Goal: Task Accomplishment & Management: Manage account settings

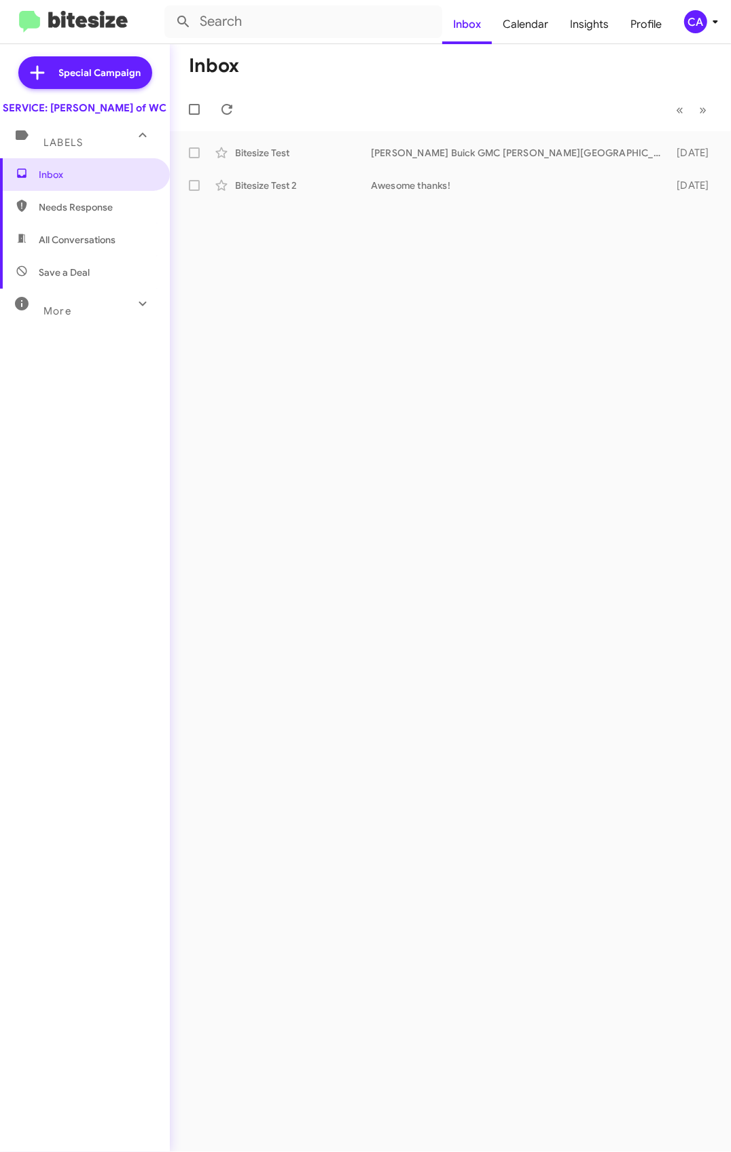
click at [79, 214] on span "Needs Response" at bounding box center [96, 207] width 115 height 14
type input "in:needs-response"
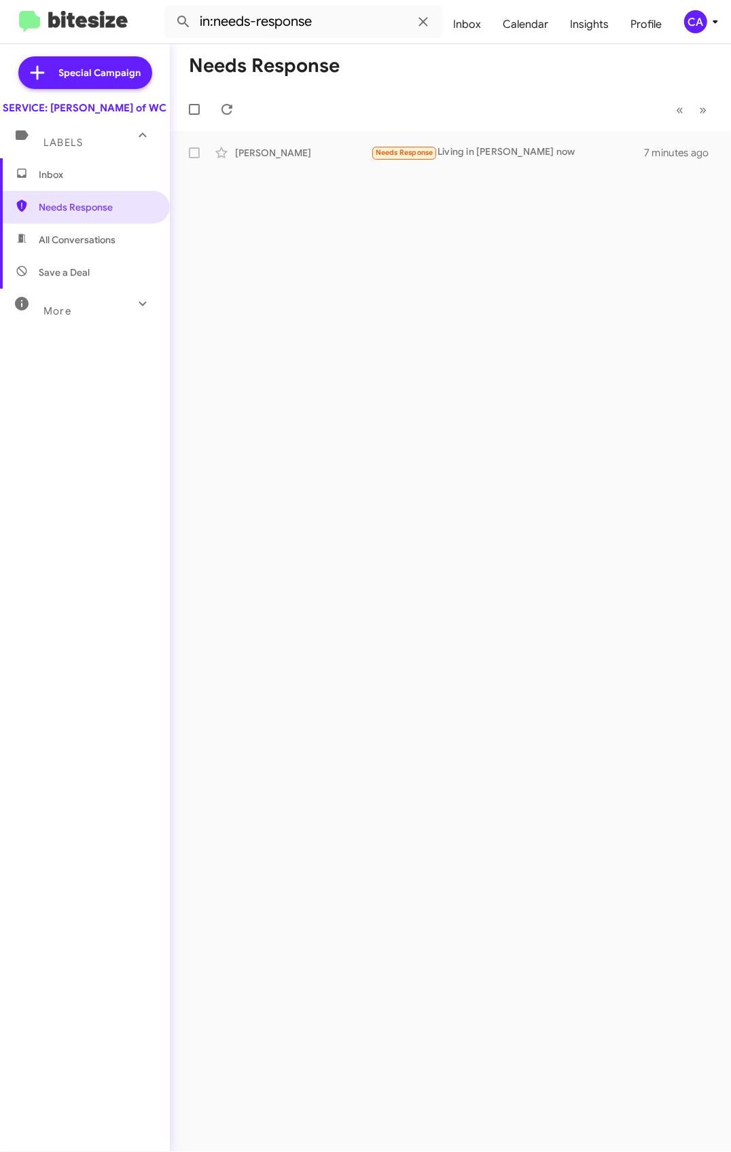
click at [41, 181] on span "Inbox" at bounding box center [96, 175] width 115 height 14
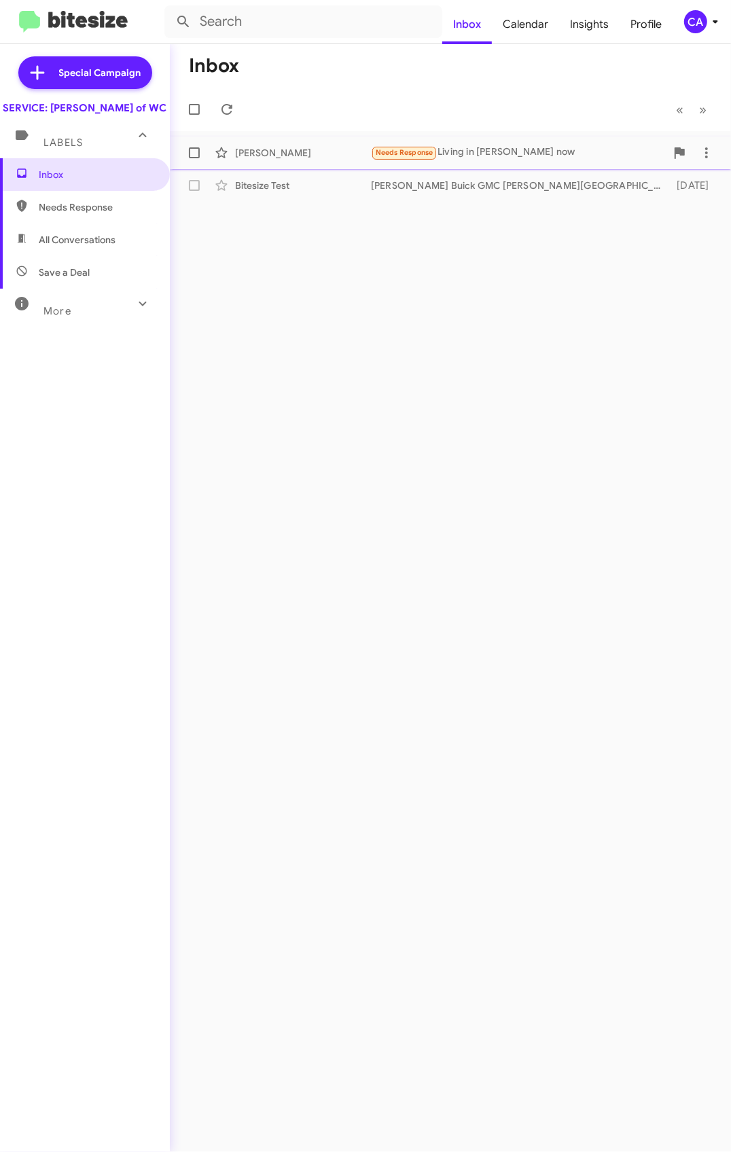
click at [486, 160] on div "Needs Response Living in myers now" at bounding box center [518, 153] width 295 height 16
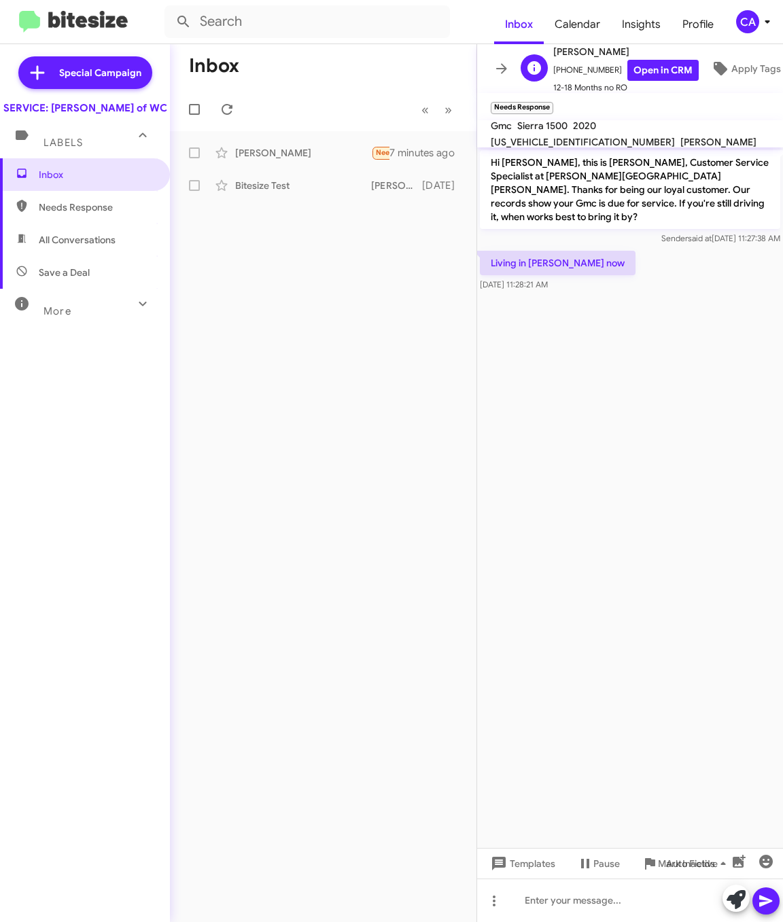
click at [575, 63] on span "+18285071310 Open in CRM" at bounding box center [625, 70] width 145 height 21
copy span "18285071310"
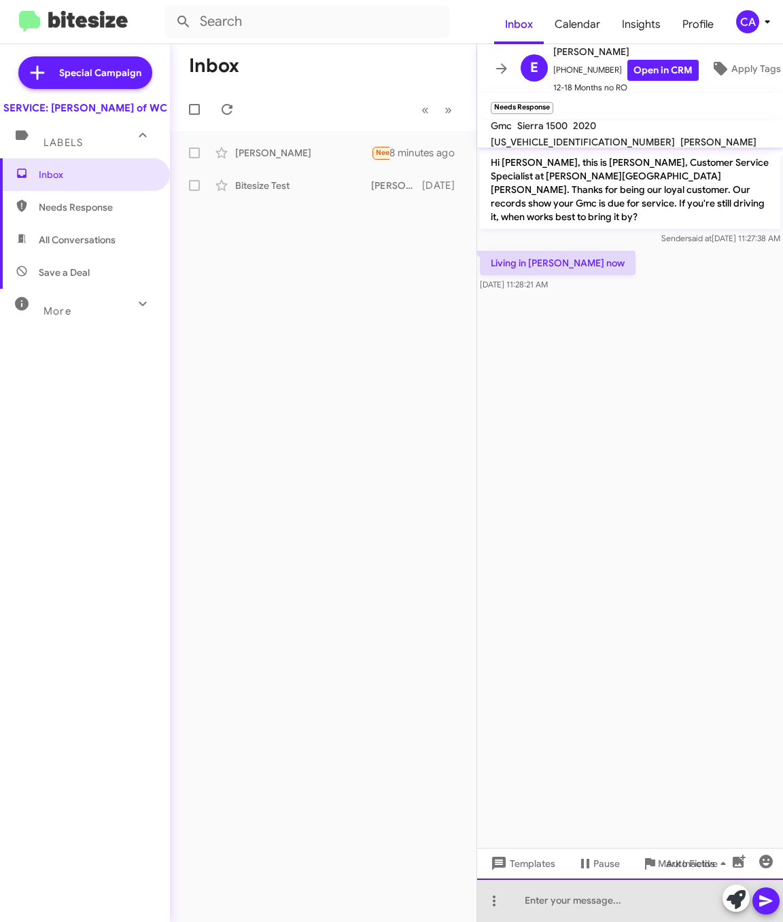
click at [554, 906] on div at bounding box center [630, 899] width 306 height 43
click at [664, 897] on div "Thank you for letting us know!" at bounding box center [630, 899] width 306 height 43
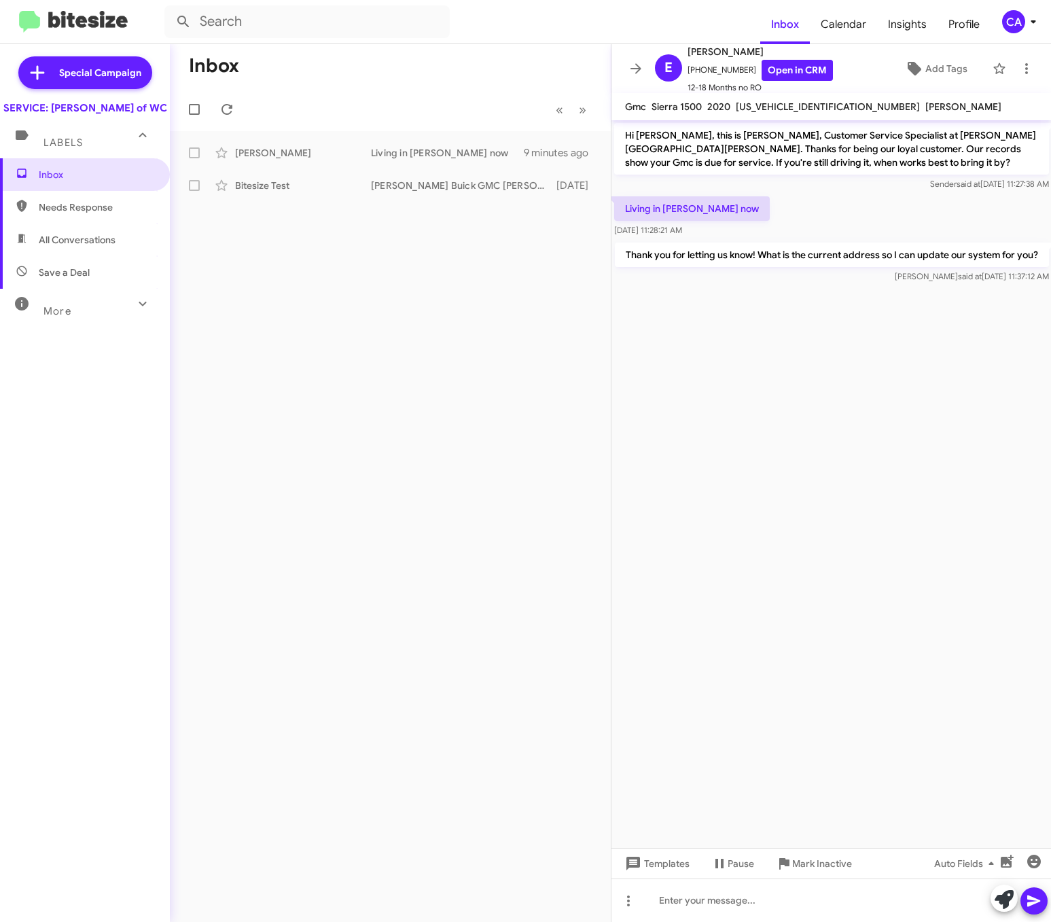
click at [92, 247] on span "All Conversations" at bounding box center [77, 240] width 77 height 14
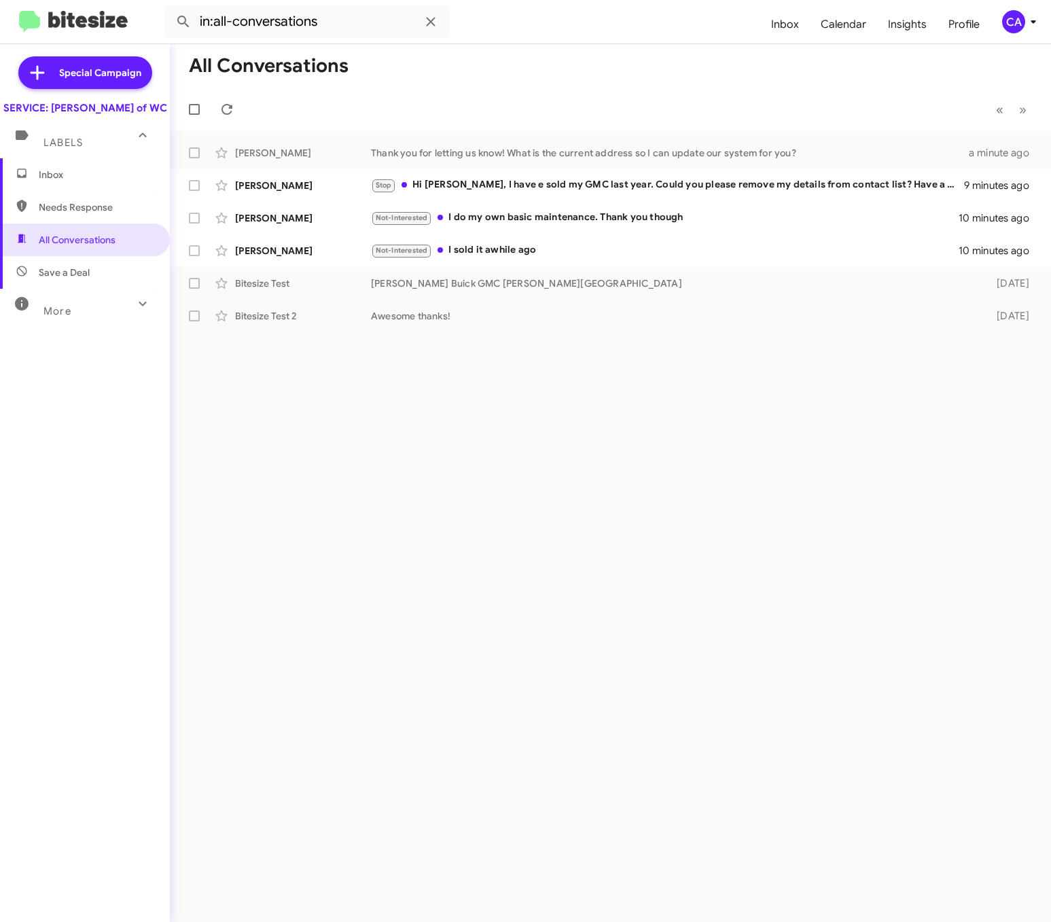
click at [86, 214] on span "Needs Response" at bounding box center [96, 207] width 115 height 14
type input "in:needs-response"
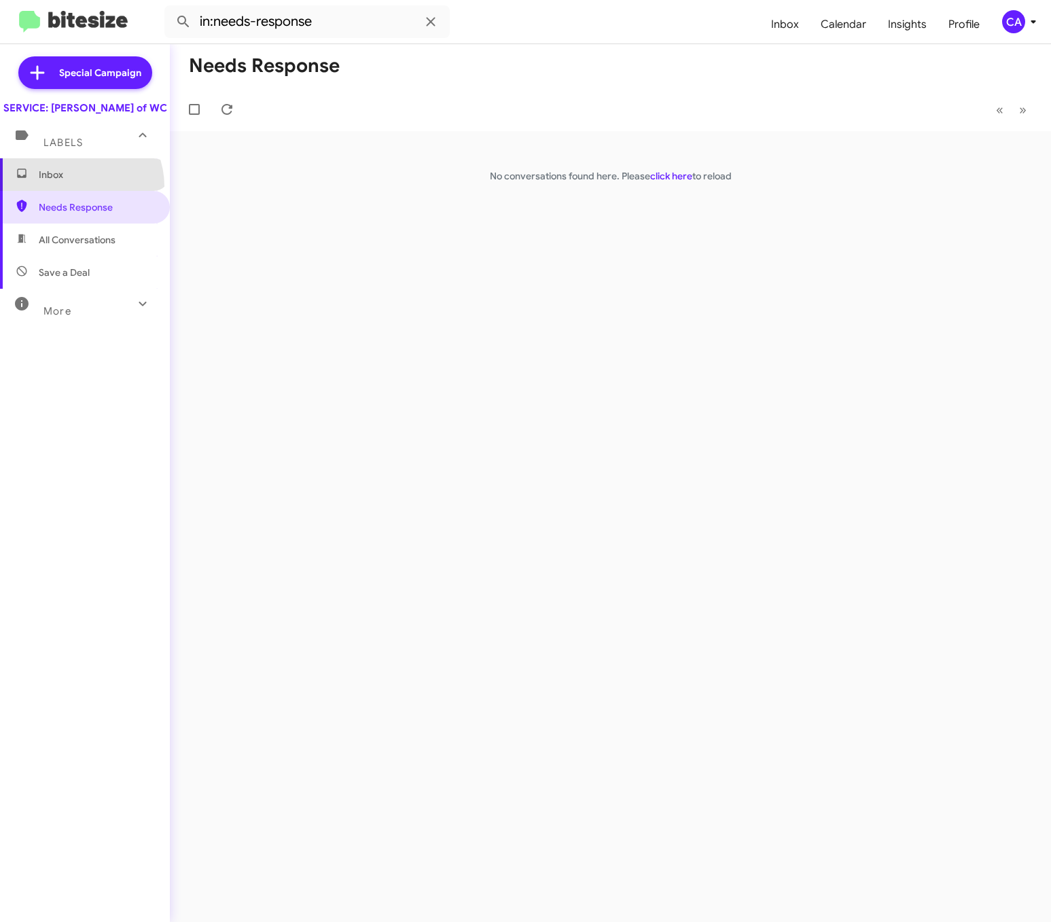
click at [75, 191] on span "Inbox" at bounding box center [85, 174] width 170 height 33
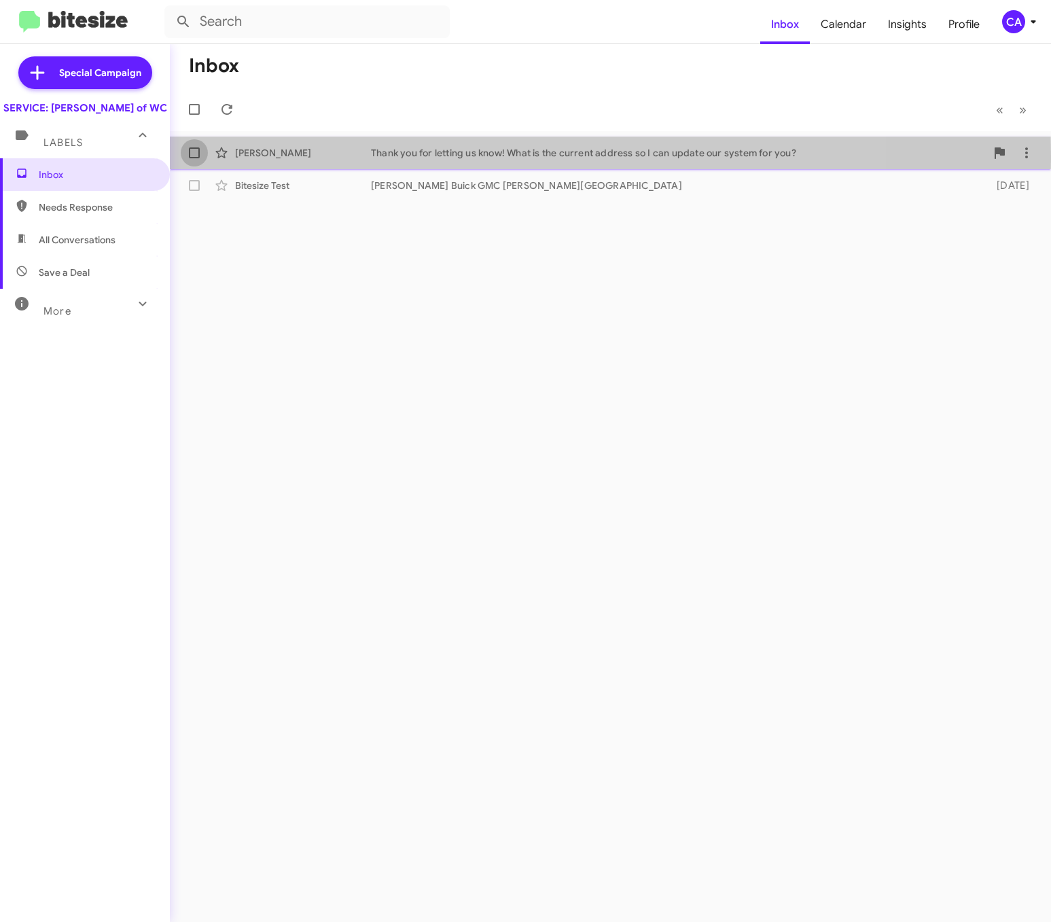
click at [192, 156] on span at bounding box center [194, 152] width 11 height 11
click at [194, 158] on input "checkbox" at bounding box center [194, 158] width 1 height 1
checkbox input "true"
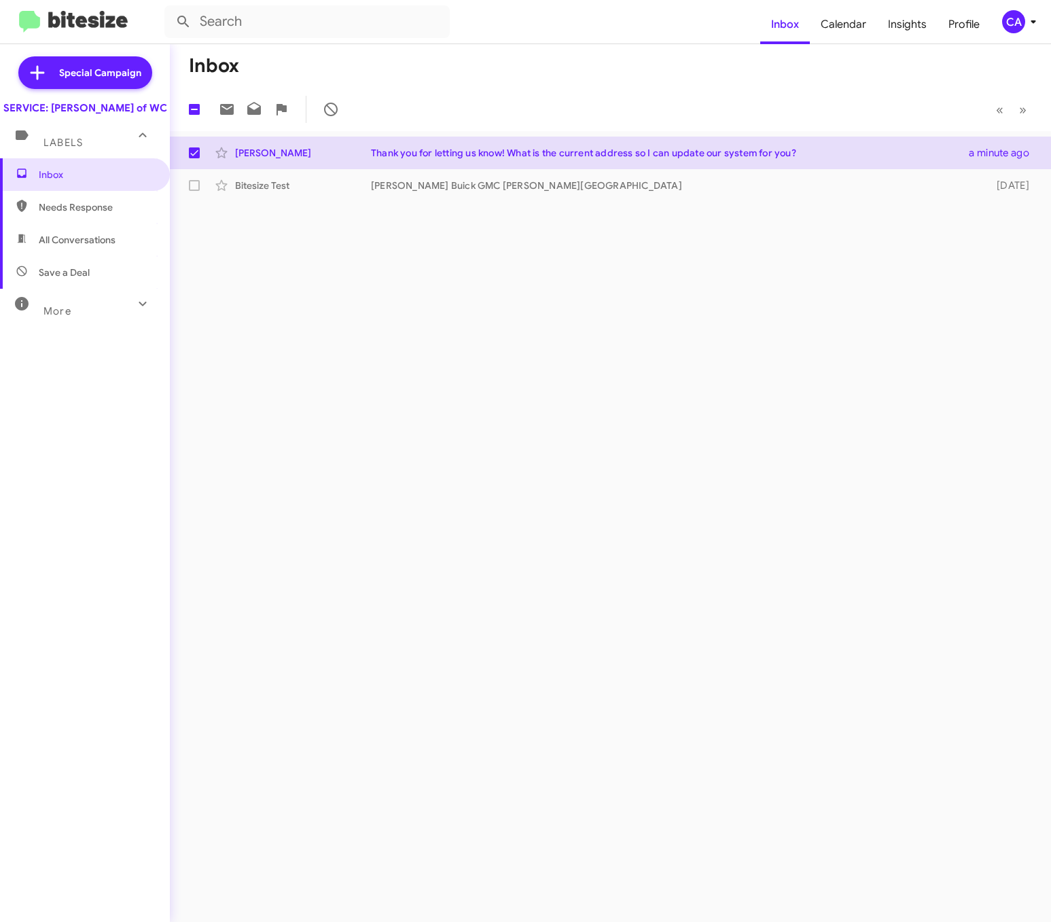
click at [412, 304] on div "Inbox 1 « Previous » Next Eddie Beverly Thank you for letting us know! What is …" at bounding box center [610, 483] width 881 height 878
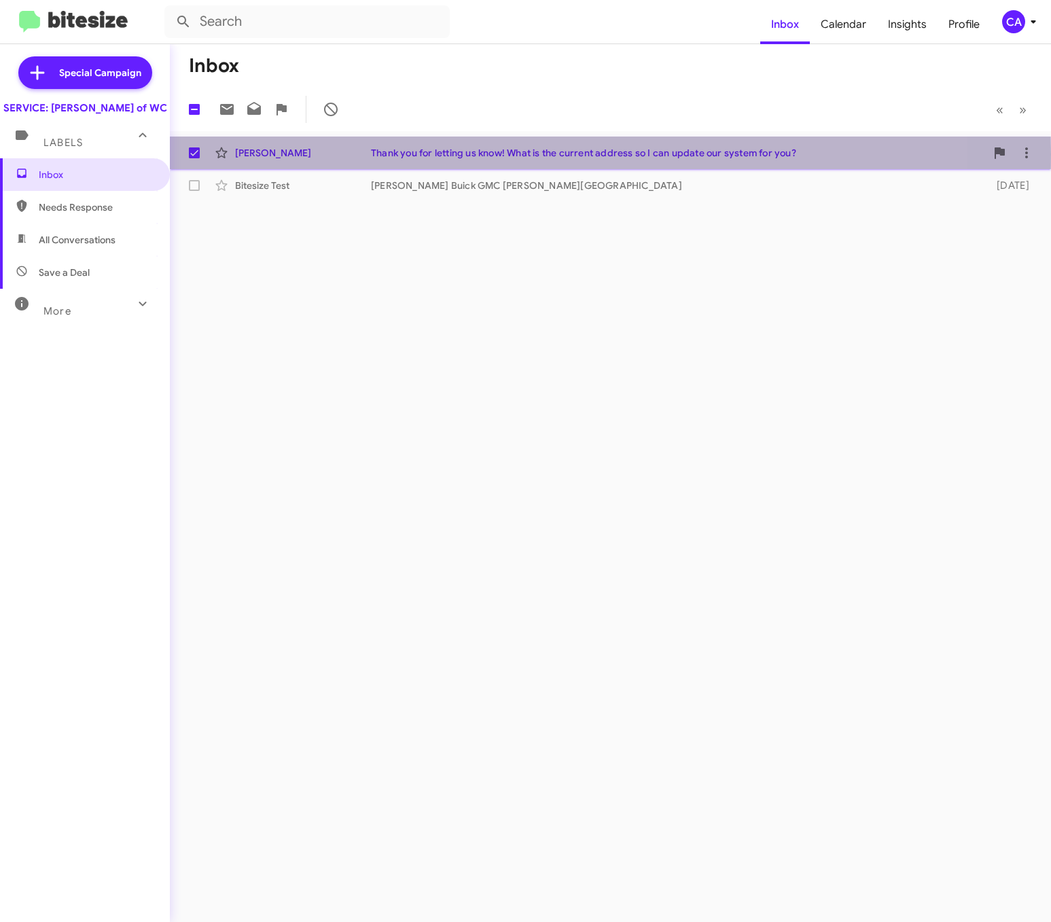
click at [491, 154] on div "Thank you for letting us know! What is the current address so I can update our …" at bounding box center [678, 153] width 615 height 14
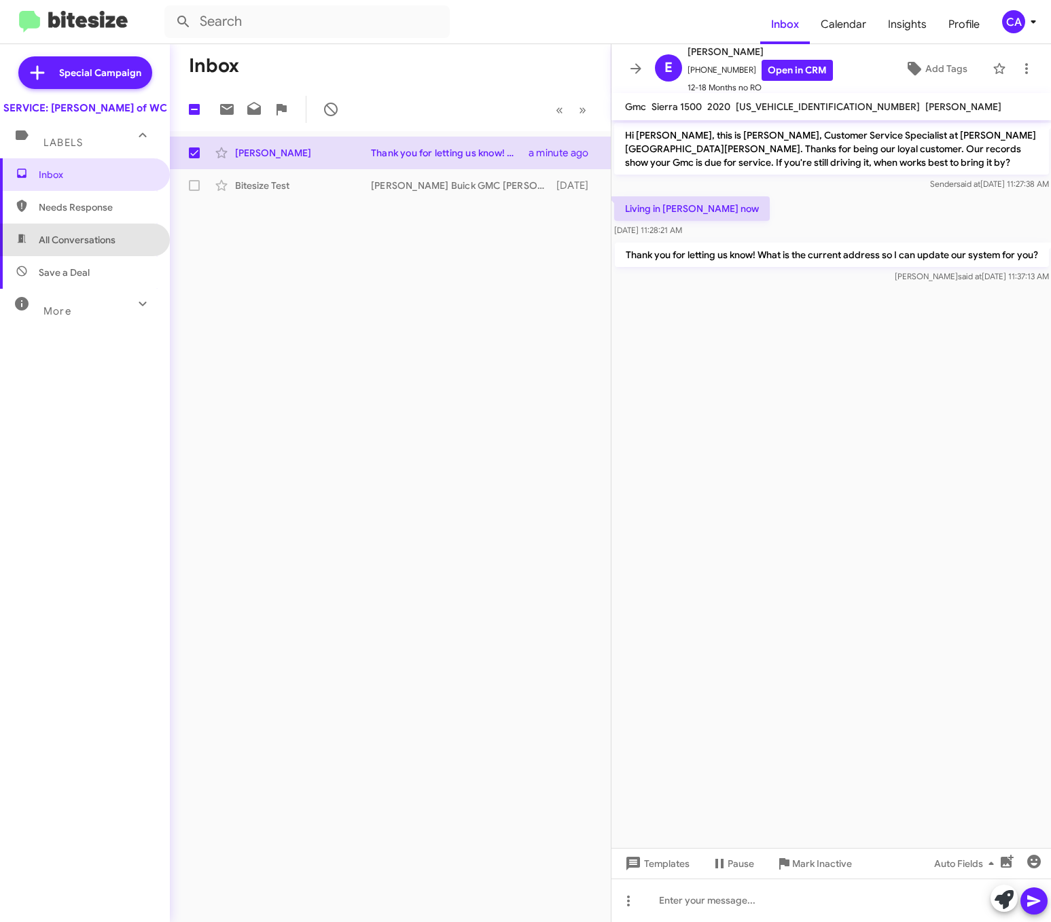
click at [113, 247] on span "All Conversations" at bounding box center [77, 240] width 77 height 14
type input "in:all-conversations"
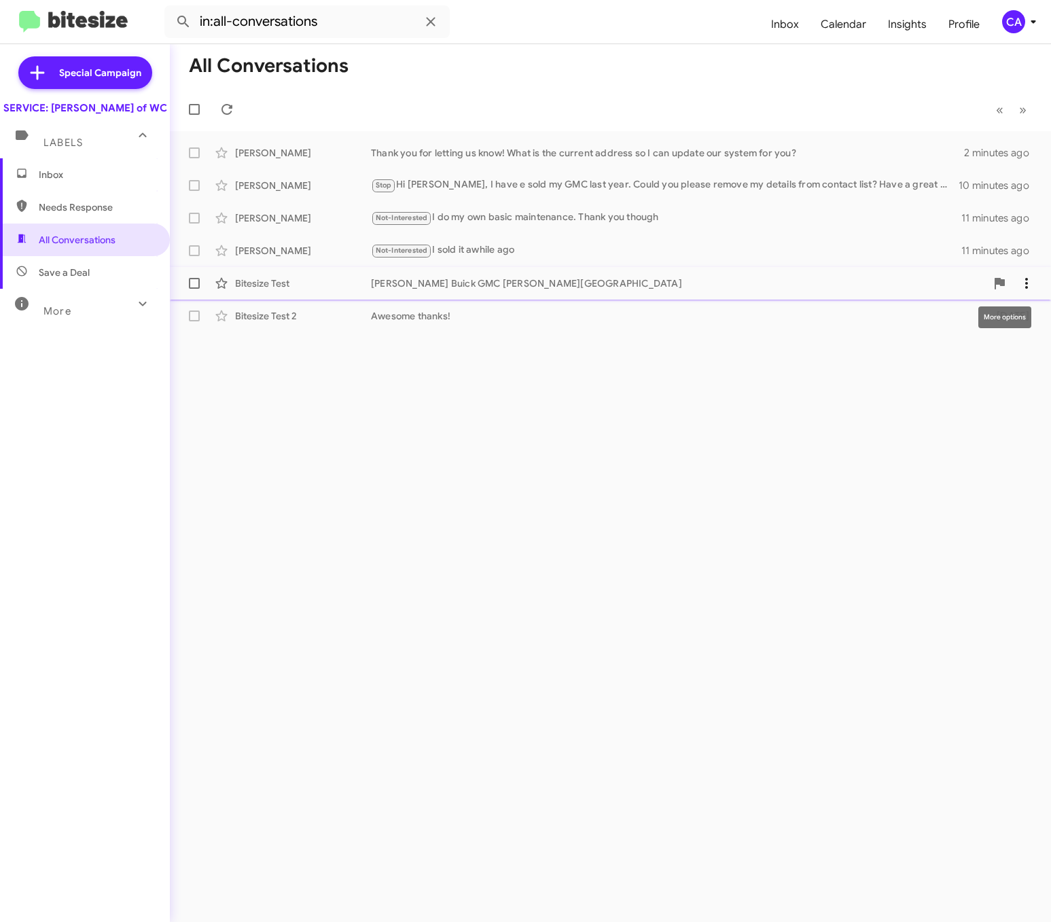
click at [730, 289] on icon at bounding box center [1026, 283] width 16 height 16
click at [730, 424] on div at bounding box center [525, 461] width 1051 height 922
click at [730, 318] on icon at bounding box center [1026, 316] width 16 height 16
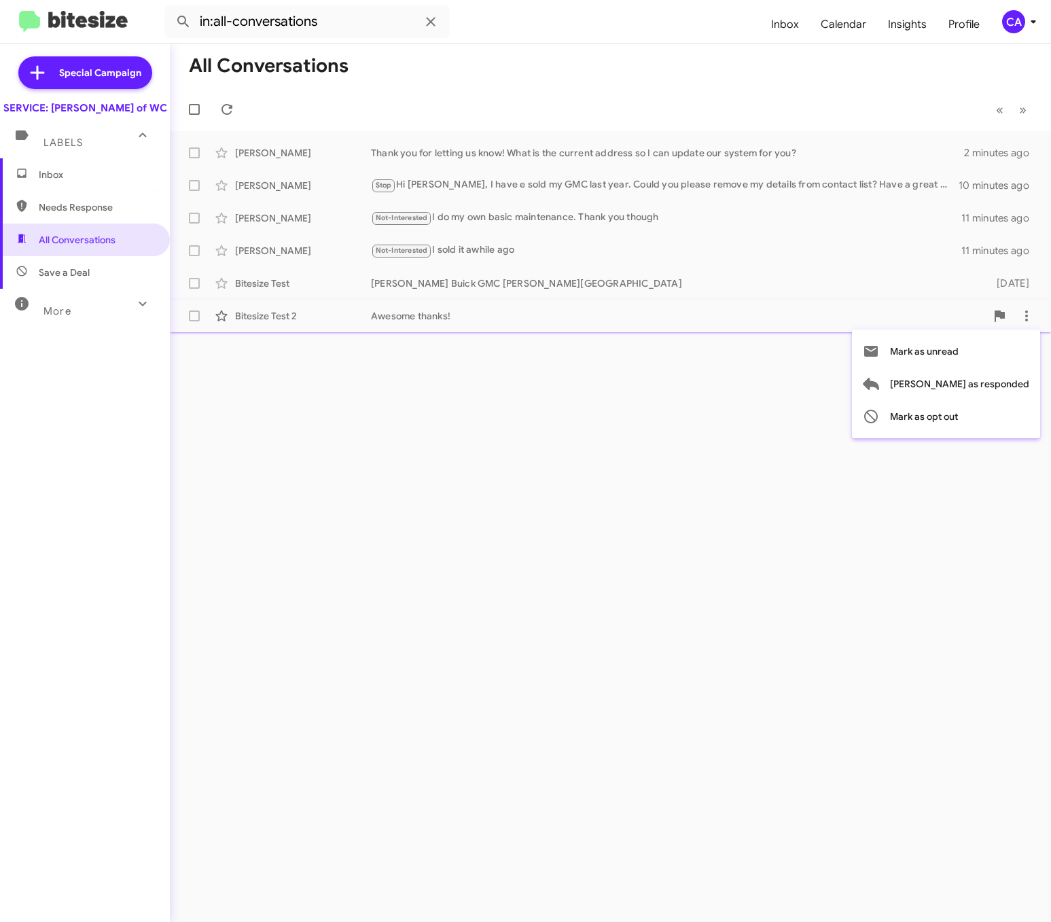
click at [730, 476] on div at bounding box center [525, 461] width 1051 height 922
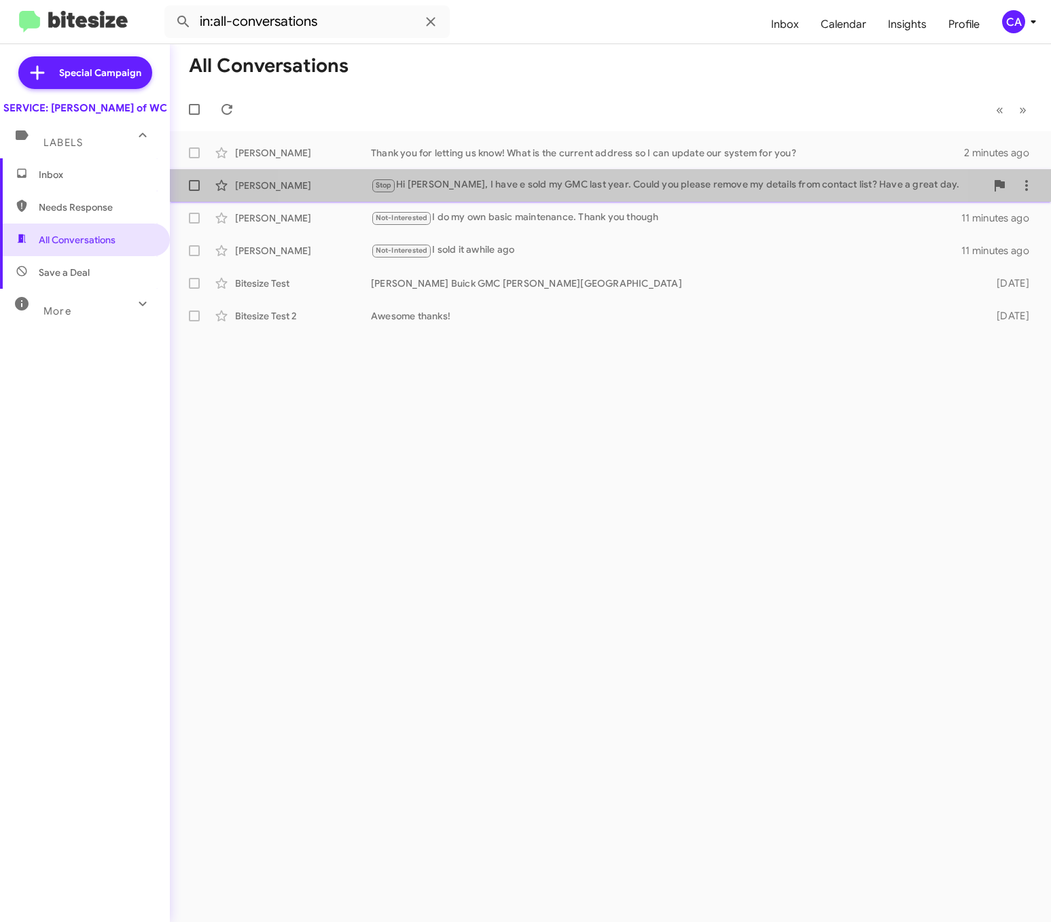
click at [578, 194] on div "Adam Kowal Stop Hi Bella, I have e sold my GMC last year. Could you please remo…" at bounding box center [610, 185] width 859 height 27
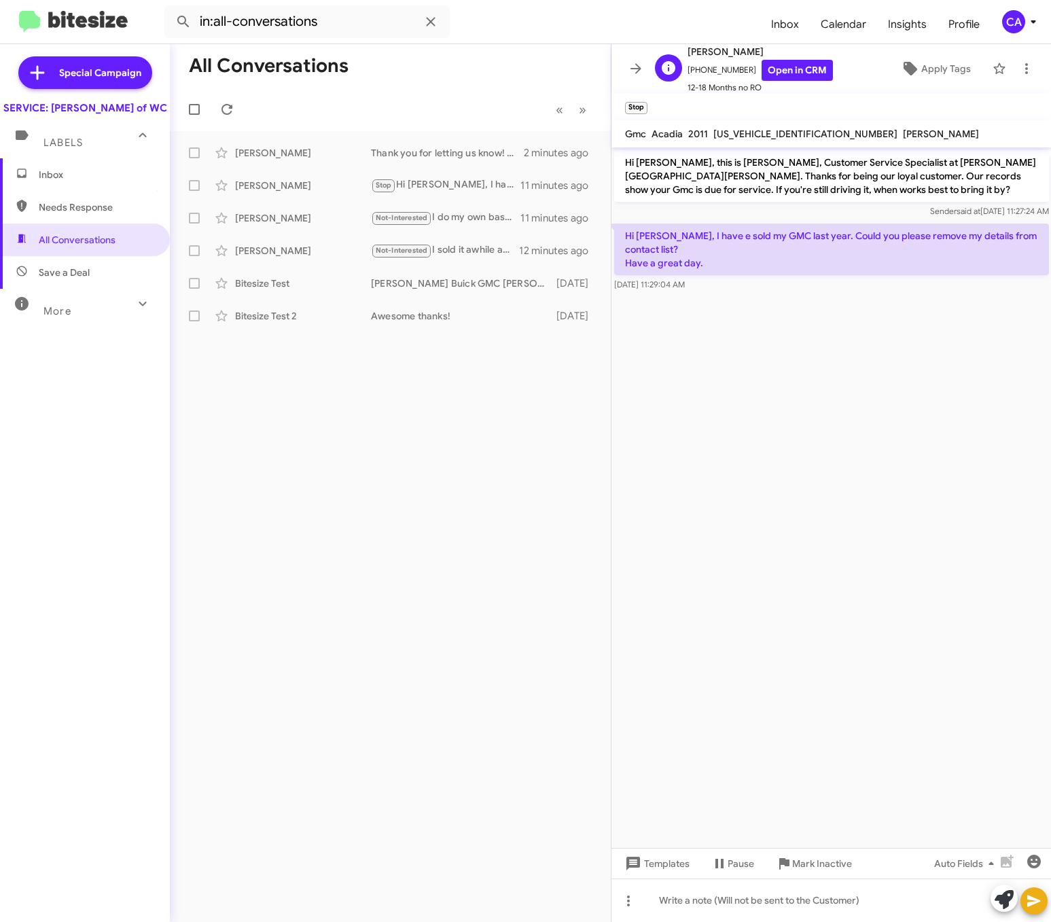
click at [722, 73] on span "+17326661787 Open in CRM" at bounding box center [760, 70] width 145 height 21
copy span "17326661787"
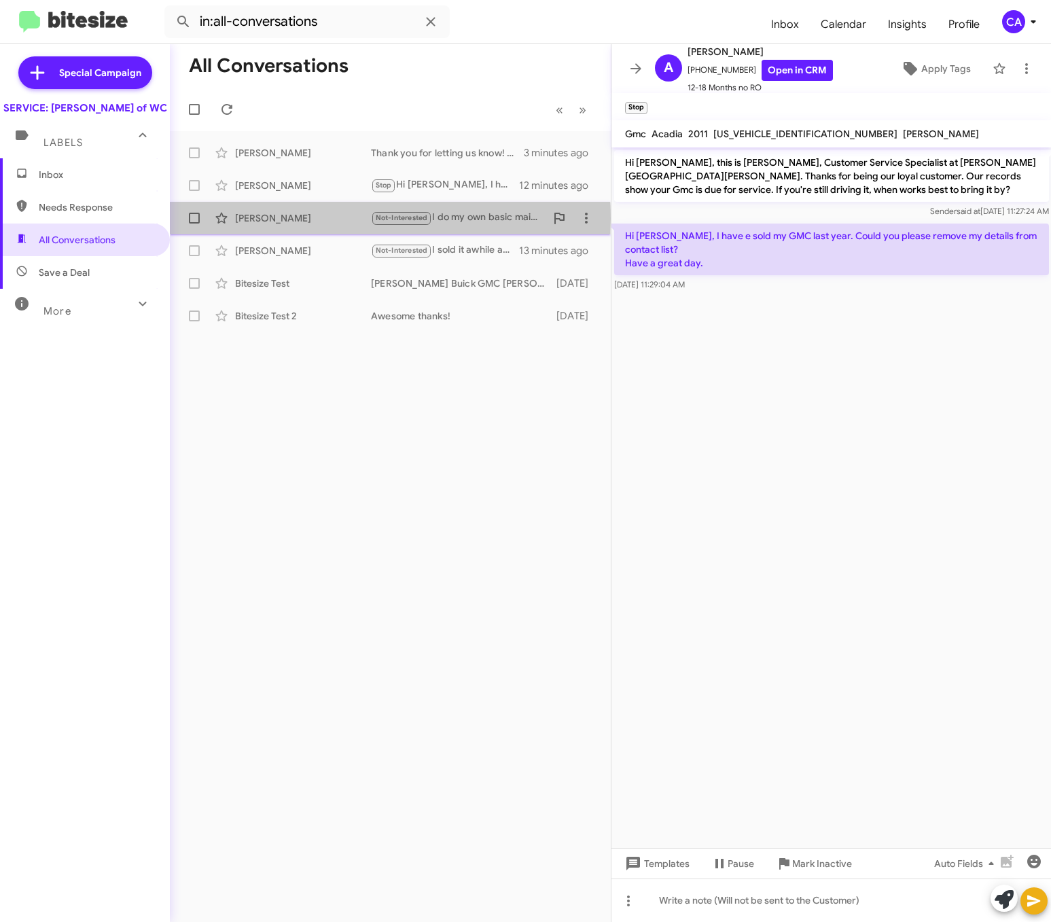
click at [252, 219] on div "Nathan Dressel" at bounding box center [303, 218] width 136 height 14
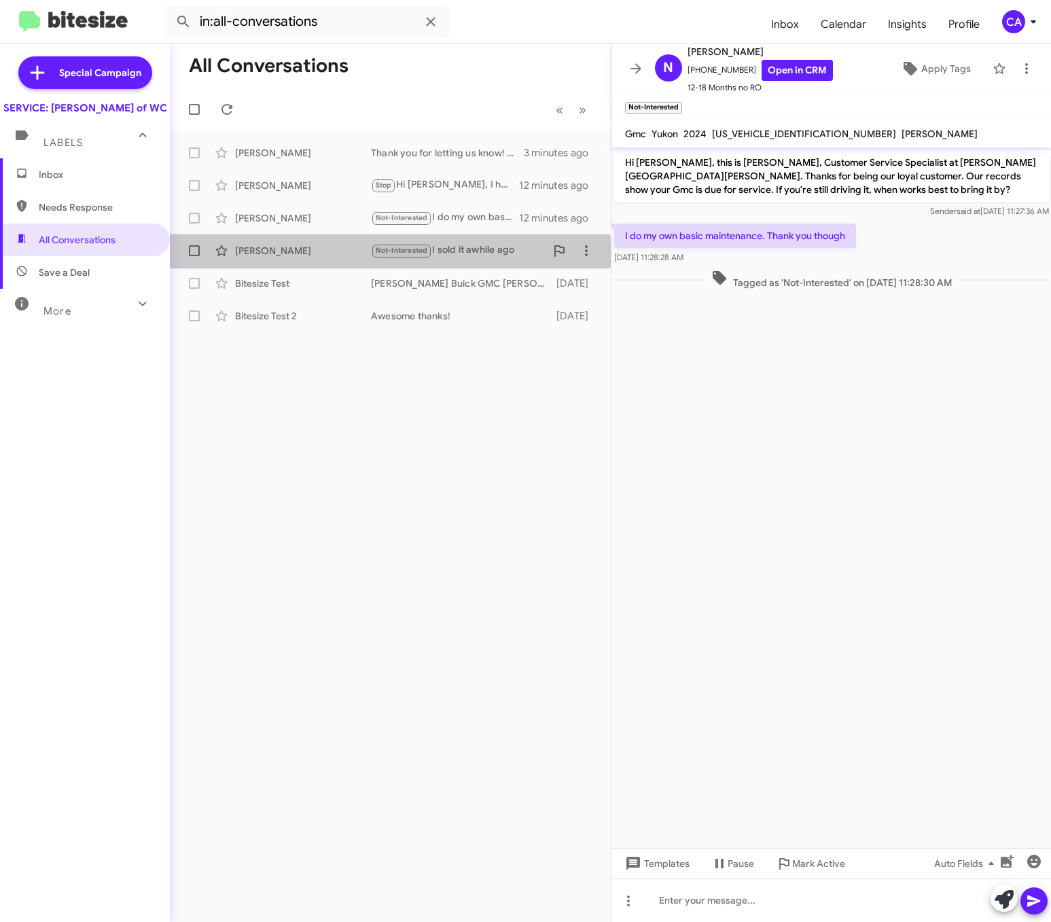
click at [331, 260] on div "Colton Geary Not-Interested I sold it awhile ago 13 minutes ago" at bounding box center [390, 250] width 419 height 27
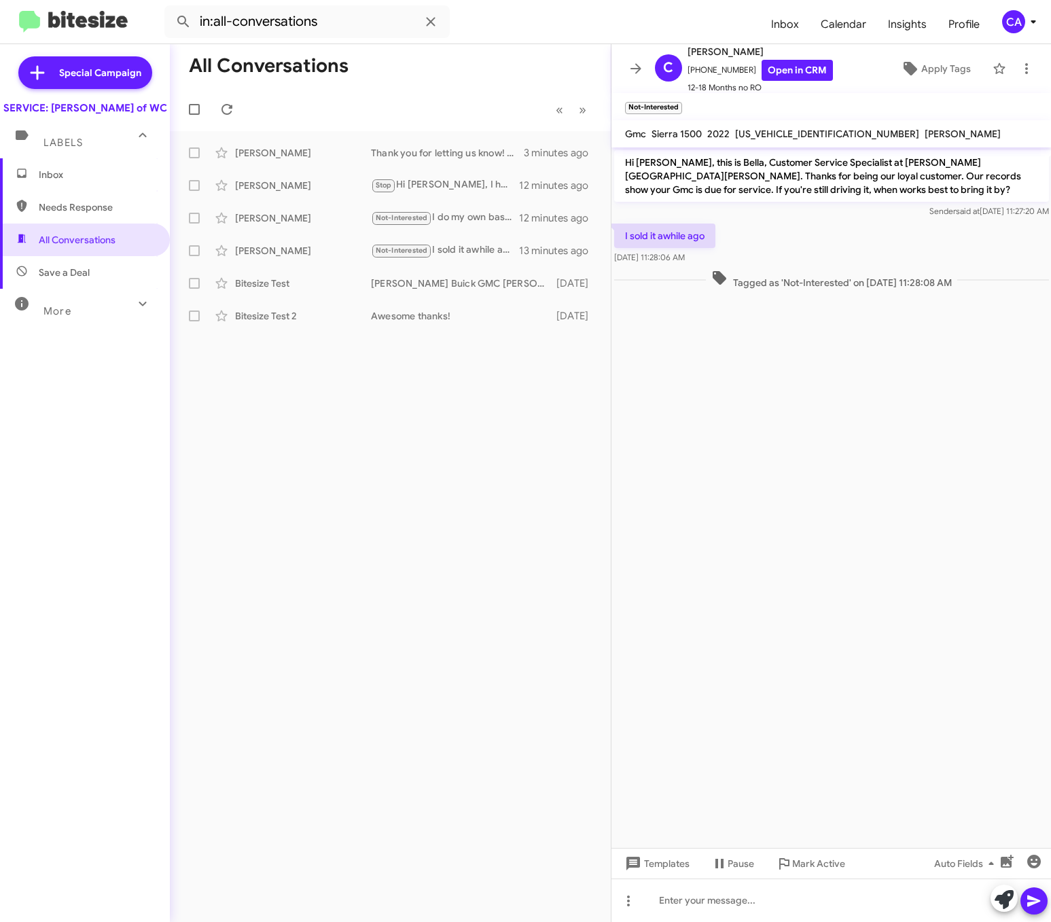
click at [730, 136] on span "3GTUUEET3NG619913" at bounding box center [827, 134] width 184 height 12
copy span "3GTUUEET3NG619913"
click at [730, 504] on cdk-virtual-scroll-viewport "Hi Colton, this is Bella, Customer Service Specialist at Ferman Buick GMC Wesle…" at bounding box center [831, 497] width 440 height 700
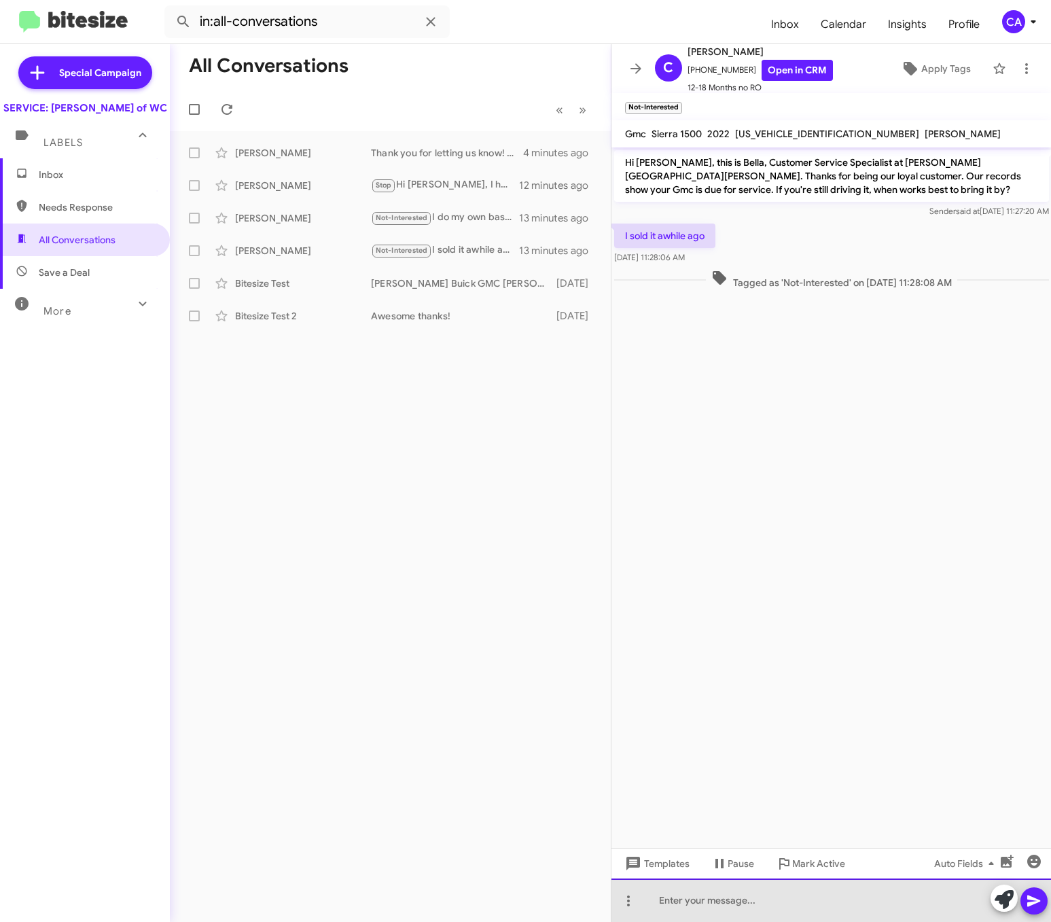
click at [717, 902] on div at bounding box center [831, 899] width 440 height 43
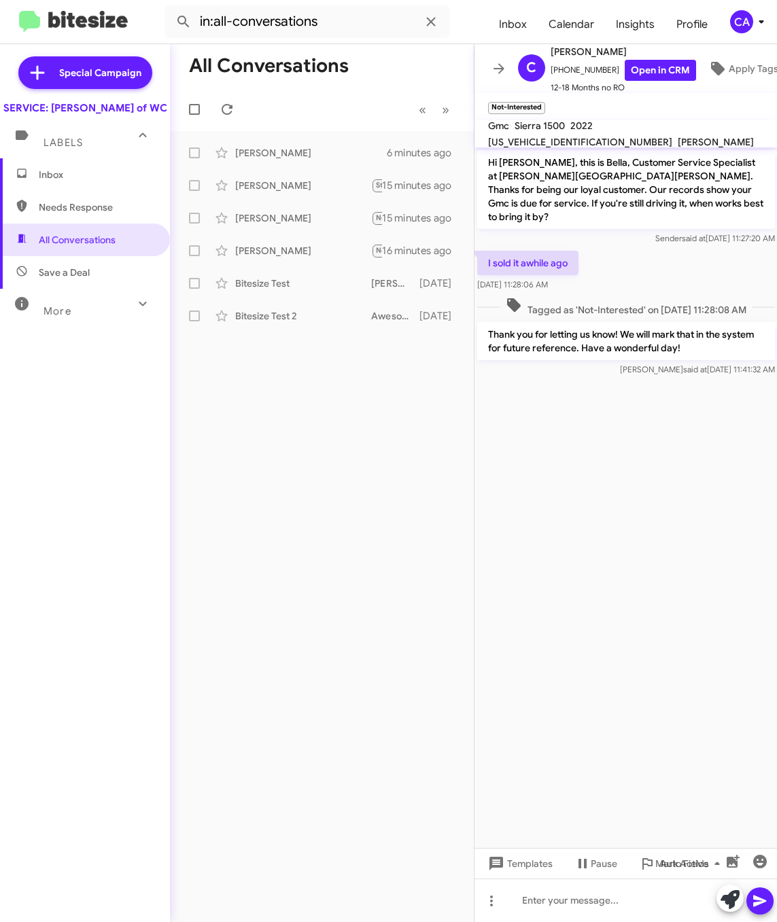
click at [378, 392] on div "All Conversations « Previous » Next Eddie Beverly Thank you for letting us know…" at bounding box center [322, 483] width 304 height 878
click at [465, 451] on div "All Conversations « Previous » Next Eddie Beverly Thank you for letting us know…" at bounding box center [322, 483] width 304 height 878
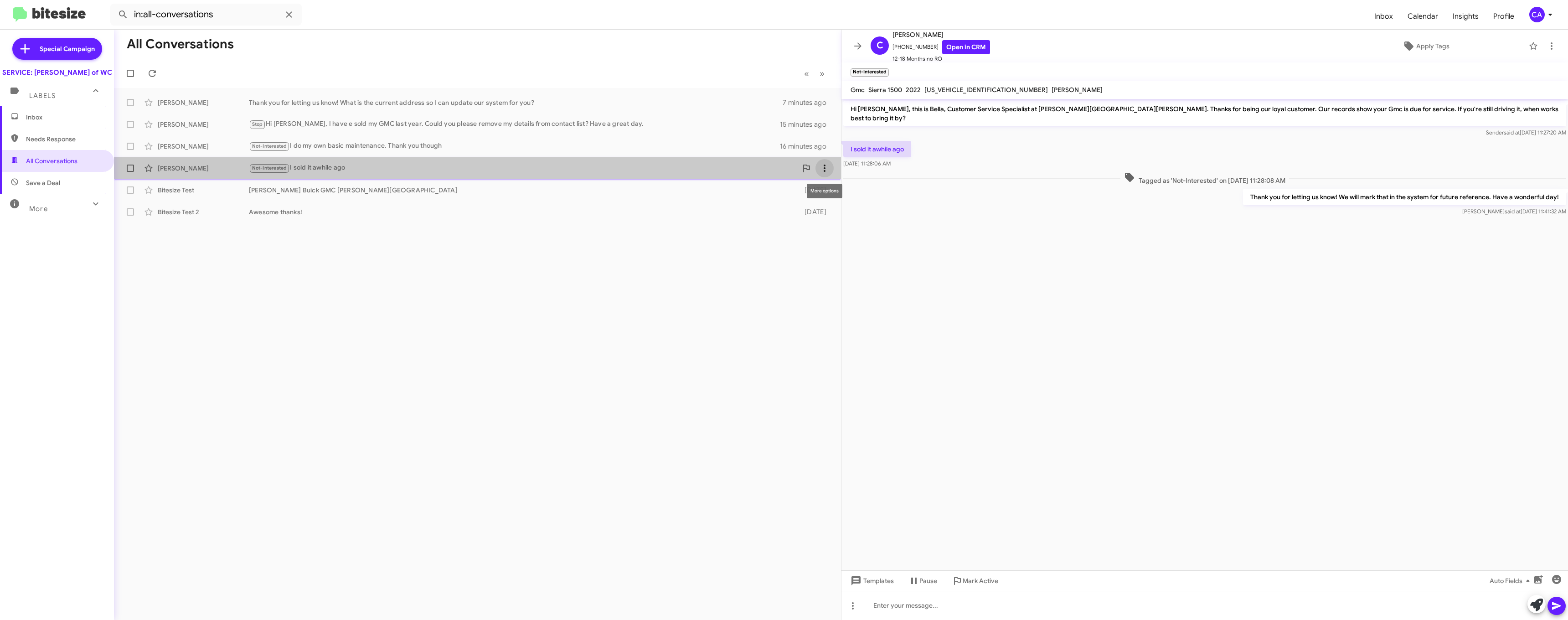
click at [490, 170] on icon at bounding box center [825, 168] width 11 height 11
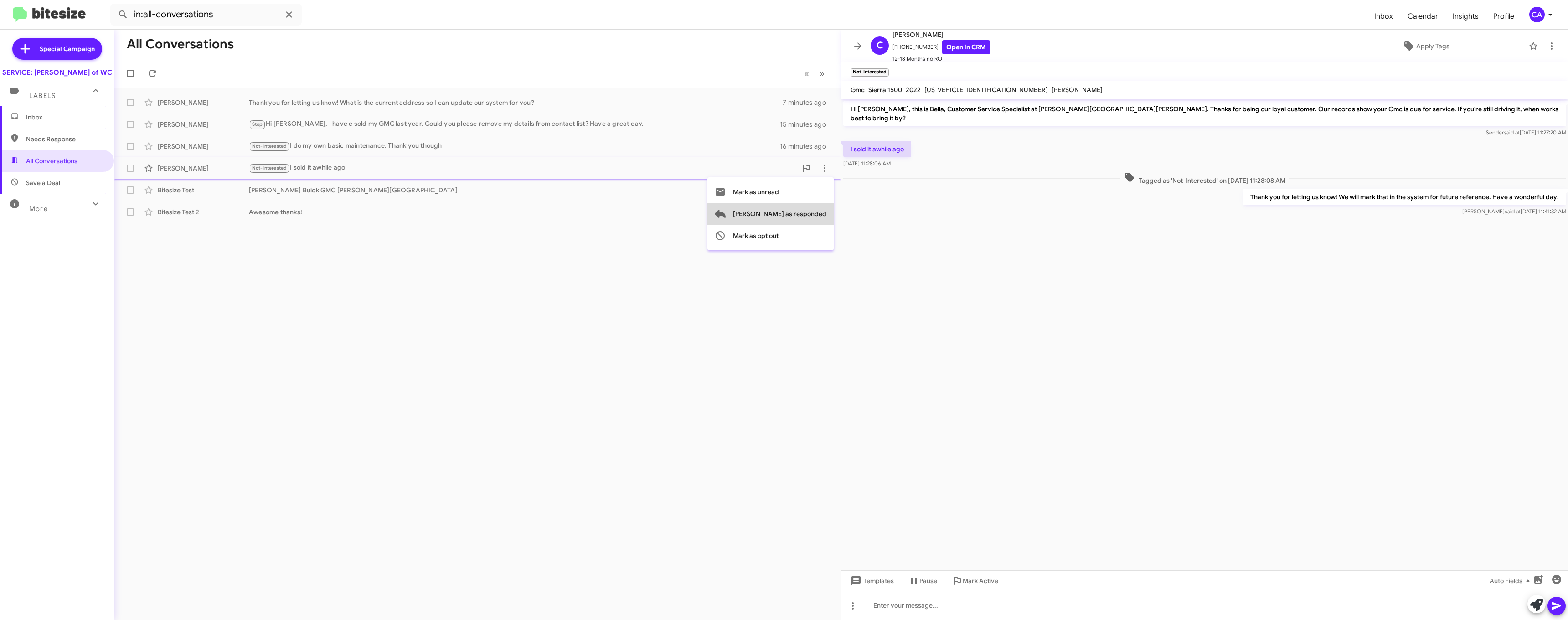
click at [490, 217] on span "Mark as responded" at bounding box center [779, 213] width 93 height 22
click at [74, 211] on div "More" at bounding box center [48, 205] width 81 height 17
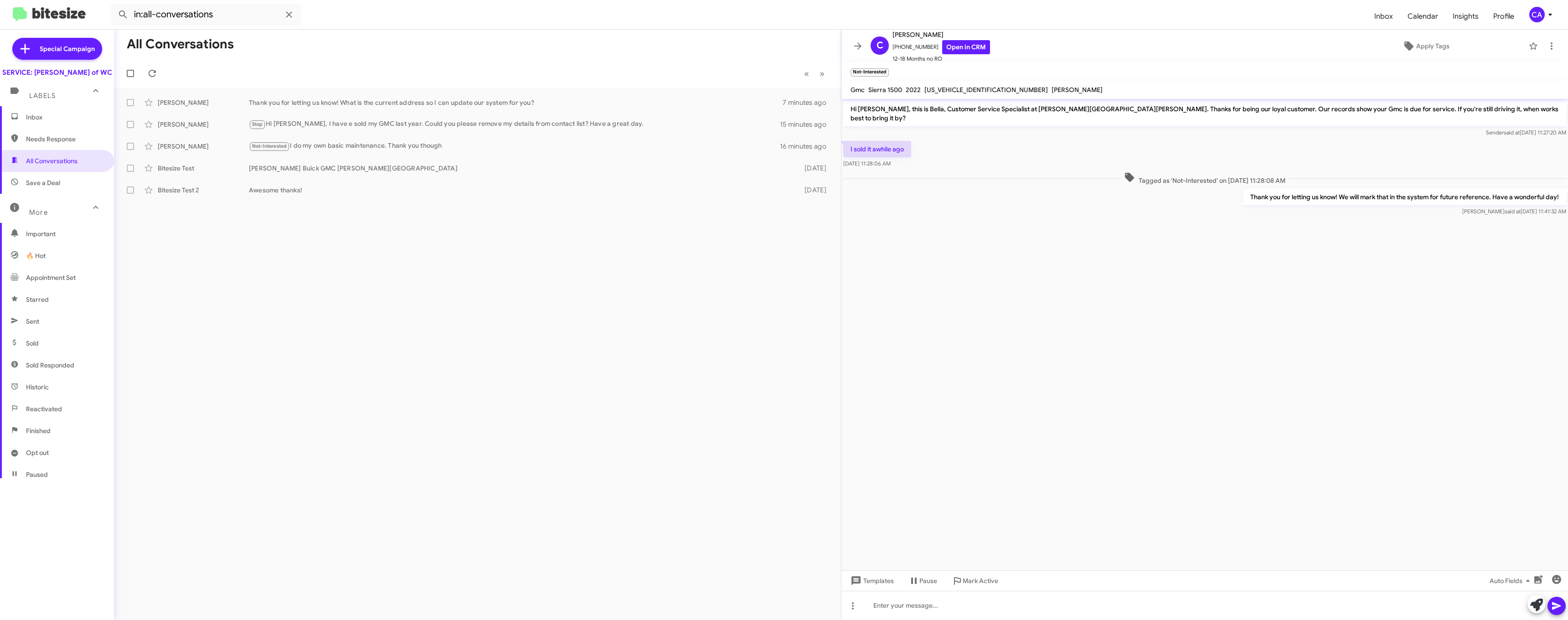
click at [49, 307] on span "Starred" at bounding box center [57, 299] width 114 height 22
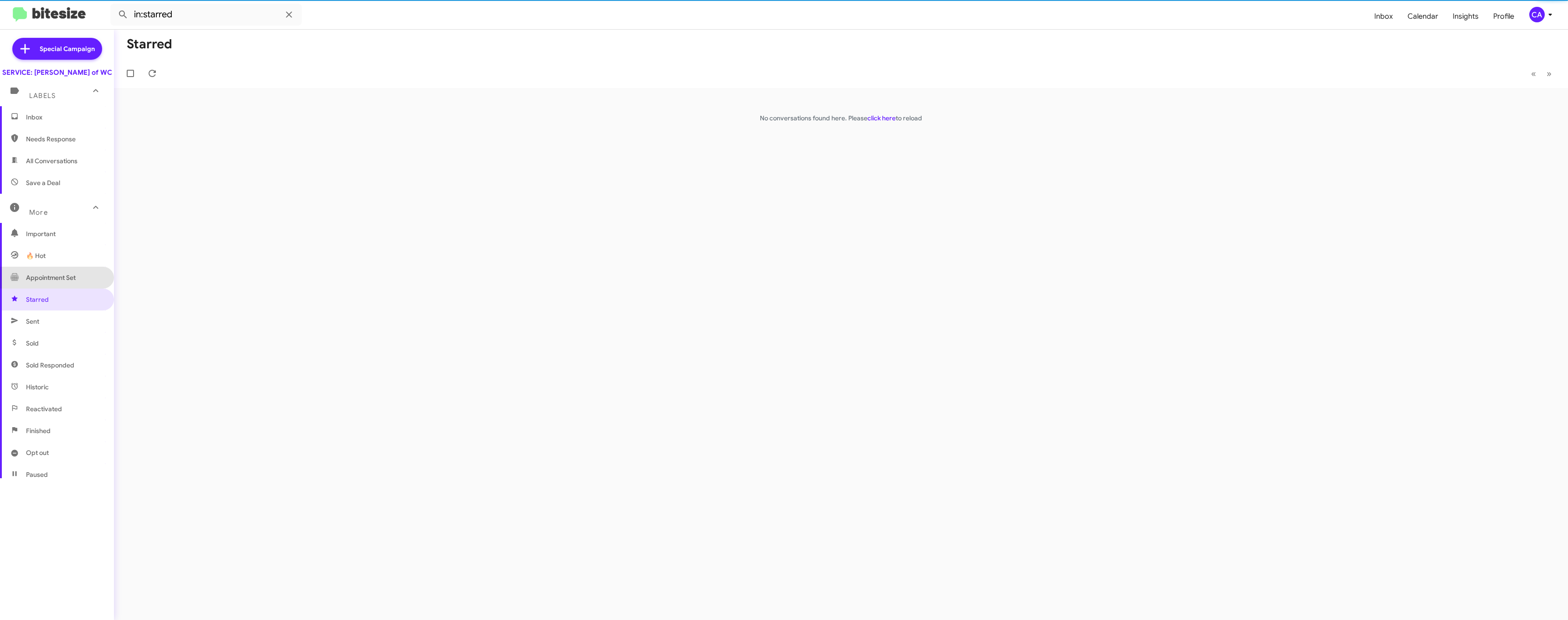
click at [57, 282] on span "Appointment Set" at bounding box center [51, 278] width 50 height 9
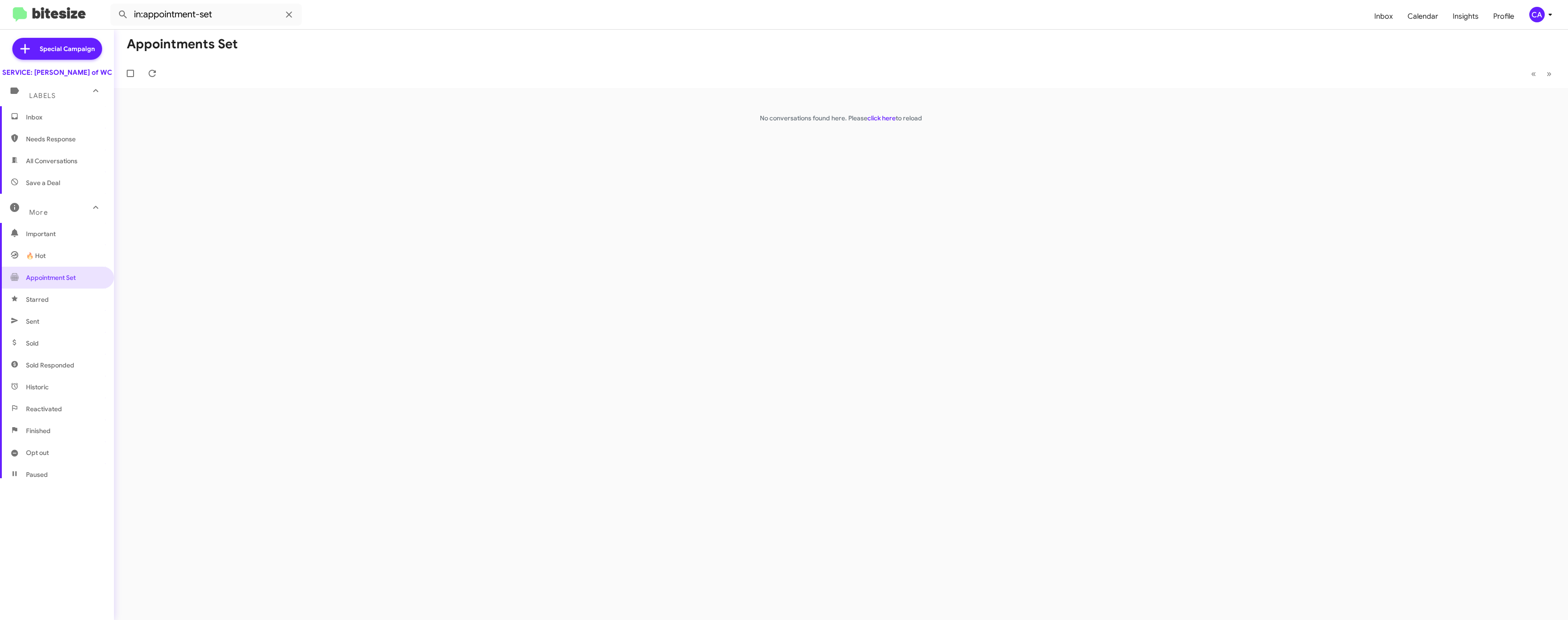
click at [59, 266] on span "🔥 Hot" at bounding box center [57, 256] width 114 height 22
click at [46, 238] on span "Important" at bounding box center [64, 234] width 77 height 9
click at [34, 217] on span "More" at bounding box center [38, 212] width 19 height 8
click at [34, 213] on span "More" at bounding box center [38, 209] width 19 height 8
click at [35, 348] on span "Sold" at bounding box center [32, 344] width 13 height 9
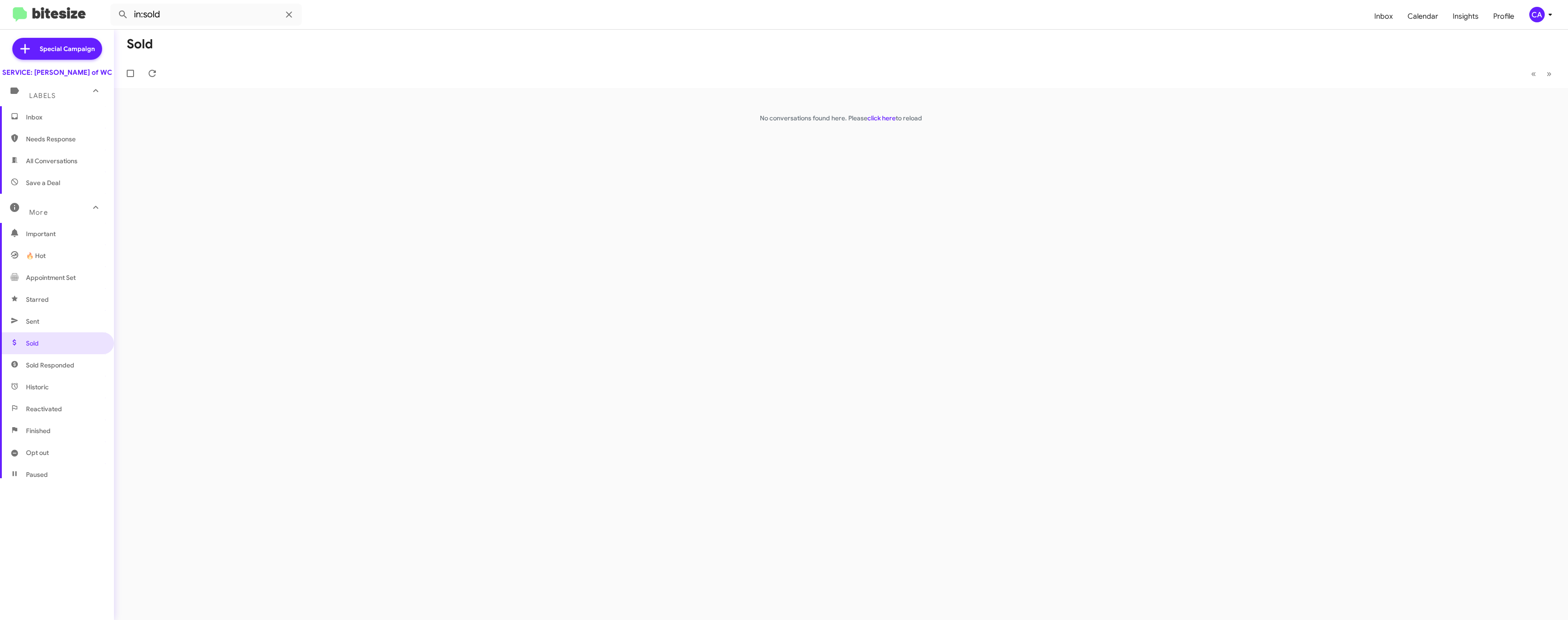
click at [38, 370] on span "Sold Responded" at bounding box center [50, 365] width 48 height 9
click at [36, 389] on span "Historic" at bounding box center [57, 386] width 114 height 22
click at [54, 413] on span "Reactivated" at bounding box center [44, 409] width 36 height 9
click at [52, 438] on span "Finished" at bounding box center [57, 431] width 114 height 22
click at [50, 458] on span "Opt out" at bounding box center [57, 452] width 114 height 22
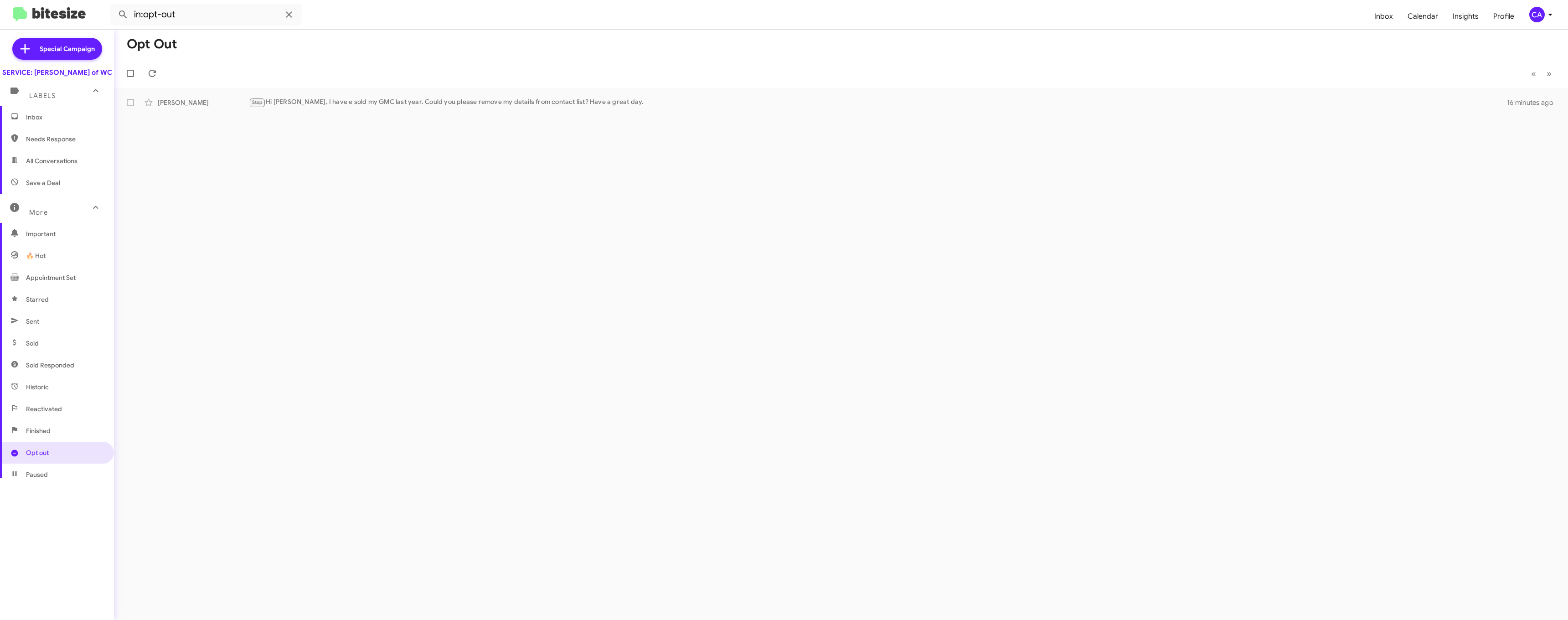
click at [45, 476] on span "Paused" at bounding box center [57, 474] width 114 height 22
click at [49, 143] on span "Needs Response" at bounding box center [57, 139] width 114 height 22
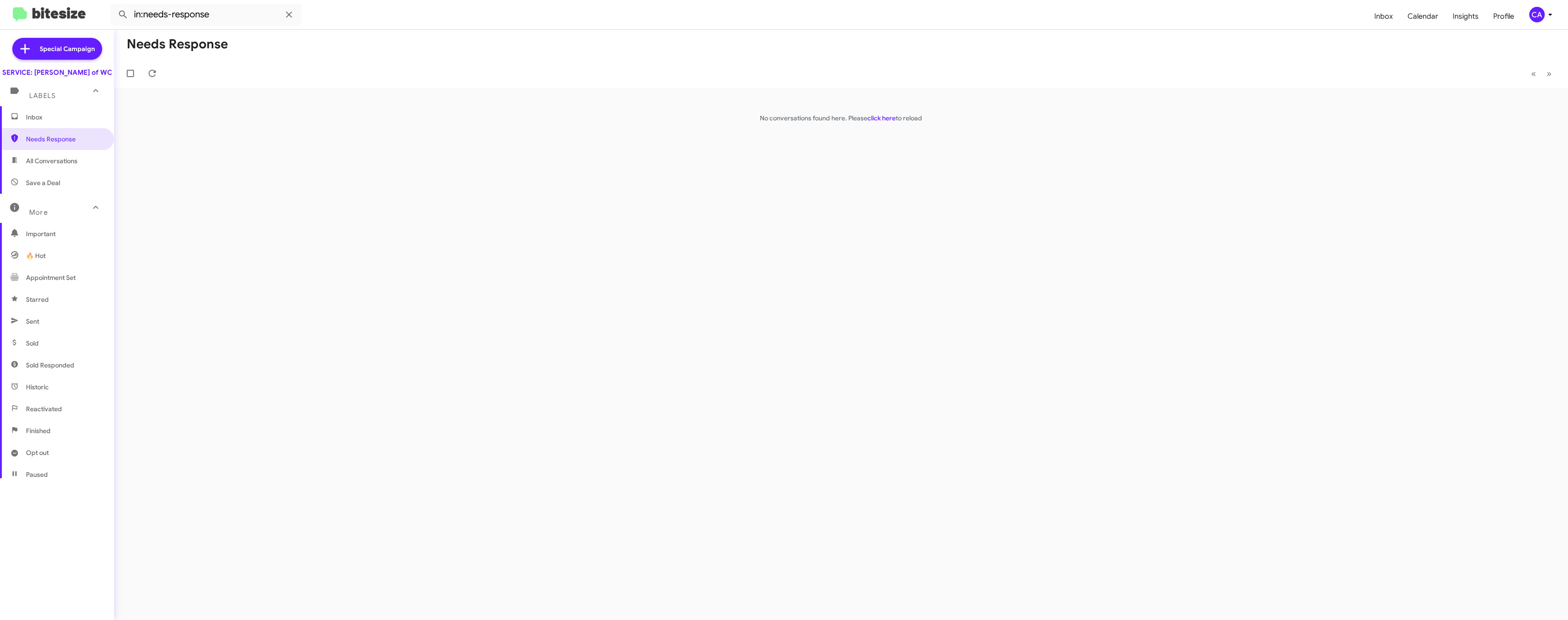
click at [84, 172] on span "All Conversations" at bounding box center [57, 161] width 114 height 22
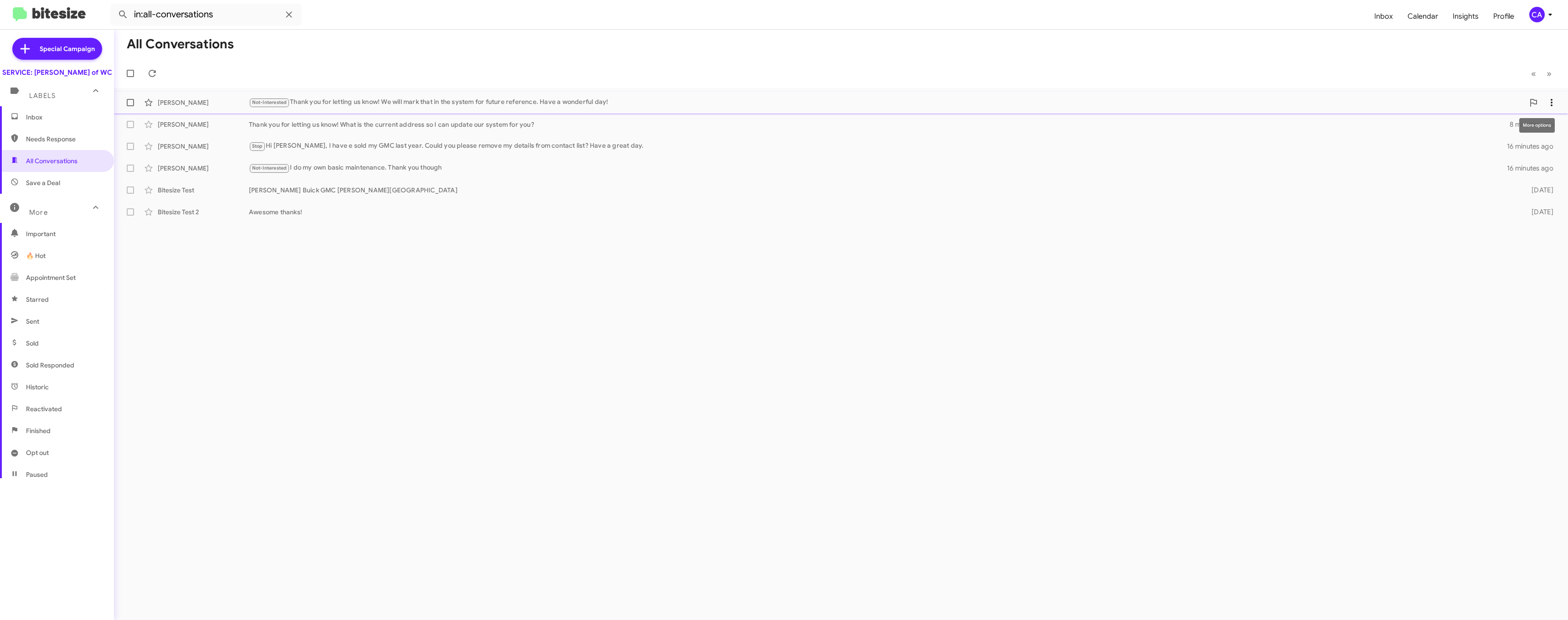
click at [490, 104] on icon at bounding box center [1551, 103] width 11 height 11
click at [490, 307] on div at bounding box center [784, 310] width 1568 height 620
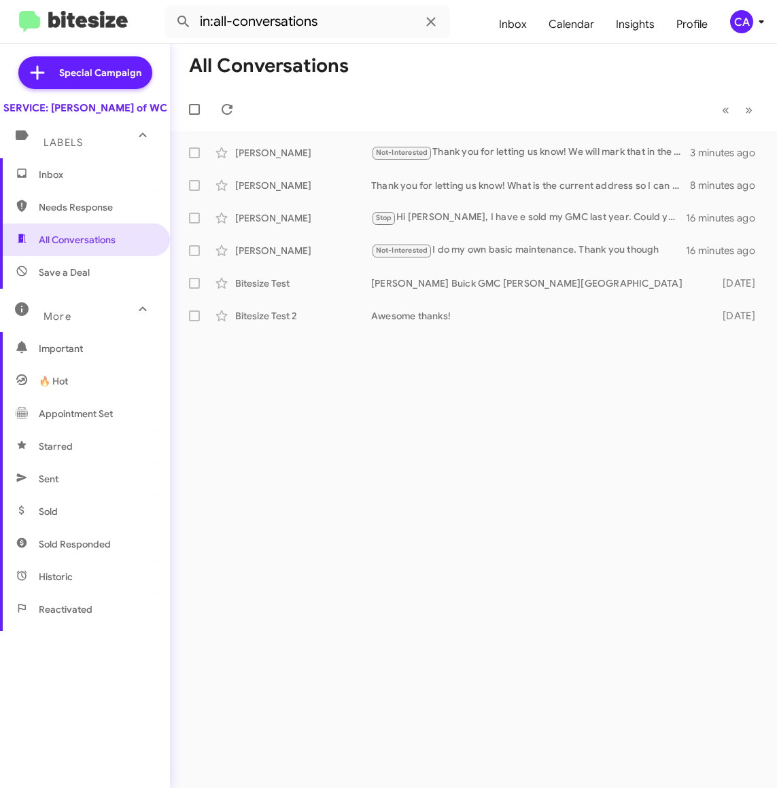
click at [374, 785] on div "All Conversations « Previous » Next Colton Geary Not-Interested Thank you for l…" at bounding box center [473, 416] width 607 height 744
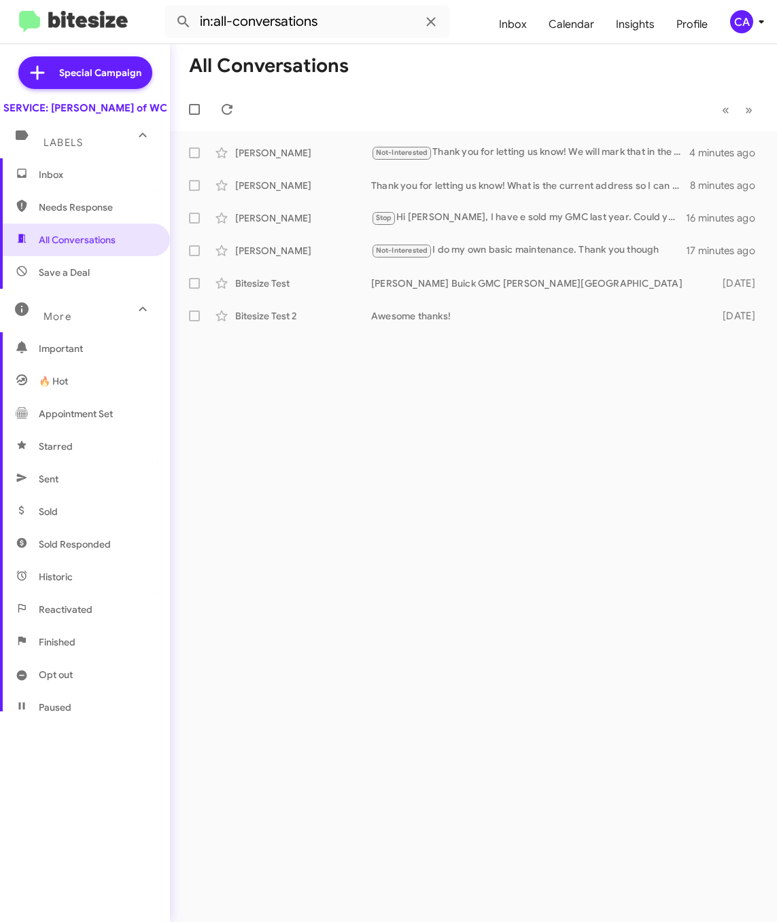
click at [93, 224] on span "Needs Response" at bounding box center [85, 207] width 170 height 33
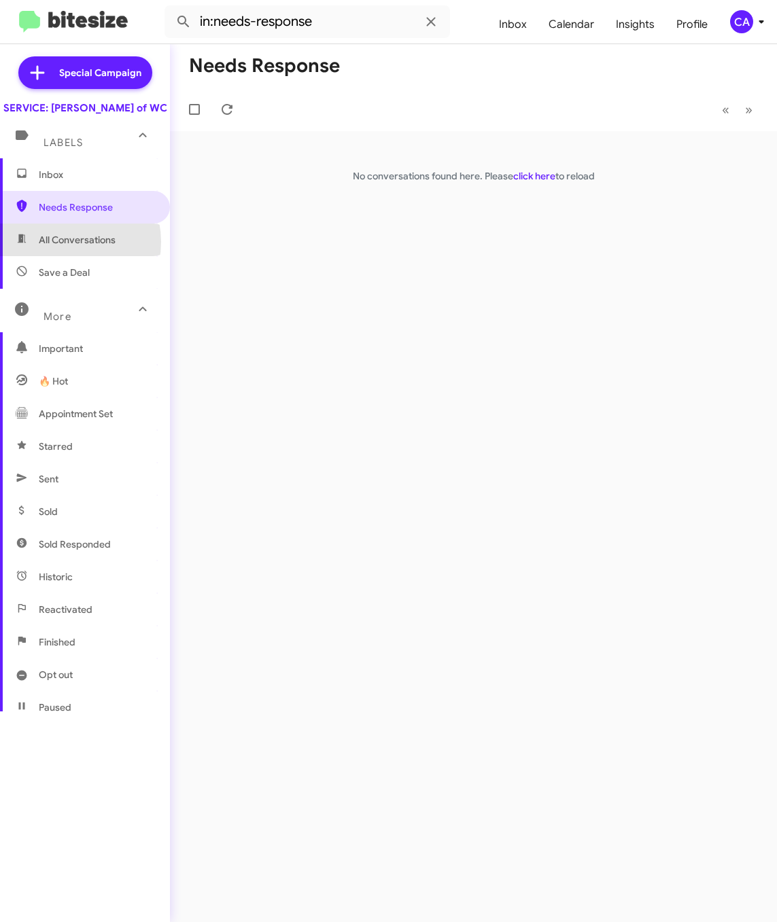
click at [59, 247] on span "All Conversations" at bounding box center [77, 240] width 77 height 14
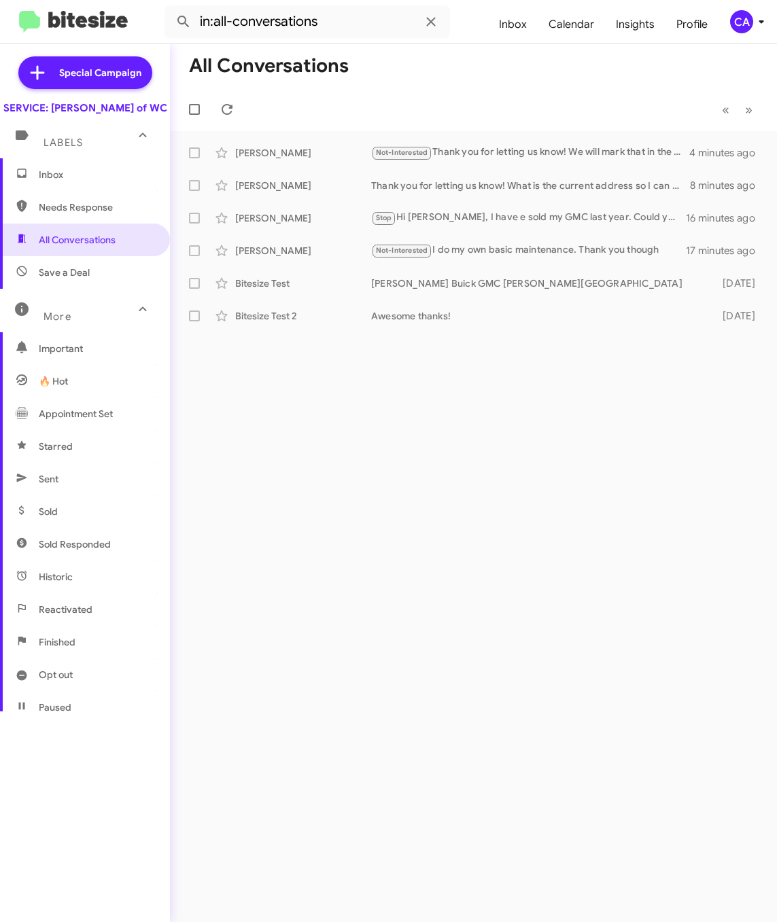
click at [71, 279] on span "Save a Deal" at bounding box center [64, 273] width 51 height 14
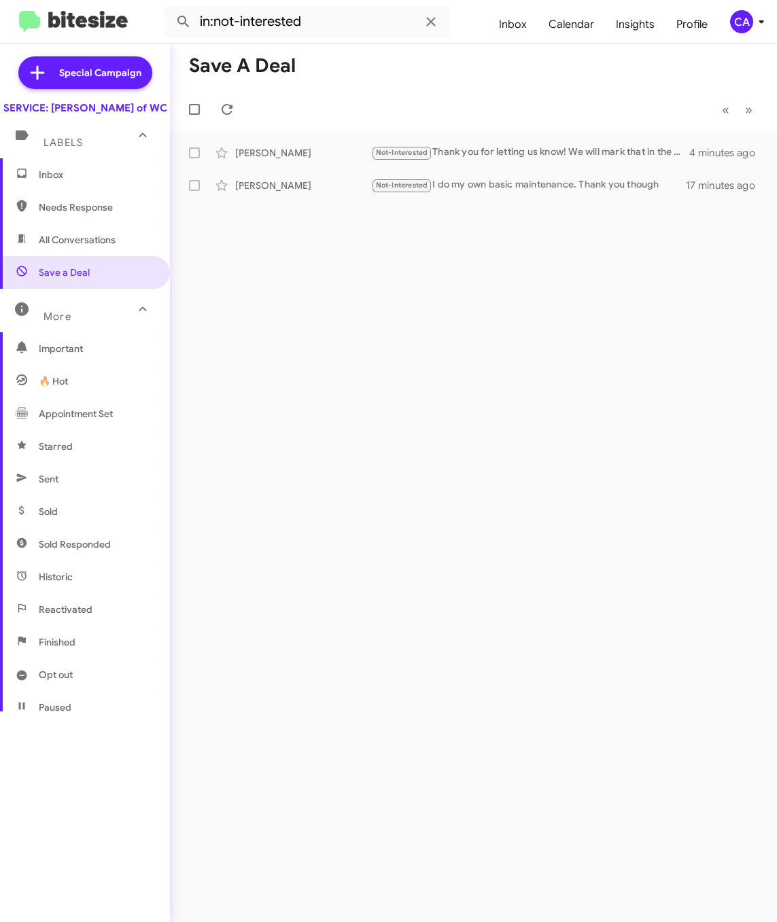
click at [73, 247] on span "All Conversations" at bounding box center [77, 240] width 77 height 14
type input "in:all-conversations"
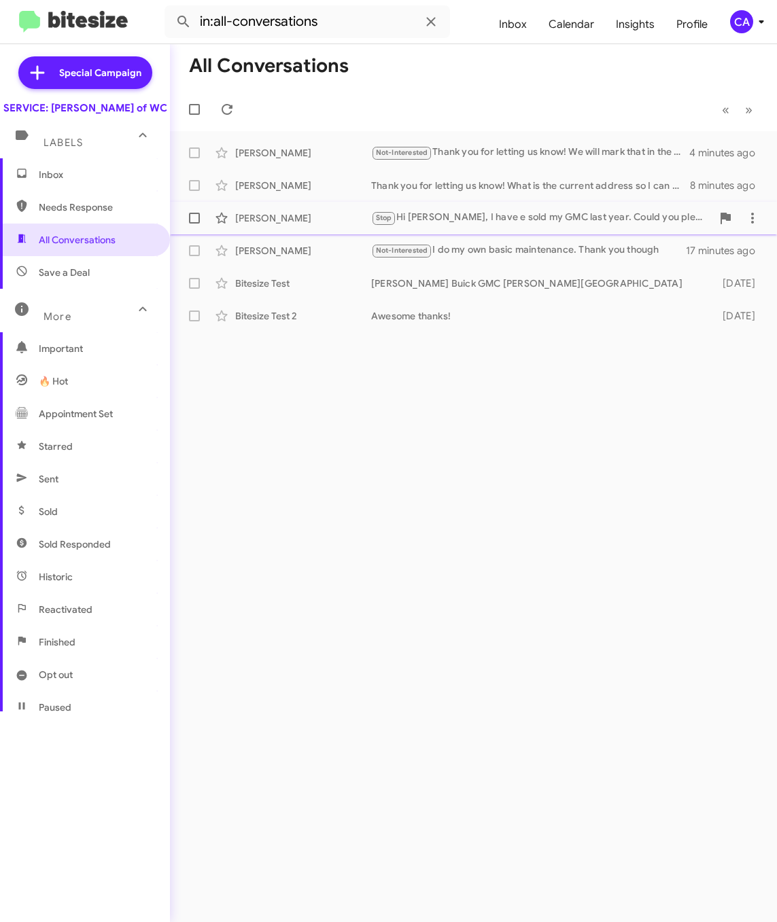
click at [502, 224] on div "Stop Hi Bella, I have e sold my GMC last year. Could you please remove my detai…" at bounding box center [541, 218] width 340 height 16
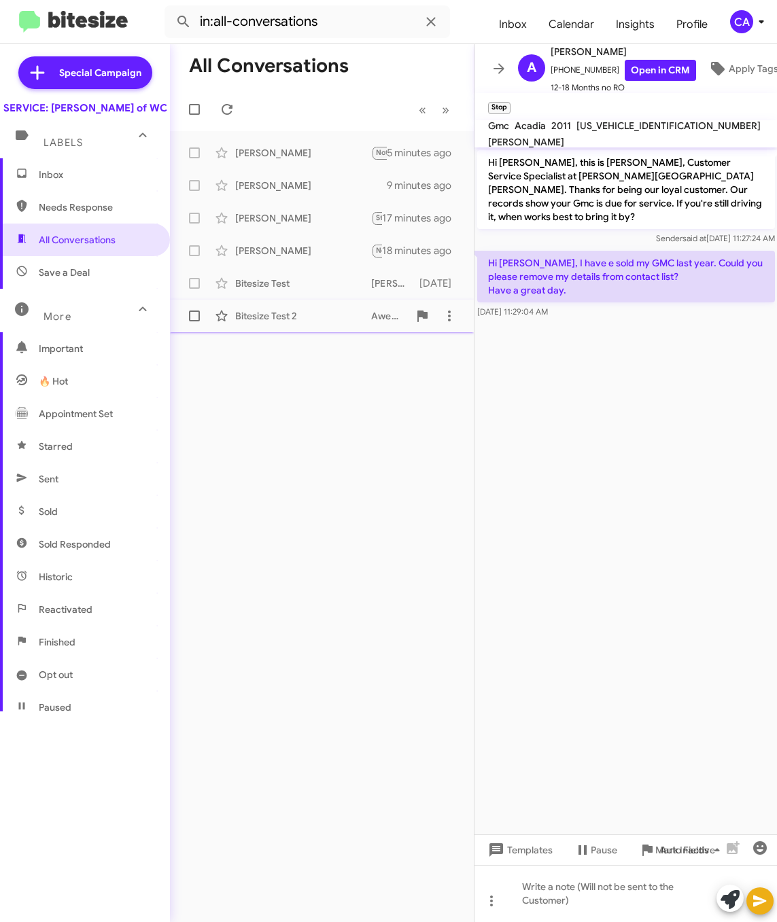
click at [287, 319] on div "Bitesize Test 2" at bounding box center [303, 316] width 136 height 14
click at [274, 295] on div "Bitesize Test Ferman Buick GMC Wesley Chapel 16 days ago" at bounding box center [322, 283] width 282 height 27
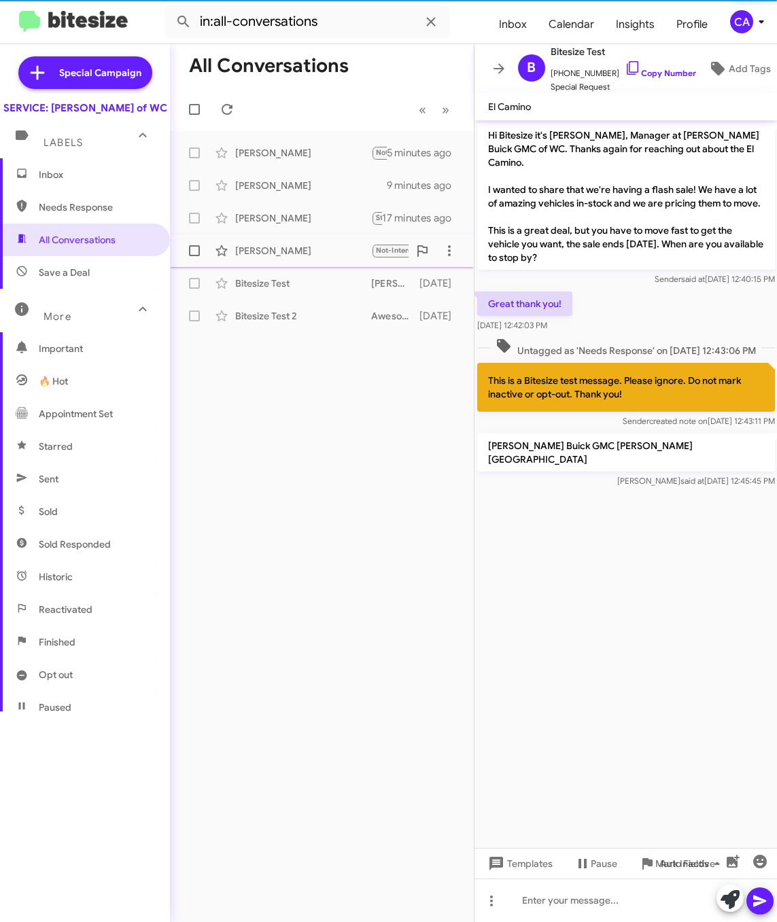
click at [279, 258] on div "Nathan Dressel Not-Interested I do my own basic maintenance. Thank you though 1…" at bounding box center [322, 250] width 282 height 27
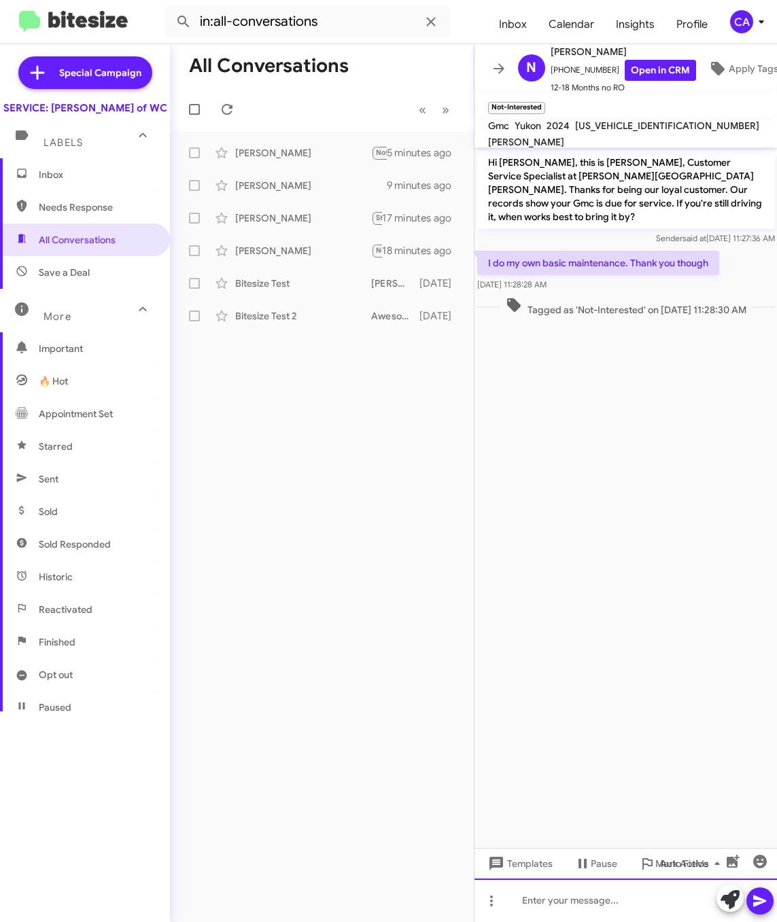
click at [577, 892] on div at bounding box center [625, 899] width 303 height 43
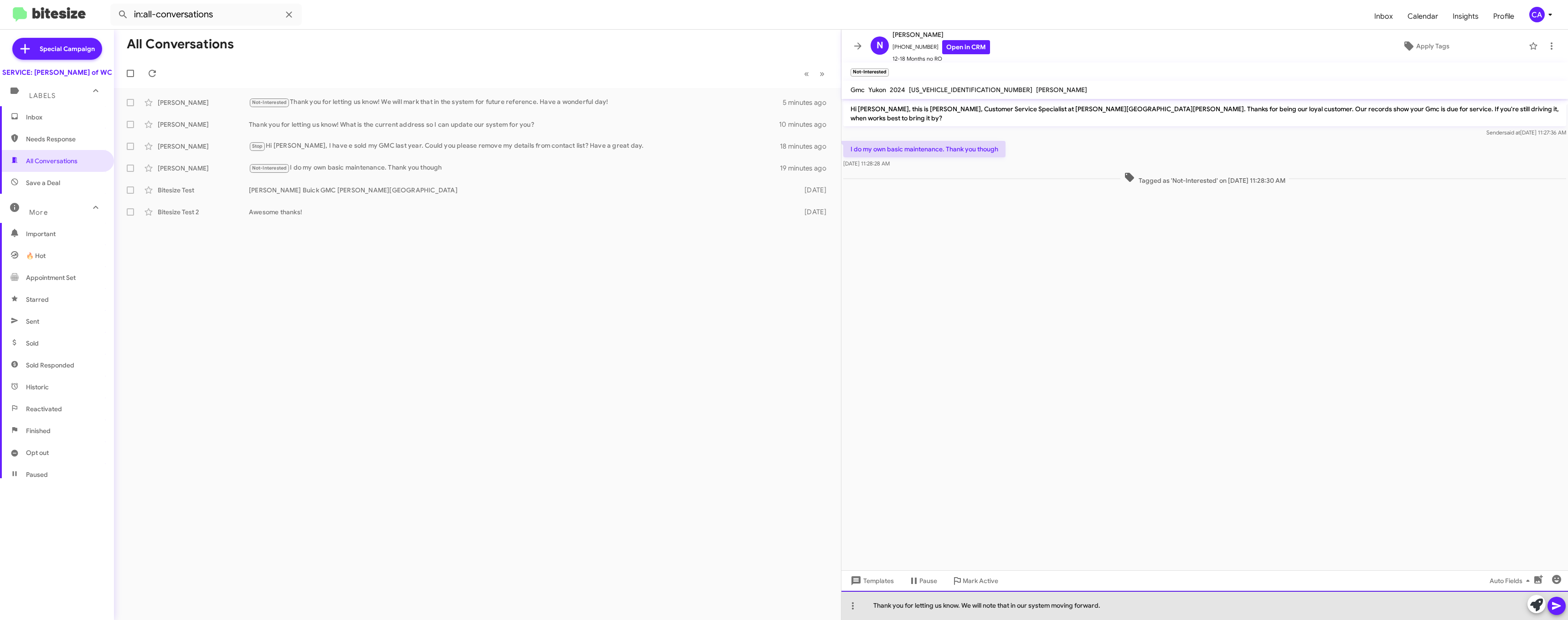
click at [490, 606] on div "Thank you for letting us know. We will note that in our system moving forward." at bounding box center [1204, 605] width 727 height 29
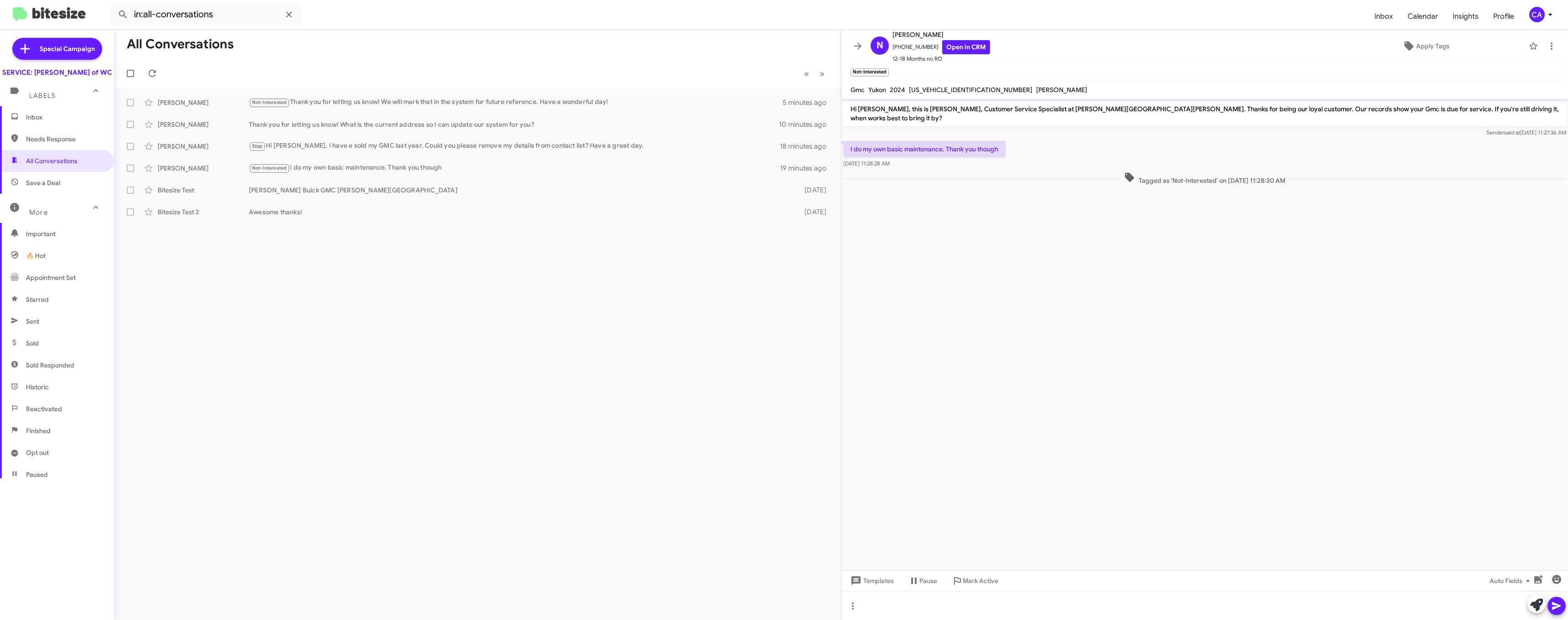
click at [490, 546] on div "All Conversations « Previous » Next Colton Geary Not-Interested Thank you for l…" at bounding box center [478, 325] width 727 height 590
click at [420, 142] on div "Stop Hi Bella, I have e sold my GMC last year. Could you please remove my detai…" at bounding box center [523, 146] width 548 height 11
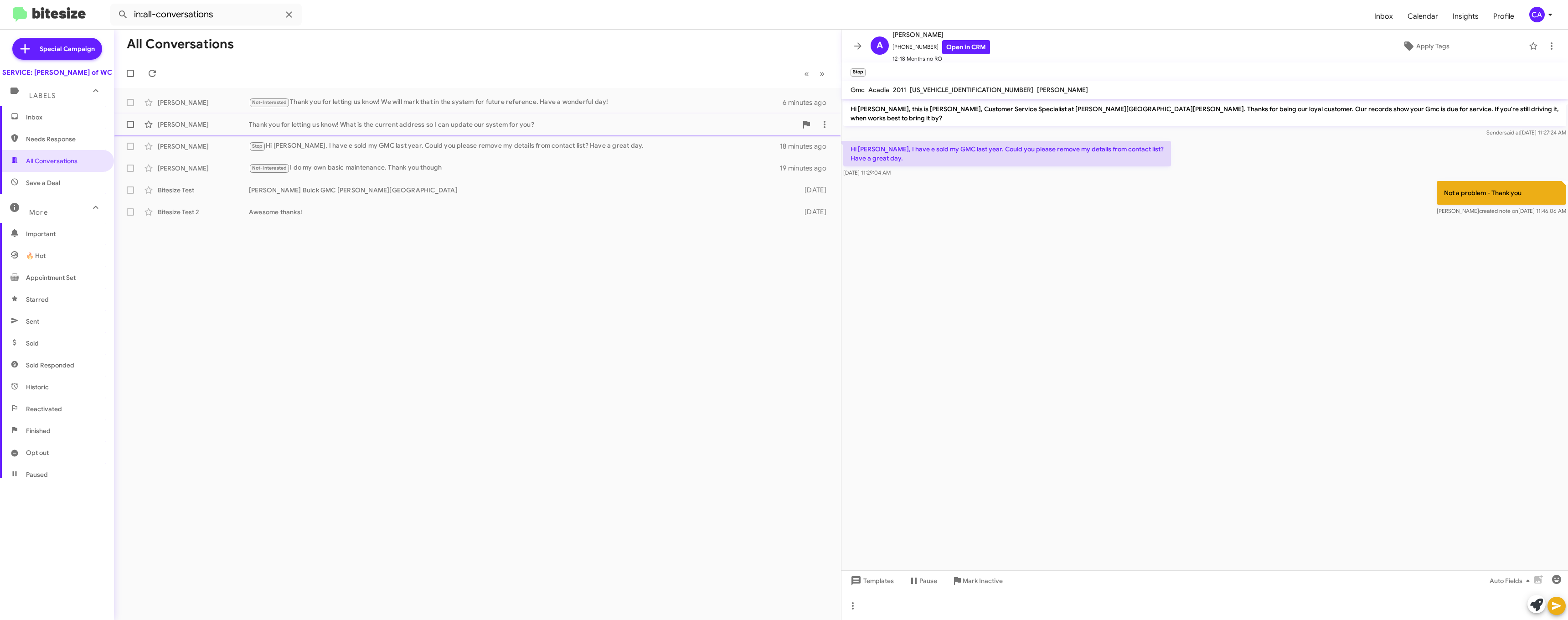
click at [401, 123] on div "Thank you for letting us know! What is the current address so I can update our …" at bounding box center [523, 125] width 548 height 9
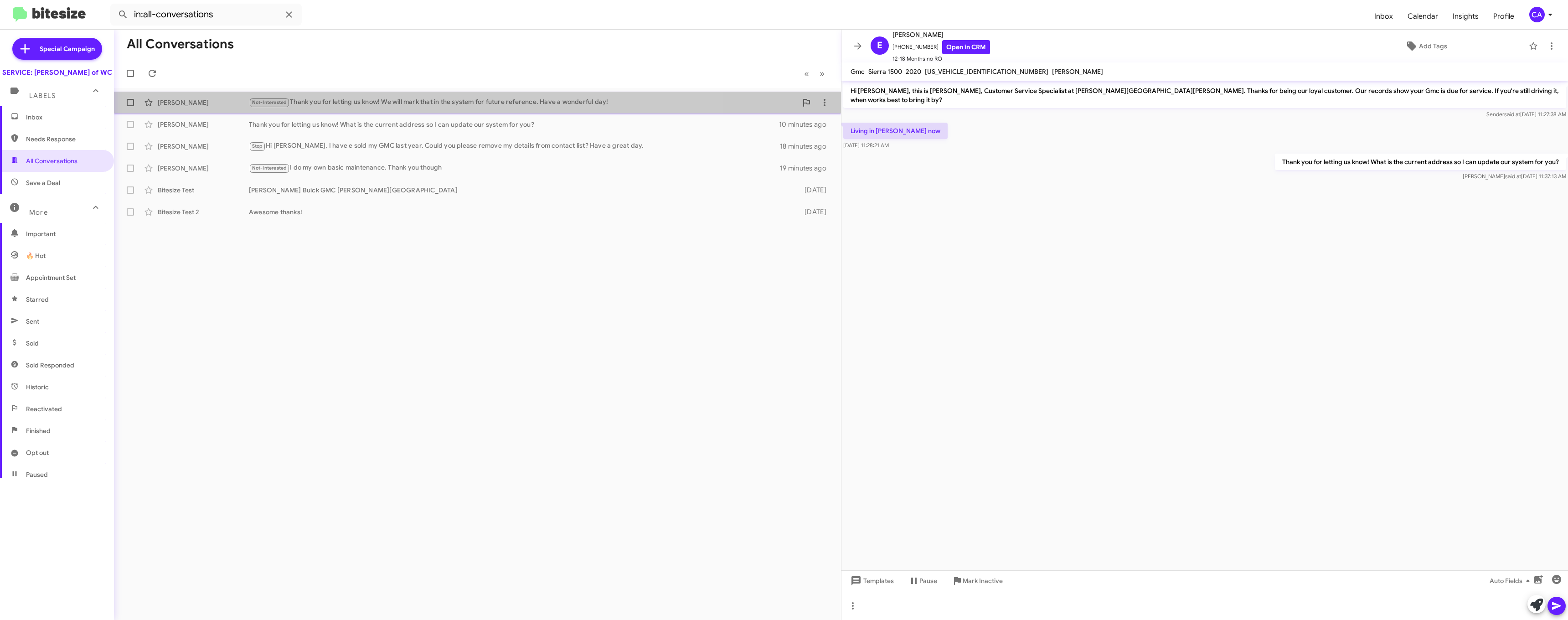
click at [377, 109] on div "Colton Geary Not-Interested Thank you for letting us know! We will mark that in…" at bounding box center [478, 102] width 713 height 18
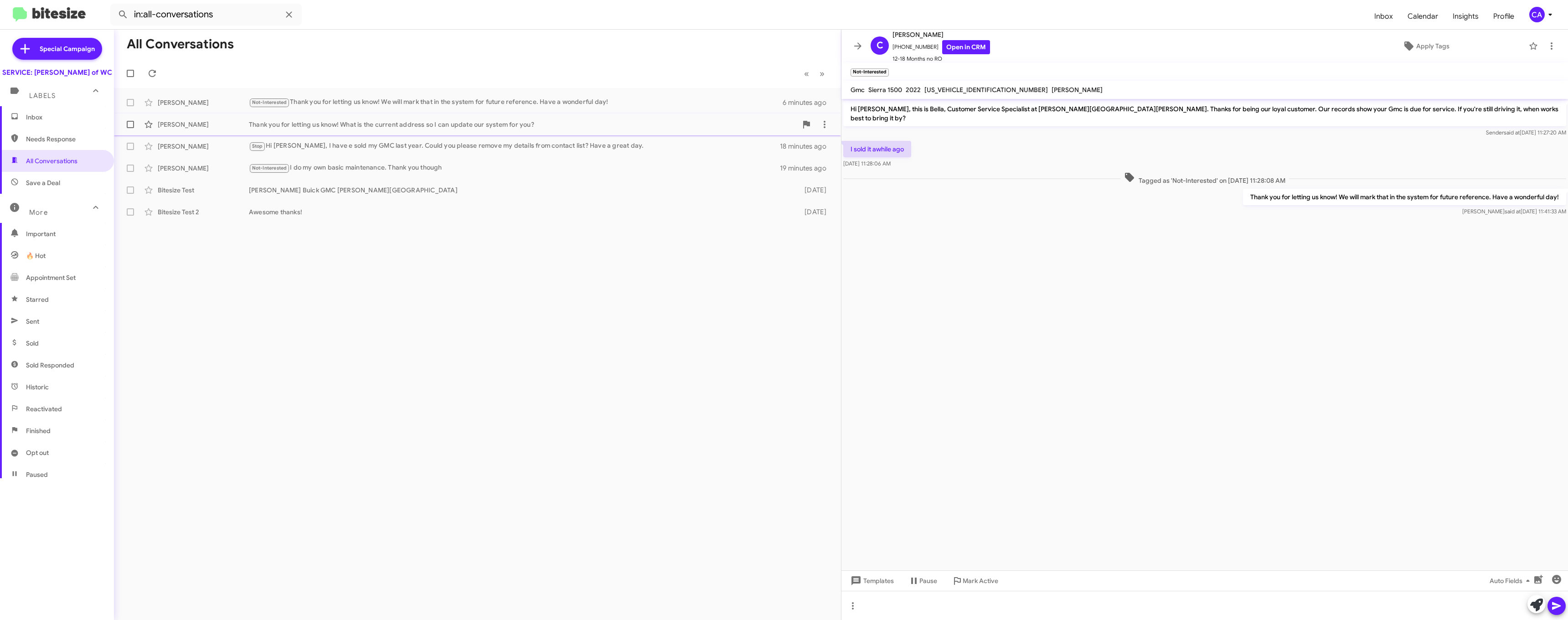
click at [355, 132] on div "Eddie Beverly Thank you for letting us know! What is the current address so I c…" at bounding box center [478, 124] width 713 height 18
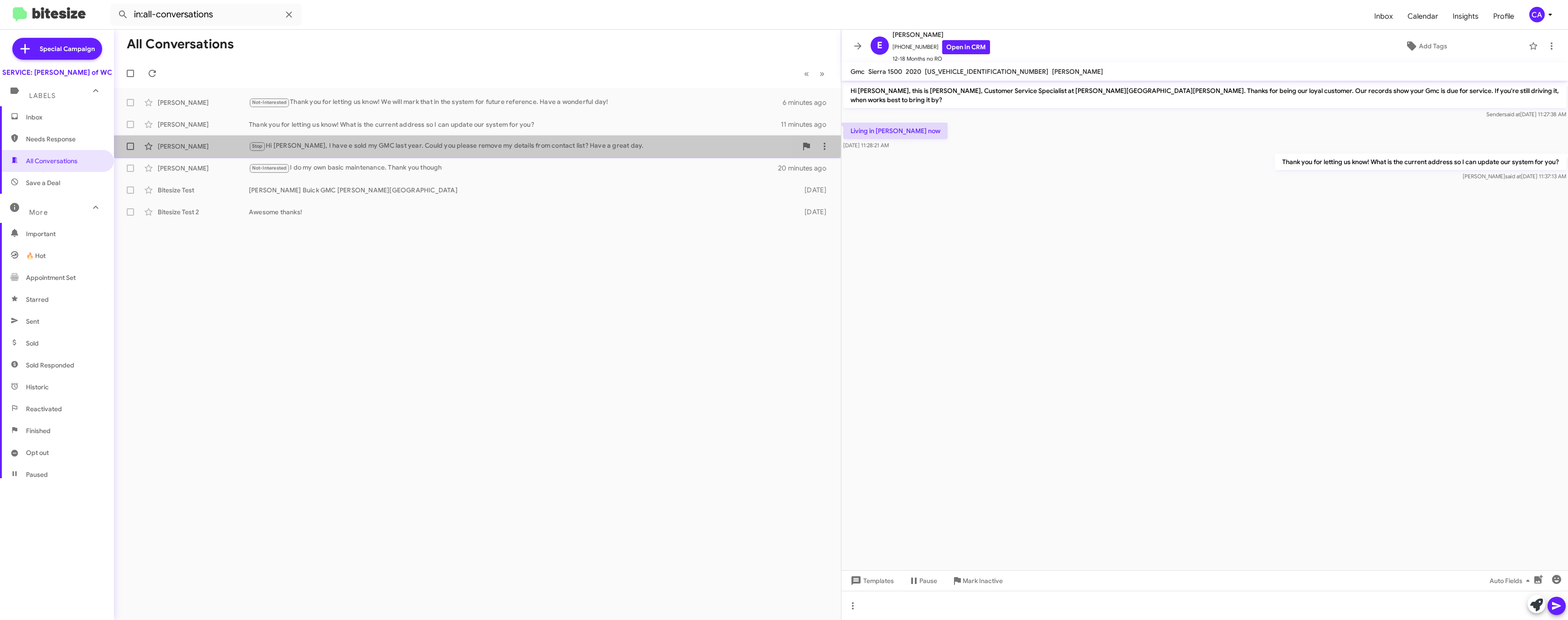
click at [354, 143] on div "Stop Hi Bella, I have e sold my GMC last year. Could you please remove my detai…" at bounding box center [523, 146] width 548 height 11
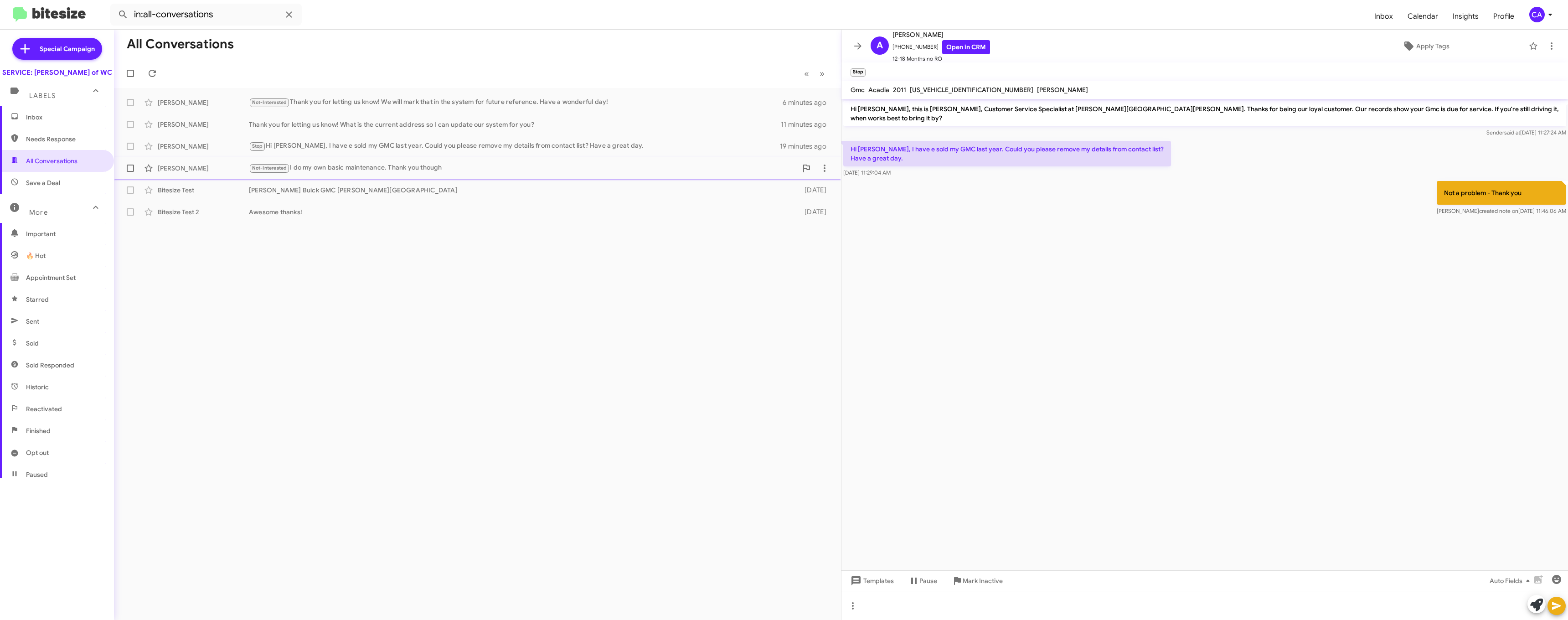
click at [342, 165] on div "Not-Interested I do my own basic maintenance. Thank you though" at bounding box center [523, 168] width 548 height 11
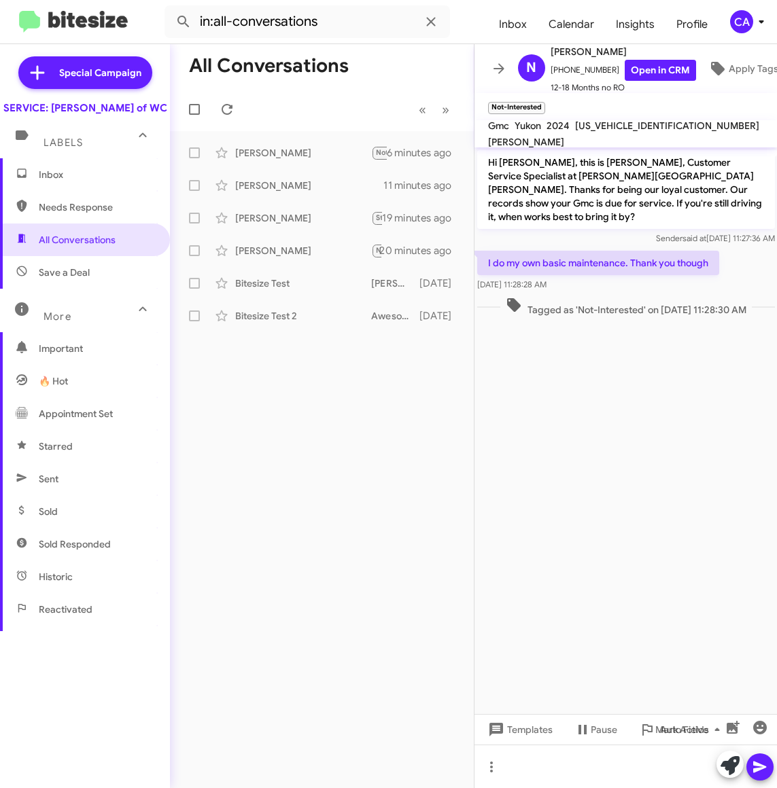
click at [621, 126] on span "1GKS2DKL5RR213265" at bounding box center [667, 126] width 184 height 12
copy span "1GKS2DKL5RR213265"
click at [418, 444] on div "All Conversations « Previous » Next Colton Geary Not-Interested Thank you for l…" at bounding box center [322, 416] width 304 height 744
click at [65, 191] on span "Inbox" at bounding box center [85, 174] width 170 height 33
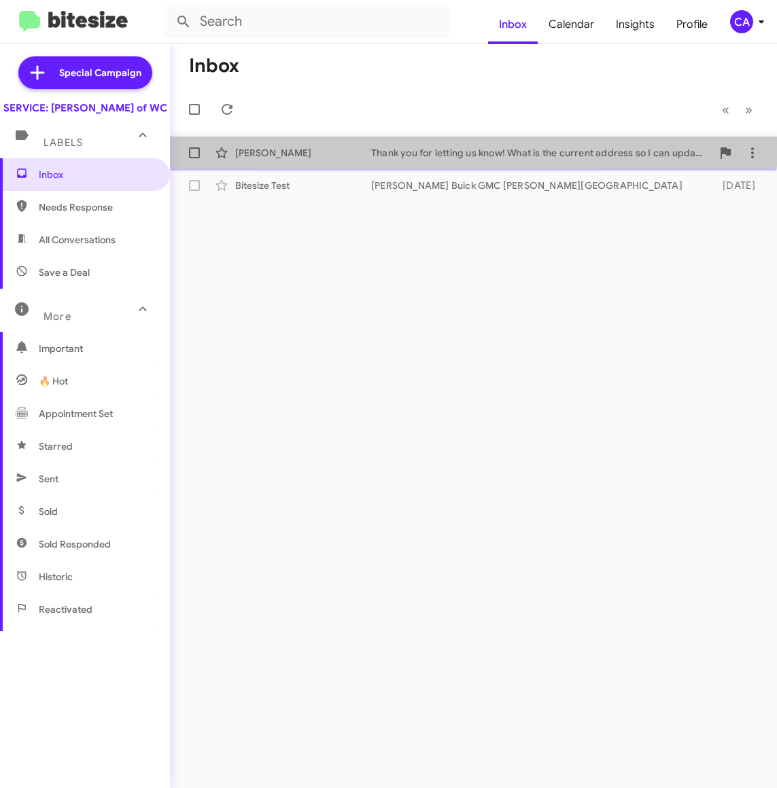
click at [429, 145] on div "Eddie Beverly Thank you for letting us know! What is the current address so I c…" at bounding box center [473, 152] width 585 height 27
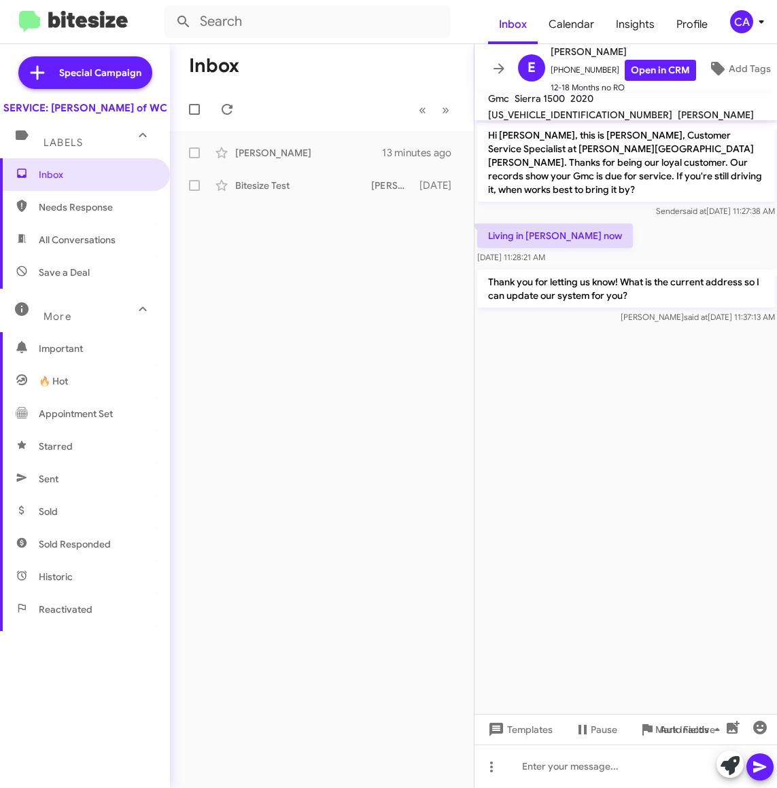
click at [78, 214] on span "Needs Response" at bounding box center [96, 207] width 115 height 14
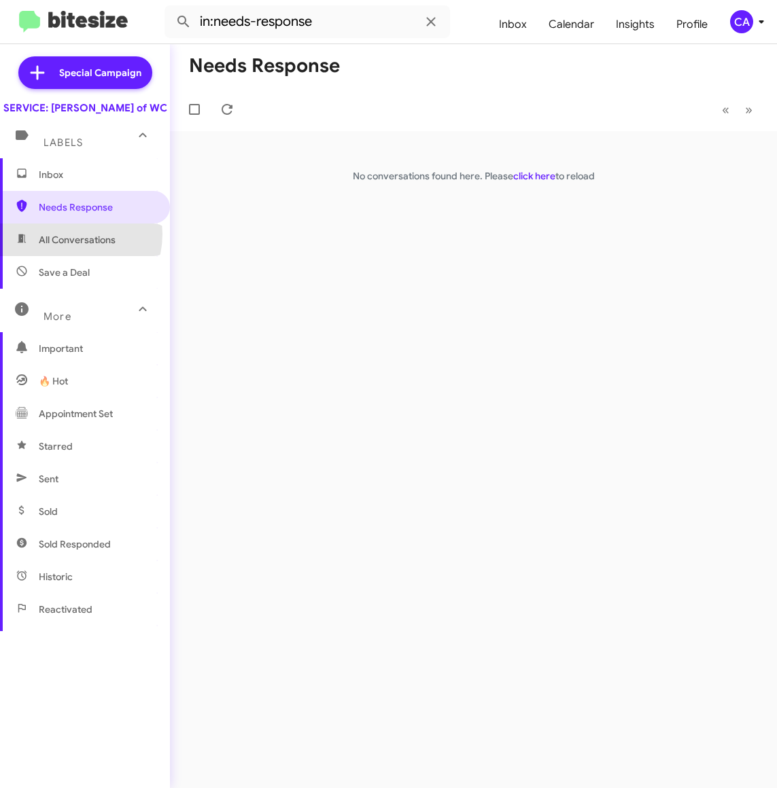
click at [63, 247] on span "All Conversations" at bounding box center [77, 240] width 77 height 14
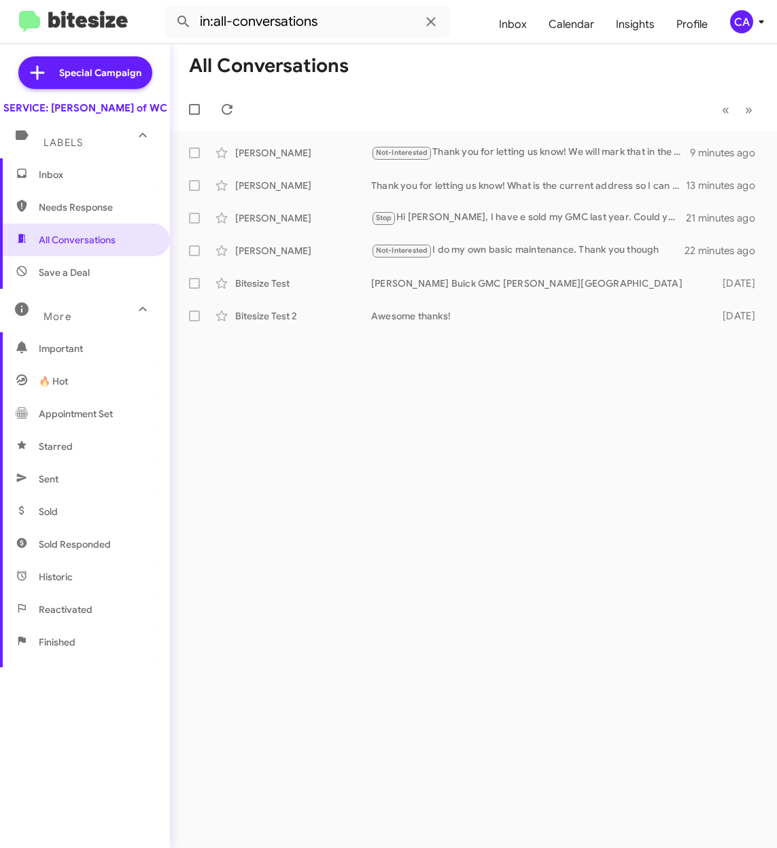
click at [283, 505] on div "All Conversations « Previous » Next Colton Geary Not-Interested Thank you for l…" at bounding box center [473, 446] width 607 height 804
click at [70, 289] on span "Save a Deal" at bounding box center [85, 272] width 170 height 33
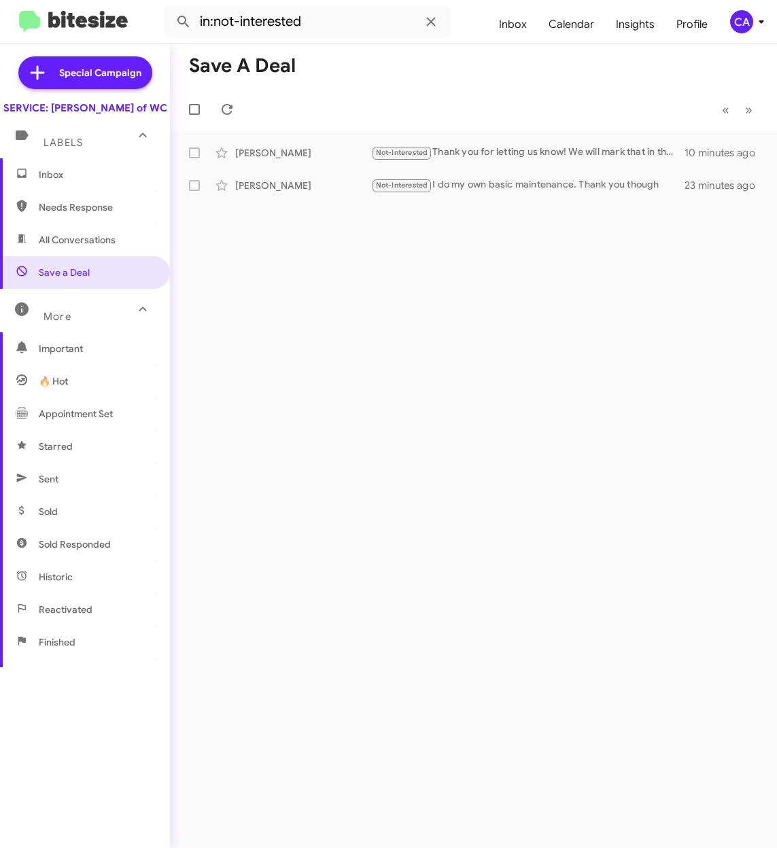
click at [79, 247] on span "All Conversations" at bounding box center [77, 240] width 77 height 14
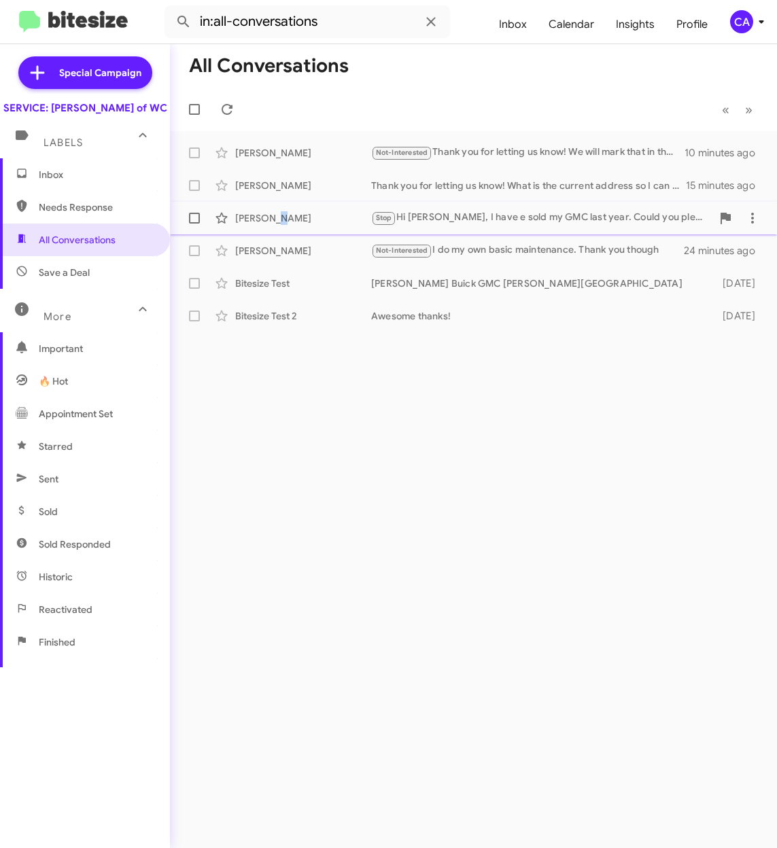
click at [285, 220] on div "Adam Kowal" at bounding box center [303, 218] width 136 height 14
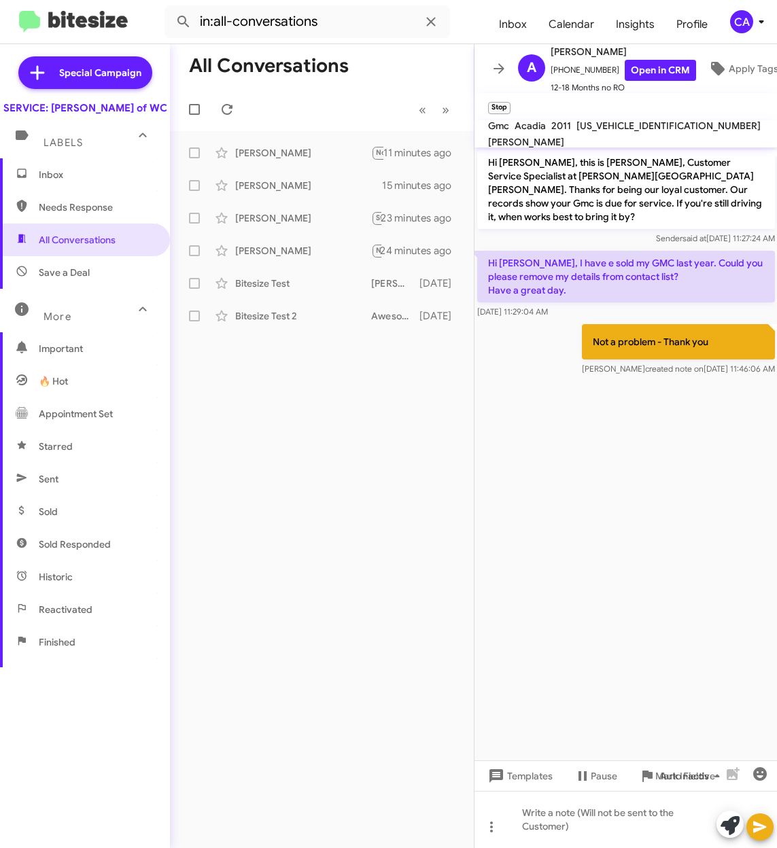
click at [370, 442] on div "All Conversations « Previous » Next Colton Geary Not-Interested Thank you for l…" at bounding box center [322, 446] width 304 height 804
click at [620, 132] on span "1GKKVRED3BJ131323" at bounding box center [668, 126] width 184 height 12
copy span "1GKKVRED3BJ131323"
click at [336, 520] on div "All Conversations « Previous » Next Colton Geary Not-Interested Thank you for l…" at bounding box center [322, 446] width 304 height 804
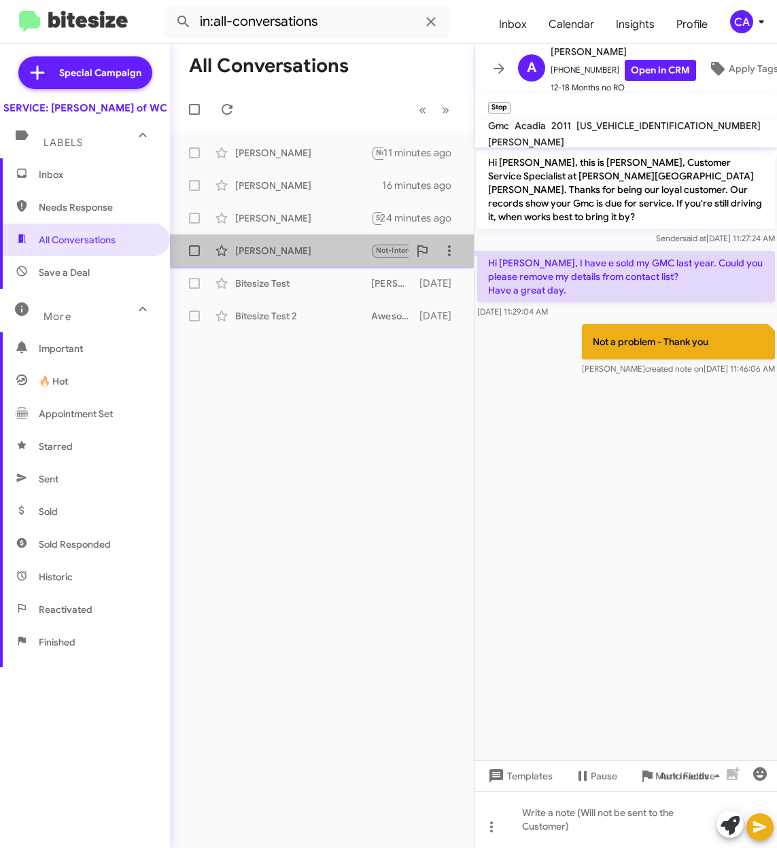
click at [257, 249] on div "[PERSON_NAME]" at bounding box center [303, 251] width 136 height 14
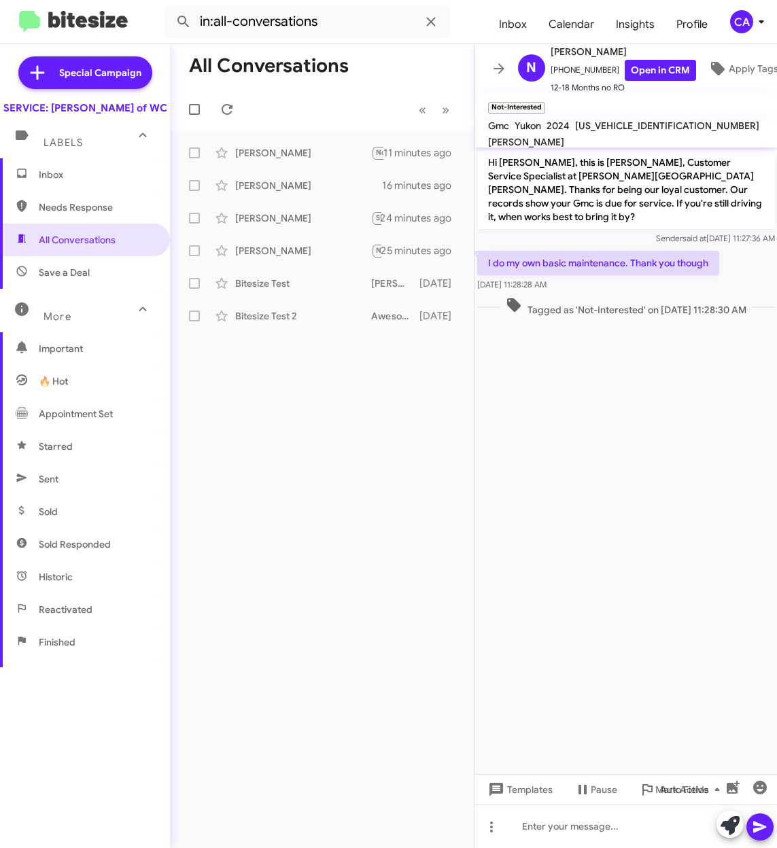
click at [620, 125] on span "1GKS2DKL5RR213265" at bounding box center [667, 126] width 184 height 12
copy span "1GKS2DKL5RR213265"
click at [281, 162] on div "Gail Ebersole Stop Stop. I live in pa a few seconds ago" at bounding box center [322, 152] width 282 height 27
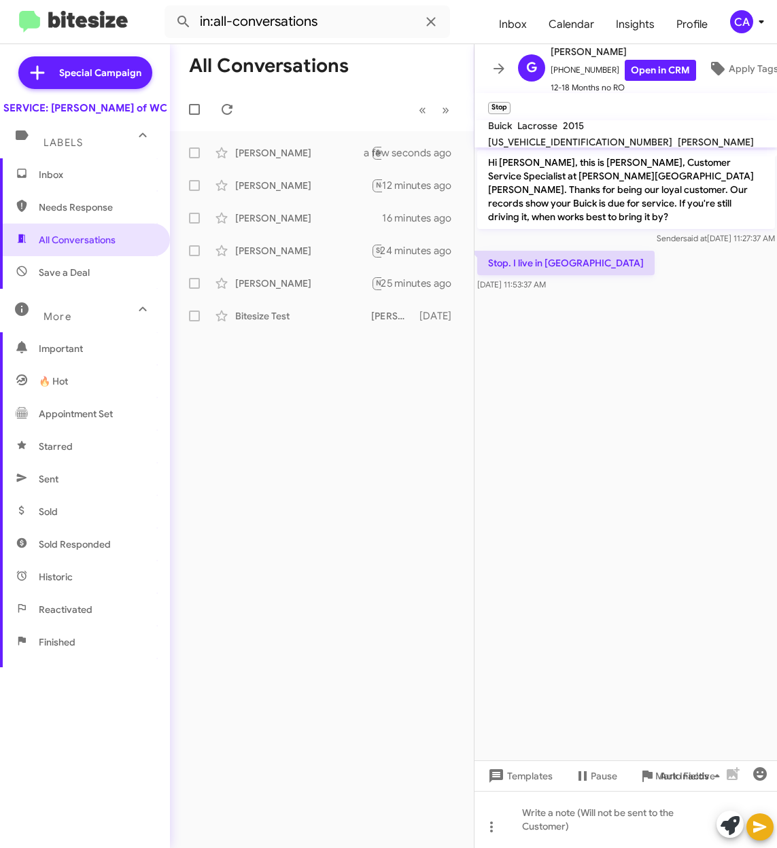
click at [624, 136] on span "1G4GB5G32FF232459" at bounding box center [580, 142] width 184 height 12
copy span "1G4GB5G32FF232459"
click at [277, 224] on div "[PERSON_NAME]" at bounding box center [303, 218] width 136 height 14
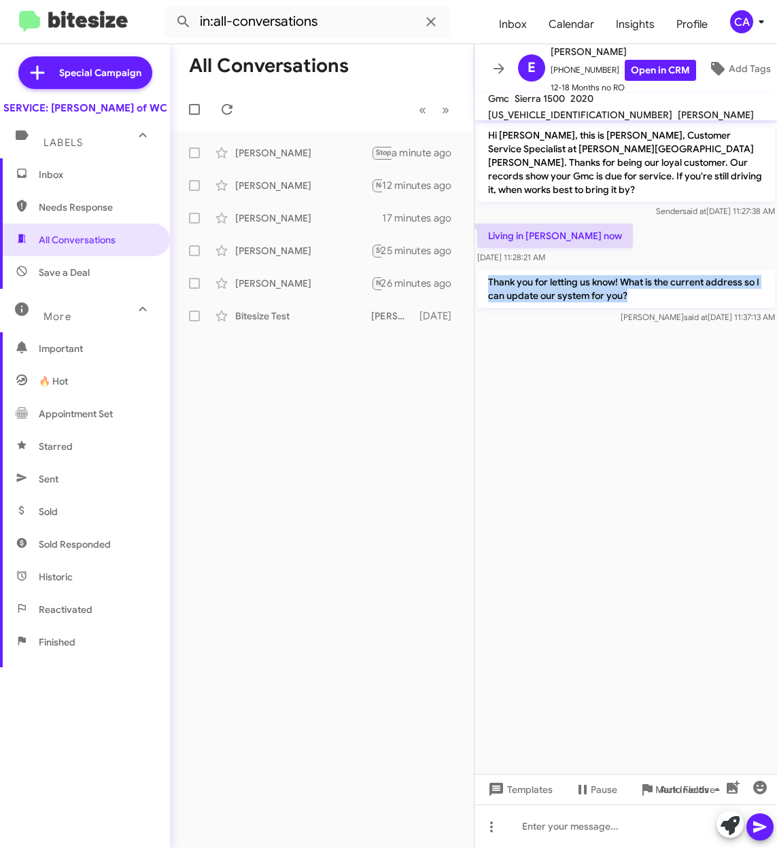
drag, startPoint x: 656, startPoint y: 281, endPoint x: 483, endPoint y: 271, distance: 173.5
click at [483, 271] on p "Thank you for letting us know! What is the current address so I can update our …" at bounding box center [626, 289] width 298 height 38
copy p "Thank you for letting us know! What is the current address so I can update our …"
click at [268, 149] on div "[PERSON_NAME]" at bounding box center [303, 153] width 136 height 14
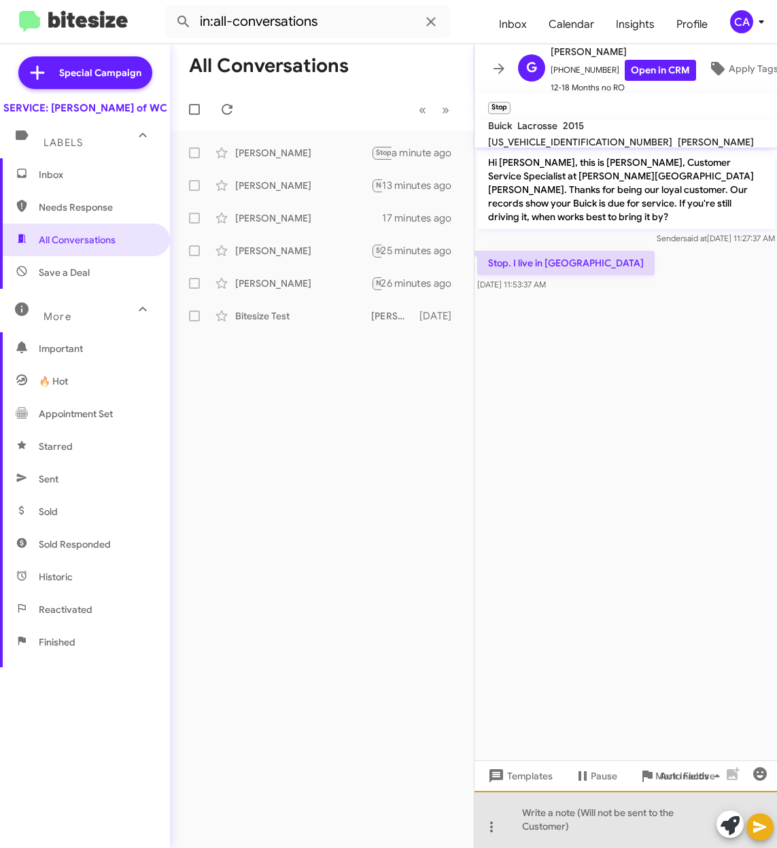
click at [624, 832] on div at bounding box center [625, 819] width 303 height 57
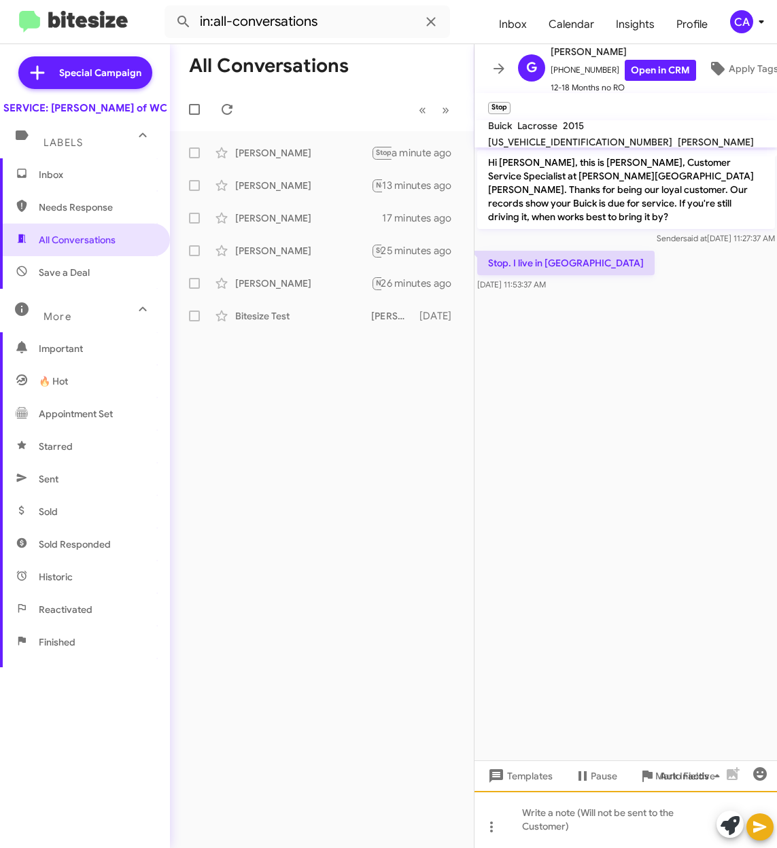
click at [654, 823] on div at bounding box center [625, 819] width 303 height 57
click at [610, 136] on span "1G4GB5G32FF232459" at bounding box center [580, 142] width 184 height 12
copy span "1G4GB5G32FF232459"
click at [581, 330] on cdk-virtual-scroll-viewport "Hi Gail, this is Bella, Customer Service Specialist at Ferman Buick GMC Wesley …" at bounding box center [625, 453] width 303 height 613
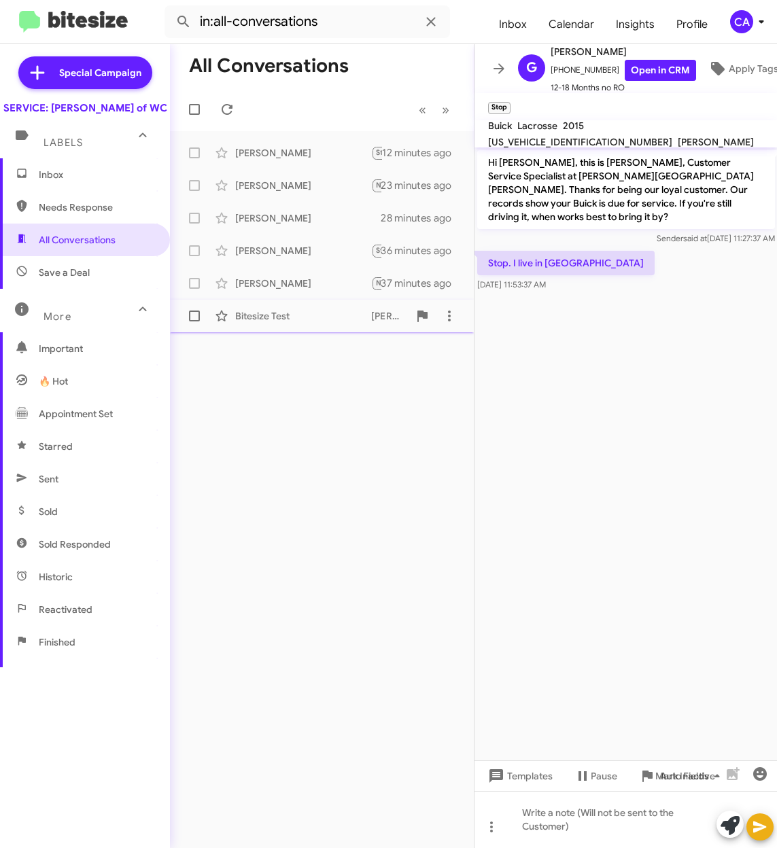
click at [284, 304] on div "Bitesize Test Ferman Buick GMC Wesley Chapel 16 days ago" at bounding box center [322, 315] width 282 height 27
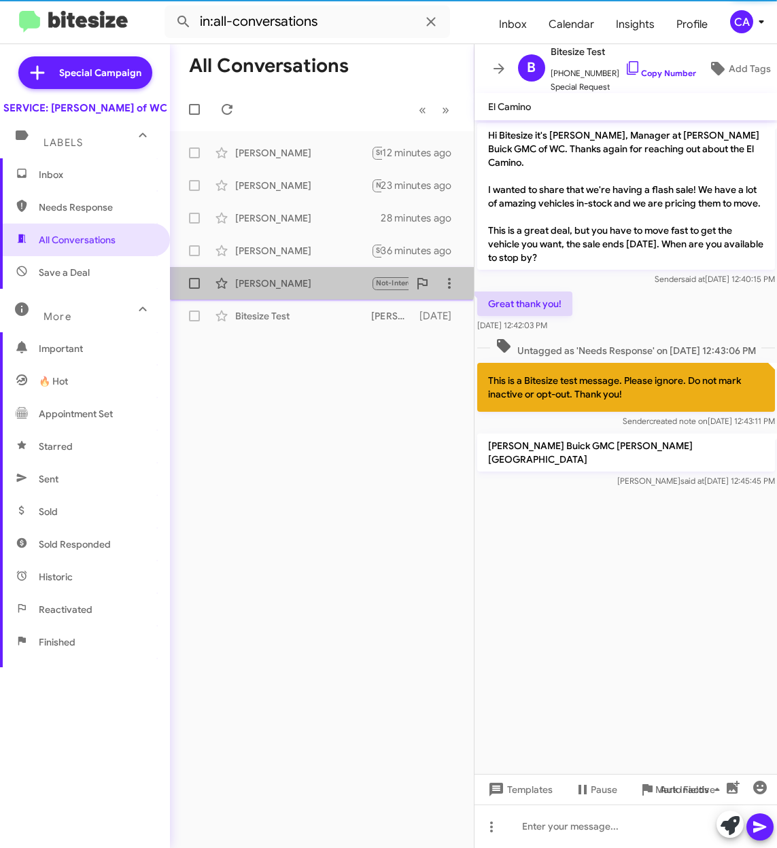
click at [300, 275] on div "Nathan Dressel Not-Interested I do my own basic maintenance. Thank you though 3…" at bounding box center [322, 283] width 282 height 27
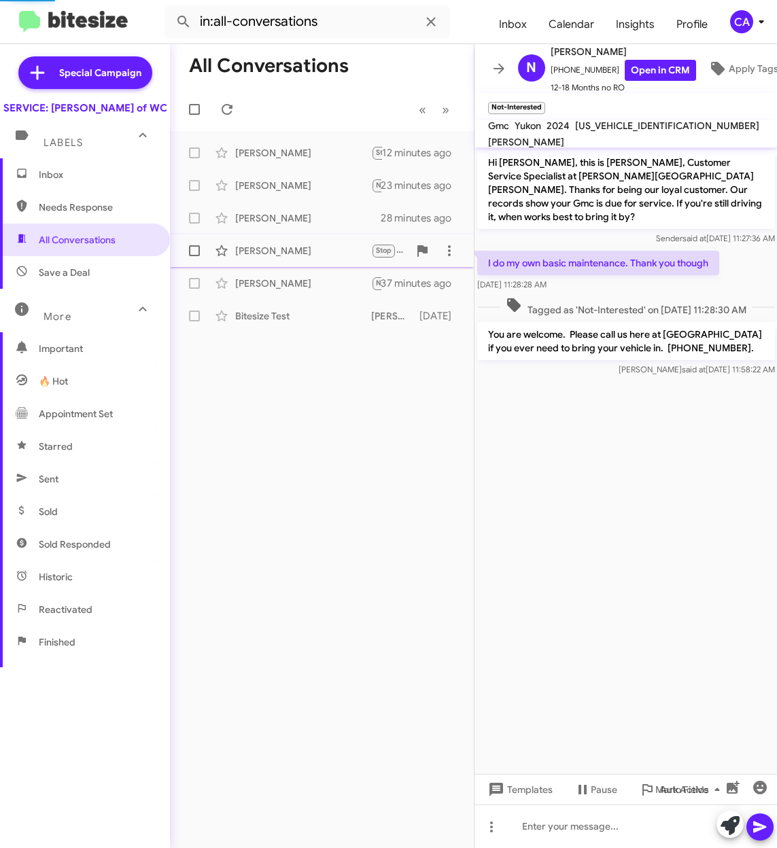
click at [302, 251] on div "[PERSON_NAME]" at bounding box center [303, 251] width 136 height 14
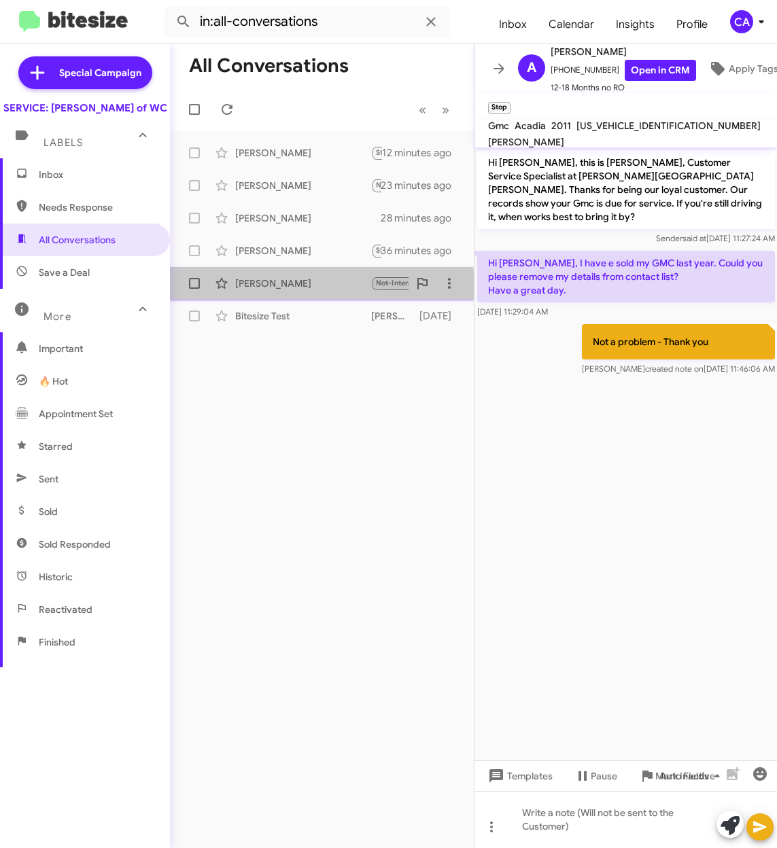
click at [315, 296] on div "Nathan Dressel Not-Interested I do my own basic maintenance. Thank you though 3…" at bounding box center [322, 283] width 282 height 27
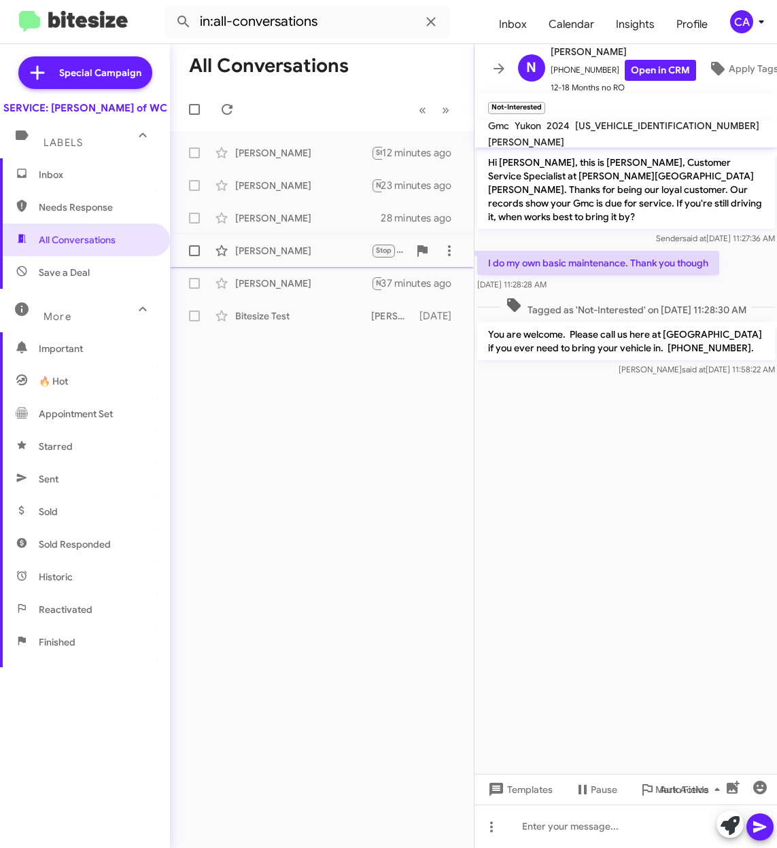
click at [260, 249] on div "[PERSON_NAME]" at bounding box center [303, 251] width 136 height 14
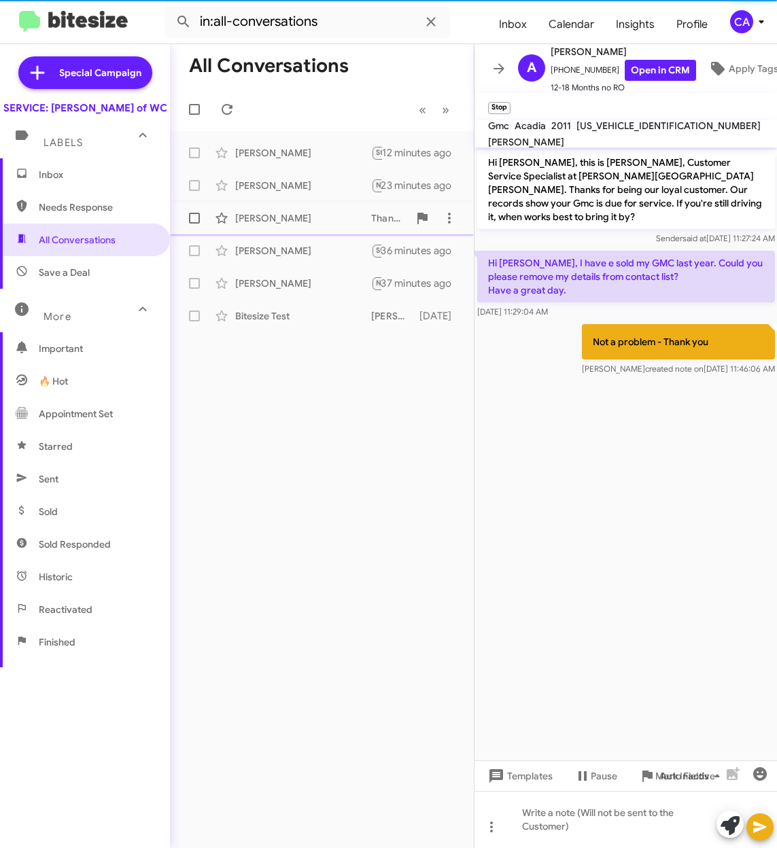
click at [264, 229] on div "Eddie Beverly Thank you for letting us know! What is the current address so I c…" at bounding box center [322, 217] width 282 height 27
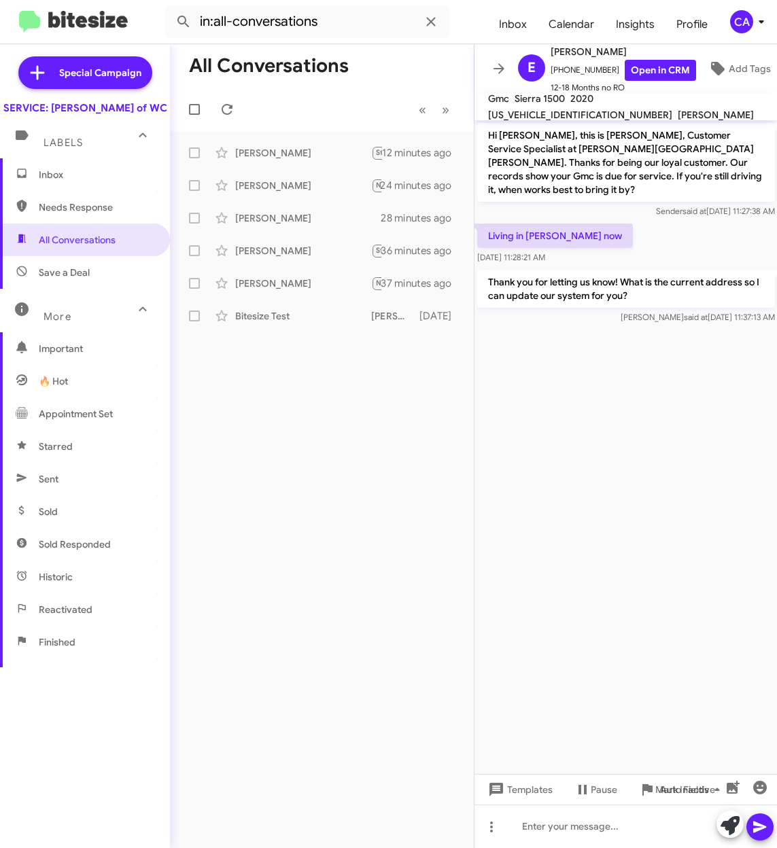
click at [648, 109] on span "3GTU9DEL7LG106169" at bounding box center [580, 115] width 184 height 12
click at [259, 224] on div "[PERSON_NAME]" at bounding box center [303, 218] width 136 height 14
click at [252, 192] on div "[PERSON_NAME]" at bounding box center [303, 186] width 136 height 14
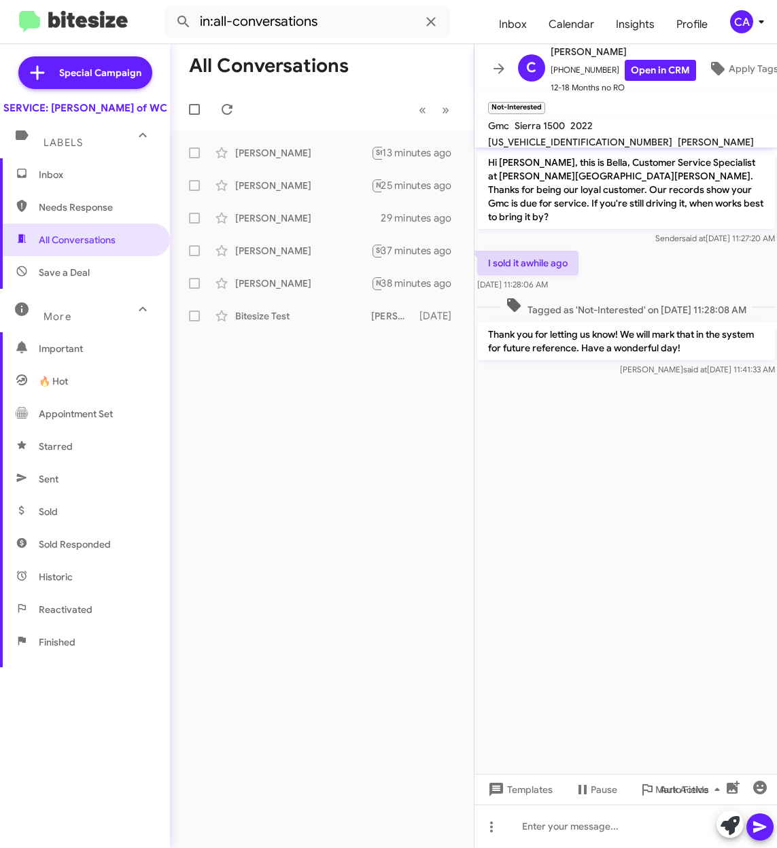
click at [645, 136] on span "3GTUUEET3NG619913" at bounding box center [580, 142] width 184 height 12
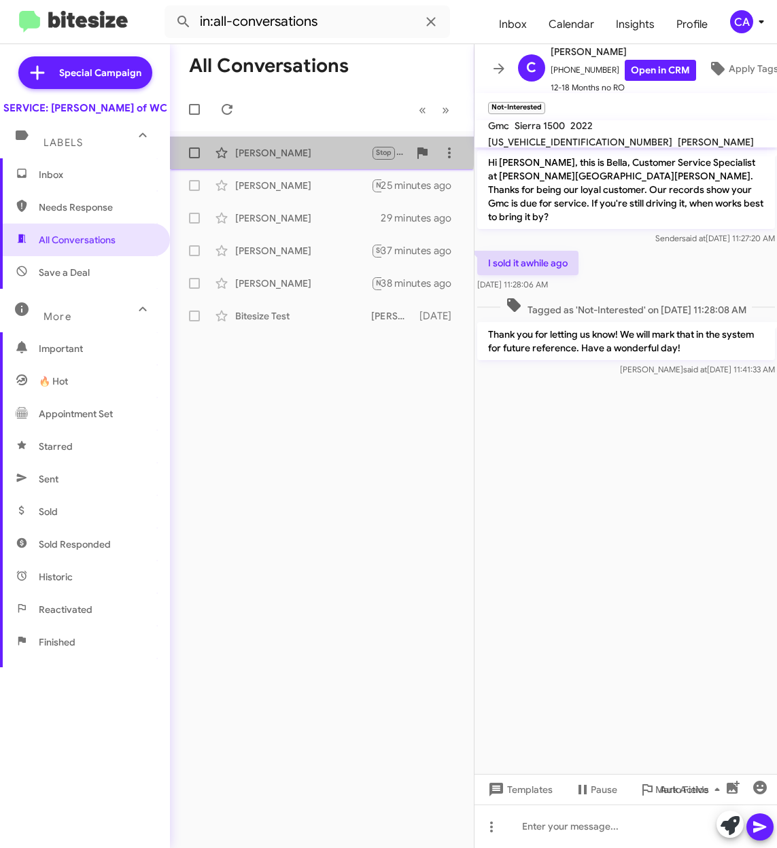
click at [272, 149] on div "[PERSON_NAME]" at bounding box center [303, 153] width 136 height 14
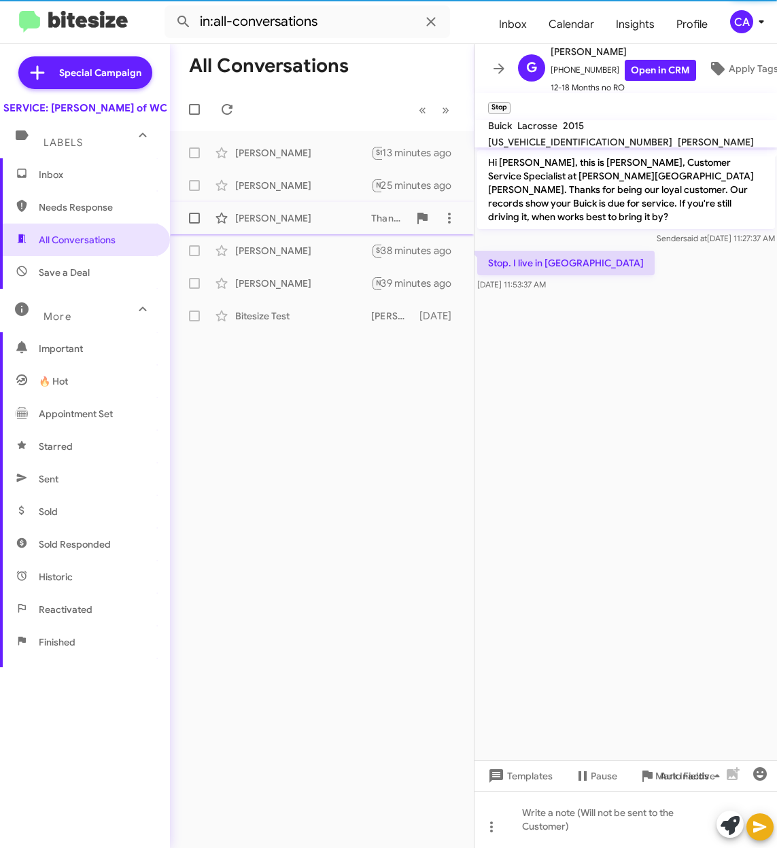
click at [266, 211] on div "[PERSON_NAME]" at bounding box center [303, 218] width 136 height 14
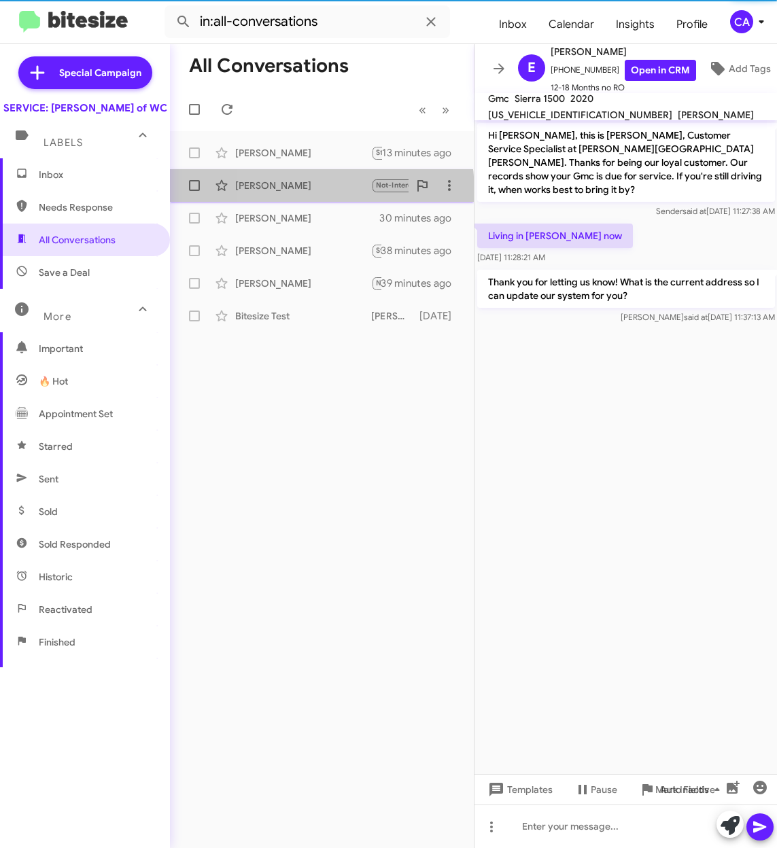
click at [269, 192] on div "Colton Geary Not-Interested Thank you for letting us know! We will mark that in…" at bounding box center [322, 185] width 282 height 27
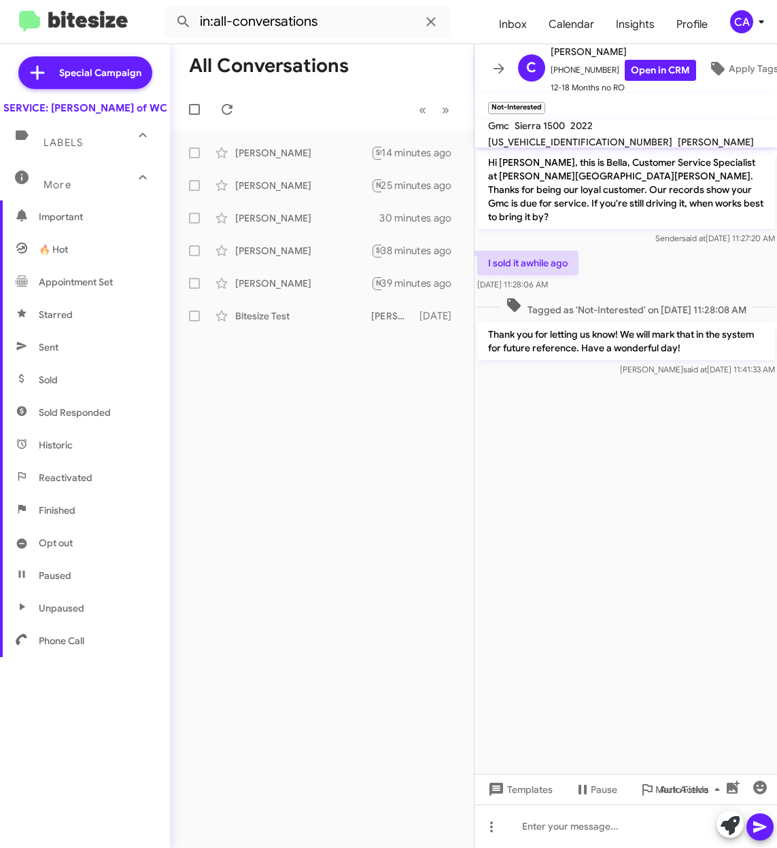
scroll to position [132, 0]
click at [86, 550] on span "Opt out" at bounding box center [85, 542] width 170 height 33
type input "in:opt-out"
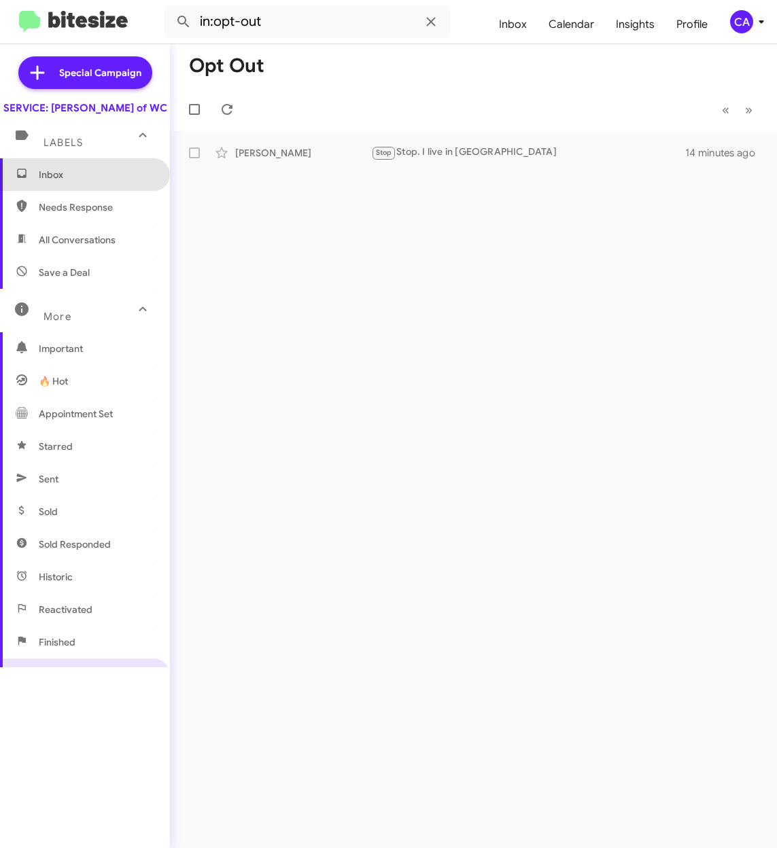
click at [90, 191] on span "Inbox" at bounding box center [85, 174] width 170 height 33
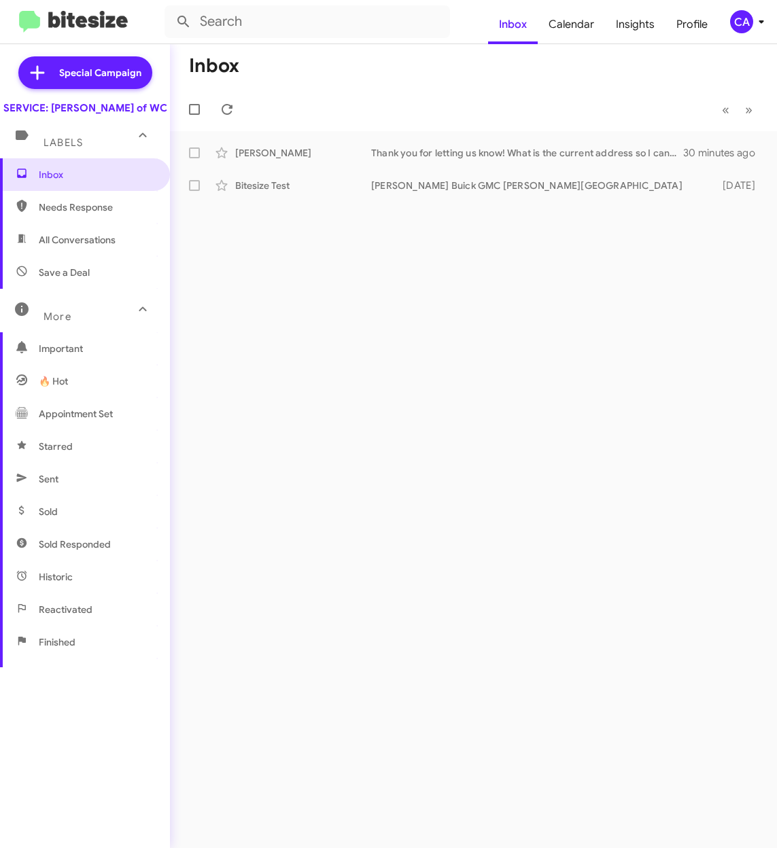
click at [84, 214] on span "Needs Response" at bounding box center [96, 207] width 115 height 14
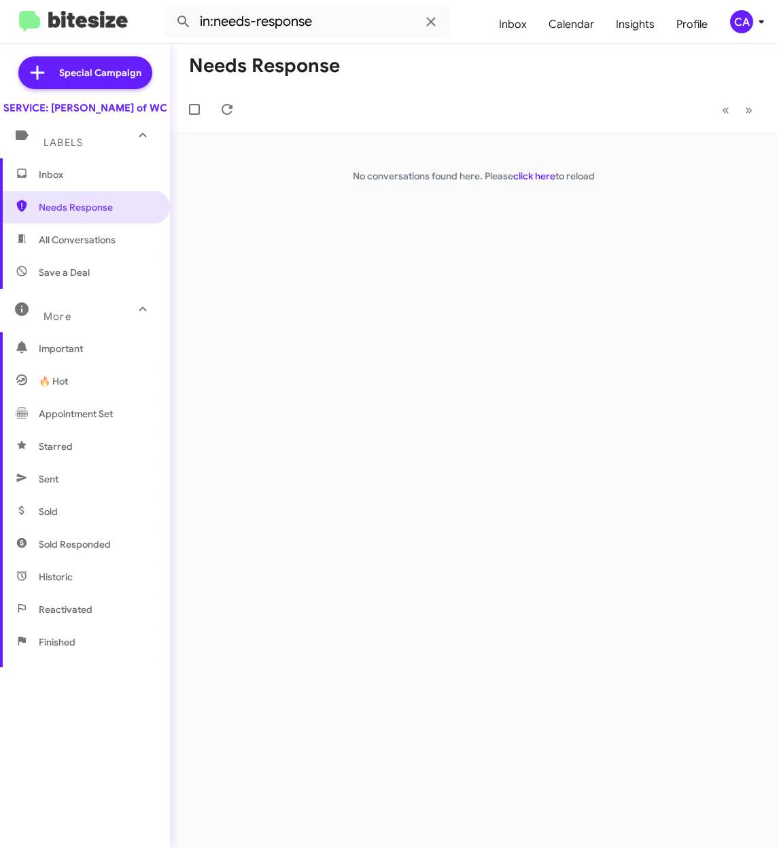
click at [81, 245] on span "All Conversations" at bounding box center [85, 240] width 170 height 33
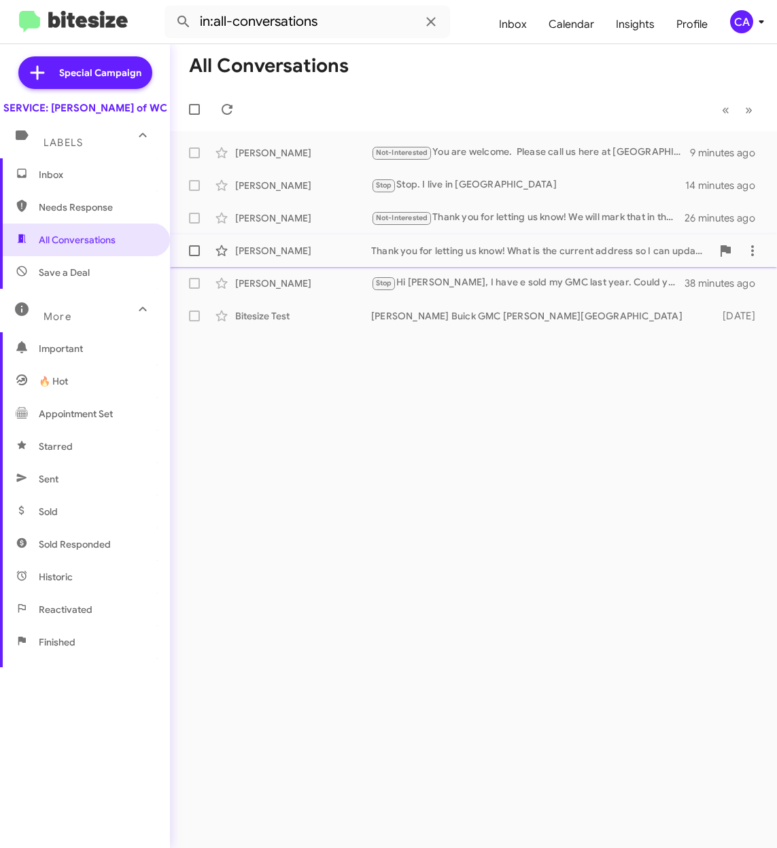
click at [286, 257] on div "Eddie Beverly Thank you for letting us know! What is the current address so I c…" at bounding box center [473, 250] width 585 height 27
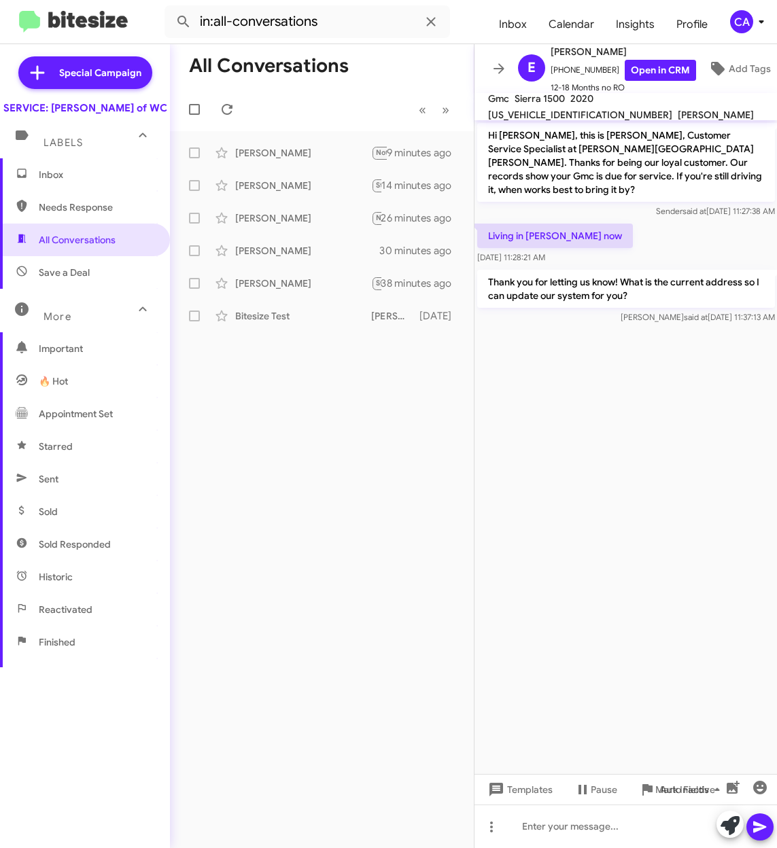
click at [618, 109] on span "3GTU9DEL7LG106169" at bounding box center [580, 115] width 184 height 12
click at [692, 482] on cdk-virtual-scroll-viewport "Hi Eddie, this is Bella, Customer Service Specialist at Ferman Buick GMC Wesley…" at bounding box center [625, 447] width 303 height 654
click at [87, 279] on span "Save a Deal" at bounding box center [64, 273] width 51 height 14
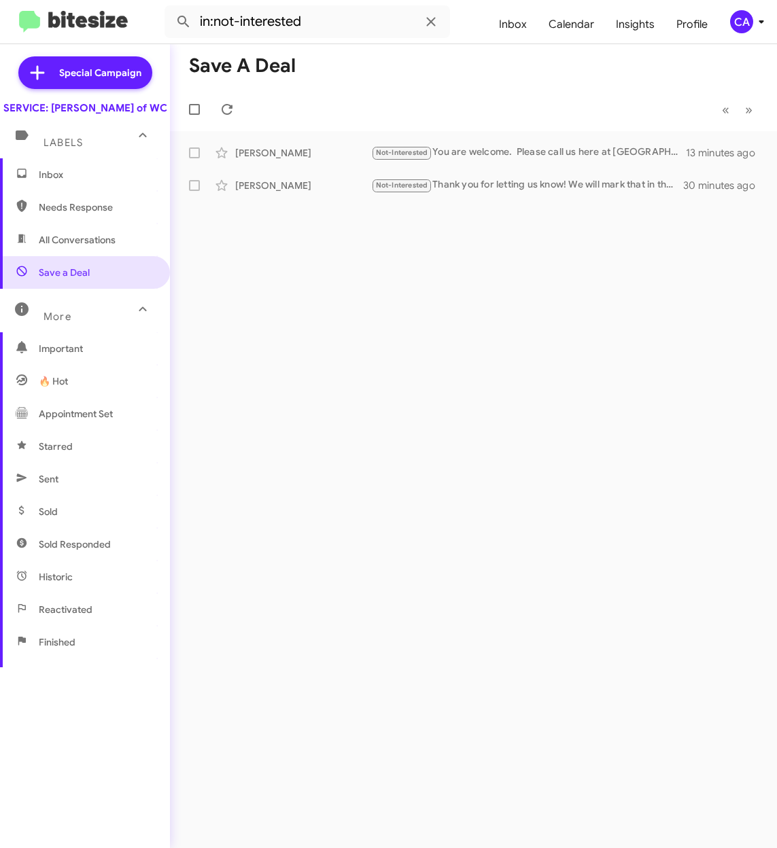
click at [63, 241] on span "All Conversations" at bounding box center [85, 240] width 170 height 33
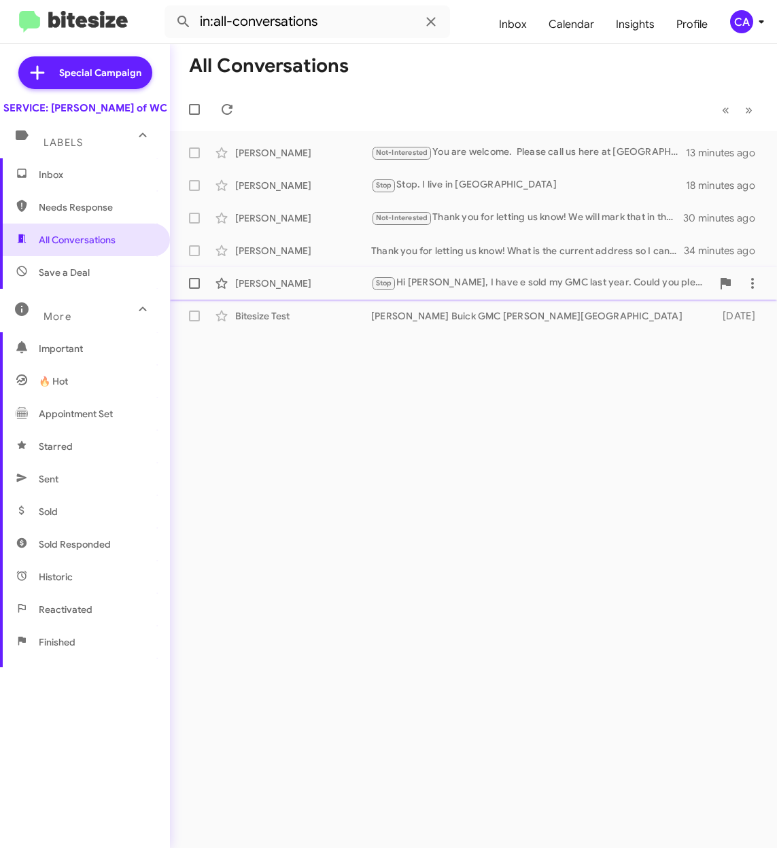
click at [442, 290] on div "Stop Hi Bella, I have e sold my GMC last year. Could you please remove my detai…" at bounding box center [541, 283] width 340 height 16
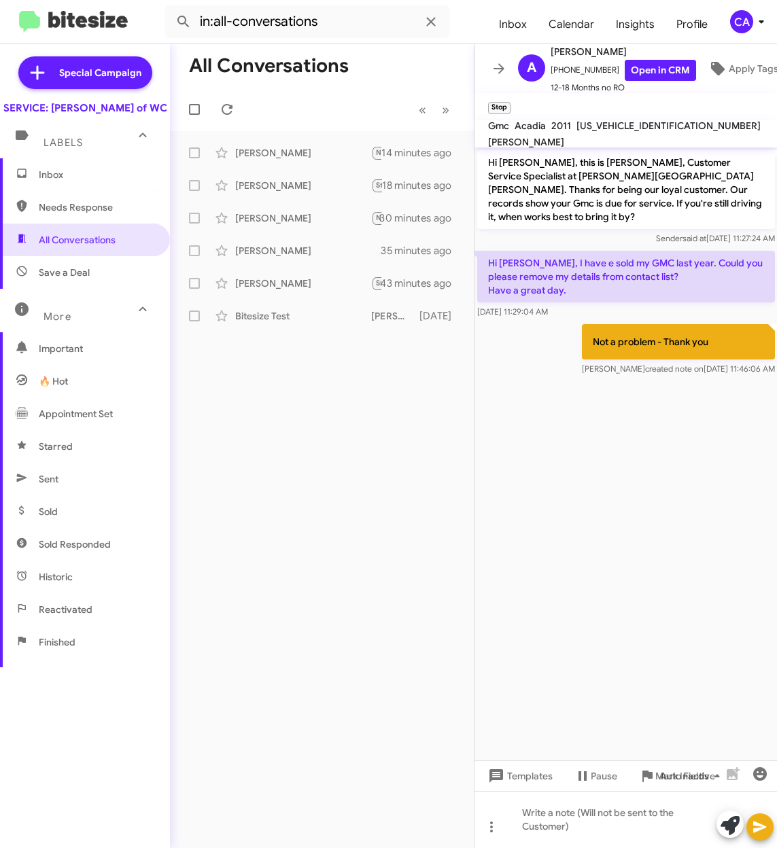
click at [75, 381] on span "🔥 Hot" at bounding box center [85, 381] width 170 height 33
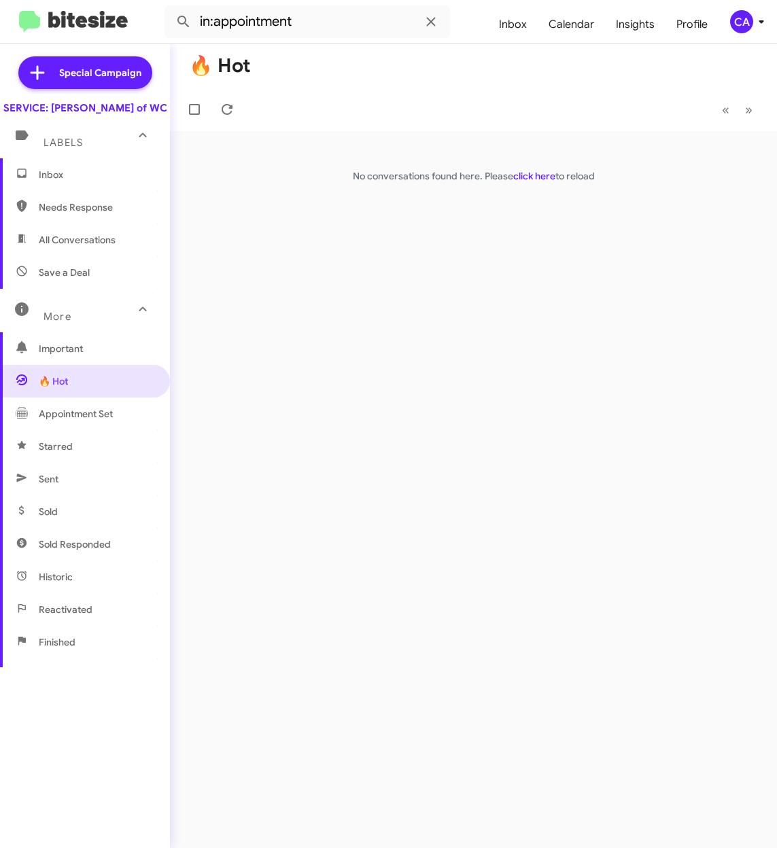
click at [69, 365] on span "Important" at bounding box center [85, 348] width 170 height 33
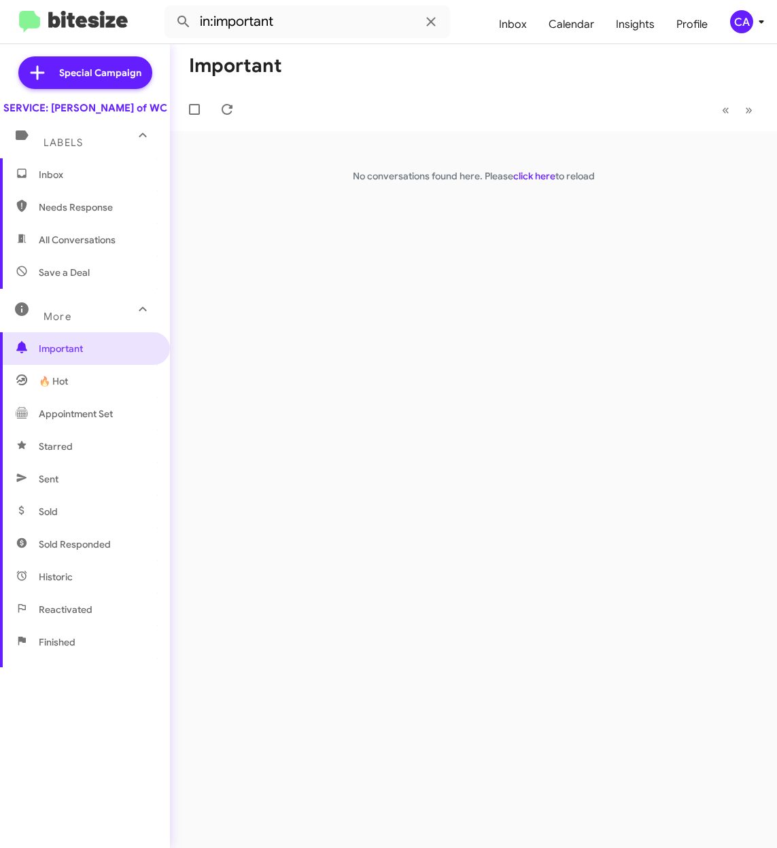
drag, startPoint x: 71, startPoint y: 330, endPoint x: 67, endPoint y: 319, distance: 11.4
click at [71, 323] on div "More" at bounding box center [71, 310] width 121 height 25
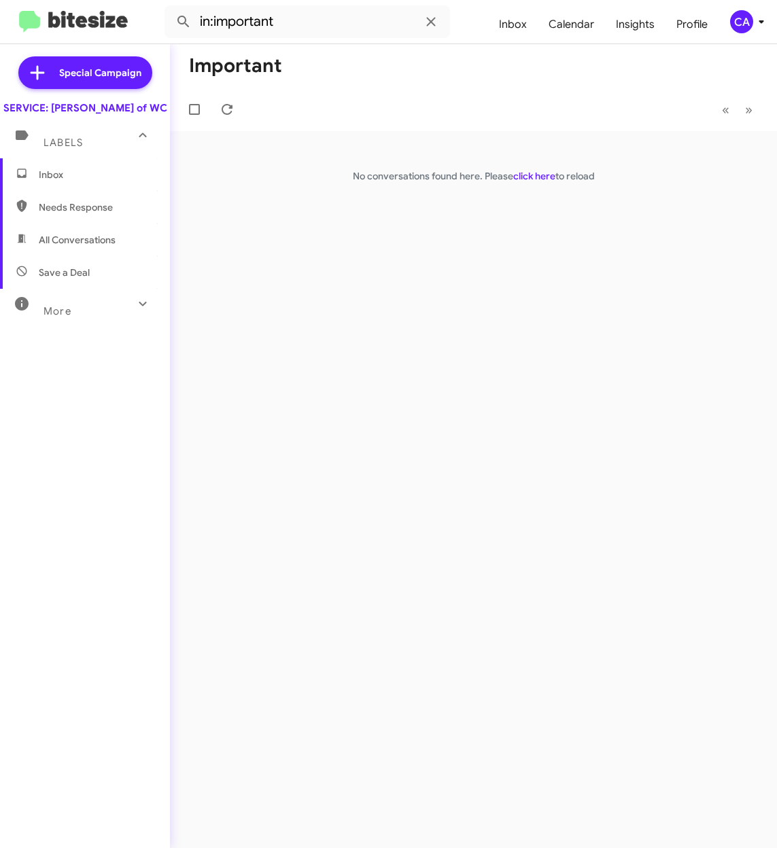
click at [62, 317] on span "More" at bounding box center [57, 311] width 28 height 12
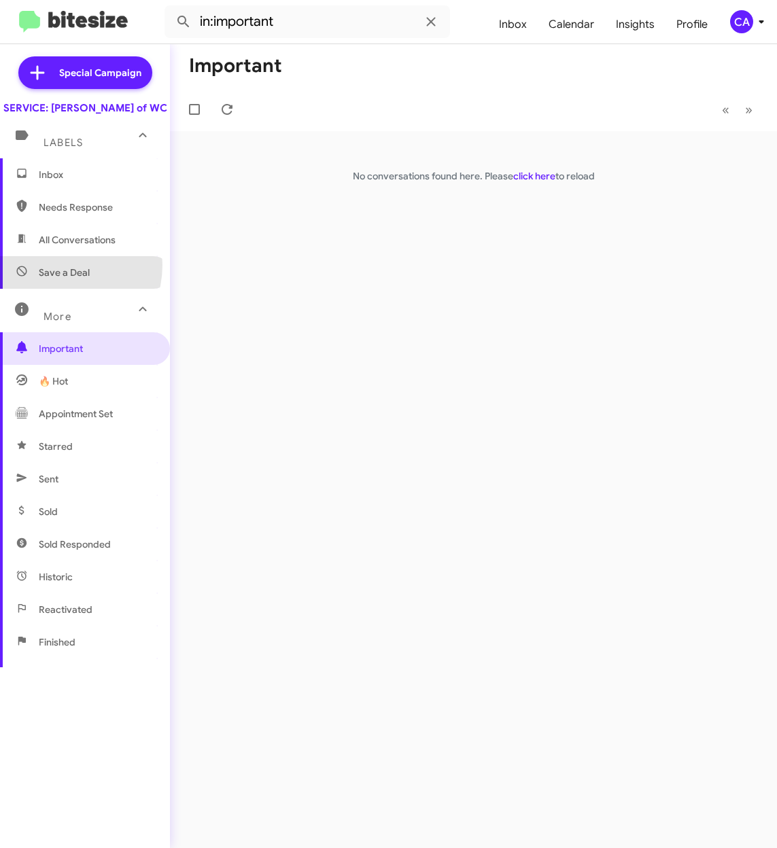
click at [55, 279] on span "Save a Deal" at bounding box center [85, 272] width 170 height 33
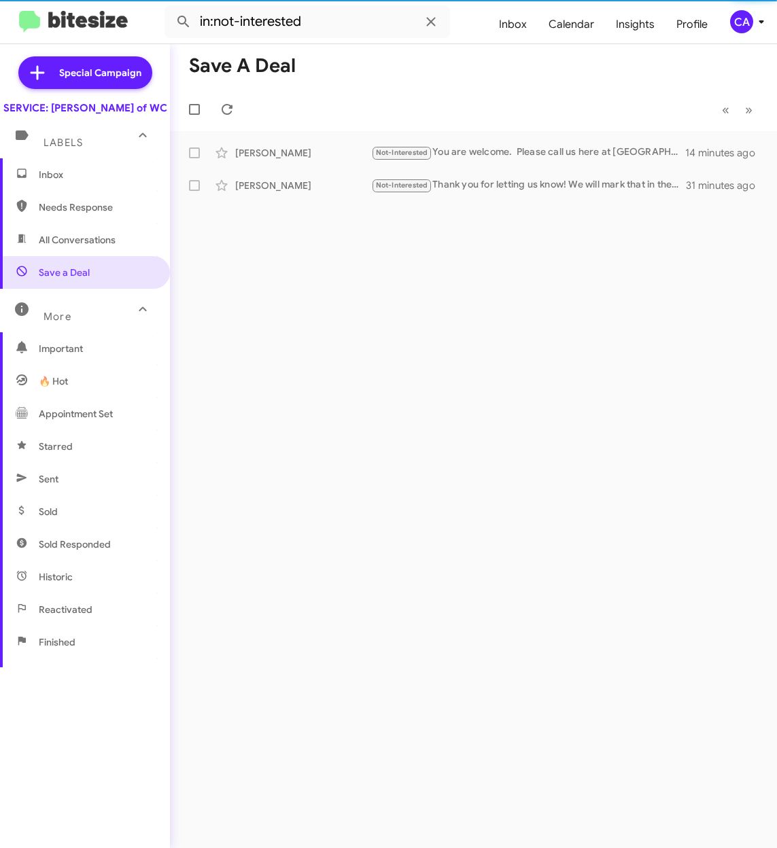
click at [63, 256] on span "All Conversations" at bounding box center [85, 240] width 170 height 33
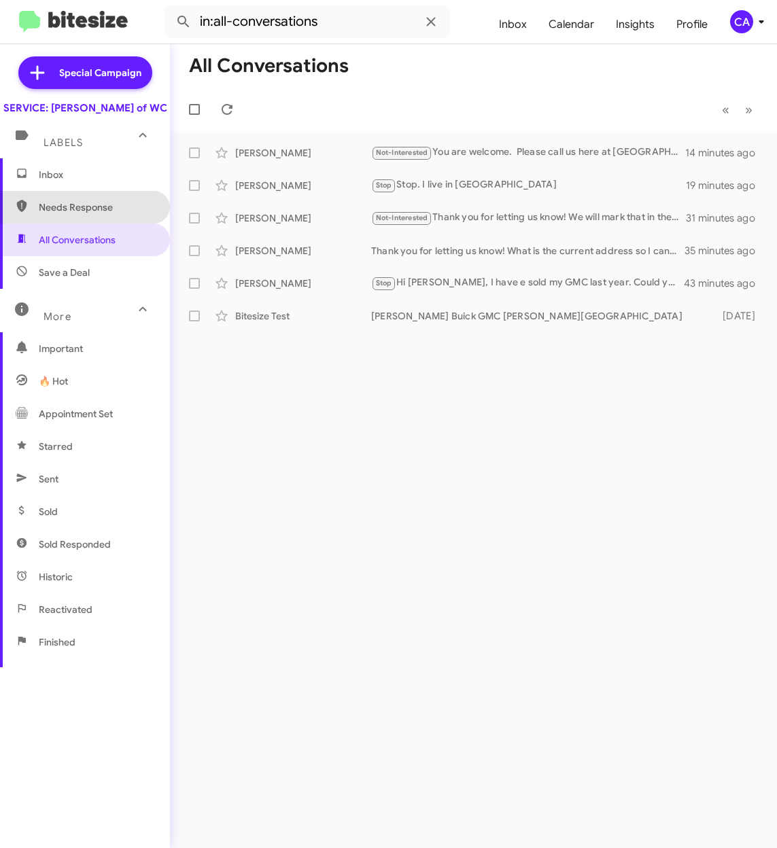
click at [101, 214] on span "Needs Response" at bounding box center [96, 207] width 115 height 14
type input "in:needs-response"
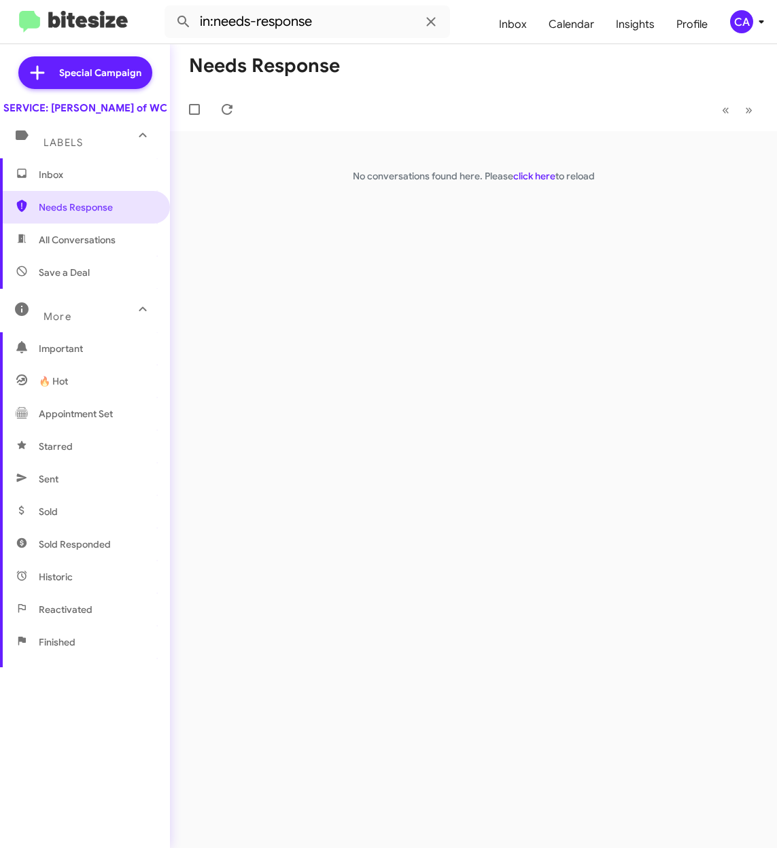
click at [103, 181] on span "Inbox" at bounding box center [96, 175] width 115 height 14
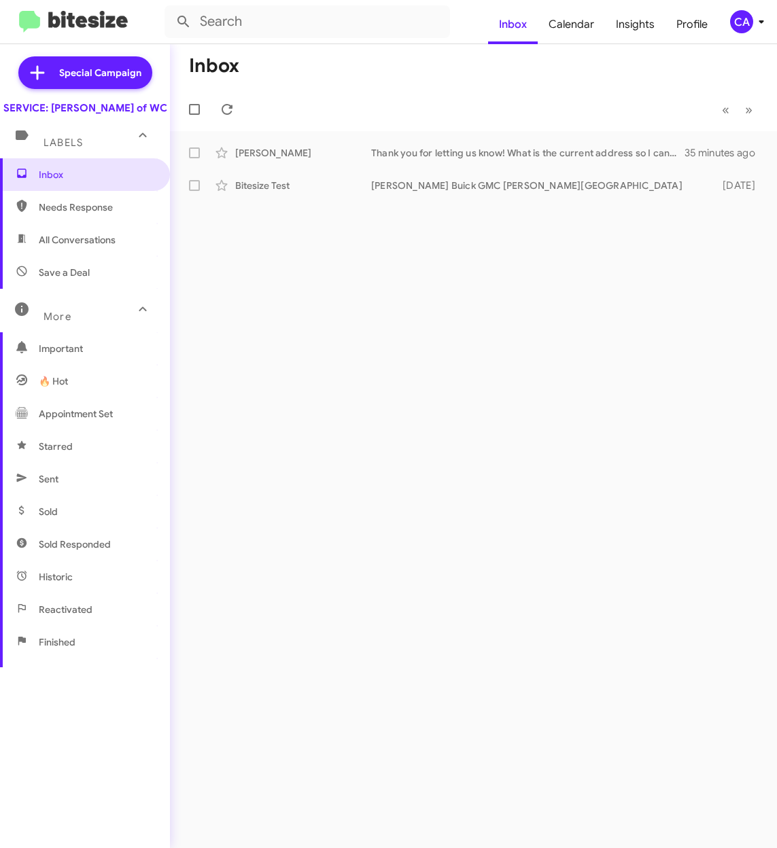
click at [730, 27] on div "CA" at bounding box center [741, 21] width 23 height 23
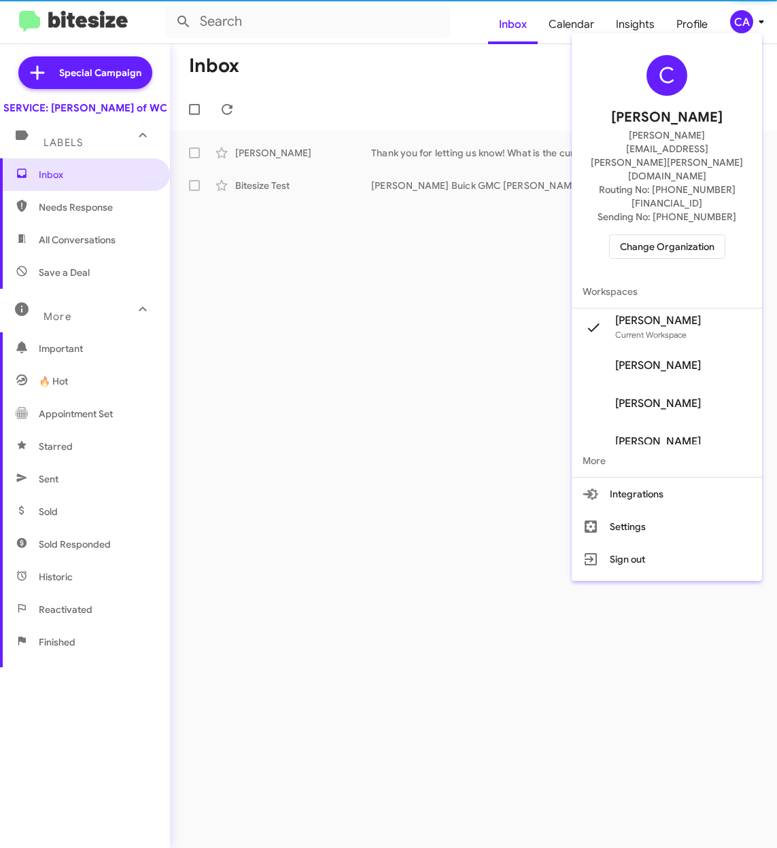
click at [671, 235] on span "Change Organization" at bounding box center [667, 246] width 94 height 23
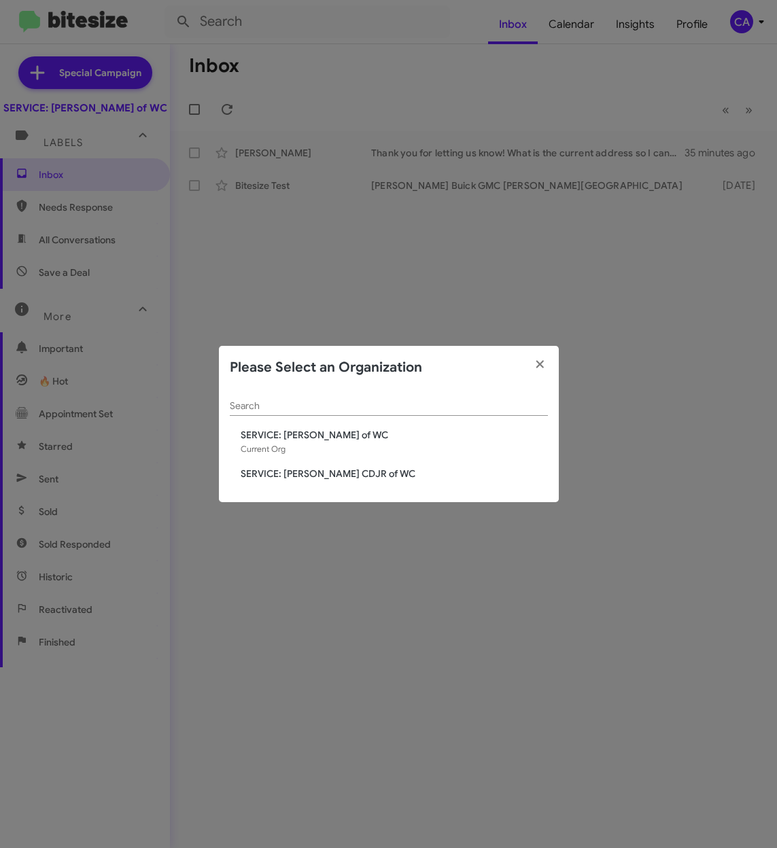
click at [328, 475] on span "SERVICE: [PERSON_NAME] CDJR of WC" at bounding box center [394, 474] width 307 height 14
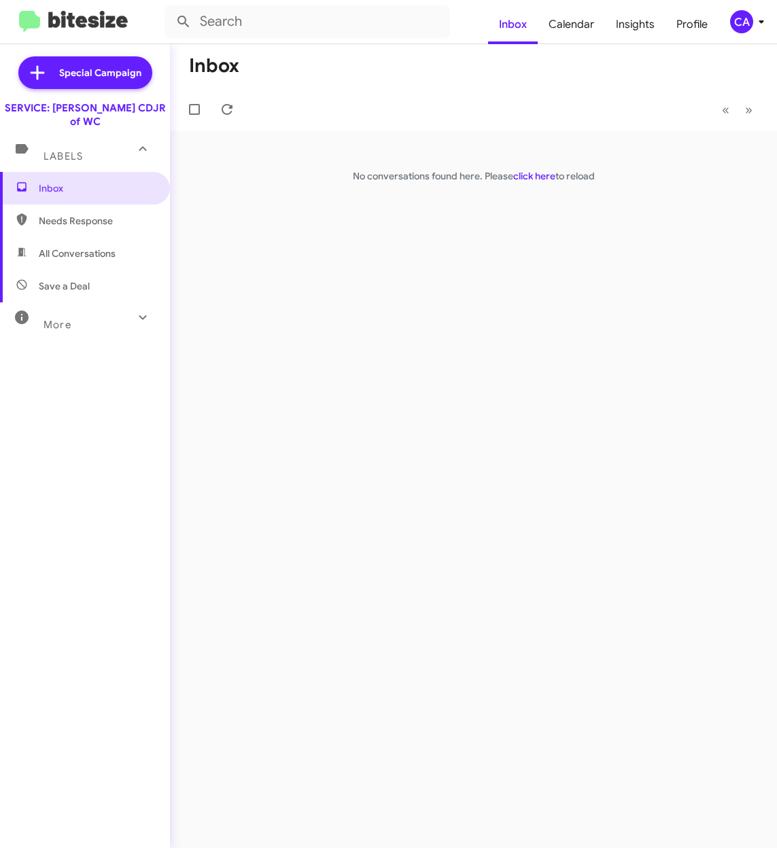
click at [82, 204] on span "Needs Response" at bounding box center [85, 220] width 170 height 33
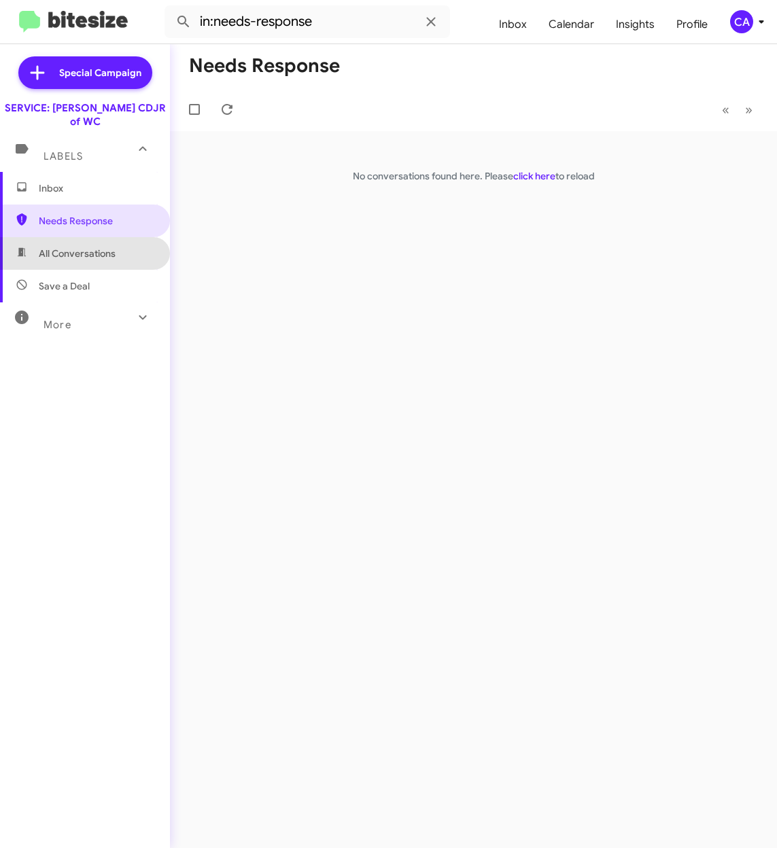
click at [85, 247] on span "All Conversations" at bounding box center [77, 254] width 77 height 14
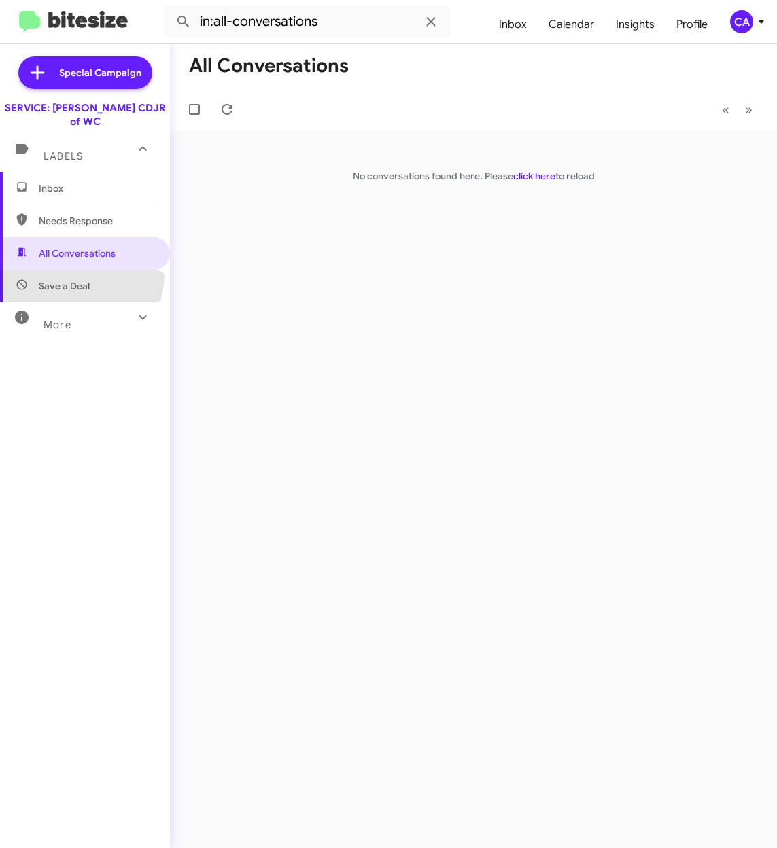
click at [72, 270] on span "Save a Deal" at bounding box center [85, 286] width 170 height 33
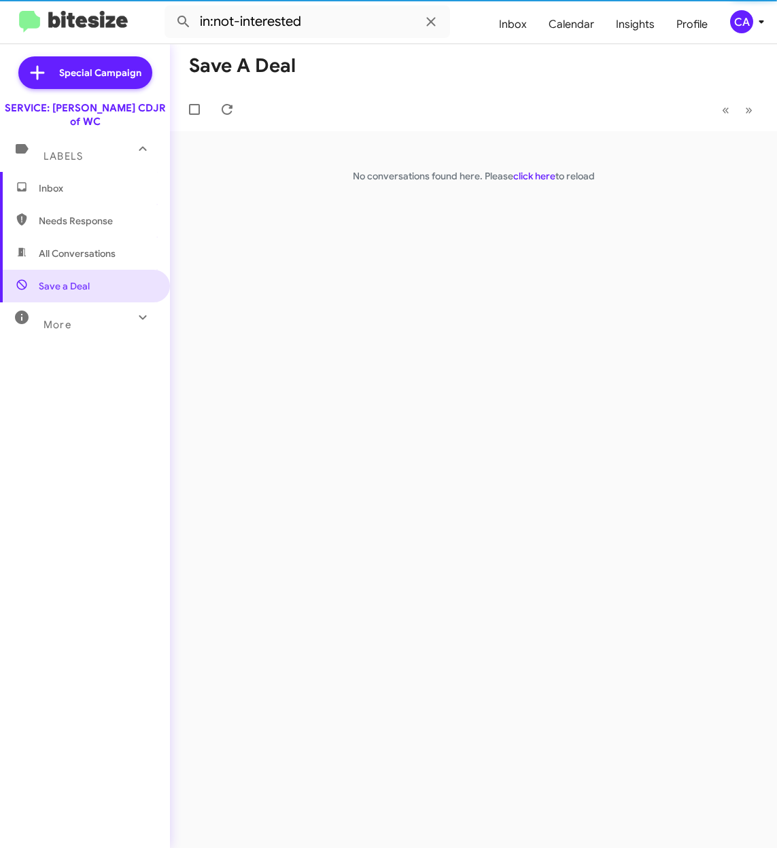
click at [91, 302] on mat-expansion-panel-header "More" at bounding box center [85, 318] width 170 height 33
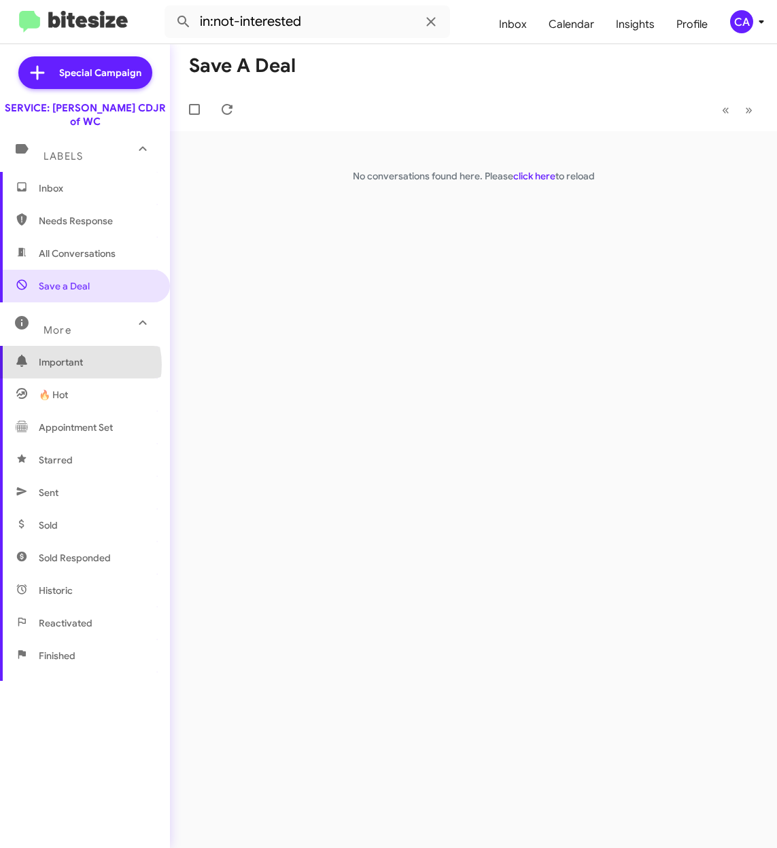
click at [76, 355] on span "Important" at bounding box center [96, 362] width 115 height 14
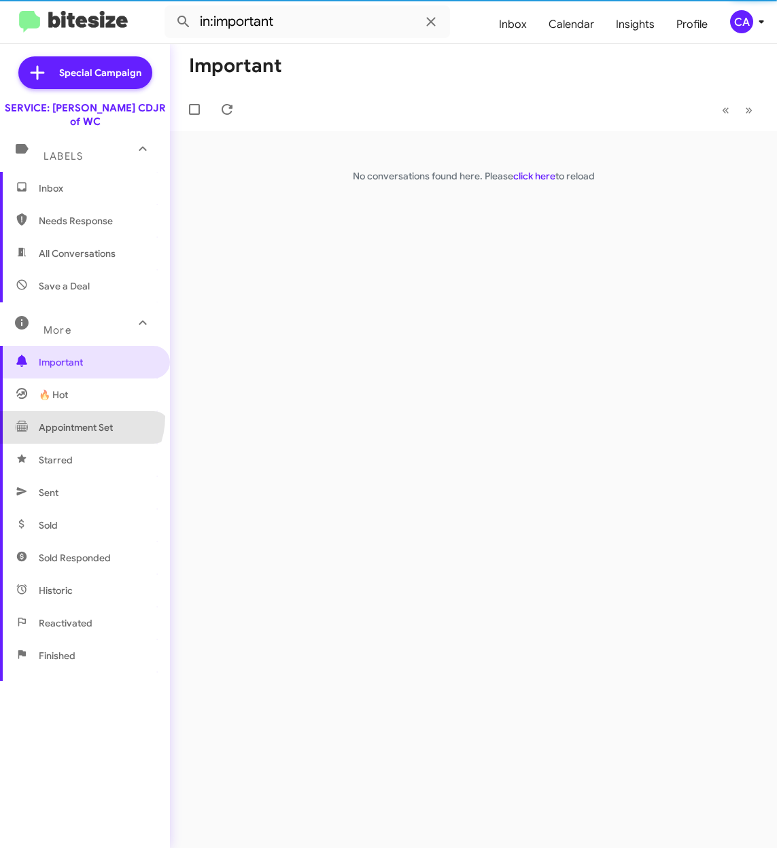
click at [80, 411] on span "Appointment Set" at bounding box center [85, 427] width 170 height 33
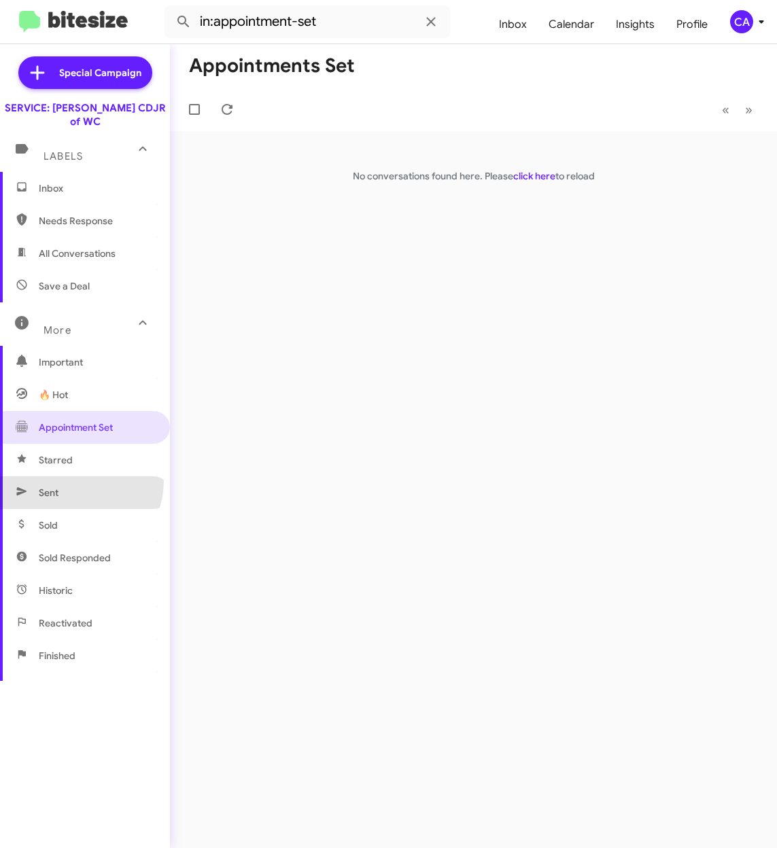
click at [72, 476] on span "Sent" at bounding box center [85, 492] width 170 height 33
type input "in:sent"
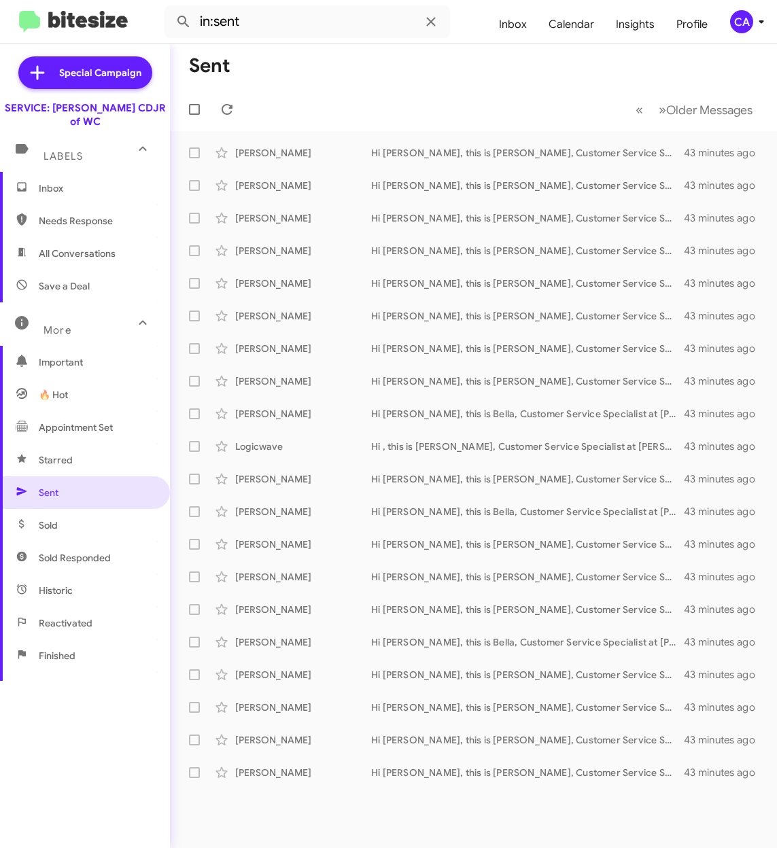
click at [68, 181] on span "Inbox" at bounding box center [96, 188] width 115 height 14
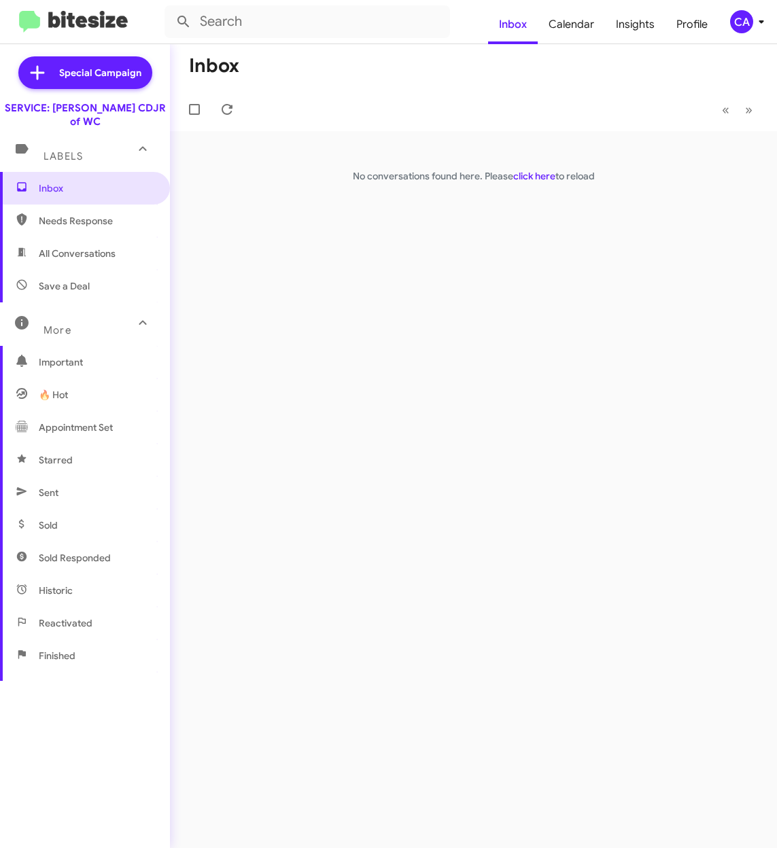
click at [742, 21] on div "CA" at bounding box center [741, 21] width 23 height 23
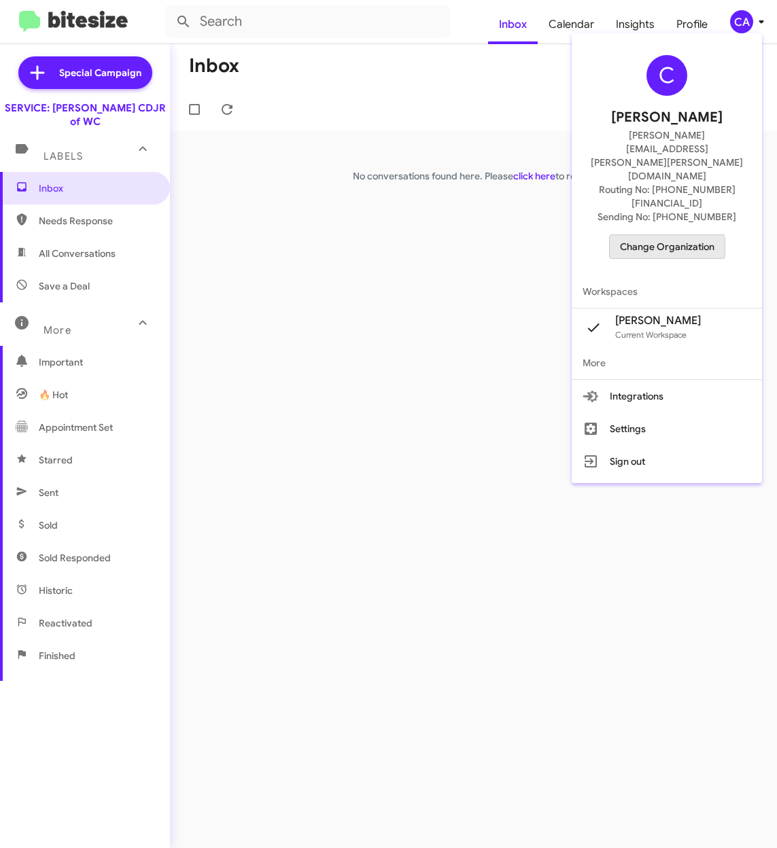
click at [671, 235] on span "Change Organization" at bounding box center [667, 246] width 94 height 23
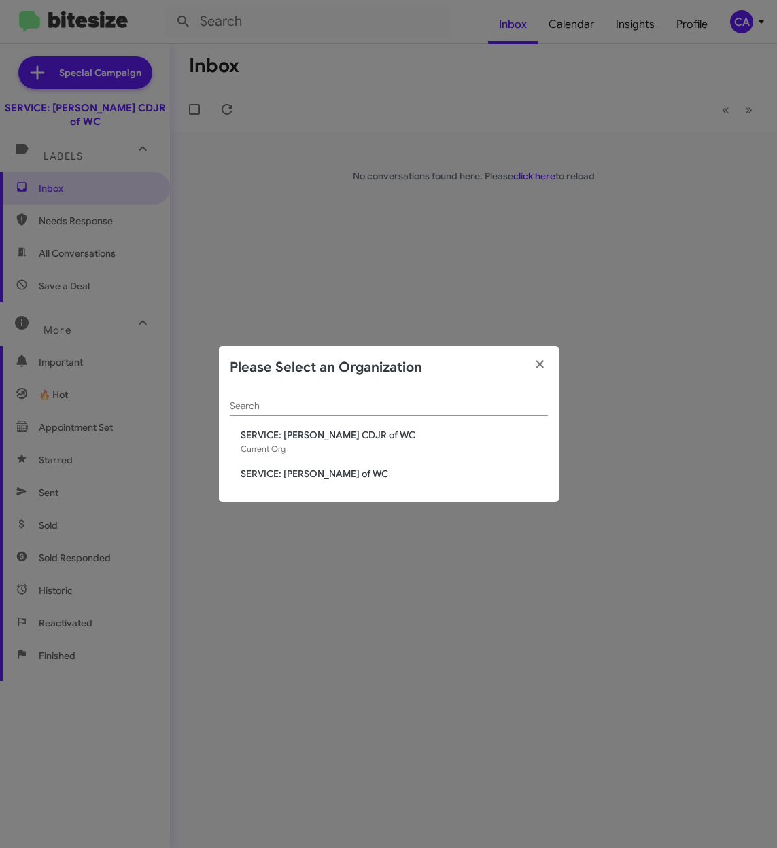
click at [343, 474] on span "SERVICE: [PERSON_NAME] of WC" at bounding box center [394, 474] width 307 height 14
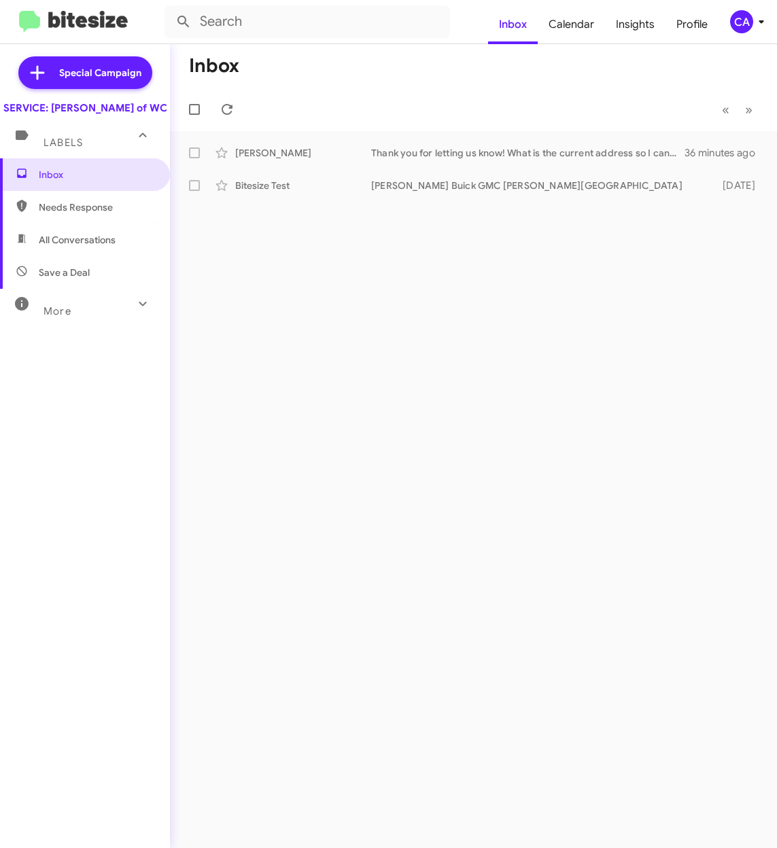
click at [73, 318] on div "More" at bounding box center [71, 305] width 121 height 25
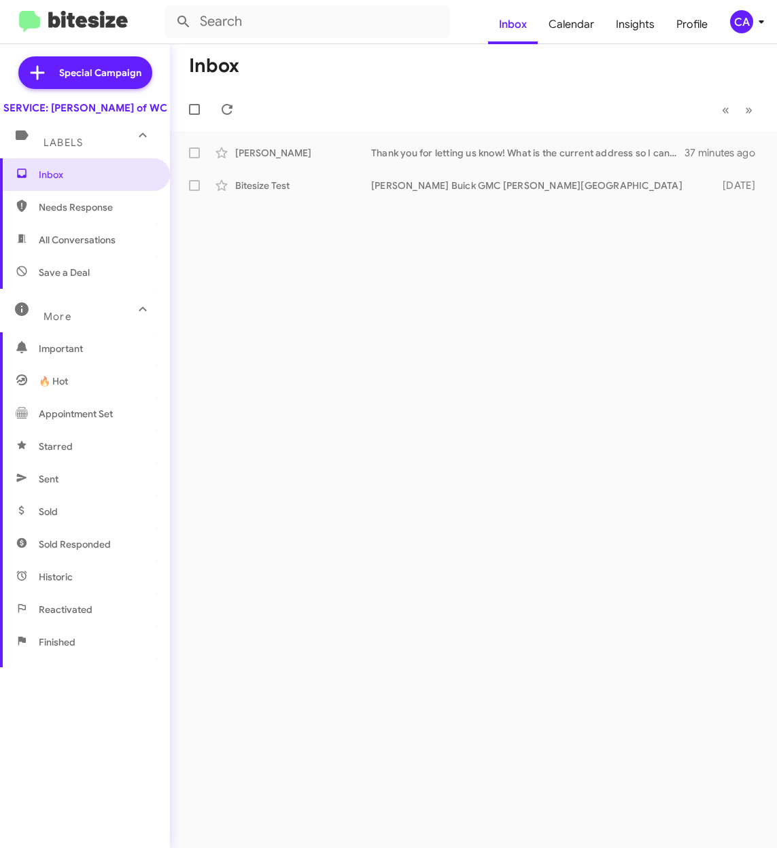
click at [435, 441] on div "Inbox « Previous » Next Eddie Beverly Thank you for letting us know! What is th…" at bounding box center [473, 446] width 607 height 804
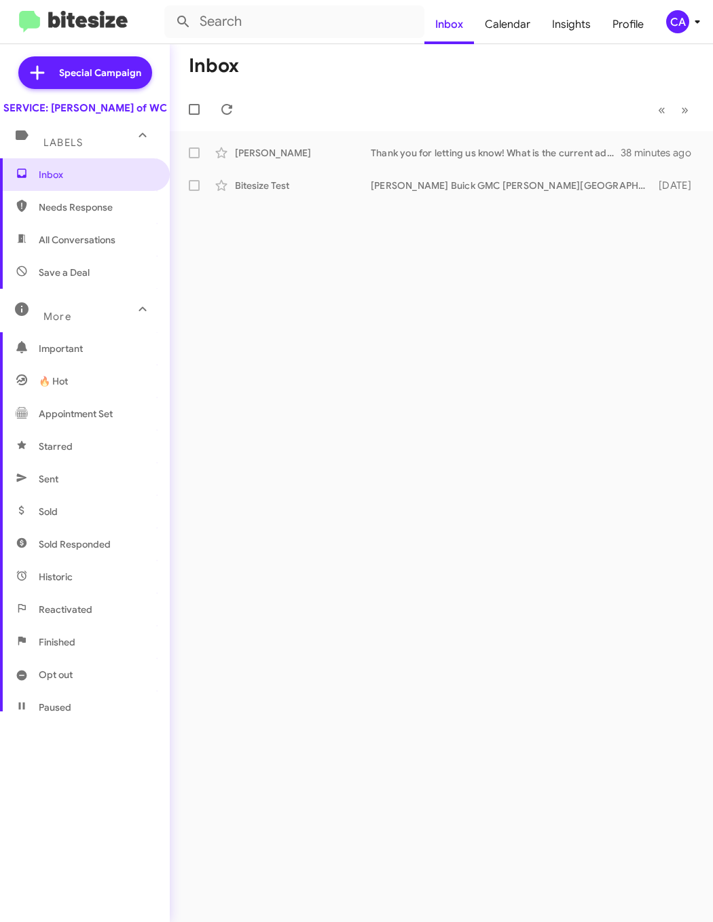
click at [78, 224] on span "Needs Response" at bounding box center [85, 207] width 170 height 33
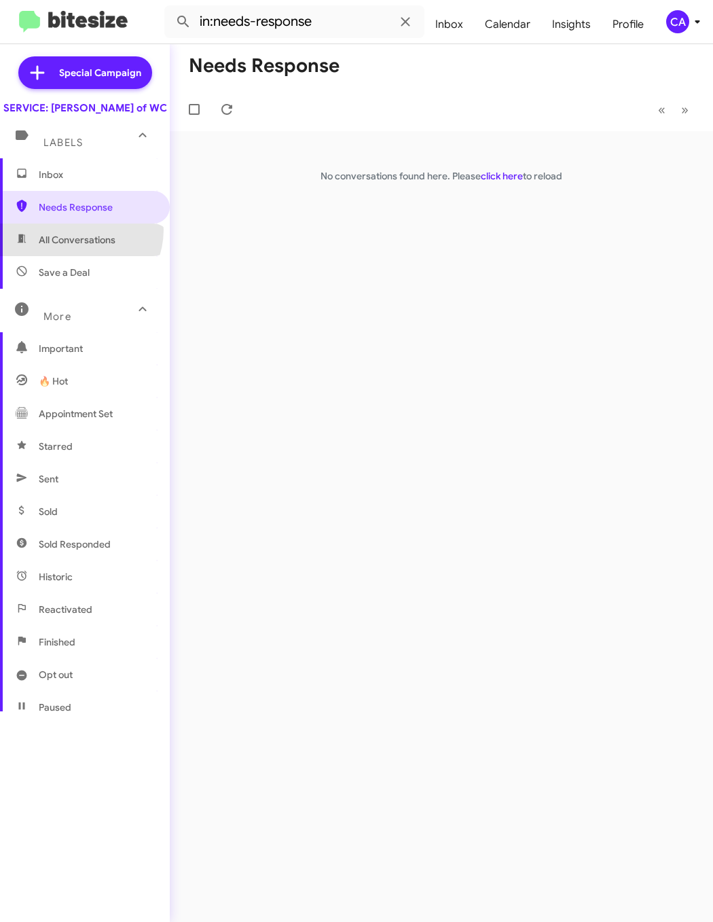
click at [75, 243] on span "All Conversations" at bounding box center [85, 240] width 170 height 33
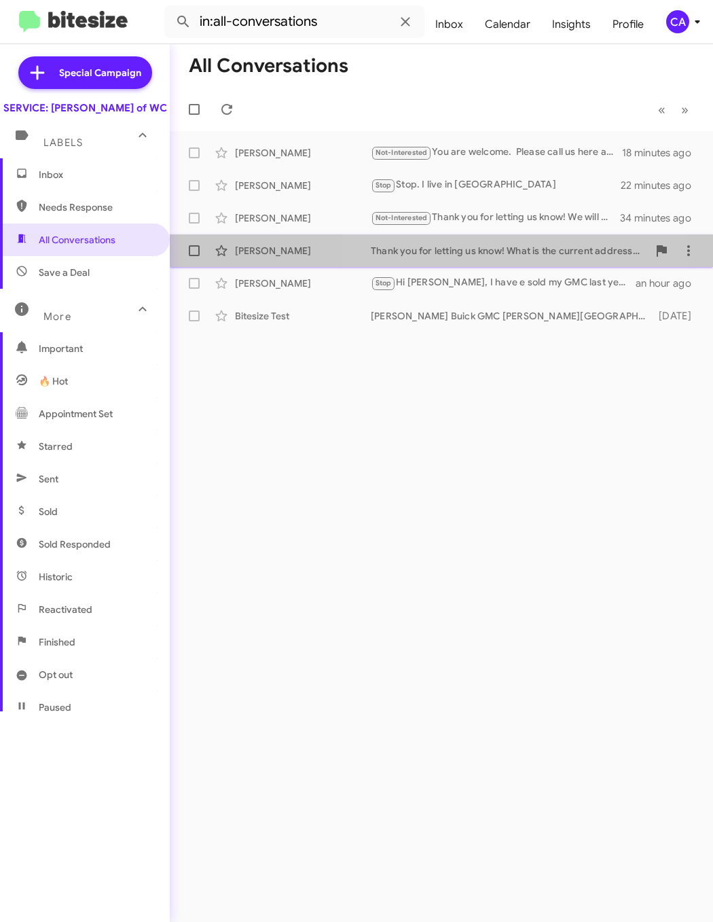
click at [465, 255] on div "Thank you for letting us know! What is the current address so I can update our …" at bounding box center [509, 251] width 277 height 14
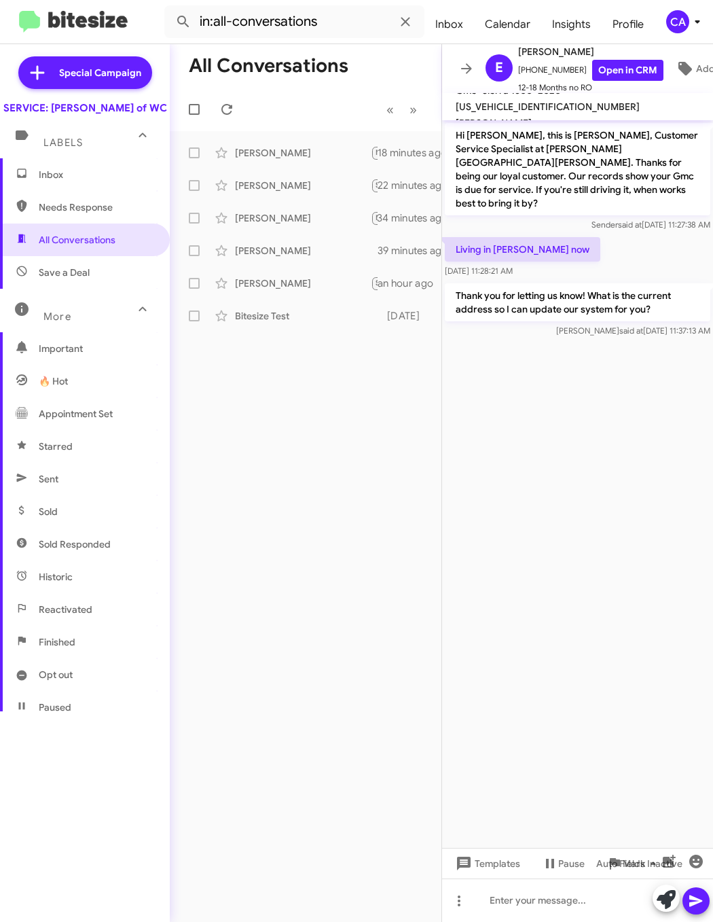
click at [636, 101] on span "3GTU9DEL7LG106169" at bounding box center [548, 107] width 184 height 12
copy span "3GTU9DEL7LG106169"
click at [81, 279] on span "Save a Deal" at bounding box center [64, 273] width 51 height 14
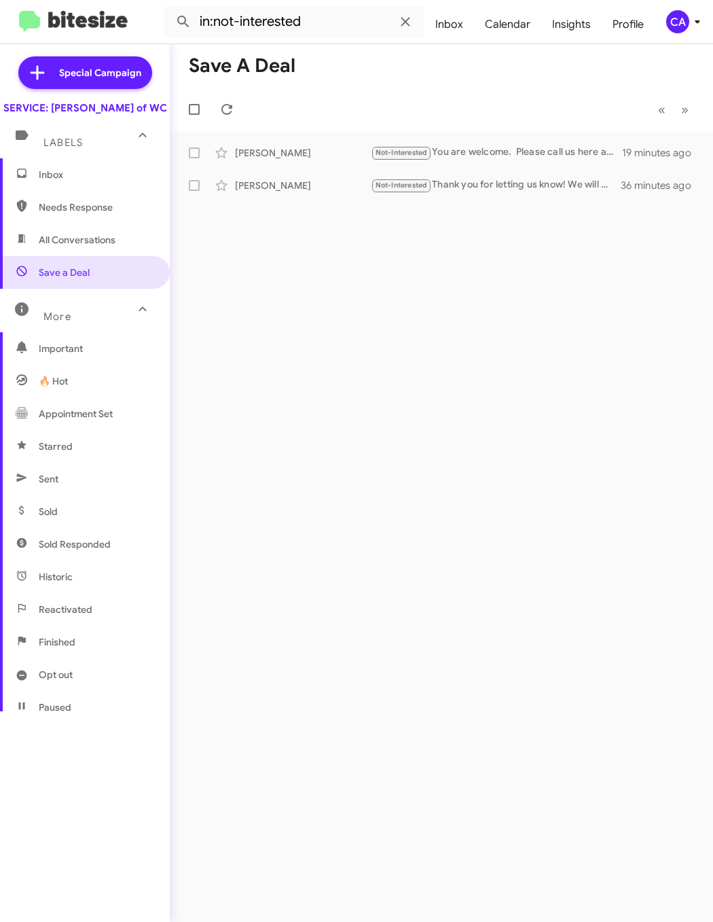
click at [51, 323] on div "More" at bounding box center [71, 310] width 121 height 25
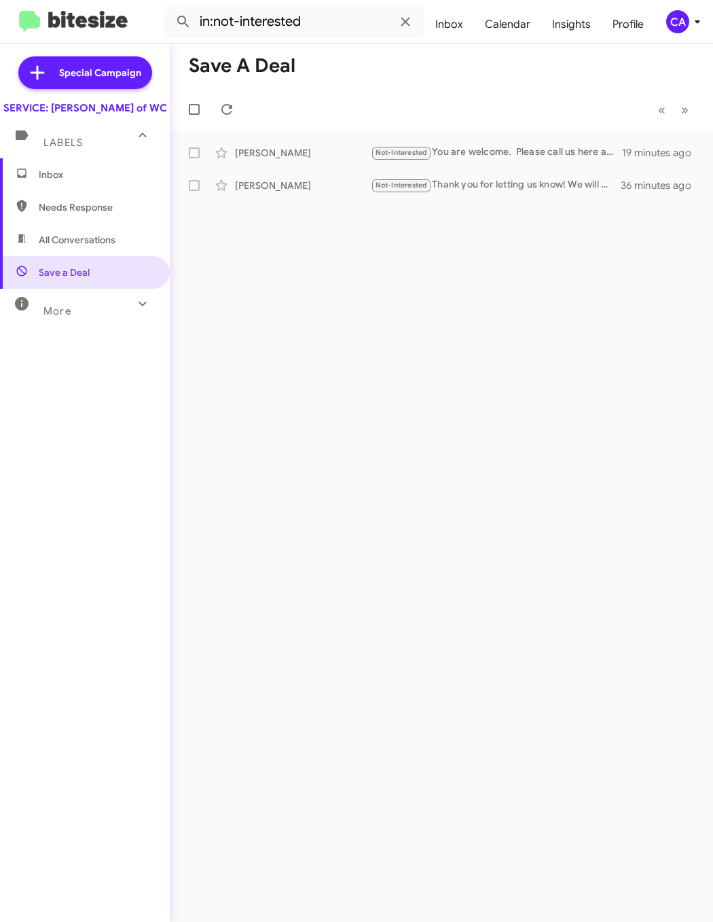
click at [51, 317] on span "More" at bounding box center [57, 311] width 28 height 12
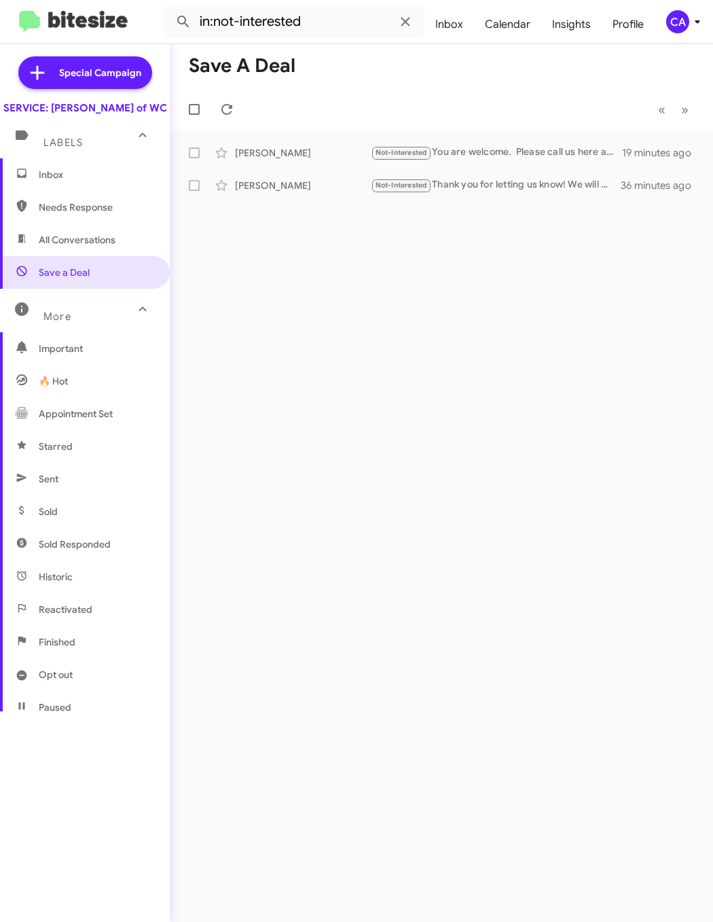
click at [55, 355] on span "Important" at bounding box center [96, 349] width 115 height 14
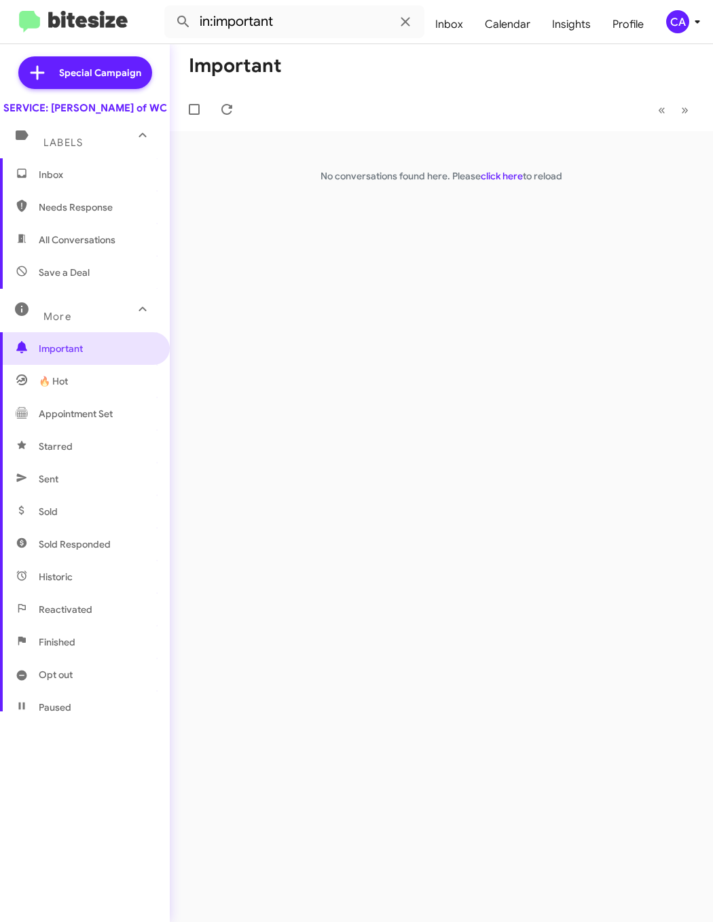
click at [56, 388] on span "🔥 Hot" at bounding box center [53, 381] width 29 height 14
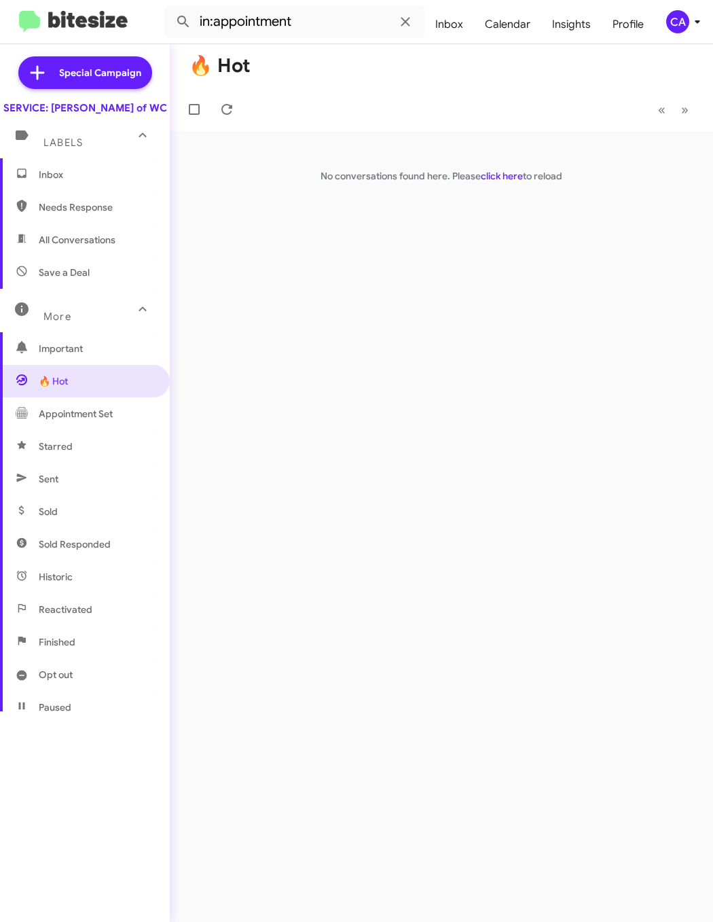
click at [70, 421] on span "Appointment Set" at bounding box center [76, 414] width 74 height 14
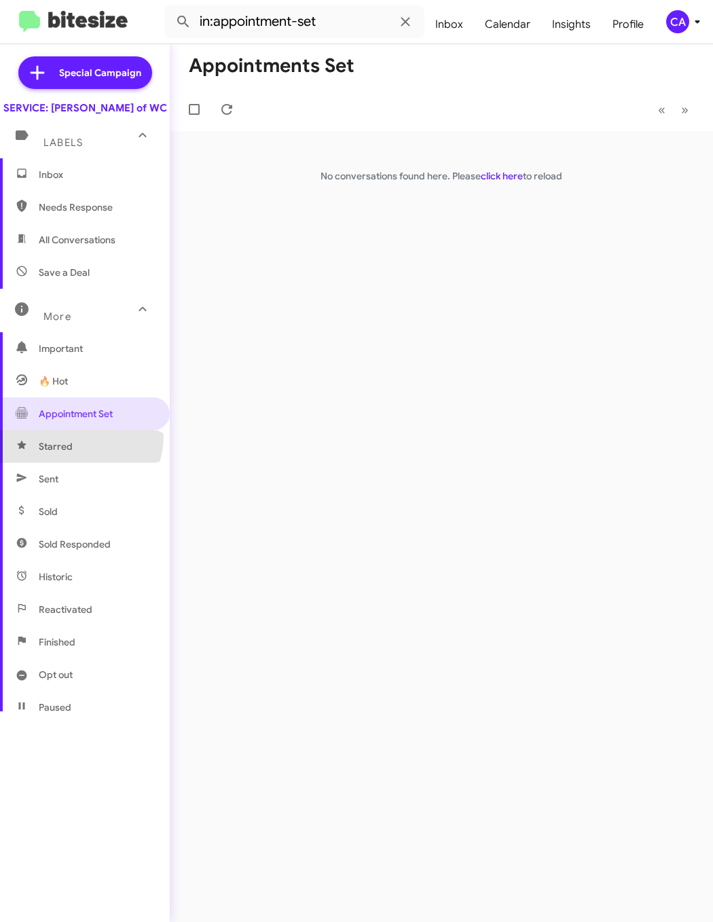
click at [71, 449] on span "Starred" at bounding box center [85, 446] width 170 height 33
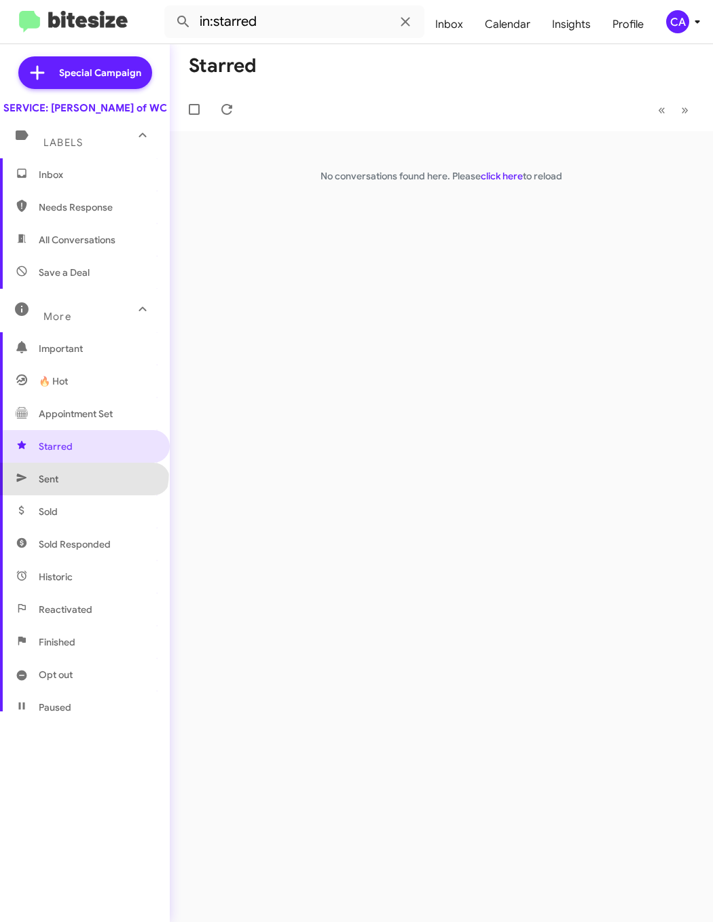
click at [83, 485] on span "Sent" at bounding box center [85, 479] width 170 height 33
type input "in:sent"
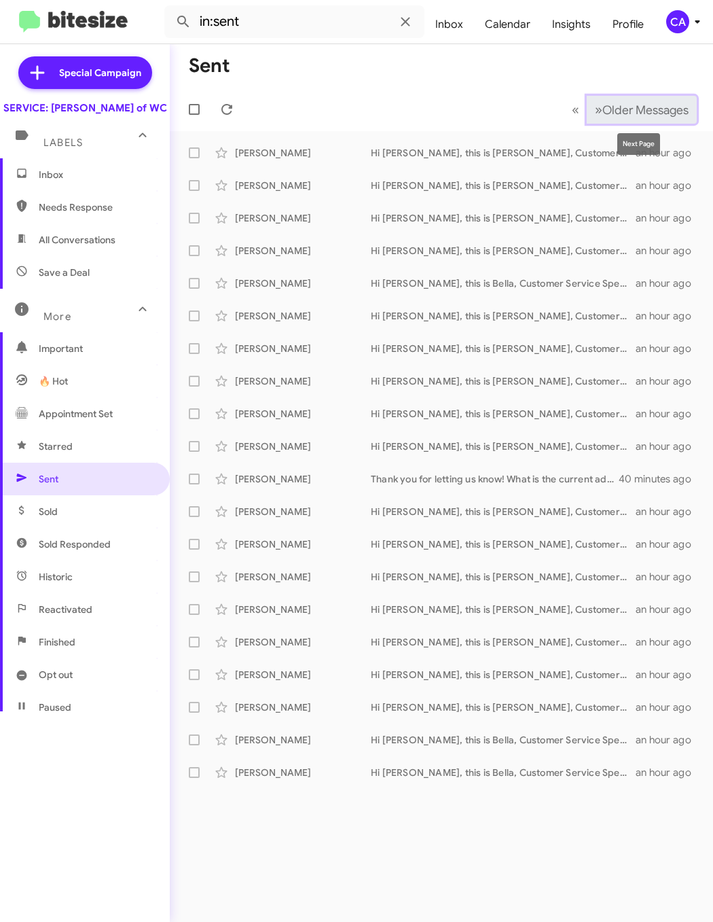
click at [603, 108] on span "Older Messages" at bounding box center [646, 110] width 86 height 15
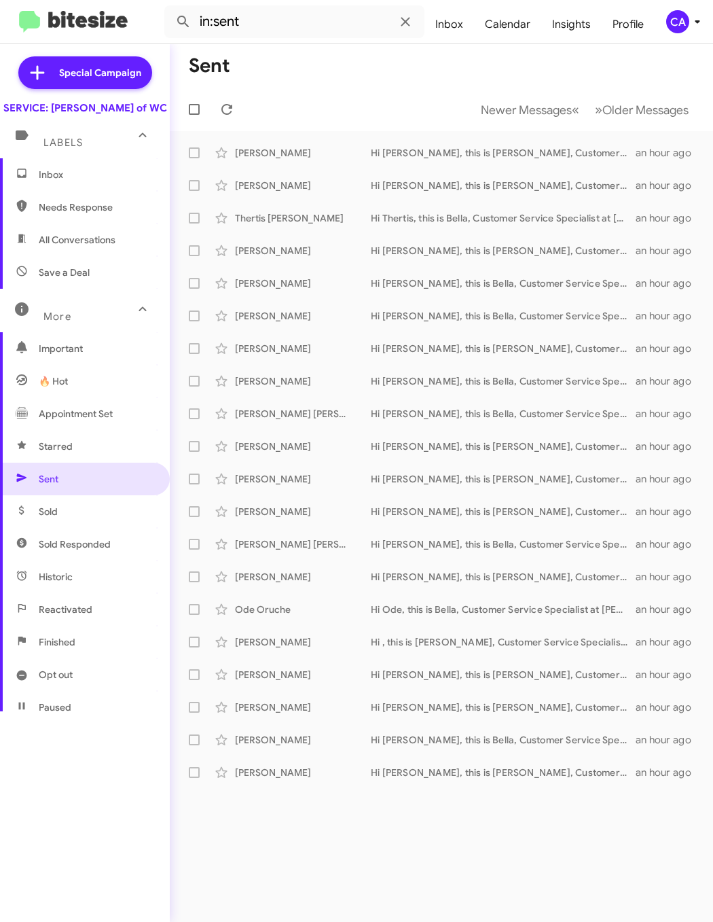
click at [589, 94] on mat-toolbar-row "Newer Messages « Previous » Next Older Messages" at bounding box center [442, 109] width 544 height 43
click at [595, 110] on span "»" at bounding box center [598, 109] width 7 height 17
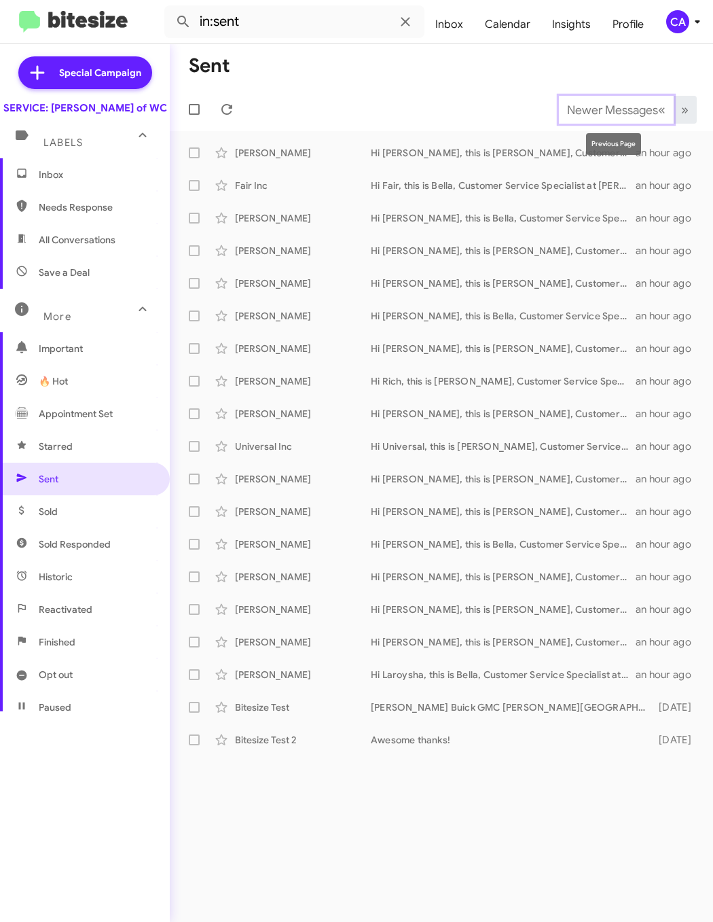
click at [591, 110] on span "Newer Messages" at bounding box center [612, 110] width 91 height 15
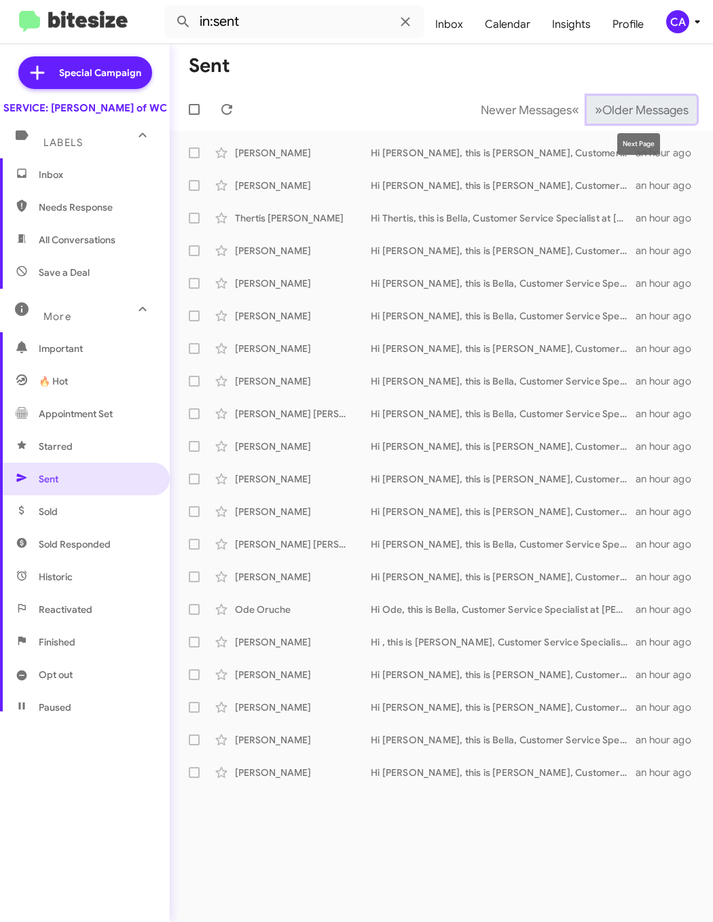
click at [618, 107] on span "Older Messages" at bounding box center [646, 110] width 86 height 15
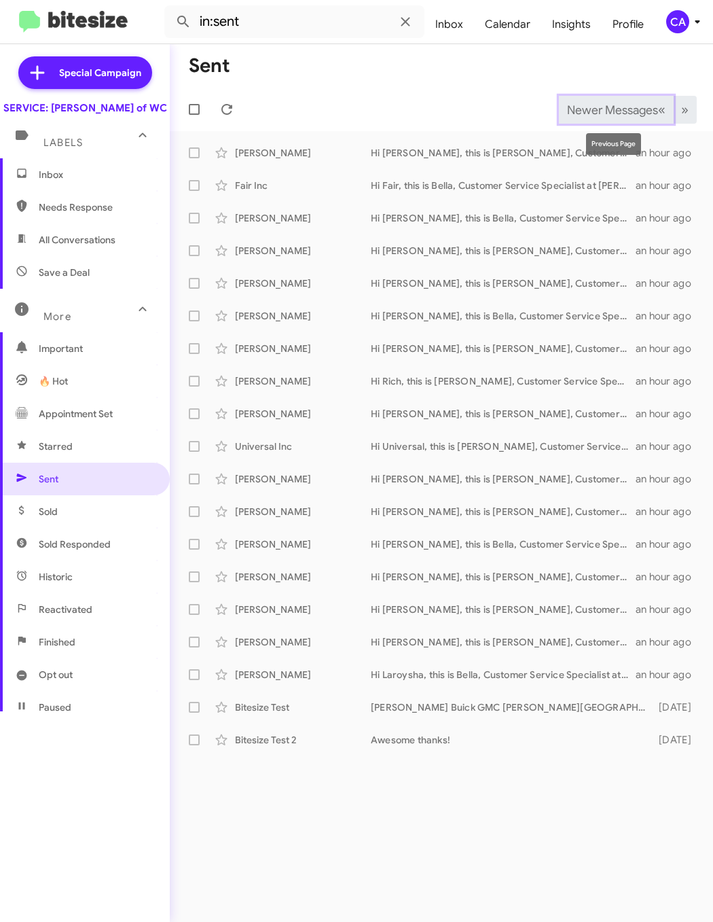
click at [637, 112] on span "Newer Messages" at bounding box center [612, 110] width 91 height 15
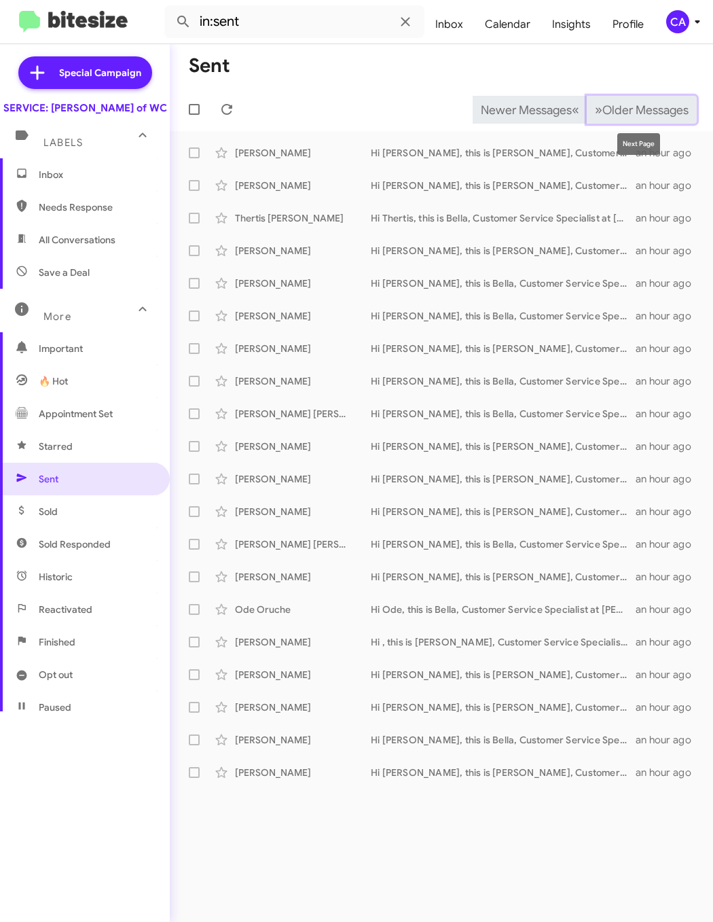
click at [637, 112] on span "Older Messages" at bounding box center [646, 110] width 86 height 15
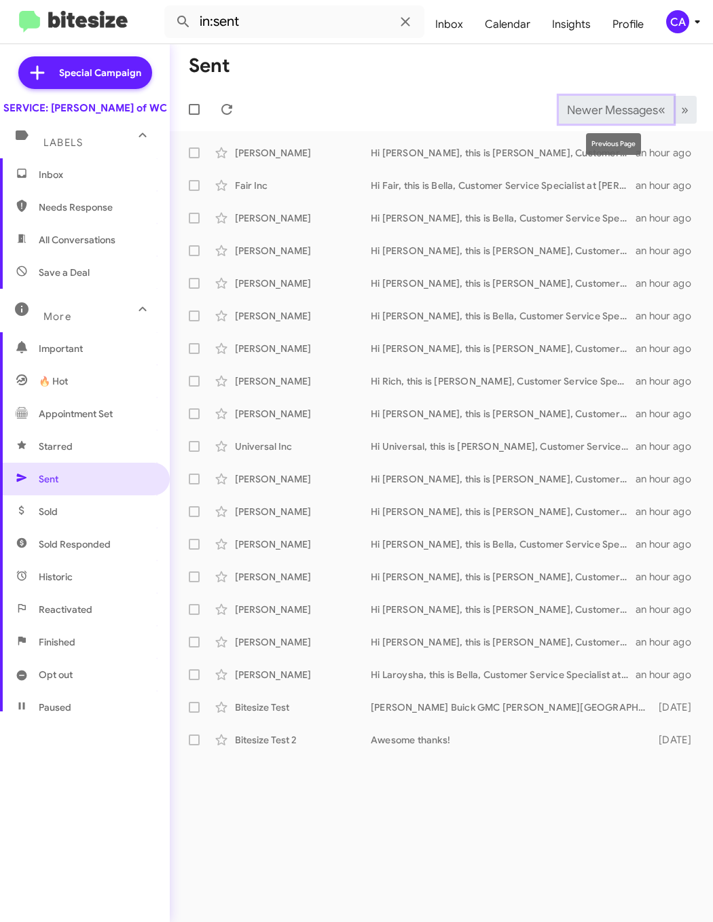
click at [621, 103] on span "Newer Messages" at bounding box center [612, 110] width 91 height 15
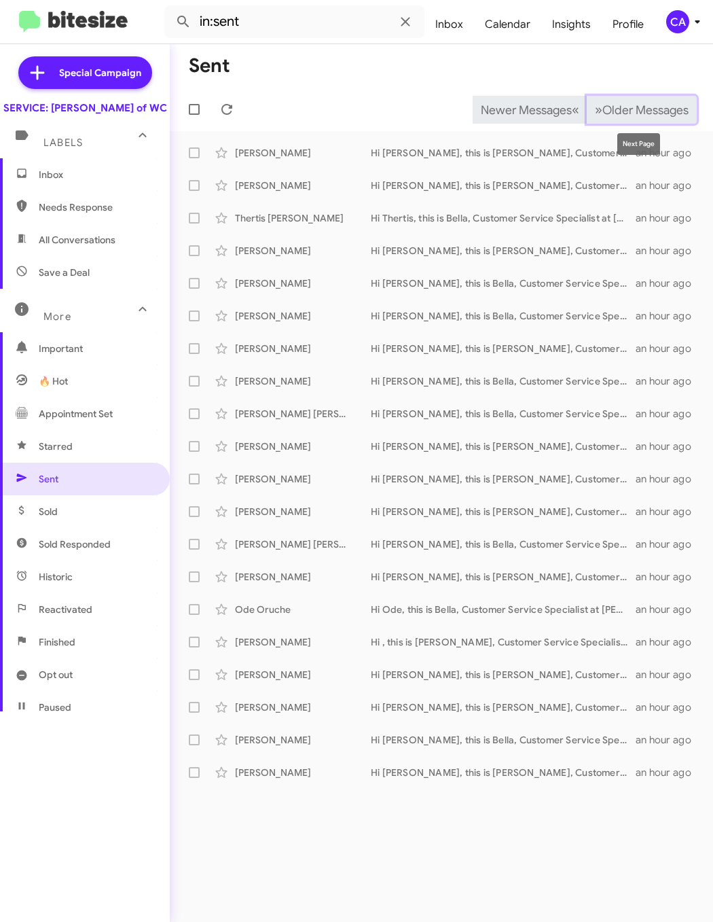
click at [621, 103] on span "Older Messages" at bounding box center [646, 110] width 86 height 15
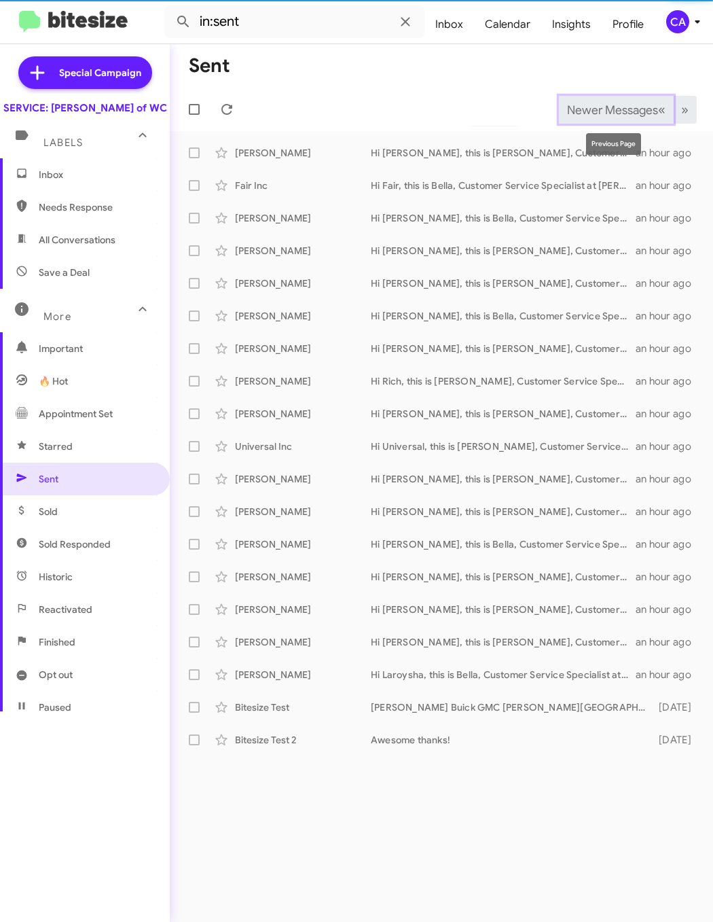
click at [621, 103] on span "Newer Messages" at bounding box center [612, 110] width 91 height 15
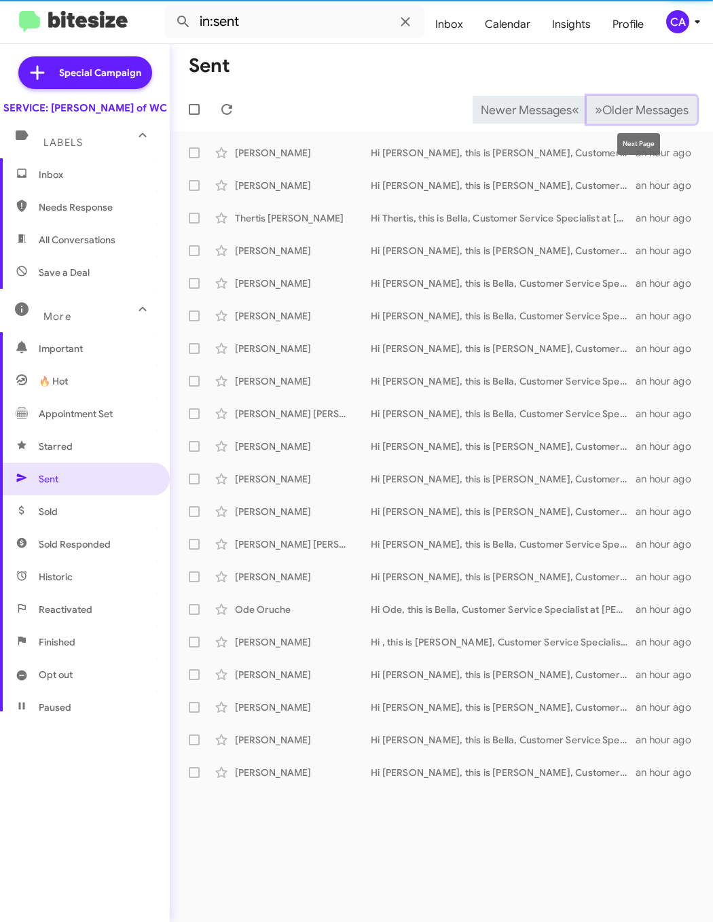
click at [621, 103] on span "Older Messages" at bounding box center [646, 110] width 86 height 15
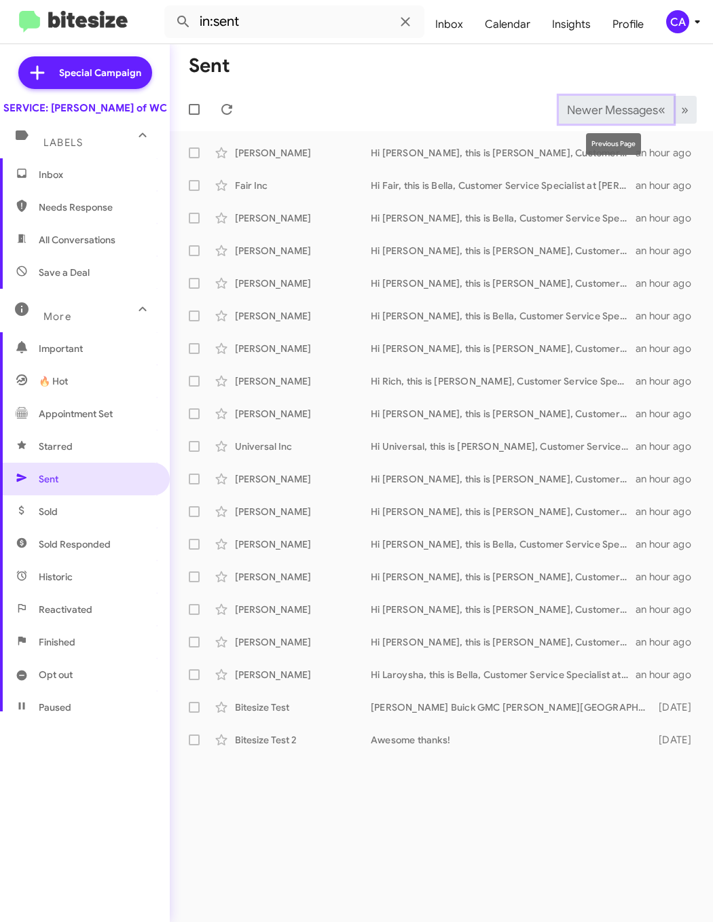
click at [621, 103] on span "Newer Messages" at bounding box center [612, 110] width 91 height 15
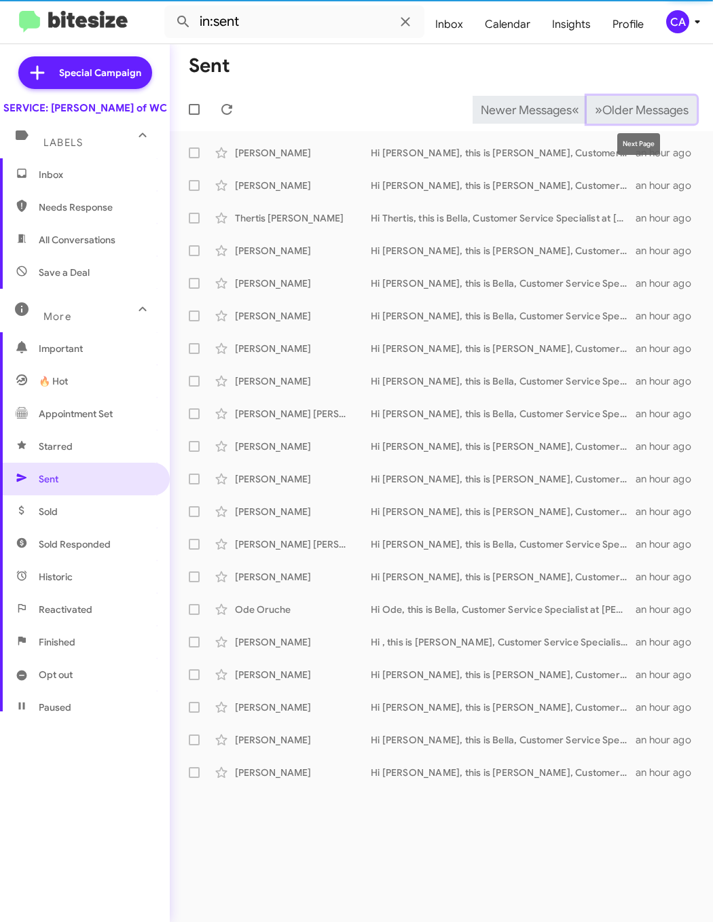
click at [621, 103] on span "Older Messages" at bounding box center [646, 110] width 86 height 15
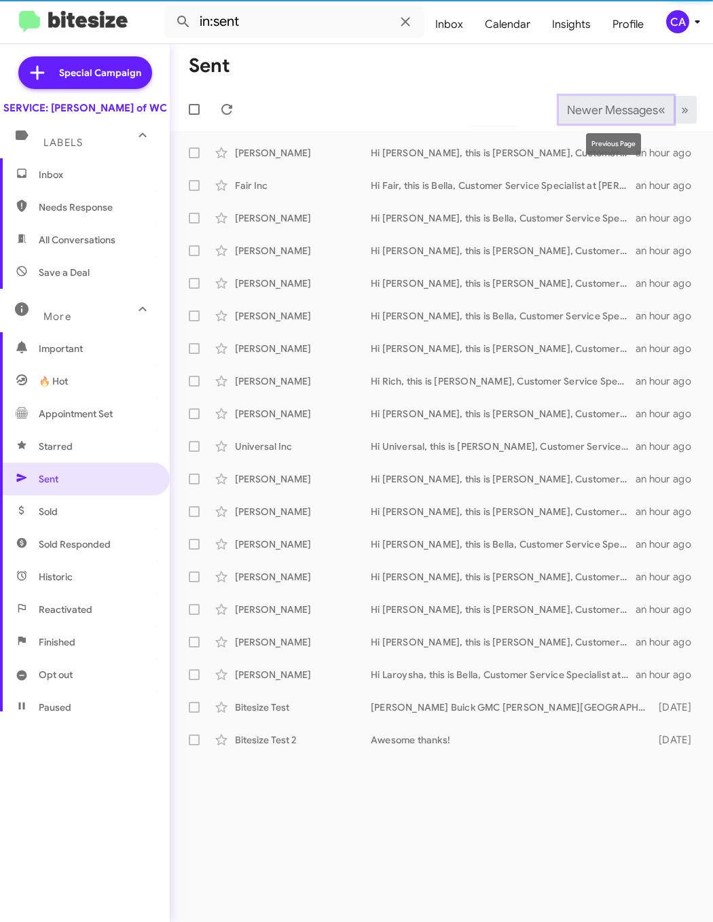
click at [621, 103] on span "Newer Messages" at bounding box center [612, 110] width 91 height 15
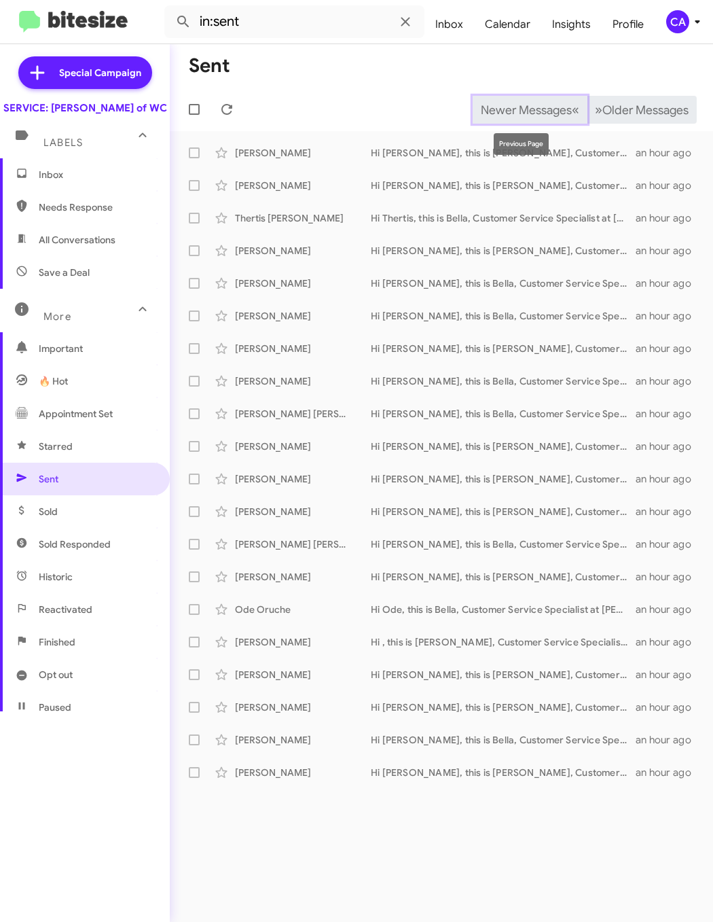
click at [550, 113] on span "Newer Messages" at bounding box center [526, 110] width 91 height 15
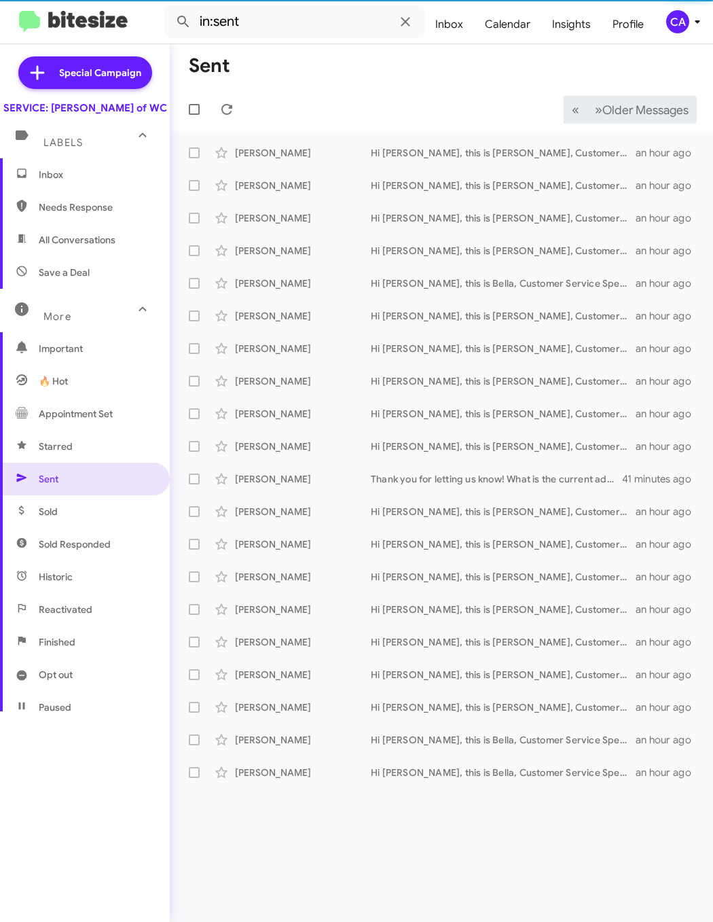
click at [550, 113] on mat-toolbar-row "« Previous » Next Older Messages" at bounding box center [442, 109] width 544 height 43
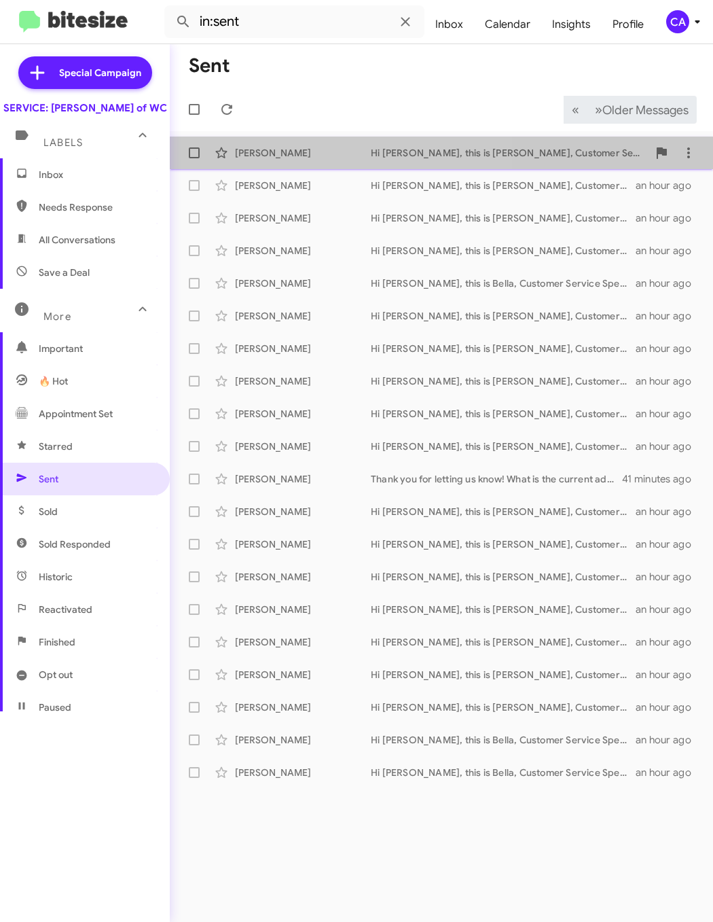
click at [354, 156] on div "Kyle Scott" at bounding box center [303, 153] width 136 height 14
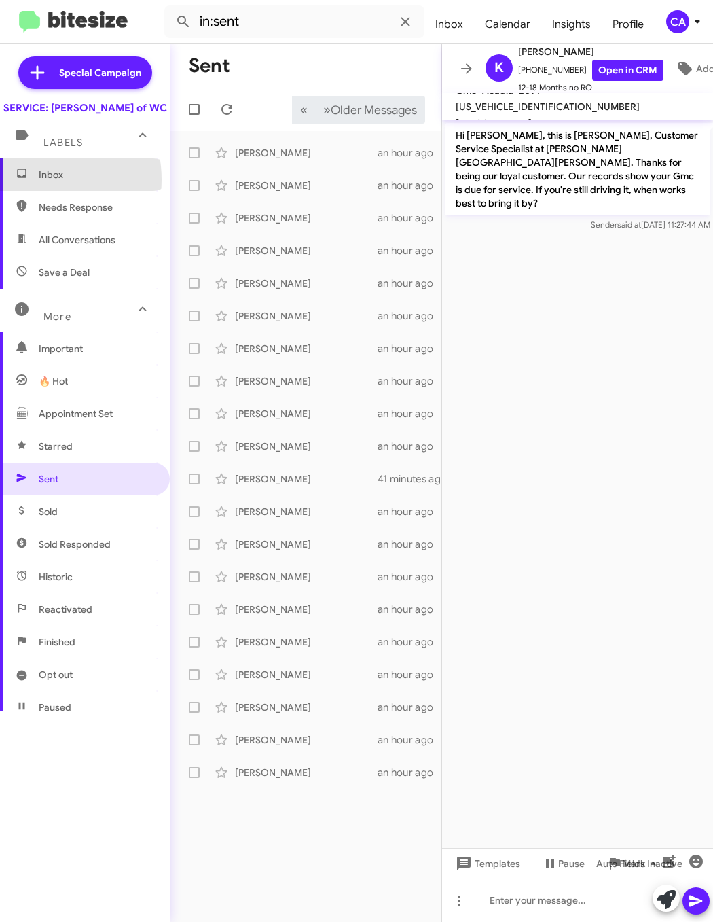
click at [34, 191] on span "Inbox" at bounding box center [85, 174] width 170 height 33
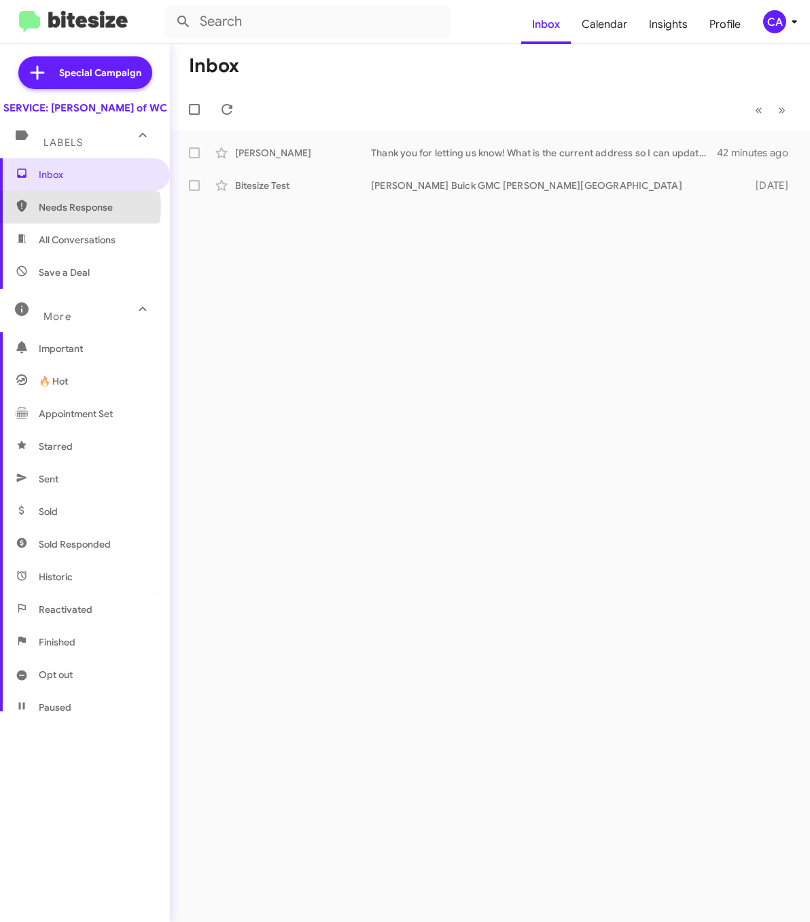
click at [68, 214] on span "Needs Response" at bounding box center [96, 207] width 115 height 14
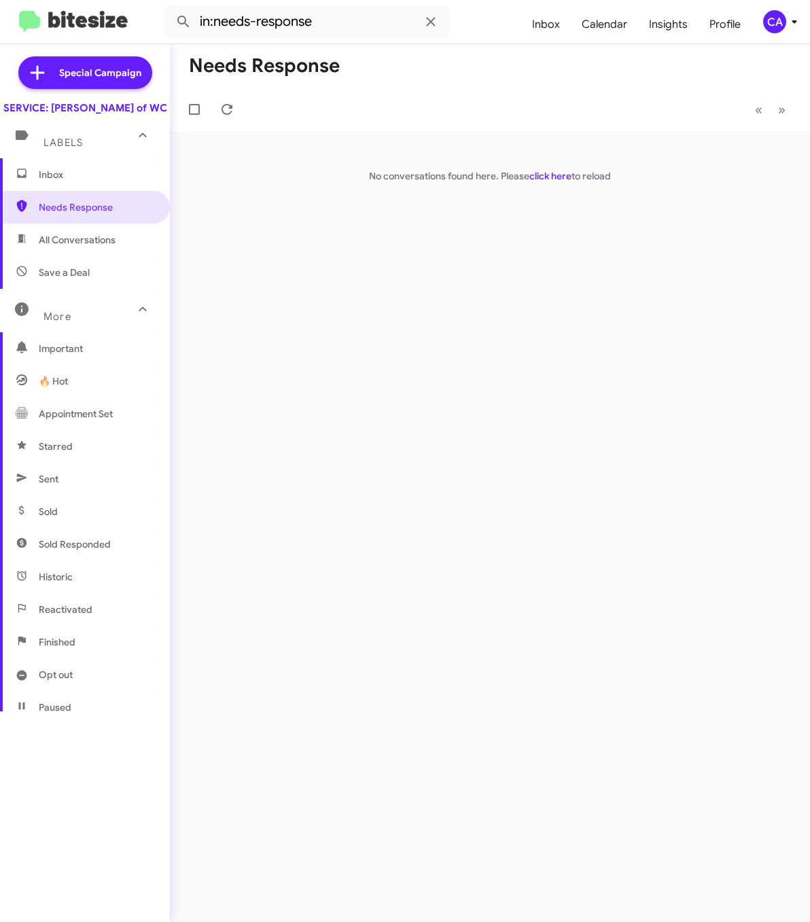
click at [58, 247] on span "All Conversations" at bounding box center [77, 240] width 77 height 14
type input "in:all-conversations"
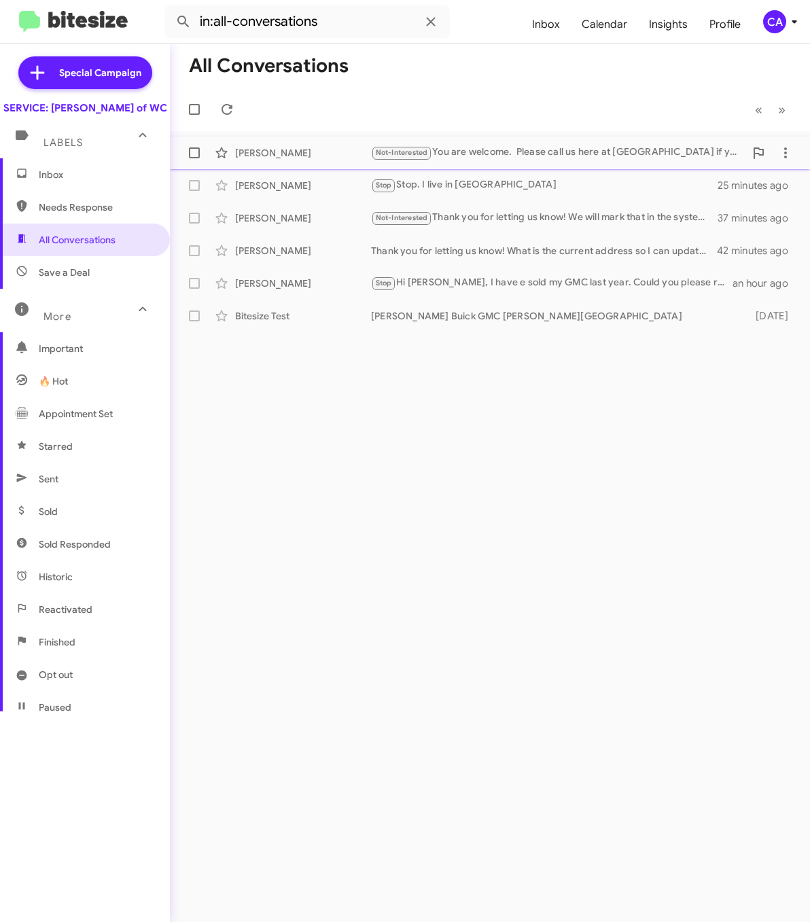
click at [611, 150] on div "Not-Interested You are welcome. Please call us here at Ferman if you ever need …" at bounding box center [558, 153] width 374 height 16
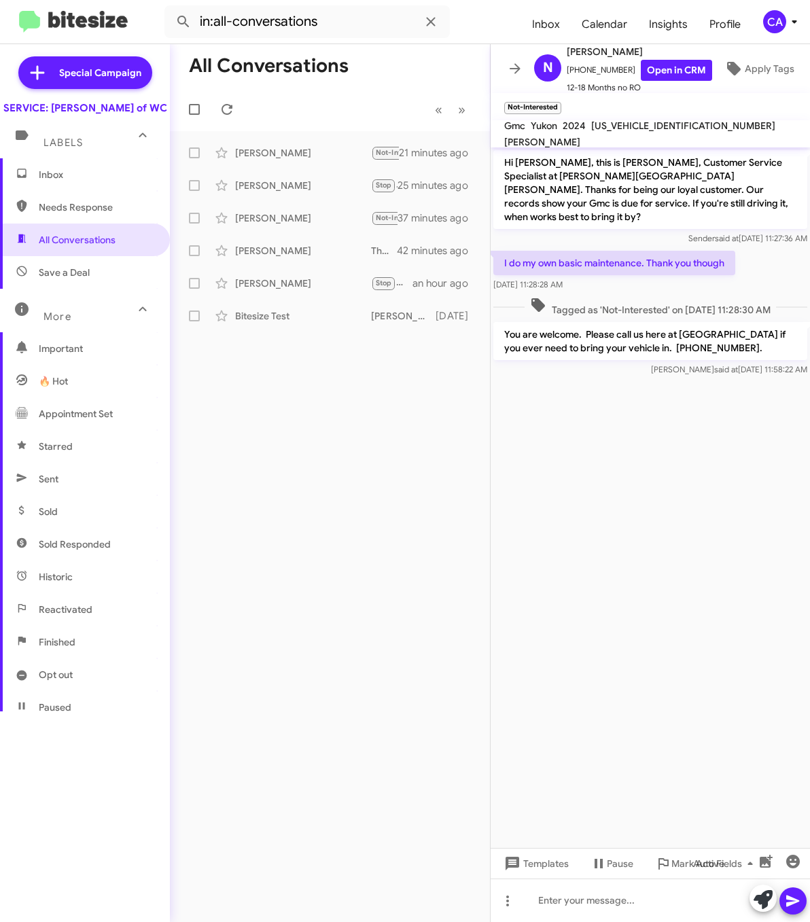
click at [335, 747] on div "All Conversations « Previous » Next Nathan Dressel Not-Interested You are welco…" at bounding box center [330, 483] width 320 height 878
click at [317, 255] on div "Eddie Beverly" at bounding box center [303, 251] width 136 height 14
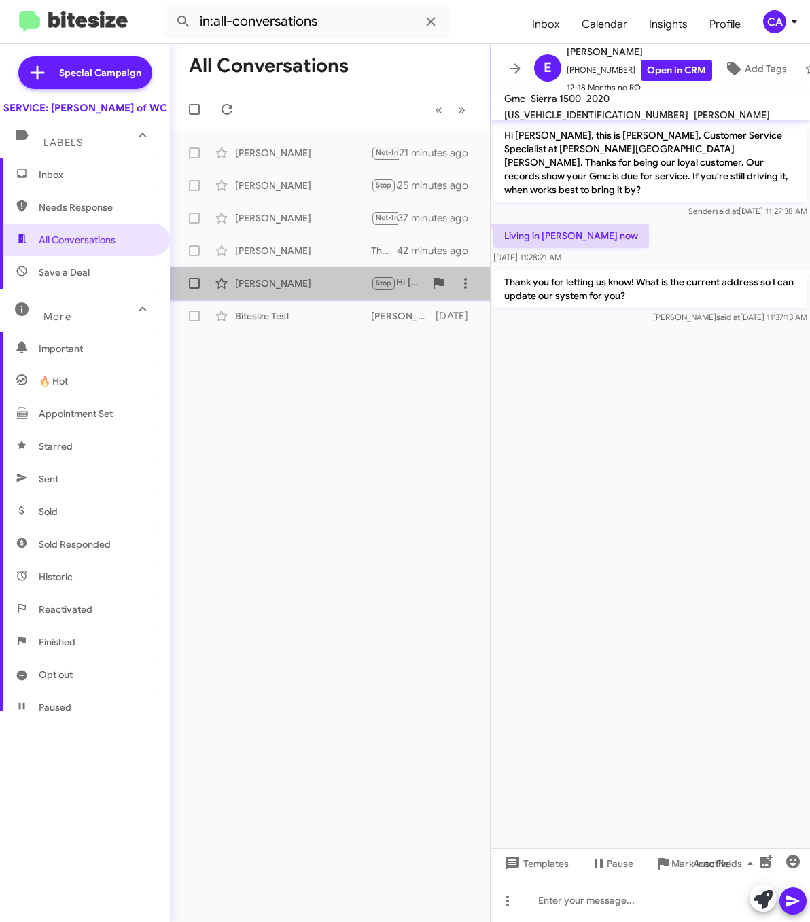
click at [320, 291] on div "Adam Kowal Stop Hi Bella, I have e sold my GMC last year. Could you please remo…" at bounding box center [330, 283] width 298 height 27
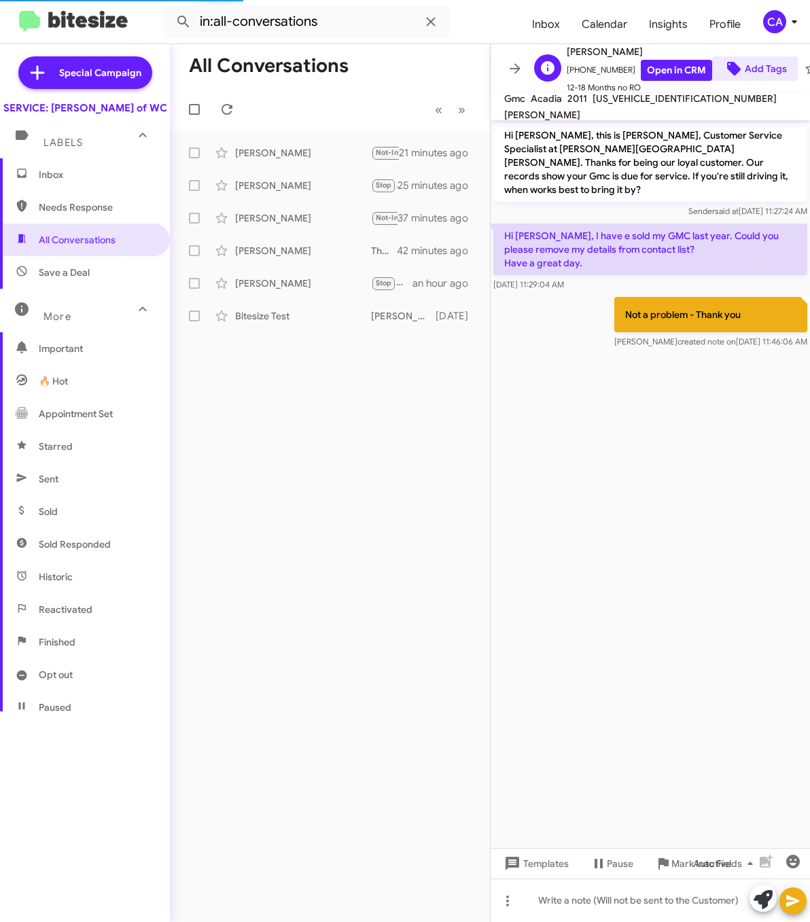
click at [754, 61] on span "Add Tags" at bounding box center [766, 68] width 42 height 24
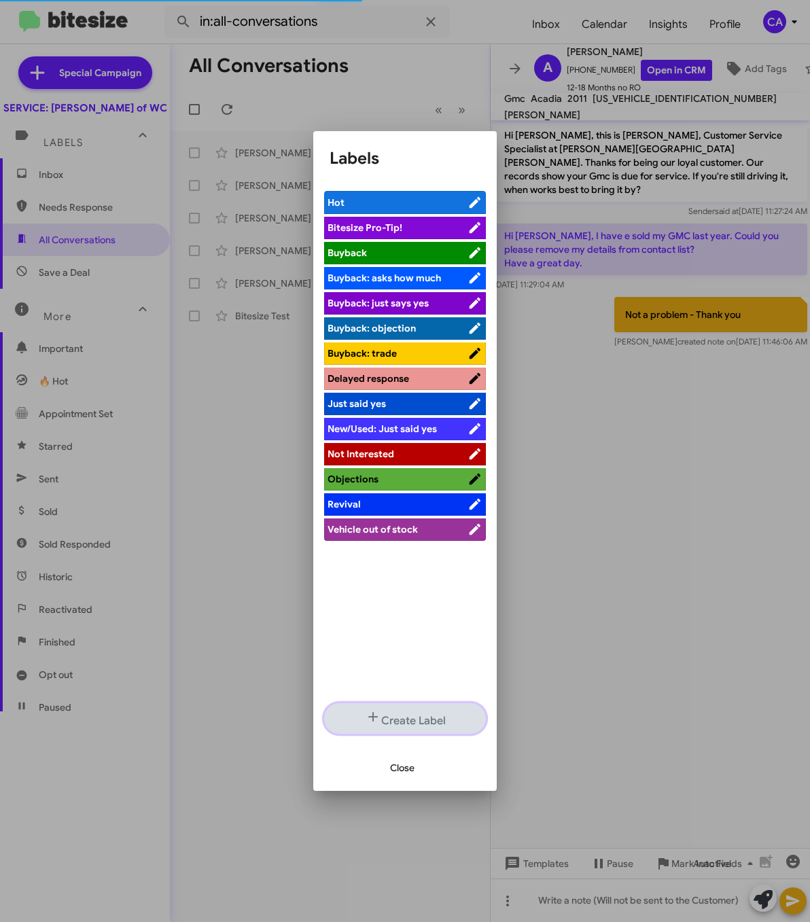
click at [408, 725] on button "Create Label" at bounding box center [405, 718] width 162 height 31
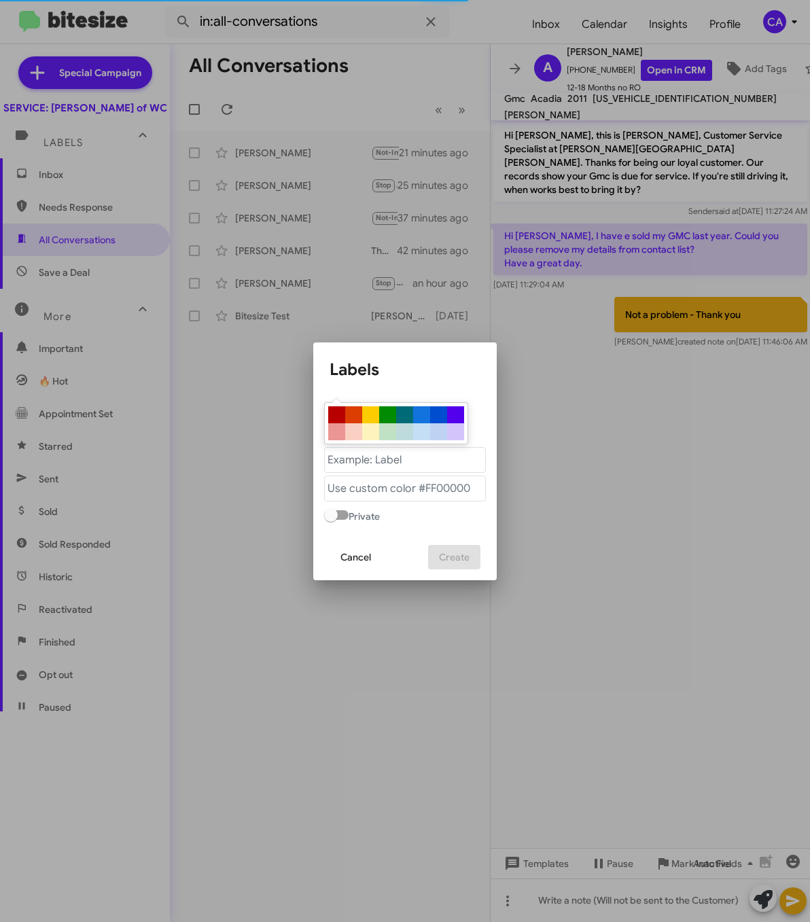
click at [336, 416] on div at bounding box center [336, 414] width 17 height 17
type "#b80000"
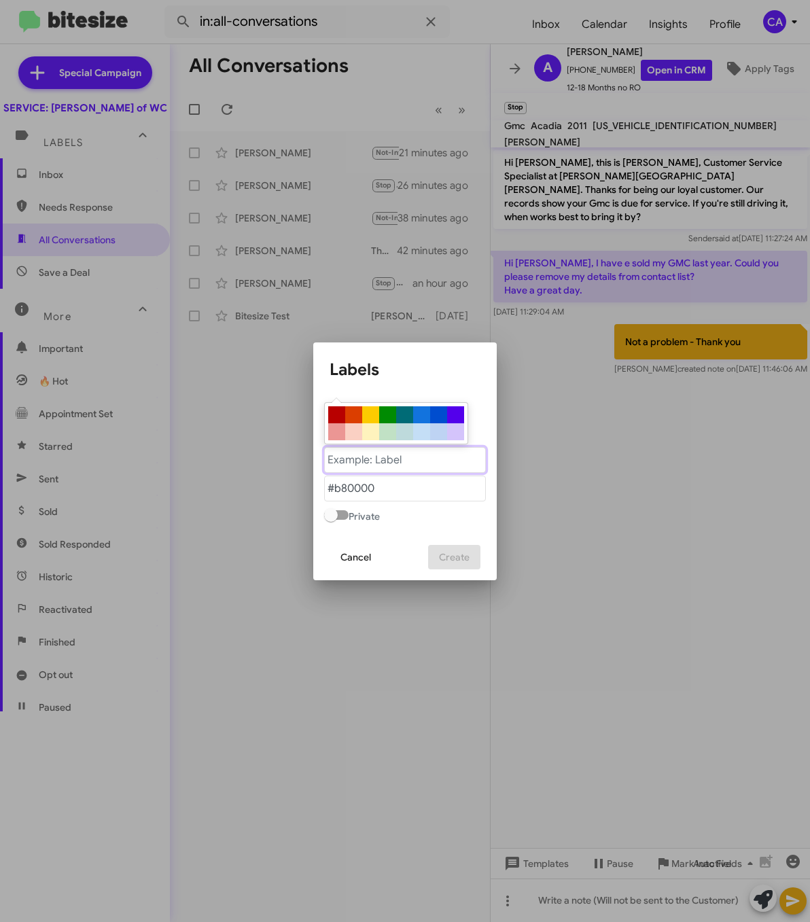
click at [359, 467] on "text" at bounding box center [405, 460] width 162 height 26
type "SOLD"
click at [458, 554] on span "Create" at bounding box center [454, 557] width 31 height 24
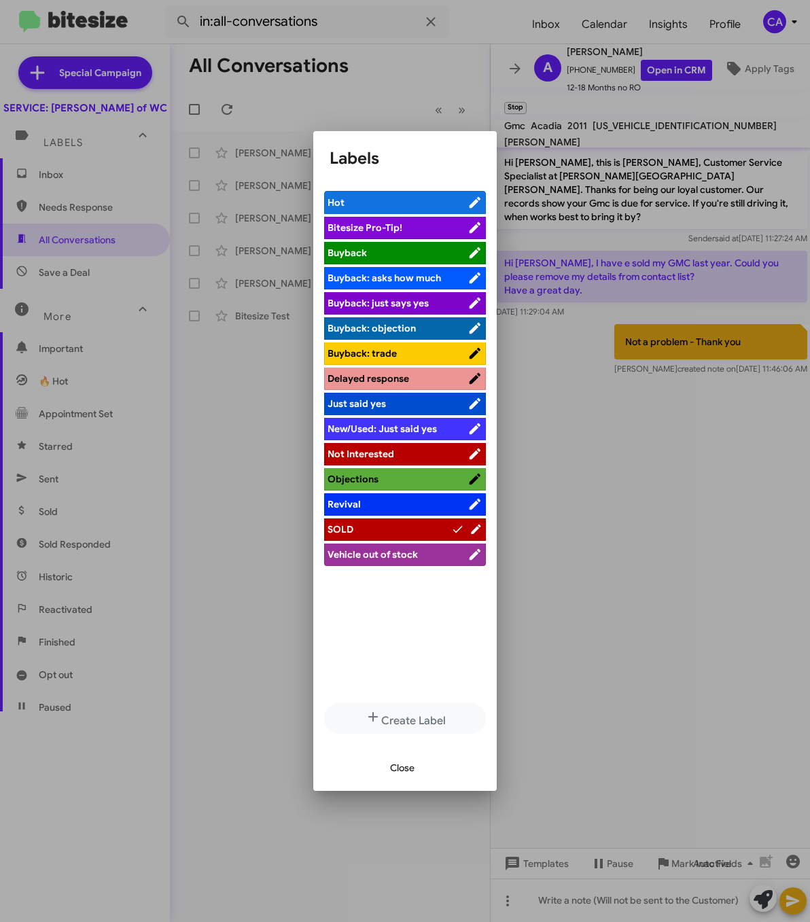
click at [417, 528] on span "SOLD" at bounding box center [389, 529] width 124 height 14
click at [417, 528] on span "SOLD" at bounding box center [397, 529] width 140 height 14
click at [401, 769] on span "Close" at bounding box center [402, 767] width 24 height 24
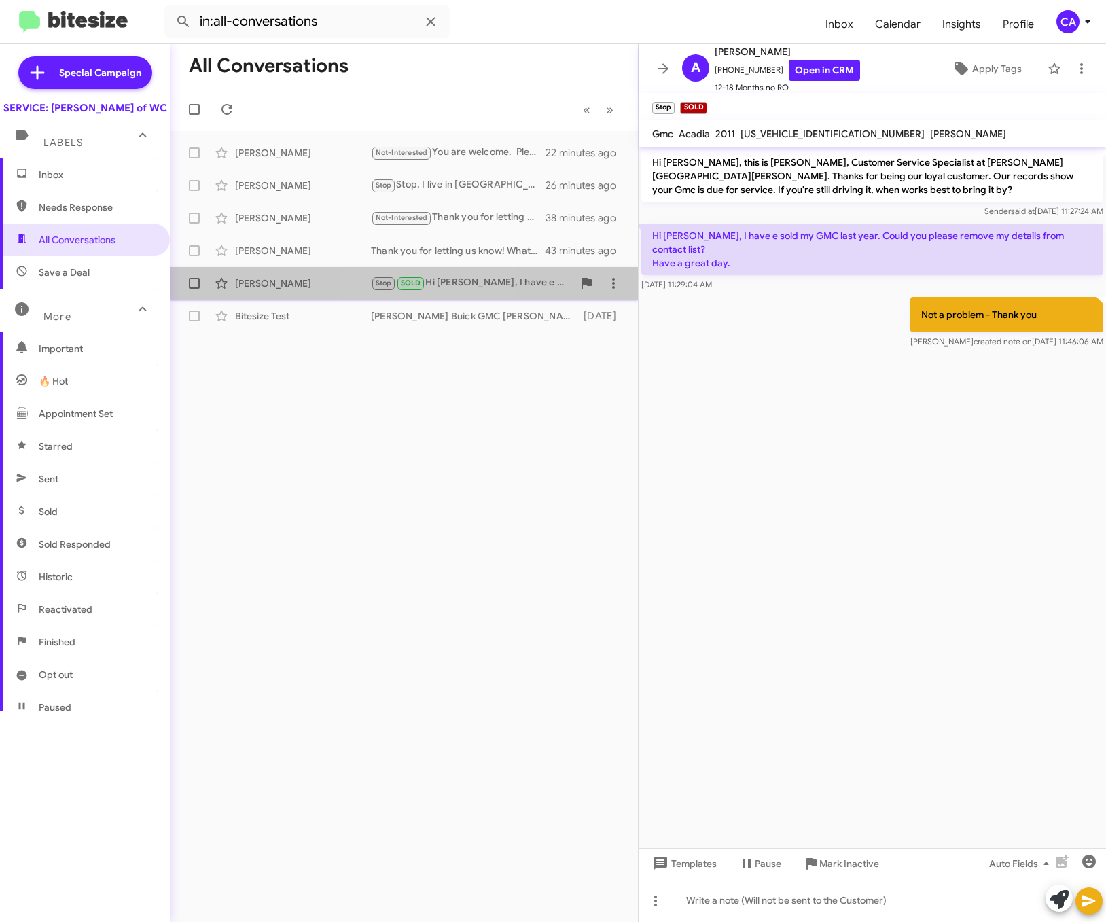
click at [412, 281] on span "SOLD" at bounding box center [411, 283] width 20 height 9
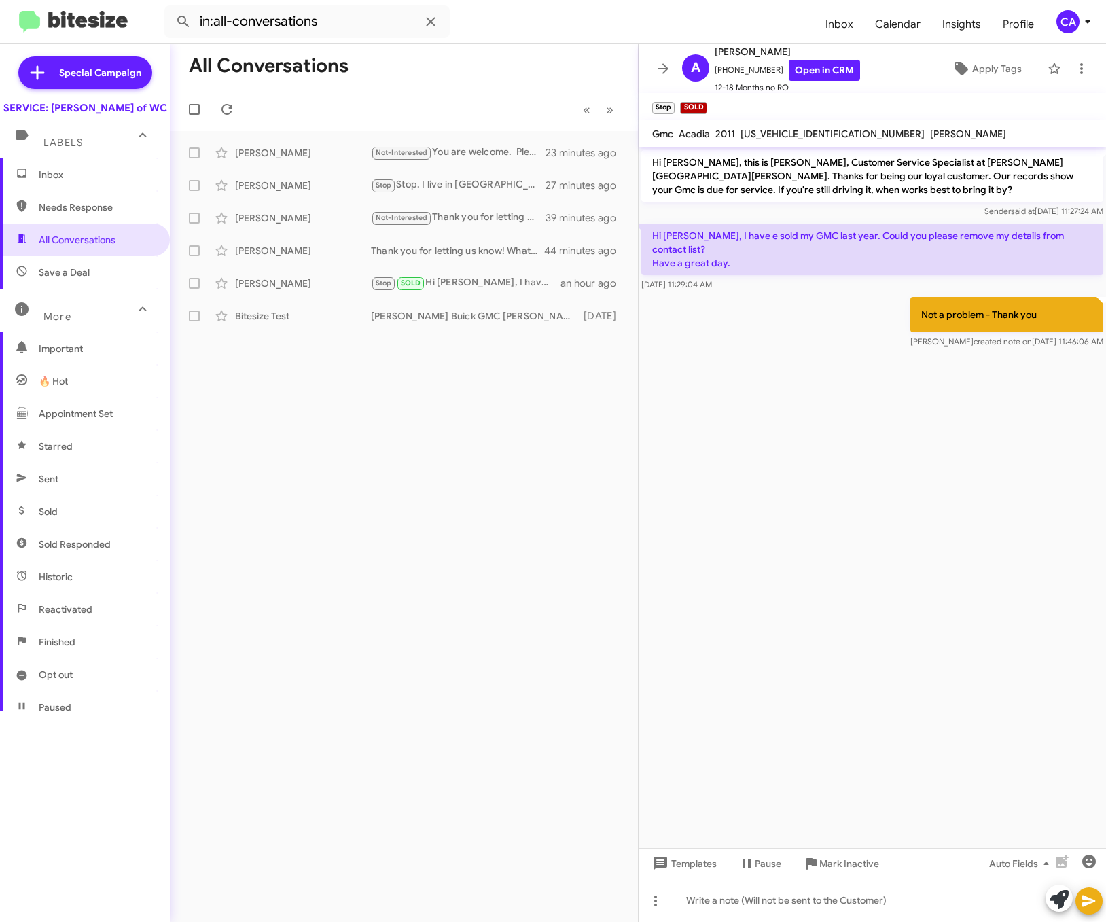
click at [391, 395] on div "All Conversations « Previous » Next Nathan Dressel Not-Interested You are welco…" at bounding box center [404, 483] width 468 height 878
click at [460, 285] on div "Stop SOLD Hi Bella, I have e sold my GMC last year. Could you please remove my …" at bounding box center [472, 283] width 202 height 16
click at [776, 65] on icon at bounding box center [1081, 68] width 16 height 16
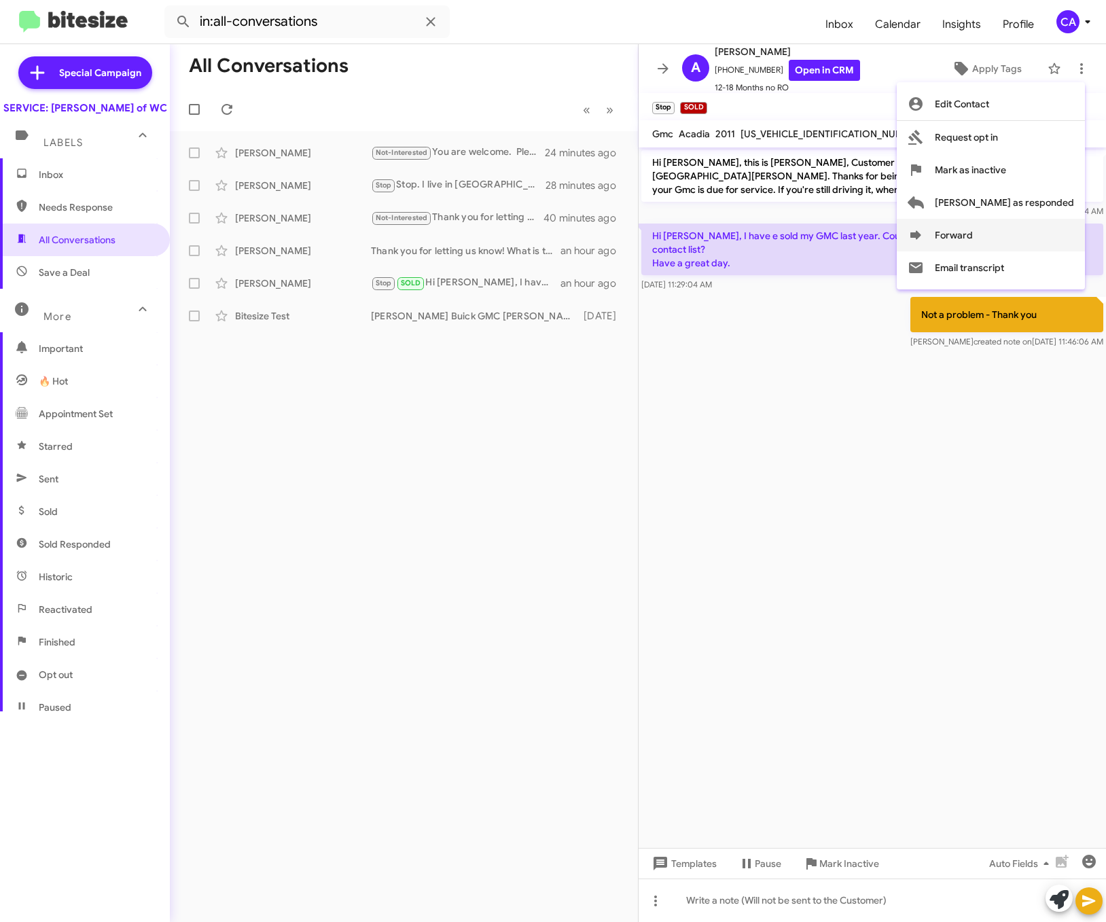
click at [776, 238] on button "Forward" at bounding box center [991, 235] width 188 height 33
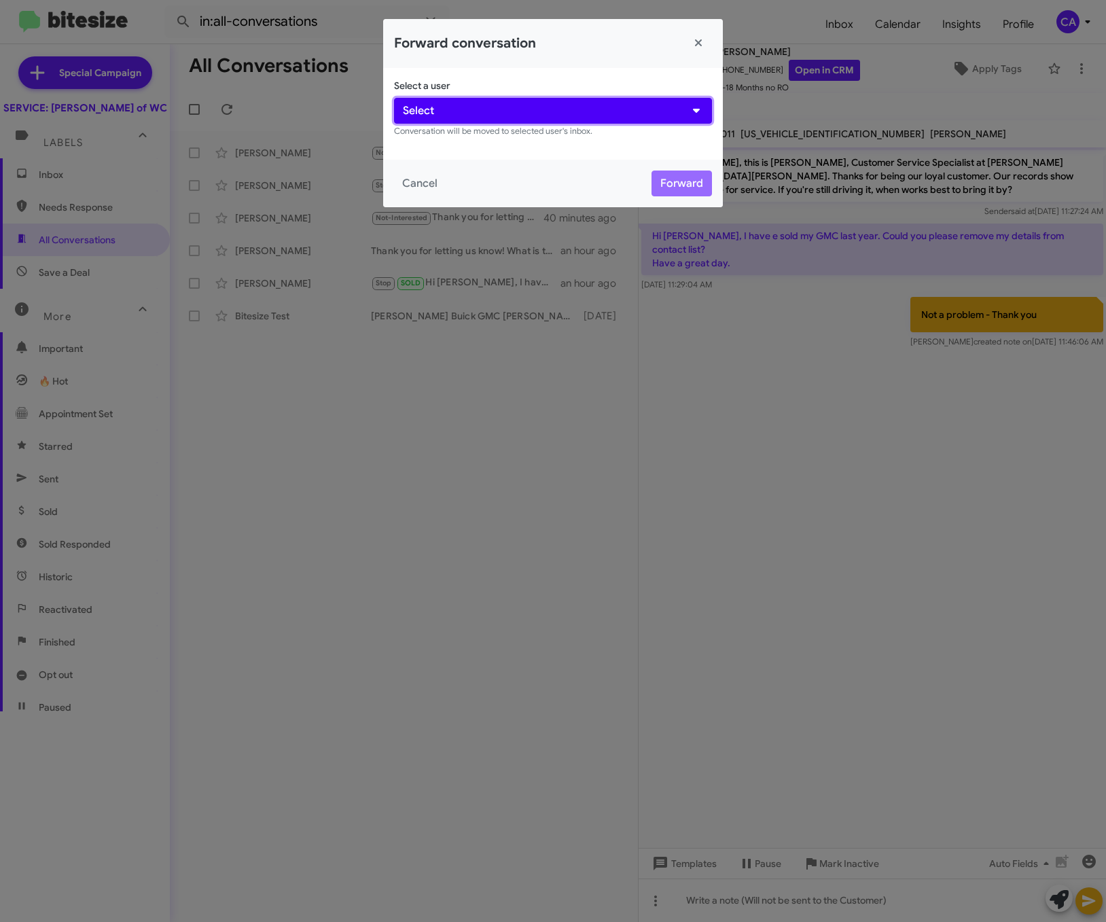
click at [511, 105] on button "Select" at bounding box center [553, 111] width 318 height 26
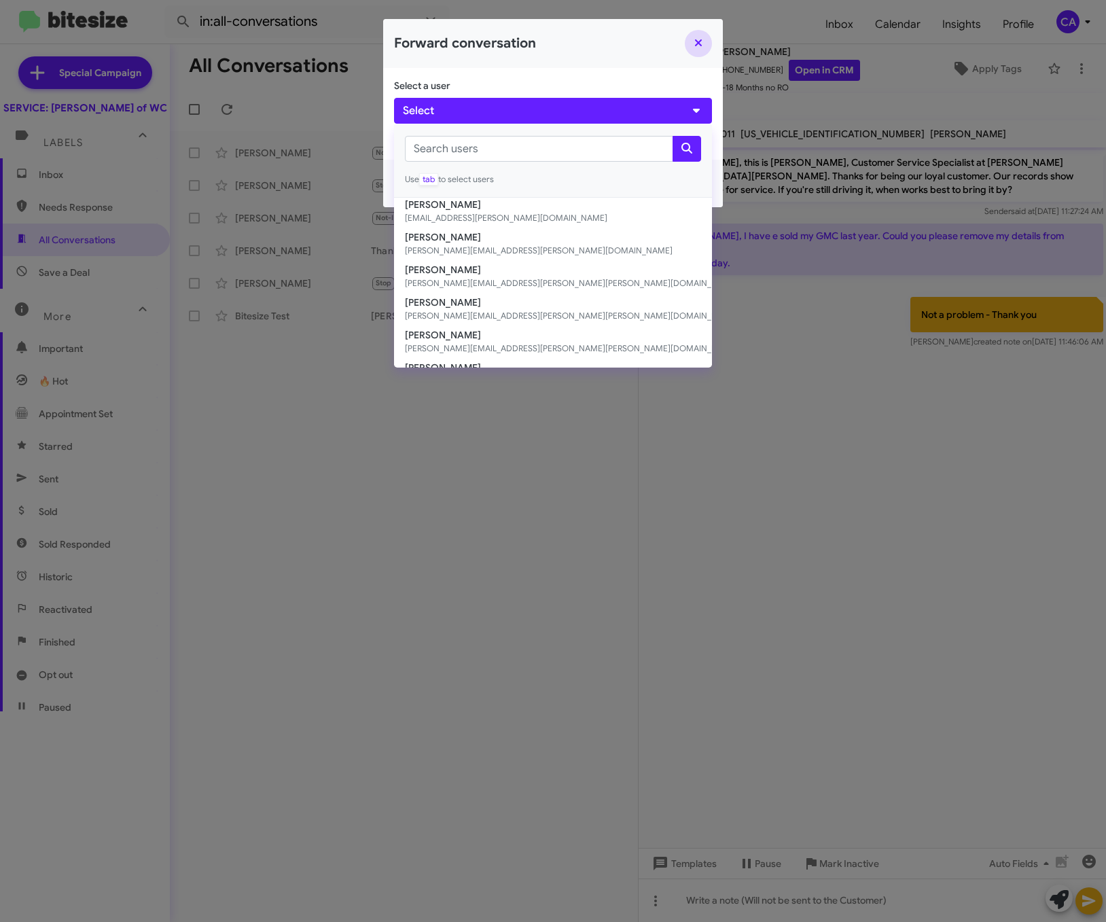
click at [696, 44] on button "Close" at bounding box center [698, 43] width 27 height 27
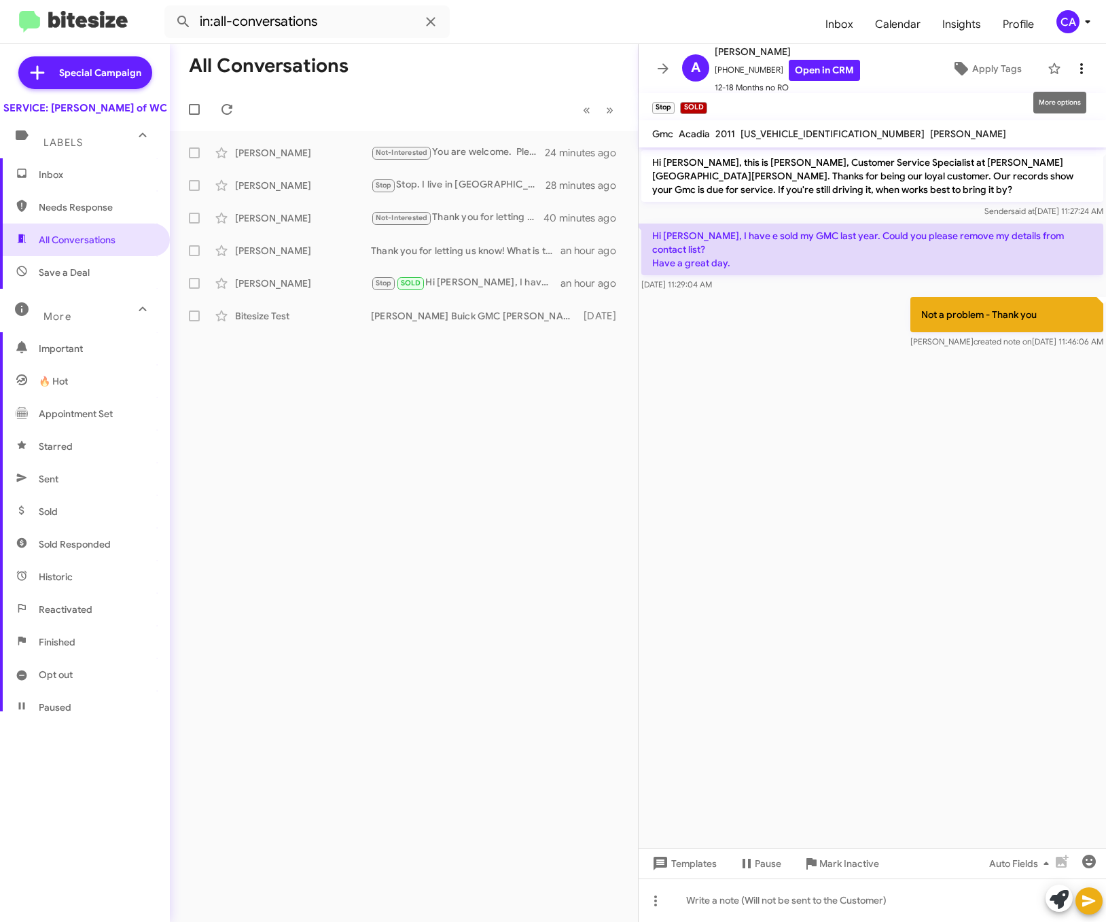
click at [776, 71] on icon at bounding box center [1081, 68] width 16 height 16
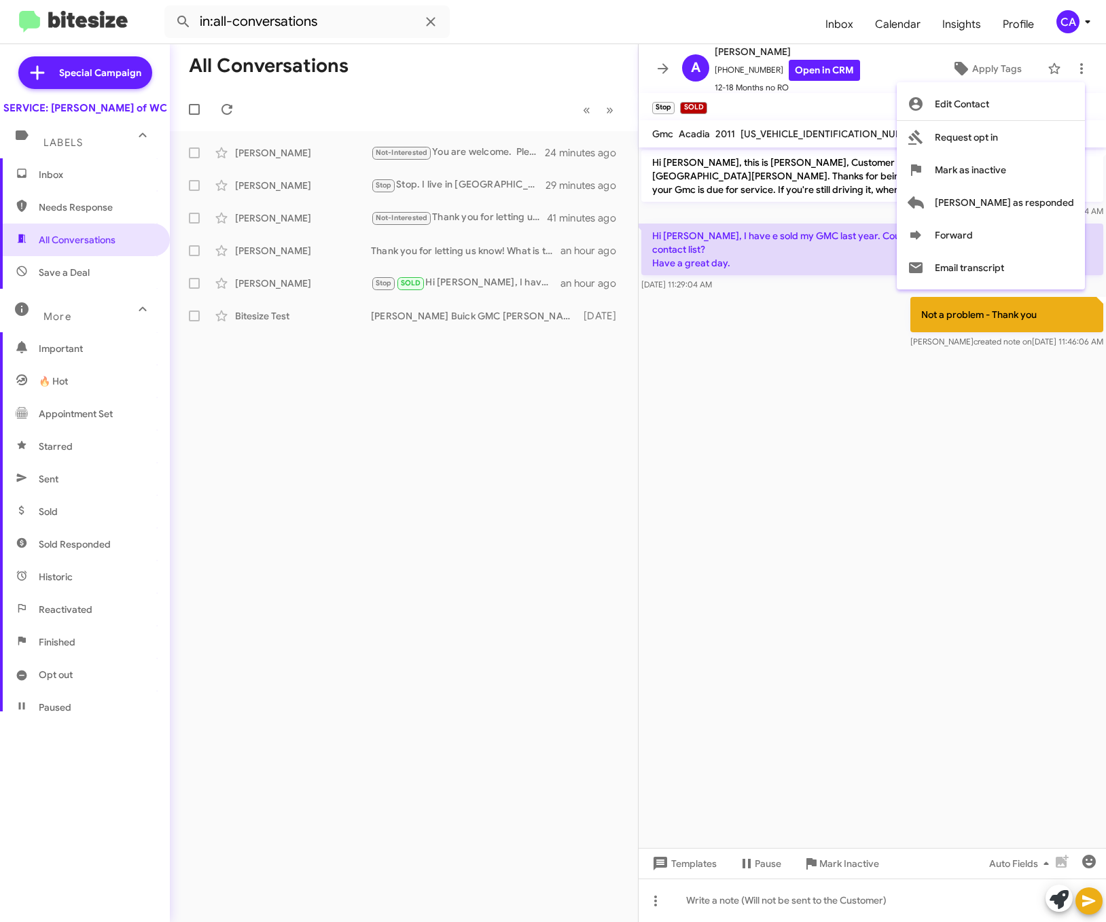
click at [776, 372] on div at bounding box center [553, 461] width 1106 height 922
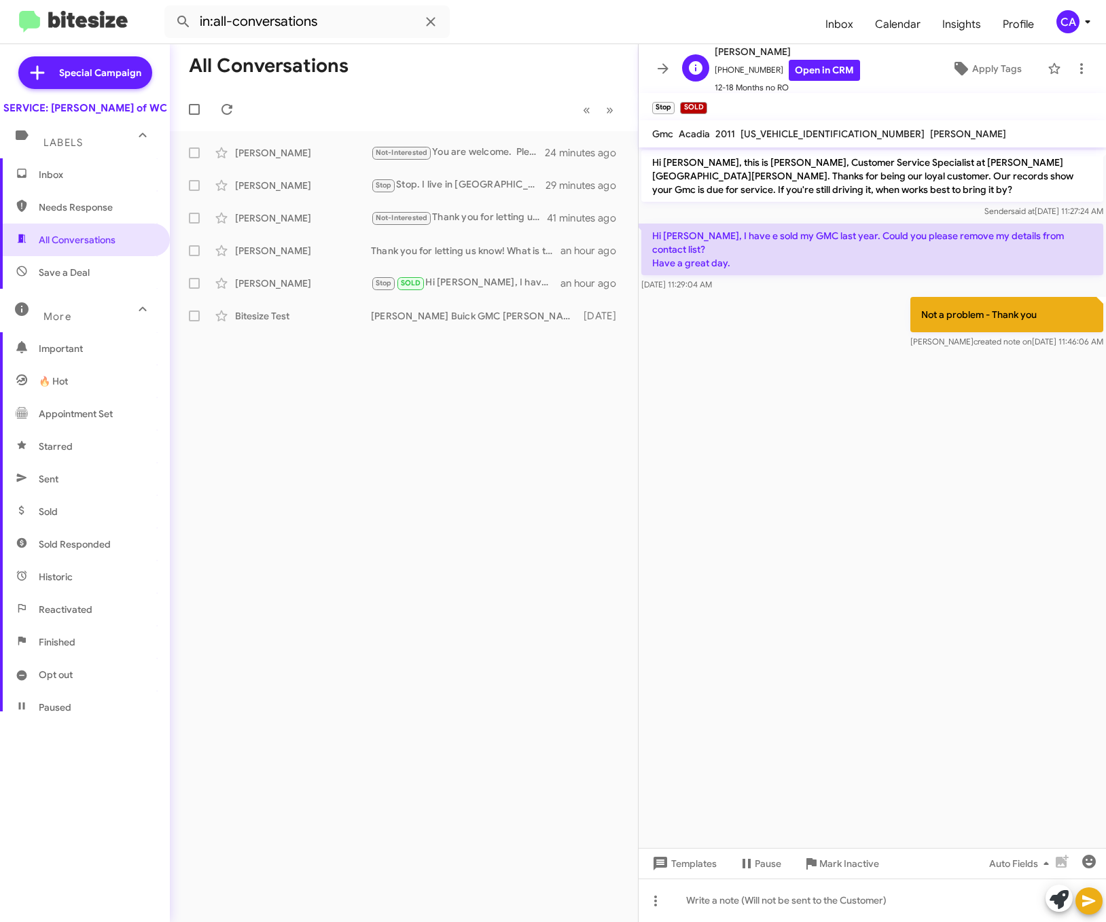
click at [776, 81] on span "12-18 Months no RO" at bounding box center [787, 88] width 145 height 14
click at [776, 67] on link "Open in CRM" at bounding box center [824, 70] width 71 height 21
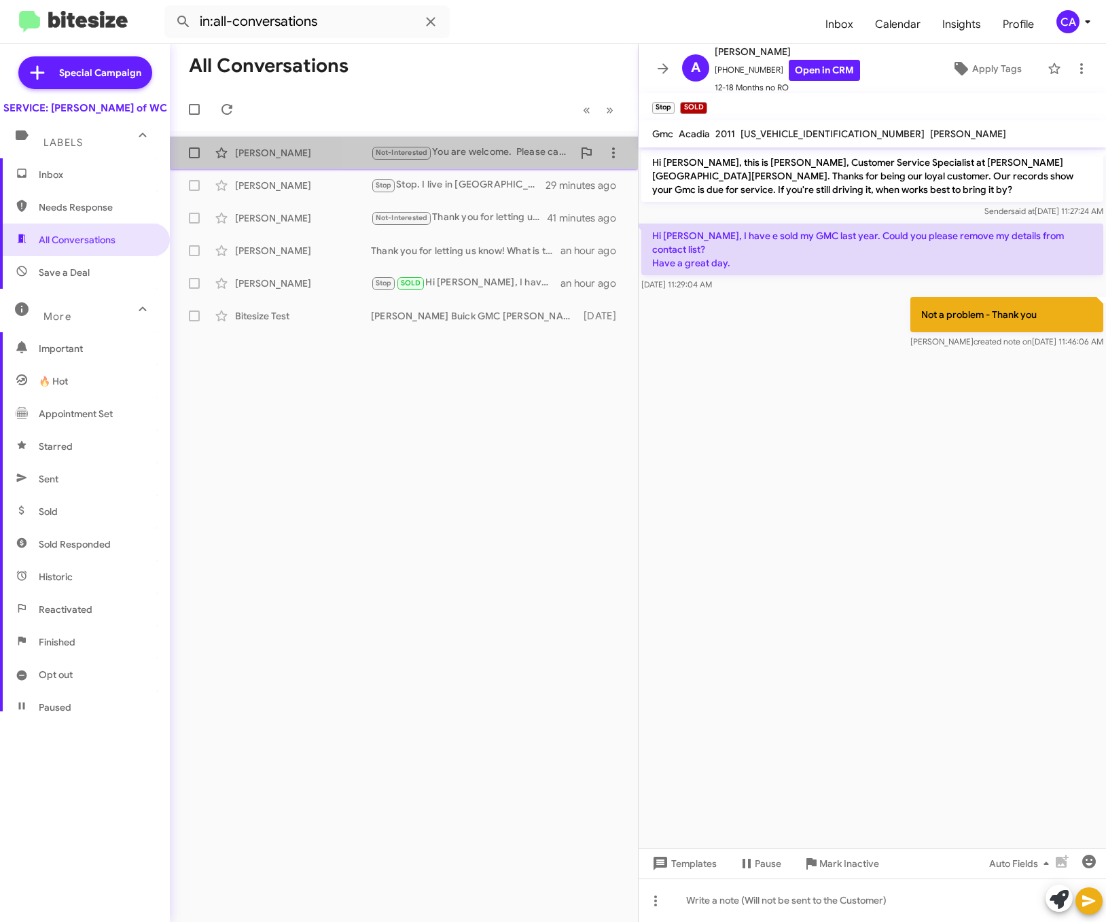
click at [455, 157] on div "Not-Interested You are welcome. Please call us here at Ferman if you ever need …" at bounding box center [472, 153] width 202 height 16
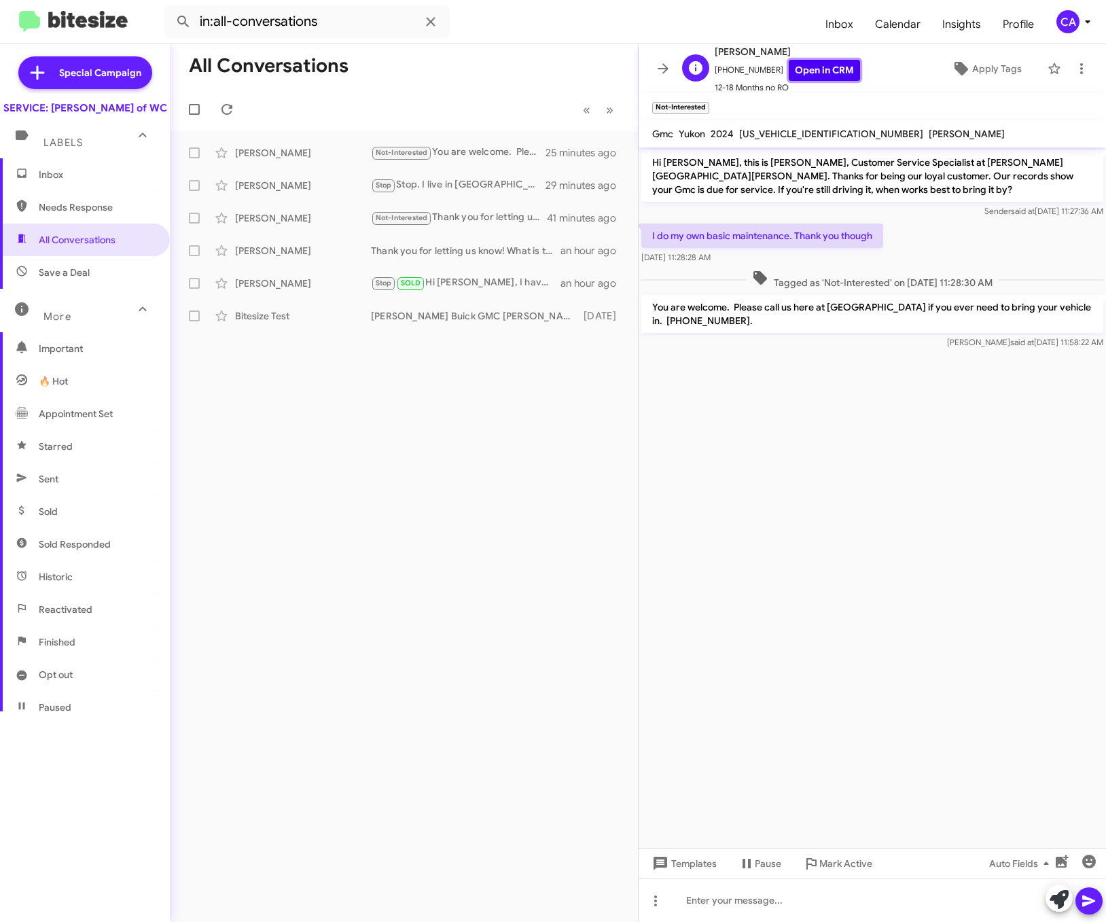
click at [776, 77] on link "Open in CRM" at bounding box center [824, 70] width 71 height 21
click at [661, 69] on icon at bounding box center [663, 68] width 11 height 10
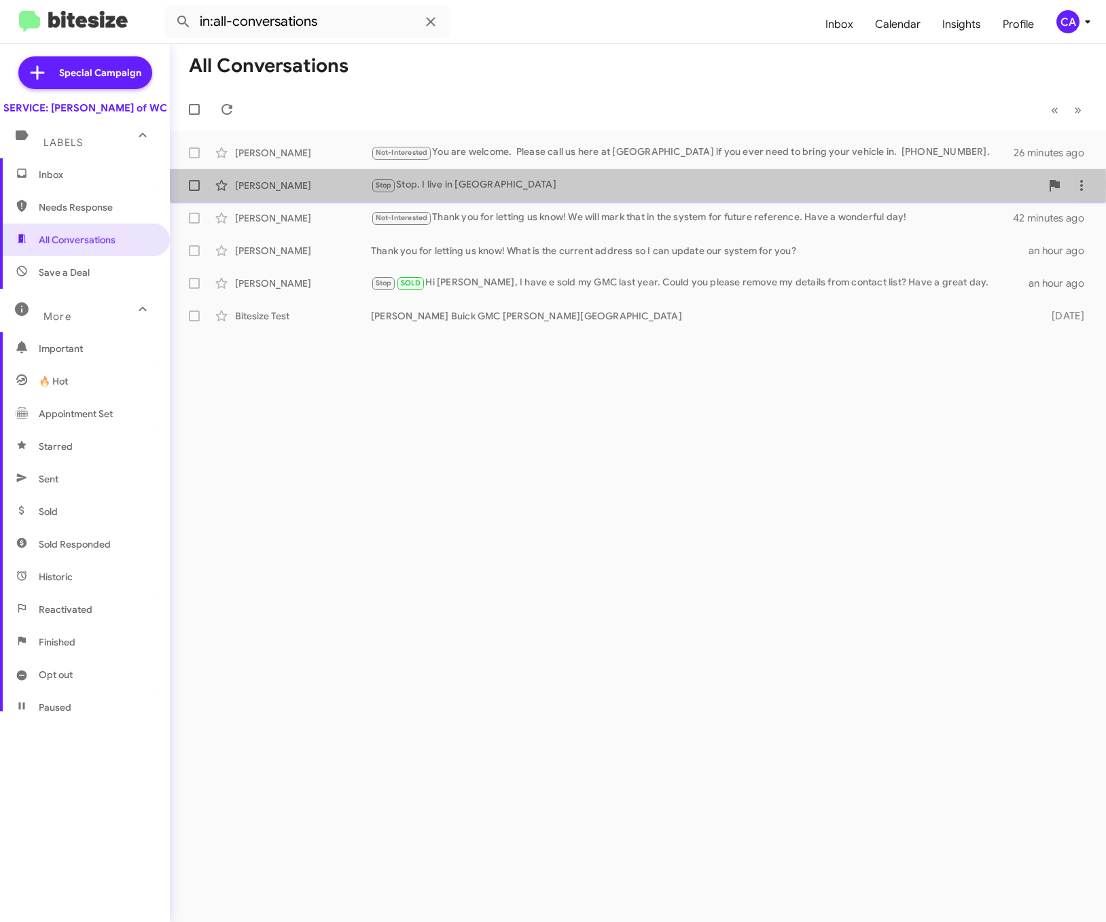
click at [485, 185] on div "Stop Stop. I live in pa" at bounding box center [706, 185] width 670 height 16
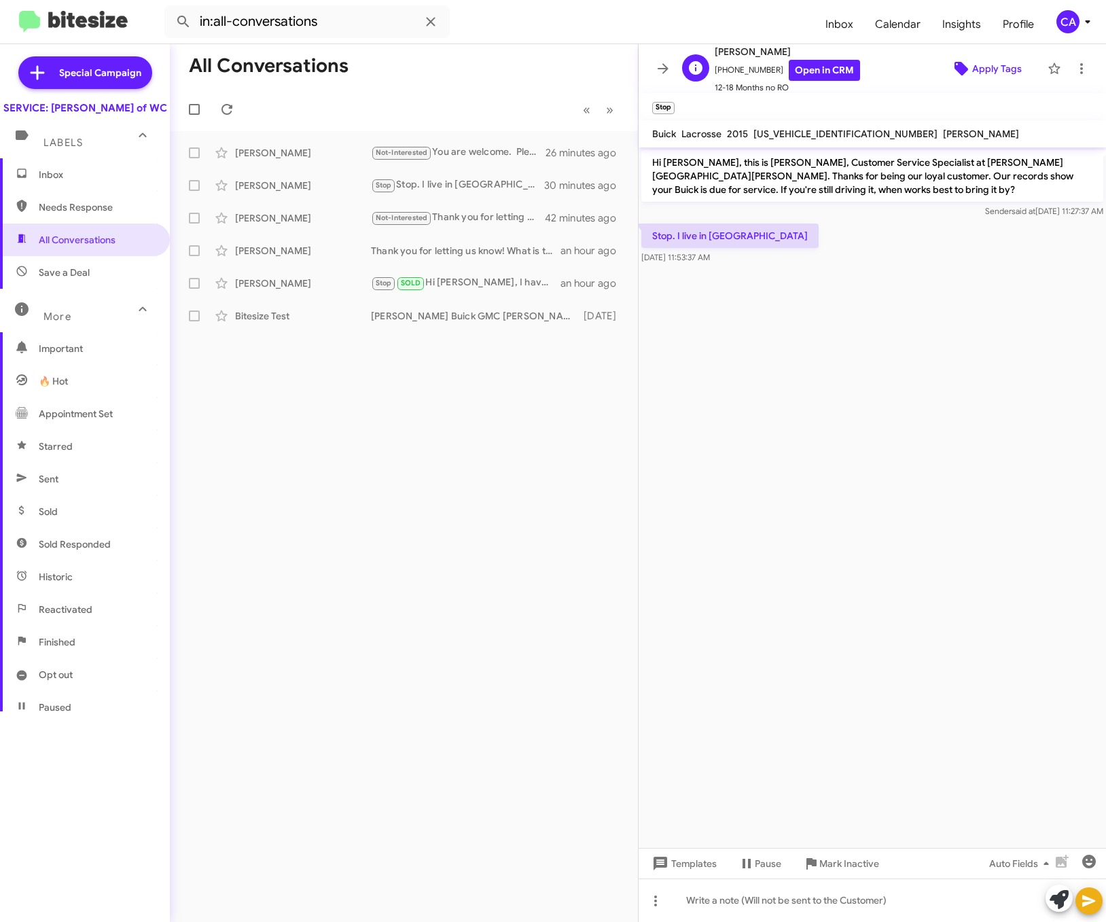
click at [776, 70] on span "Apply Tags" at bounding box center [986, 68] width 88 height 24
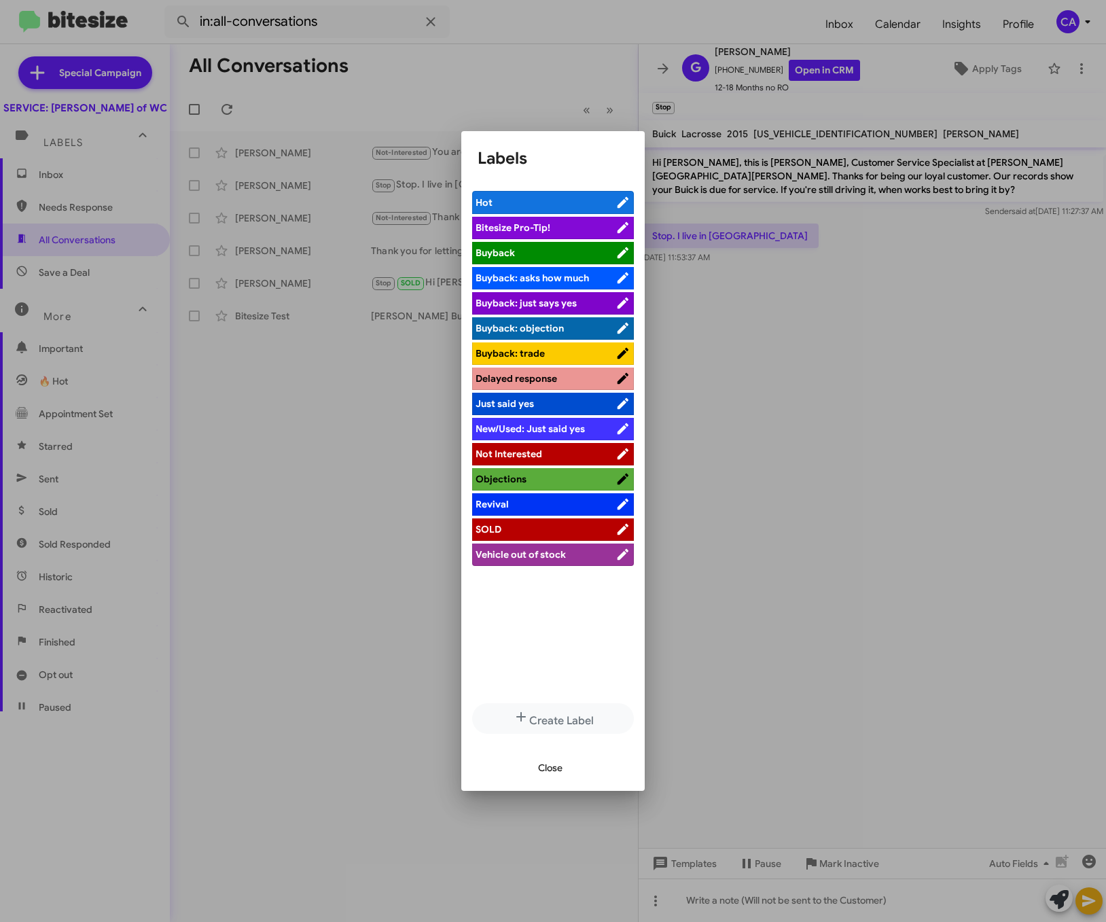
click at [618, 452] on icon at bounding box center [623, 453] width 11 height 11
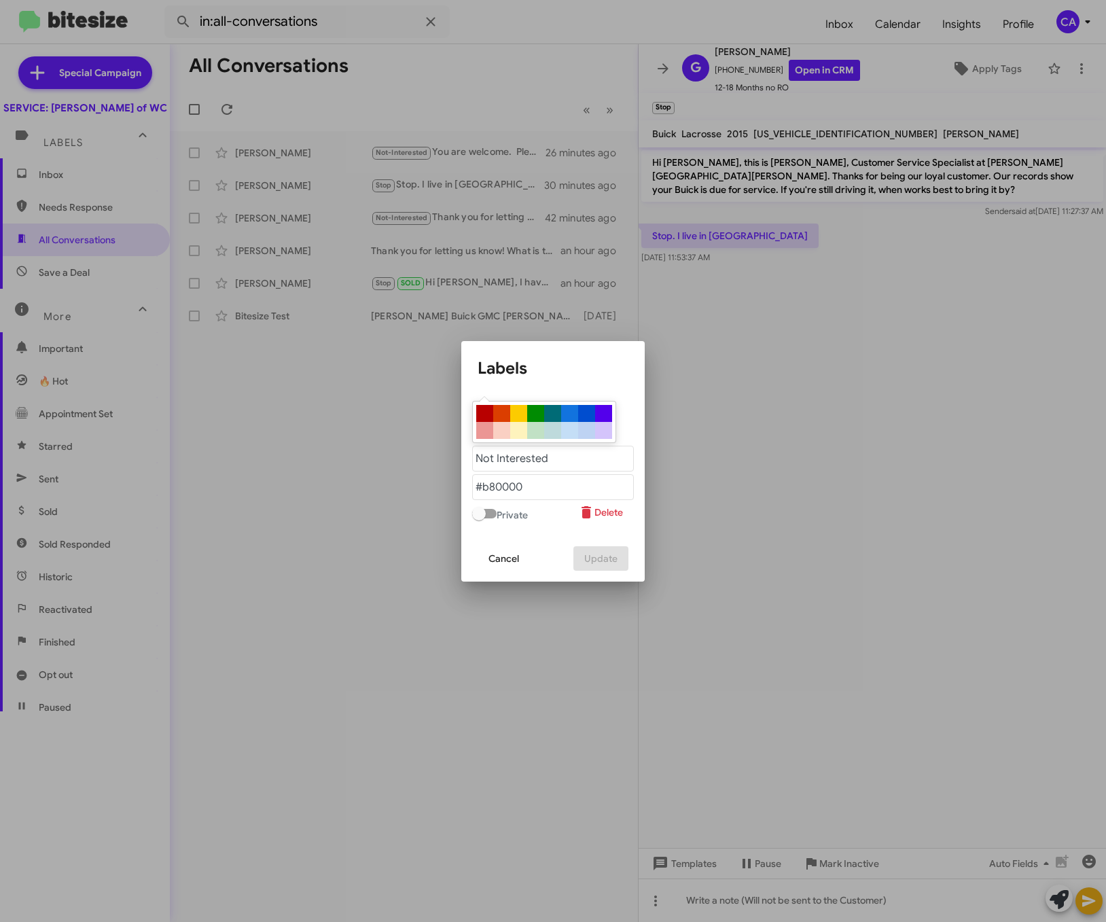
click at [515, 558] on span "Cancel" at bounding box center [503, 558] width 31 height 24
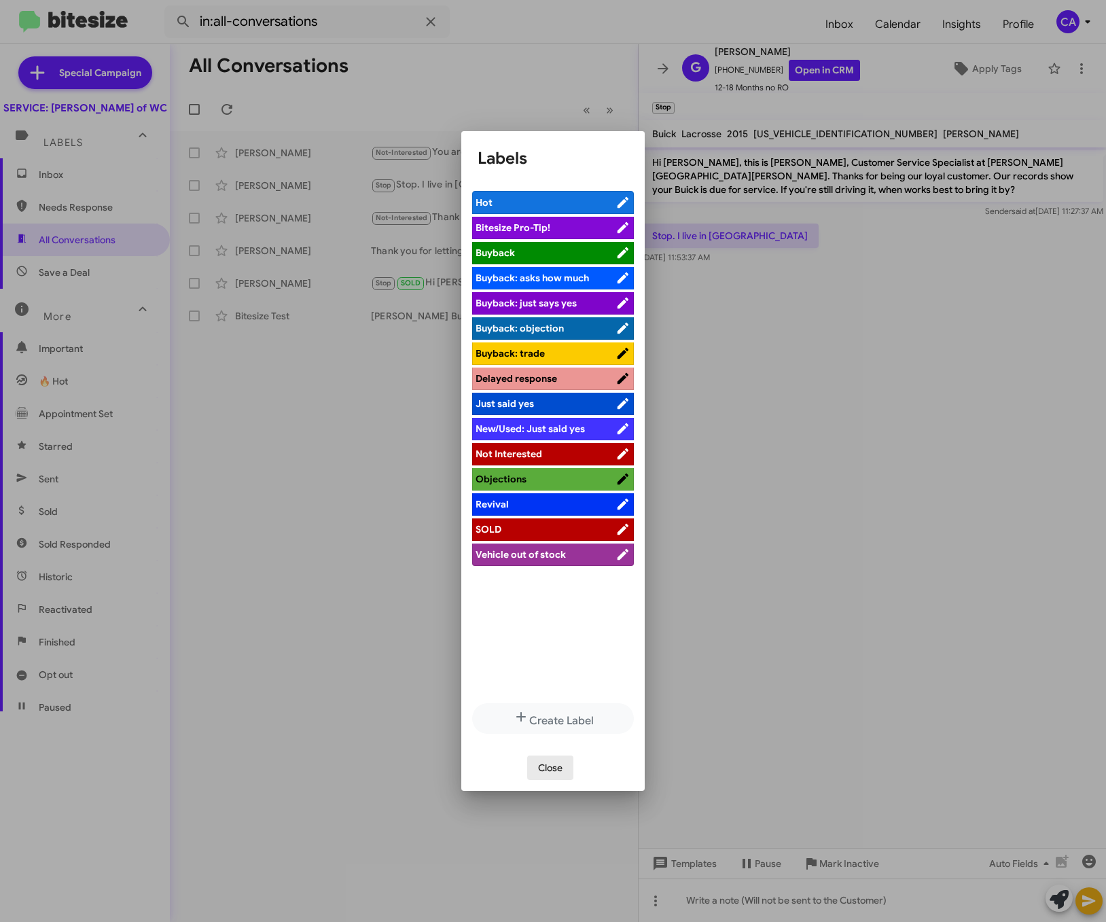
click at [554, 764] on span "Close" at bounding box center [550, 767] width 24 height 24
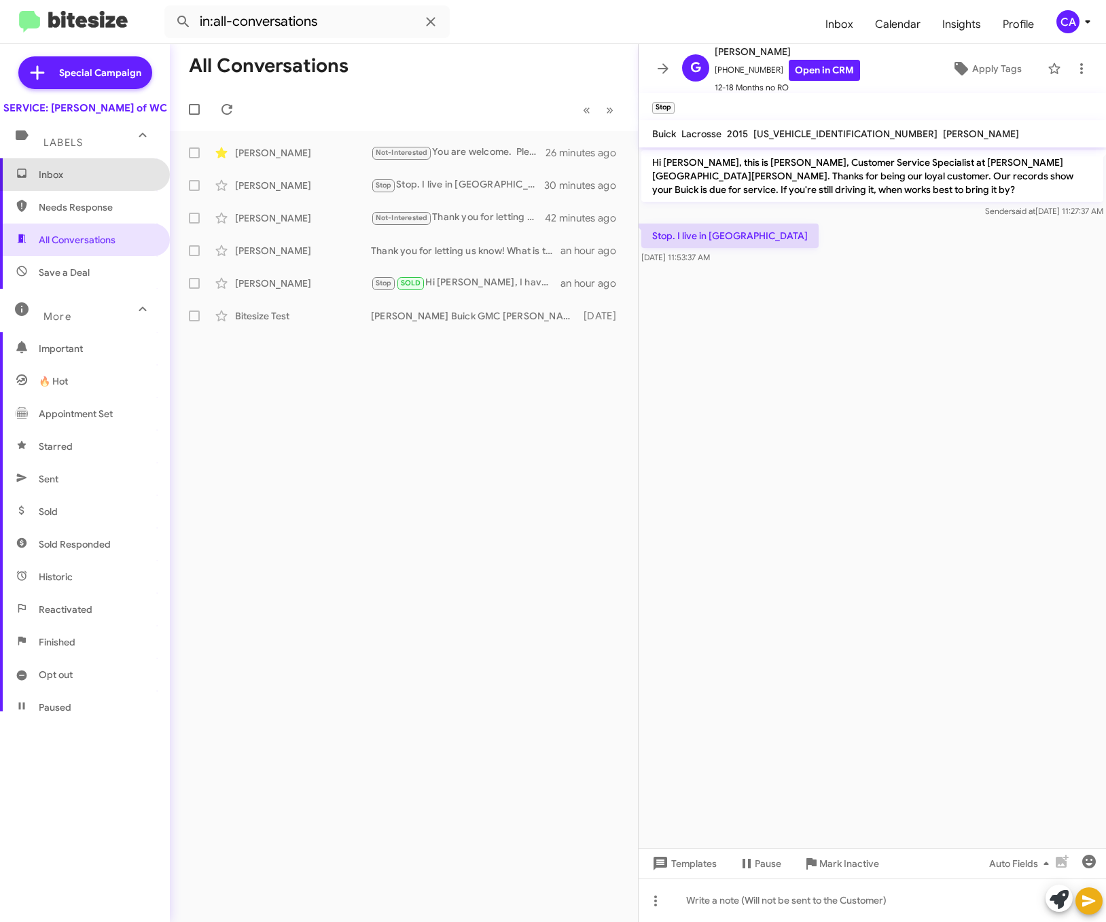
click at [97, 181] on span "Inbox" at bounding box center [96, 175] width 115 height 14
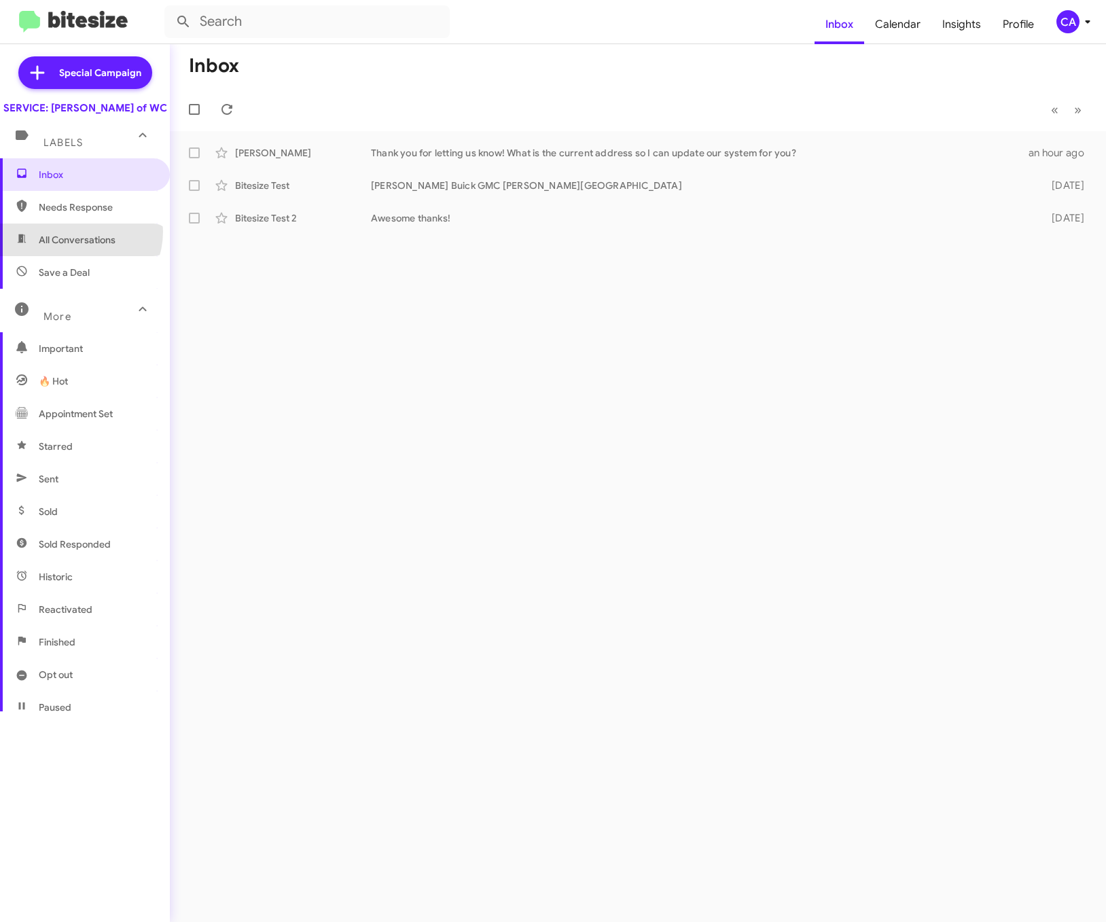
click at [75, 245] on span "All Conversations" at bounding box center [85, 240] width 170 height 33
type input "in:all-conversations"
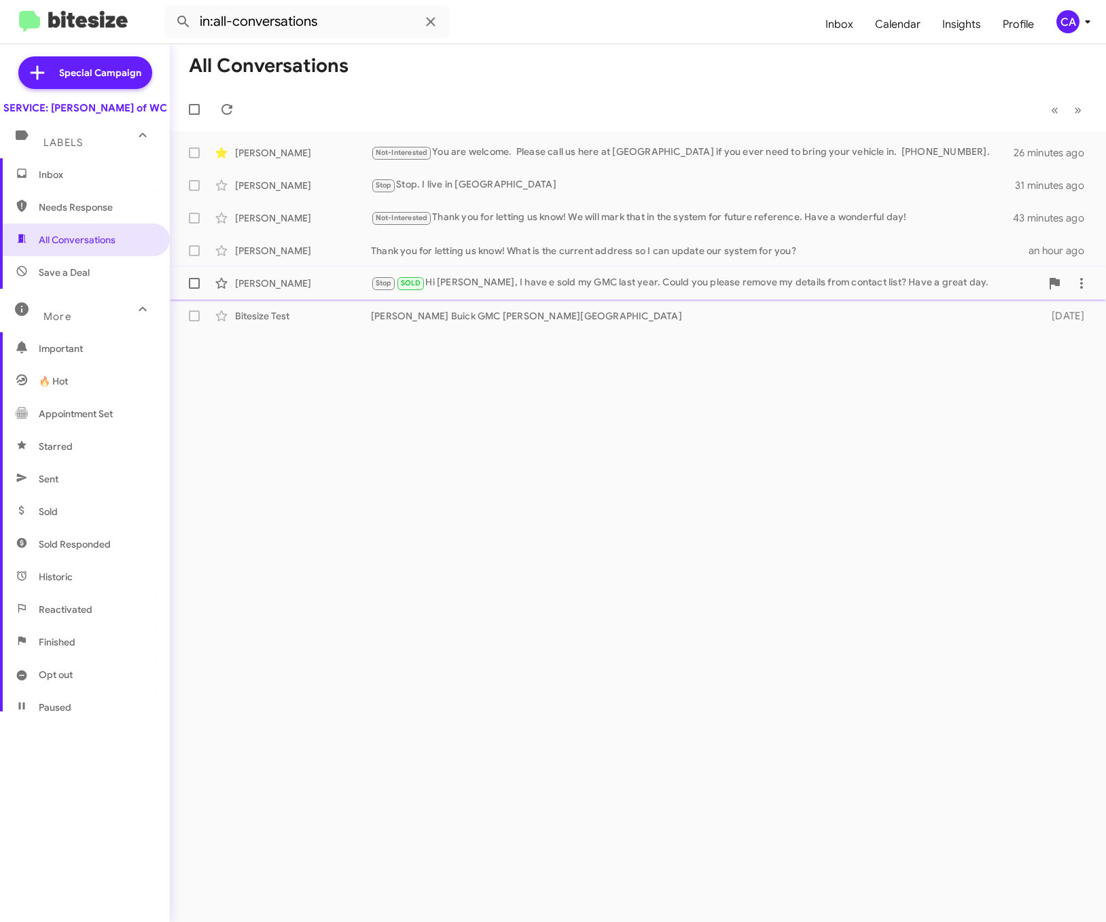
click at [569, 288] on div "Stop SOLD Hi Bella, I have e sold my GMC last year. Could you please remove my …" at bounding box center [706, 283] width 670 height 16
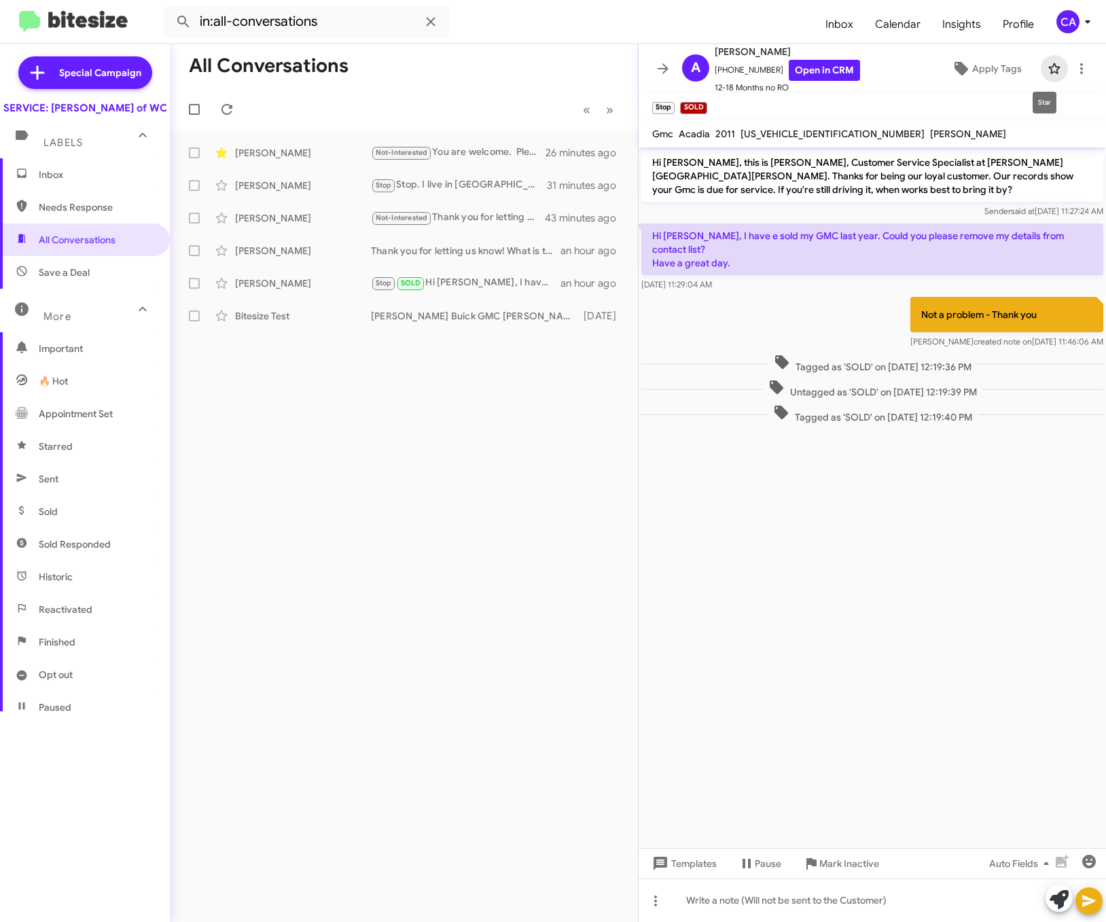
click at [776, 71] on icon at bounding box center [1054, 68] width 12 height 11
click at [660, 70] on icon at bounding box center [663, 68] width 16 height 16
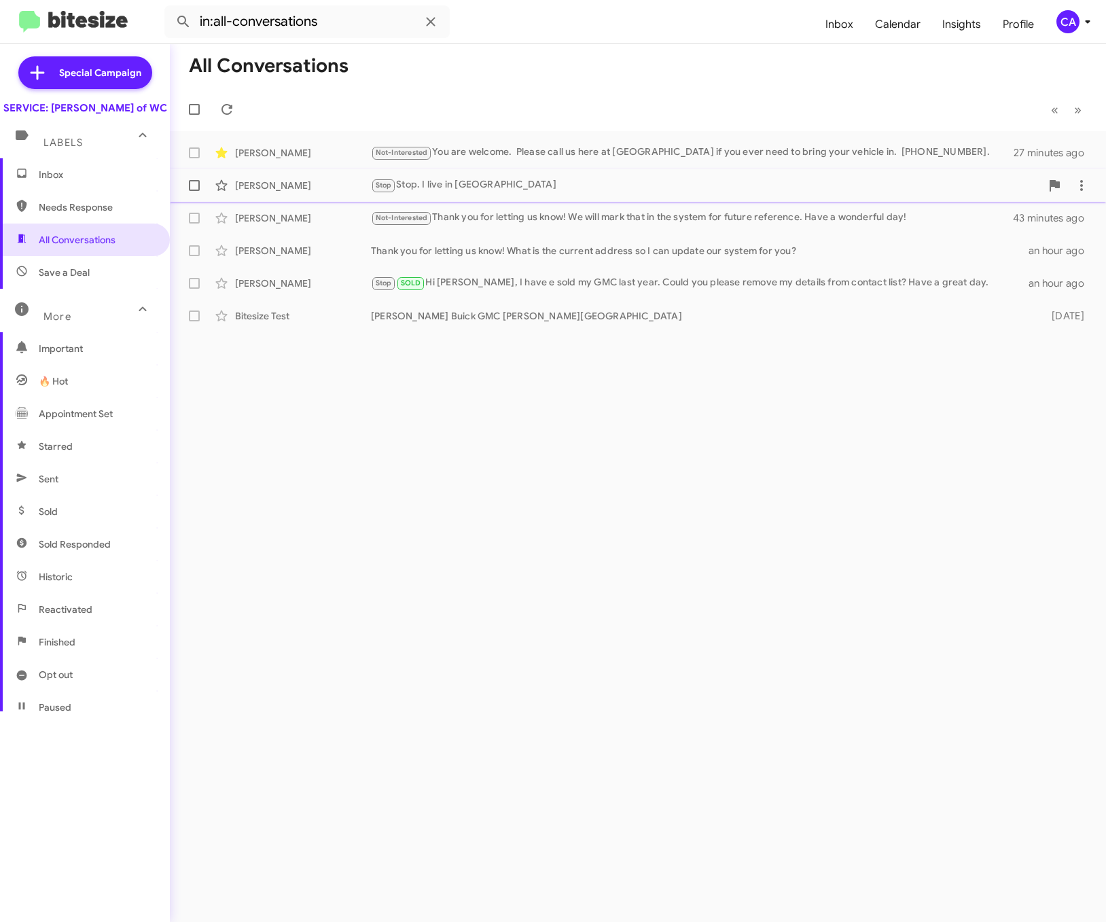
click at [484, 186] on div "Stop Stop. I live in pa" at bounding box center [706, 185] width 670 height 16
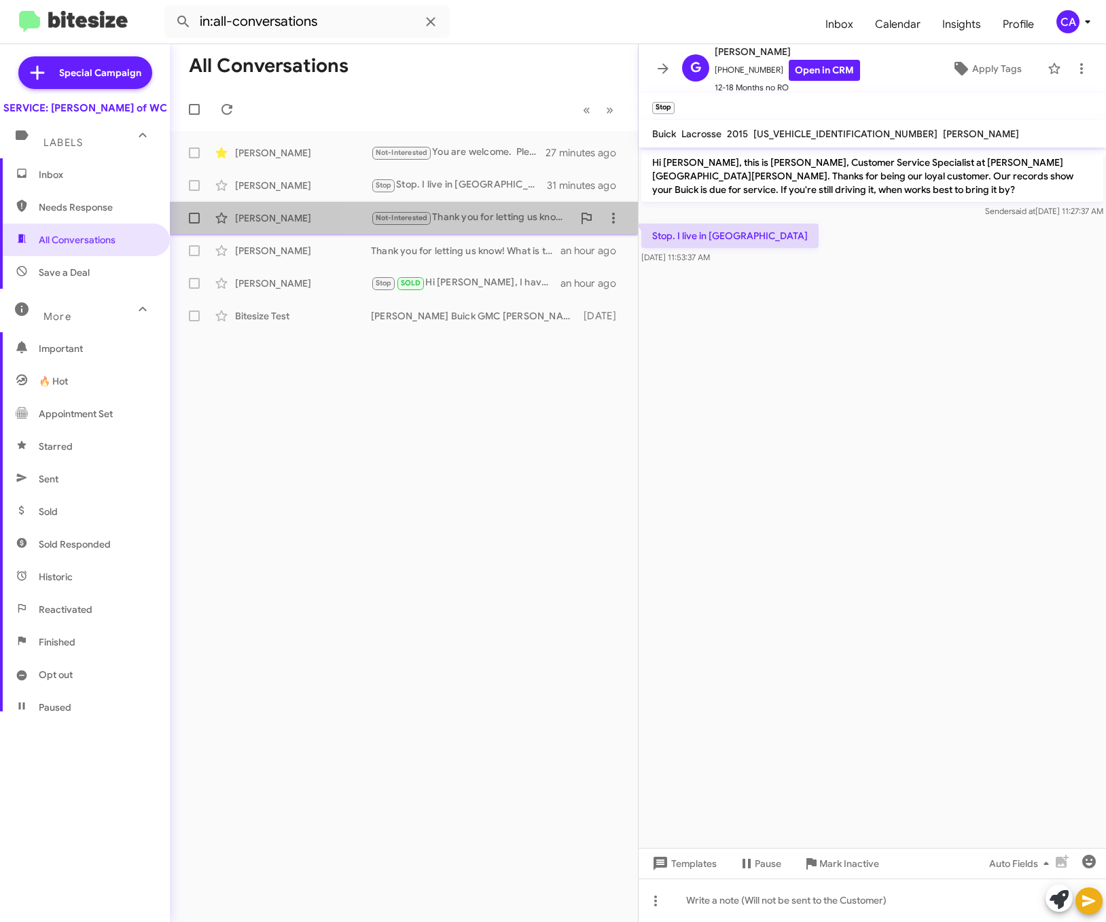
click at [458, 208] on div "Colton Geary Not-Interested Thank you for letting us know! We will mark that in…" at bounding box center [404, 217] width 446 height 27
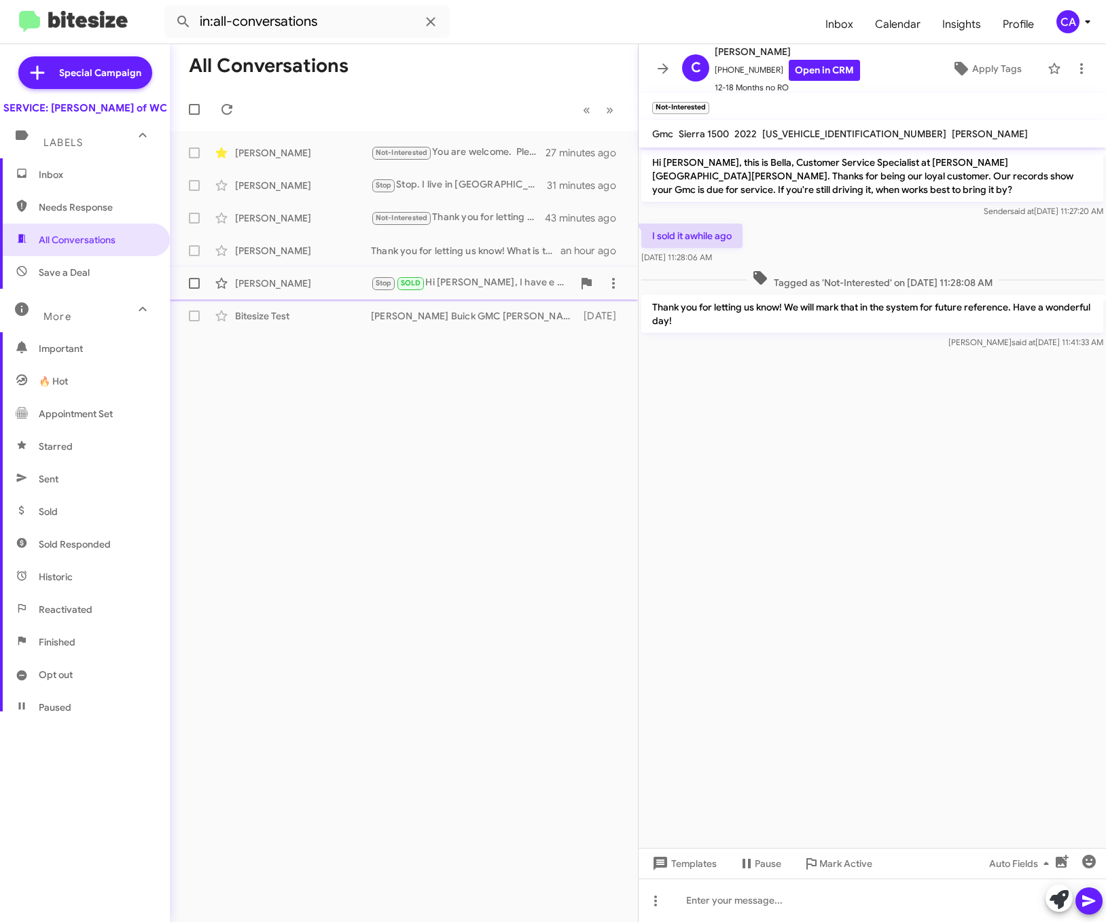
click at [480, 280] on div "Stop SOLD Hi Bella, I have e sold my GMC last year. Could you please remove my …" at bounding box center [472, 283] width 202 height 16
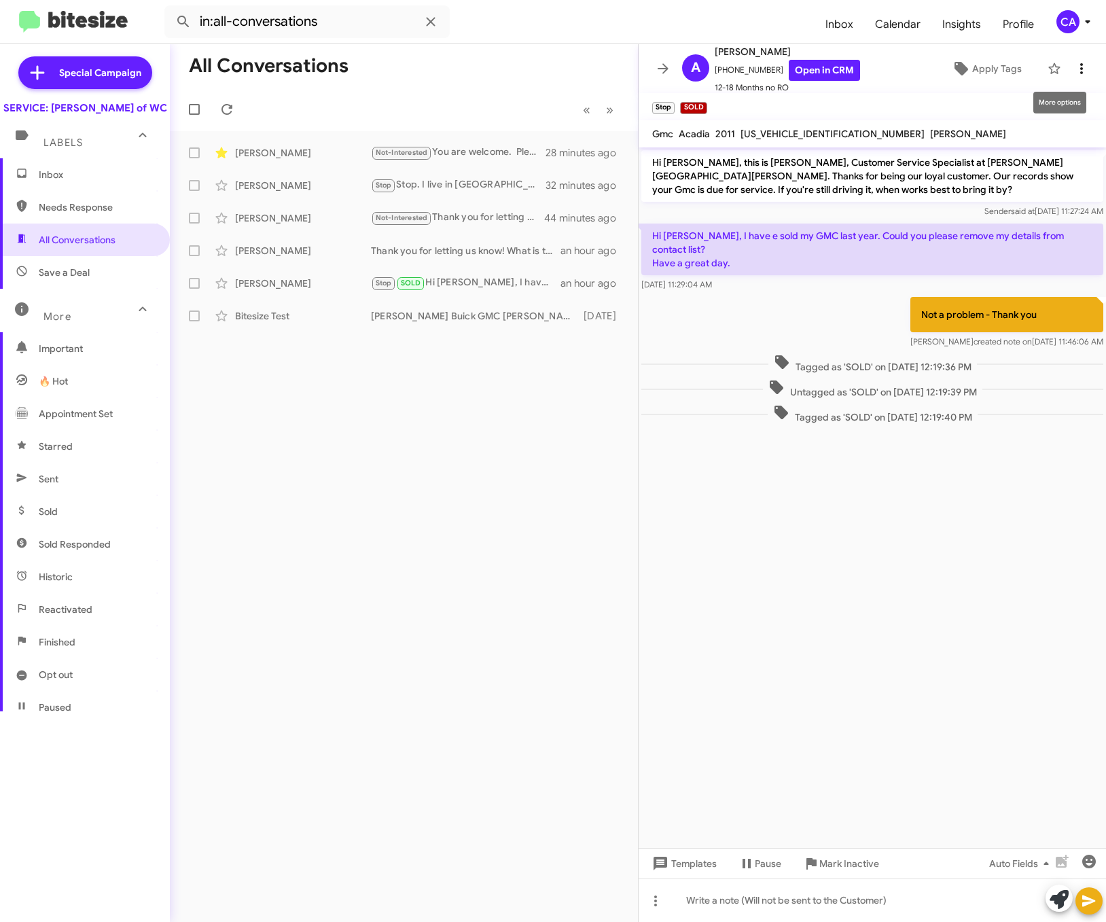
click at [776, 72] on icon at bounding box center [1081, 68] width 16 height 16
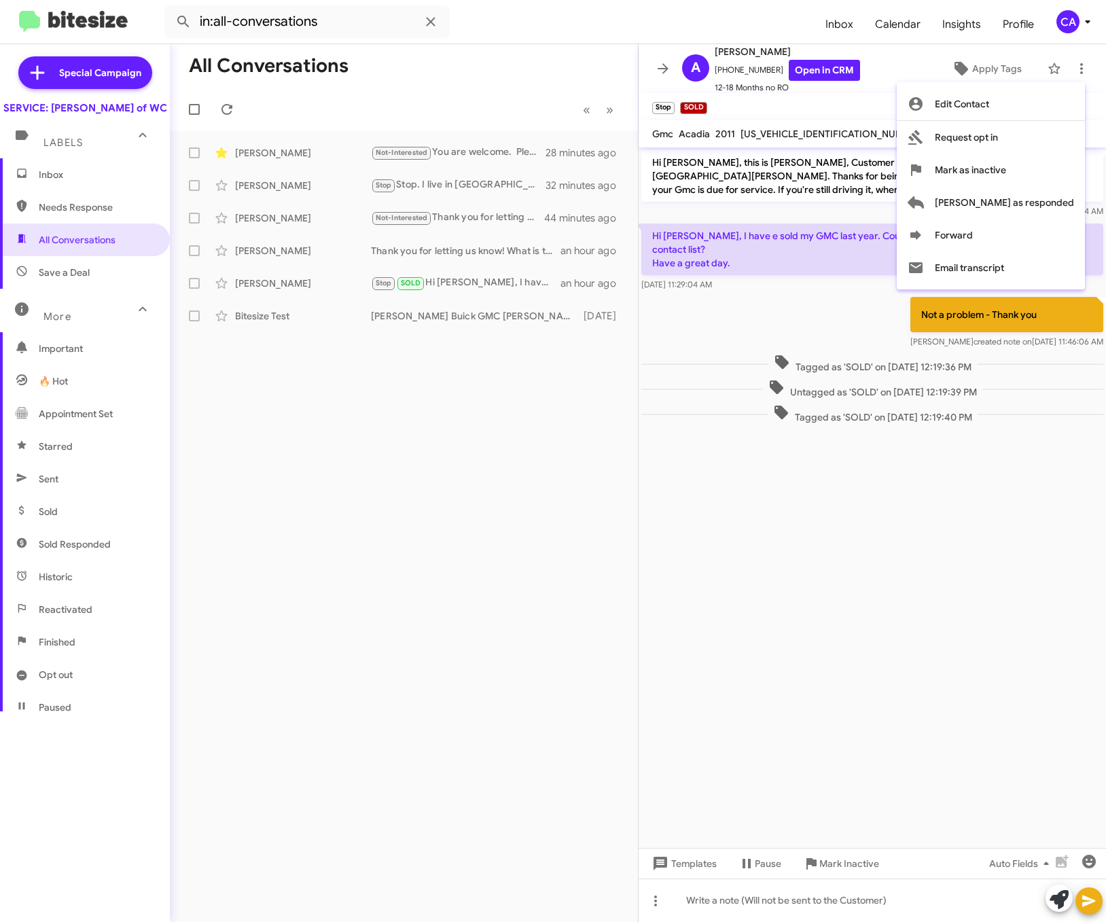
click at [776, 579] on div at bounding box center [553, 461] width 1106 height 922
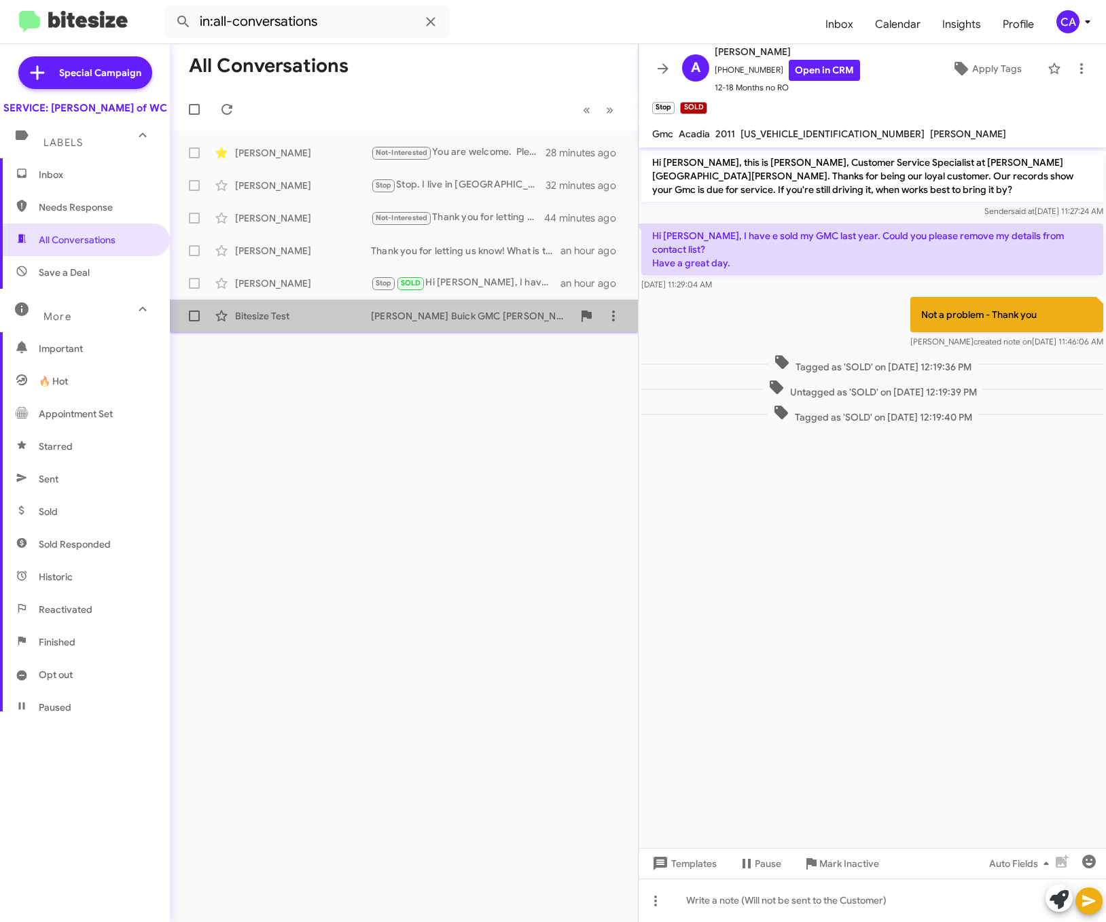
click at [449, 314] on div "Ferman Buick GMC Wesley Chapel" at bounding box center [472, 316] width 202 height 14
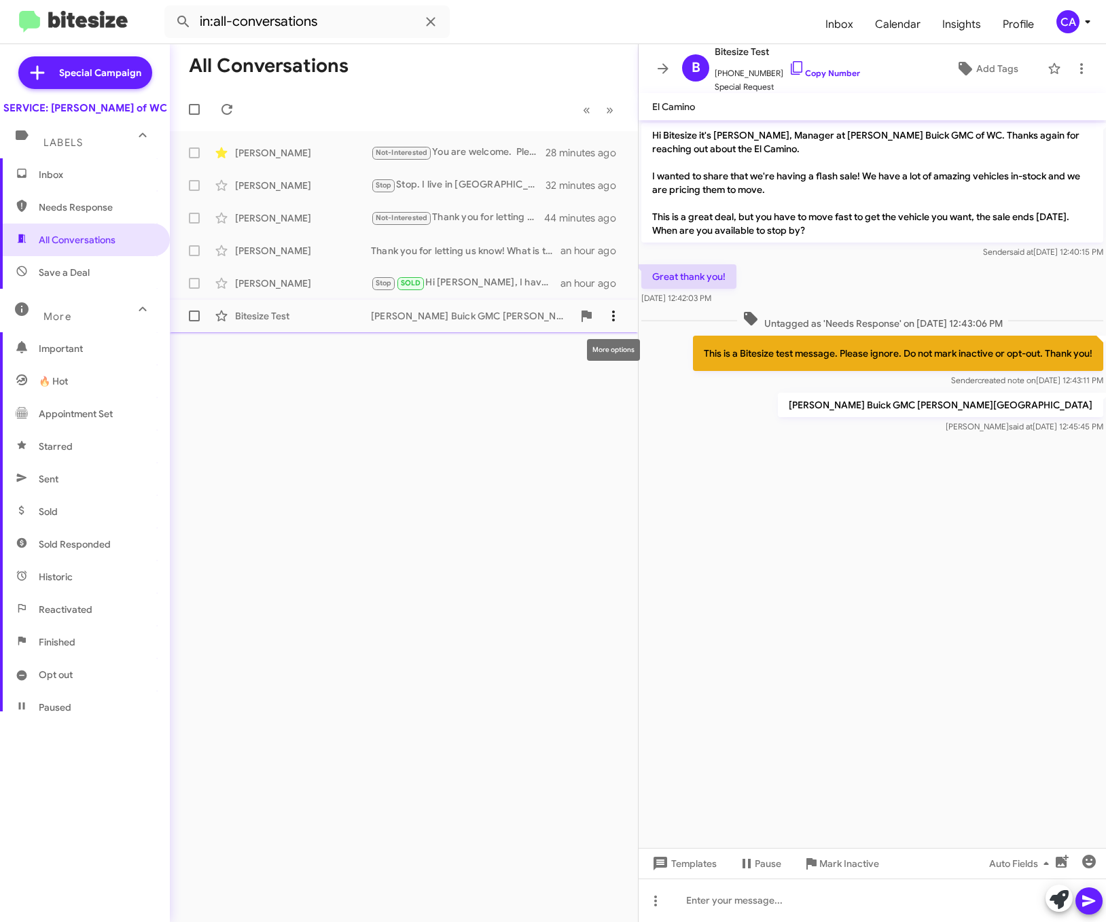
click at [616, 319] on icon at bounding box center [613, 316] width 16 height 16
click at [714, 621] on div at bounding box center [553, 461] width 1106 height 922
click at [510, 597] on div "All Conversations « Previous » Next Nathan Dressel Not-Interested You are welco…" at bounding box center [404, 483] width 468 height 878
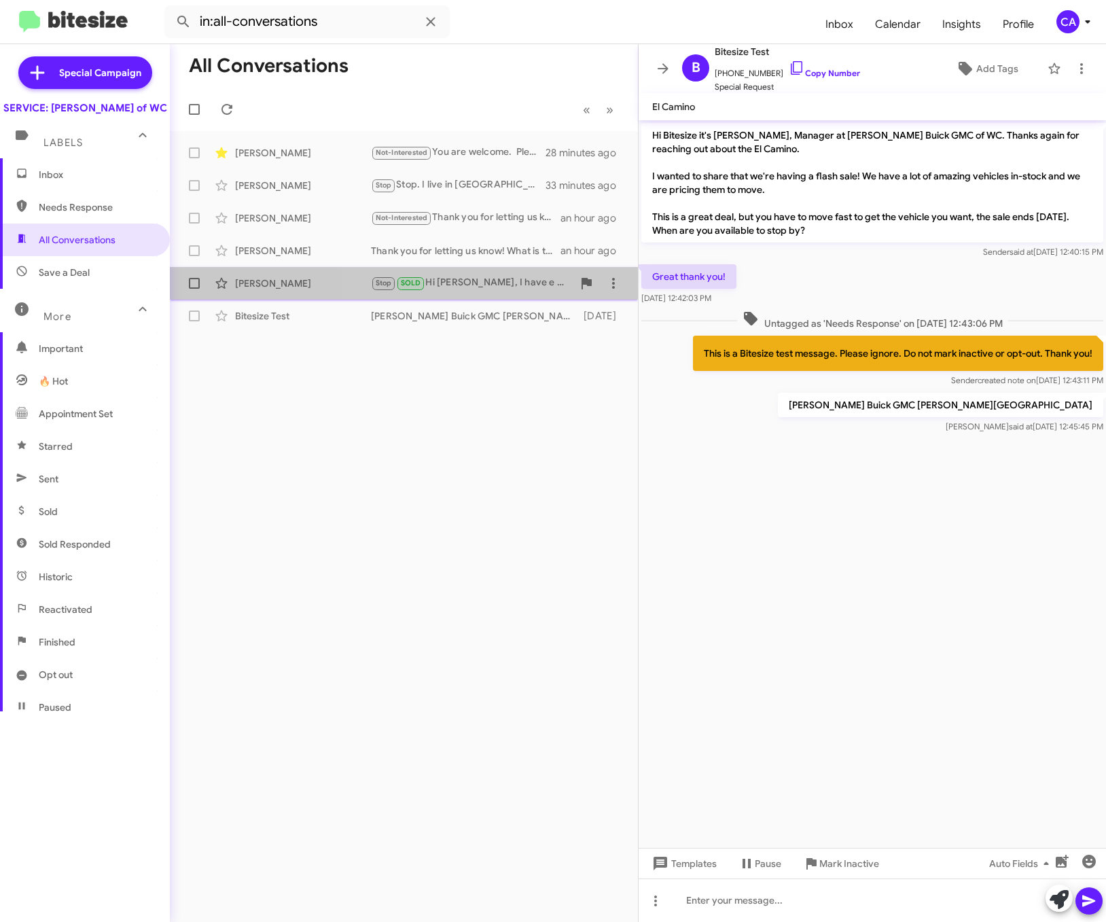
click at [492, 293] on div "Adam Kowal Stop SOLD Hi Bella, I have e sold my GMC last year. Could you please…" at bounding box center [404, 283] width 446 height 27
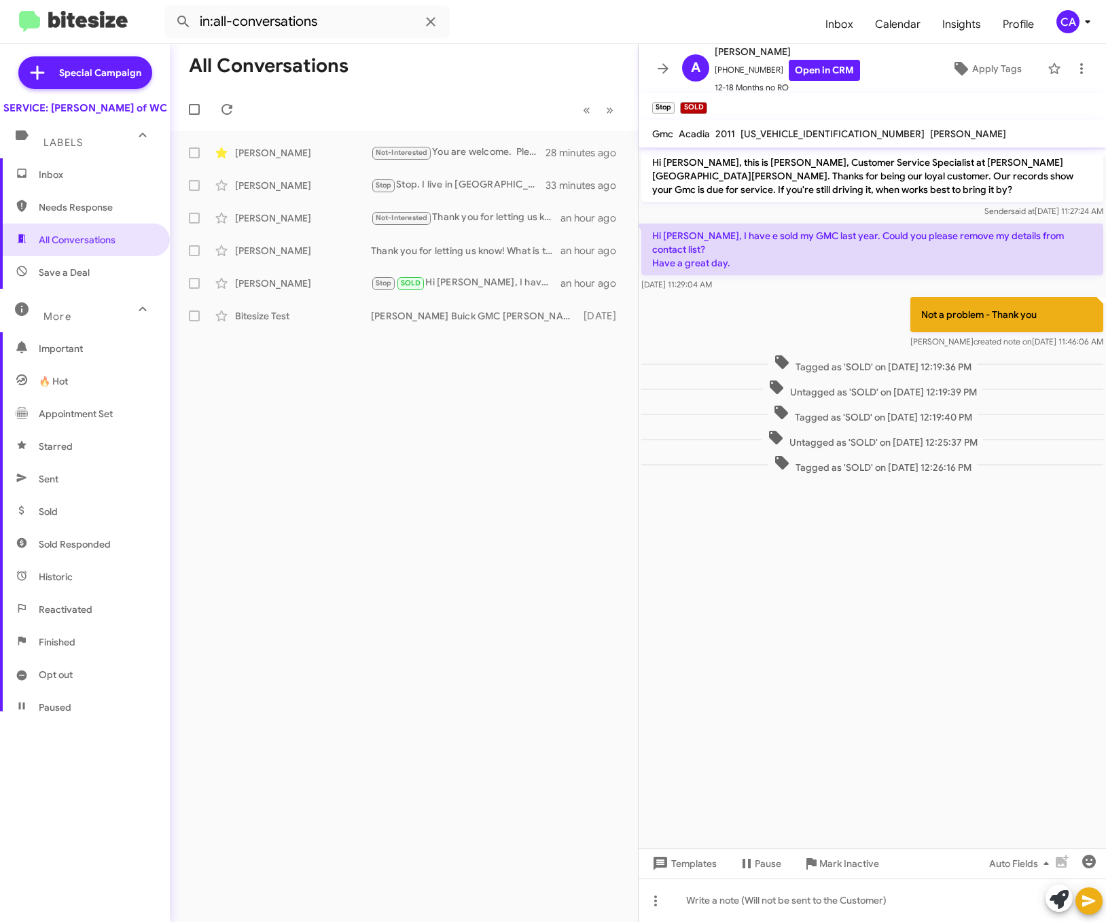
click at [475, 334] on div "All Conversations « Previous » Next Nathan Dressel Not-Interested You are welco…" at bounding box center [404, 483] width 468 height 878
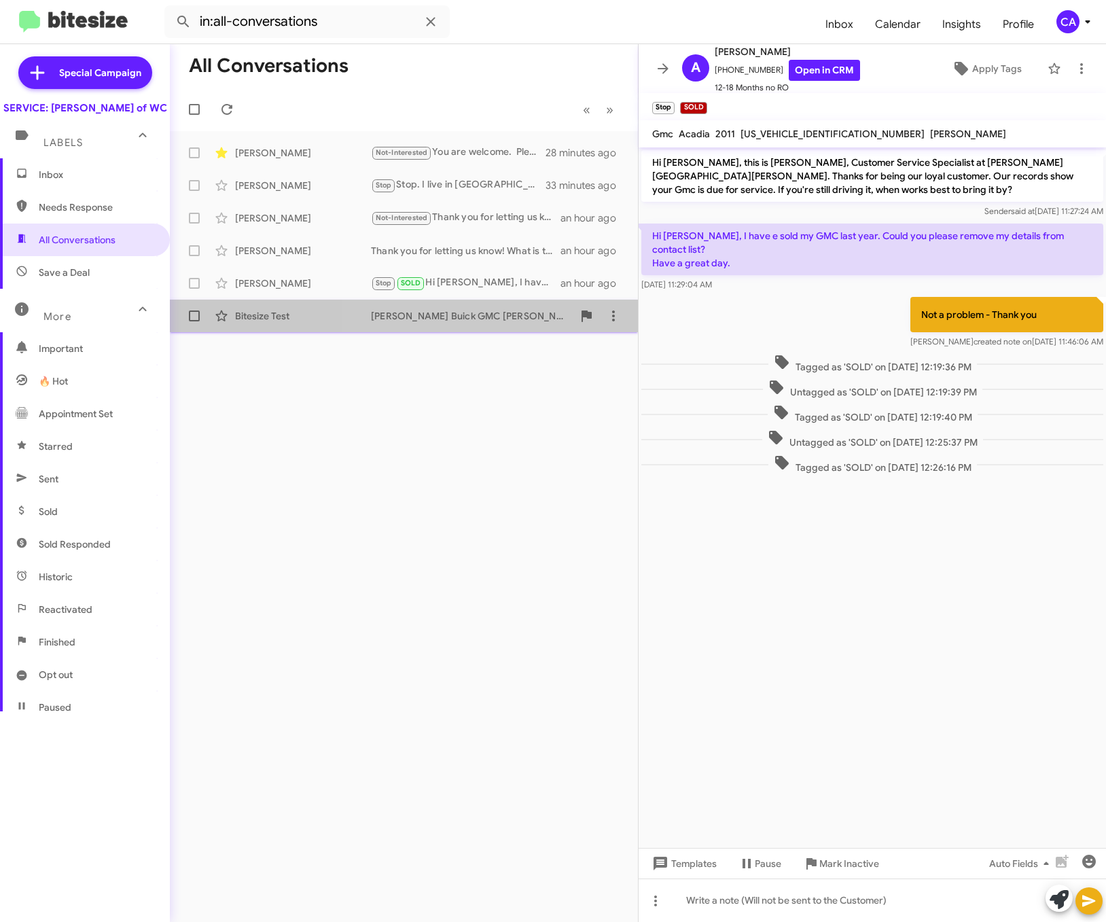
click at [476, 319] on div "[PERSON_NAME] Buick GMC [PERSON_NAME][GEOGRAPHIC_DATA]" at bounding box center [472, 316] width 202 height 14
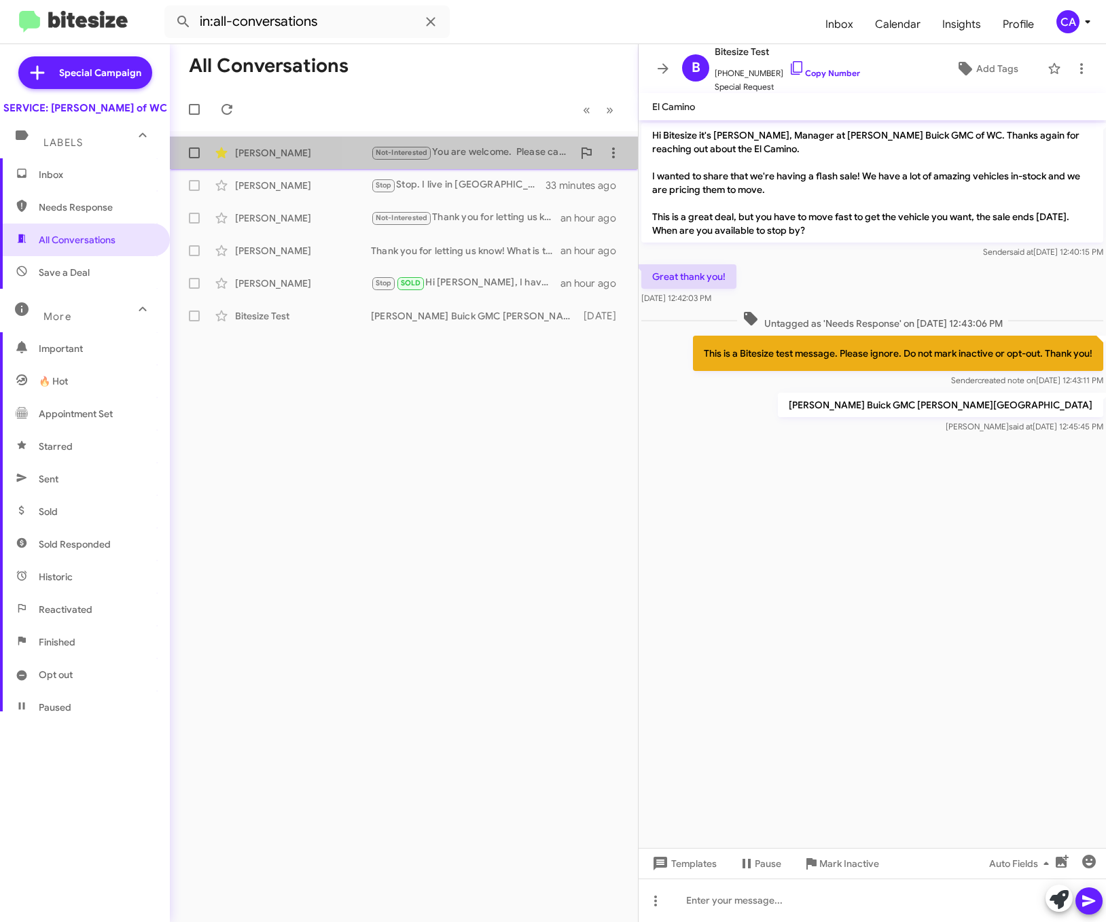
click at [466, 152] on div "Not-Interested You are welcome. Please call us here at Ferman if you ever need …" at bounding box center [472, 153] width 202 height 16
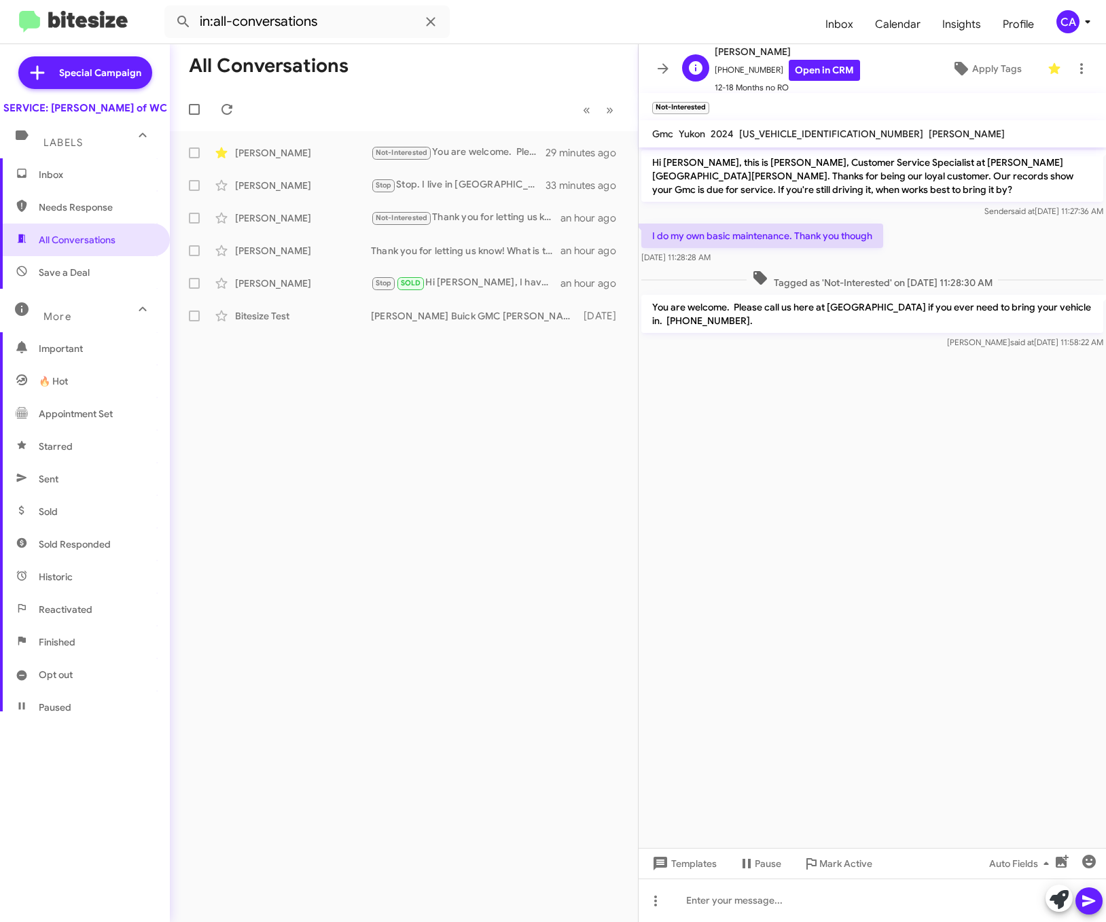
click at [734, 71] on span "+19417379199 Open in CRM" at bounding box center [787, 70] width 145 height 21
copy span "19417379199"
click at [86, 181] on span "Inbox" at bounding box center [96, 175] width 115 height 14
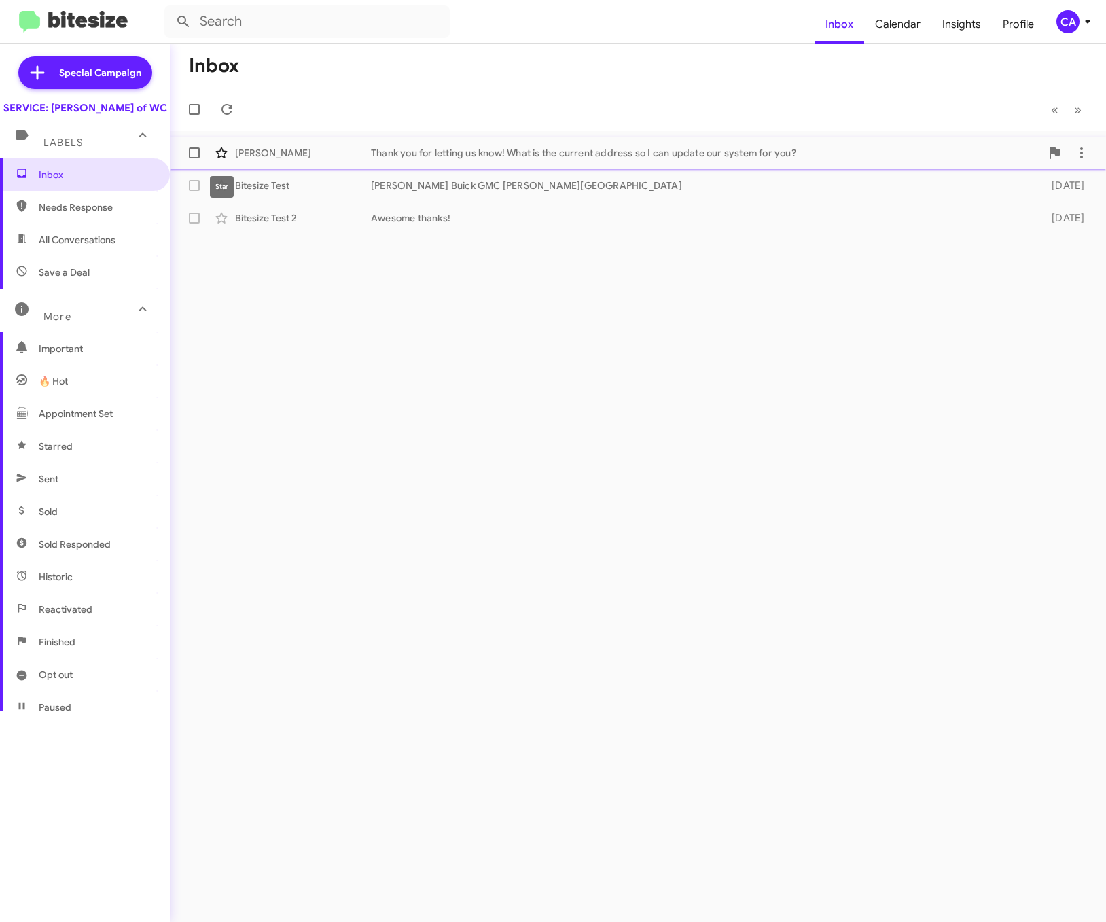
click at [225, 153] on icon at bounding box center [221, 152] width 12 height 11
click at [776, 25] on div "CA" at bounding box center [1067, 21] width 23 height 23
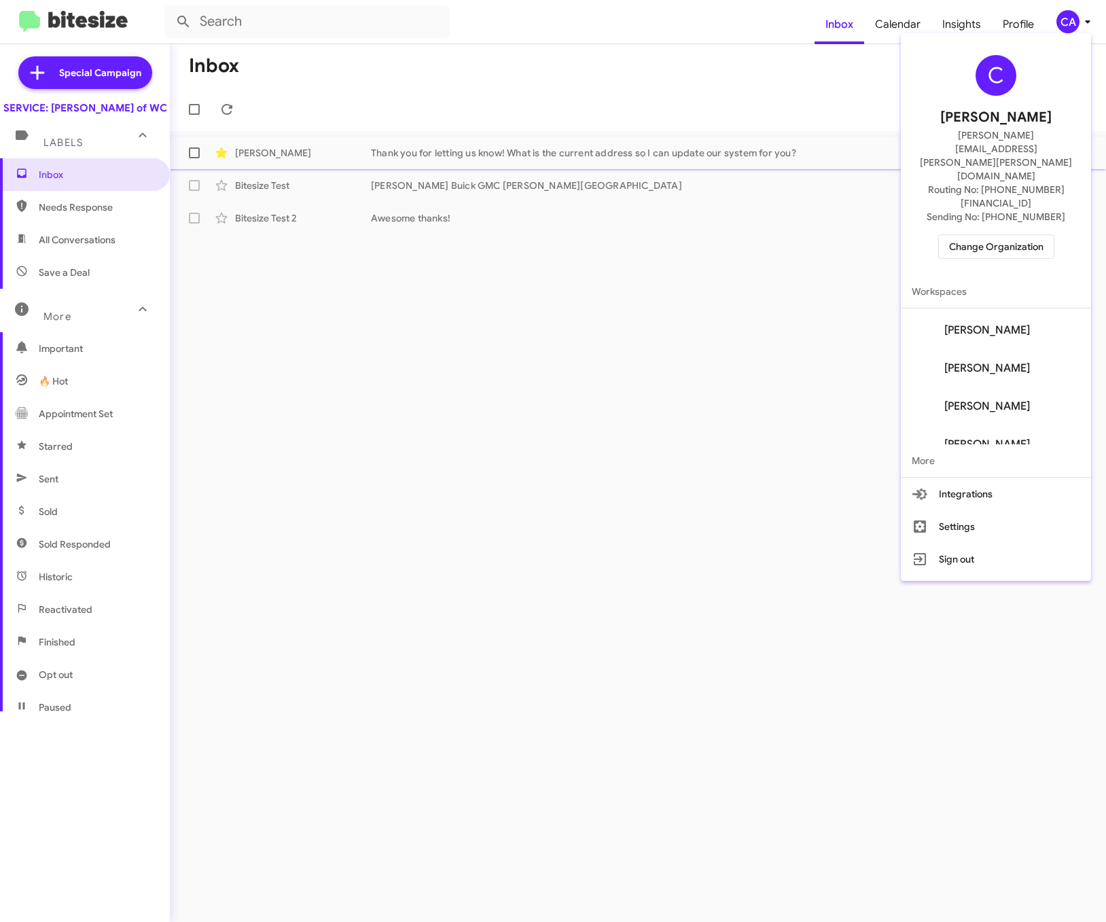
scroll to position [68, 0]
click at [776, 510] on button "Settings" at bounding box center [996, 526] width 190 height 33
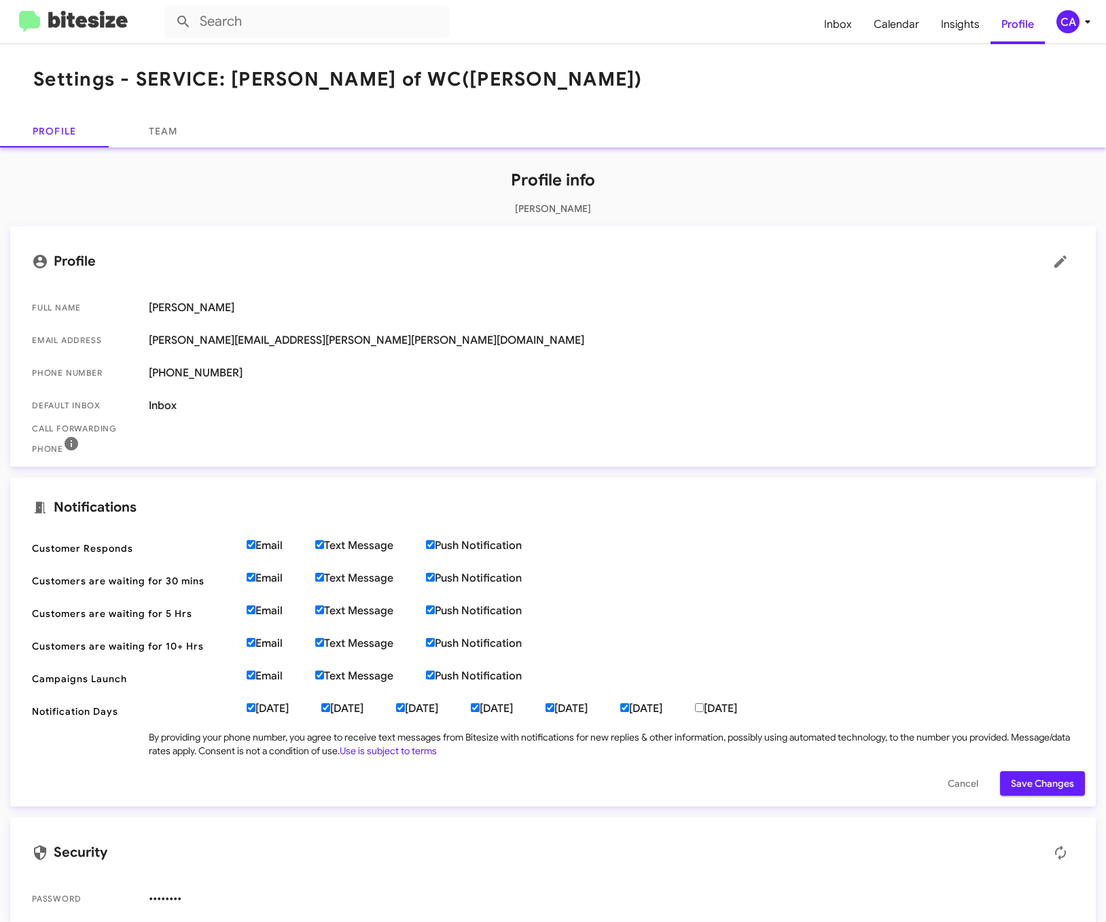
scroll to position [15, 0]
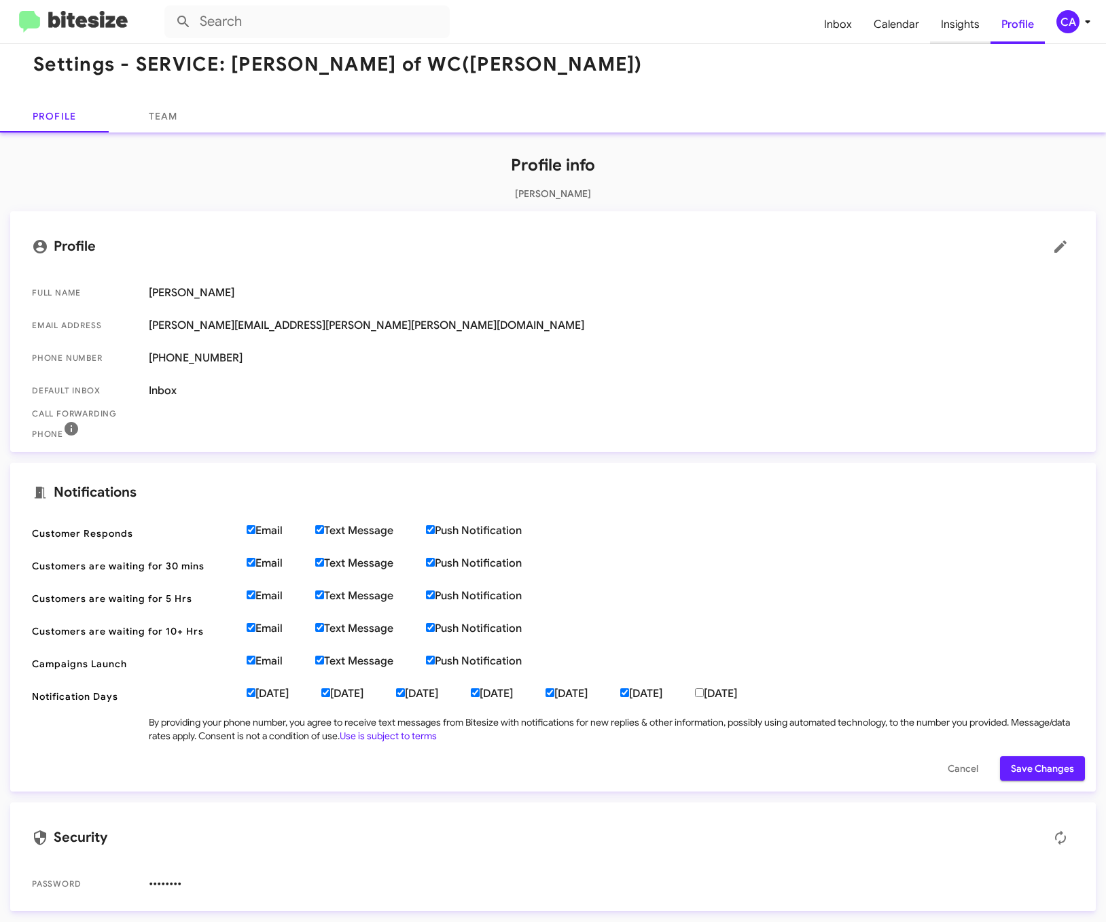
click at [776, 27] on span "Insights" at bounding box center [960, 24] width 60 height 39
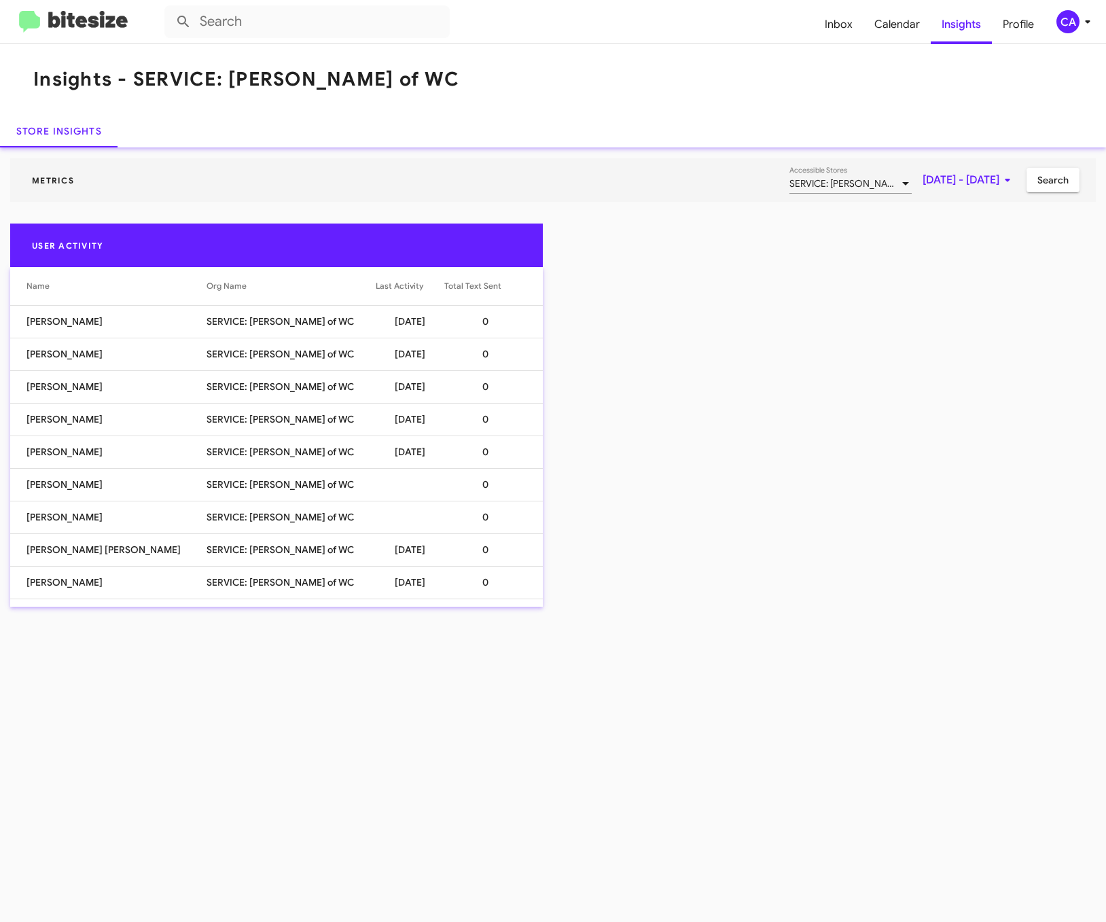
click at [111, 448] on td "Cindy Abney" at bounding box center [108, 451] width 196 height 33
drag, startPoint x: 21, startPoint y: 452, endPoint x: 512, endPoint y: 442, distance: 491.3
click at [512, 442] on tr "Cindy Abney SERVICE: Ferman BuickGMC of WC 10/15/2025 0" at bounding box center [276, 451] width 533 height 33
click at [776, 35] on span "Calendar" at bounding box center [897, 24] width 67 height 39
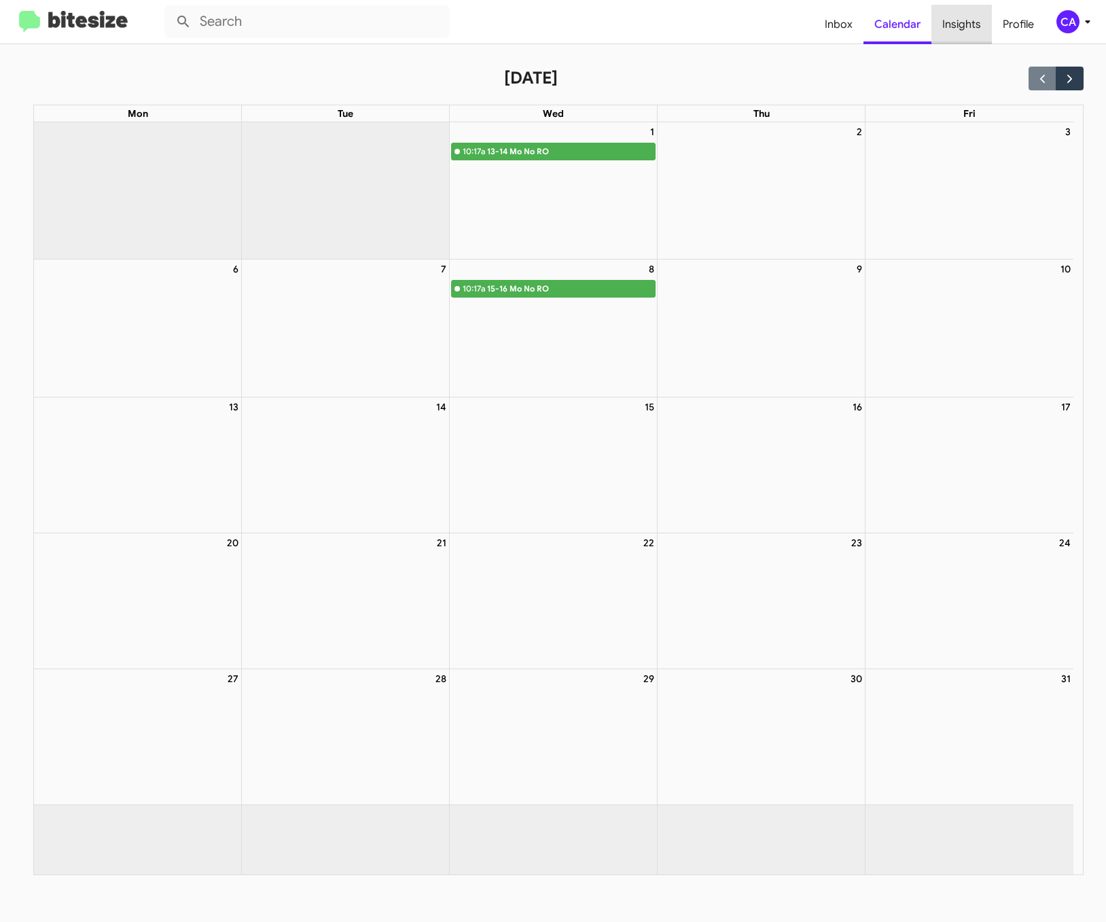
click at [776, 25] on span "Insights" at bounding box center [961, 24] width 60 height 39
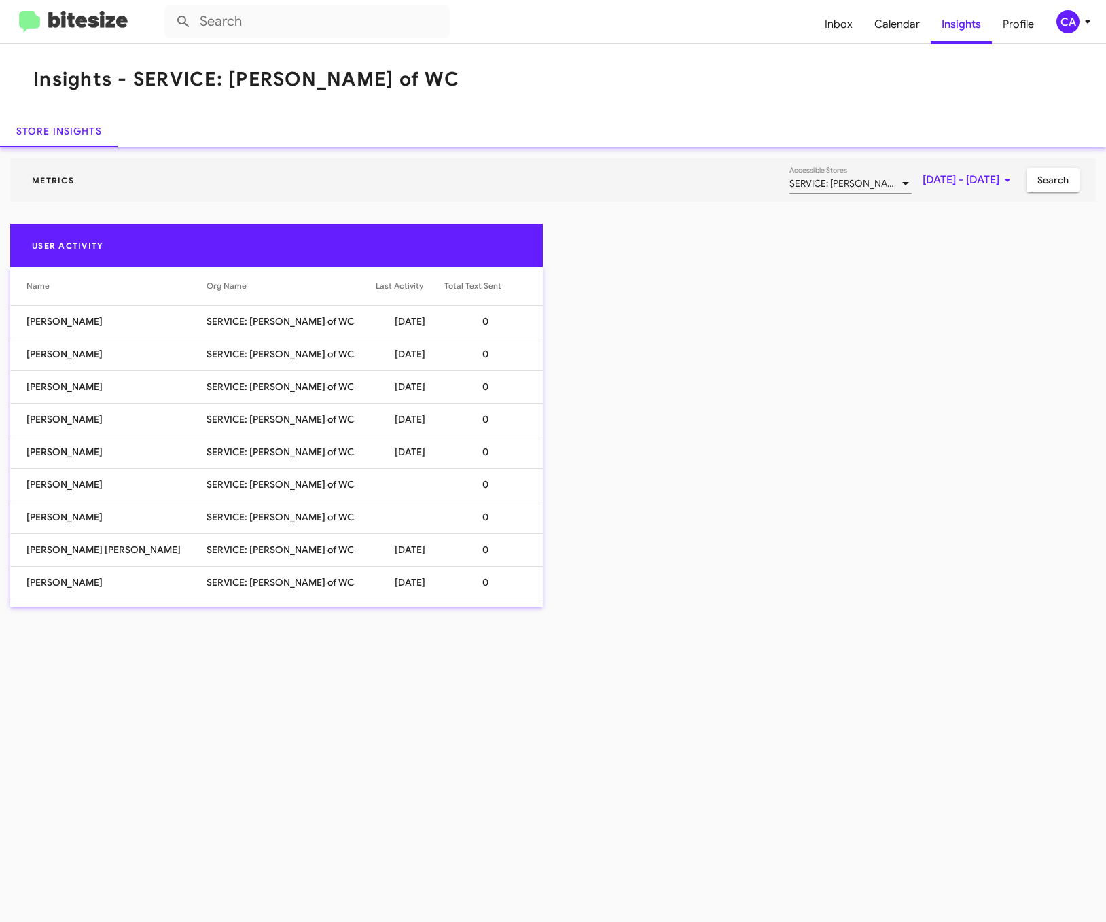
click at [460, 320] on td "0" at bounding box center [493, 321] width 99 height 33
drag, startPoint x: 481, startPoint y: 448, endPoint x: 466, endPoint y: 452, distance: 15.3
click at [466, 452] on td "0" at bounding box center [493, 451] width 99 height 33
click at [715, 506] on div "User Activity Name Org Name Last Activity Total Text Sent Gina Gould SERVICE: F…" at bounding box center [553, 421] width 1106 height 394
click at [776, 31] on span "Calendar" at bounding box center [897, 24] width 67 height 39
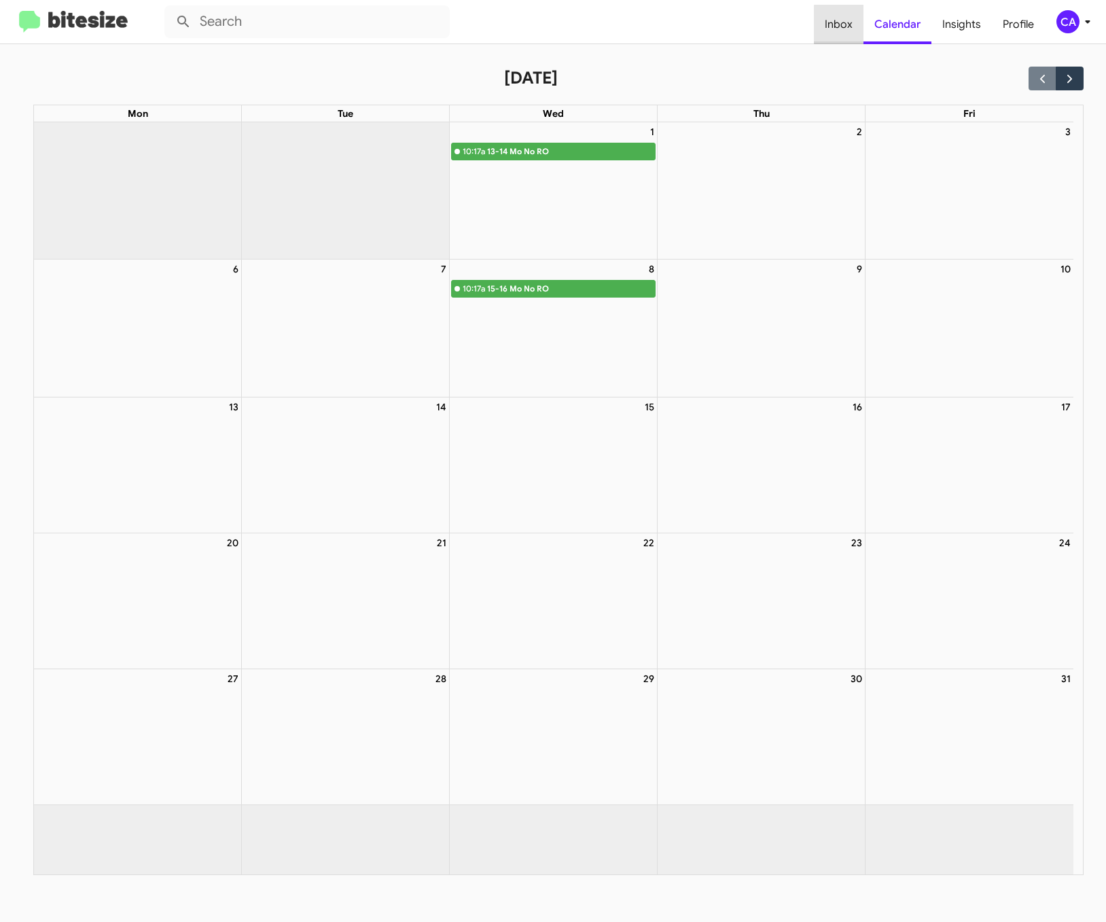
click at [776, 24] on span "Inbox" at bounding box center [839, 24] width 50 height 39
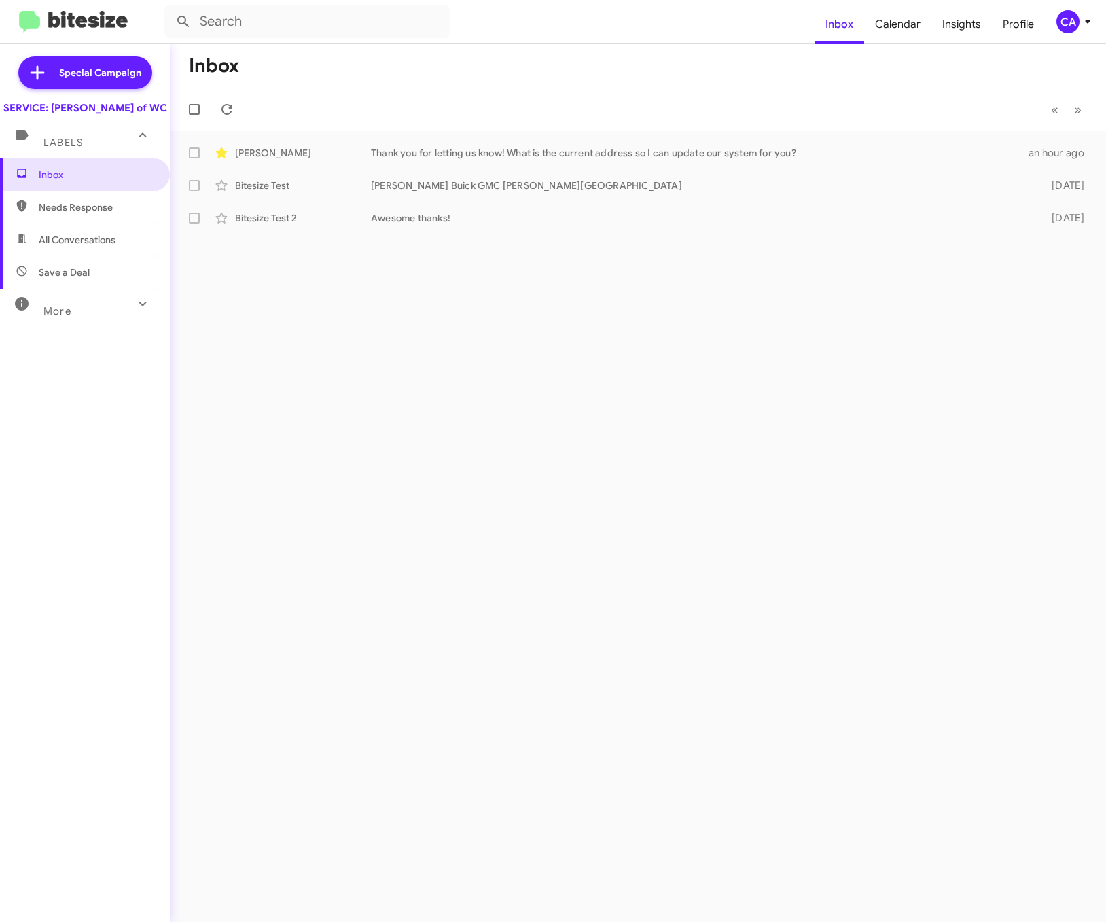
click at [78, 149] on span "Labels" at bounding box center [62, 143] width 39 height 12
click at [78, 147] on mat-expansion-panel-header "Labels" at bounding box center [85, 131] width 170 height 33
click at [112, 317] on div "More" at bounding box center [71, 305] width 121 height 25
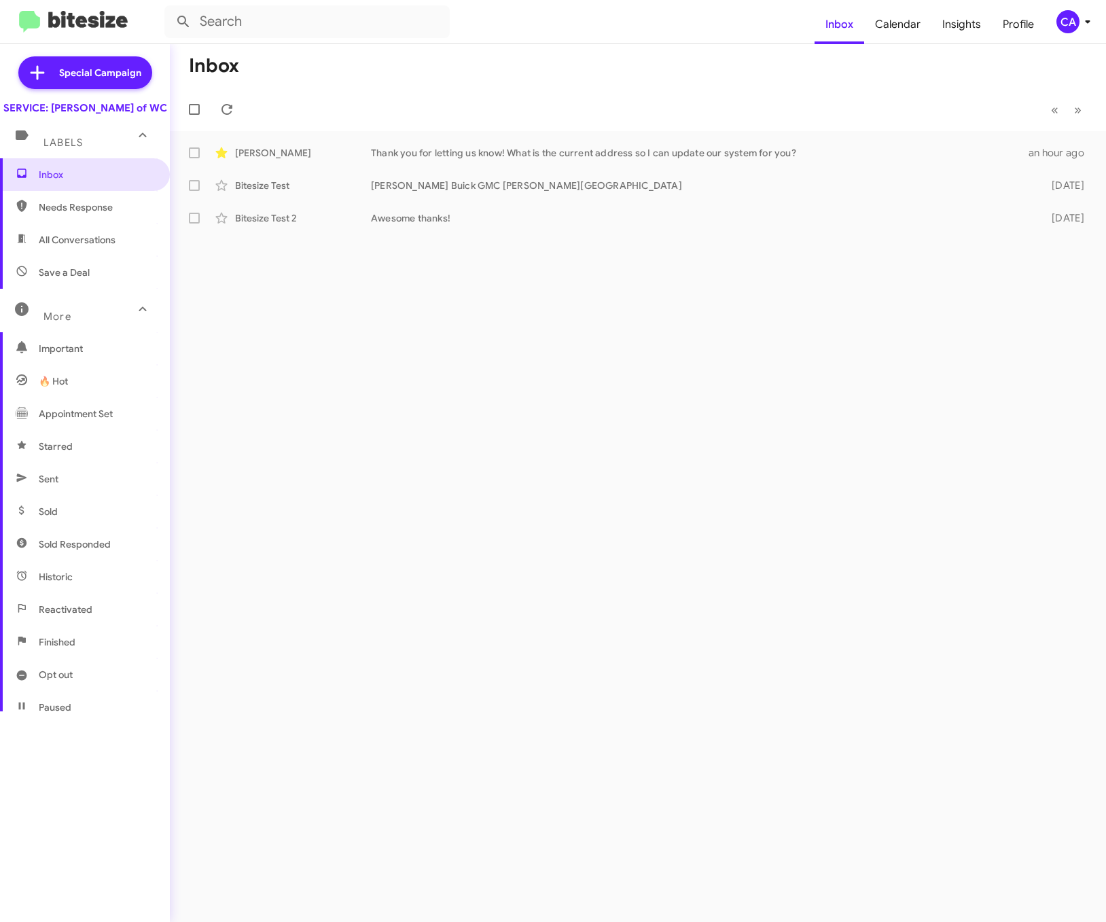
click at [448, 128] on mat-toolbar-row "« Previous » Next" at bounding box center [638, 109] width 936 height 43
click at [450, 145] on div "Eddie Beverly Thank you for letting us know! What is the current address so I c…" at bounding box center [638, 152] width 914 height 27
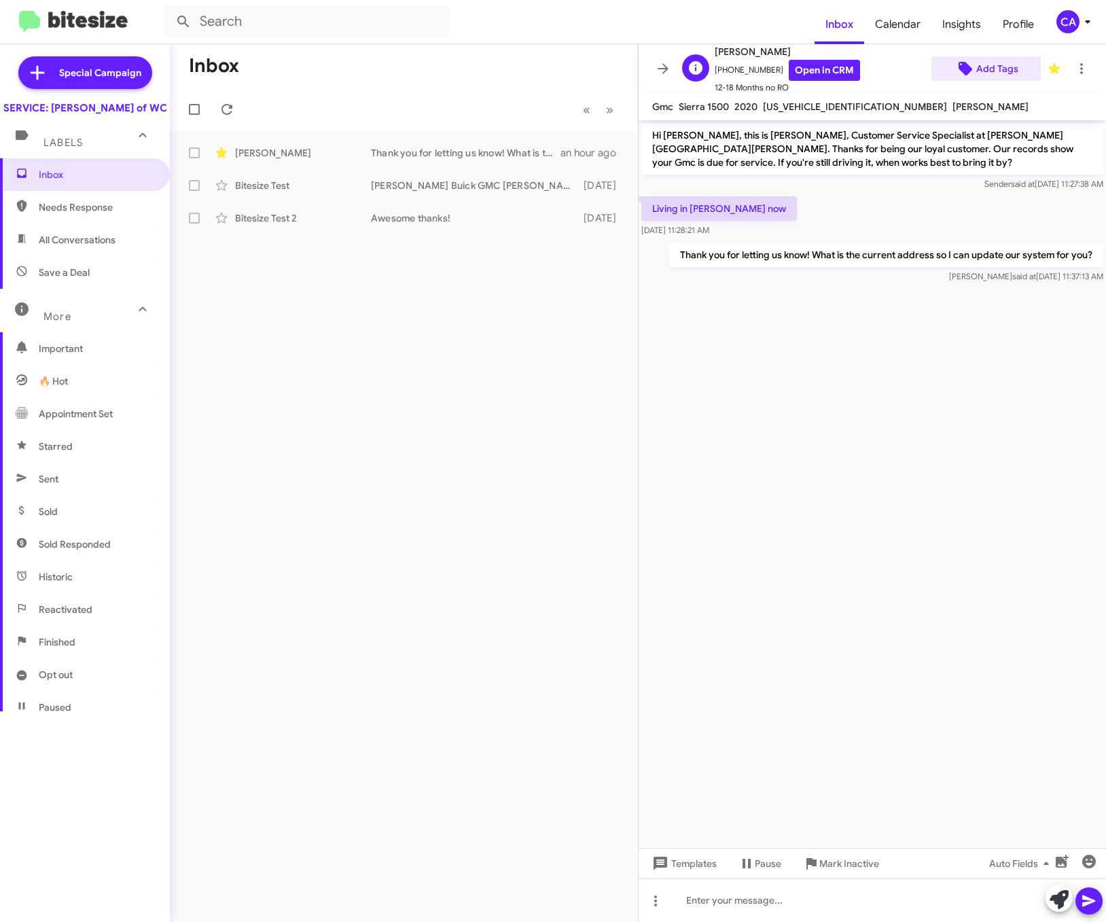
click at [776, 67] on span "Add Tags" at bounding box center [997, 68] width 42 height 24
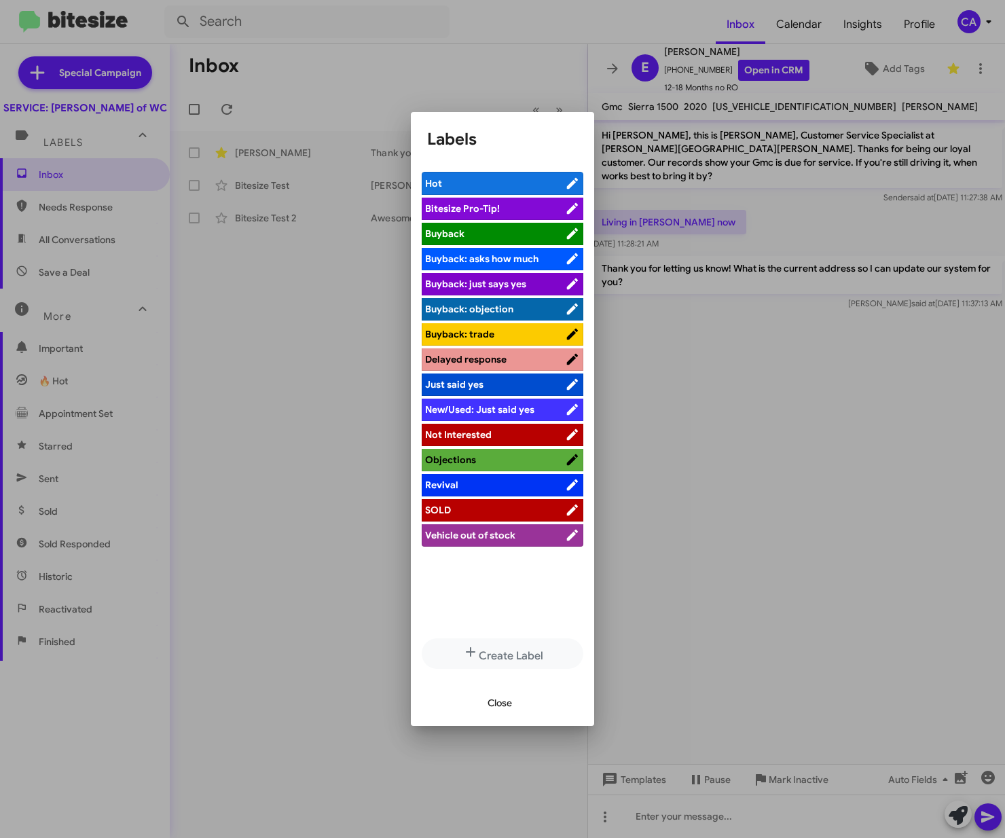
click at [511, 206] on span "Bitesize Pro-Tip!" at bounding box center [495, 209] width 140 height 14
click at [511, 209] on span "Bitesize Pro-Tip!" at bounding box center [487, 209] width 124 height 14
click at [489, 235] on span "Buyback" at bounding box center [495, 234] width 140 height 14
click at [531, 238] on span "Buyback" at bounding box center [487, 234] width 124 height 14
click at [567, 233] on icon at bounding box center [572, 234] width 15 height 16
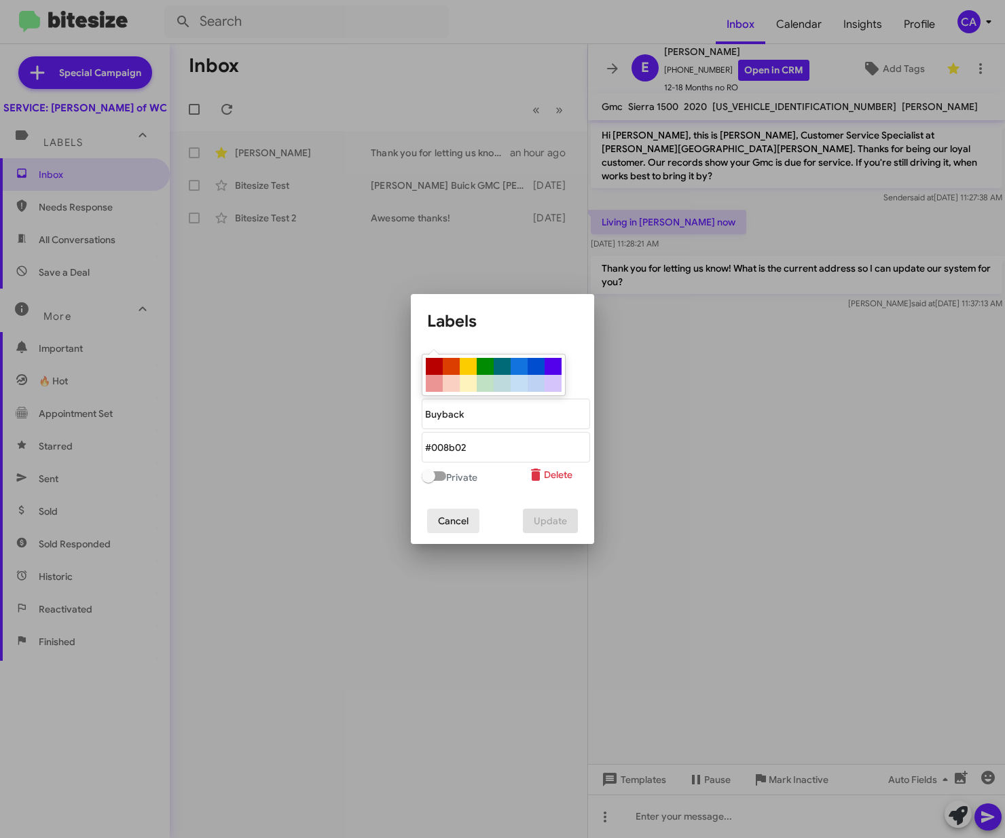
click at [471, 522] on button "Cancel" at bounding box center [453, 521] width 52 height 24
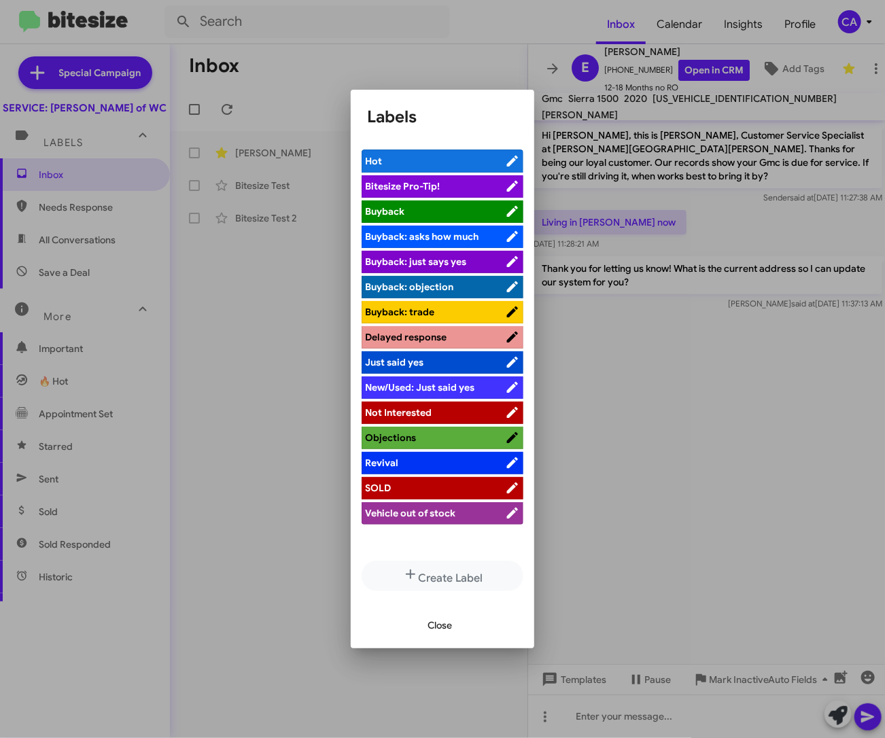
click at [399, 537] on ul "Hot Bitesize Pro-Tip! Buyback Buyback: asks how much Buyback: just says yes Buy…" at bounding box center [442, 352] width 162 height 406
click at [508, 484] on icon at bounding box center [512, 487] width 11 height 11
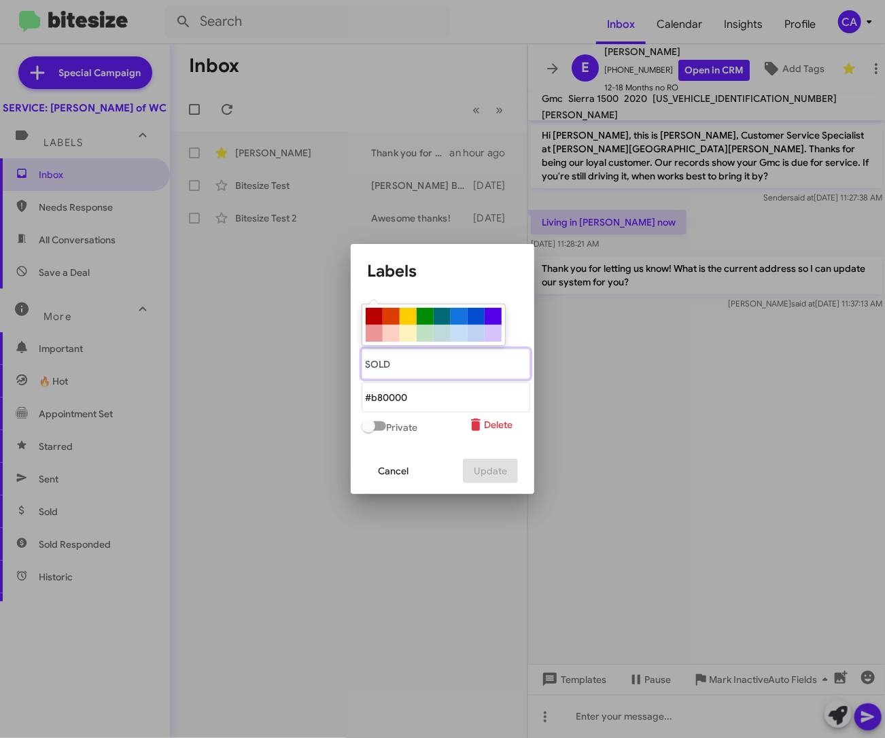
click at [423, 364] on "text" at bounding box center [445, 364] width 168 height 31
type "SOLD"
click at [413, 468] on button "Cancel" at bounding box center [393, 471] width 52 height 24
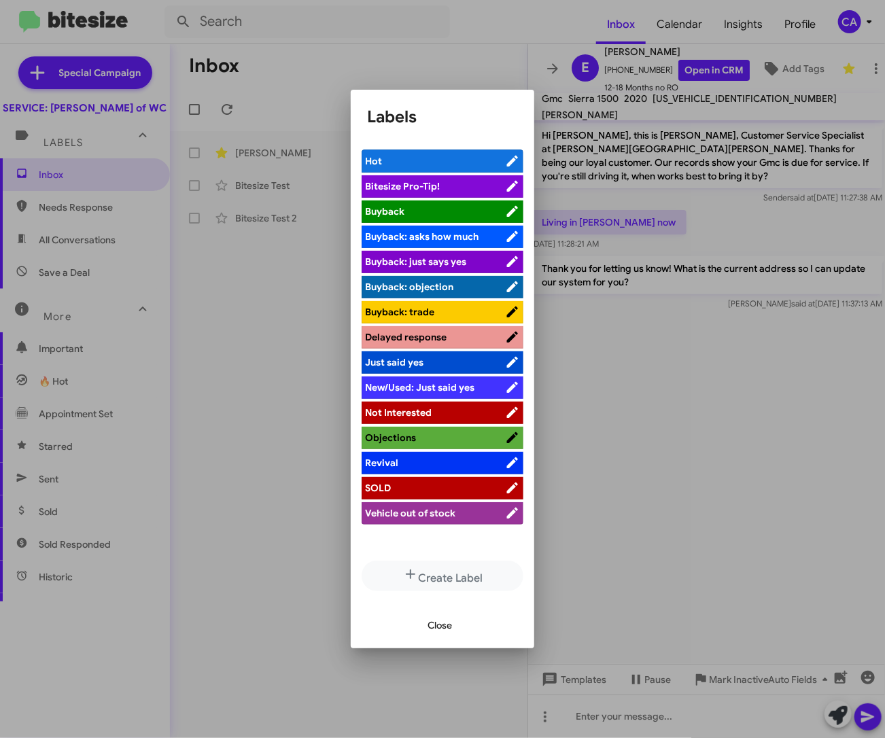
click at [452, 623] on span "Close" at bounding box center [439, 625] width 24 height 24
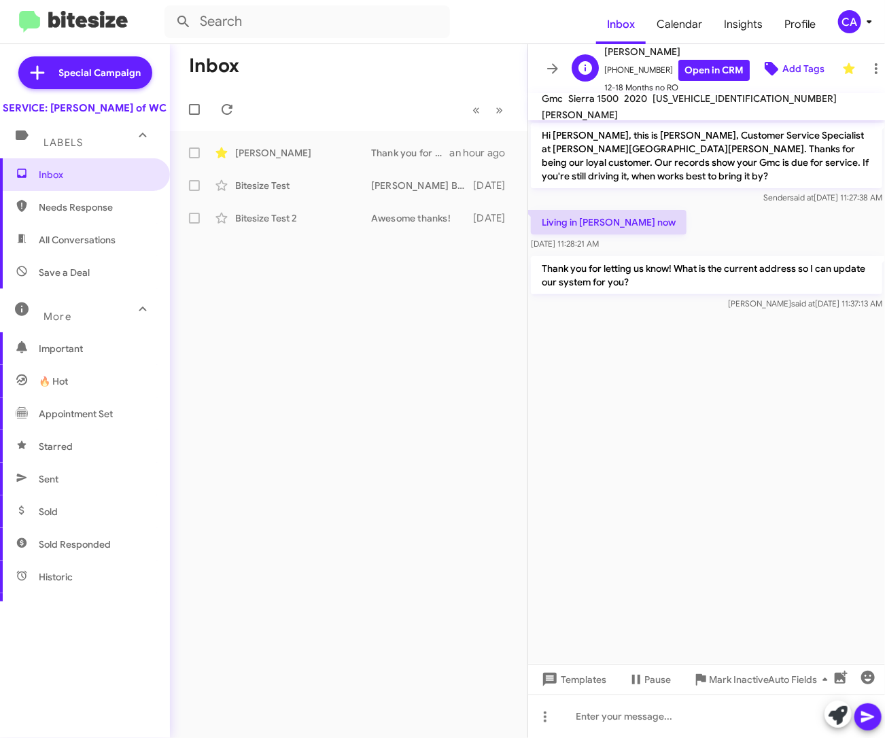
click at [776, 63] on span "Add Tags" at bounding box center [803, 68] width 42 height 24
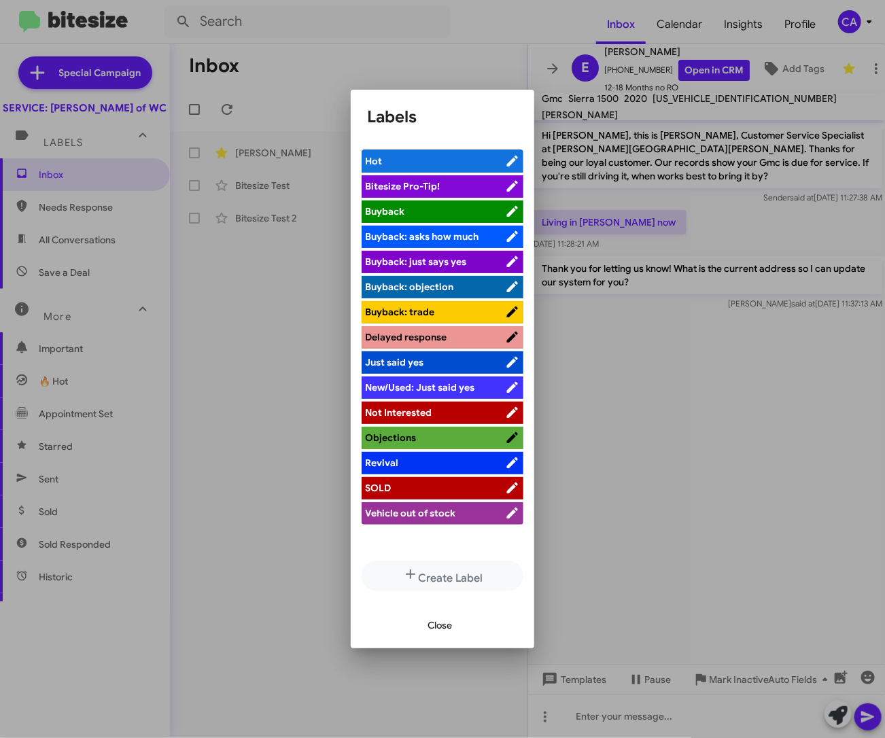
click at [692, 374] on div at bounding box center [442, 369] width 885 height 738
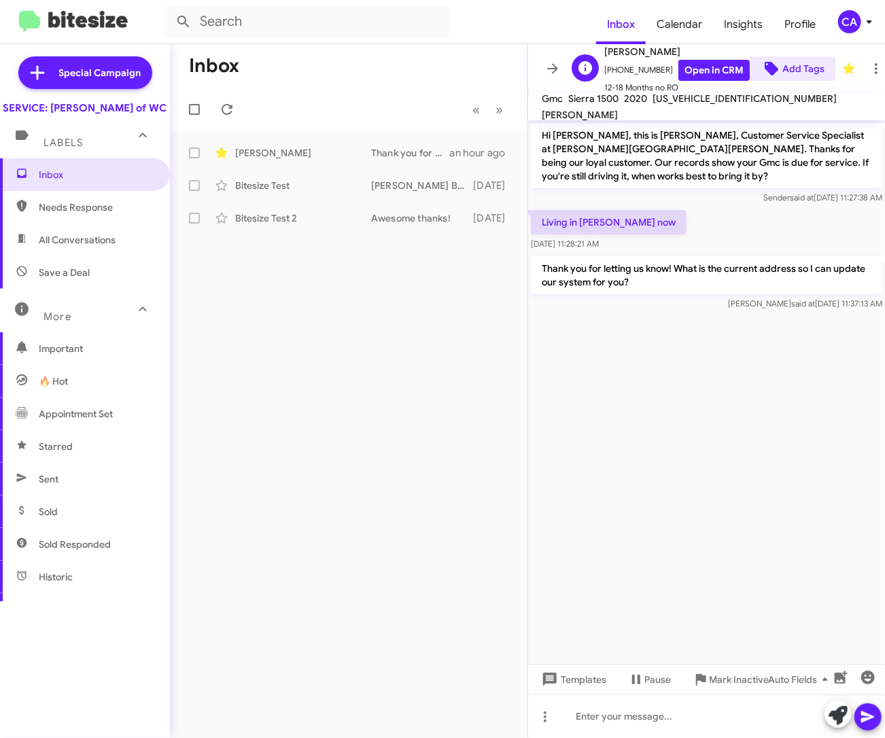
click at [776, 64] on span "Add Tags" at bounding box center [803, 68] width 42 height 24
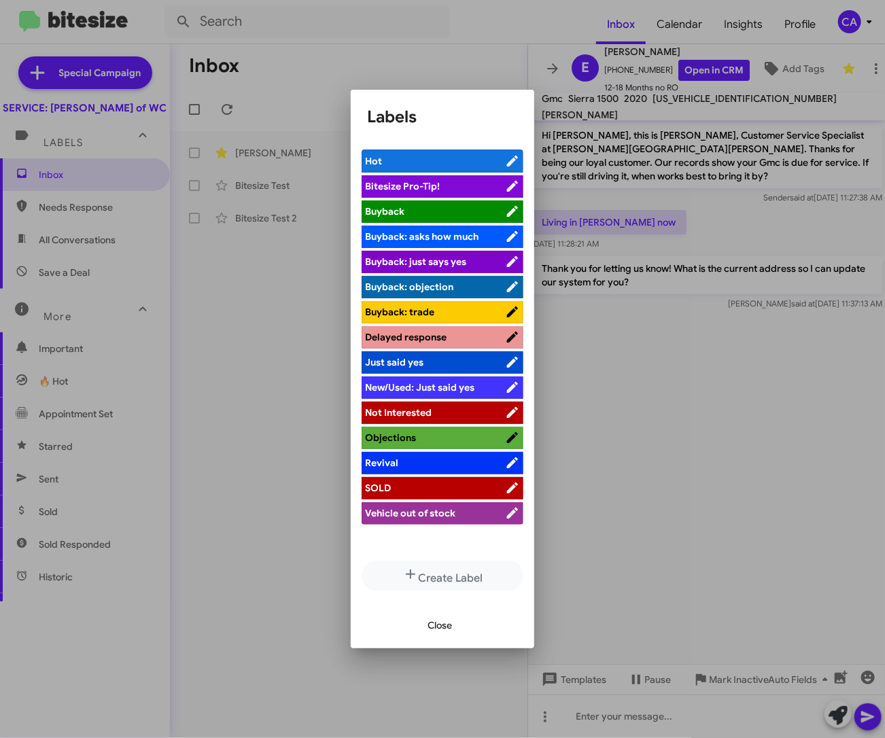
click at [675, 421] on div at bounding box center [442, 369] width 885 height 738
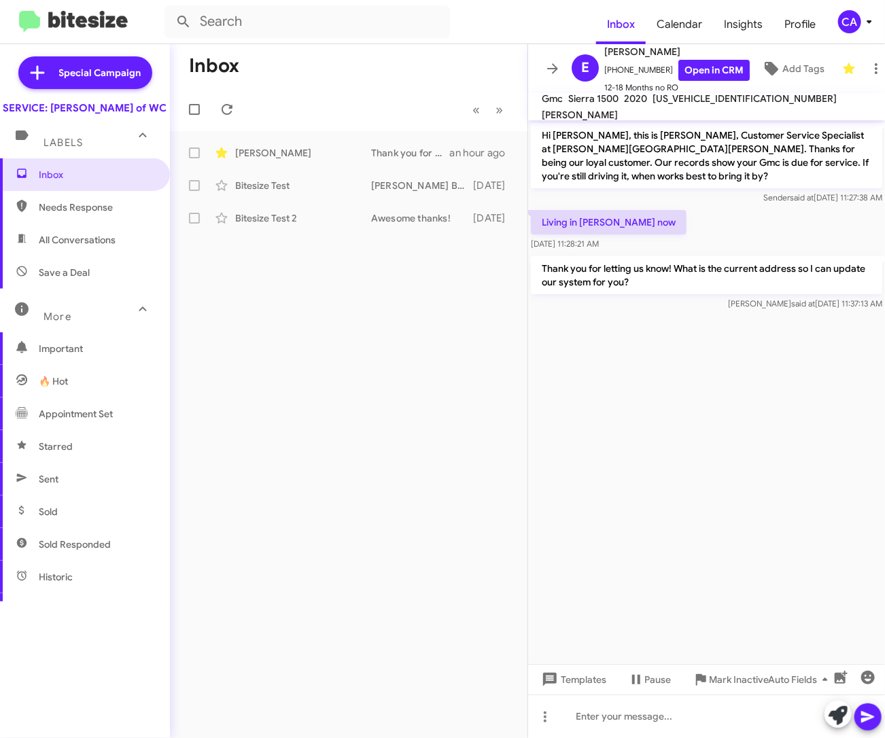
click at [68, 247] on span "All Conversations" at bounding box center [77, 240] width 77 height 14
type input "in:all-conversations"
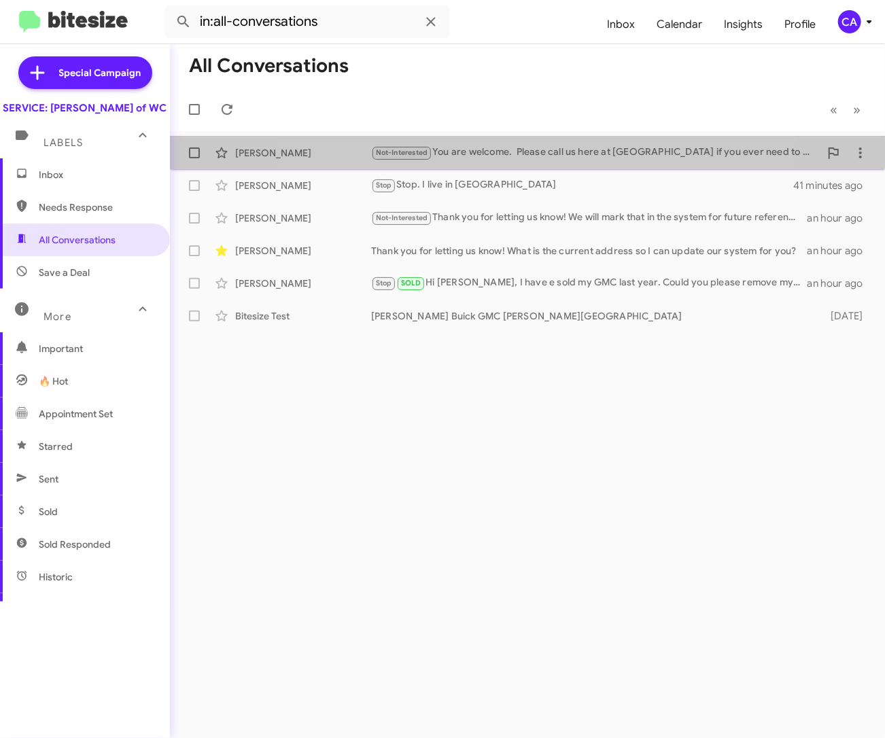
click at [495, 139] on span "Nathan Dressel Not-Interested You are welcome. Please call us here at Ferman if…" at bounding box center [527, 153] width 715 height 33
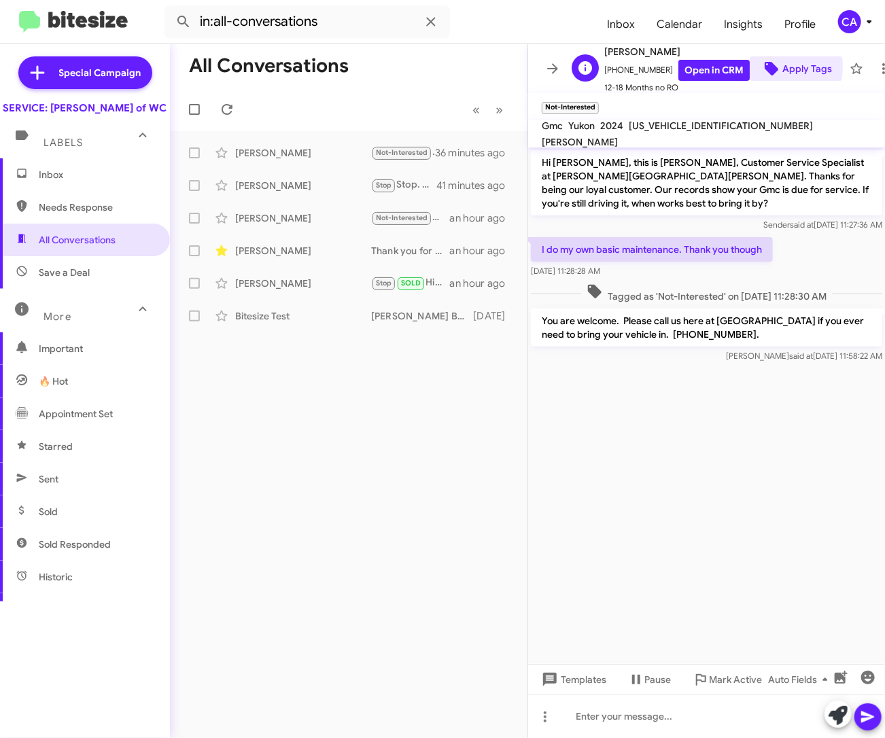
click at [763, 63] on icon at bounding box center [771, 68] width 16 height 16
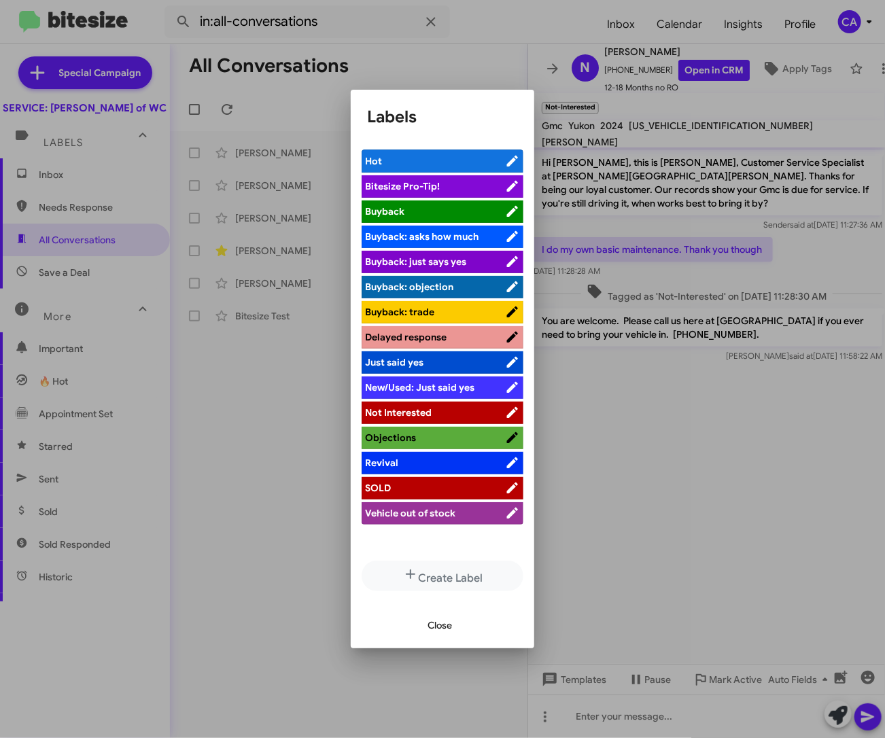
click at [505, 480] on icon at bounding box center [512, 488] width 15 height 16
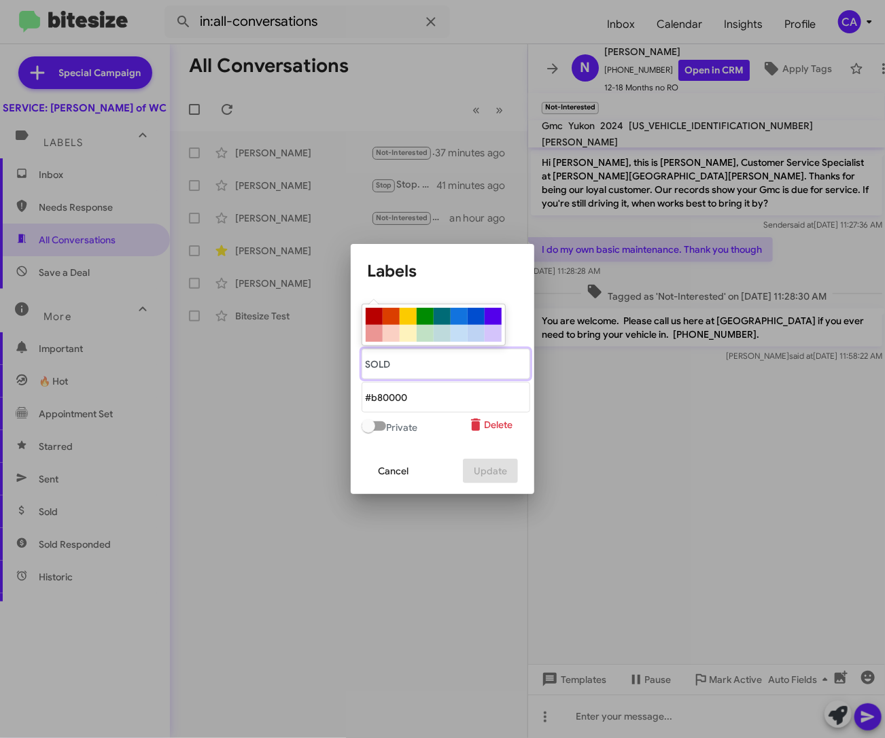
click at [411, 366] on "text" at bounding box center [445, 364] width 168 height 31
type "SOLD VEHICLE"
click at [482, 471] on span "Update" at bounding box center [490, 471] width 33 height 24
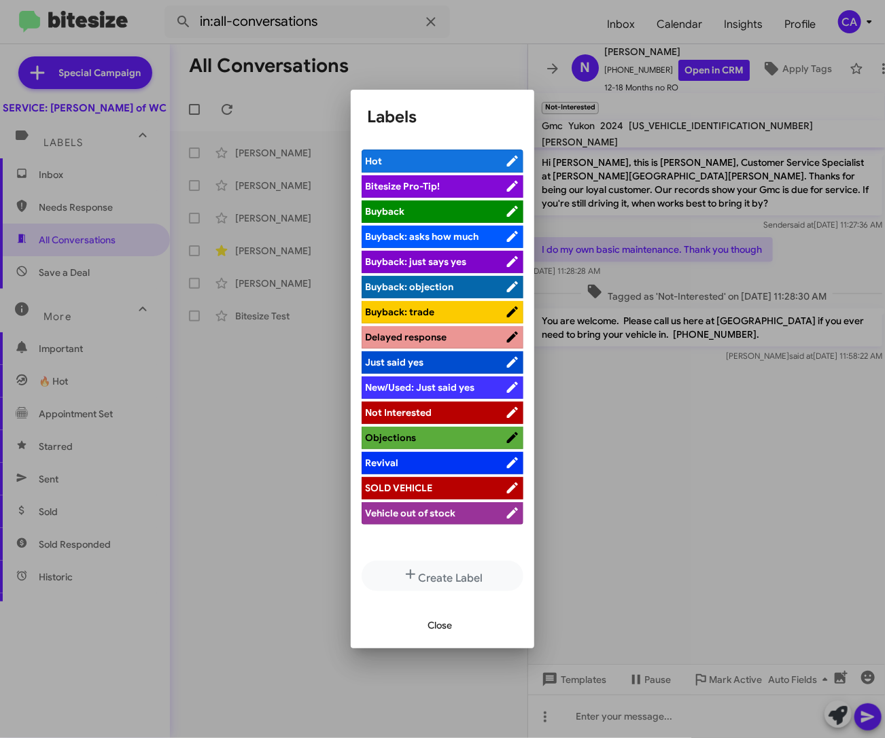
click at [505, 510] on icon at bounding box center [512, 513] width 15 height 16
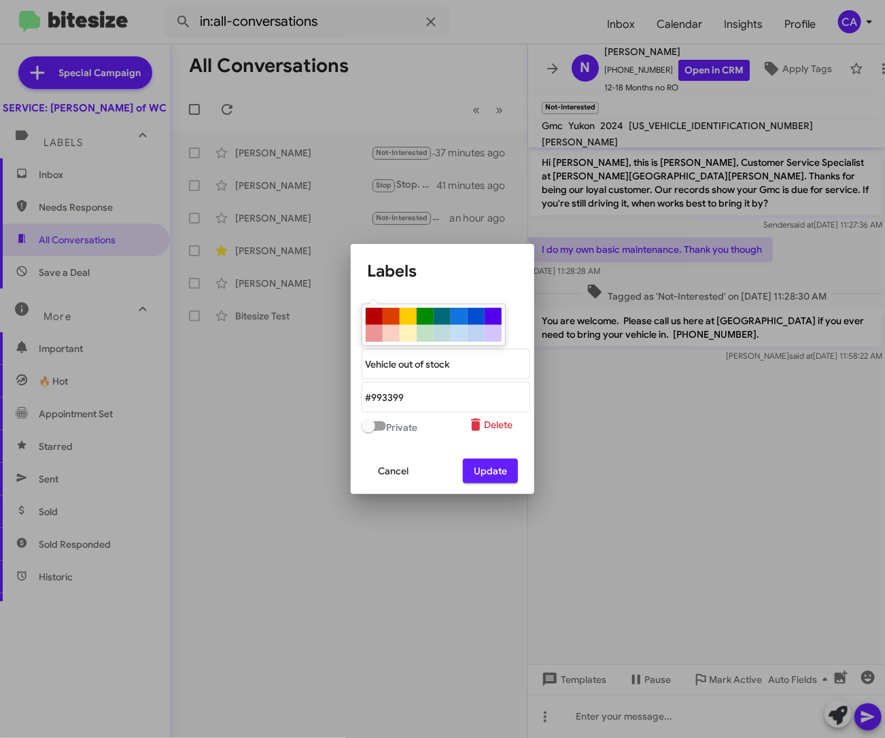
click at [489, 419] on span "Delete" at bounding box center [489, 424] width 45 height 24
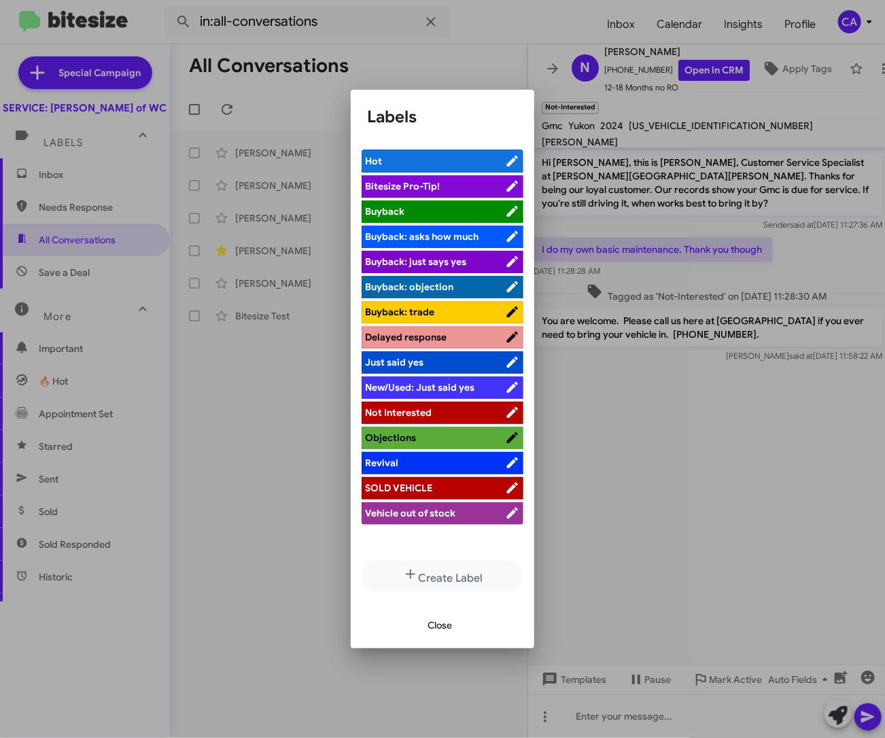
click at [507, 511] on icon at bounding box center [512, 513] width 11 height 11
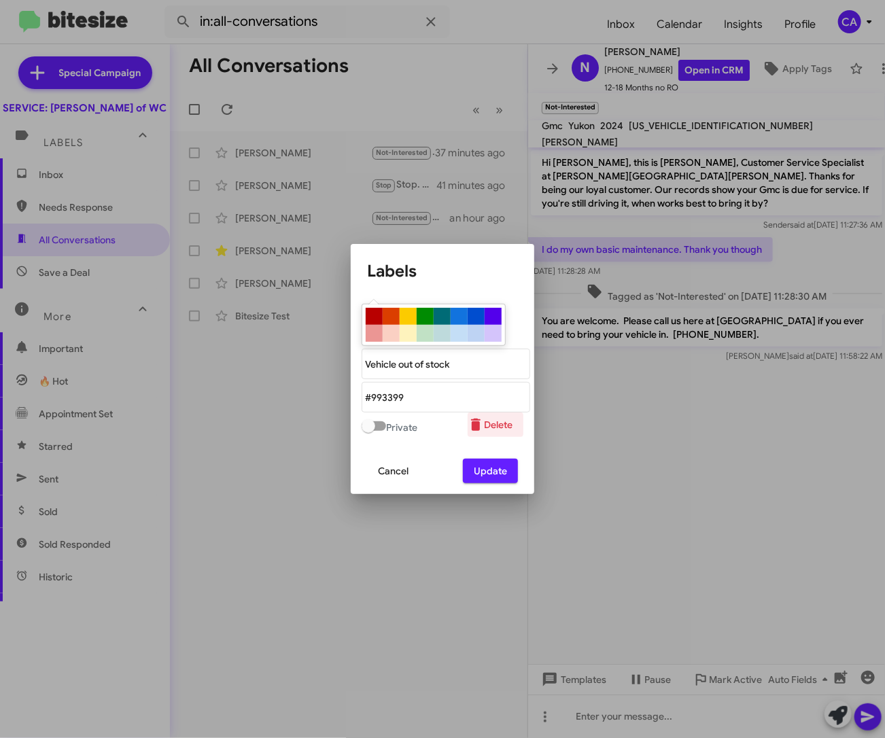
click at [481, 423] on icon at bounding box center [475, 424] width 16 height 16
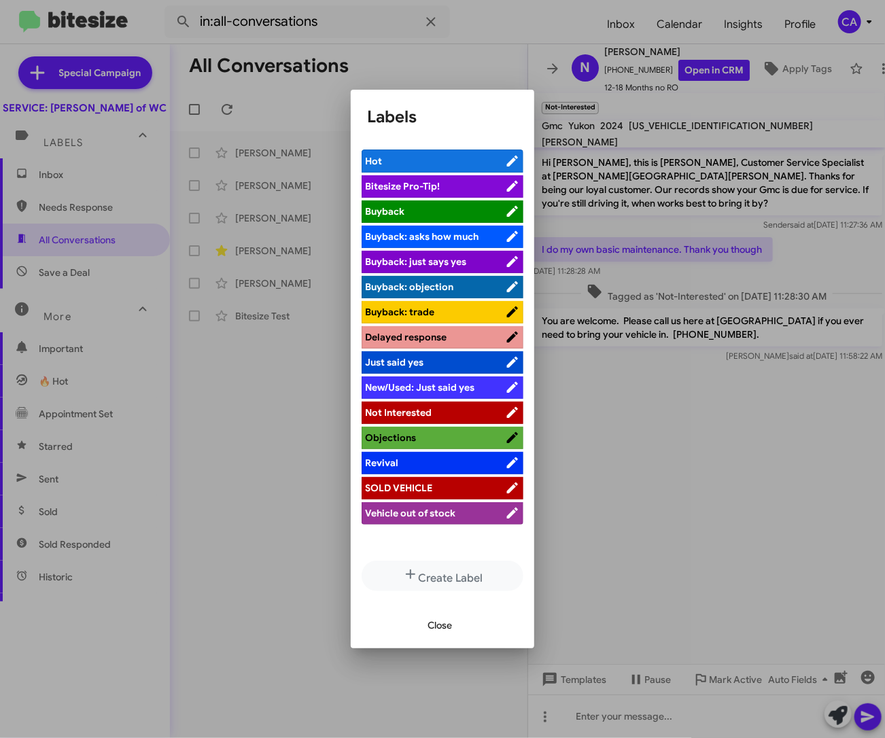
click at [444, 620] on span "Close" at bounding box center [439, 625] width 24 height 24
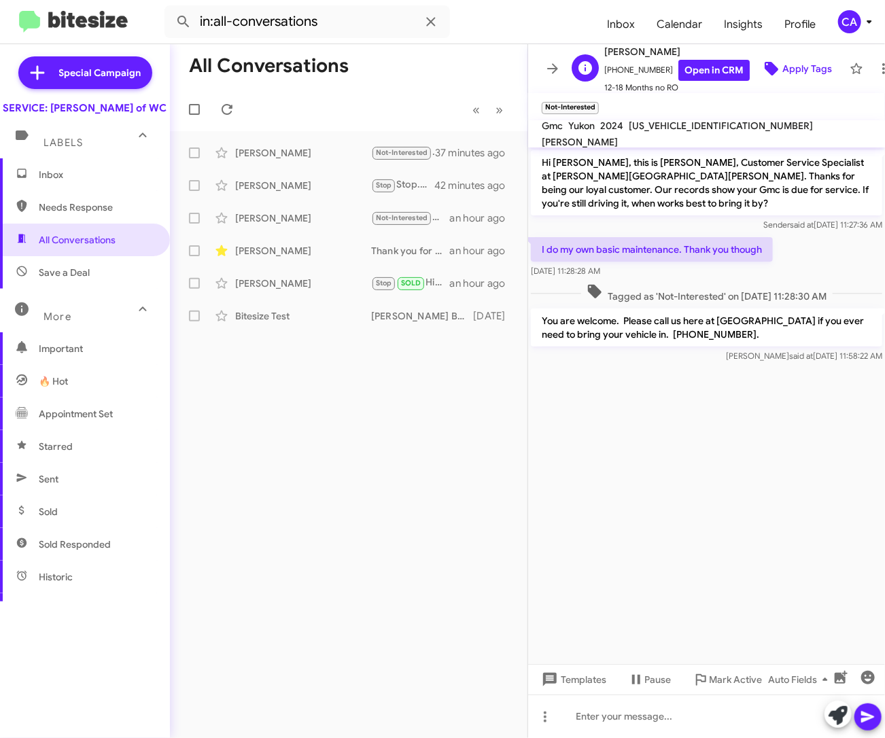
click at [776, 65] on span "Apply Tags" at bounding box center [807, 68] width 50 height 24
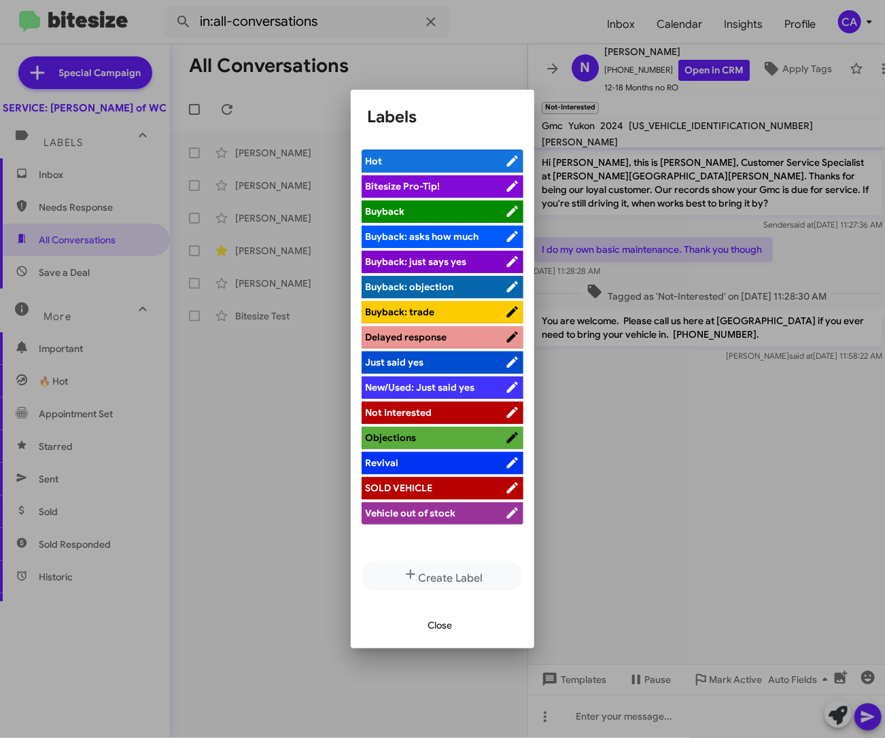
click at [505, 408] on icon at bounding box center [512, 412] width 15 height 16
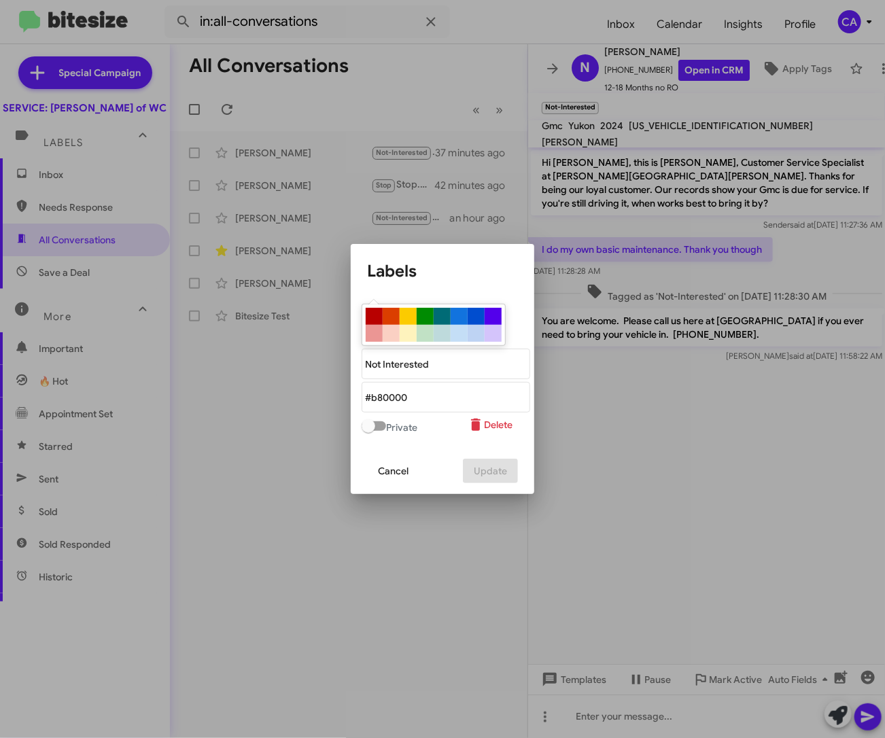
click at [405, 317] on div at bounding box center [407, 316] width 17 height 17
type "#fccb00"
click at [460, 367] on "text" at bounding box center [445, 364] width 168 height 31
type "Services Elsewhere"
click at [486, 471] on span "Update" at bounding box center [490, 471] width 33 height 24
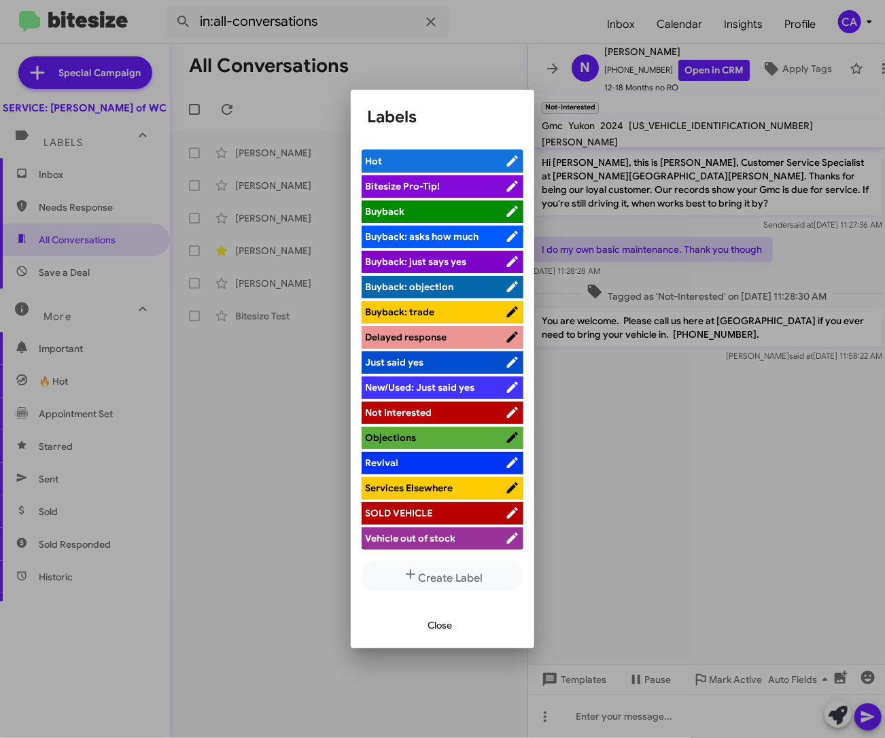
click at [421, 485] on span "Services Elsewhere" at bounding box center [409, 488] width 88 height 12
click at [694, 511] on div at bounding box center [442, 369] width 885 height 738
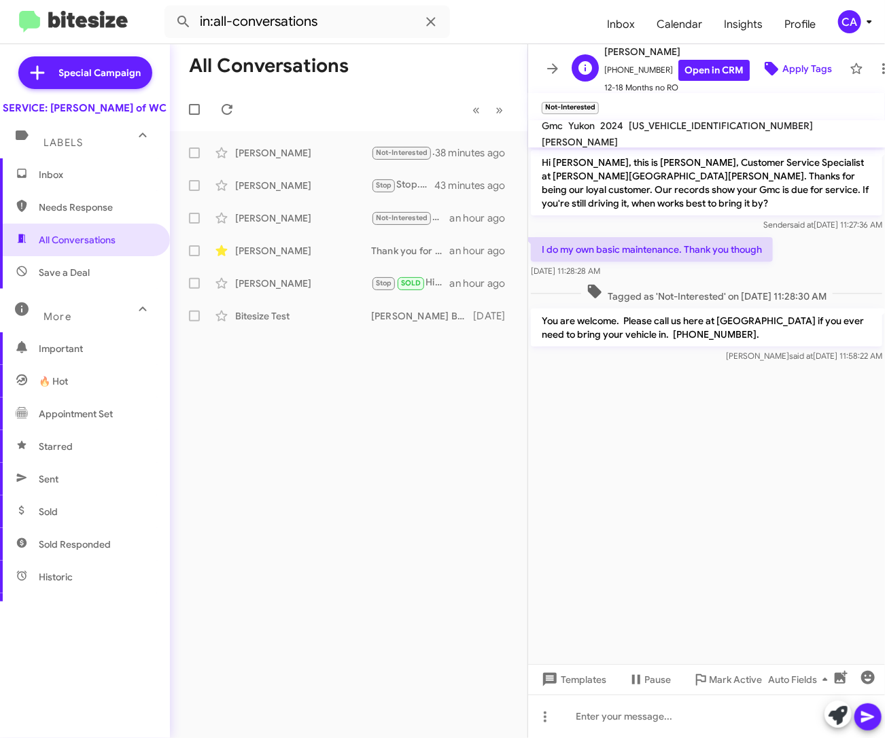
click at [776, 65] on span "Apply Tags" at bounding box center [807, 68] width 50 height 24
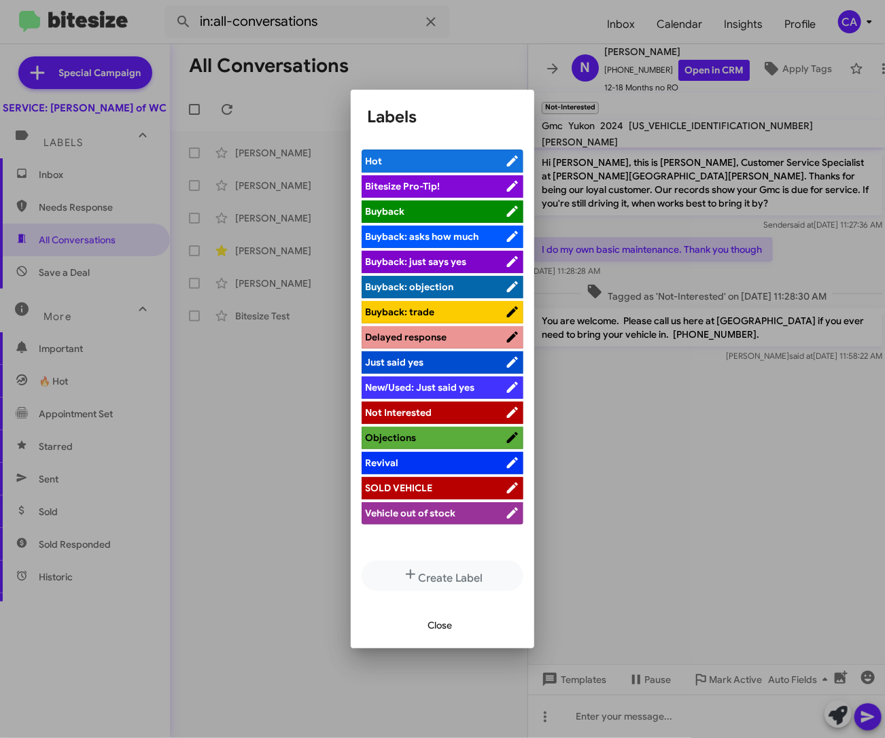
click at [446, 625] on span "Close" at bounding box center [439, 625] width 24 height 24
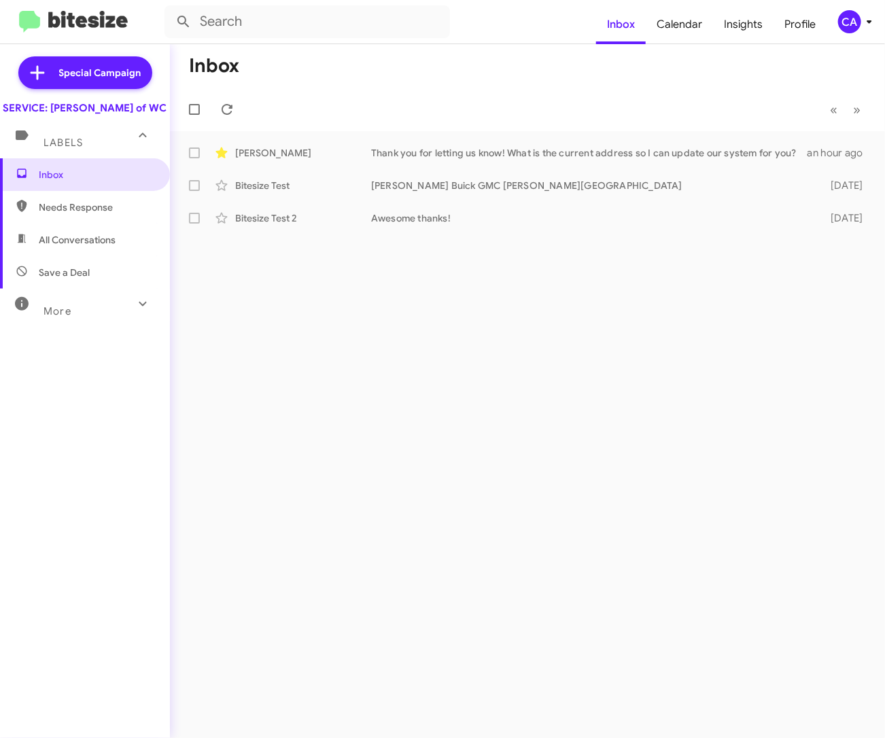
click at [56, 243] on span "All Conversations" at bounding box center [85, 240] width 170 height 33
type input "in:all-conversations"
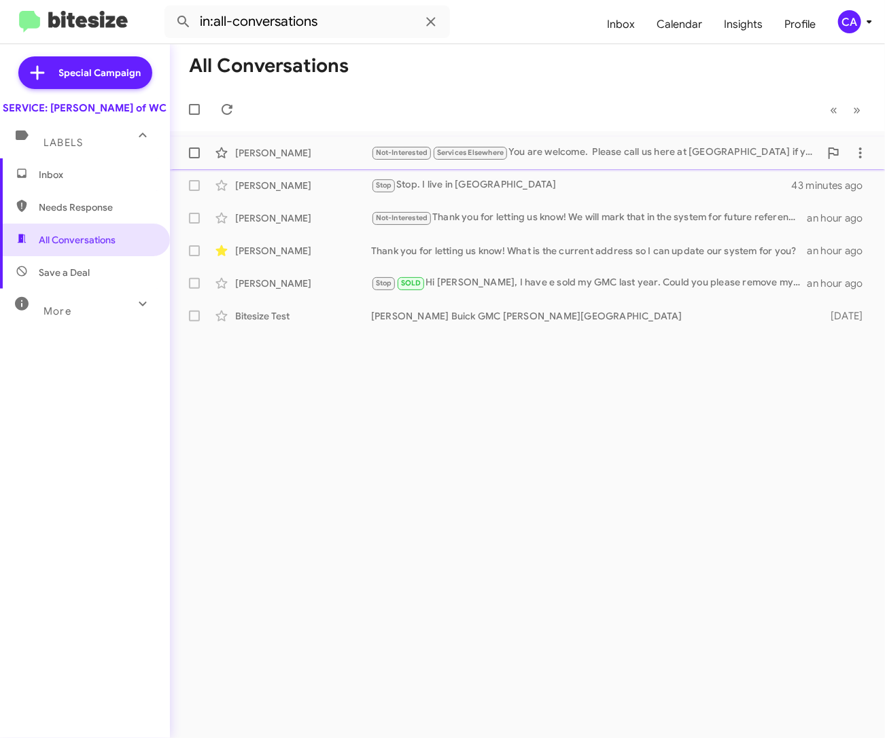
click at [599, 149] on div "Not-Interested Services Elsewhere You are welcome. Please call us here at Ferma…" at bounding box center [595, 153] width 448 height 16
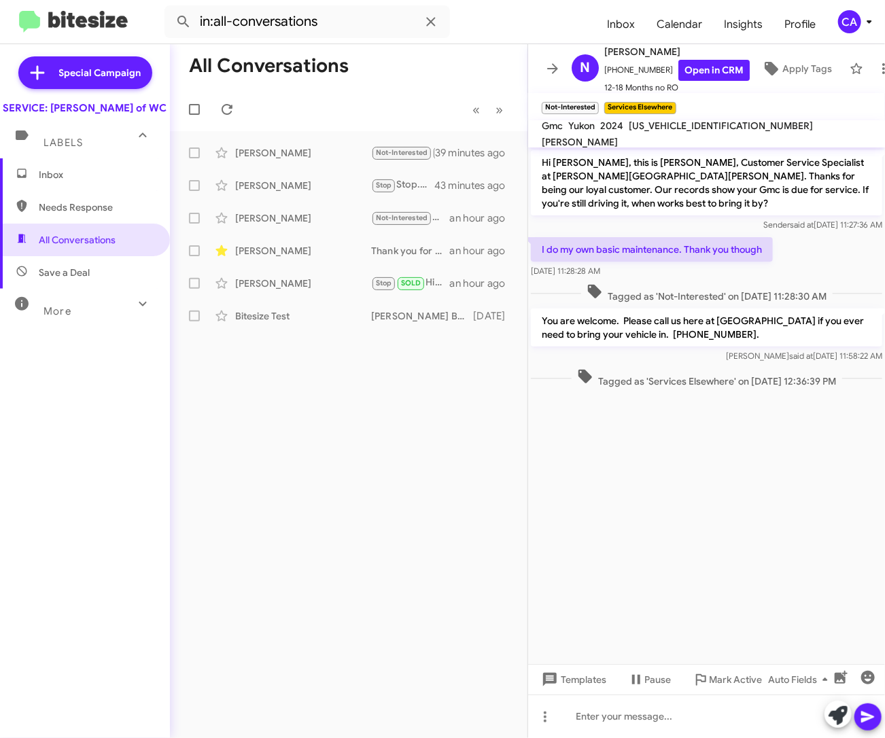
click at [287, 459] on div "All Conversations « Previous » Next Nathan Dressel Not-Interested Services Else…" at bounding box center [348, 391] width 357 height 694
click at [555, 65] on icon at bounding box center [552, 68] width 11 height 10
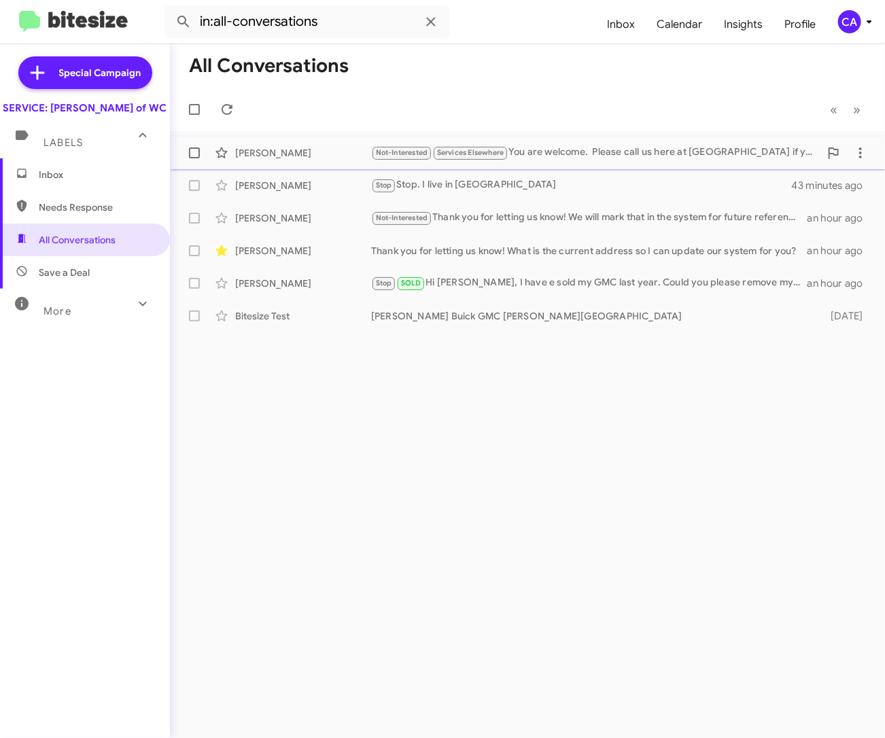
click at [458, 153] on span "Services Elsewhere" at bounding box center [470, 152] width 67 height 9
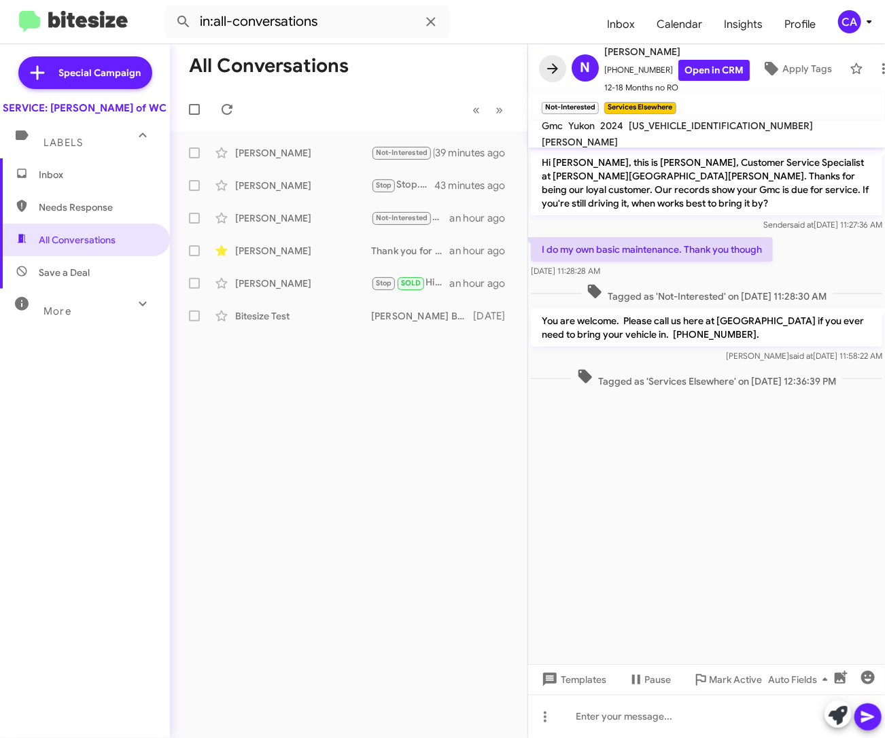
click at [545, 60] on icon at bounding box center [552, 68] width 16 height 16
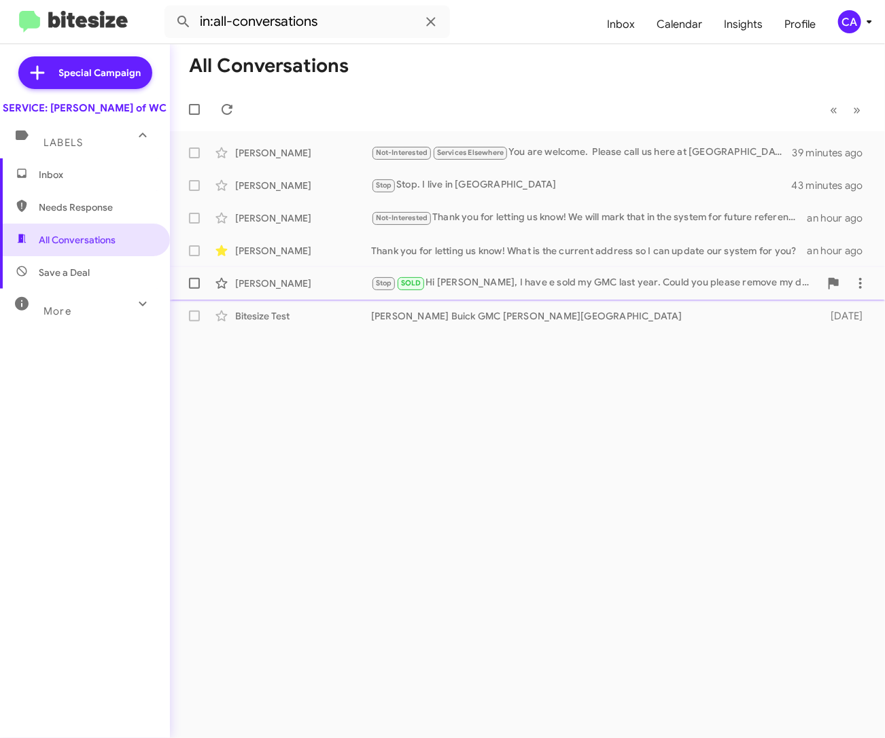
click at [404, 281] on span "SOLD" at bounding box center [411, 283] width 20 height 9
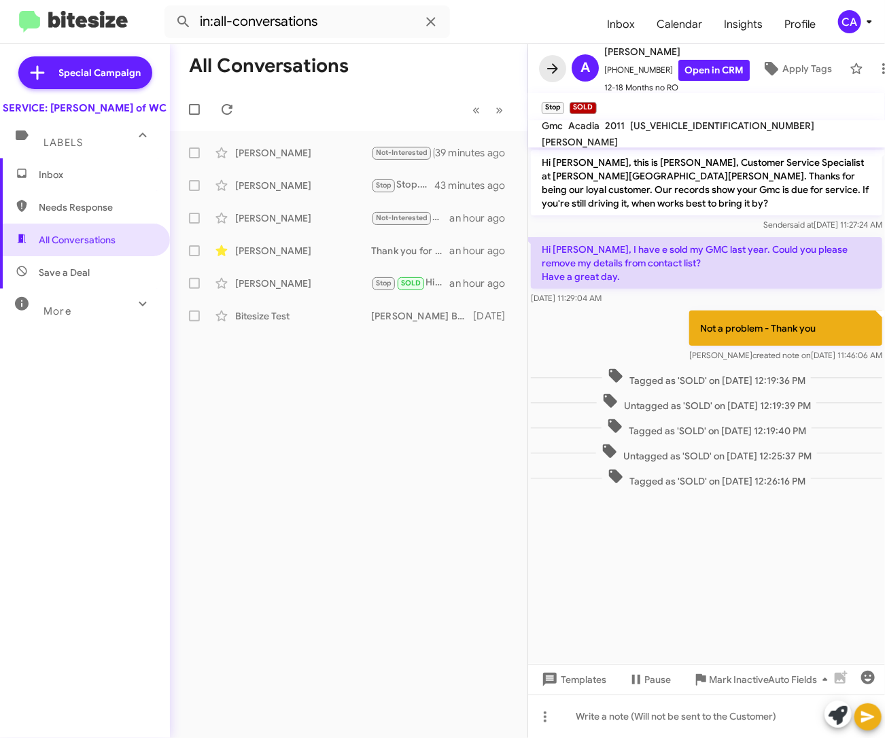
click at [556, 73] on button at bounding box center [552, 68] width 27 height 27
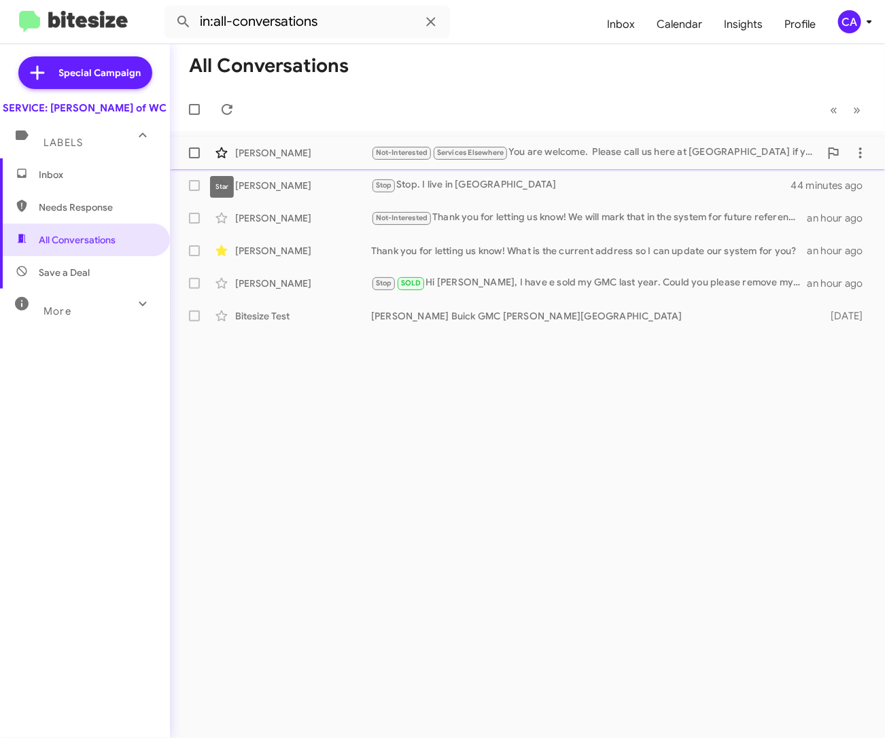
click at [222, 152] on icon at bounding box center [221, 153] width 16 height 16
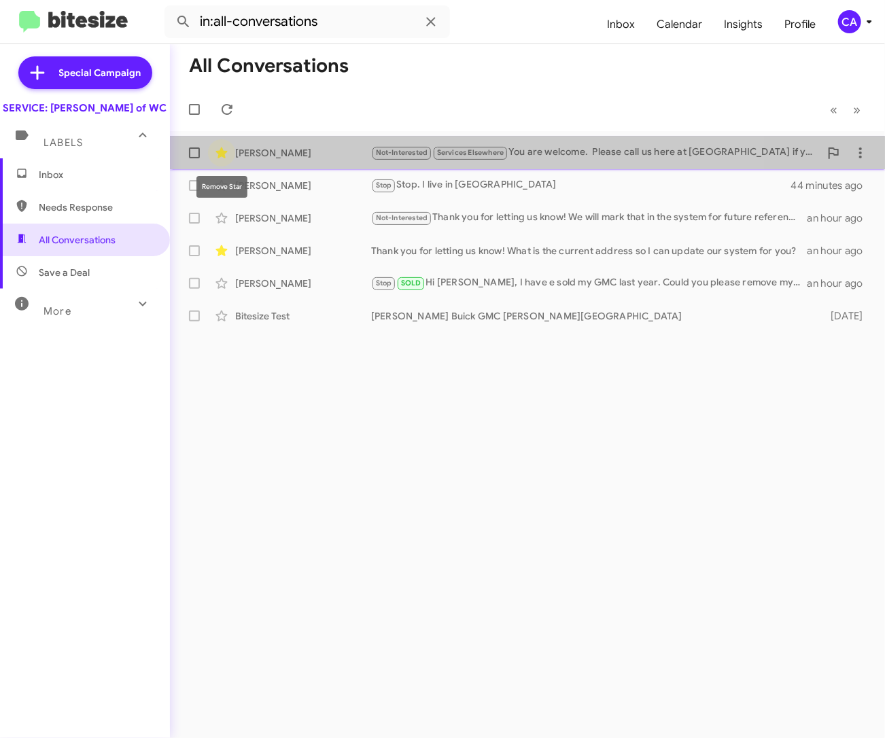
click at [220, 156] on icon at bounding box center [221, 152] width 12 height 11
click at [220, 148] on icon at bounding box center [221, 152] width 12 height 11
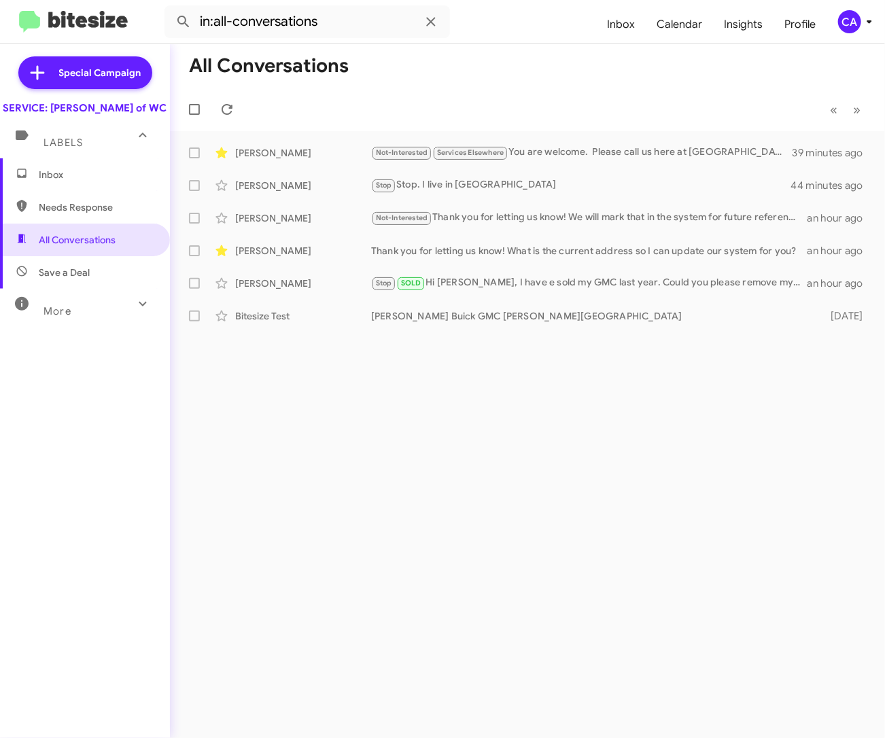
drag, startPoint x: 220, startPoint y: 153, endPoint x: 211, endPoint y: 488, distance: 335.8
click at [211, 501] on div "All Conversations « Previous » Next Nathan Dressel Not-Interested Services Else…" at bounding box center [527, 391] width 715 height 694
click at [225, 149] on icon at bounding box center [221, 153] width 16 height 16
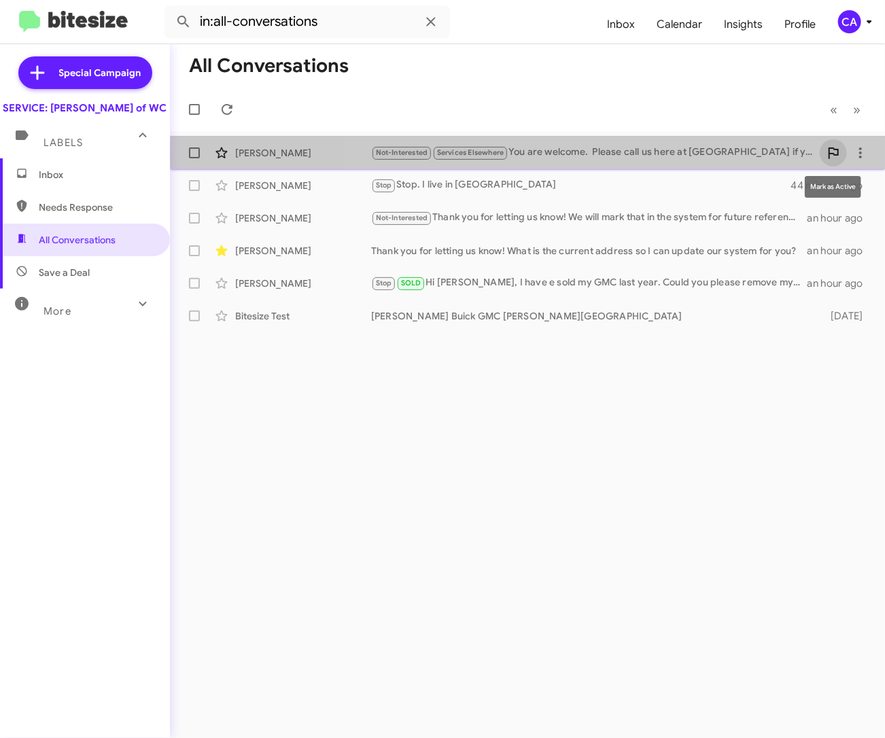
click at [836, 153] on icon at bounding box center [833, 153] width 16 height 16
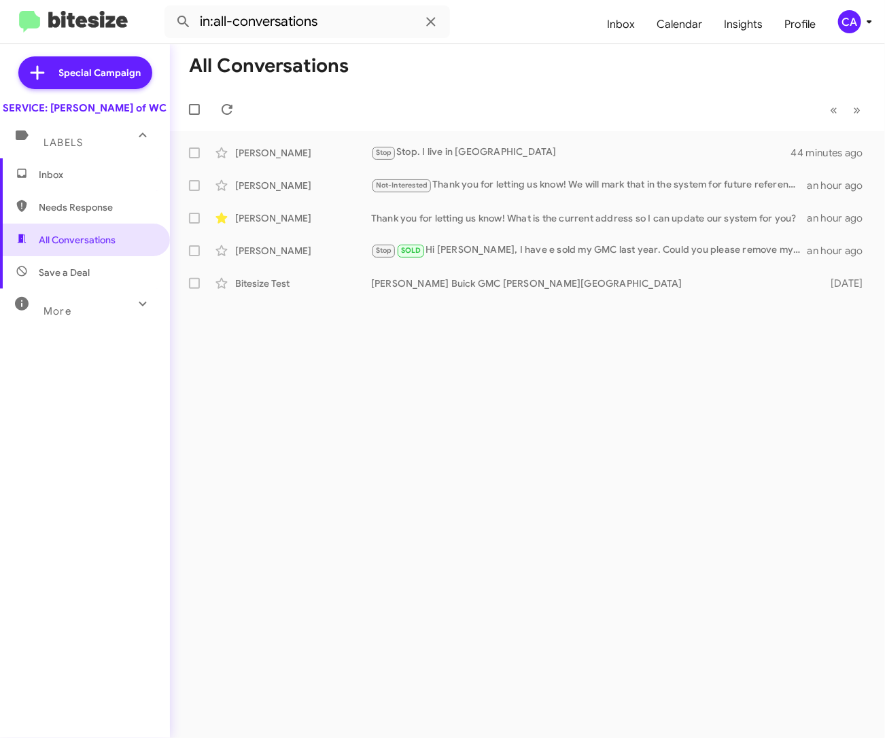
click at [96, 307] on div "More" at bounding box center [71, 305] width 121 height 25
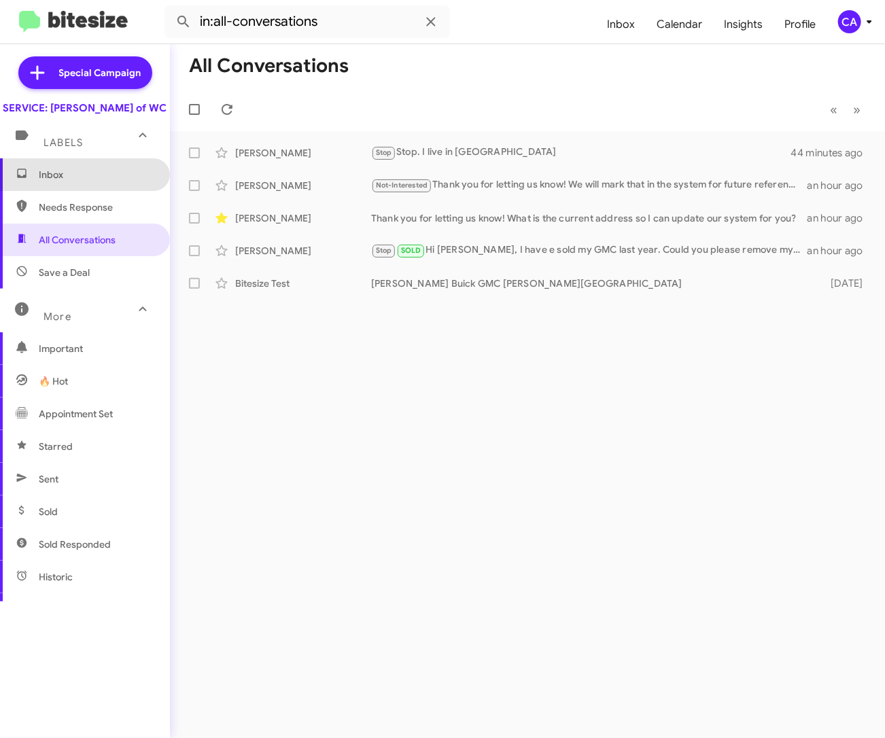
click at [101, 181] on span "Inbox" at bounding box center [96, 175] width 115 height 14
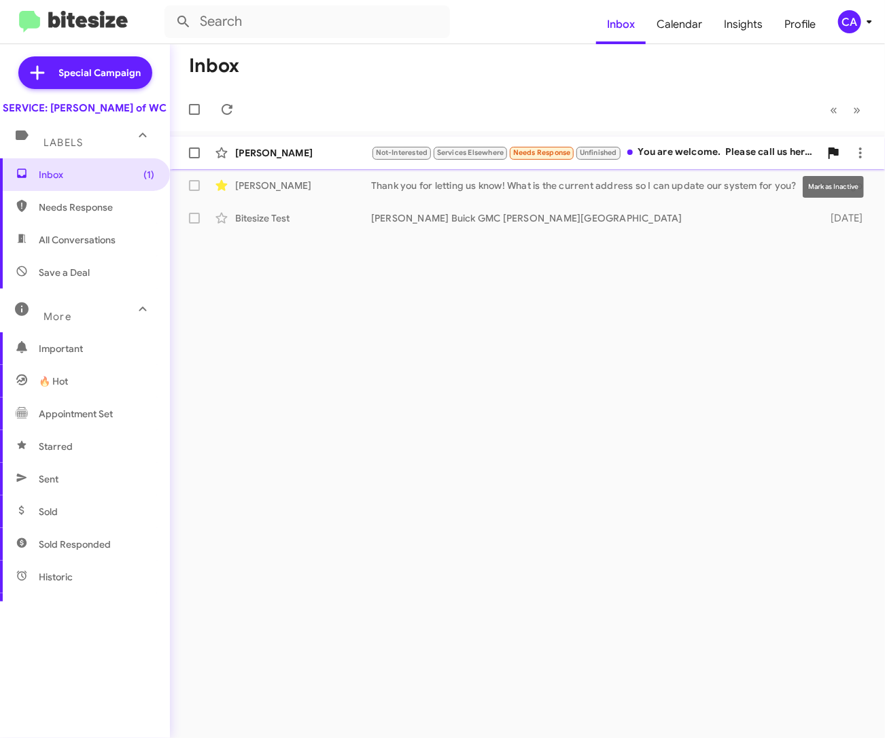
click at [826, 149] on icon at bounding box center [833, 153] width 16 height 16
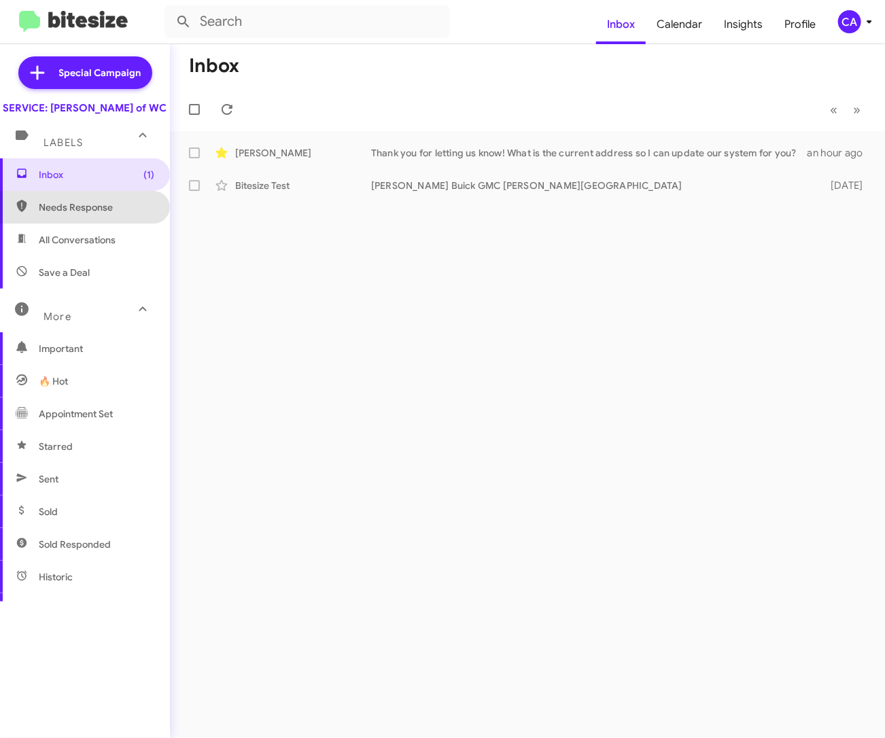
click at [84, 208] on span "Needs Response" at bounding box center [85, 207] width 170 height 33
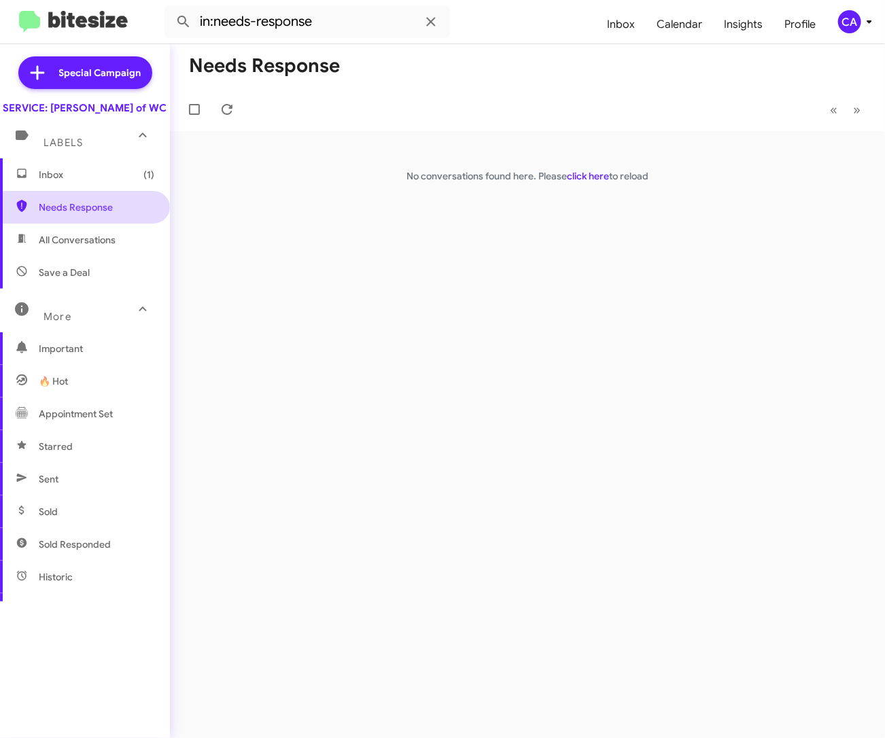
click at [73, 224] on span "Needs Response" at bounding box center [85, 207] width 170 height 33
click at [76, 247] on span "All Conversations" at bounding box center [77, 240] width 77 height 14
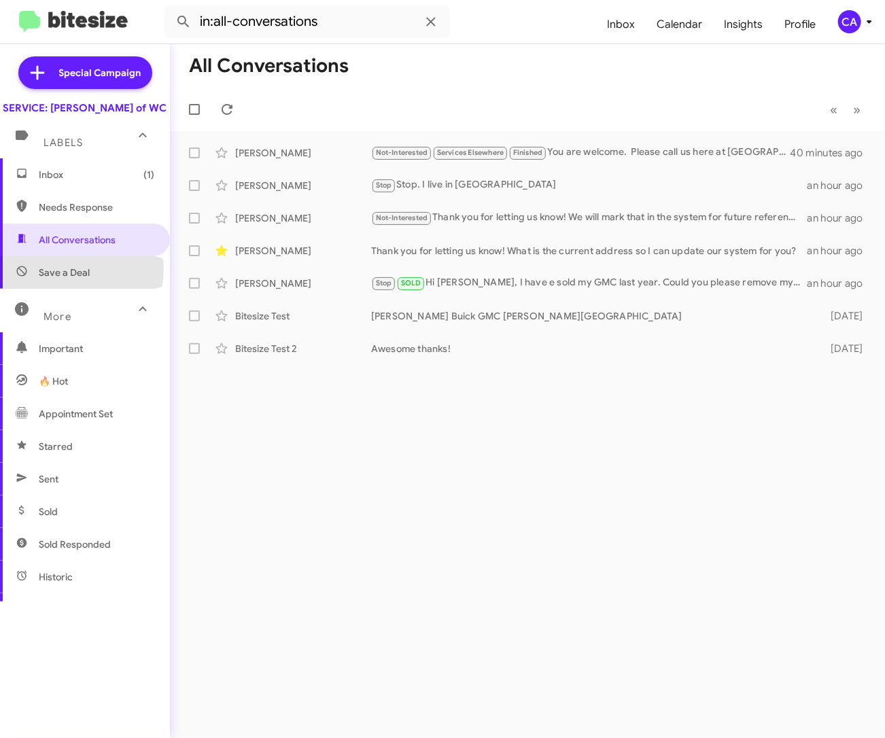
click at [59, 279] on span "Save a Deal" at bounding box center [64, 273] width 51 height 14
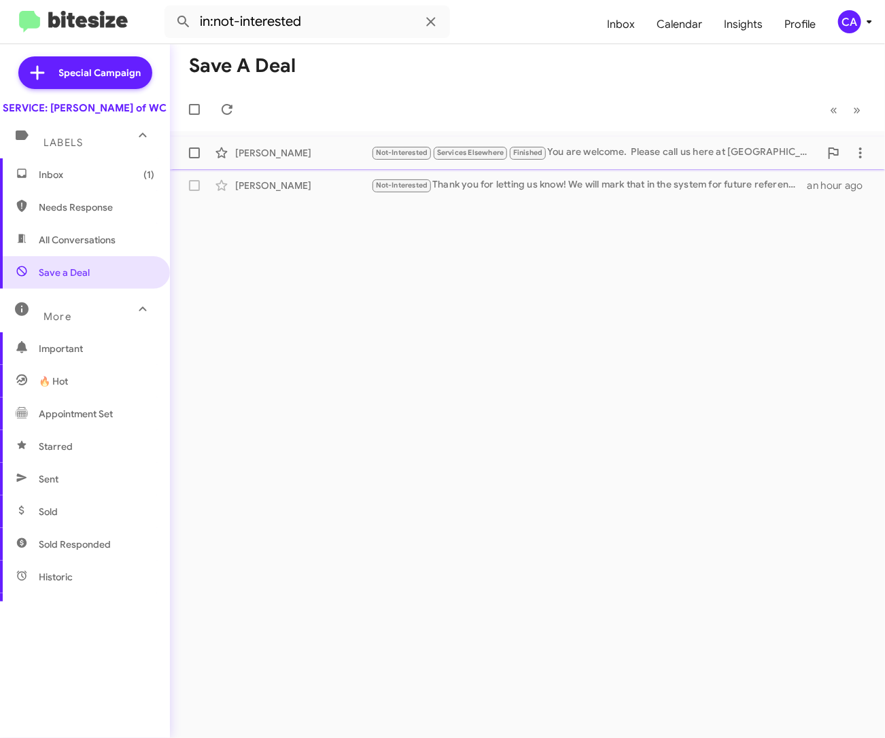
click at [627, 159] on div "Not-Interested Services Elsewhere Finished You are welcome. Please call us here…" at bounding box center [595, 153] width 448 height 16
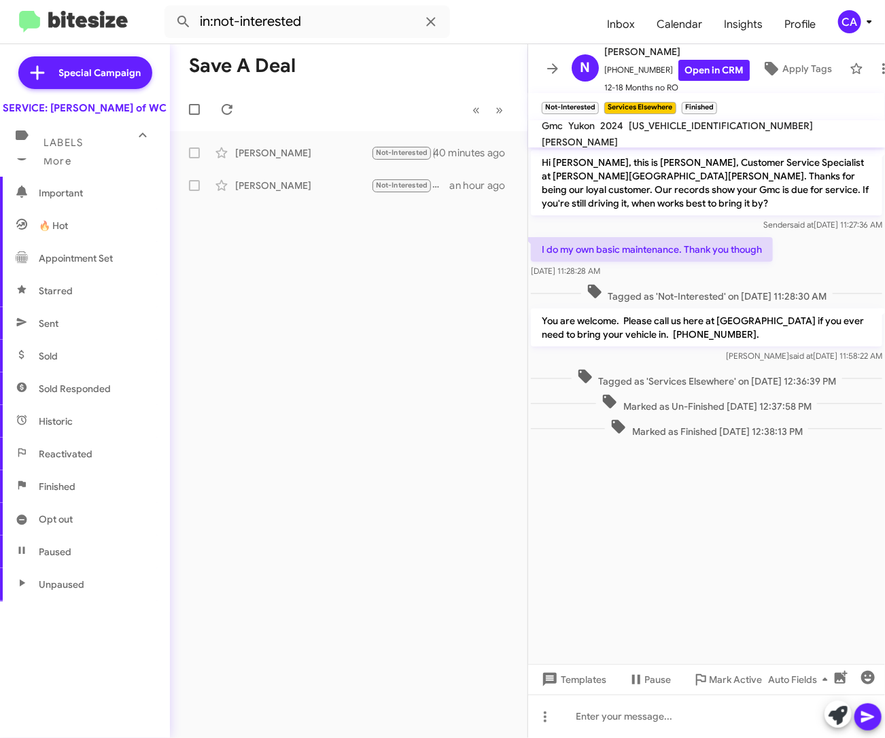
scroll to position [198, 0]
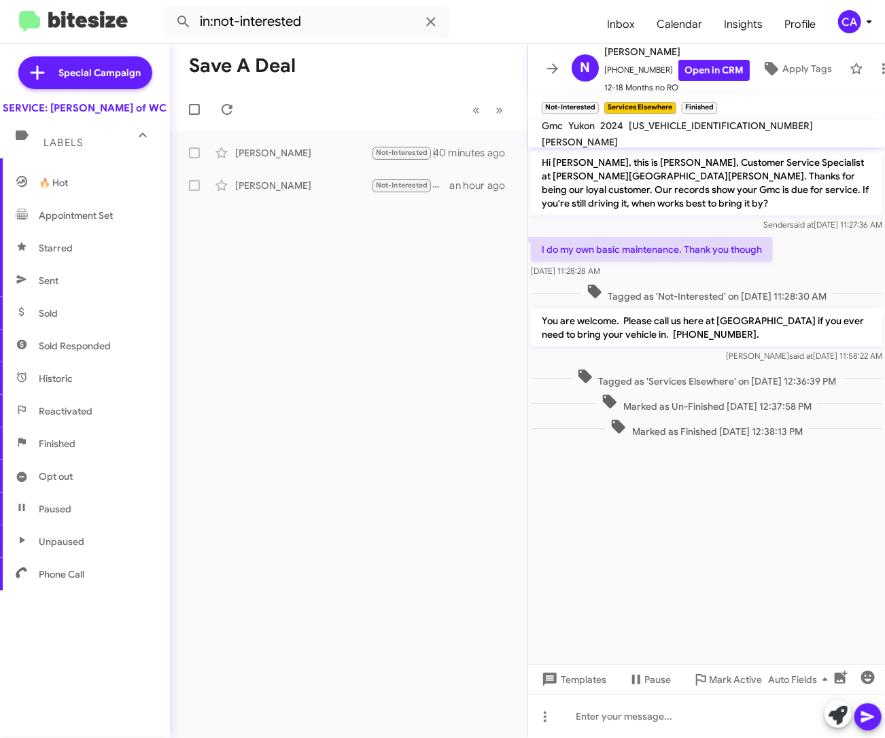
click at [58, 450] on span "Finished" at bounding box center [57, 444] width 37 height 14
type input "in:finished"
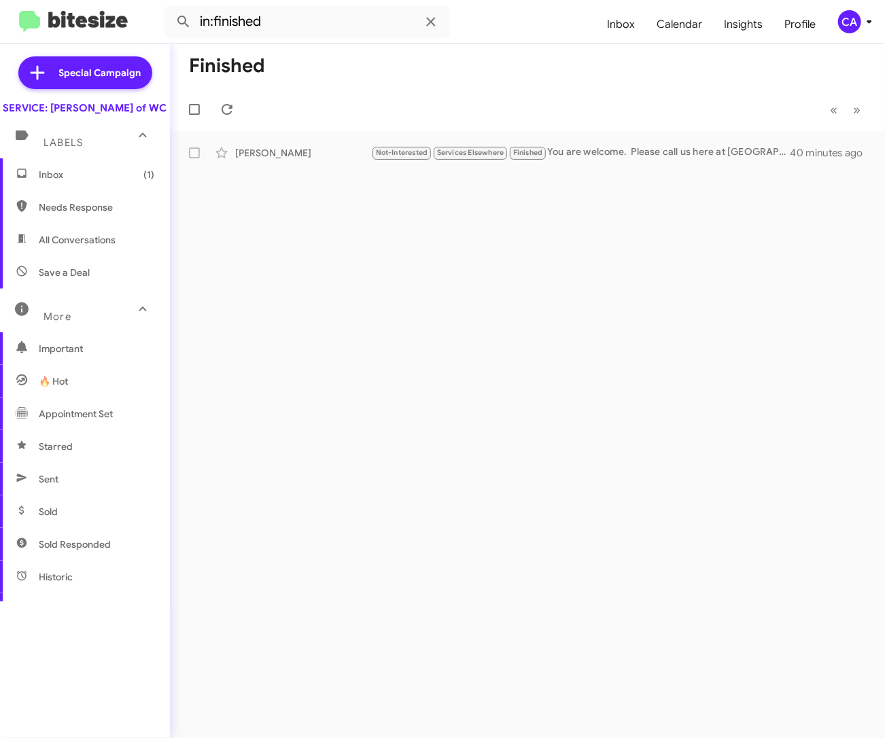
click at [65, 181] on span "Inbox (1)" at bounding box center [96, 175] width 115 height 14
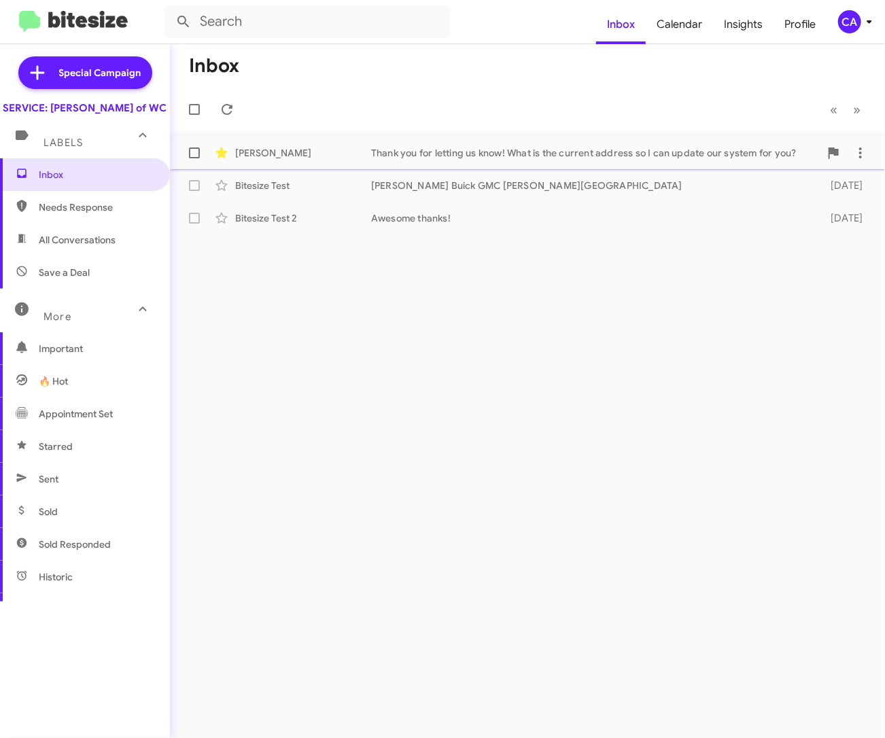
click at [628, 152] on div "Thank you for letting us know! What is the current address so I can update our …" at bounding box center [595, 153] width 448 height 14
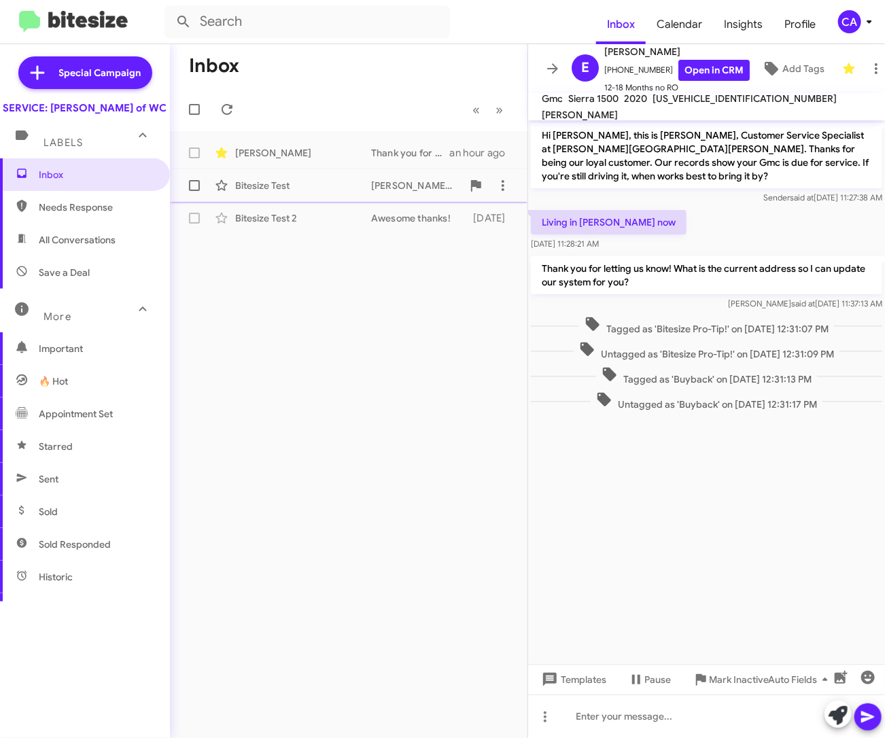
click at [372, 194] on div "Bitesize Test Ferman Buick GMC Wesley Chapel 16 days ago" at bounding box center [349, 185] width 336 height 27
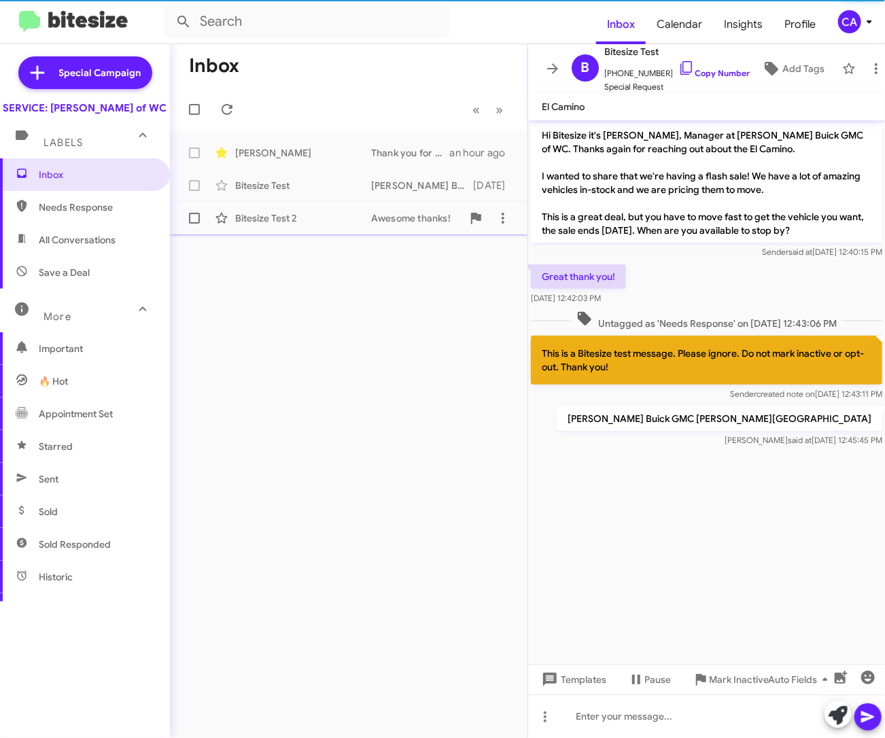
click at [385, 221] on div "Awesome thanks!" at bounding box center [416, 218] width 91 height 14
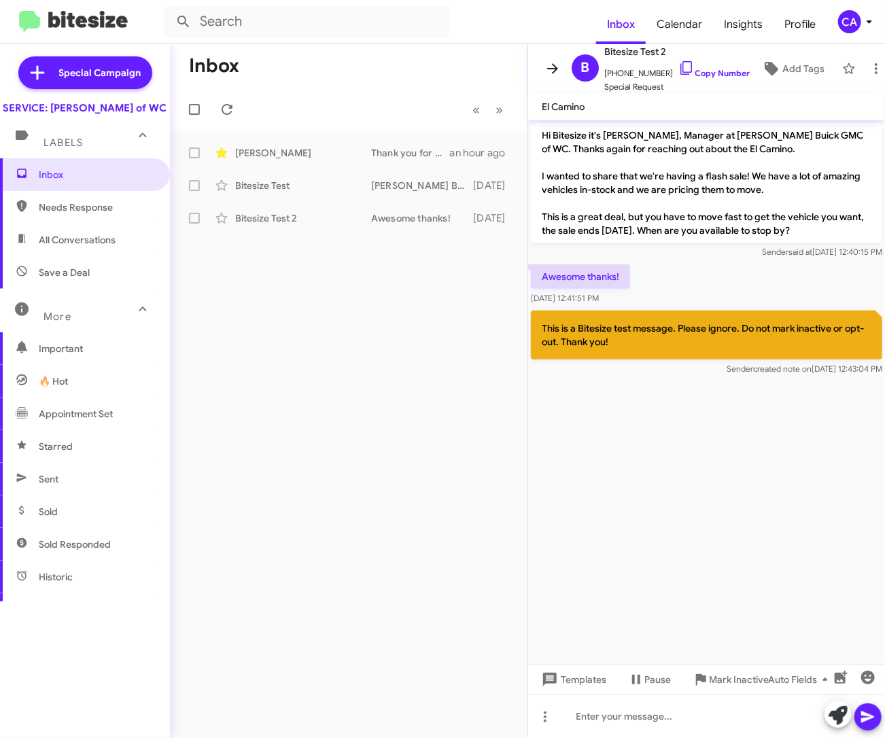
click at [559, 66] on icon at bounding box center [552, 68] width 16 height 16
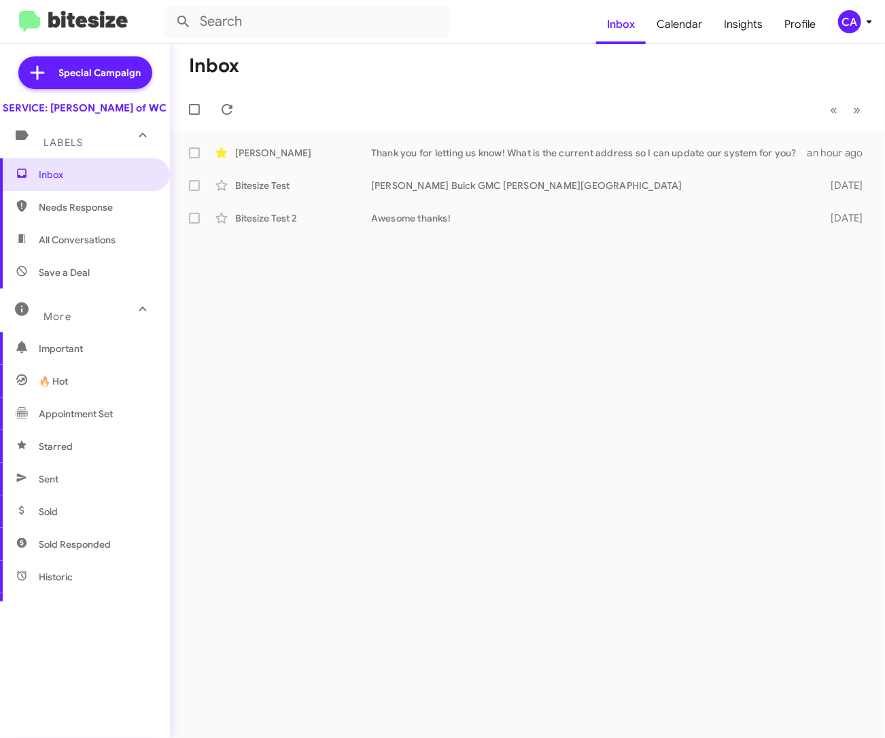
click at [45, 214] on span "Needs Response" at bounding box center [96, 207] width 115 height 14
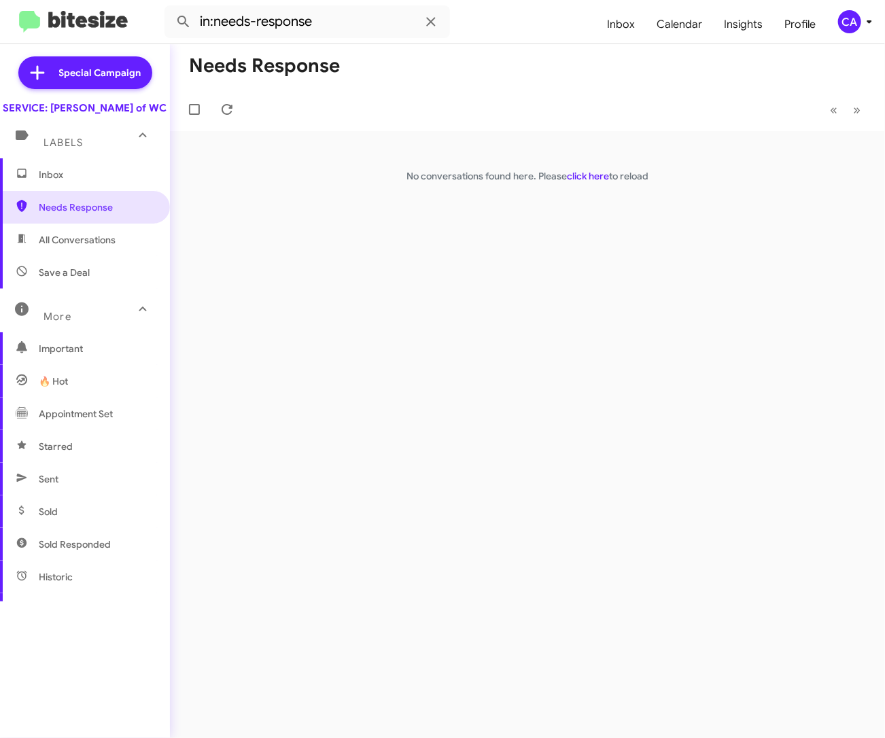
click at [48, 247] on span "All Conversations" at bounding box center [77, 240] width 77 height 14
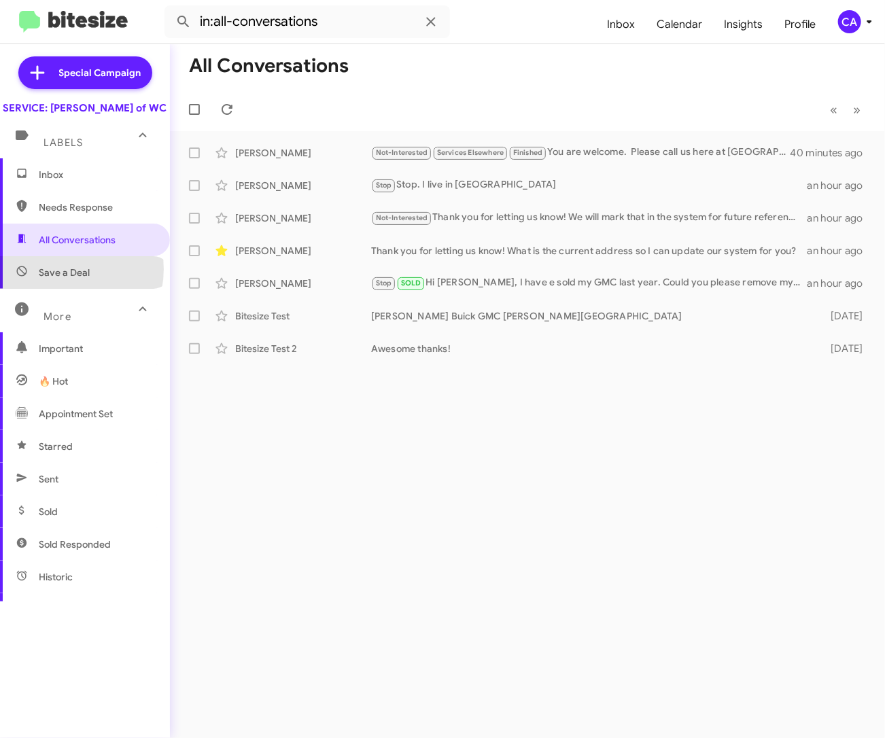
click at [59, 279] on span "Save a Deal" at bounding box center [64, 273] width 51 height 14
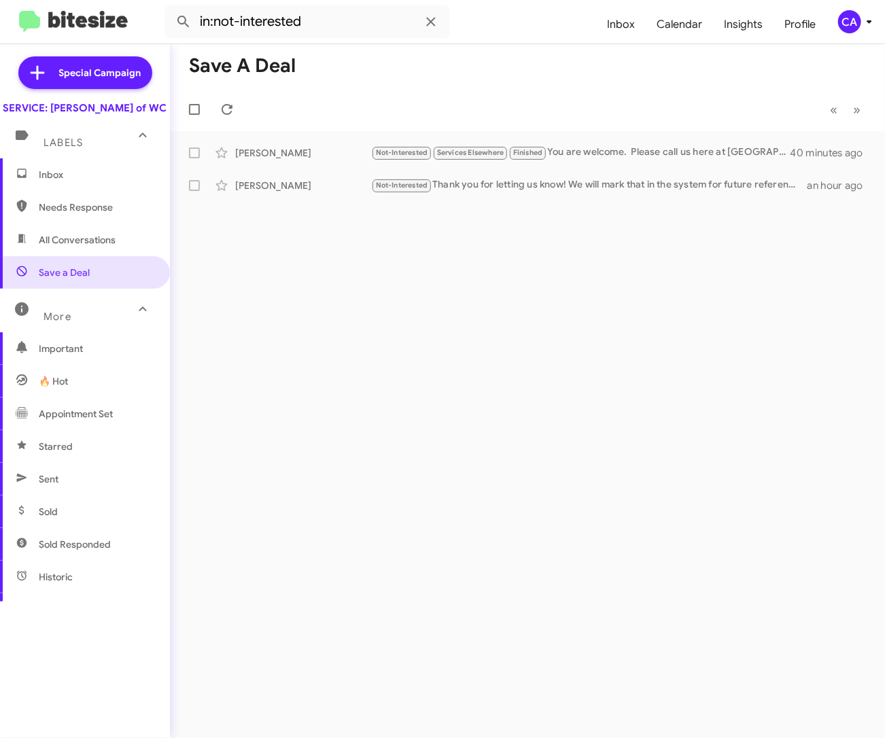
click at [56, 355] on span "Important" at bounding box center [96, 349] width 115 height 14
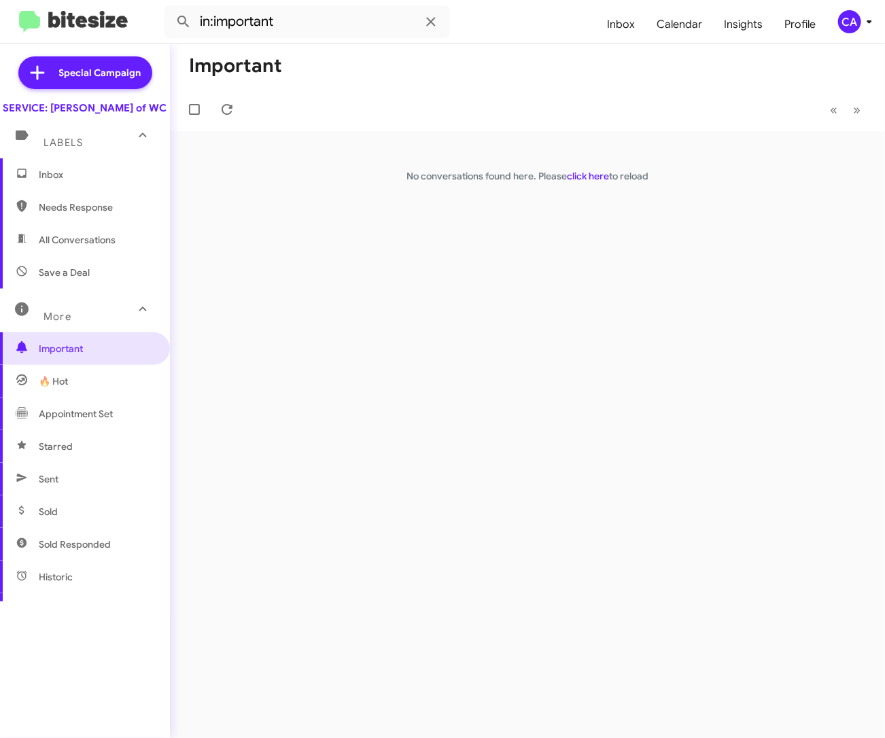
click at [55, 388] on span "🔥 Hot" at bounding box center [53, 381] width 29 height 14
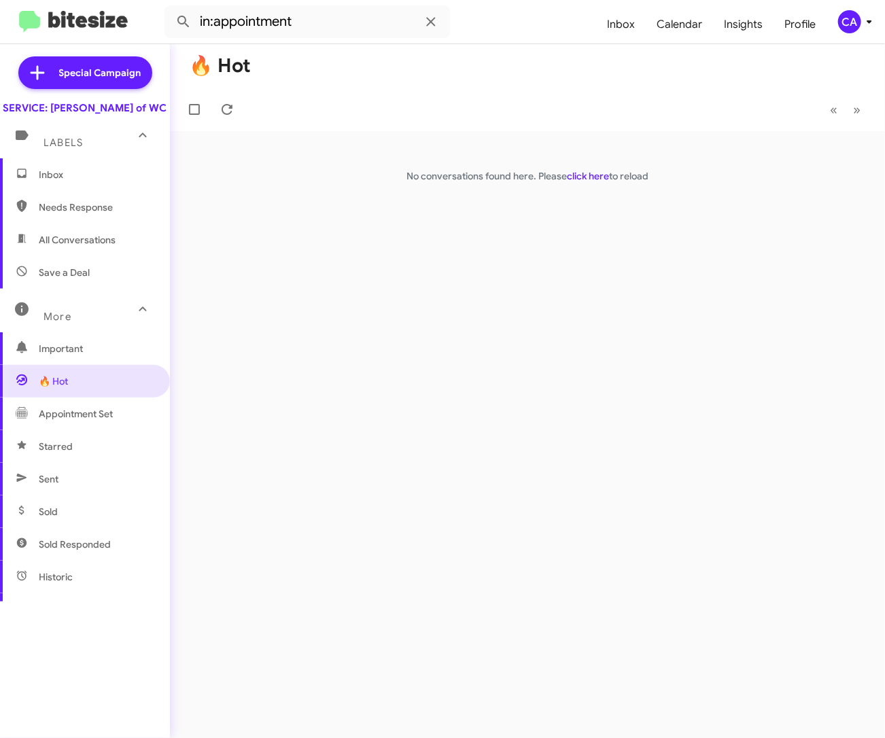
click at [57, 421] on span "Appointment Set" at bounding box center [76, 414] width 74 height 14
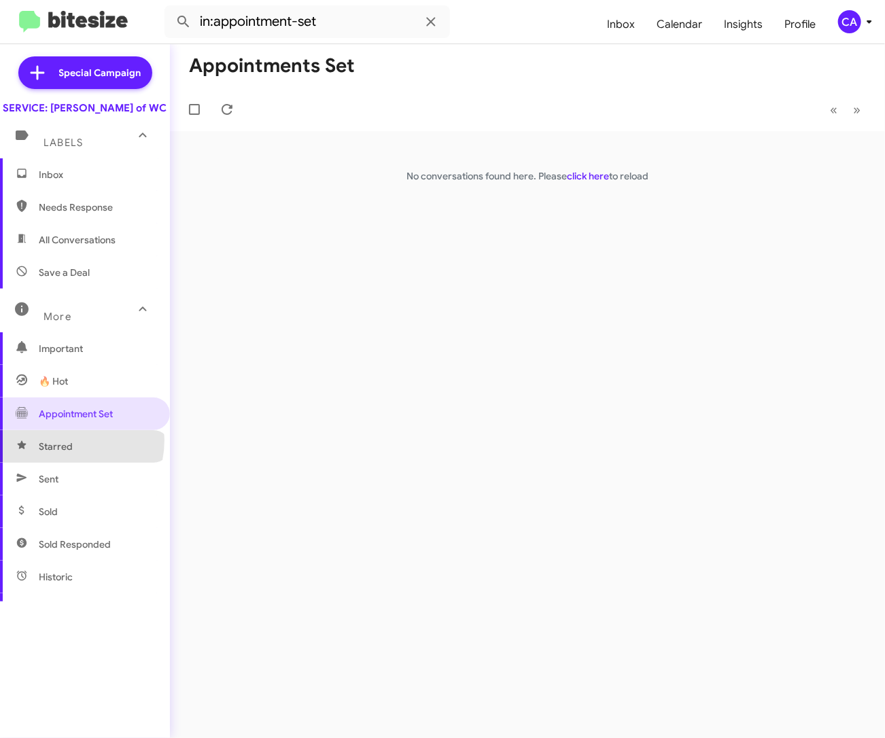
click at [56, 453] on span "Starred" at bounding box center [56, 447] width 34 height 14
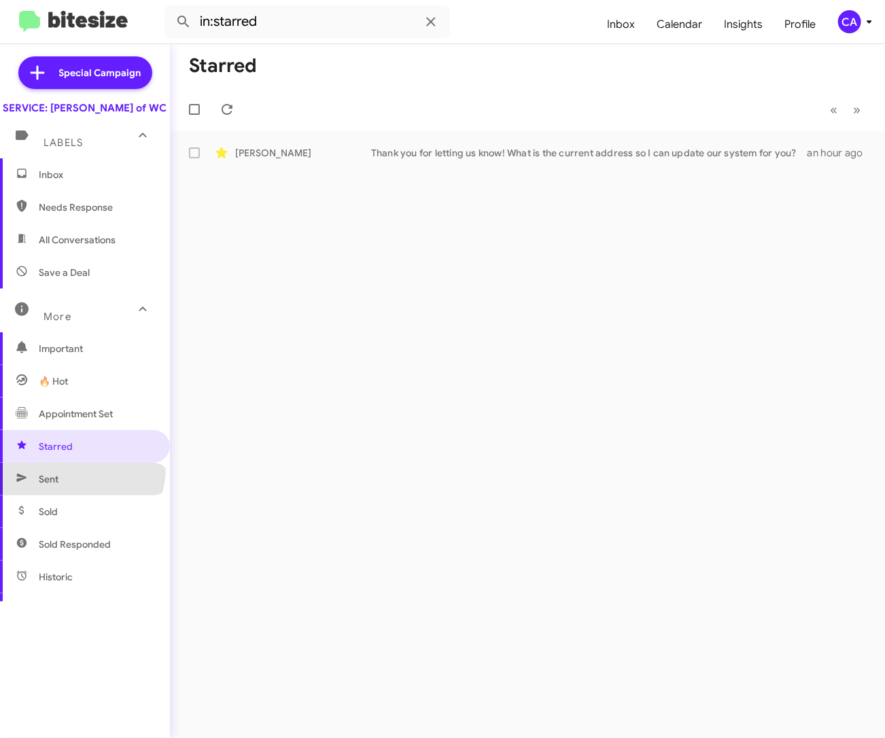
click at [73, 482] on span "Sent" at bounding box center [85, 479] width 170 height 33
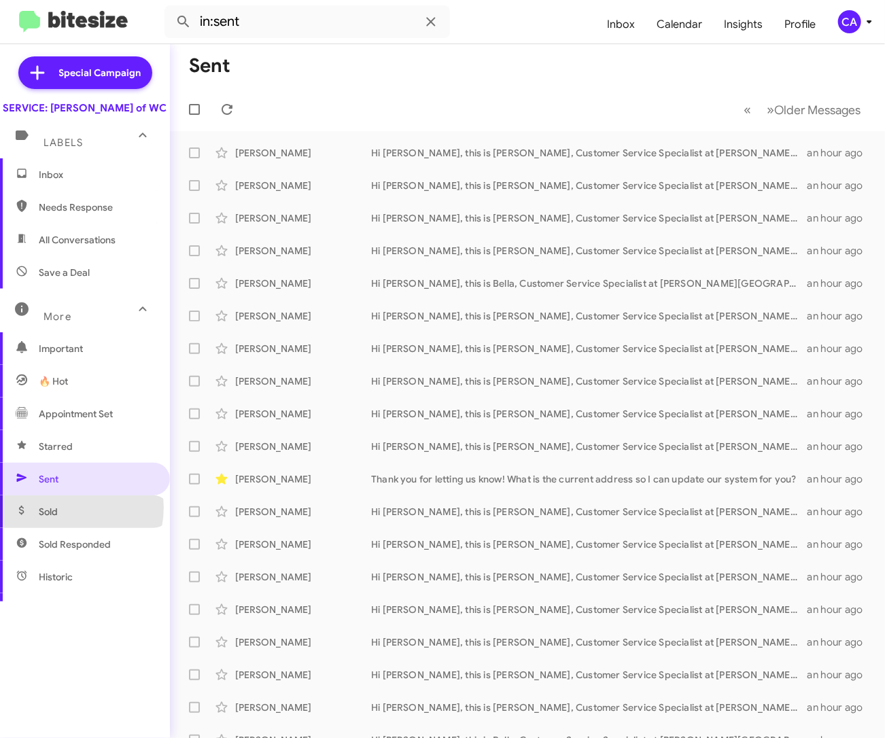
click at [68, 521] on span "Sold" at bounding box center [85, 511] width 170 height 33
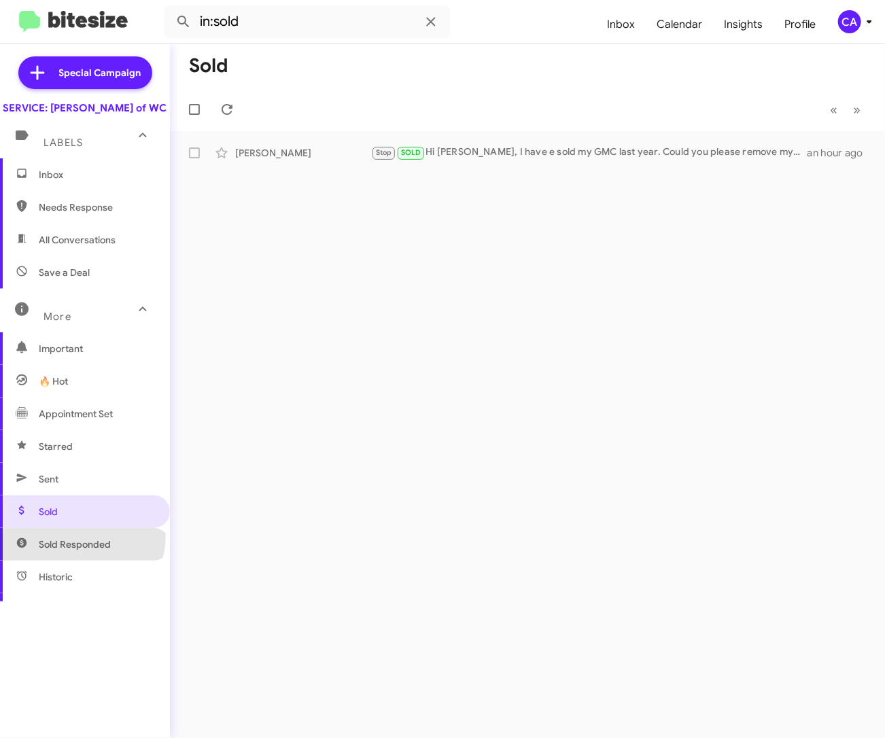
click at [71, 548] on span "Sold Responded" at bounding box center [85, 544] width 170 height 33
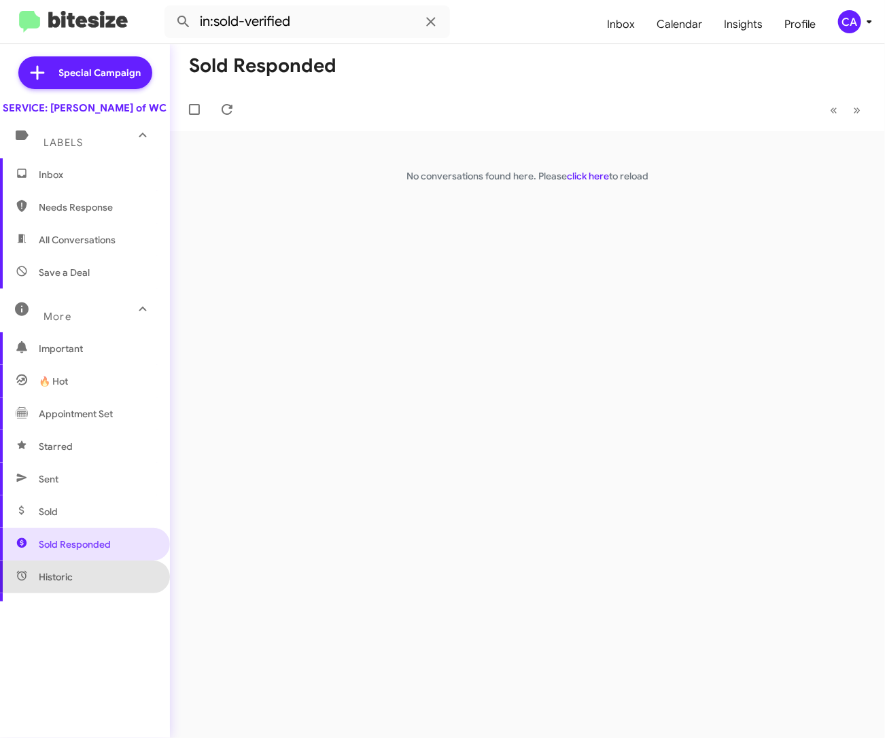
click at [98, 584] on span "Historic" at bounding box center [85, 576] width 170 height 33
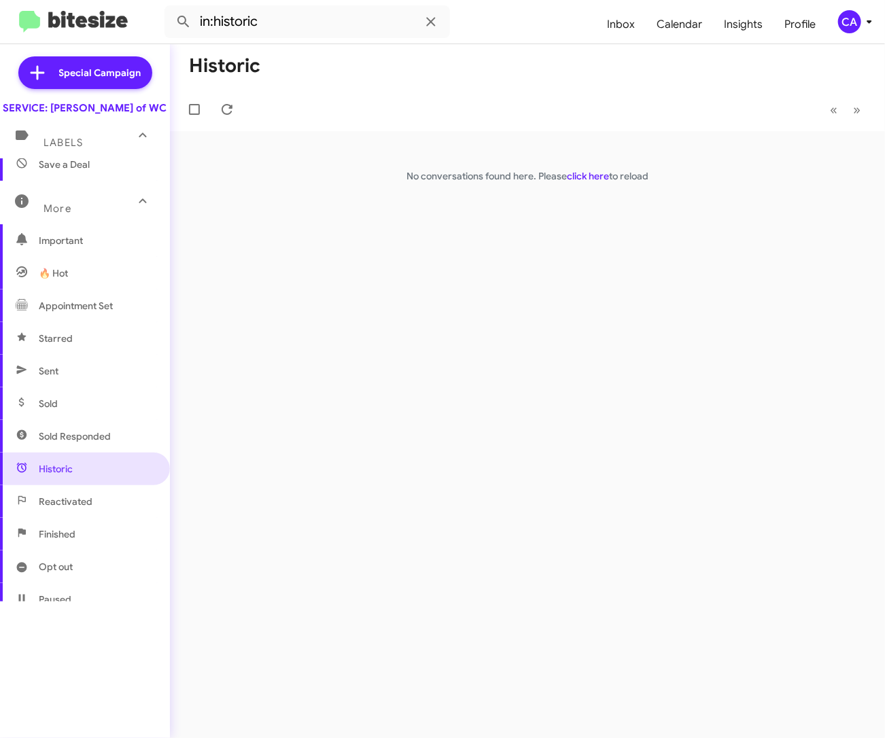
scroll to position [109, 0]
click at [90, 517] on span "Reactivated" at bounding box center [85, 500] width 170 height 33
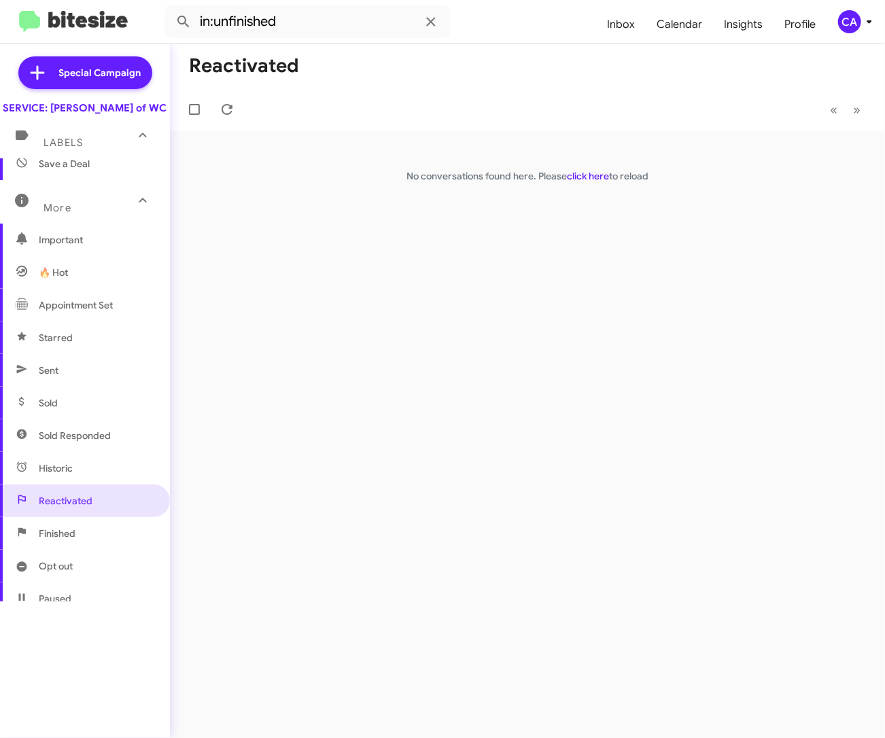
click at [82, 544] on span "Finished" at bounding box center [85, 533] width 170 height 33
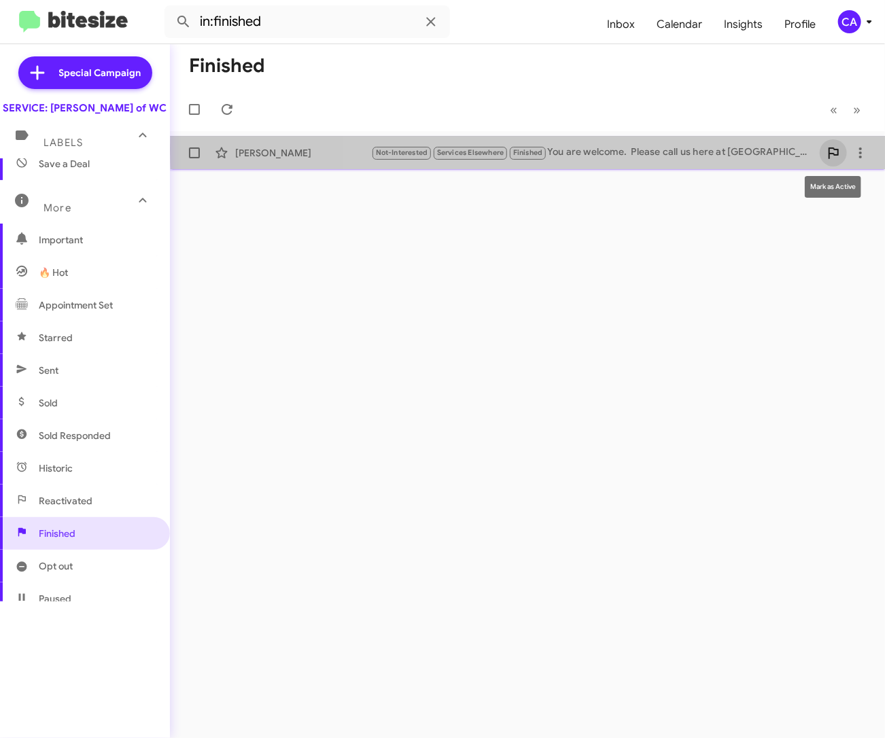
click at [832, 149] on icon at bounding box center [833, 153] width 16 height 16
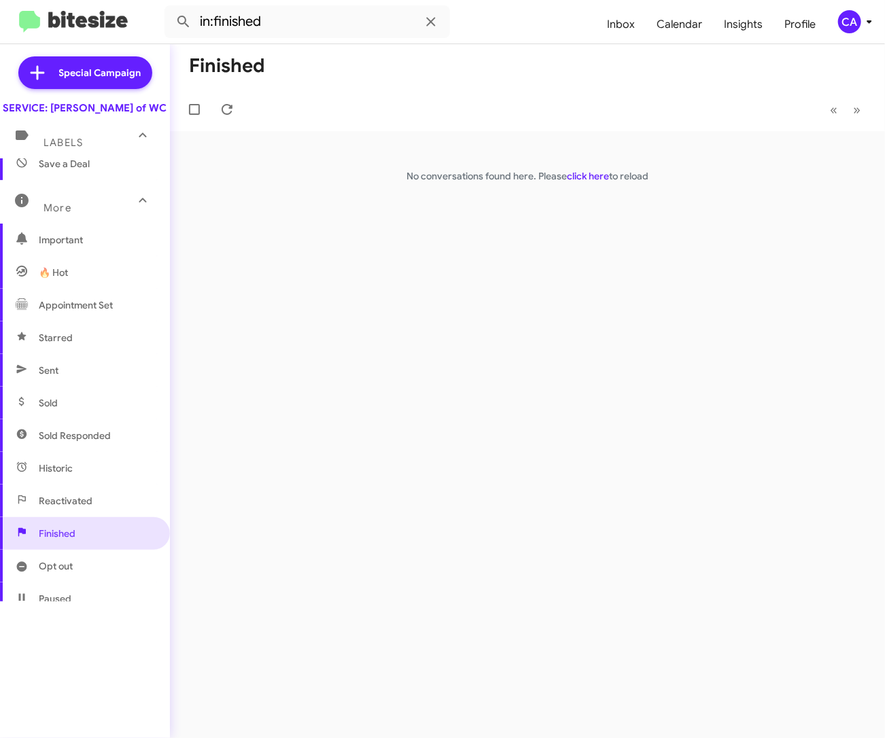
click at [52, 501] on span "Reactivated" at bounding box center [85, 500] width 170 height 33
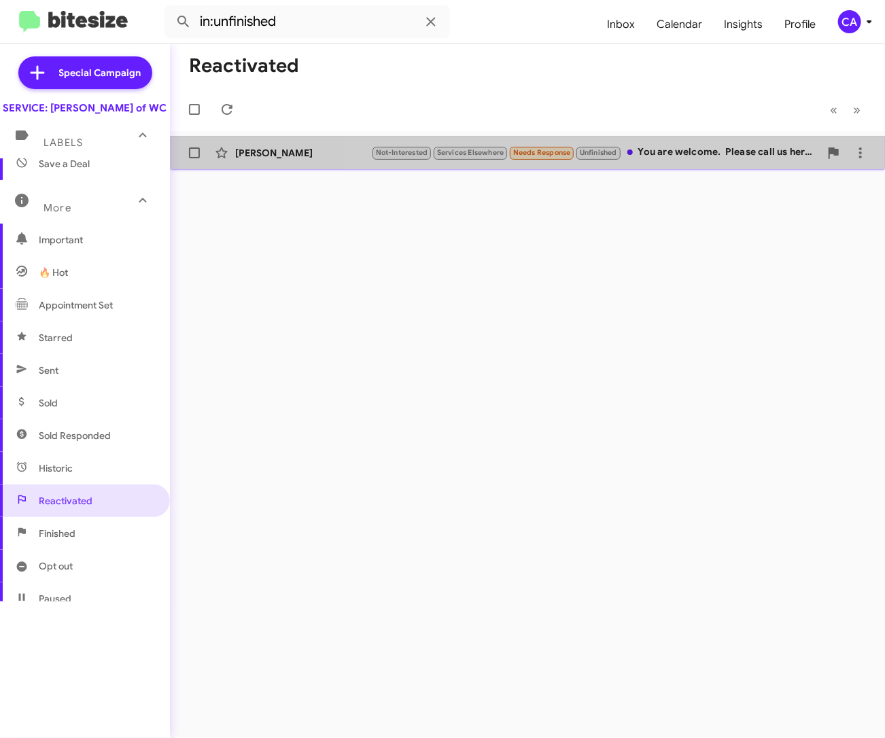
click at [660, 145] on div "Not-Interested Services Elsewhere Needs Response Unfinished You are welcome. Pl…" at bounding box center [595, 153] width 448 height 16
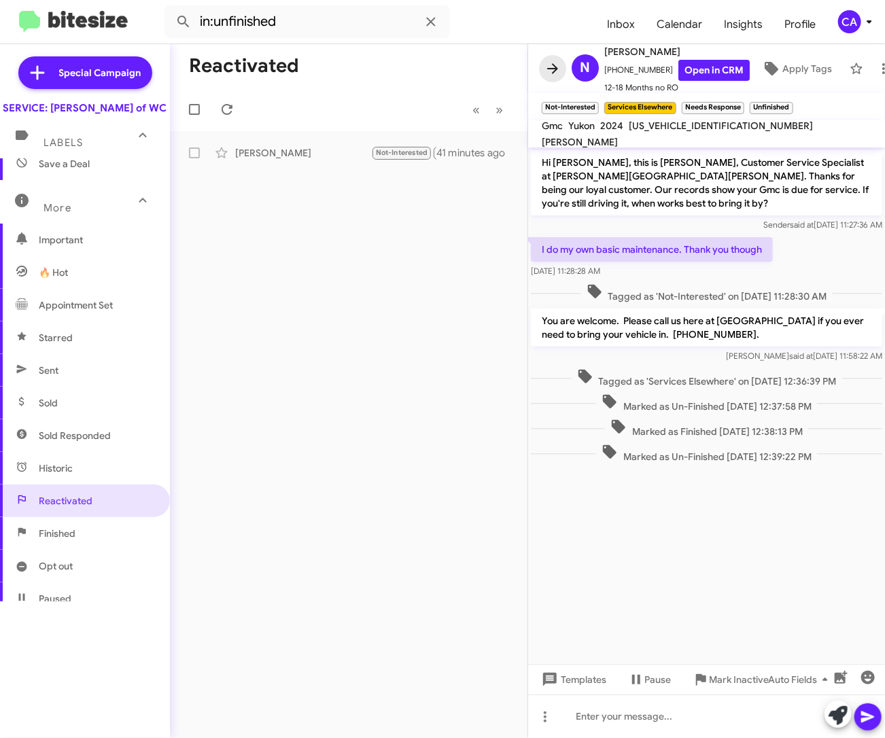
click at [546, 61] on icon at bounding box center [552, 68] width 16 height 16
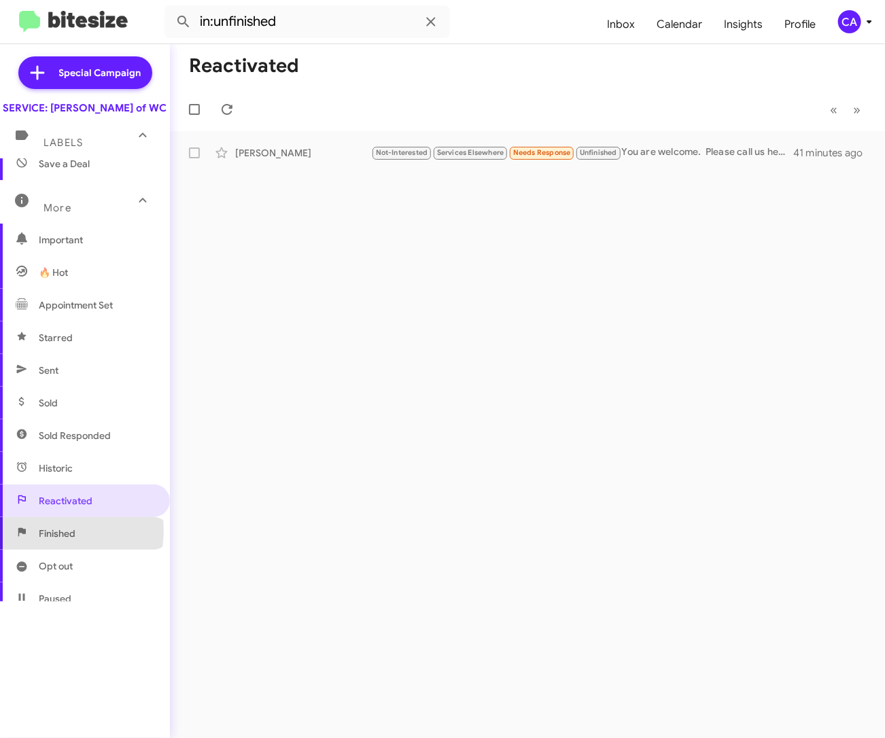
click at [60, 540] on span "Finished" at bounding box center [57, 534] width 37 height 14
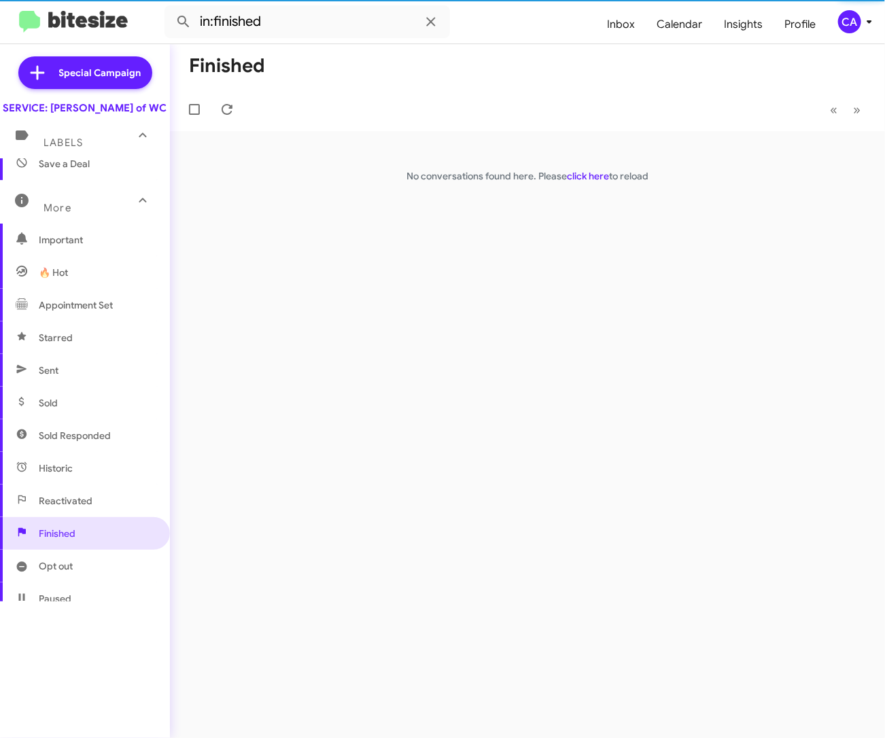
click at [52, 573] on span "Opt out" at bounding box center [56, 566] width 34 height 14
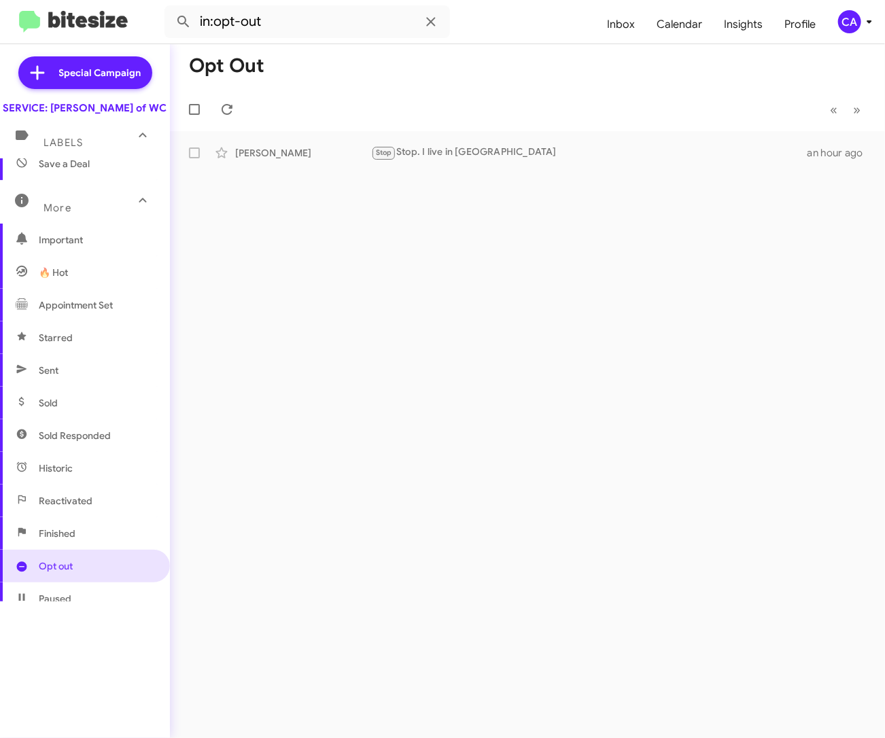
click at [45, 605] on span "Paused" at bounding box center [55, 599] width 33 height 14
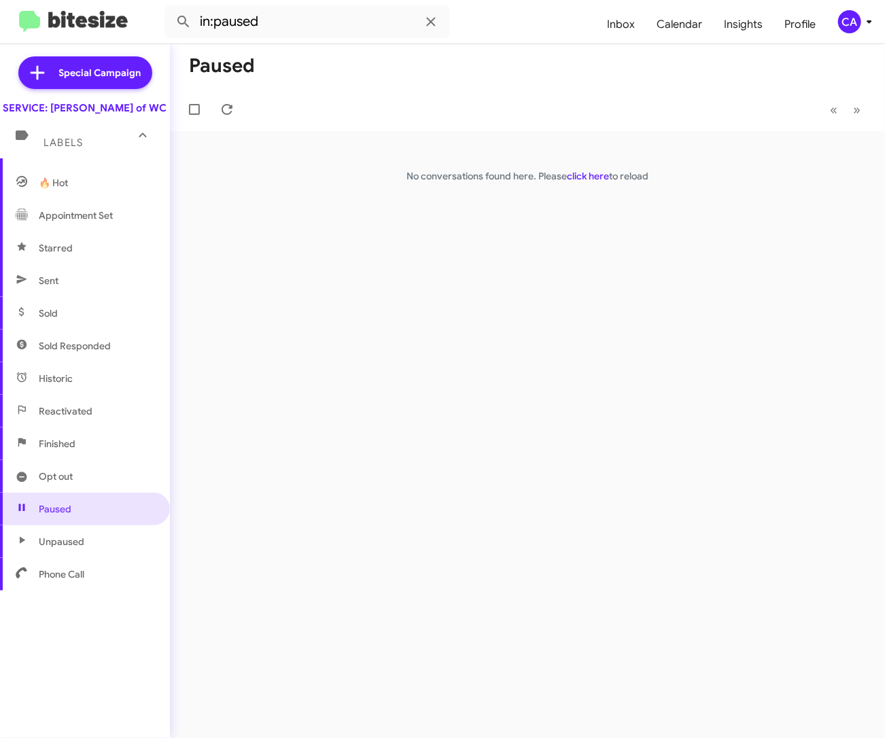
scroll to position [198, 0]
click at [74, 548] on span "Unpaused" at bounding box center [62, 542] width 46 height 14
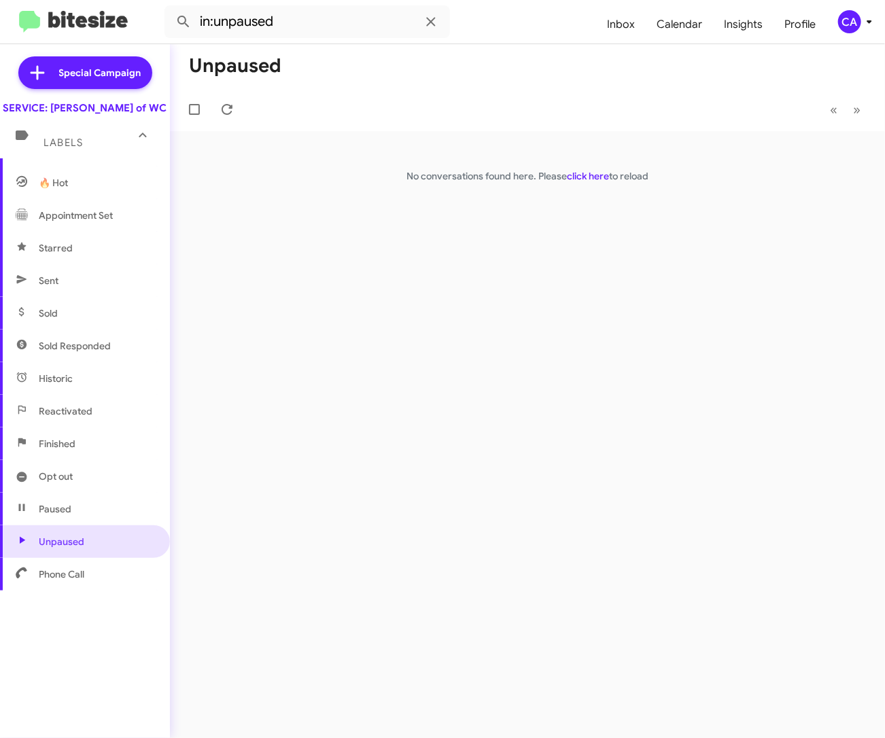
click at [74, 581] on span "Phone Call" at bounding box center [62, 574] width 46 height 14
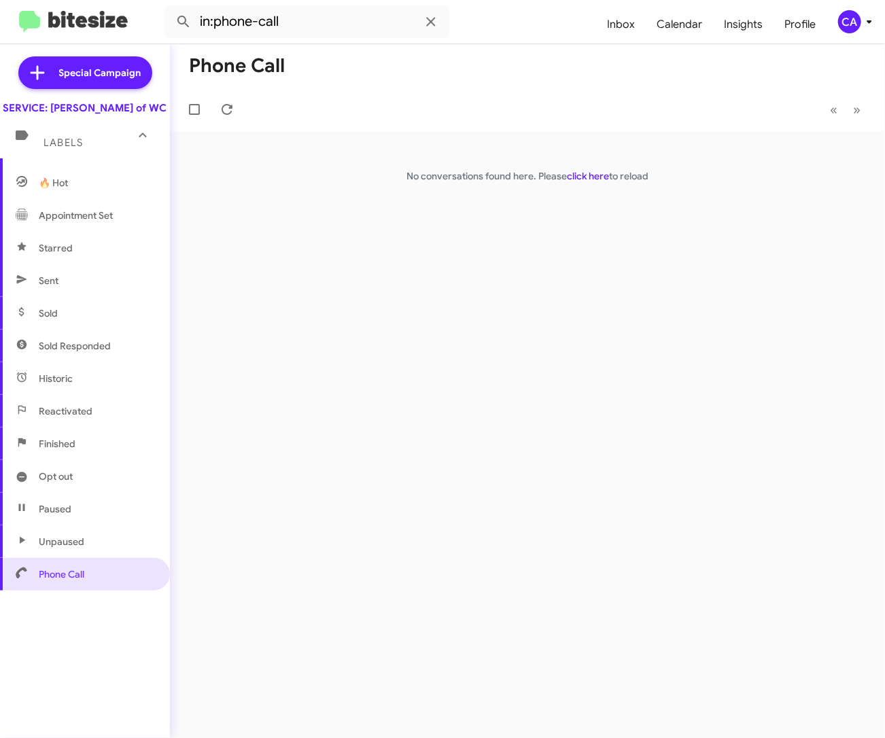
click at [64, 450] on span "Finished" at bounding box center [57, 444] width 37 height 14
type input "in:finished"
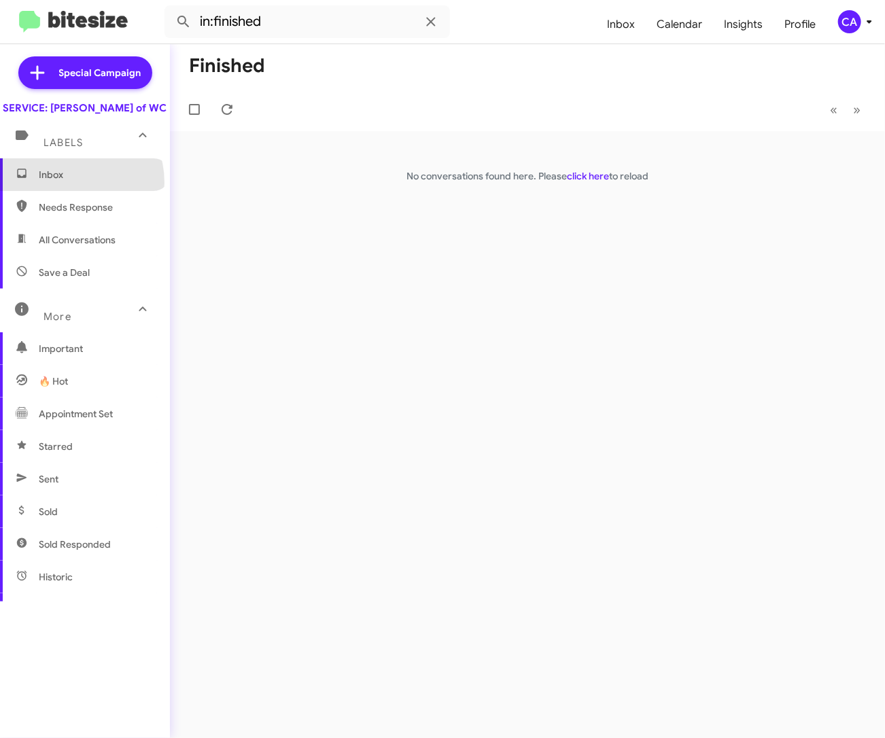
click at [67, 191] on span "Inbox" at bounding box center [85, 174] width 170 height 33
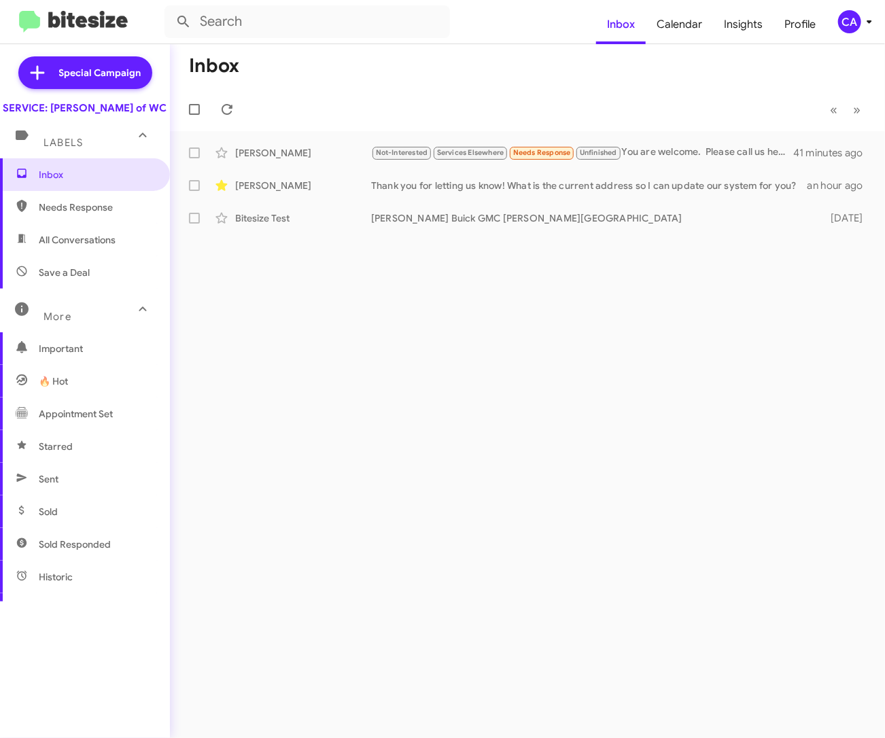
click at [64, 247] on span "All Conversations" at bounding box center [77, 240] width 77 height 14
type input "in:all-conversations"
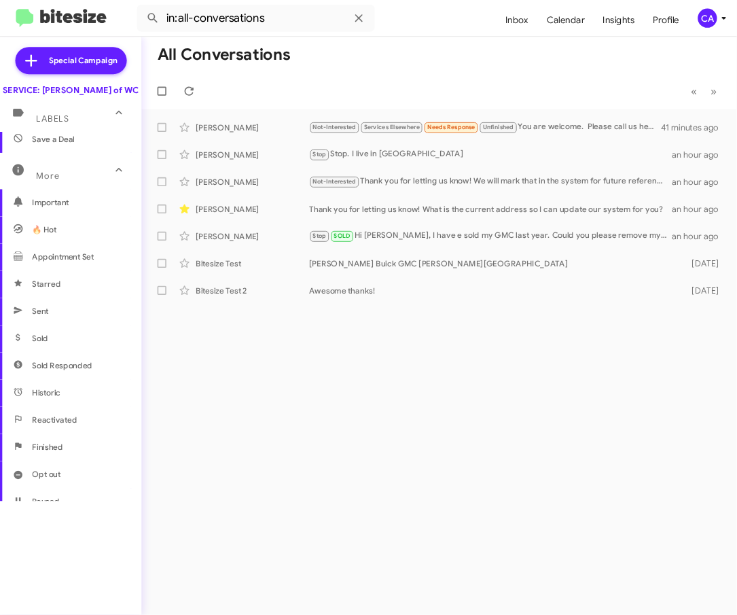
scroll to position [198, 0]
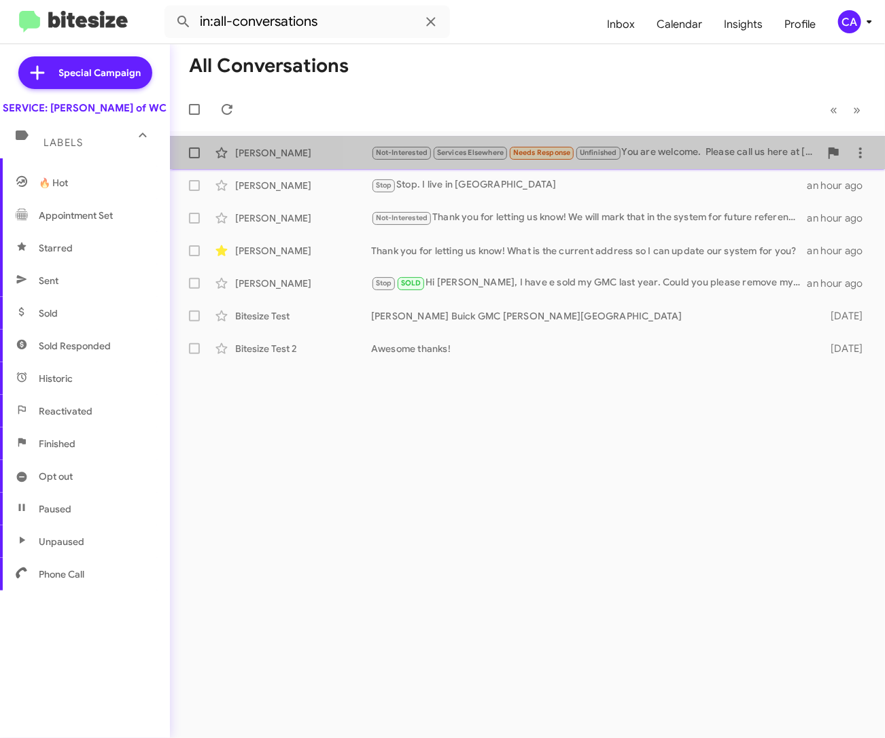
click at [655, 152] on div "Not-Interested Services Elsewhere Needs Response Unfinished You are welcome. Pl…" at bounding box center [595, 153] width 448 height 16
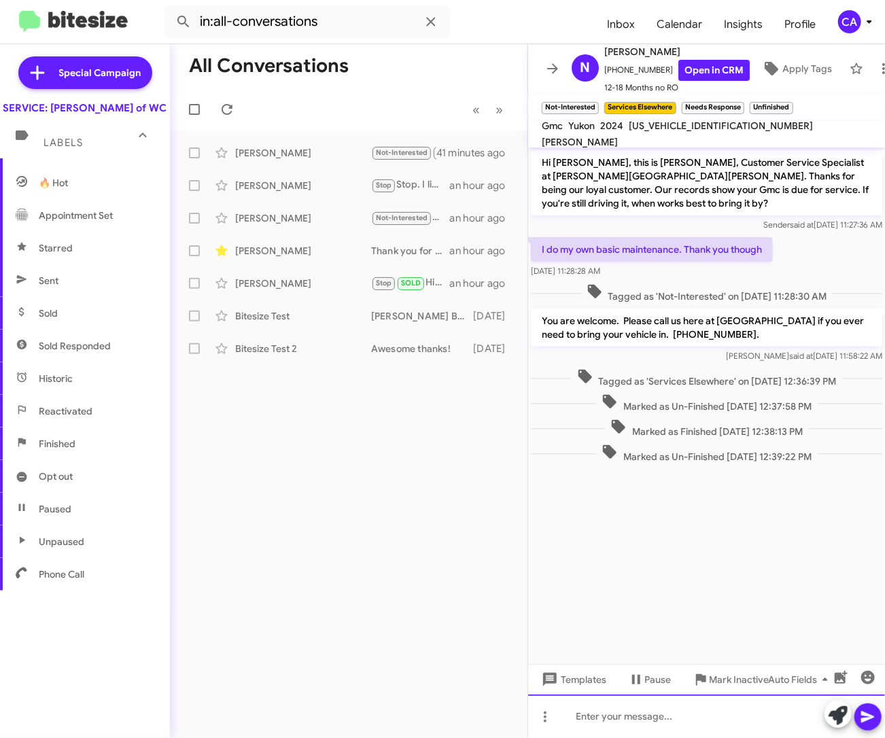
click at [622, 717] on div at bounding box center [706, 715] width 357 height 43
click at [744, 101] on span "×" at bounding box center [741, 101] width 11 height 16
click at [722, 101] on span "×" at bounding box center [722, 101] width 11 height 16
click at [554, 60] on icon at bounding box center [552, 68] width 16 height 16
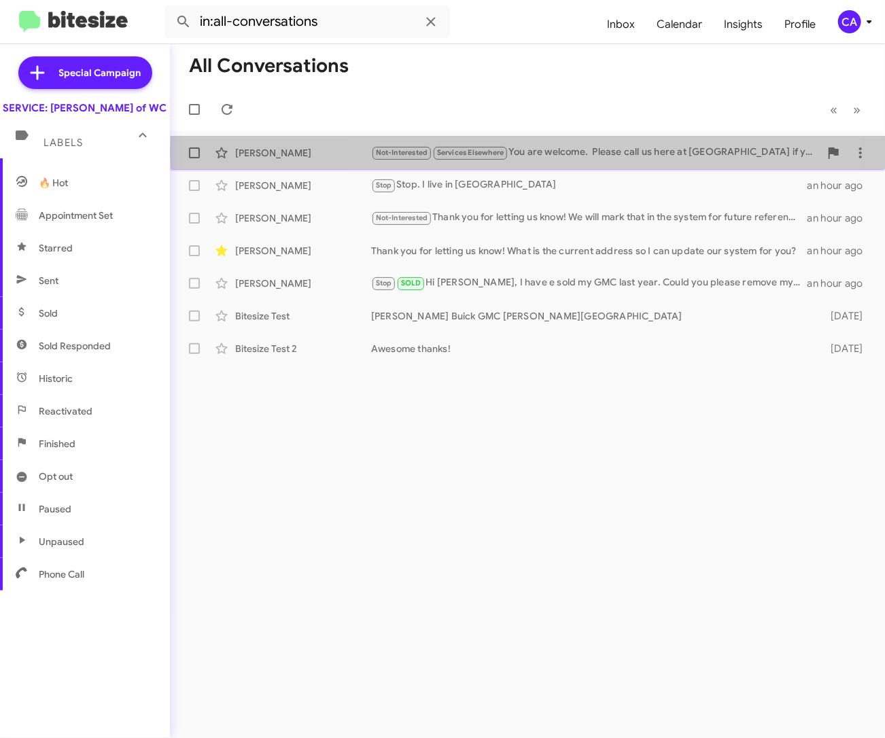
click at [590, 152] on div "Not-Interested Services Elsewhere You are welcome. Please call us here at Ferma…" at bounding box center [595, 153] width 448 height 16
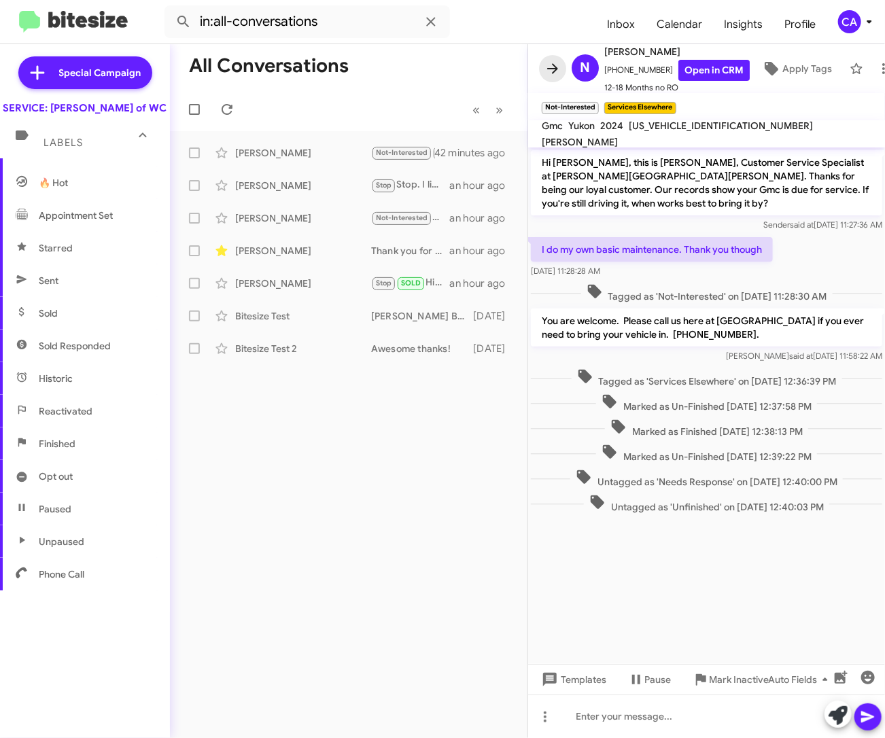
click at [558, 66] on icon at bounding box center [552, 68] width 16 height 16
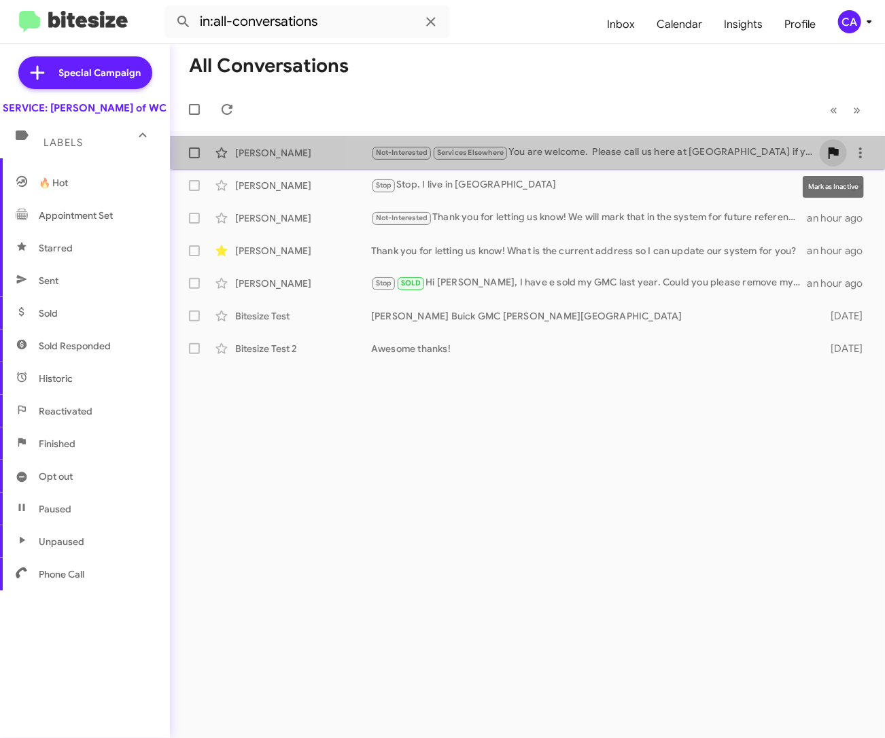
click at [834, 153] on icon at bounding box center [833, 153] width 10 height 12
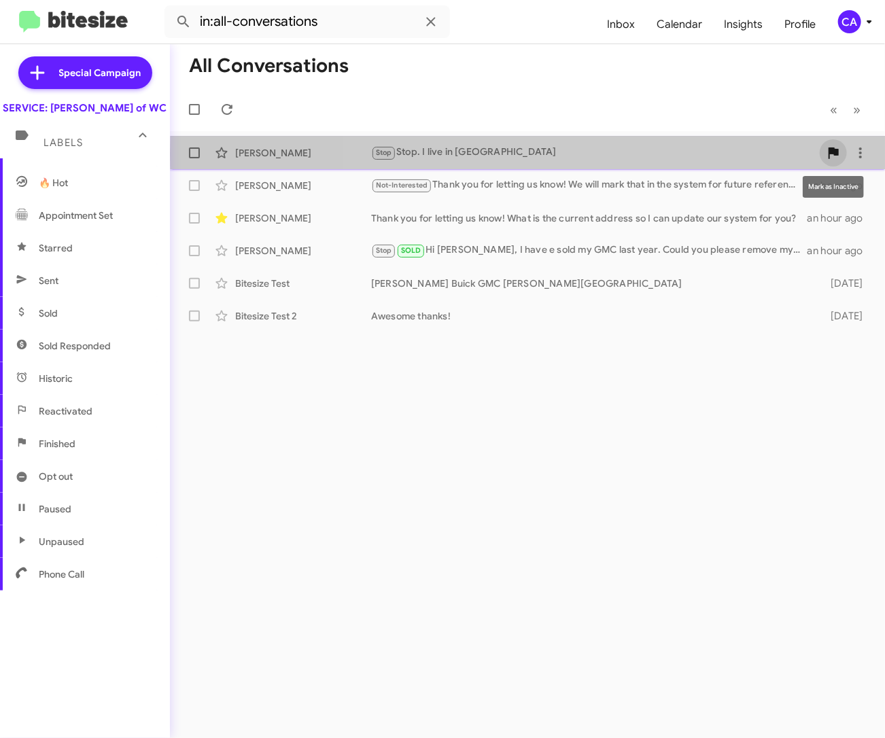
click at [834, 154] on icon at bounding box center [833, 153] width 10 height 12
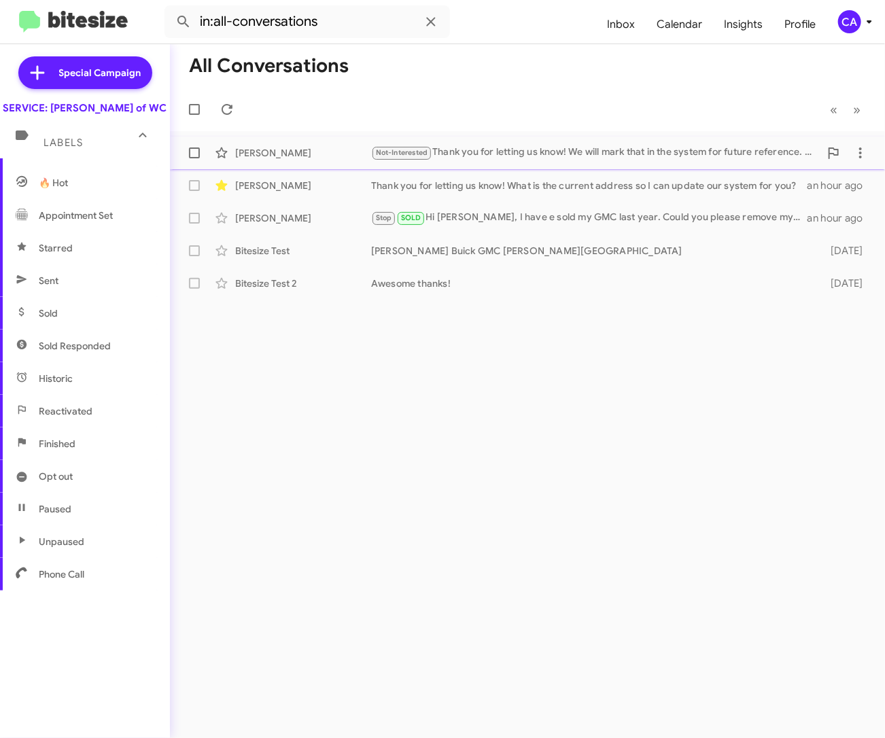
click at [731, 160] on div "Colton Geary Not-Interested Thank you for letting us know! We will mark that in…" at bounding box center [527, 152] width 693 height 27
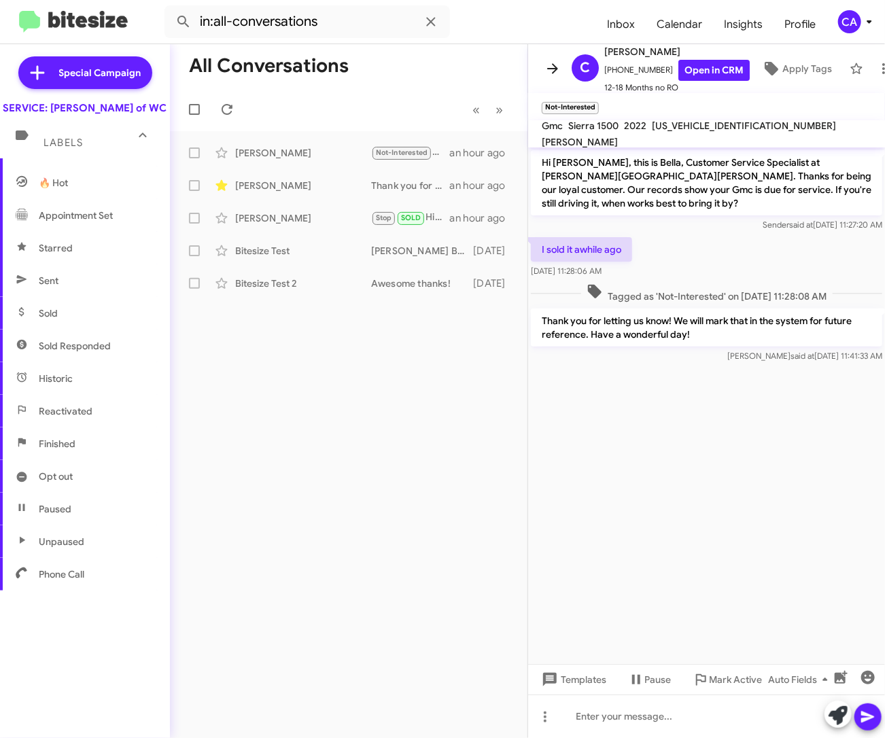
click at [560, 63] on icon at bounding box center [552, 68] width 16 height 16
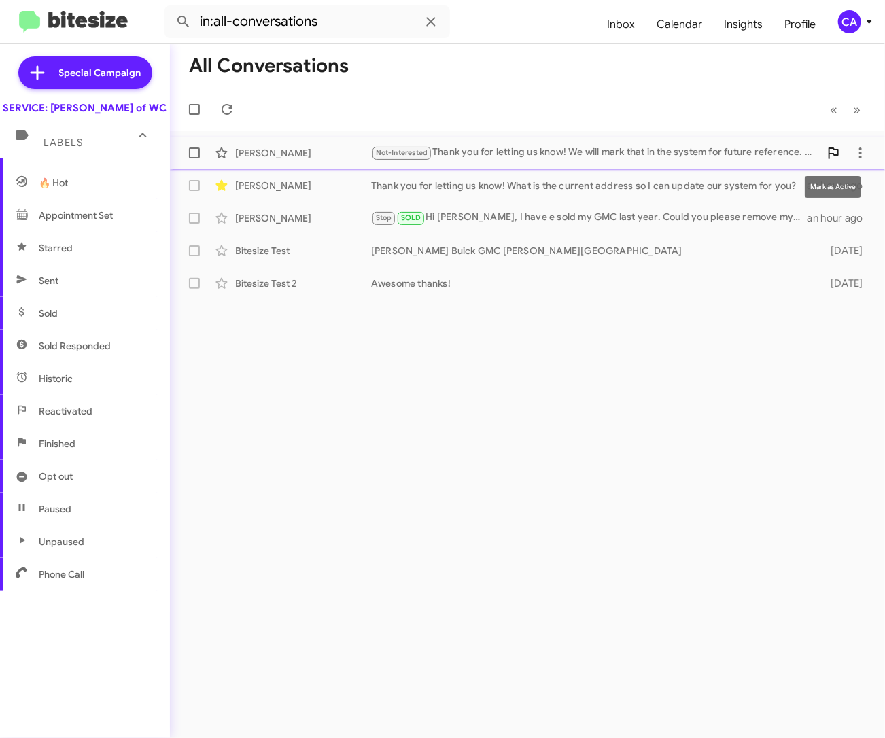
click at [830, 149] on icon at bounding box center [833, 153] width 16 height 16
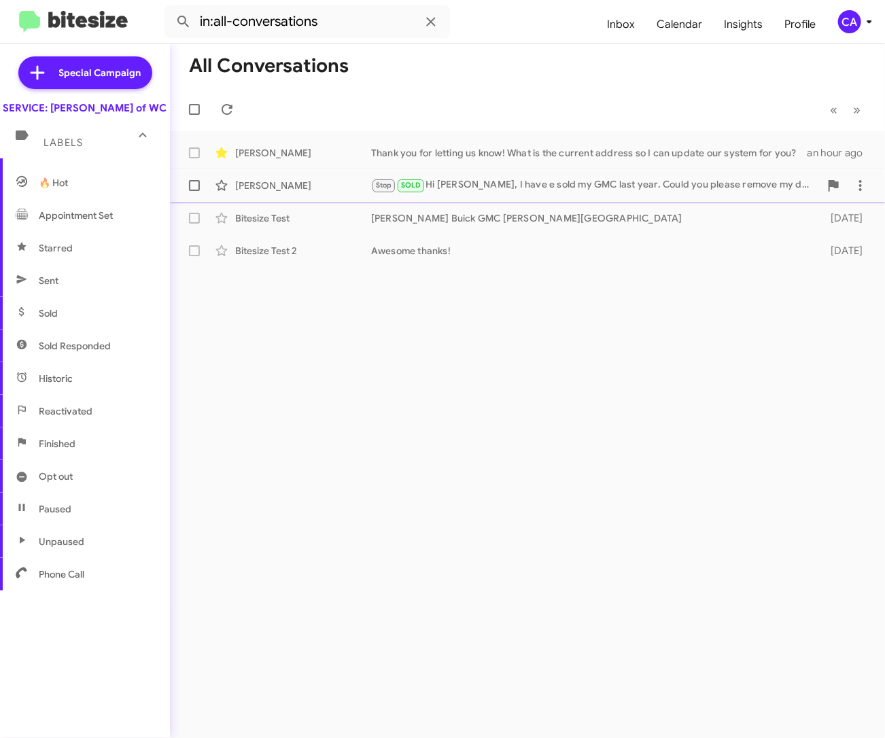
click at [706, 185] on div "Stop SOLD Hi Bella, I have e sold my GMC last year. Could you please remove my …" at bounding box center [595, 185] width 448 height 16
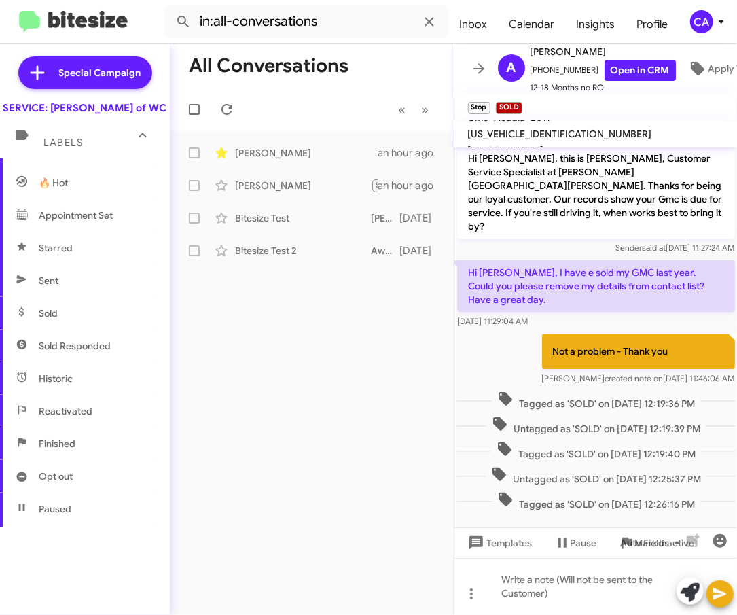
scroll to position [5, 0]
click at [484, 65] on icon at bounding box center [479, 68] width 16 height 16
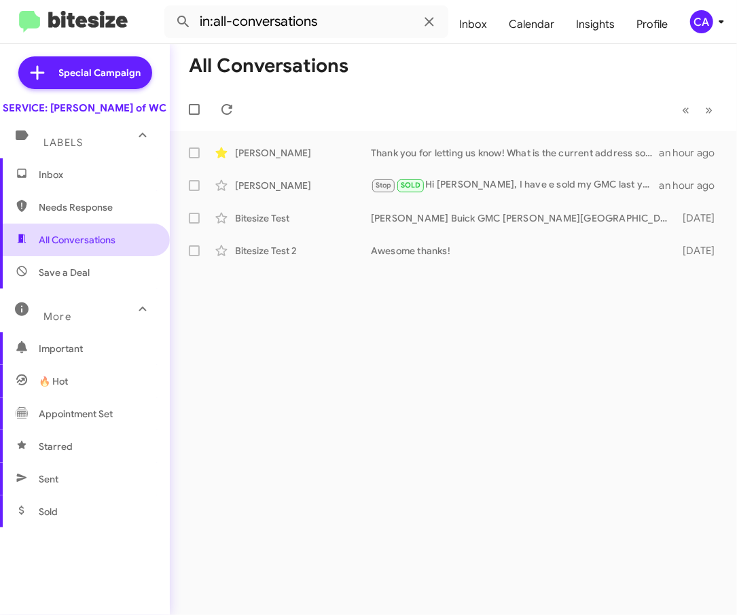
click at [63, 256] on span "All Conversations" at bounding box center [85, 240] width 170 height 33
click at [590, 252] on div "Awesome thanks!" at bounding box center [521, 251] width 301 height 14
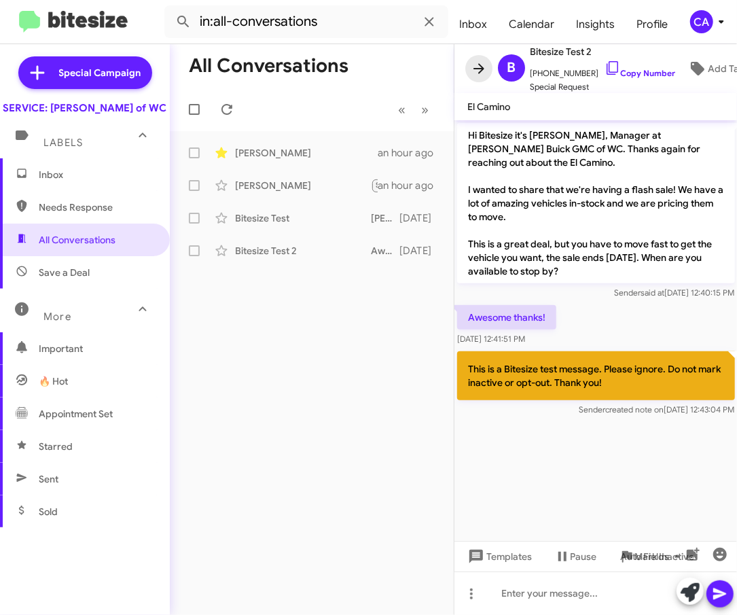
click at [482, 64] on icon at bounding box center [479, 68] width 11 height 10
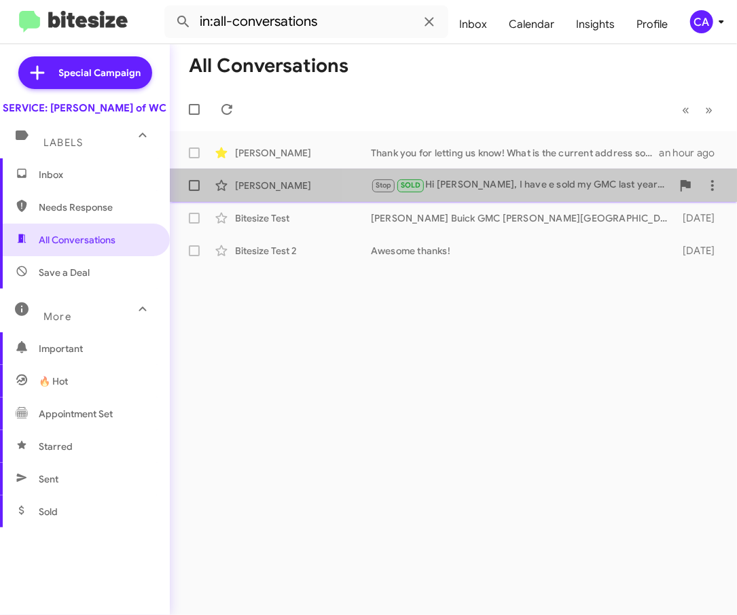
click at [546, 183] on div "Stop SOLD Hi Bella, I have e sold my GMC last year. Could you please remove my …" at bounding box center [521, 185] width 301 height 16
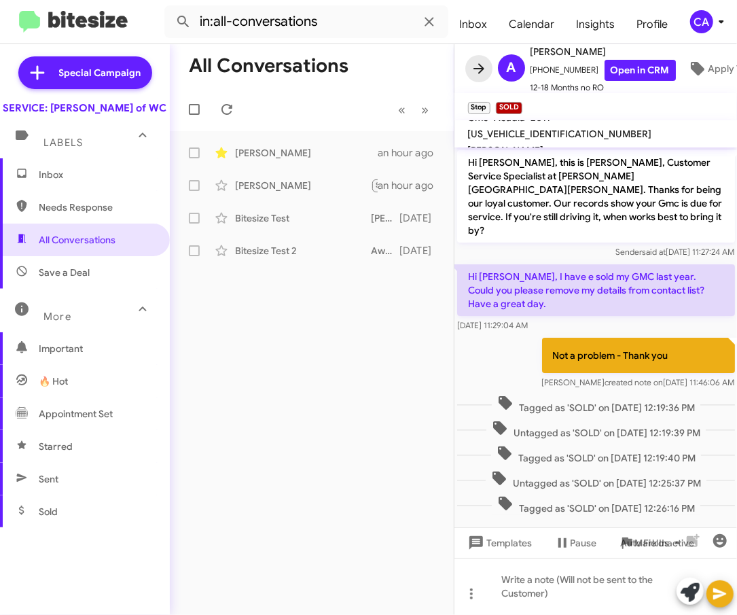
click at [473, 68] on icon at bounding box center [479, 68] width 16 height 16
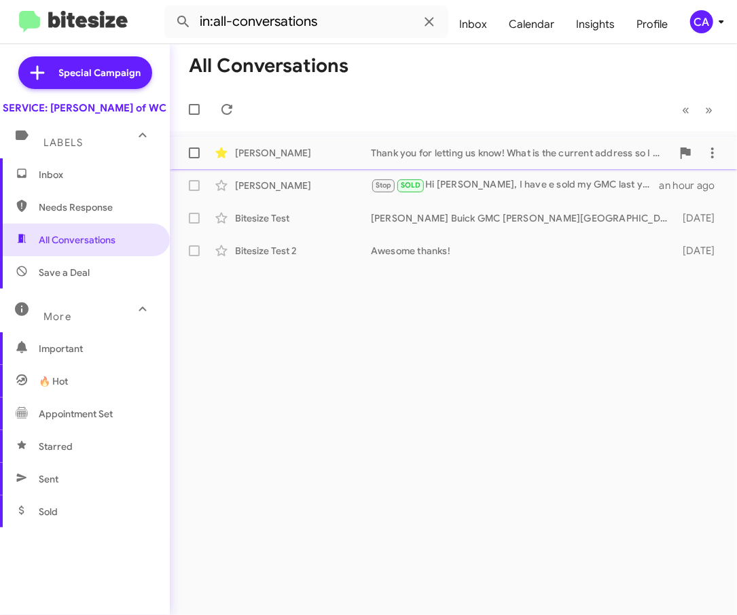
click at [453, 146] on div "Thank you for letting us know! What is the current address so I can update our …" at bounding box center [521, 153] width 301 height 14
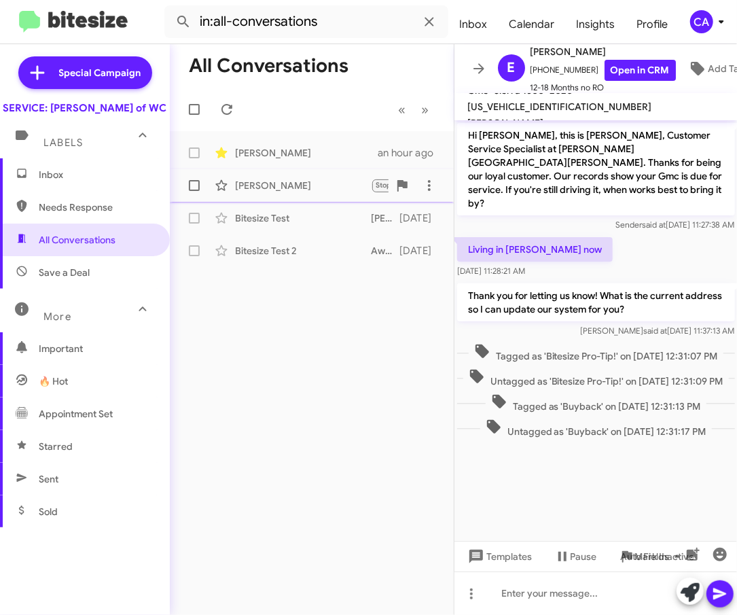
click at [277, 186] on div "[PERSON_NAME]" at bounding box center [303, 186] width 136 height 14
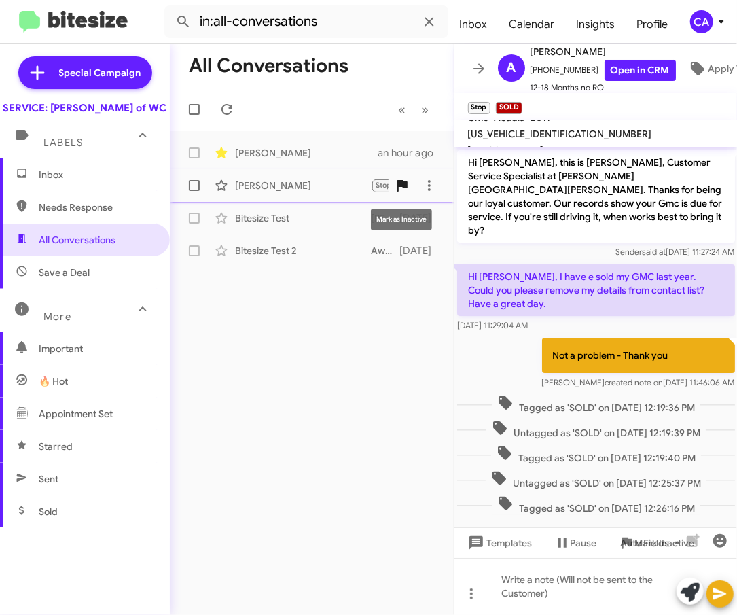
click at [402, 185] on icon at bounding box center [402, 186] width 10 height 12
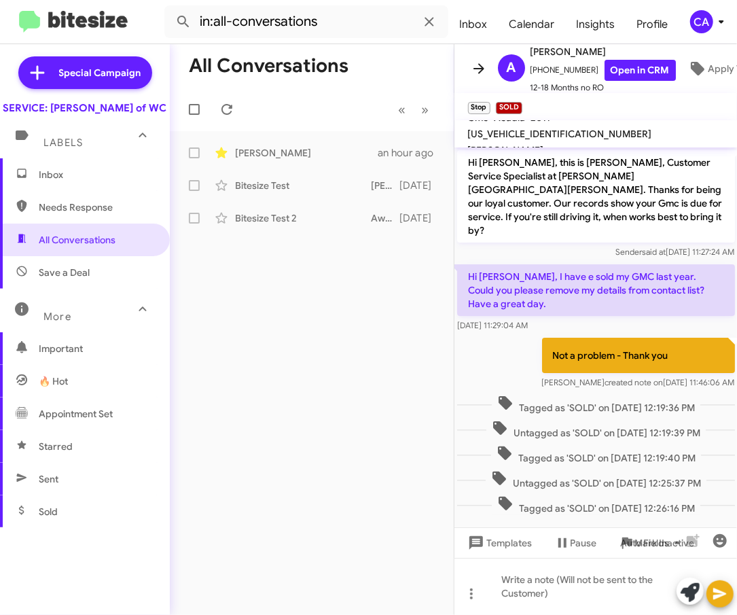
click at [475, 69] on icon at bounding box center [479, 68] width 16 height 16
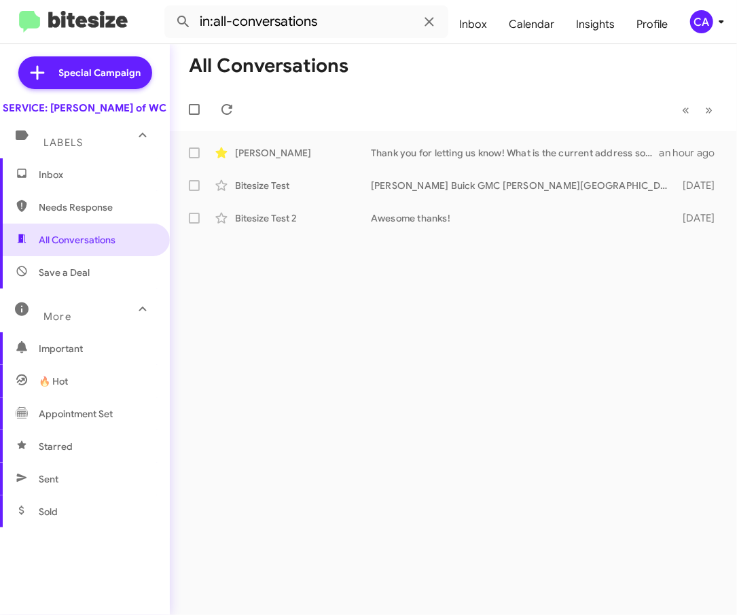
click at [69, 181] on span "Inbox" at bounding box center [96, 175] width 115 height 14
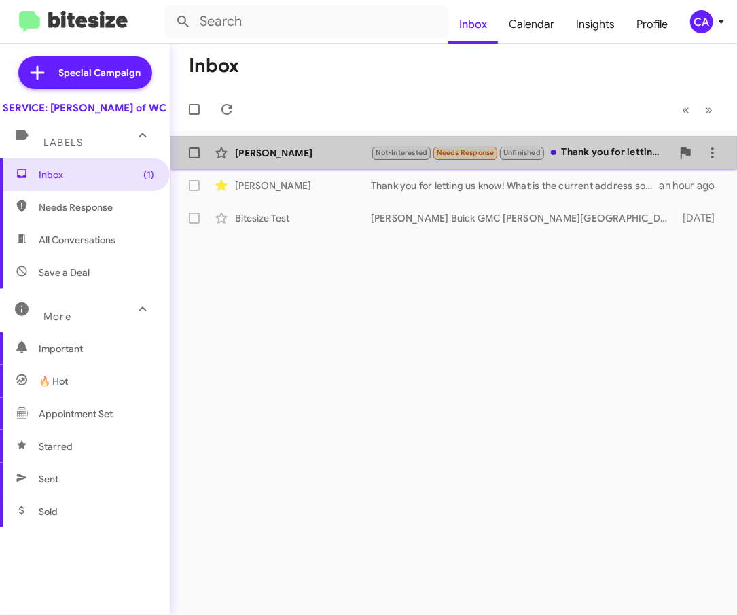
click at [337, 154] on div "[PERSON_NAME]" at bounding box center [303, 153] width 136 height 14
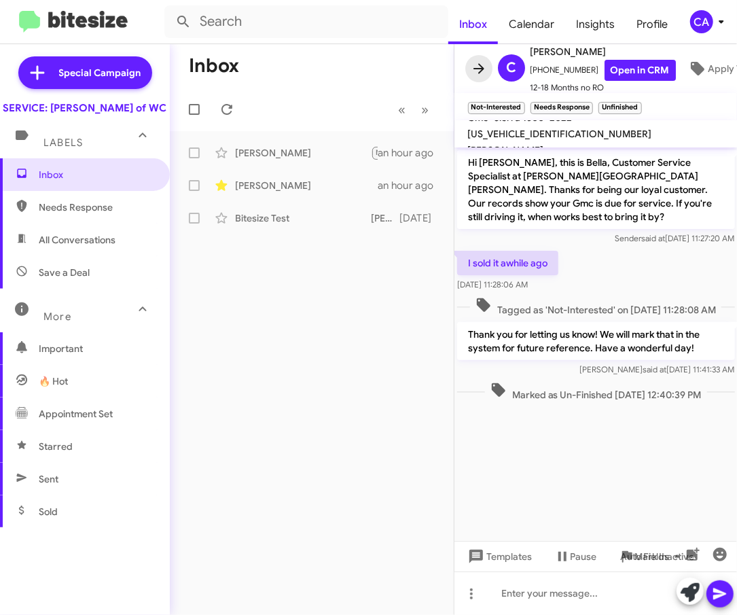
click at [473, 64] on icon at bounding box center [479, 68] width 16 height 16
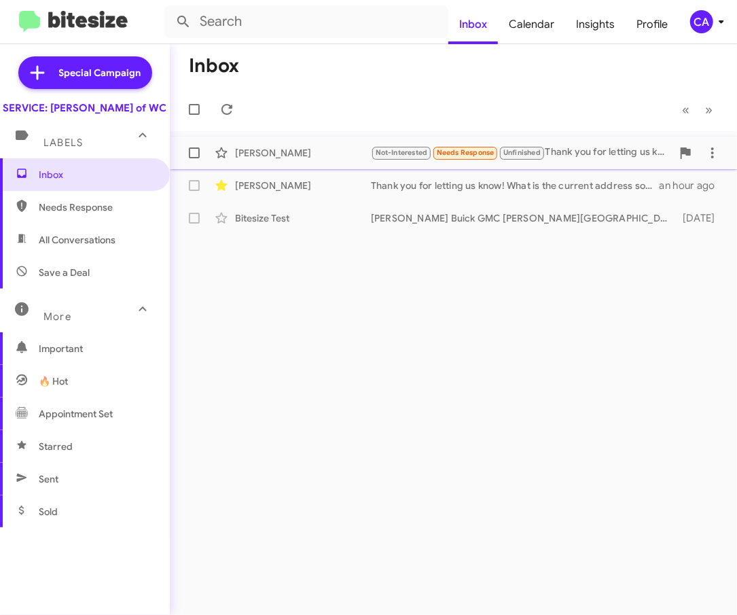
click at [574, 156] on div "Not-Interested Needs Response Unfinished Thank you for letting us know! We will…" at bounding box center [521, 153] width 301 height 16
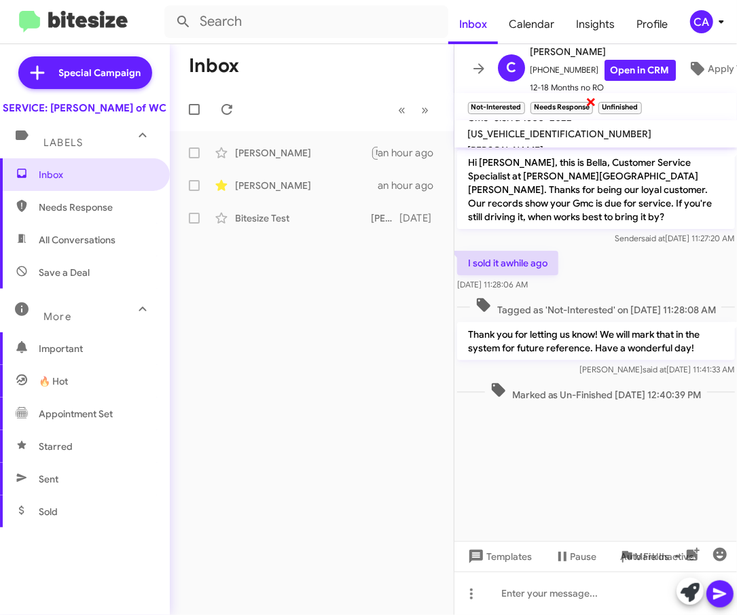
click at [591, 99] on span "×" at bounding box center [591, 101] width 11 height 16
click at [571, 100] on span "×" at bounding box center [571, 101] width 11 height 16
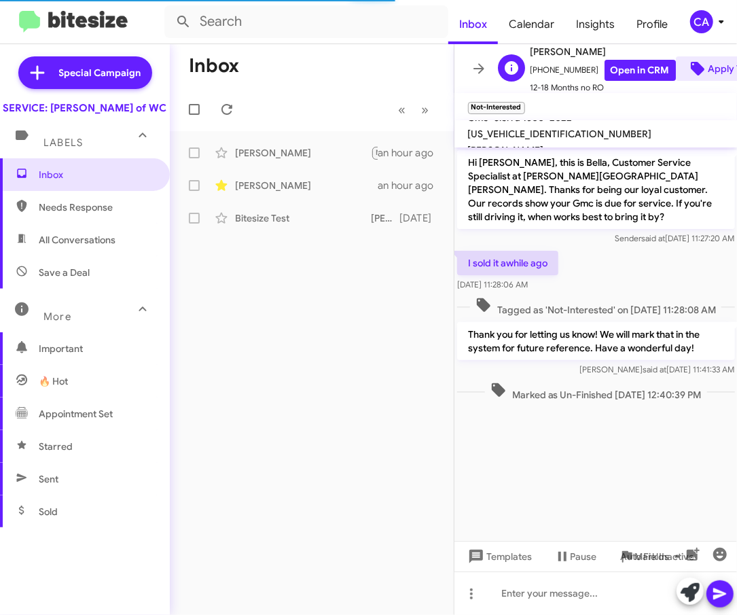
click at [693, 60] on span "Apply Tags" at bounding box center [722, 68] width 71 height 24
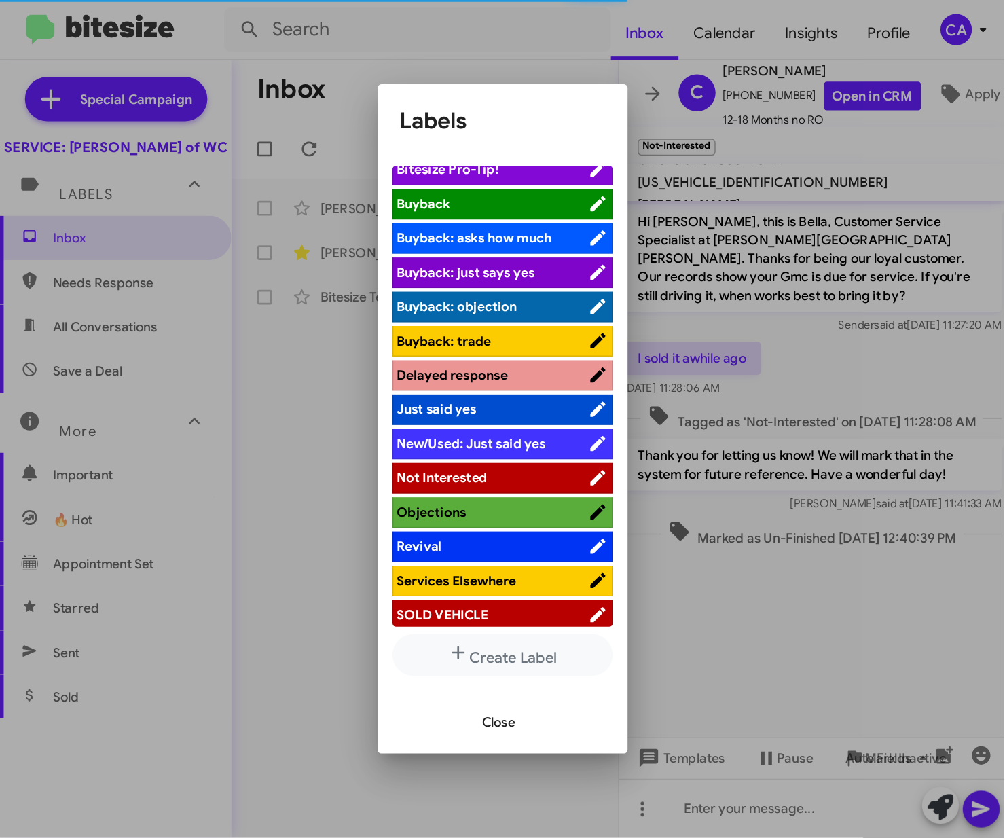
scroll to position [60, 0]
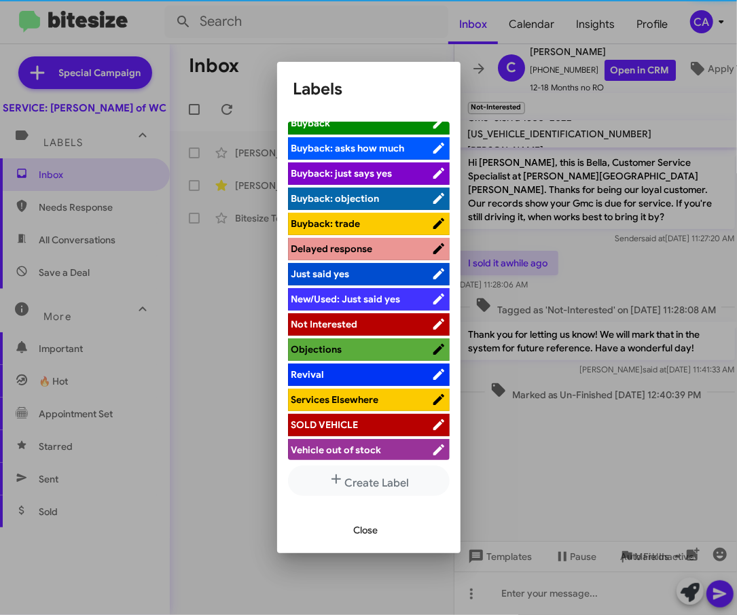
click at [338, 422] on span "SOLD VEHICLE" at bounding box center [324, 425] width 67 height 12
click at [492, 306] on div at bounding box center [368, 307] width 737 height 615
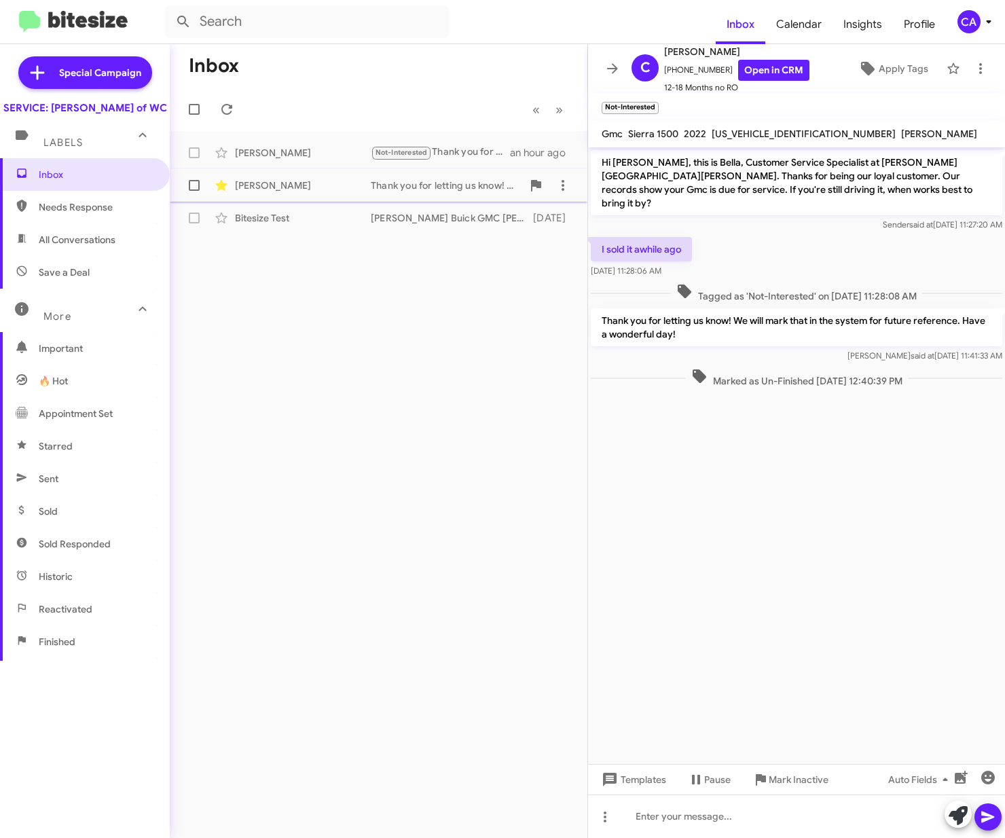
click at [399, 197] on div "Eddie Beverly Thank you for letting us know! What is the current address so I c…" at bounding box center [379, 185] width 396 height 27
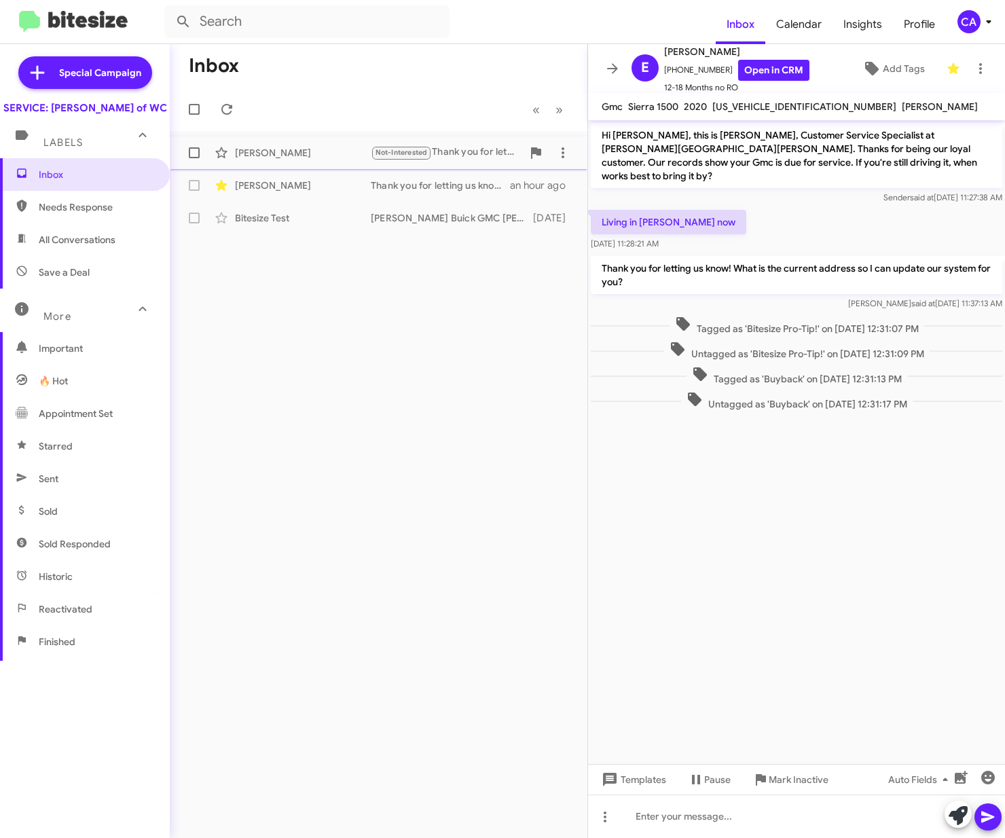
click at [448, 145] on div "Not-Interested Thank you for letting us know! We will mark that in the system f…" at bounding box center [447, 153] width 152 height 16
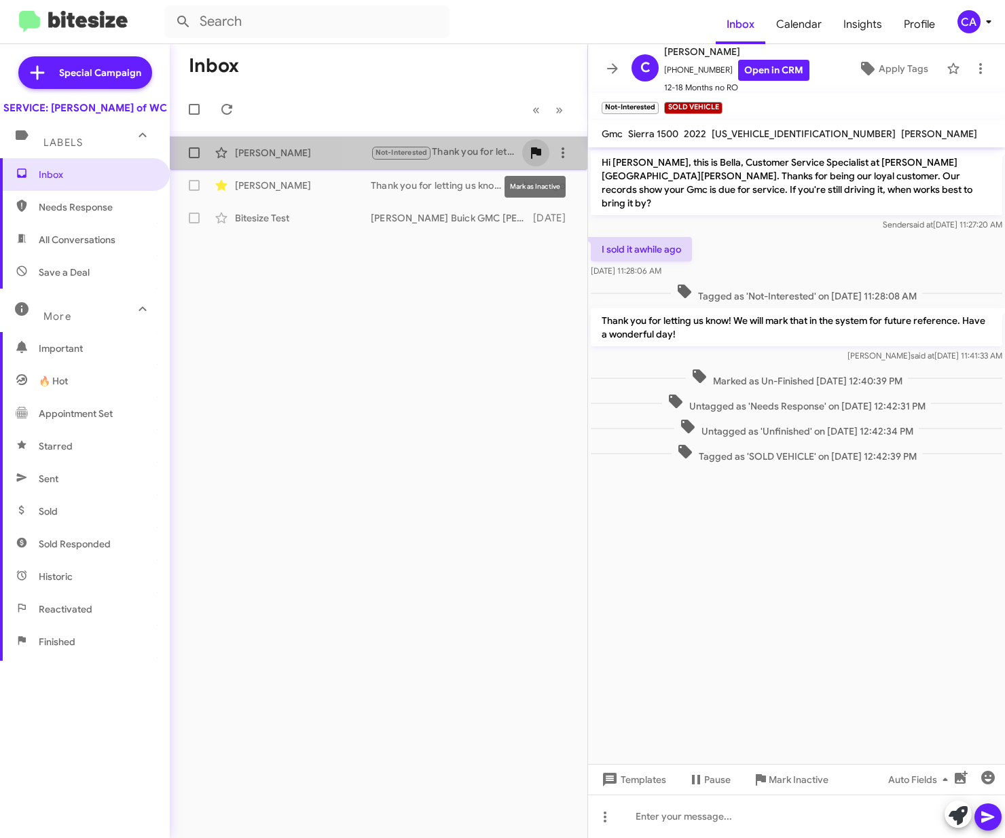
click at [539, 150] on icon at bounding box center [536, 153] width 10 height 12
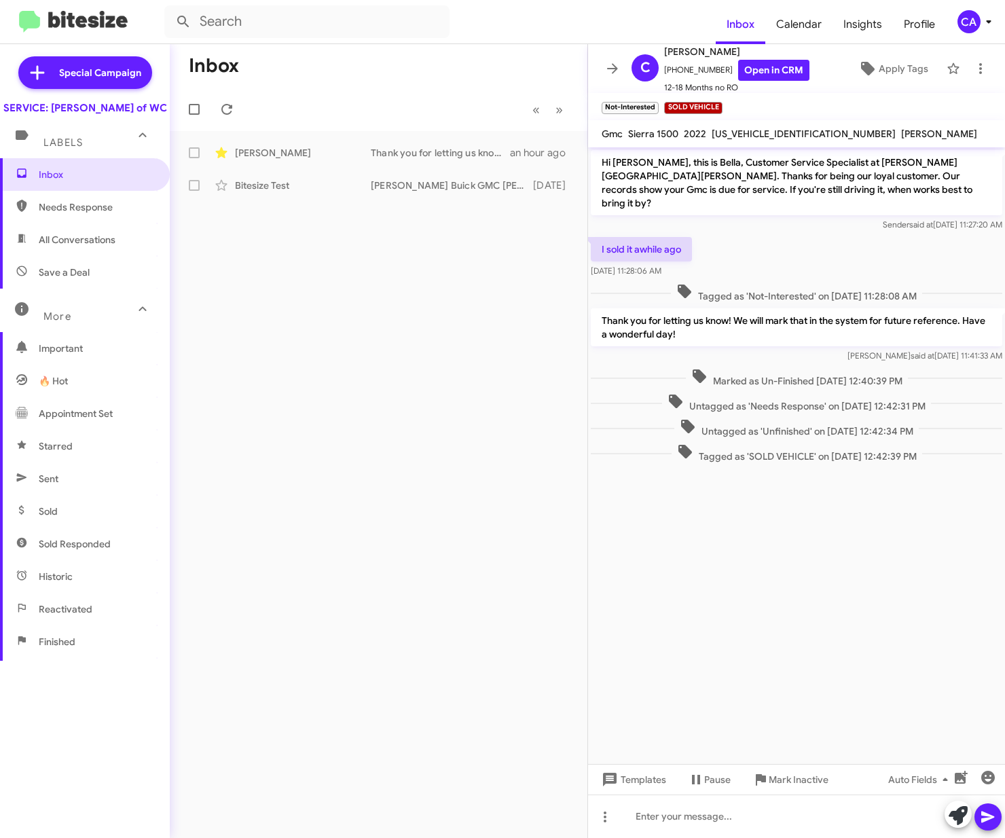
click at [68, 214] on span "Needs Response" at bounding box center [96, 207] width 115 height 14
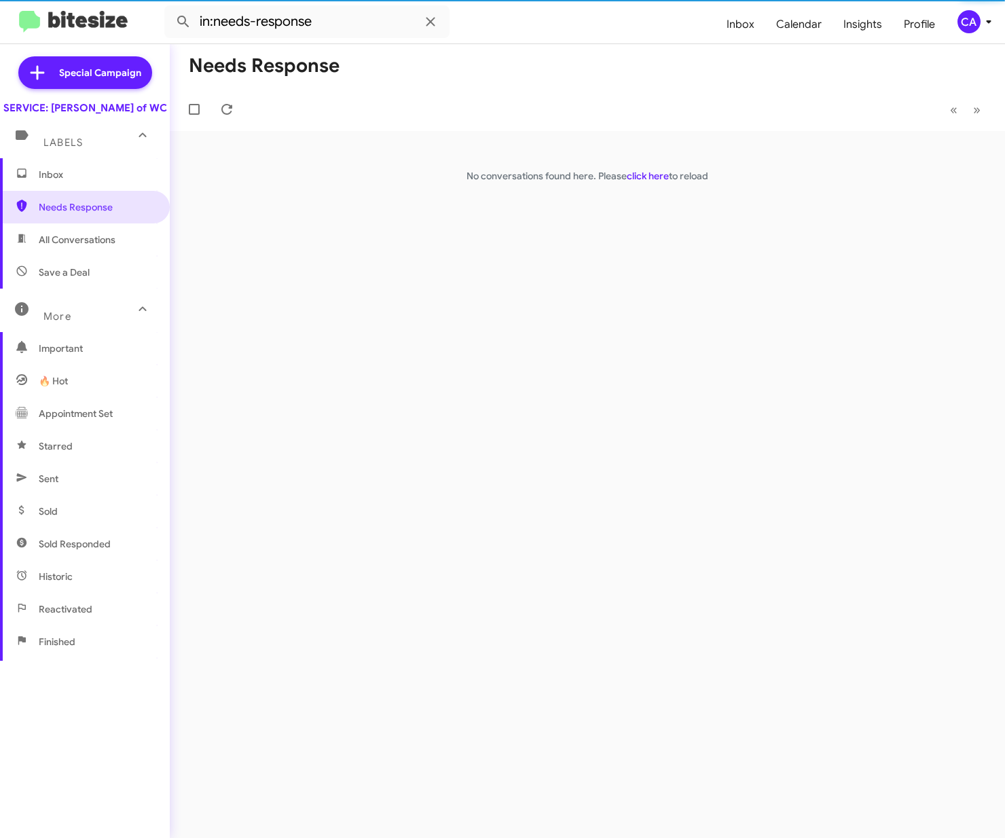
click at [68, 243] on span "All Conversations" at bounding box center [85, 240] width 170 height 33
type input "in:all-conversations"
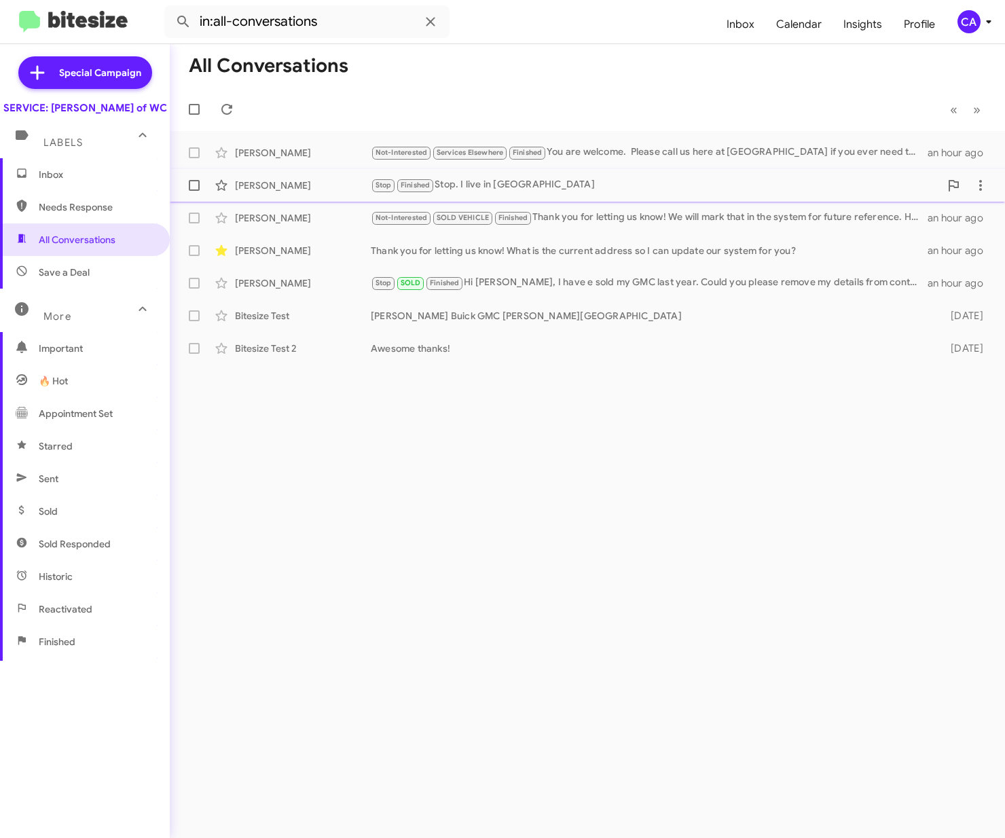
click at [484, 182] on div "Stop Finished Stop. I live in pa" at bounding box center [655, 185] width 569 height 16
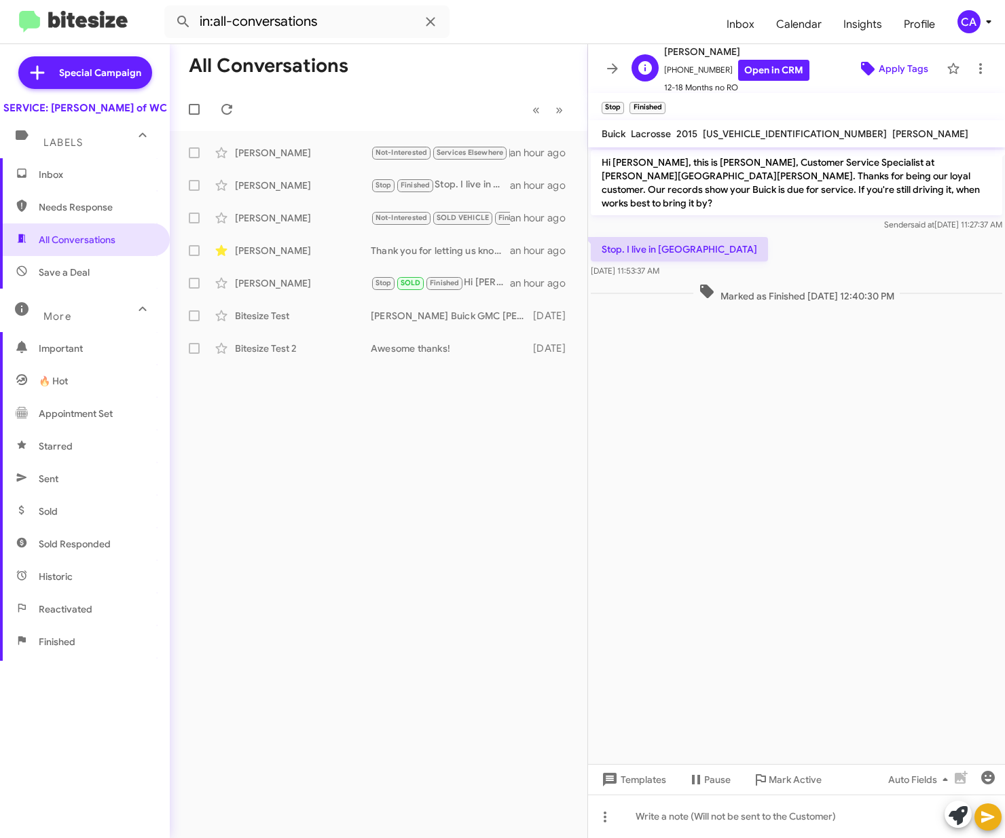
click at [884, 67] on span "Apply Tags" at bounding box center [904, 68] width 50 height 24
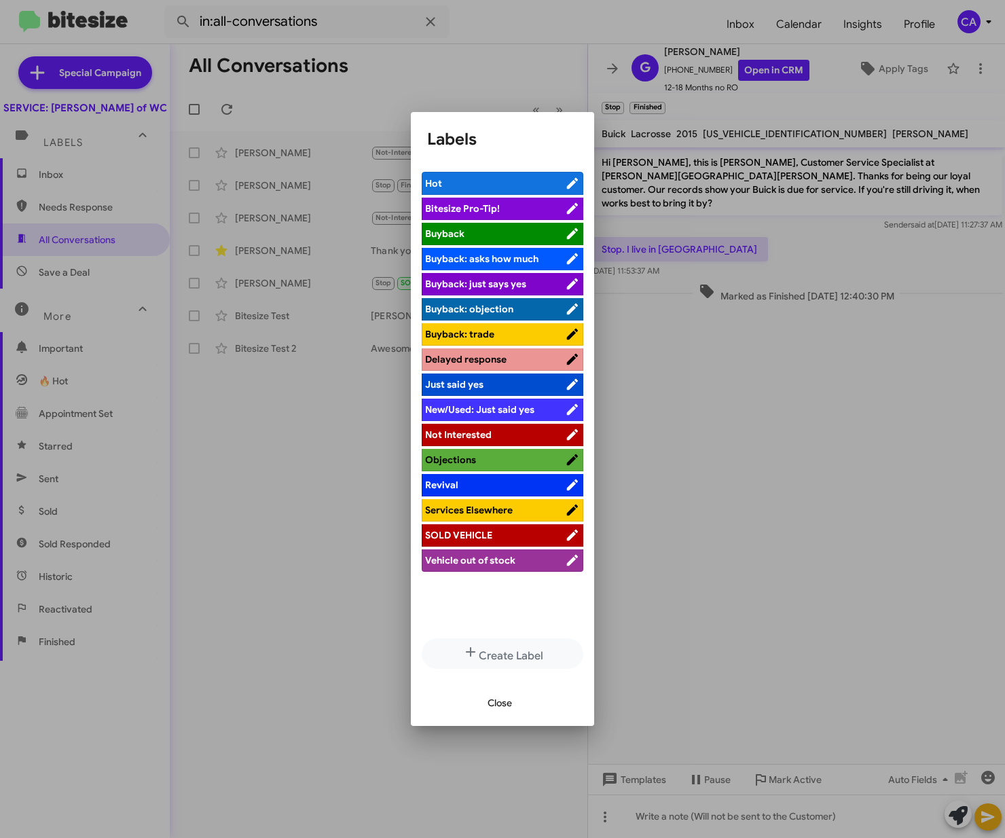
click at [484, 557] on span "Vehicle out of stock" at bounding box center [470, 560] width 90 height 12
click at [567, 557] on icon at bounding box center [573, 560] width 13 height 16
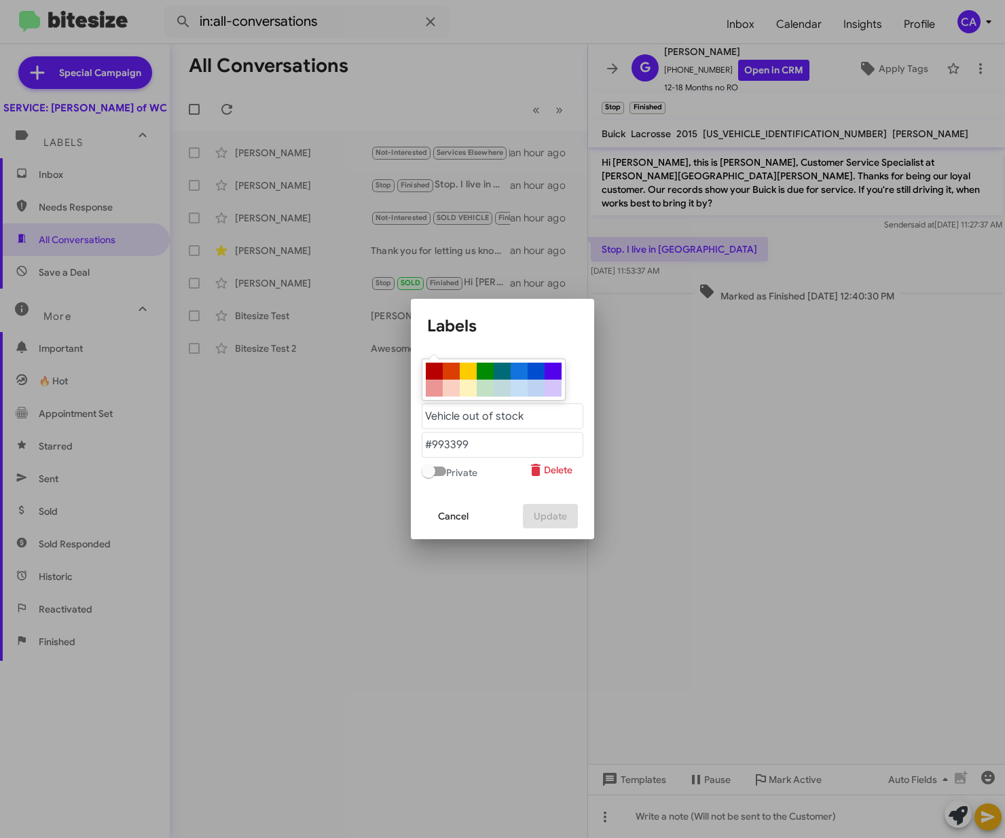
click at [455, 374] on div at bounding box center [451, 371] width 17 height 17
type "#db3e00"
click at [489, 416] on "text" at bounding box center [503, 417] width 162 height 26
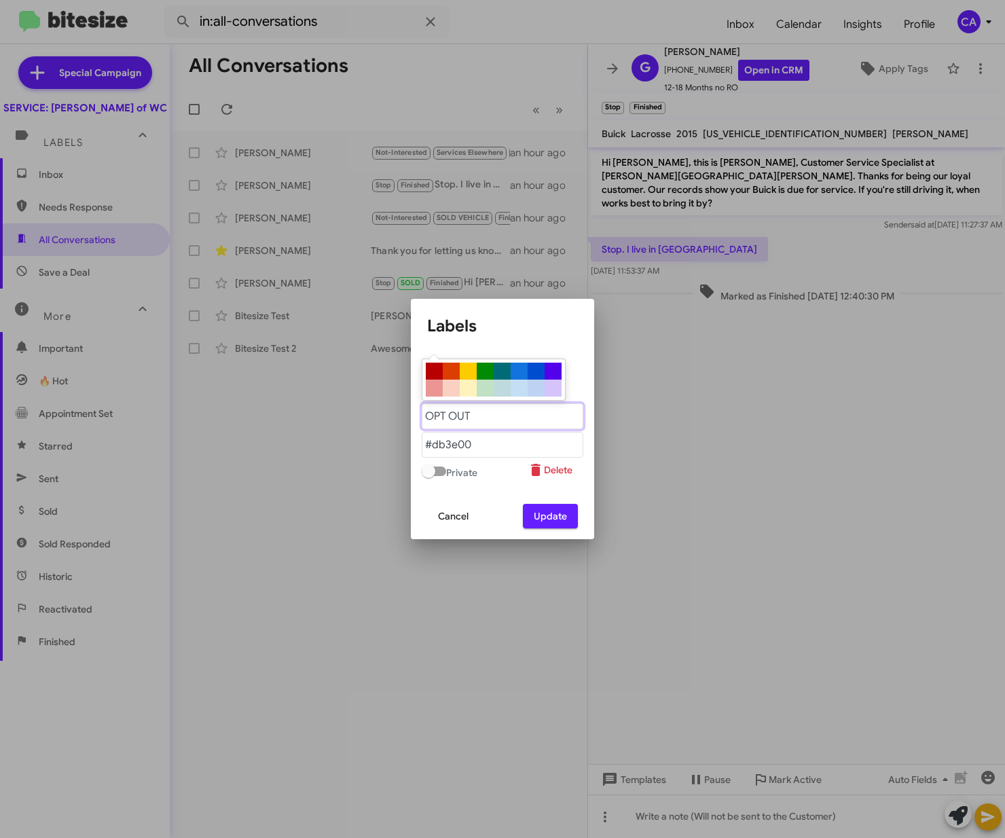
type "OPT OUT"
click at [545, 520] on span "Update" at bounding box center [550, 516] width 33 height 24
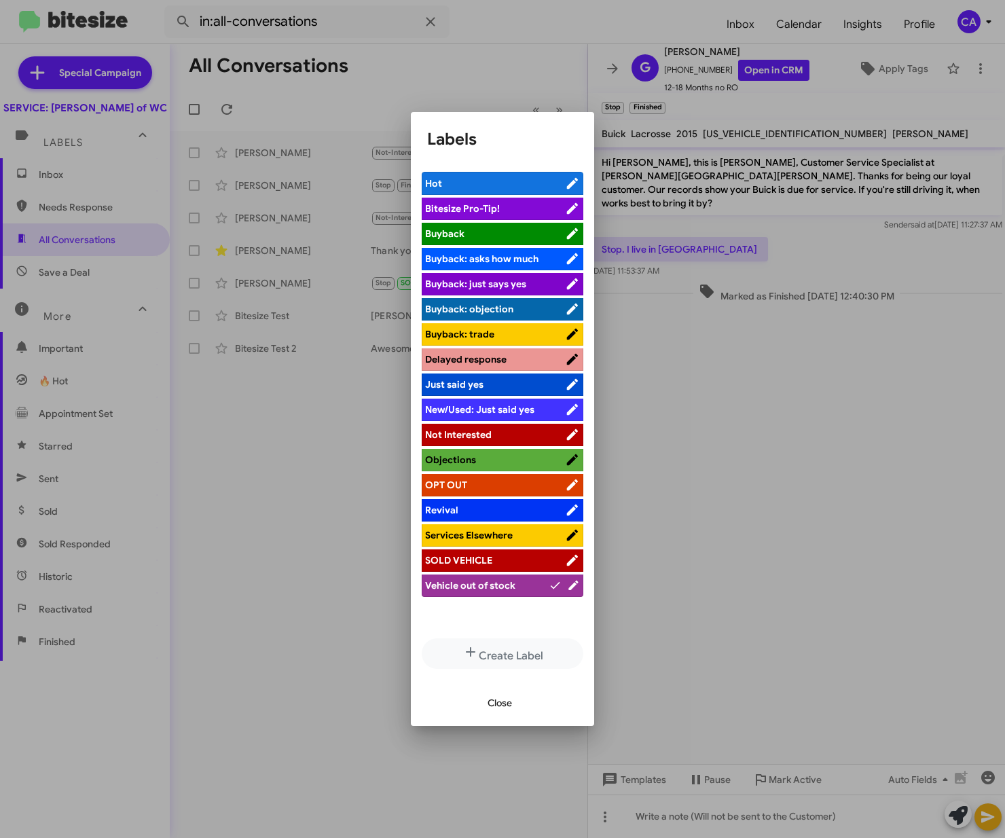
click at [544, 478] on span "OPT OUT" at bounding box center [495, 485] width 140 height 14
click at [567, 480] on icon at bounding box center [573, 485] width 13 height 16
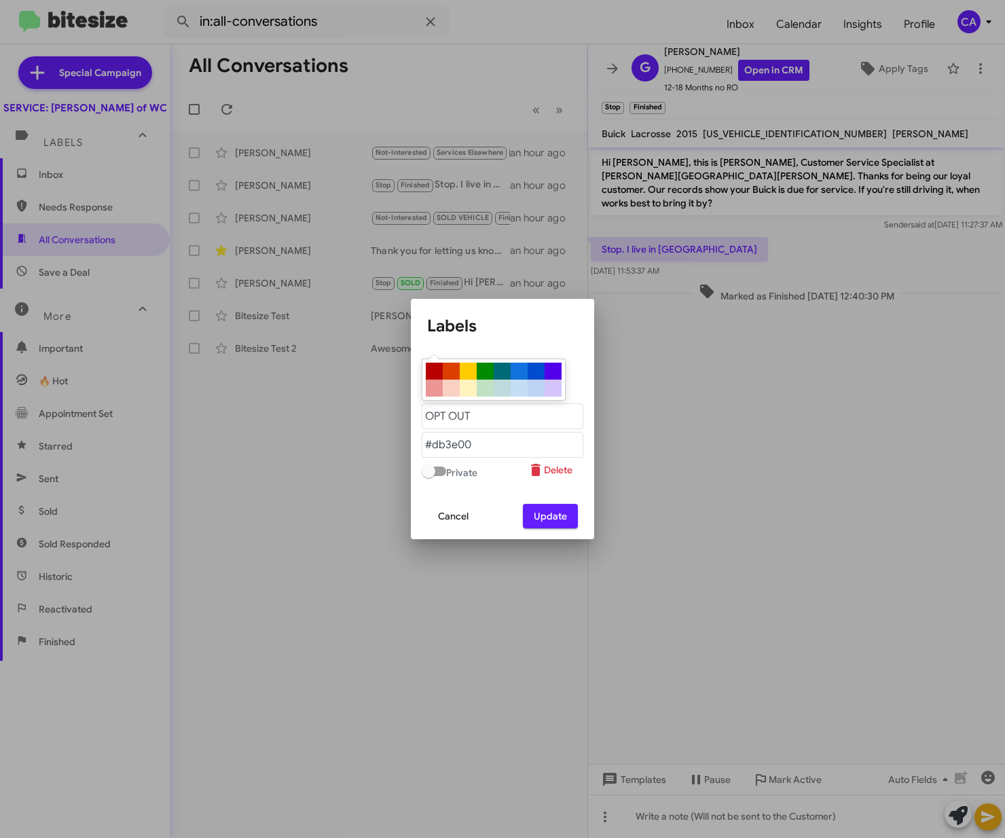
click at [432, 368] on div at bounding box center [434, 371] width 17 height 17
type "#b80000"
click at [548, 516] on span "Update" at bounding box center [550, 516] width 33 height 24
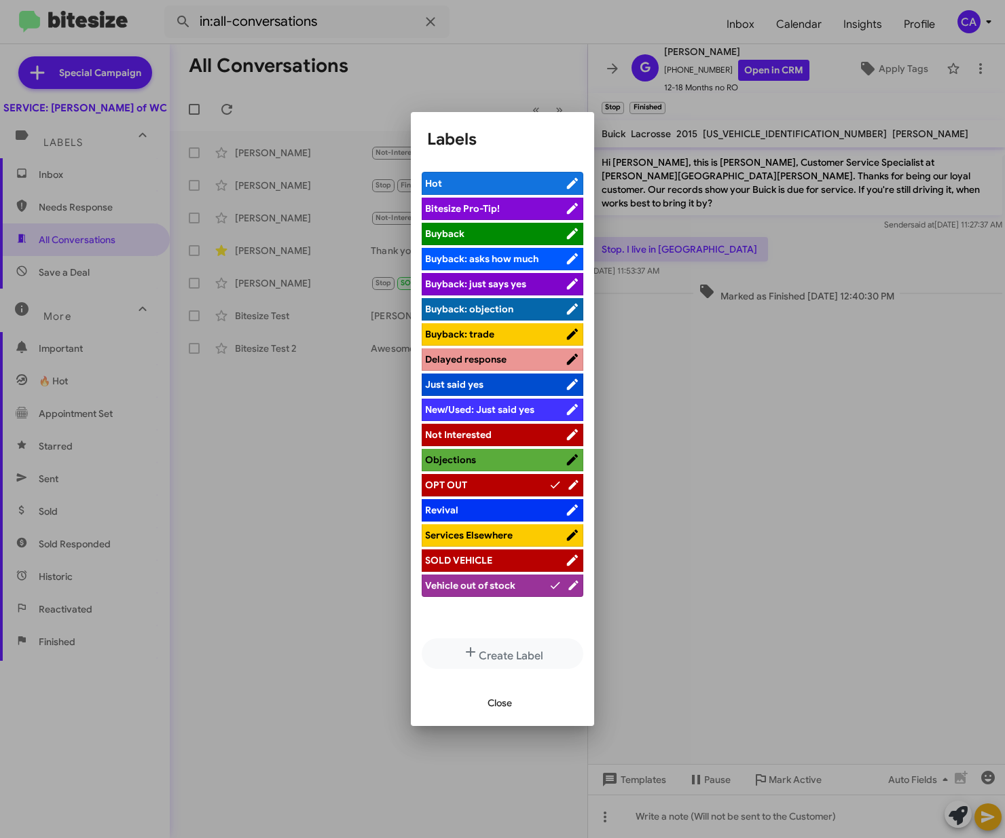
click at [754, 504] on div at bounding box center [502, 419] width 1005 height 838
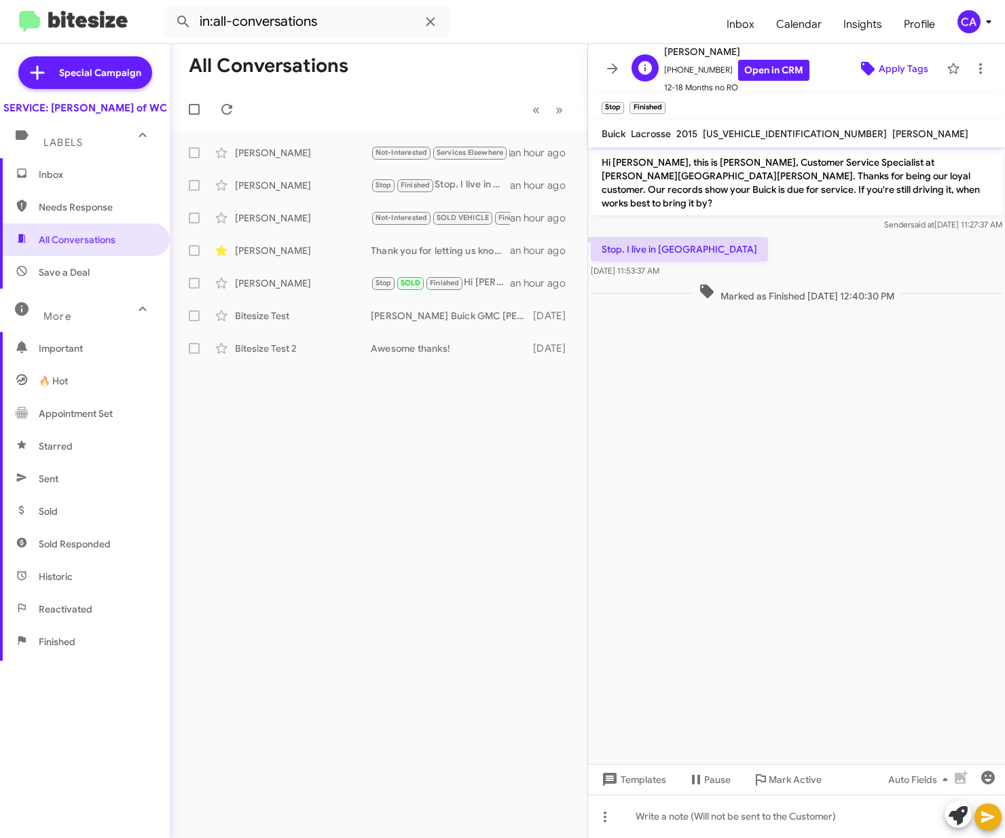
click at [884, 69] on span "Apply Tags" at bounding box center [904, 68] width 50 height 24
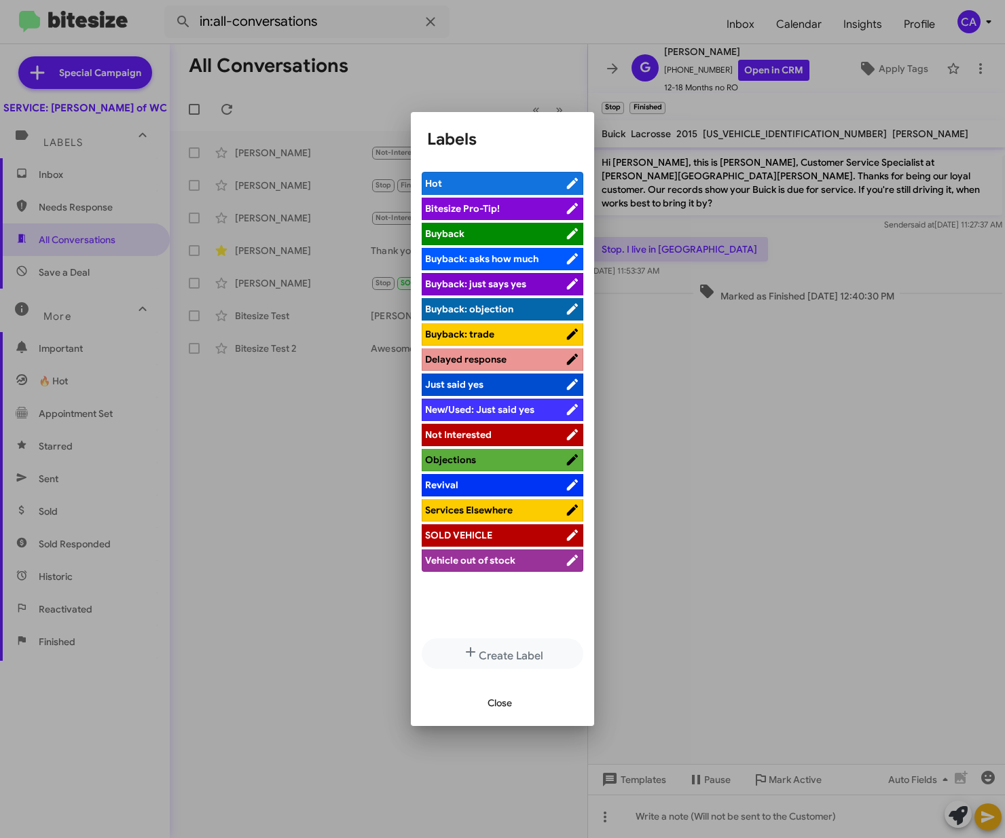
click at [669, 473] on div at bounding box center [502, 419] width 1005 height 838
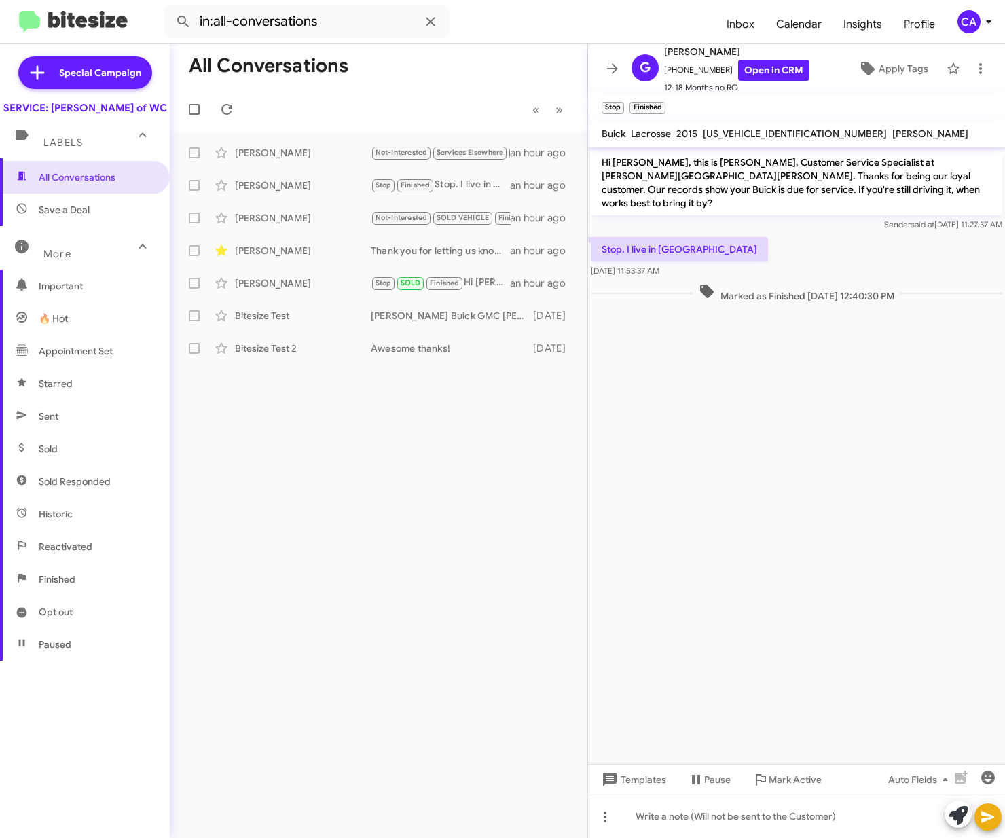
scroll to position [138, 0]
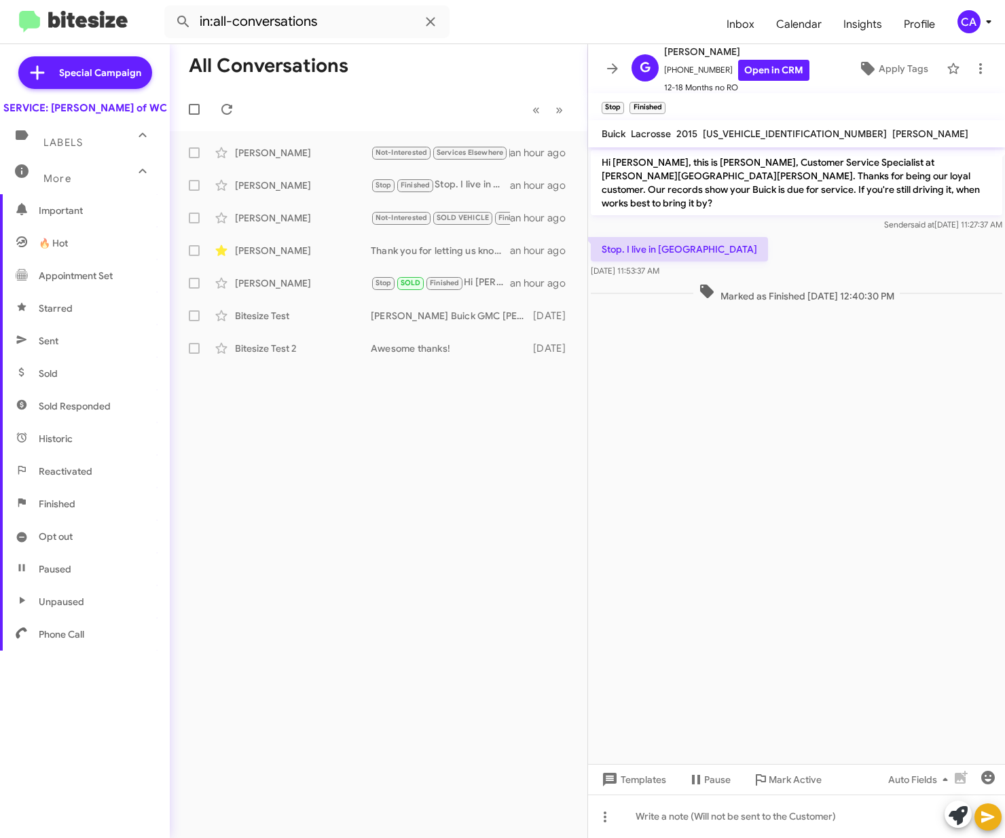
click at [60, 511] on span "Finished" at bounding box center [57, 504] width 37 height 14
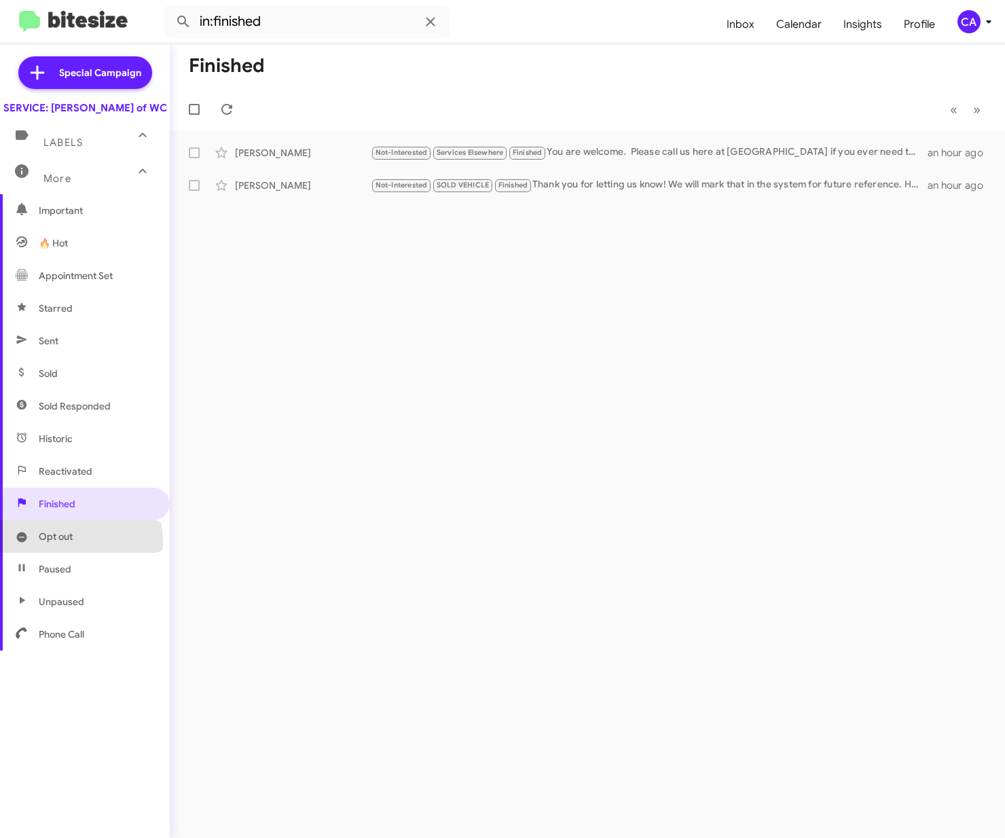
click at [49, 544] on span "Opt out" at bounding box center [56, 537] width 34 height 14
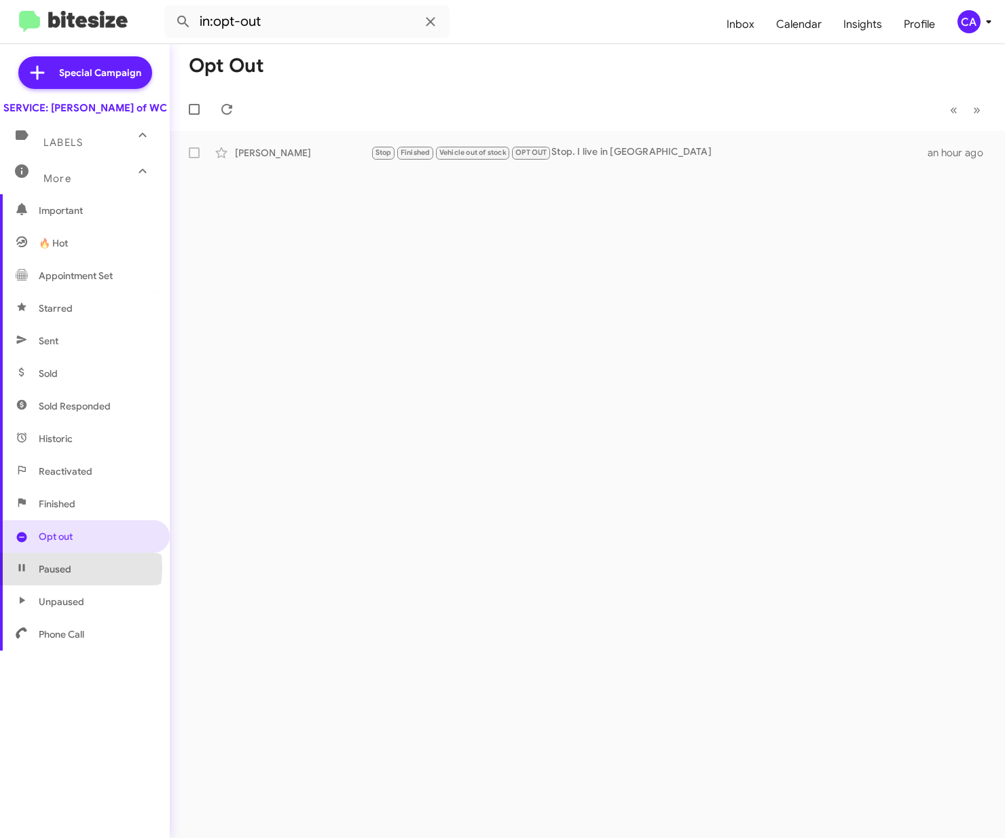
click at [68, 576] on span "Paused" at bounding box center [55, 570] width 33 height 14
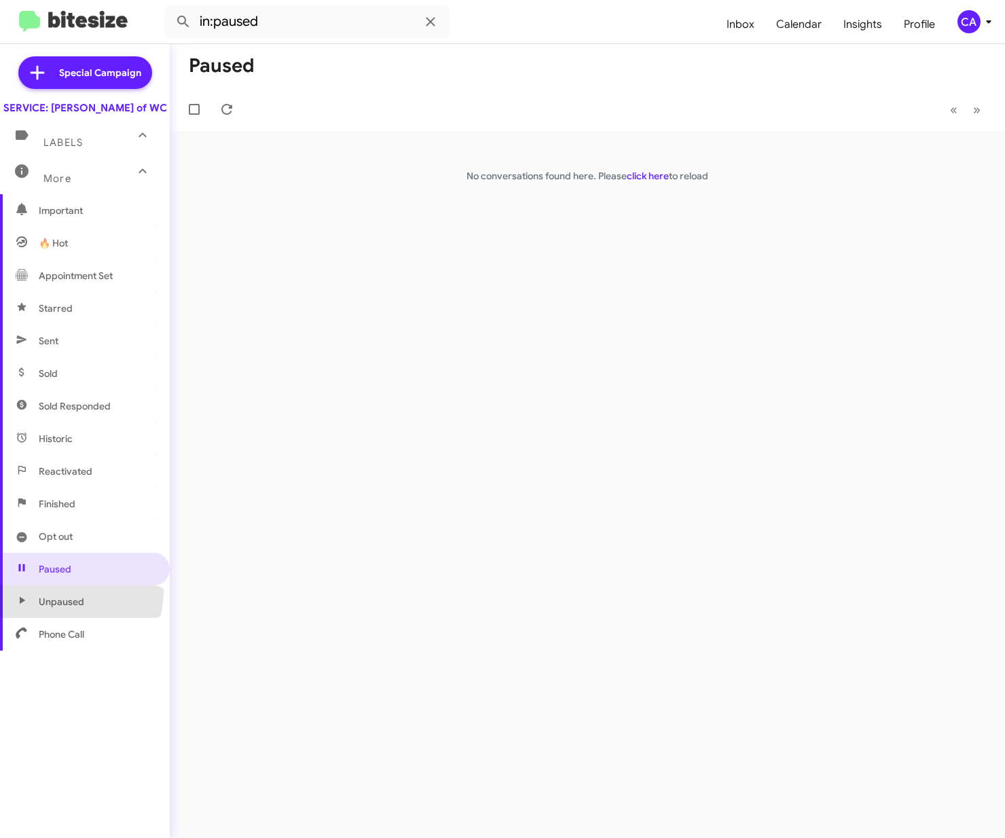
click at [54, 604] on span "Unpaused" at bounding box center [85, 602] width 170 height 33
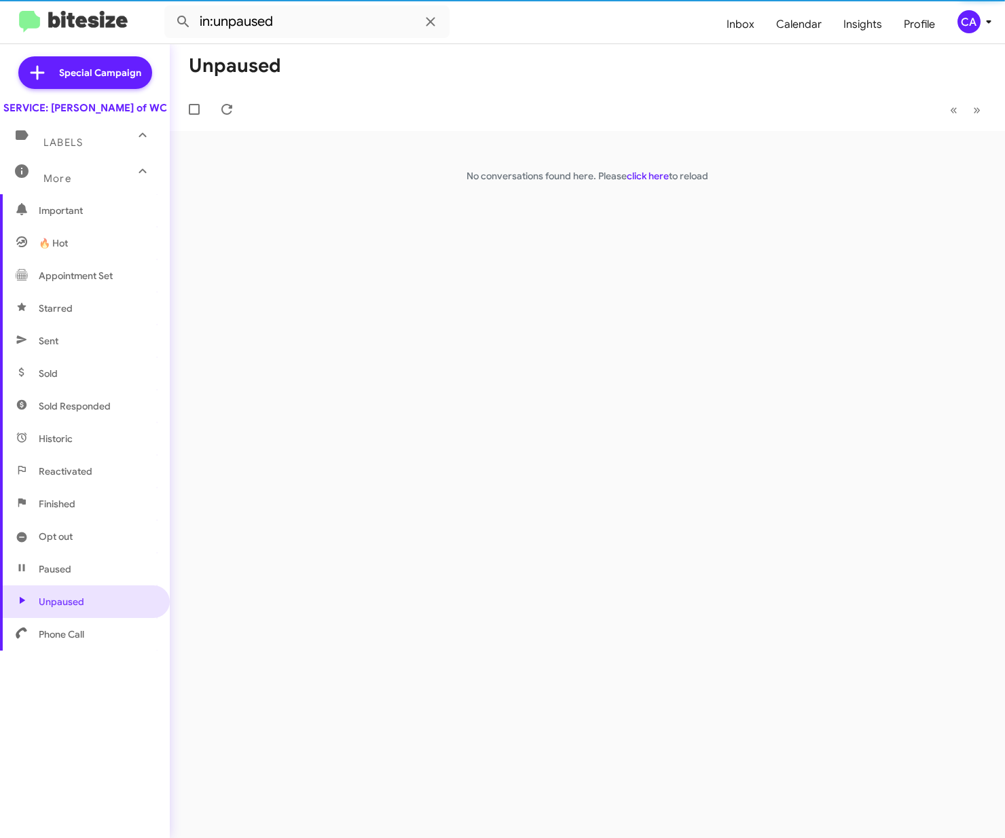
click at [74, 639] on span "Phone Call" at bounding box center [85, 634] width 170 height 33
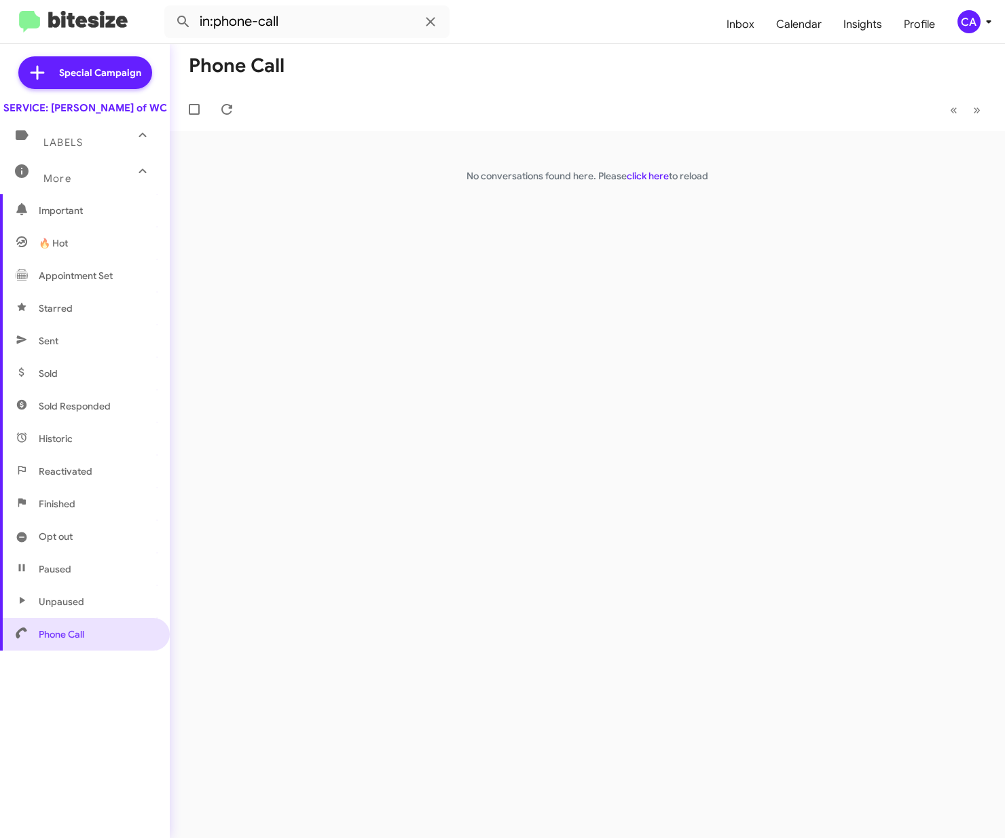
drag, startPoint x: 94, startPoint y: 637, endPoint x: 305, endPoint y: 613, distance: 211.9
click at [305, 613] on div "Phone Call « Previous » Next No conversations found here. Please click here to …" at bounding box center [588, 441] width 836 height 794
drag, startPoint x: 100, startPoint y: 617, endPoint x: 81, endPoint y: 618, distance: 19.1
click at [81, 609] on span "Unpaused" at bounding box center [62, 602] width 46 height 14
click at [80, 586] on span "Paused" at bounding box center [85, 569] width 170 height 33
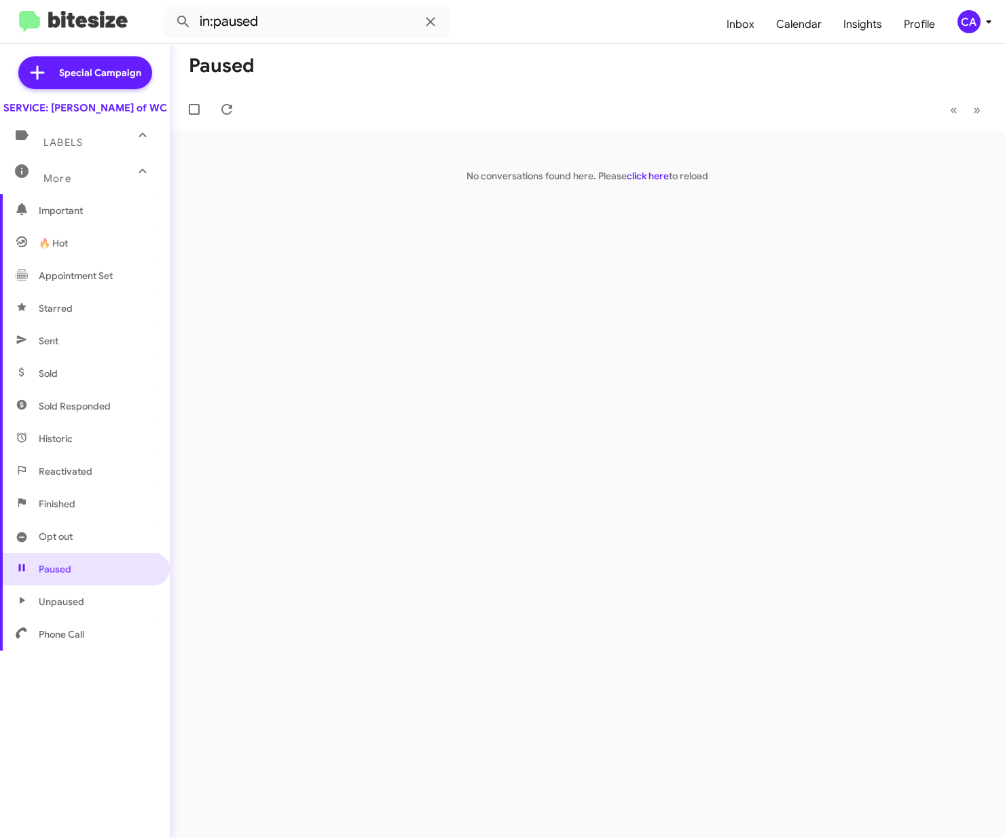
click at [77, 553] on span "Opt out" at bounding box center [85, 536] width 170 height 33
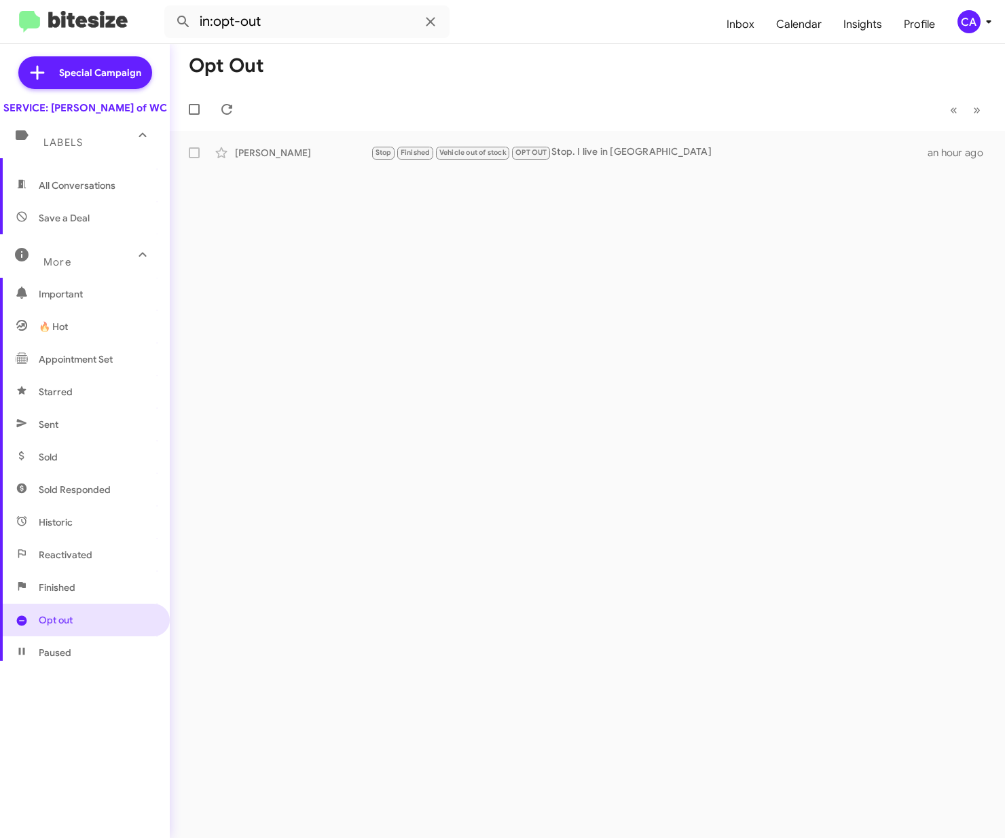
scroll to position [76, 0]
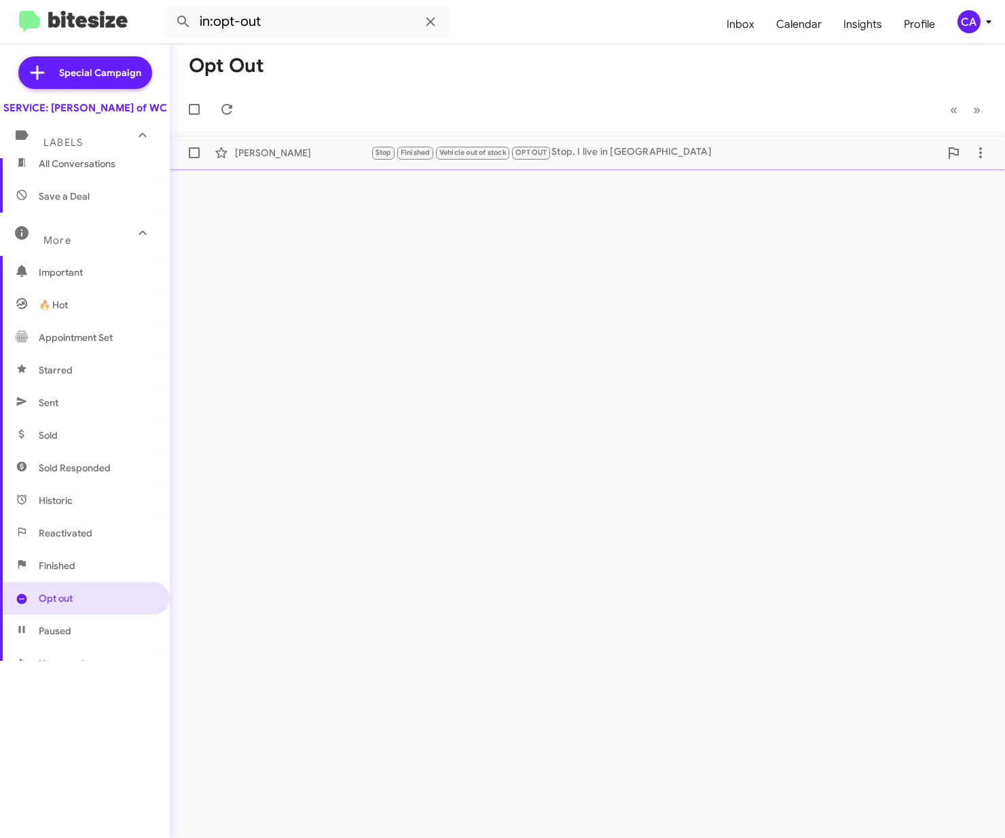
click at [713, 147] on div "Stop Finished Vehicle out of stock OPT OUT Stop. I live in pa" at bounding box center [655, 153] width 569 height 16
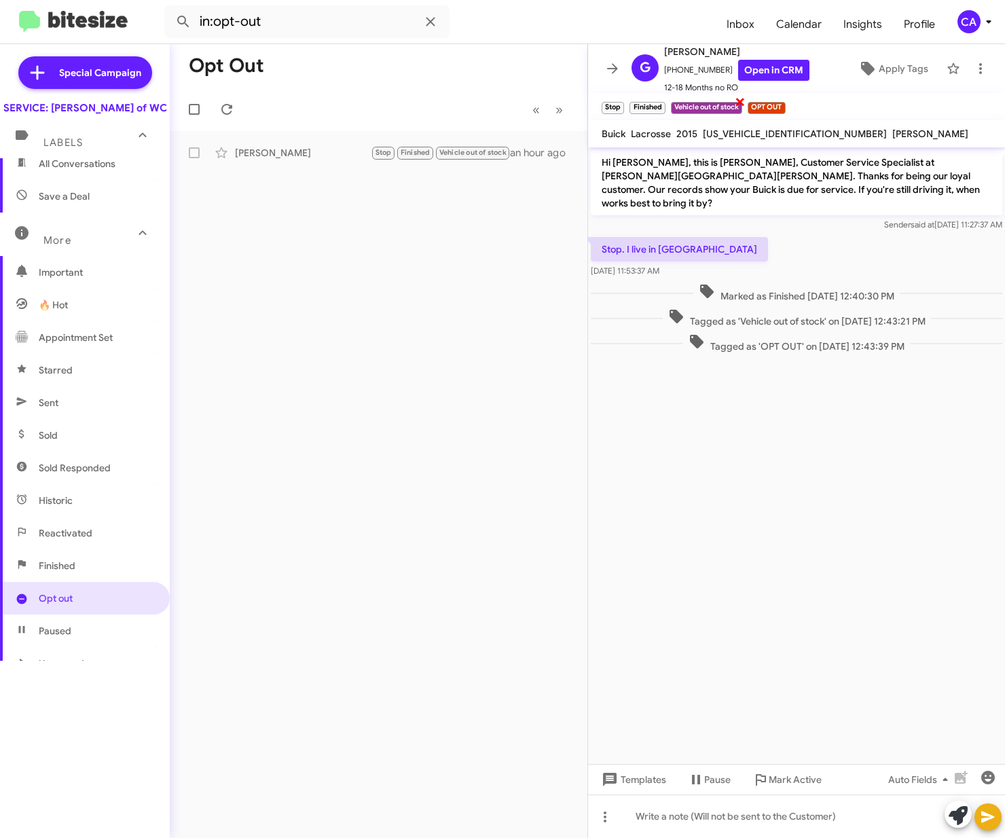
click at [744, 103] on span "×" at bounding box center [740, 101] width 11 height 16
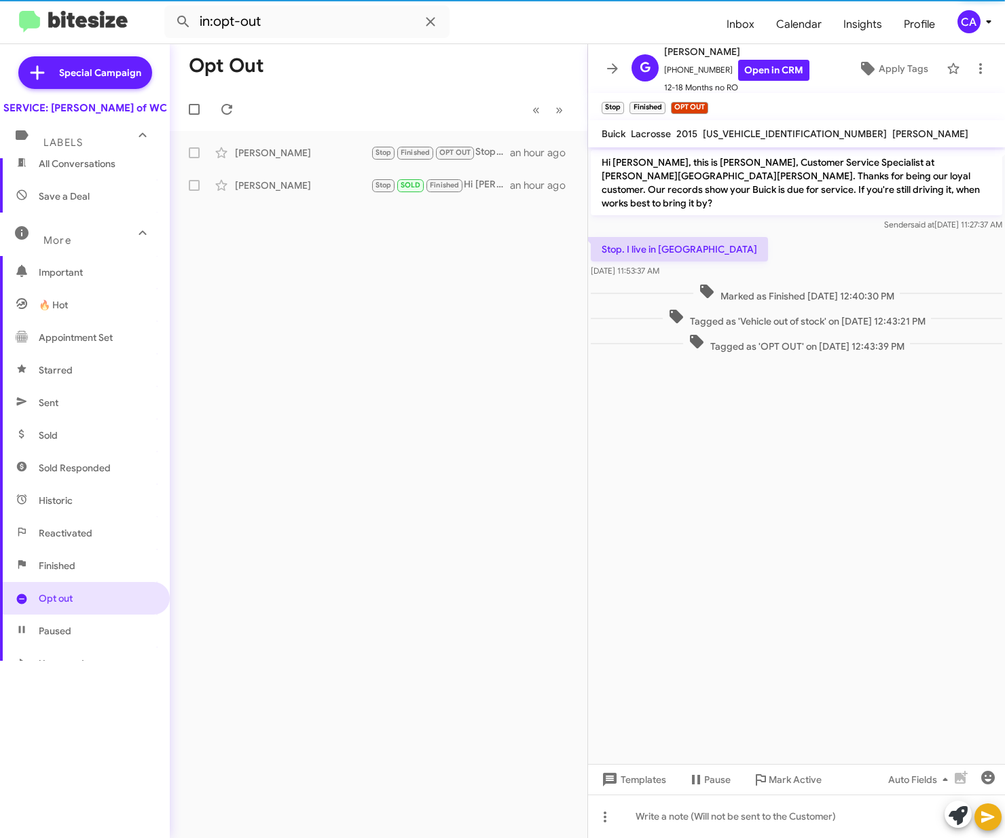
click at [466, 285] on div "Opt Out « Previous » Next Gail Ebersole Stop Finished OPT OUT Stop. I live in p…" at bounding box center [379, 441] width 418 height 794
click at [613, 65] on icon at bounding box center [612, 68] width 11 height 10
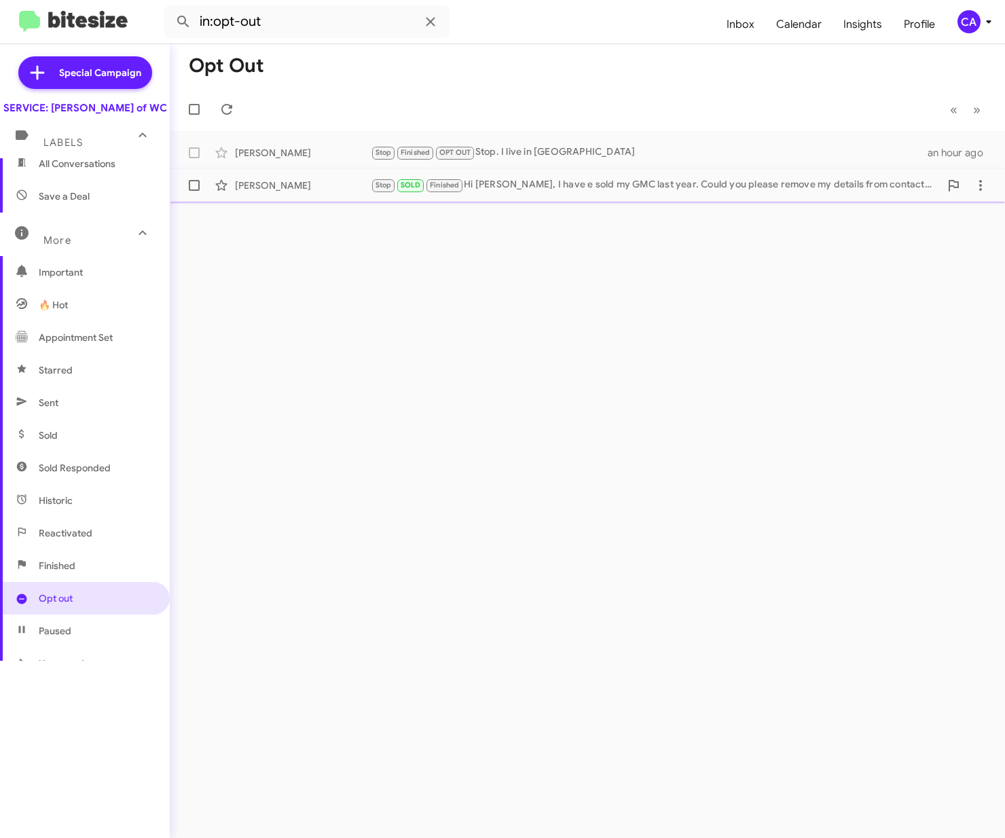
click at [595, 188] on div "Stop SOLD Finished Hi Bella, I have e sold my GMC last year. Could you please r…" at bounding box center [655, 185] width 569 height 16
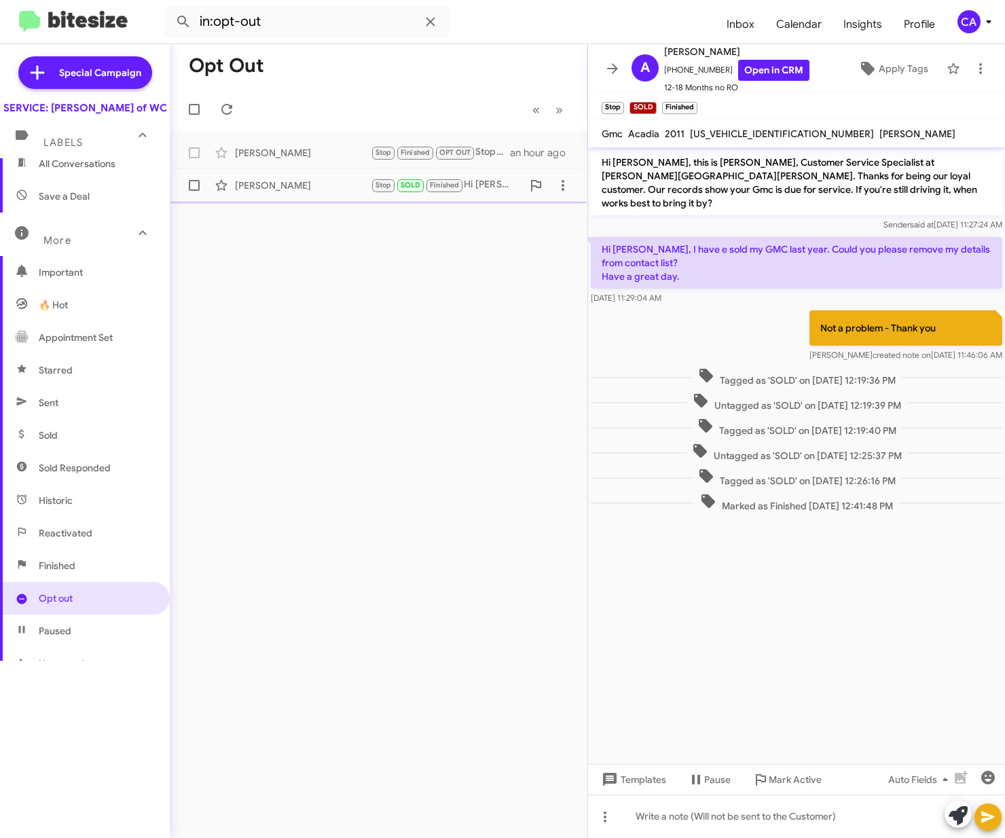
click at [478, 184] on div "Stop SOLD Finished Hi Bella, I have e sold my GMC last year. Could you please r…" at bounding box center [447, 185] width 152 height 16
click at [616, 109] on small "Stop" at bounding box center [613, 108] width 22 height 12
click at [534, 235] on div "Opt Out « Previous » Next Gail Ebersole Stop Finished OPT OUT Stop. I live in p…" at bounding box center [379, 441] width 418 height 794
click at [611, 69] on icon at bounding box center [612, 68] width 11 height 10
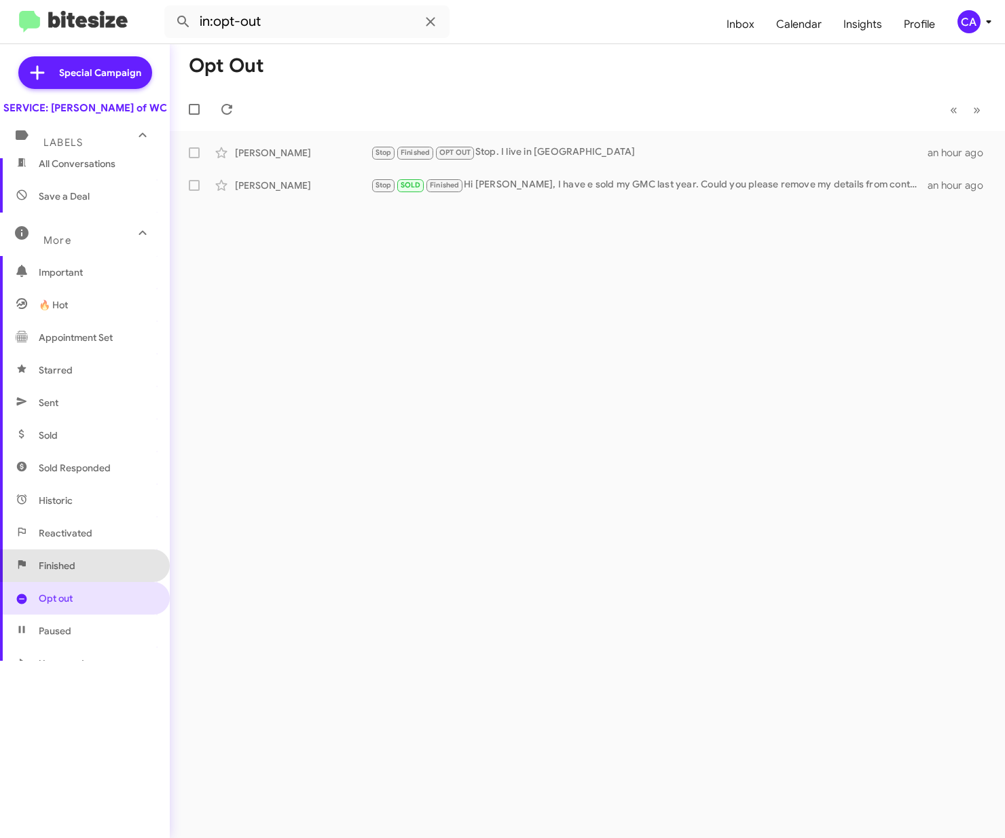
click at [91, 580] on span "Finished" at bounding box center [85, 566] width 170 height 33
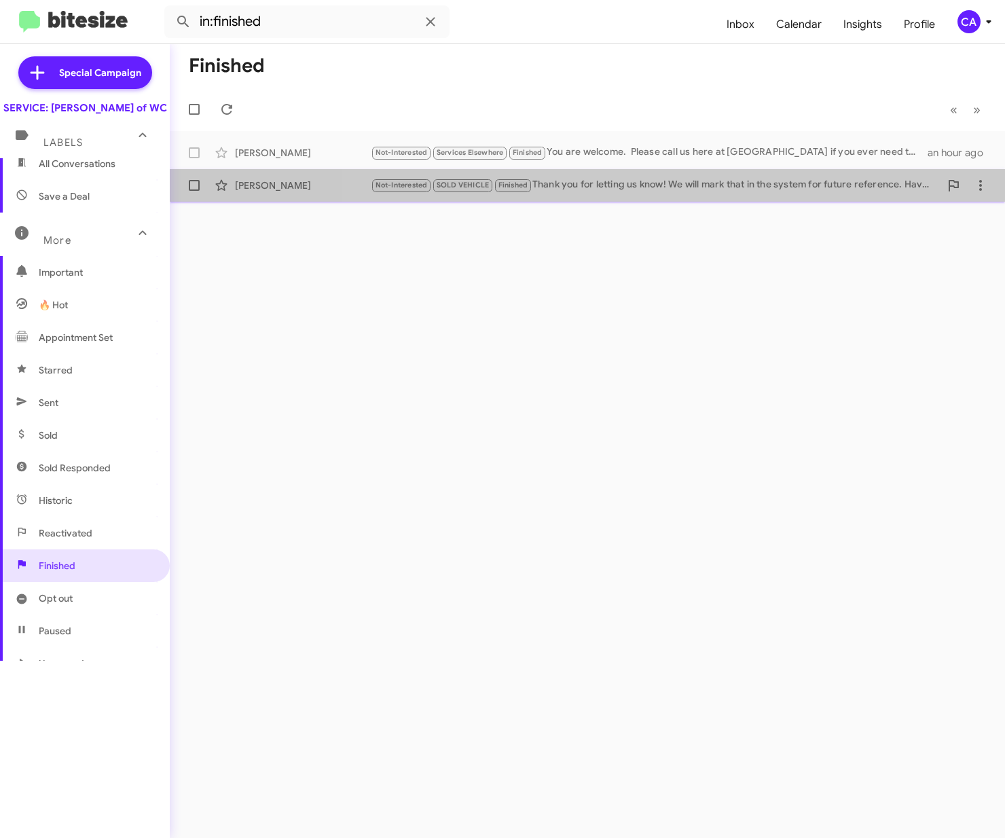
click at [616, 190] on div "Not-Interested SOLD VEHICLE Finished Thank you for letting us know! We will mar…" at bounding box center [655, 185] width 569 height 16
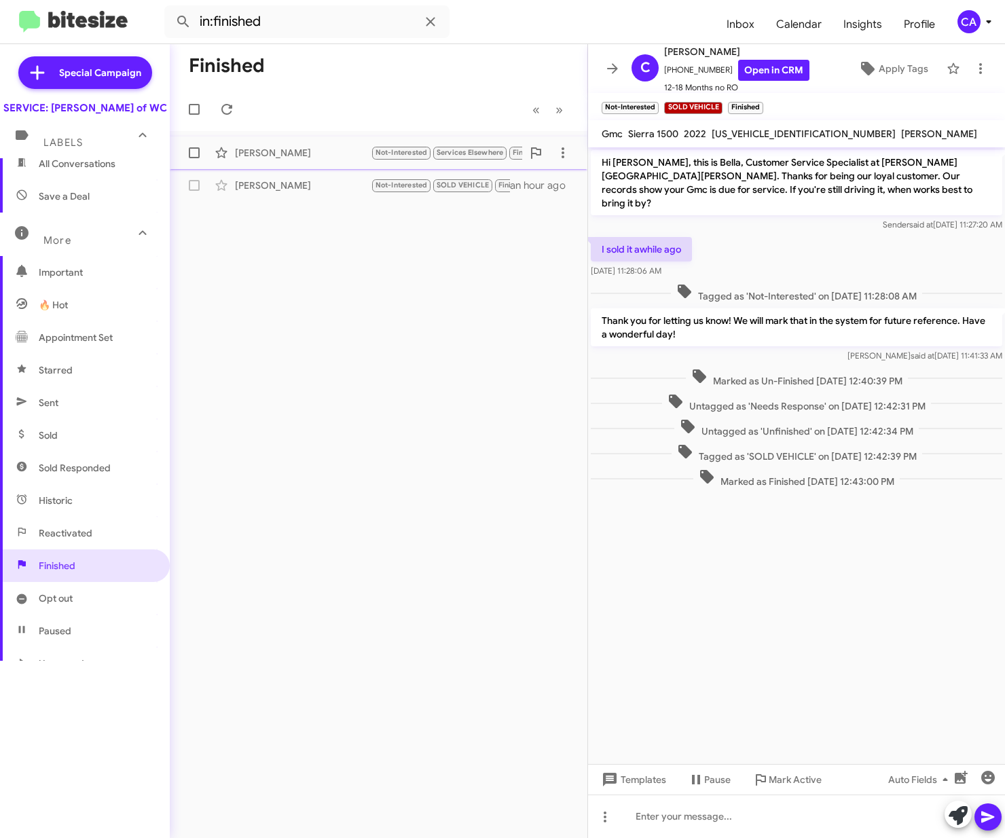
click at [297, 156] on div "[PERSON_NAME]" at bounding box center [303, 153] width 136 height 14
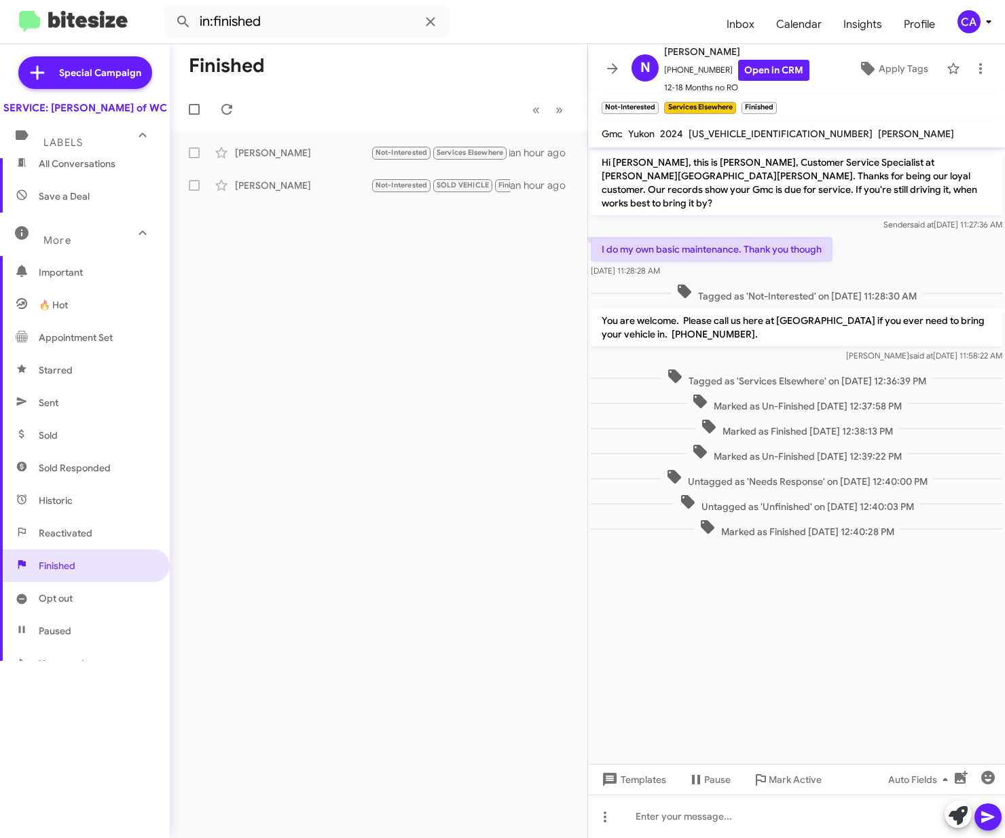
click at [69, 540] on span "Reactivated" at bounding box center [66, 534] width 54 height 14
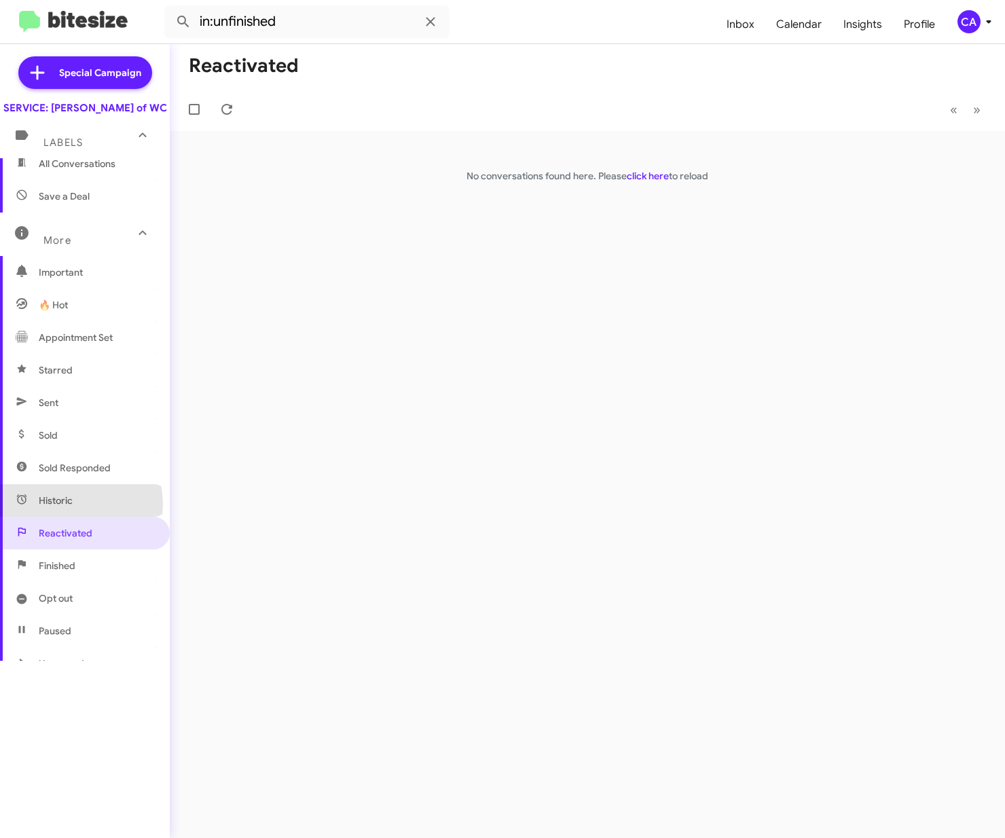
click at [68, 508] on span "Historic" at bounding box center [56, 501] width 34 height 14
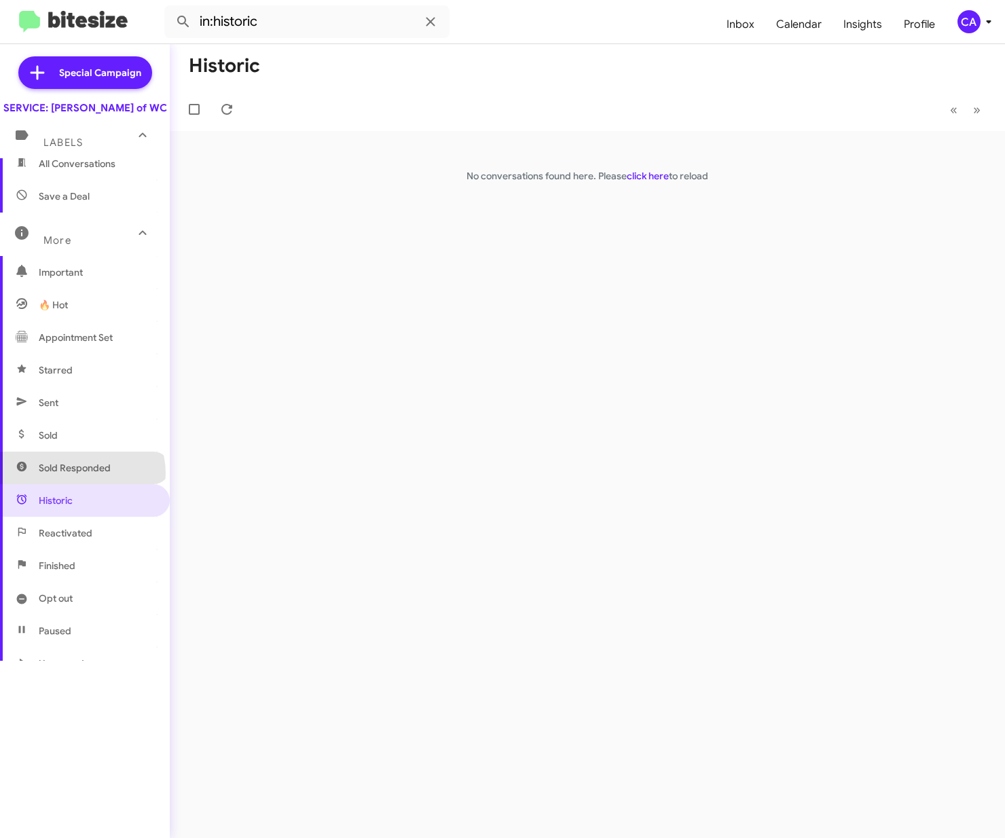
click at [82, 475] on span "Sold Responded" at bounding box center [75, 468] width 72 height 14
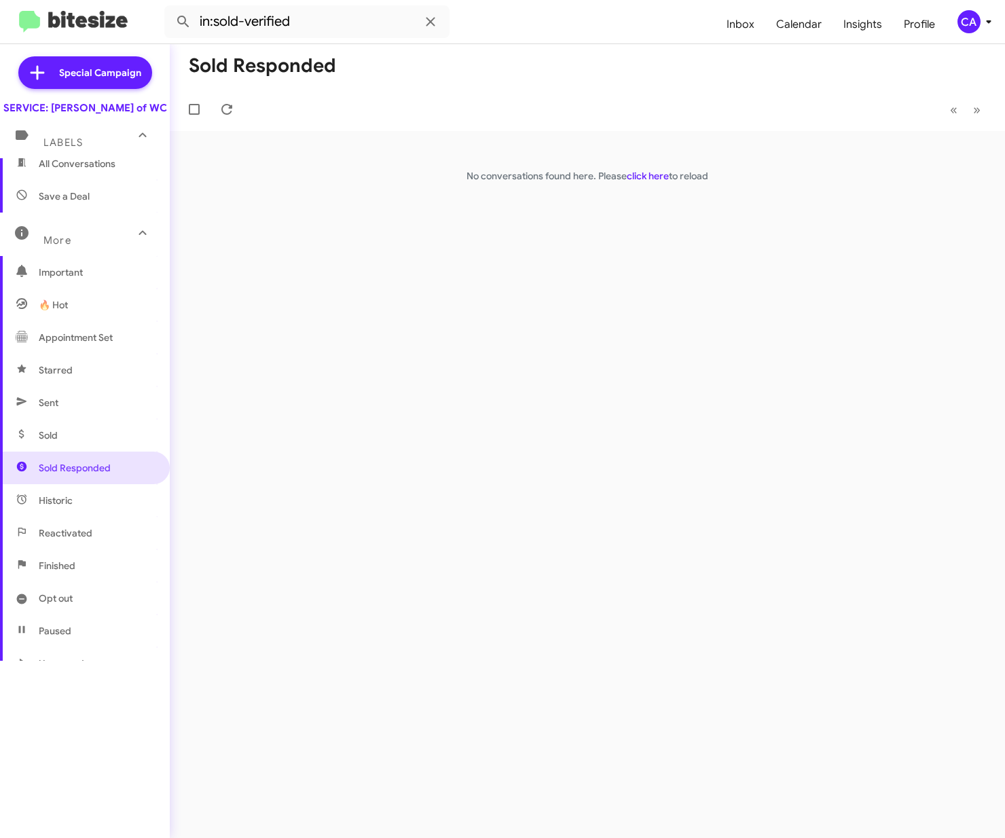
click at [83, 452] on span "Sold" at bounding box center [85, 435] width 170 height 33
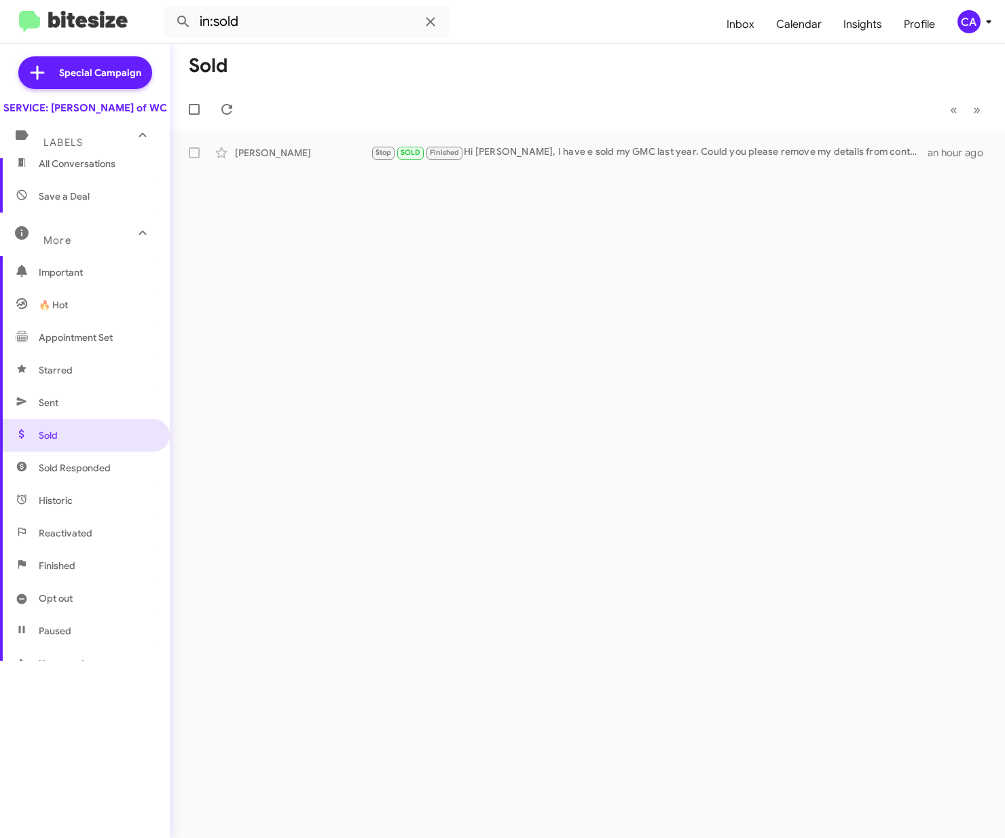
click at [82, 419] on span "Sent" at bounding box center [85, 403] width 170 height 33
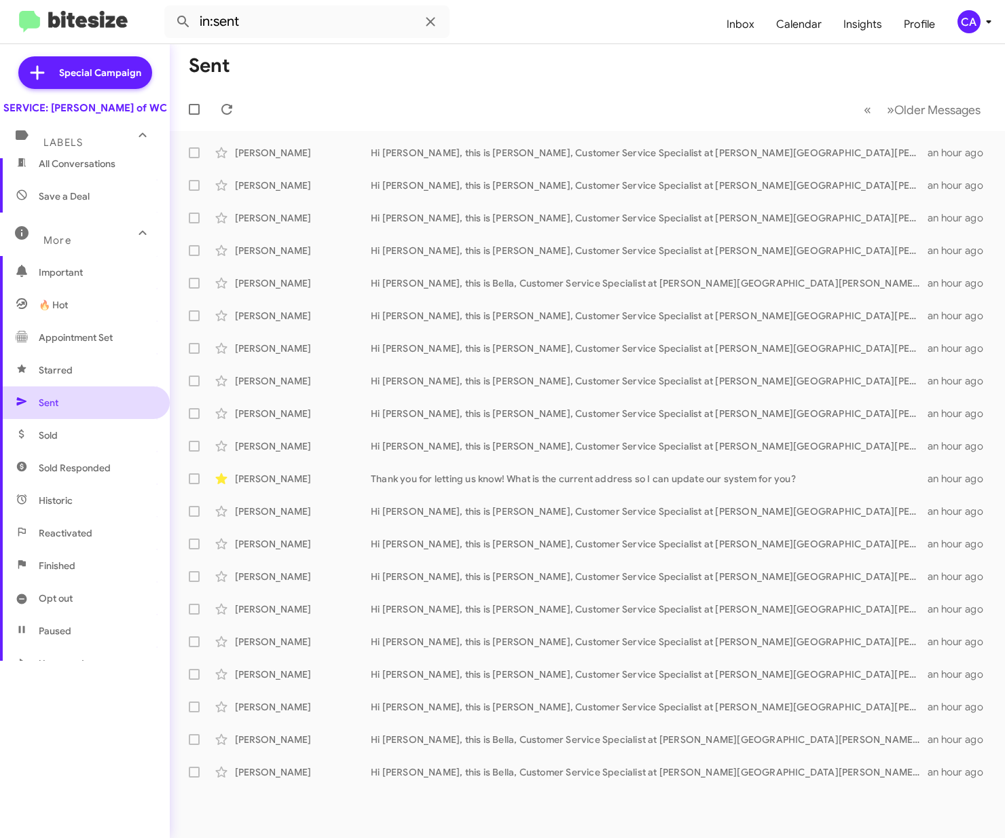
click at [83, 401] on span "Sent" at bounding box center [85, 403] width 170 height 33
click at [84, 385] on span "Starred" at bounding box center [85, 370] width 170 height 33
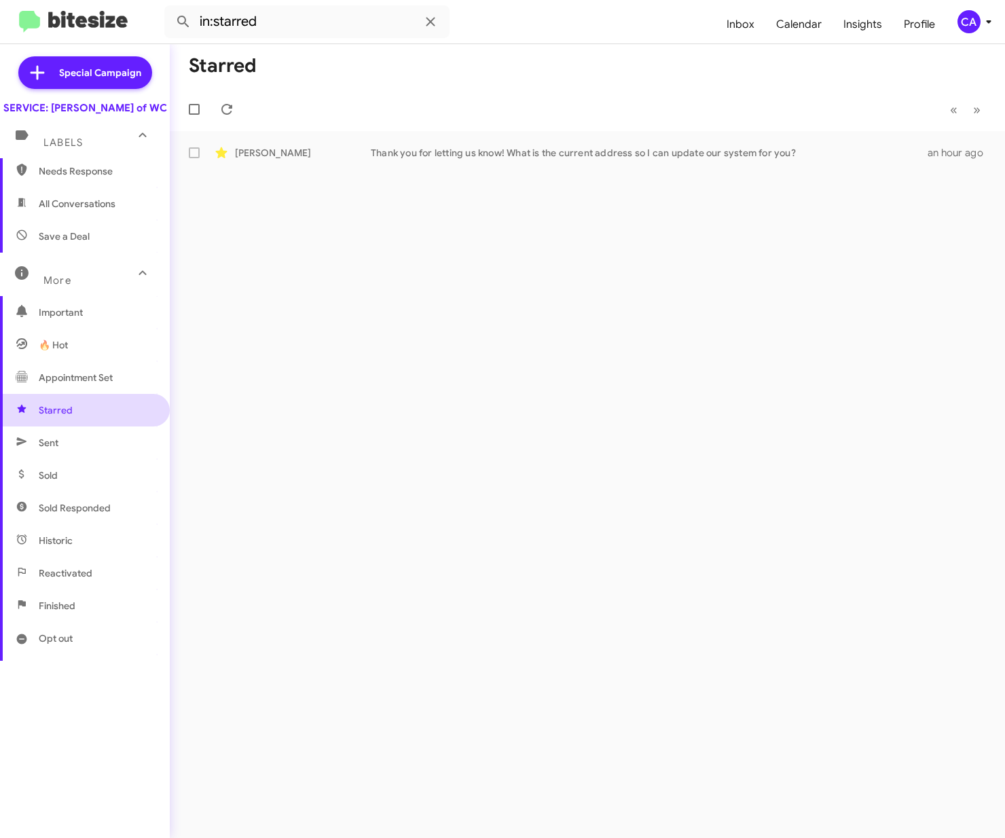
scroll to position [14, 0]
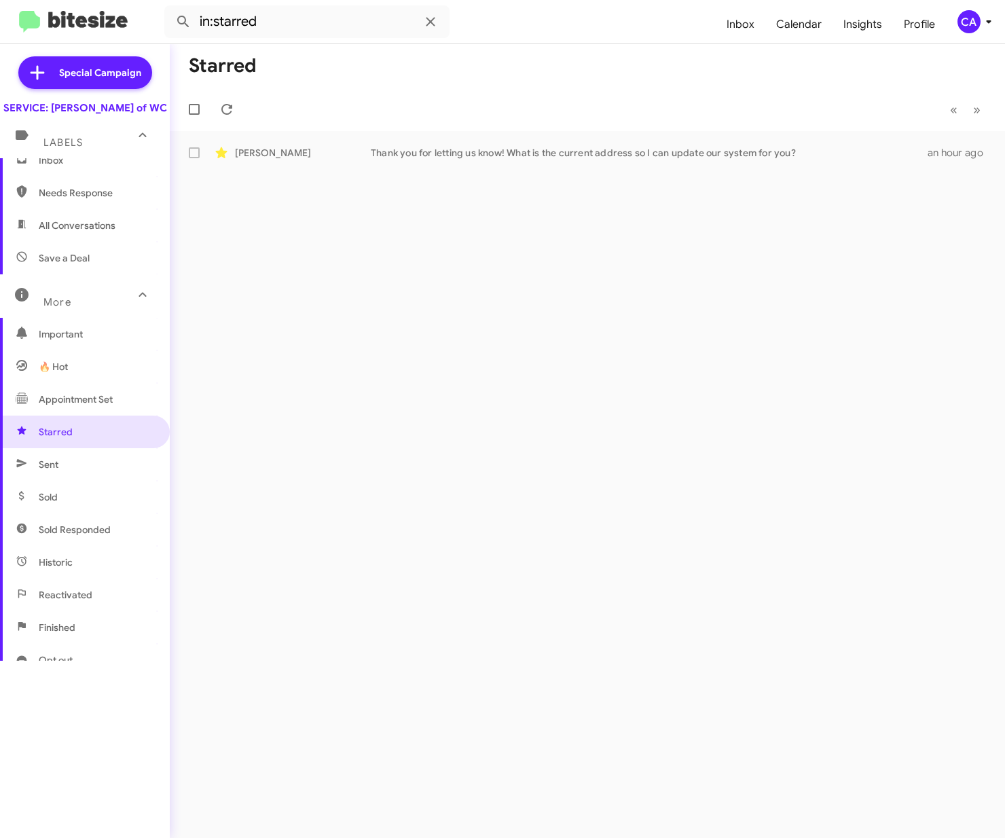
click at [72, 406] on span "Appointment Set" at bounding box center [76, 400] width 74 height 14
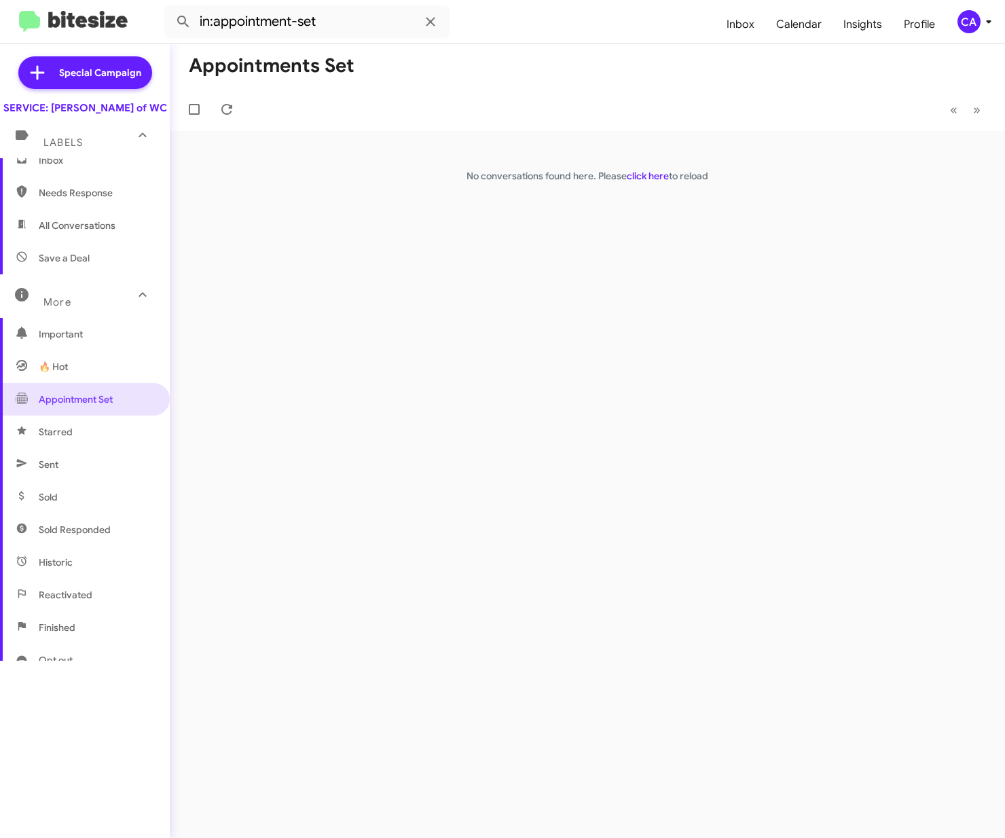
click at [79, 378] on span "🔥 Hot" at bounding box center [85, 367] width 170 height 33
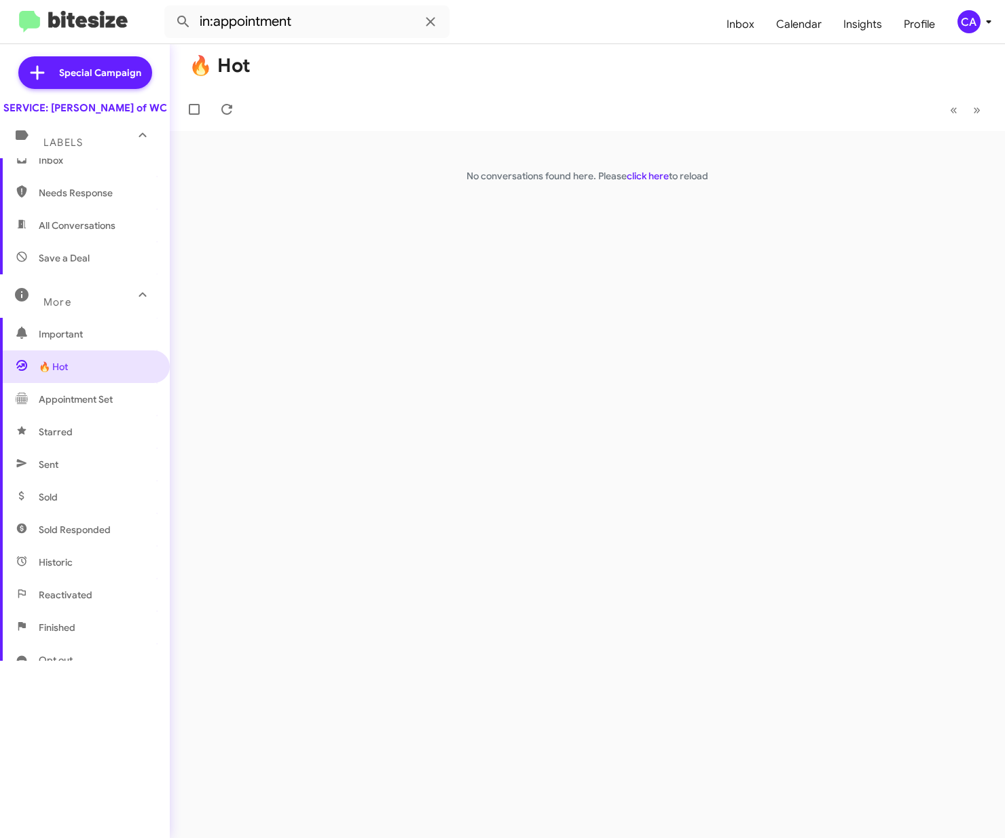
click at [82, 341] on span "Important" at bounding box center [96, 334] width 115 height 14
type input "in:important"
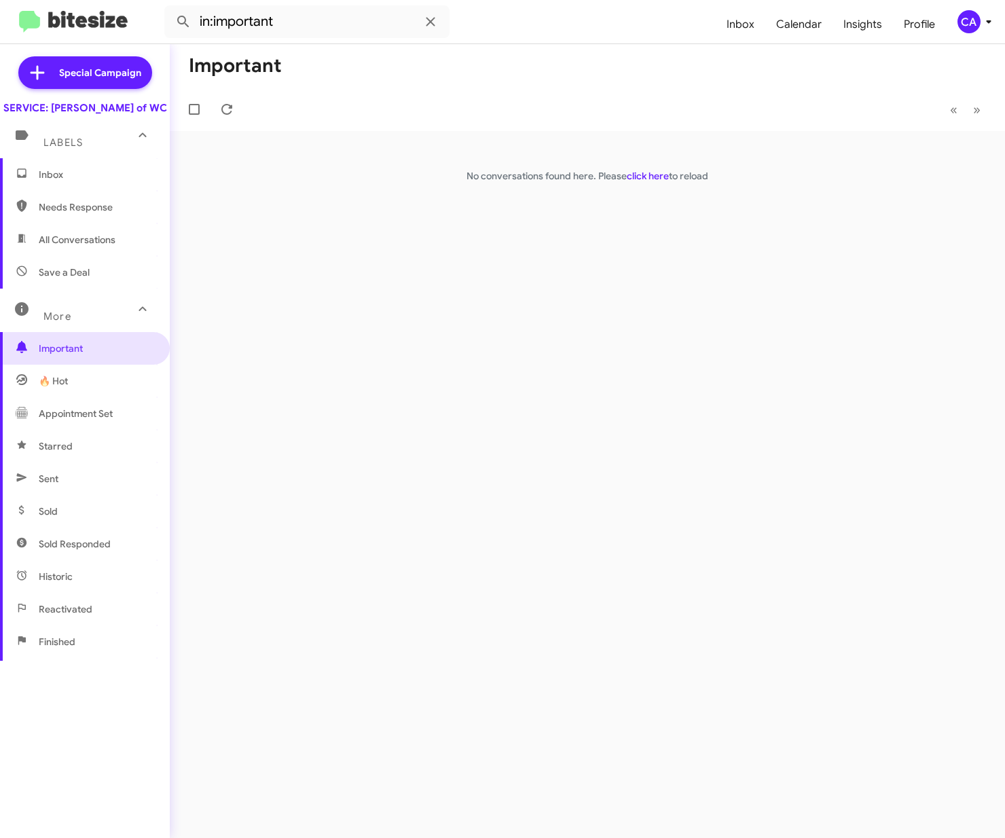
click at [82, 181] on span "Inbox" at bounding box center [96, 175] width 115 height 14
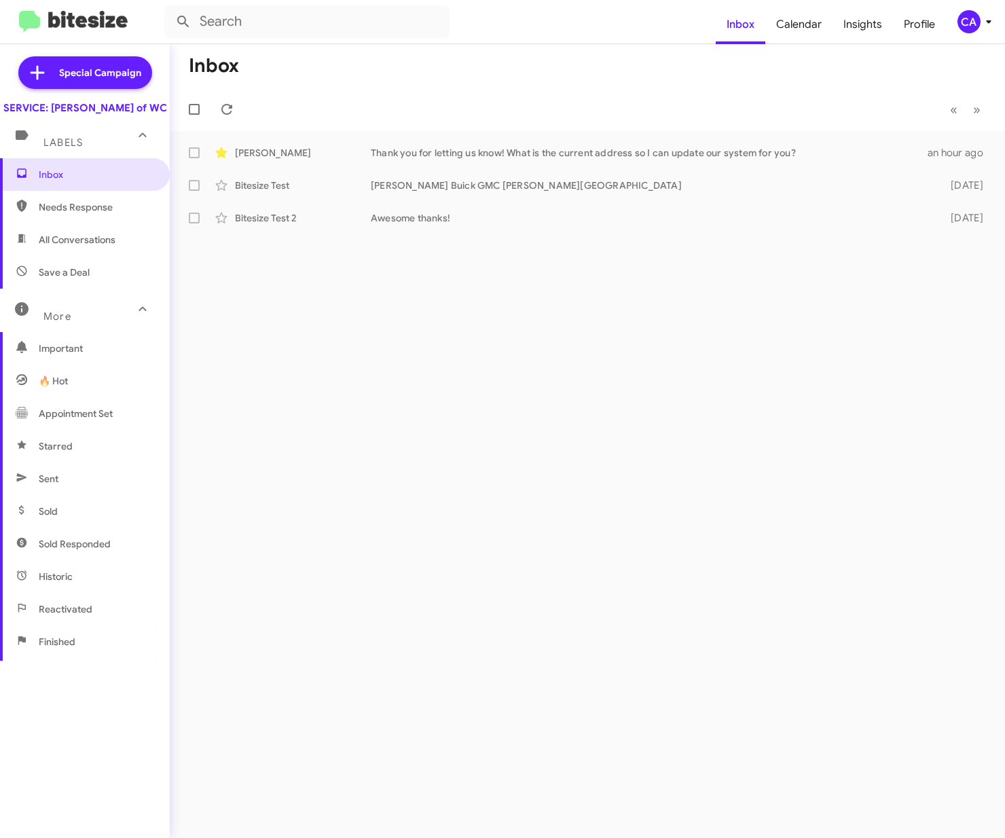
click at [68, 247] on span "All Conversations" at bounding box center [77, 240] width 77 height 14
type input "in:all-conversations"
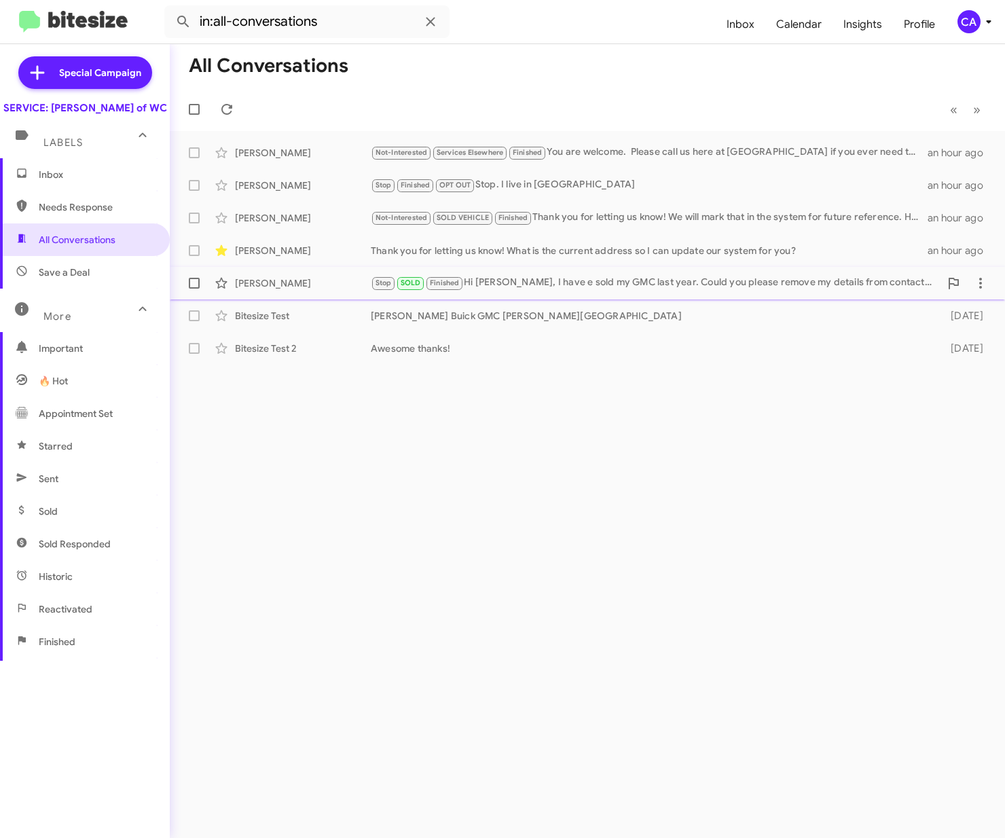
click at [562, 285] on div "Stop SOLD Finished Hi Bella, I have e sold my GMC last year. Could you please r…" at bounding box center [655, 283] width 569 height 16
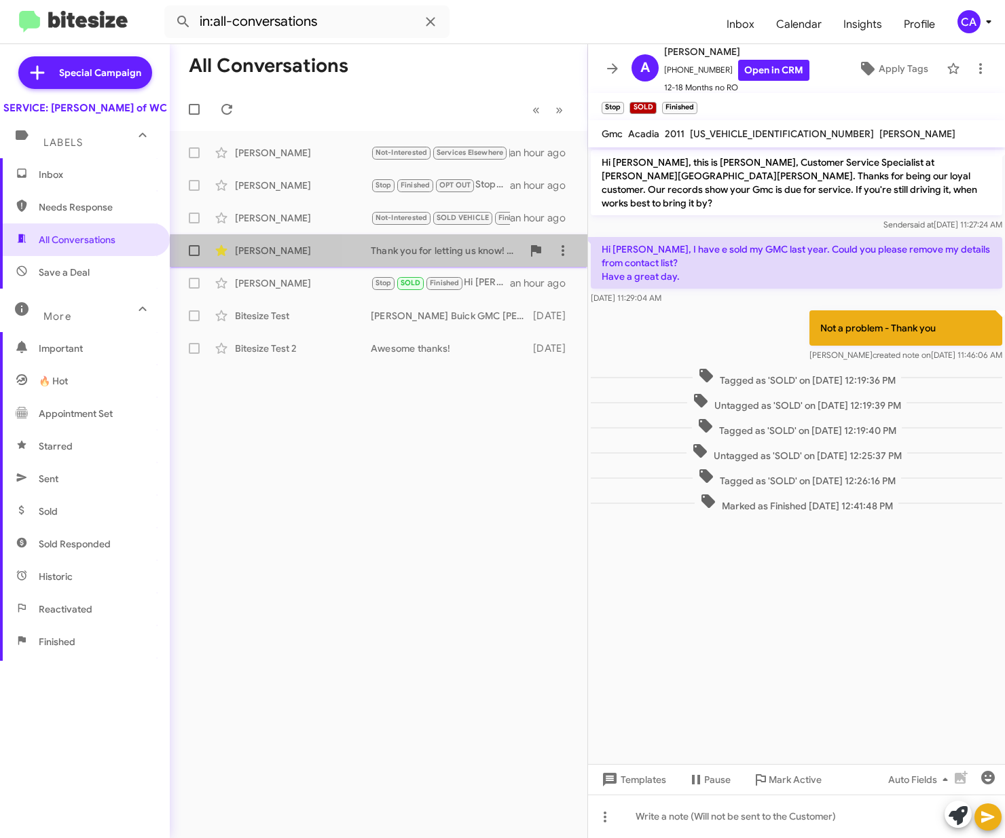
click at [459, 257] on div "Thank you for letting us know! What is the current address so I can update our …" at bounding box center [447, 251] width 152 height 14
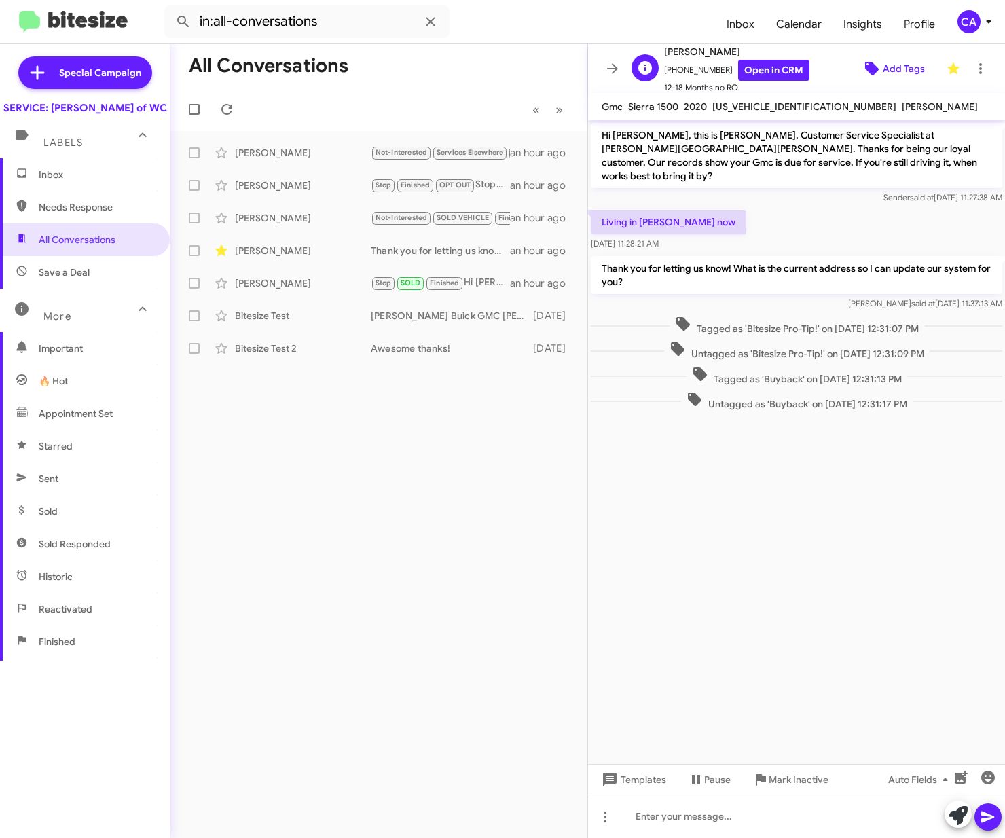
click at [866, 69] on icon at bounding box center [873, 69] width 14 height 14
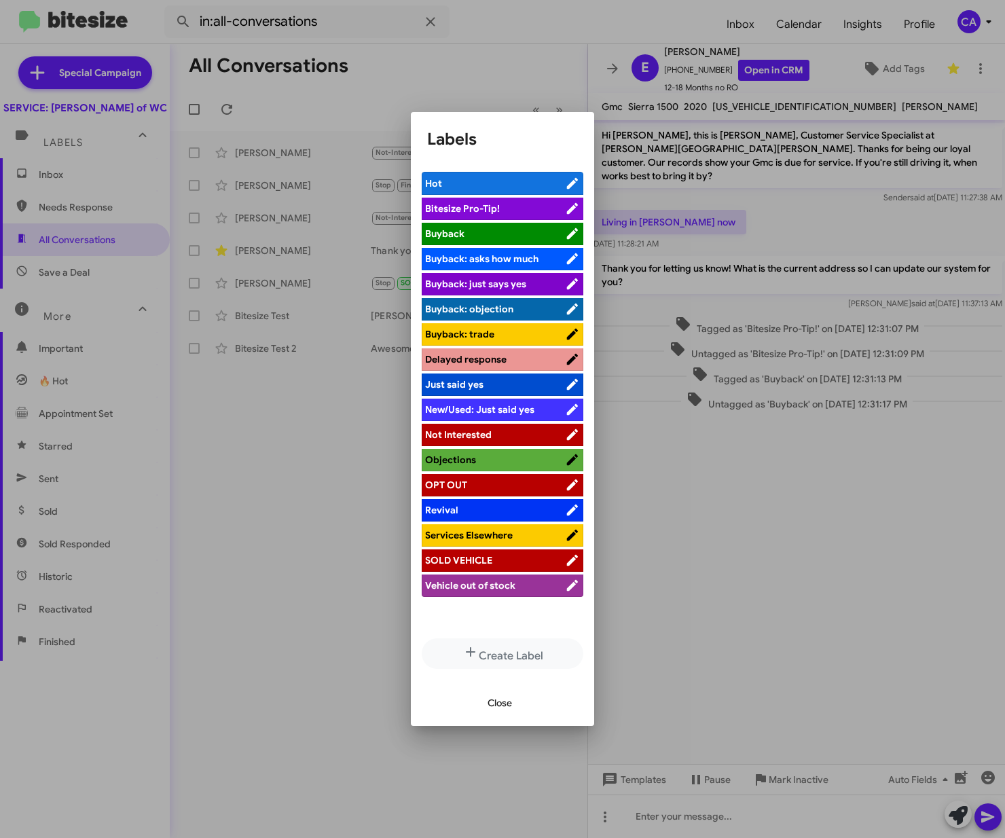
click at [514, 532] on span "Services Elsewhere" at bounding box center [495, 536] width 140 height 14
click at [513, 708] on button "Close" at bounding box center [500, 703] width 46 height 24
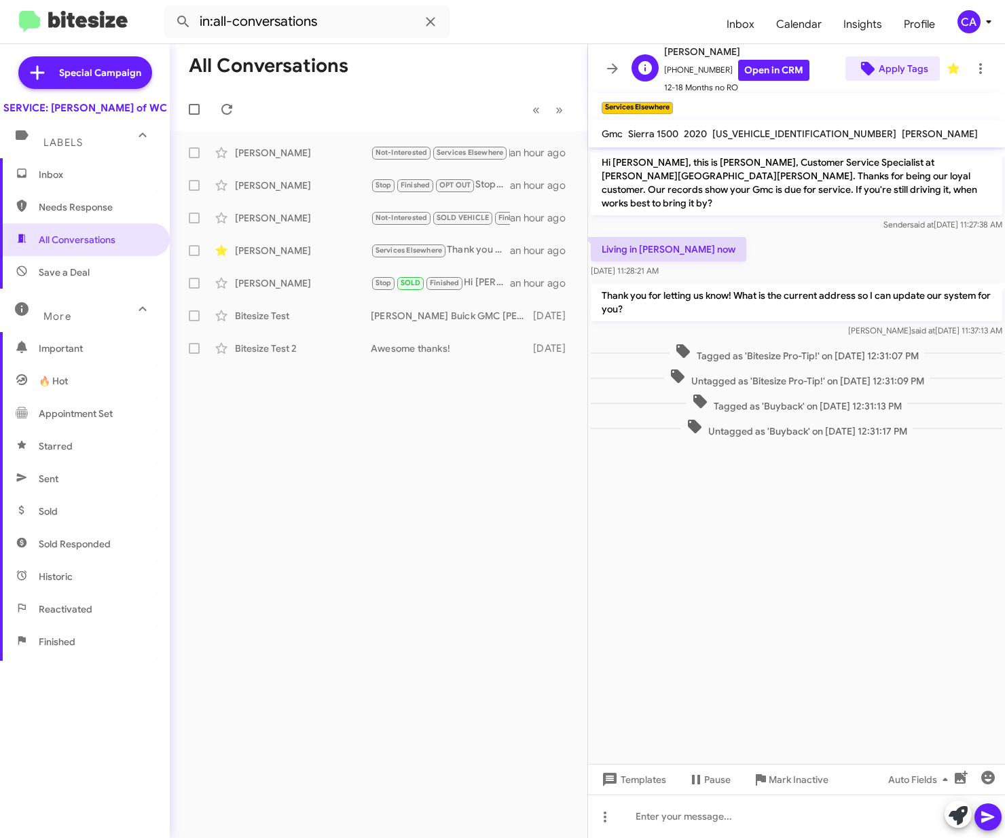
click at [884, 72] on span "Apply Tags" at bounding box center [904, 68] width 50 height 24
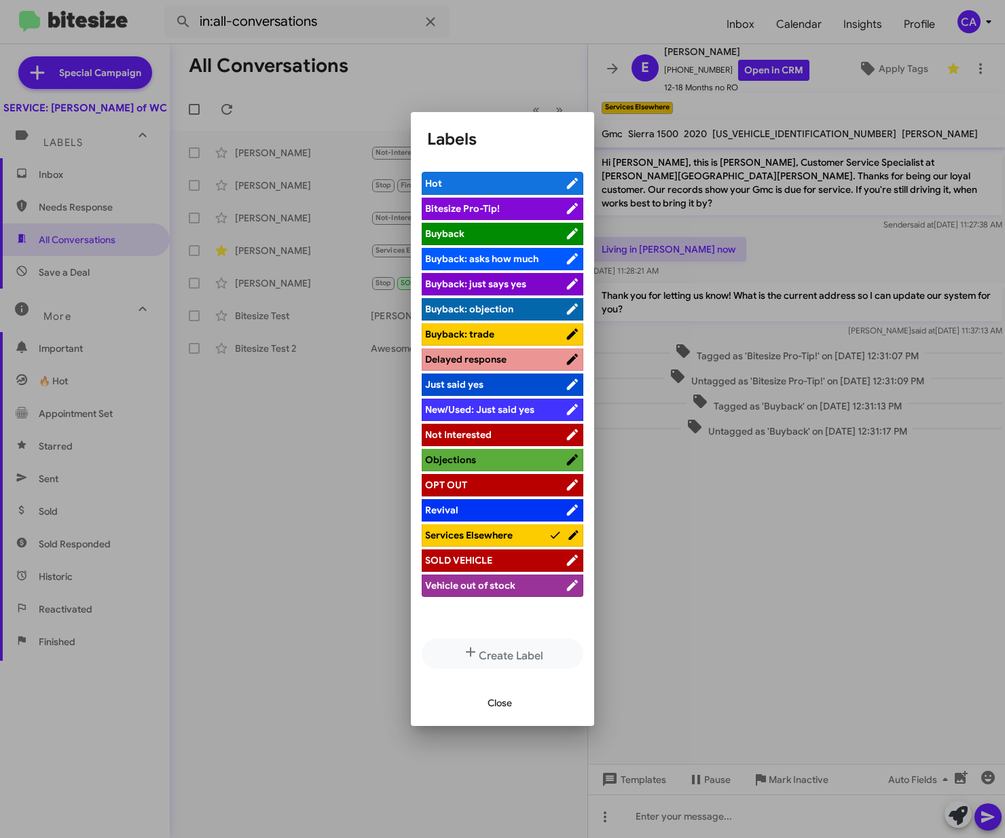
click at [489, 575] on li "Vehicle out of stock" at bounding box center [503, 586] width 162 height 22
click at [567, 584] on icon at bounding box center [572, 585] width 11 height 11
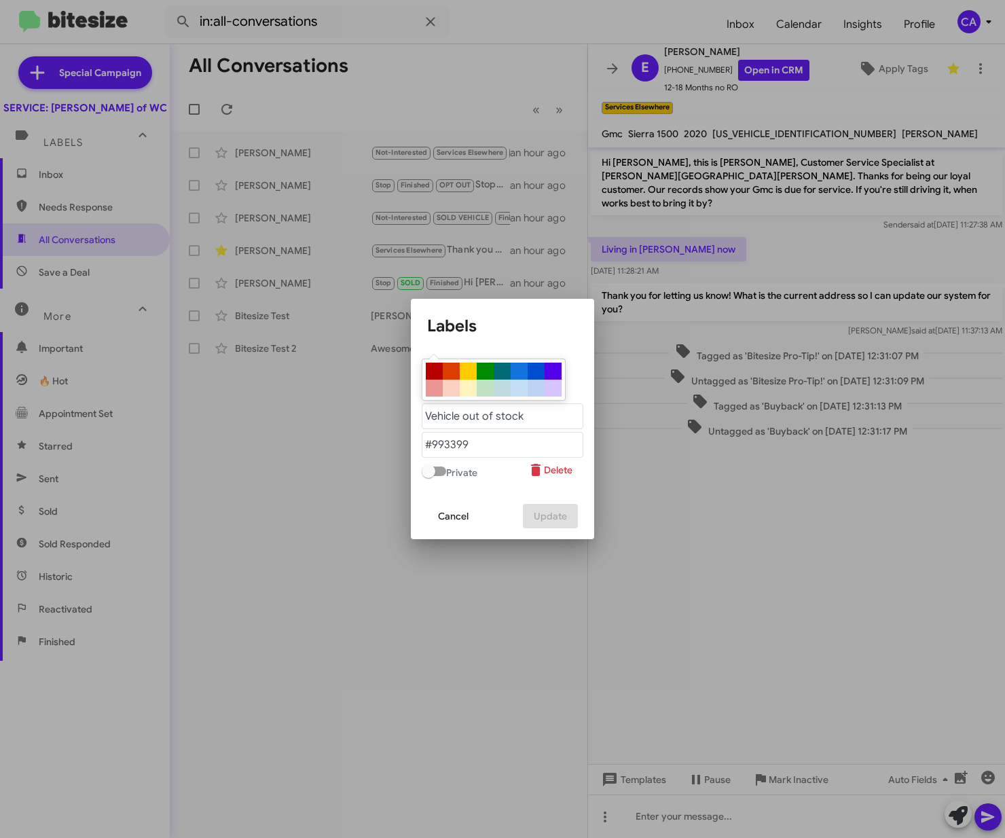
click at [450, 368] on div at bounding box center [451, 371] width 17 height 17
type "#db3e00"
click at [452, 418] on "text" at bounding box center [503, 417] width 162 height 26
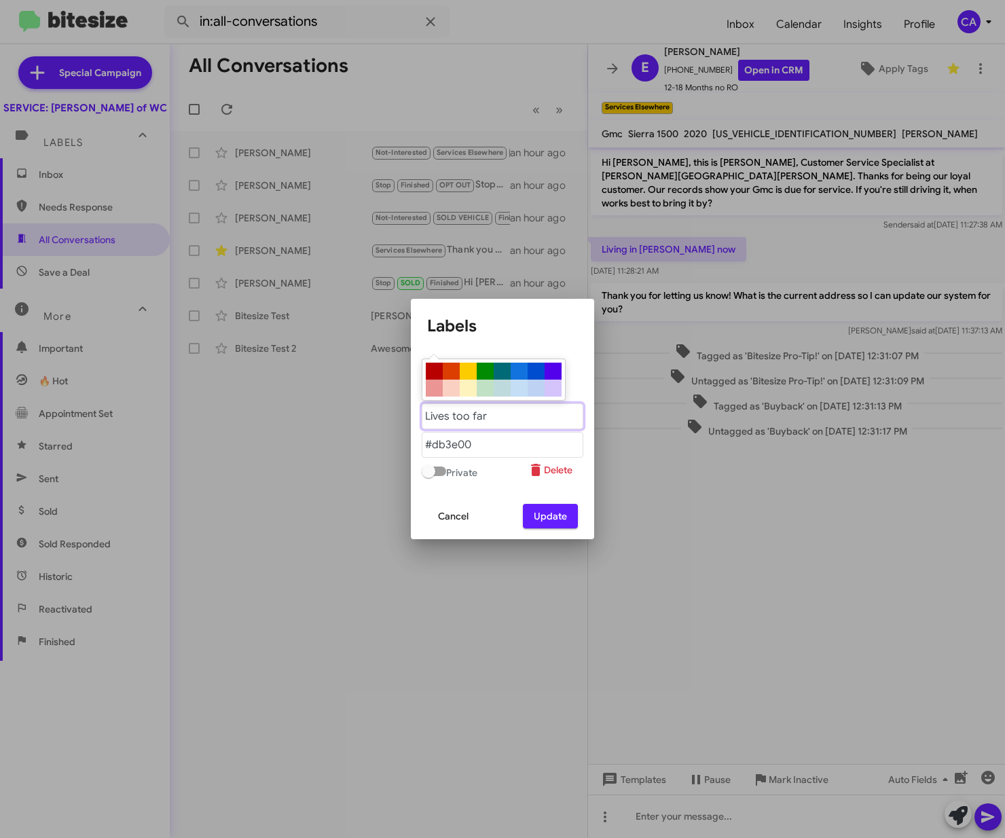
type "F"
type "Out of Service District"
click at [455, 373] on div at bounding box center [451, 371] width 17 height 17
click at [440, 391] on div at bounding box center [434, 388] width 17 height 17
type "#eb9694"
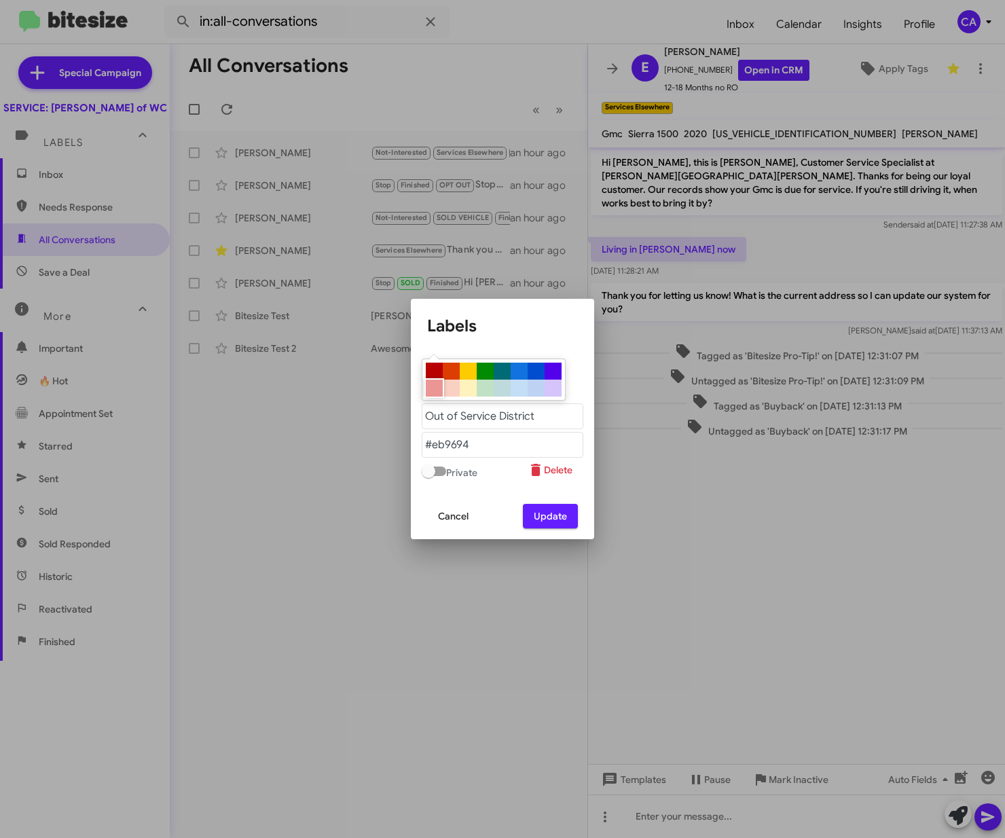
click at [550, 515] on span "Update" at bounding box center [550, 516] width 33 height 24
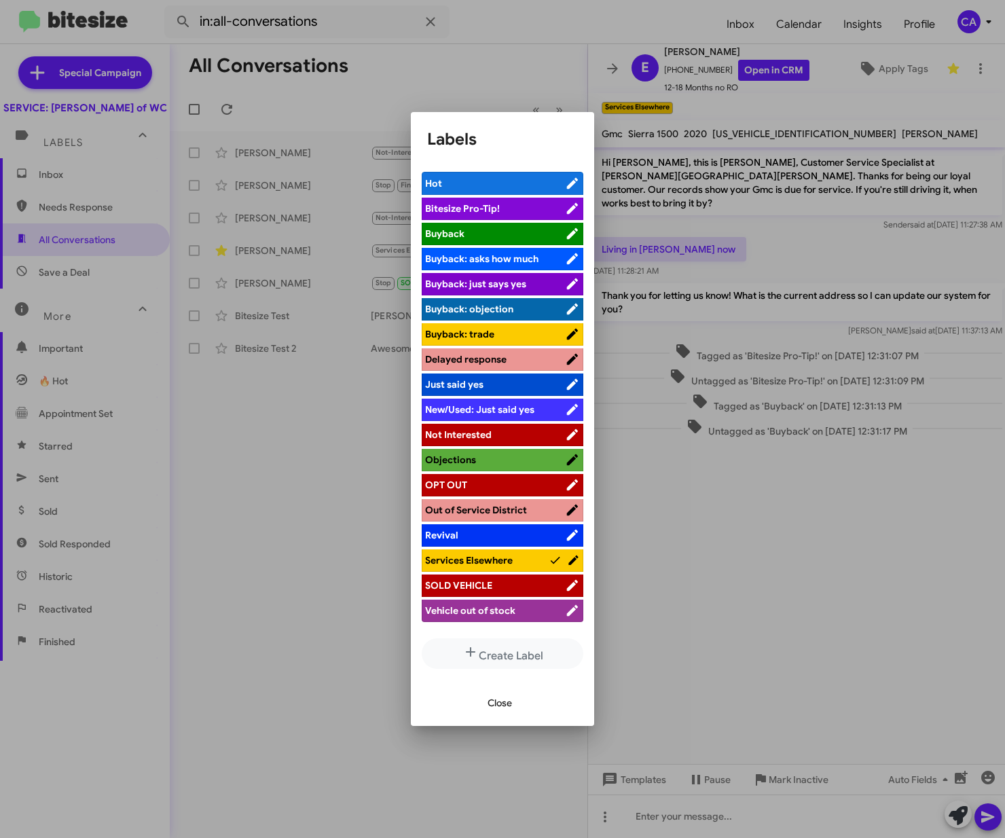
click at [296, 582] on div at bounding box center [502, 419] width 1005 height 838
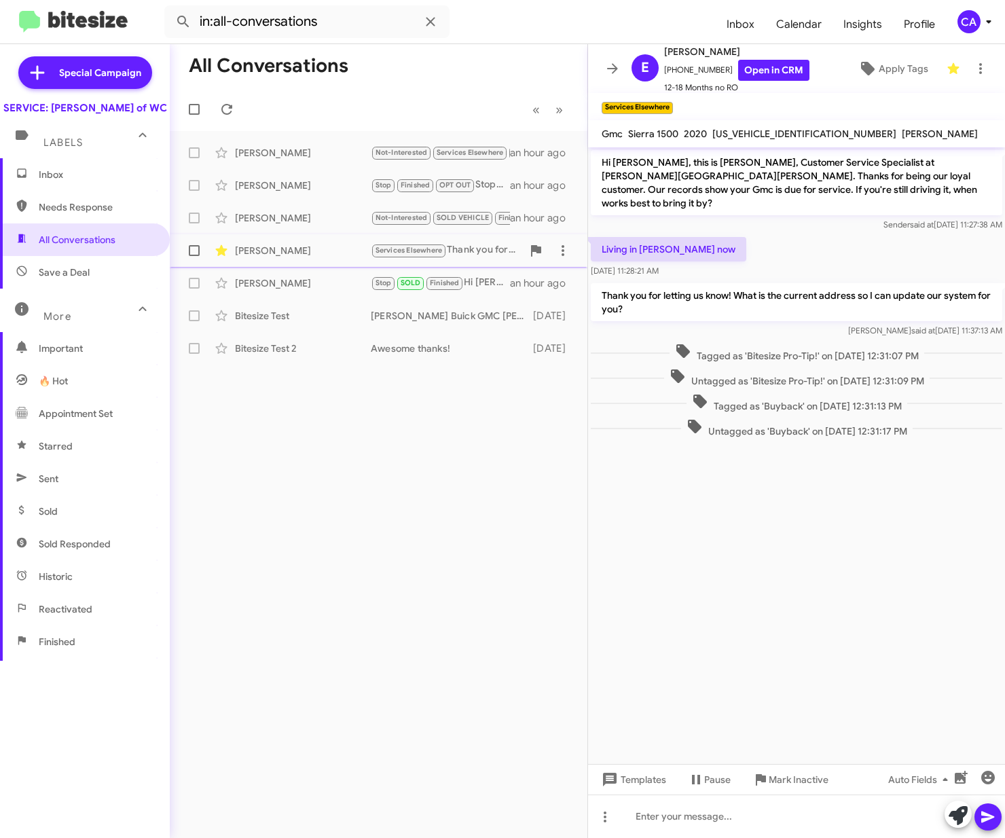
click at [279, 251] on div "[PERSON_NAME]" at bounding box center [303, 251] width 136 height 14
click at [668, 99] on span "×" at bounding box center [671, 101] width 11 height 16
click at [884, 59] on span "Apply Tags" at bounding box center [904, 68] width 50 height 24
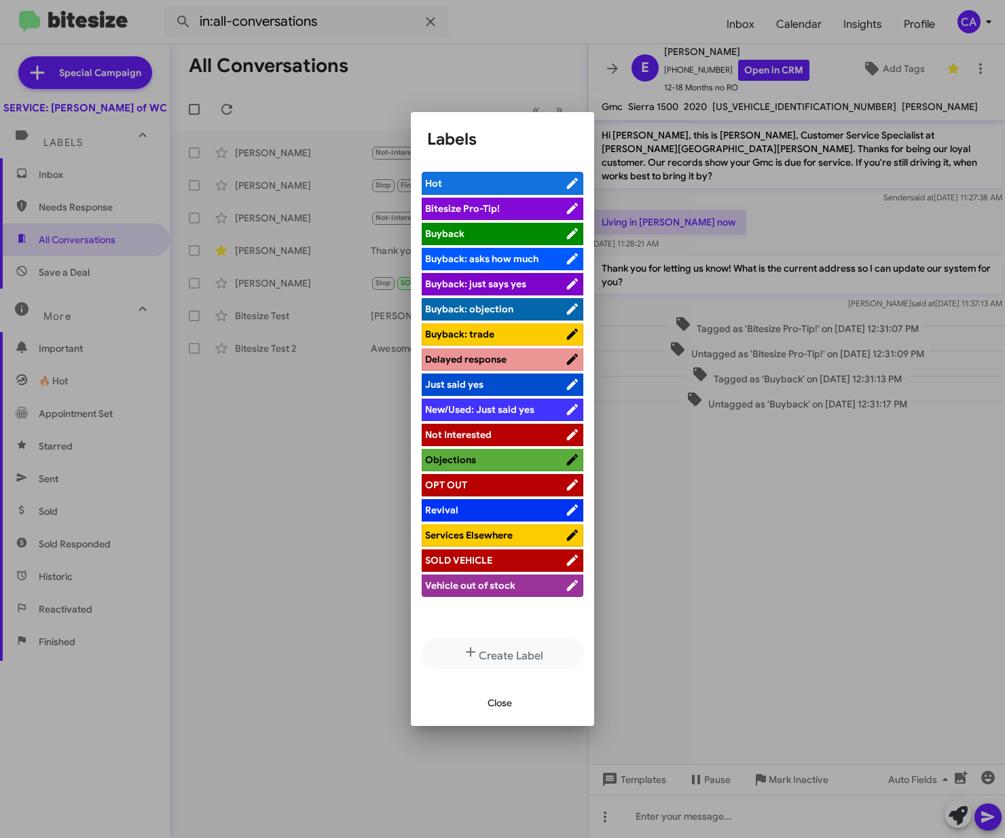
click at [671, 501] on div at bounding box center [502, 419] width 1005 height 838
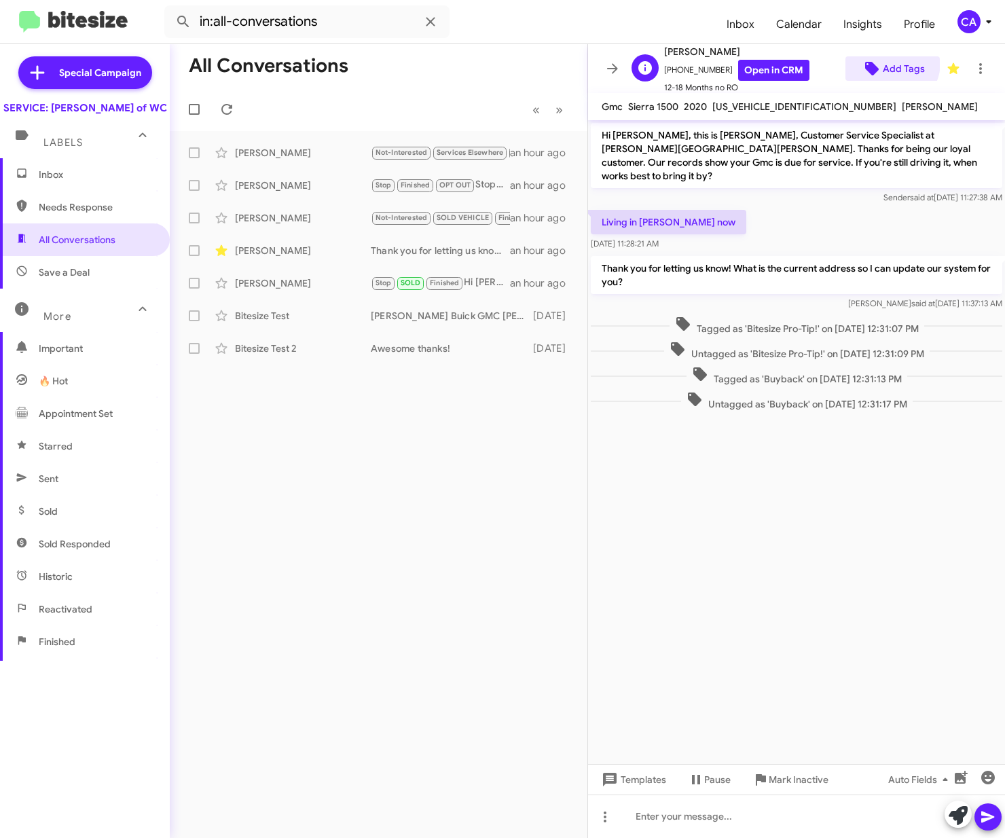
click at [883, 62] on span "Add Tags" at bounding box center [904, 68] width 42 height 24
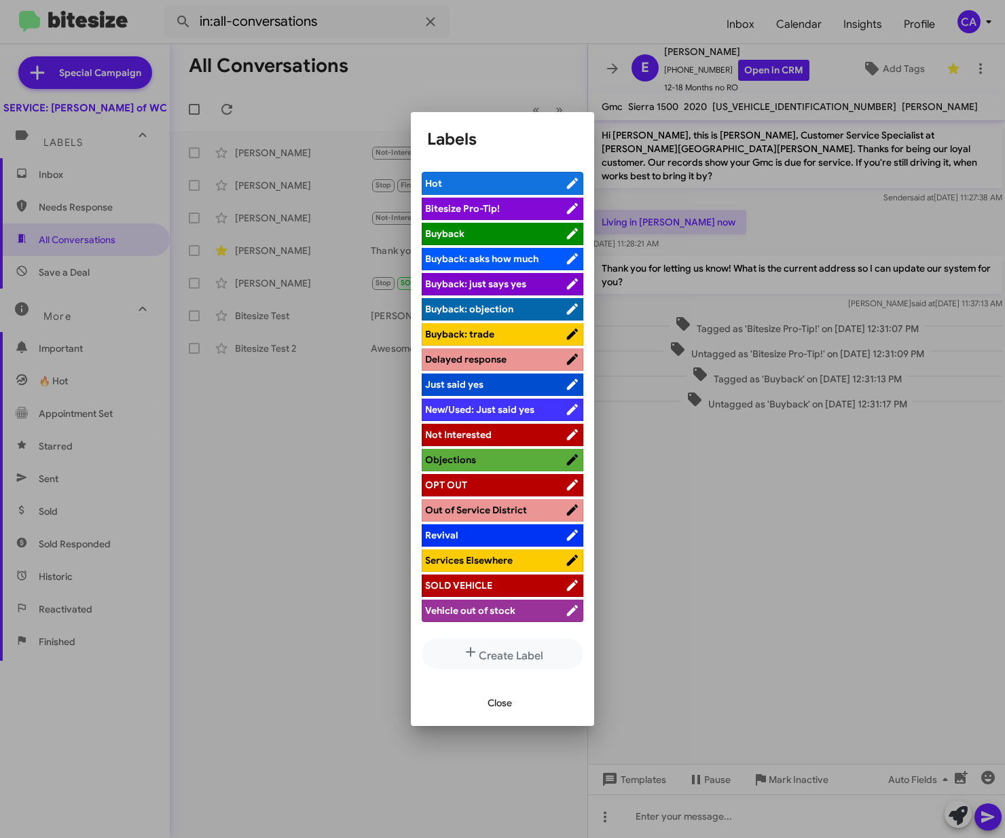
click at [488, 505] on span "Out of Service District" at bounding box center [476, 510] width 102 height 12
click at [500, 703] on span "Close" at bounding box center [500, 703] width 24 height 24
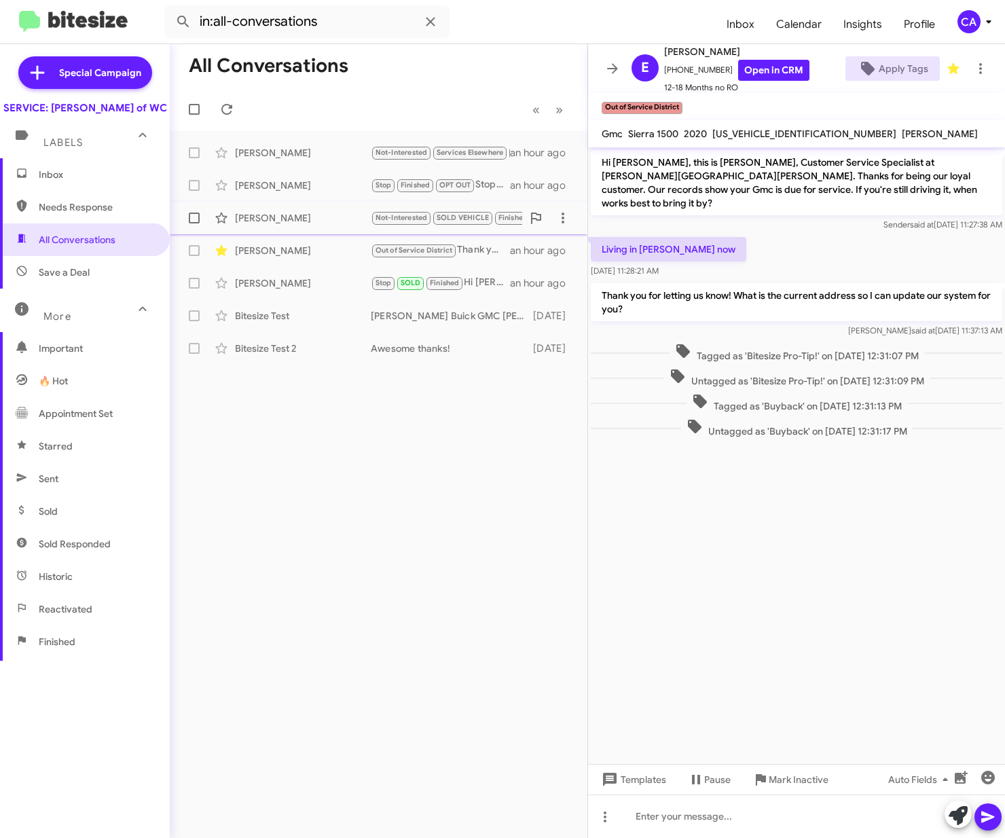
click at [306, 219] on div "[PERSON_NAME]" at bounding box center [303, 218] width 136 height 14
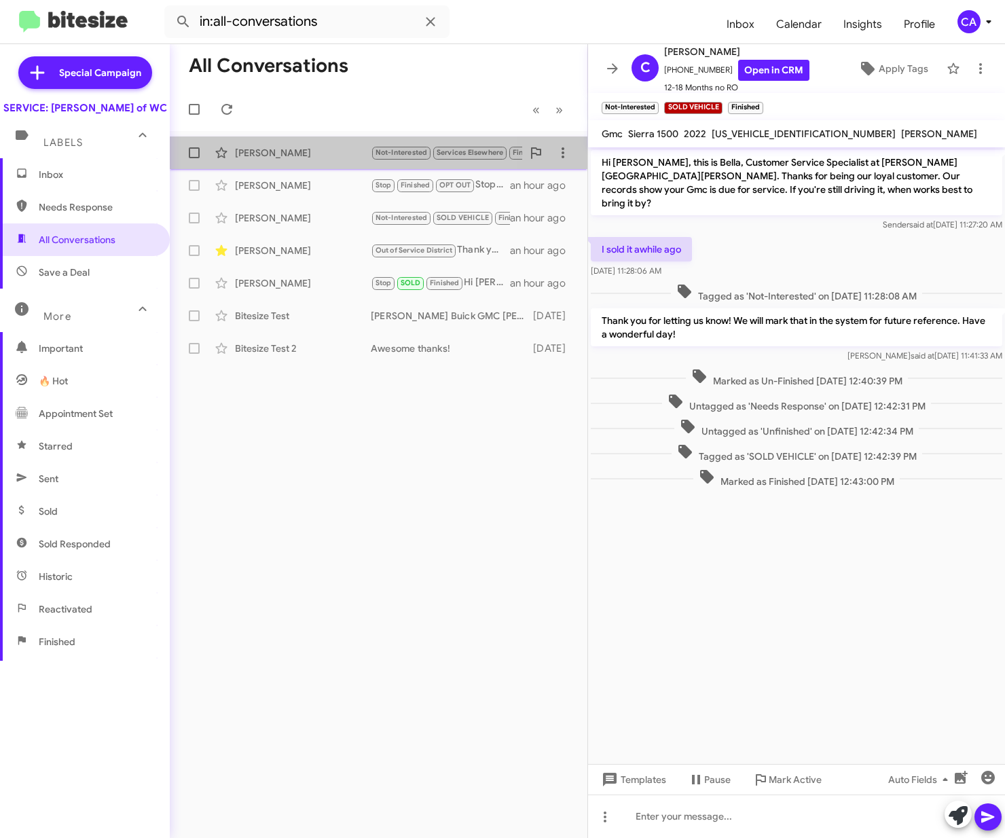
click at [293, 156] on div "[PERSON_NAME]" at bounding box center [303, 153] width 136 height 14
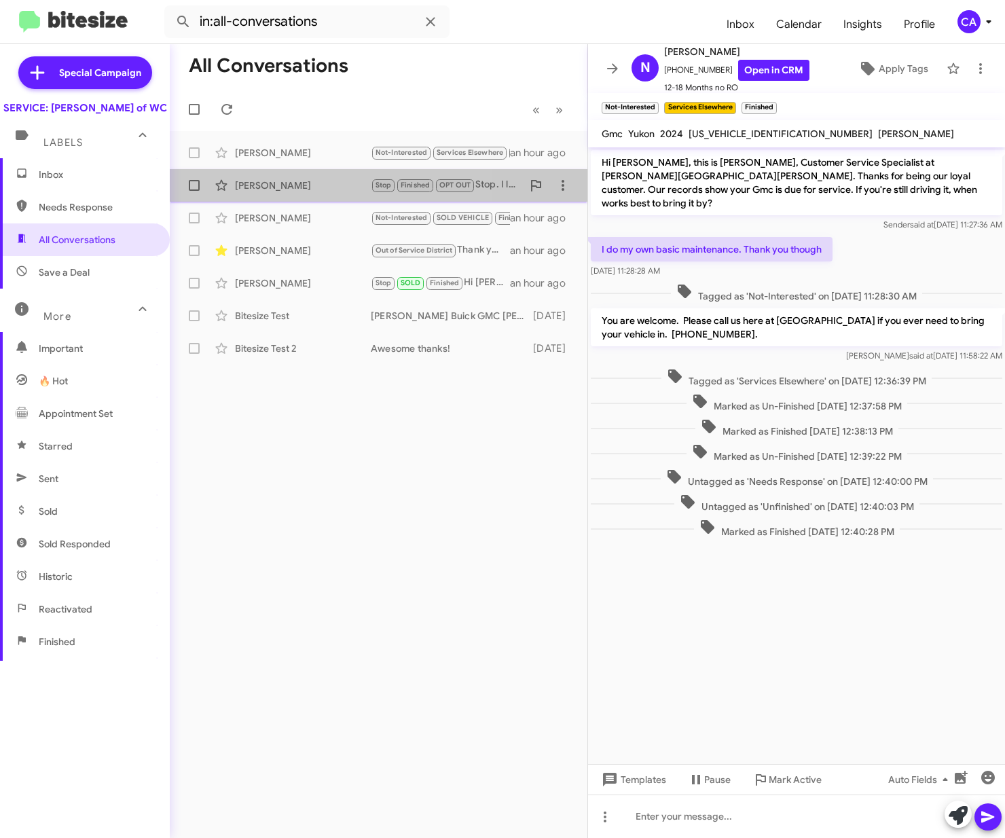
click at [281, 182] on div "[PERSON_NAME]" at bounding box center [303, 186] width 136 height 14
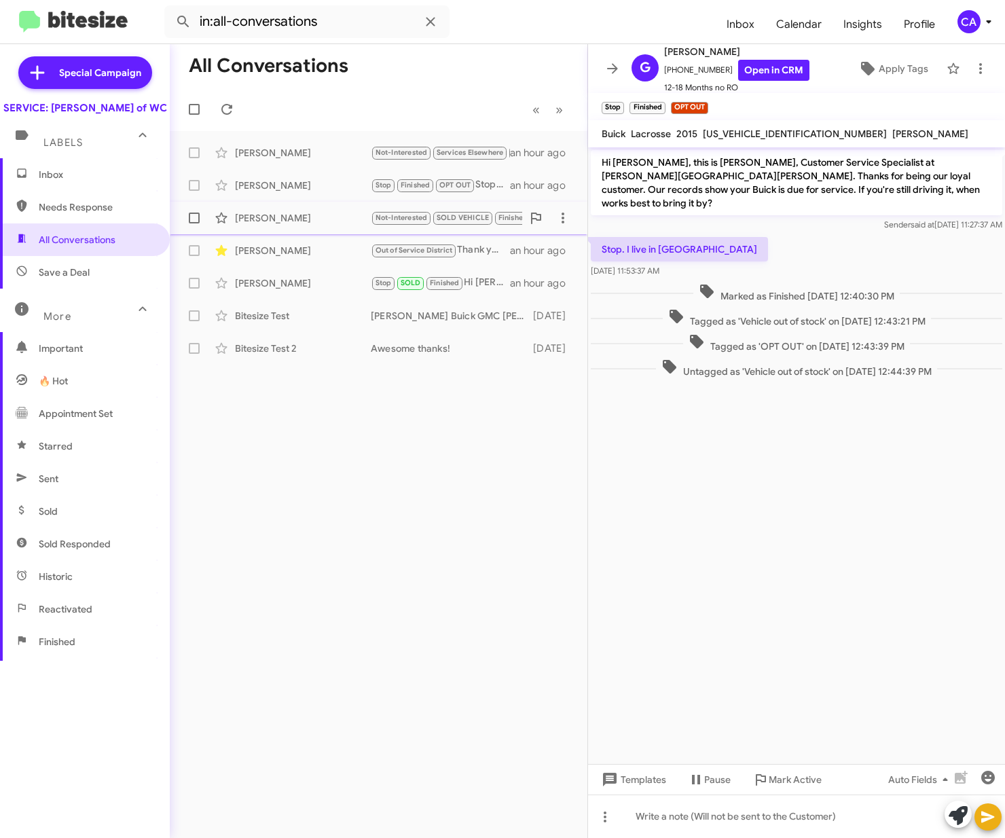
click at [255, 224] on div "[PERSON_NAME]" at bounding box center [303, 218] width 136 height 14
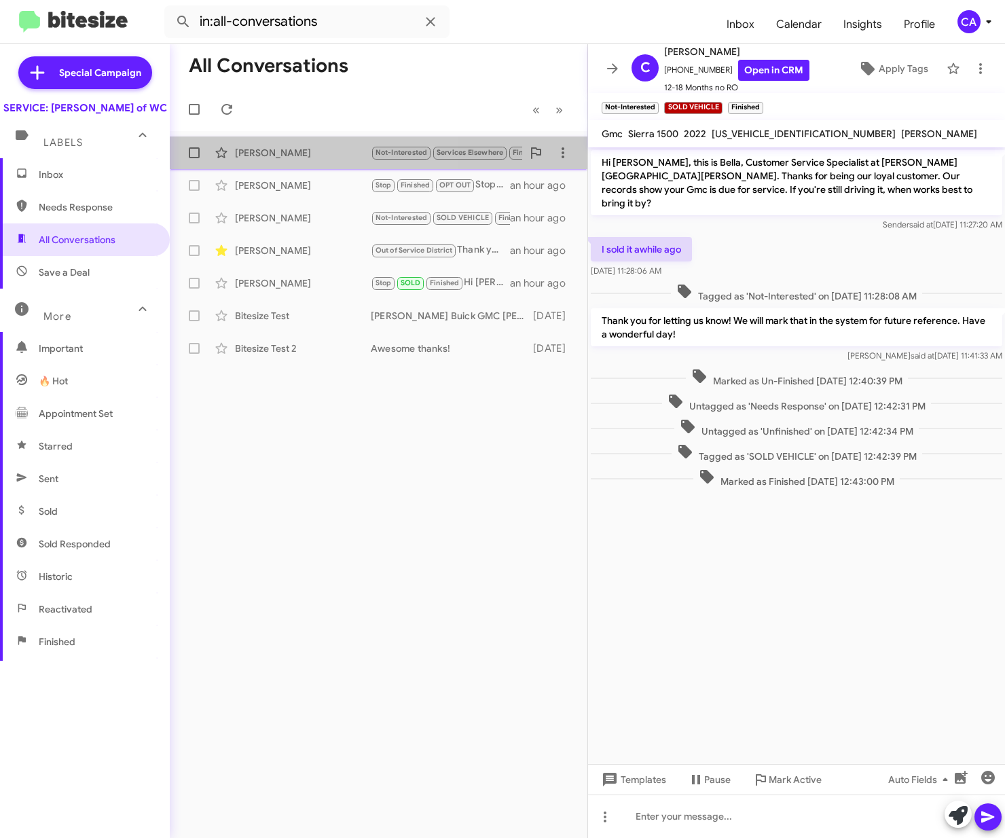
click at [264, 153] on div "[PERSON_NAME]" at bounding box center [303, 153] width 136 height 14
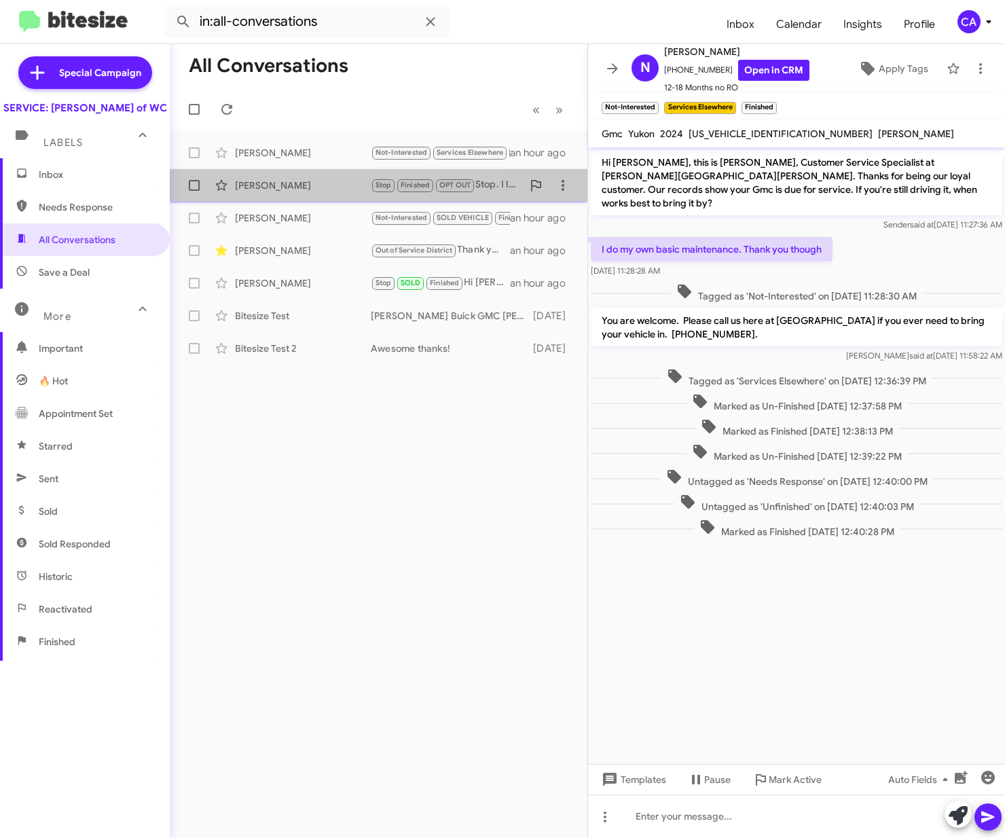
drag, startPoint x: 264, startPoint y: 153, endPoint x: 288, endPoint y: 199, distance: 52.3
click at [288, 199] on span "Gail Ebersole Stop Finished OPT OUT Stop. I live in pa an hour ago" at bounding box center [379, 185] width 418 height 33
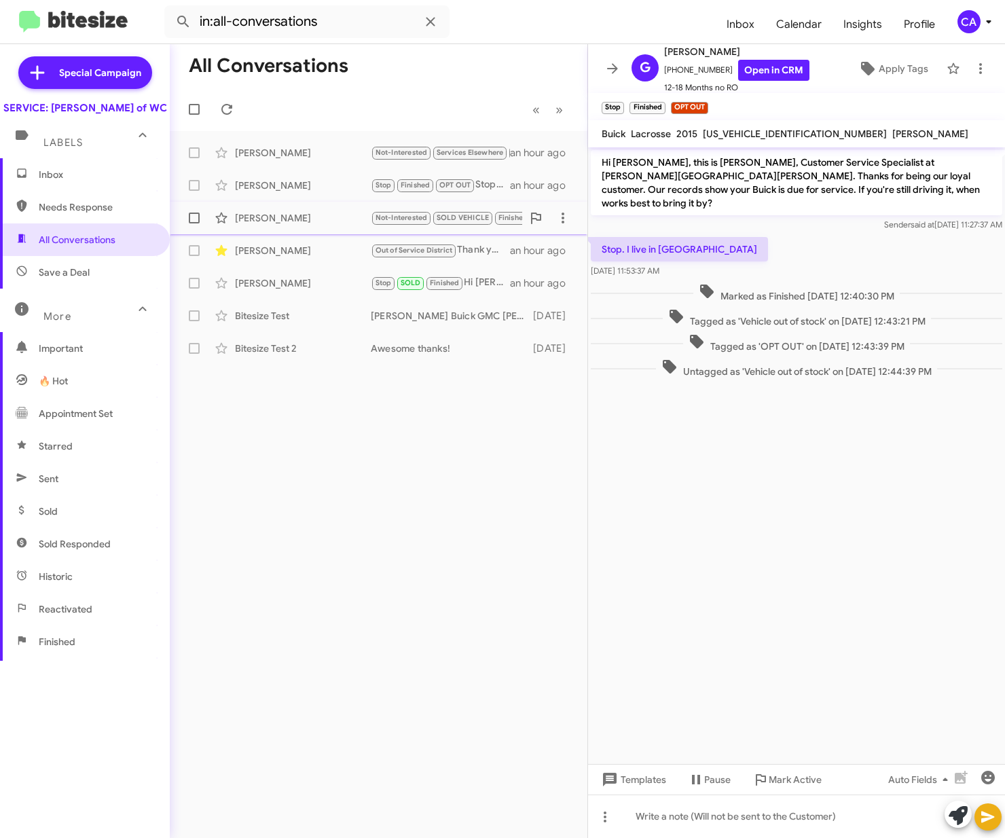
click at [279, 217] on div "[PERSON_NAME]" at bounding box center [303, 218] width 136 height 14
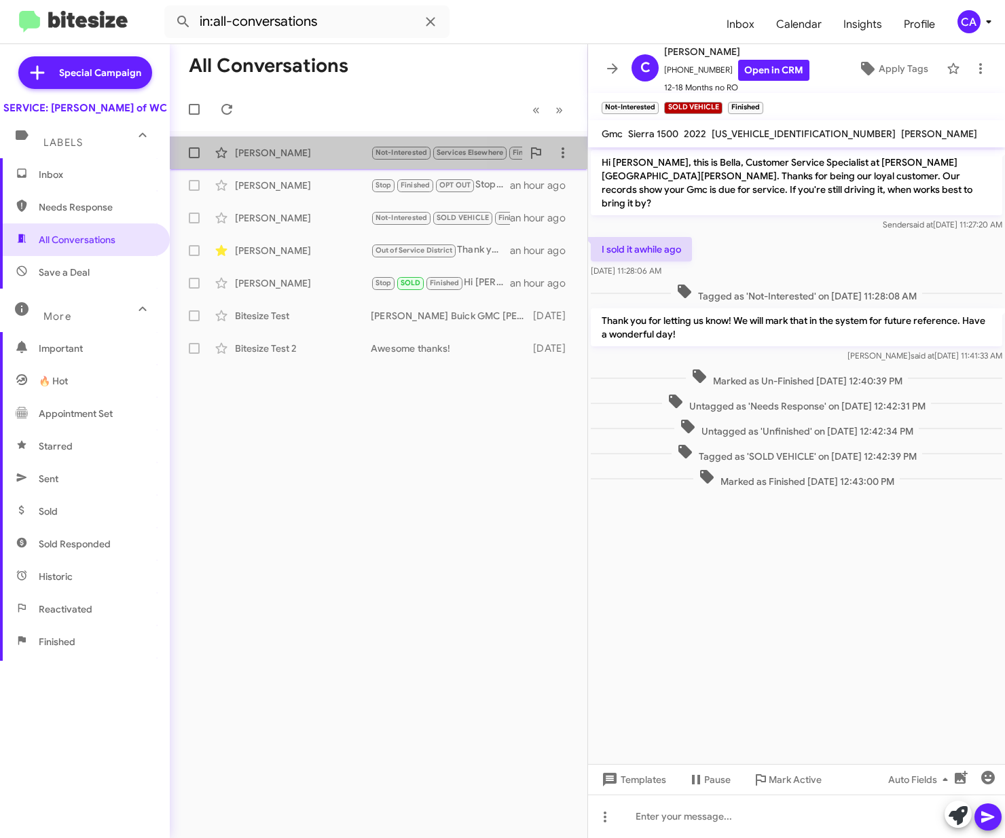
click at [279, 151] on div "[PERSON_NAME]" at bounding box center [303, 153] width 136 height 14
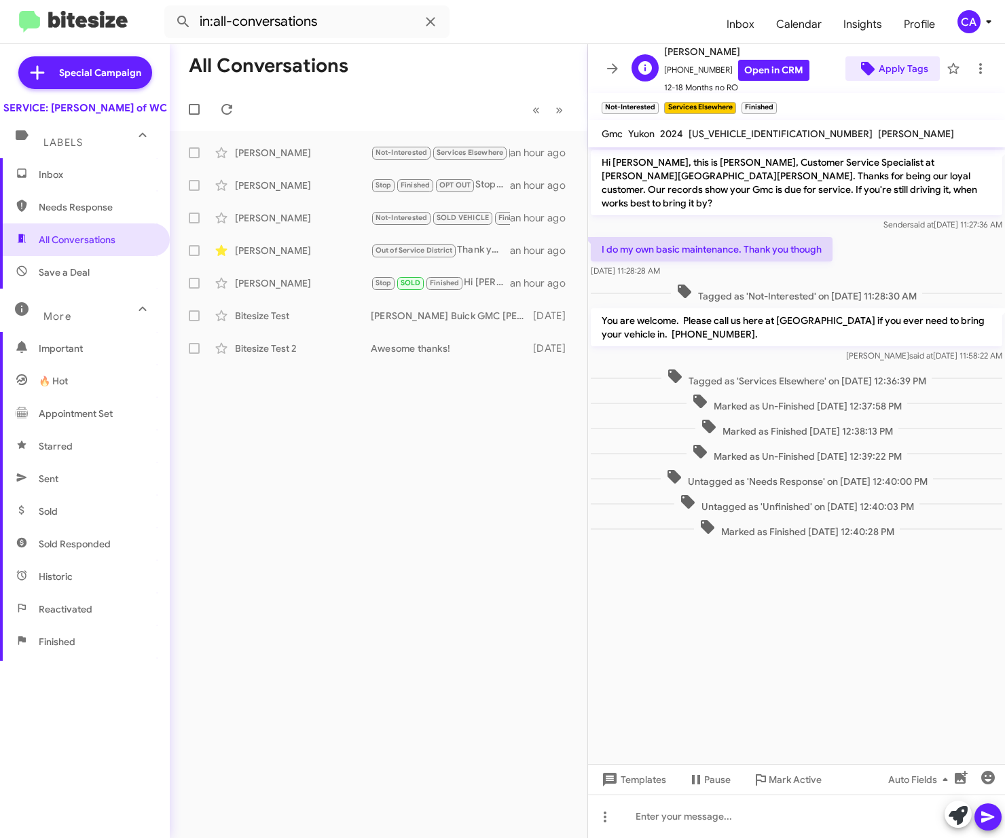
click at [884, 74] on span "Apply Tags" at bounding box center [904, 68] width 50 height 24
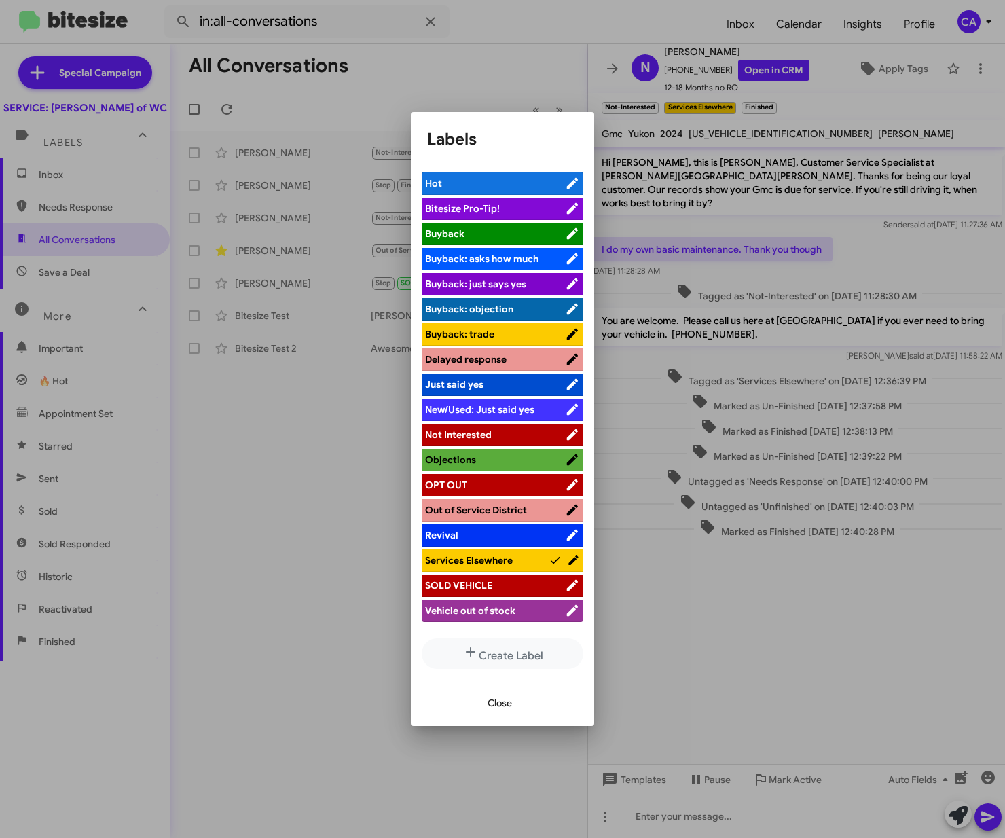
click at [568, 554] on icon at bounding box center [573, 560] width 13 height 16
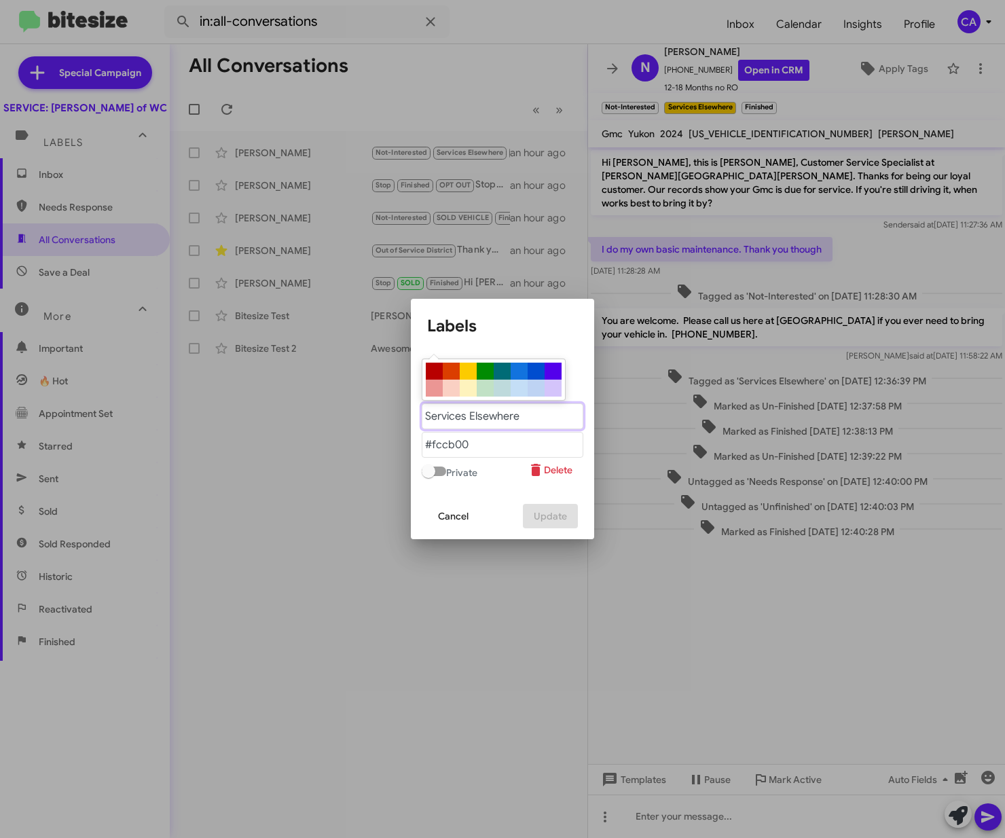
click at [547, 418] on "text" at bounding box center [503, 417] width 162 height 26
type "Does their own svc"
click at [548, 510] on span "Update" at bounding box center [550, 516] width 33 height 24
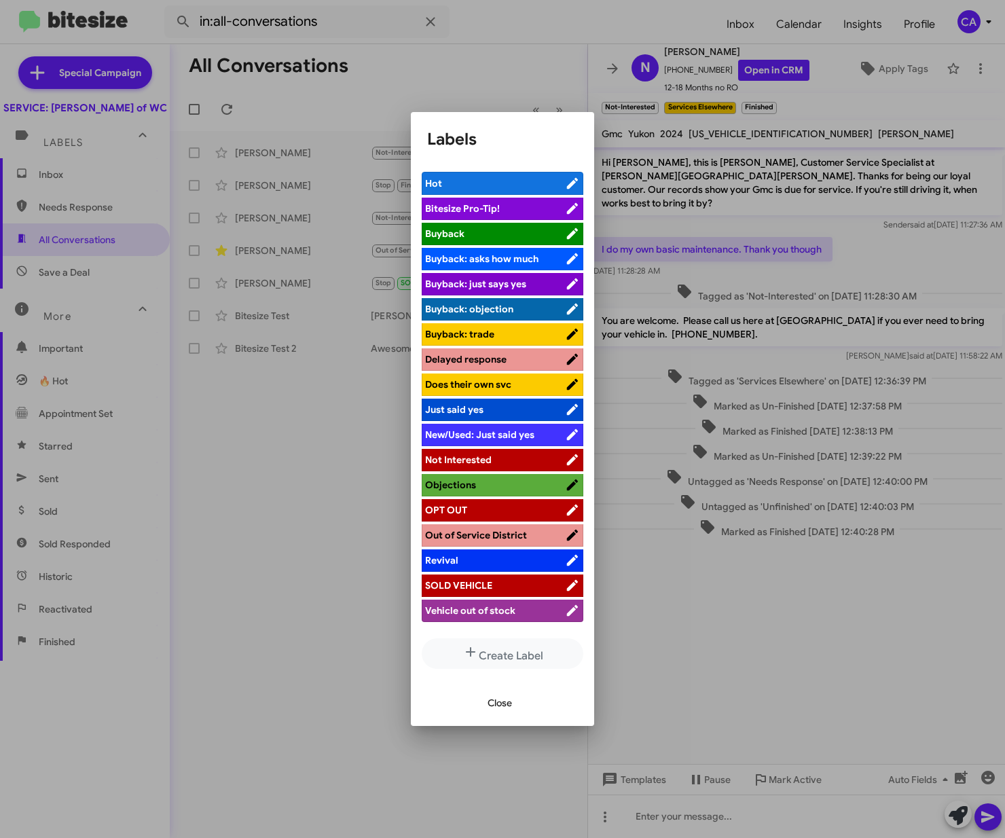
click at [504, 378] on span "Does their own svc" at bounding box center [468, 384] width 86 height 12
click at [490, 705] on span "Close" at bounding box center [500, 703] width 24 height 24
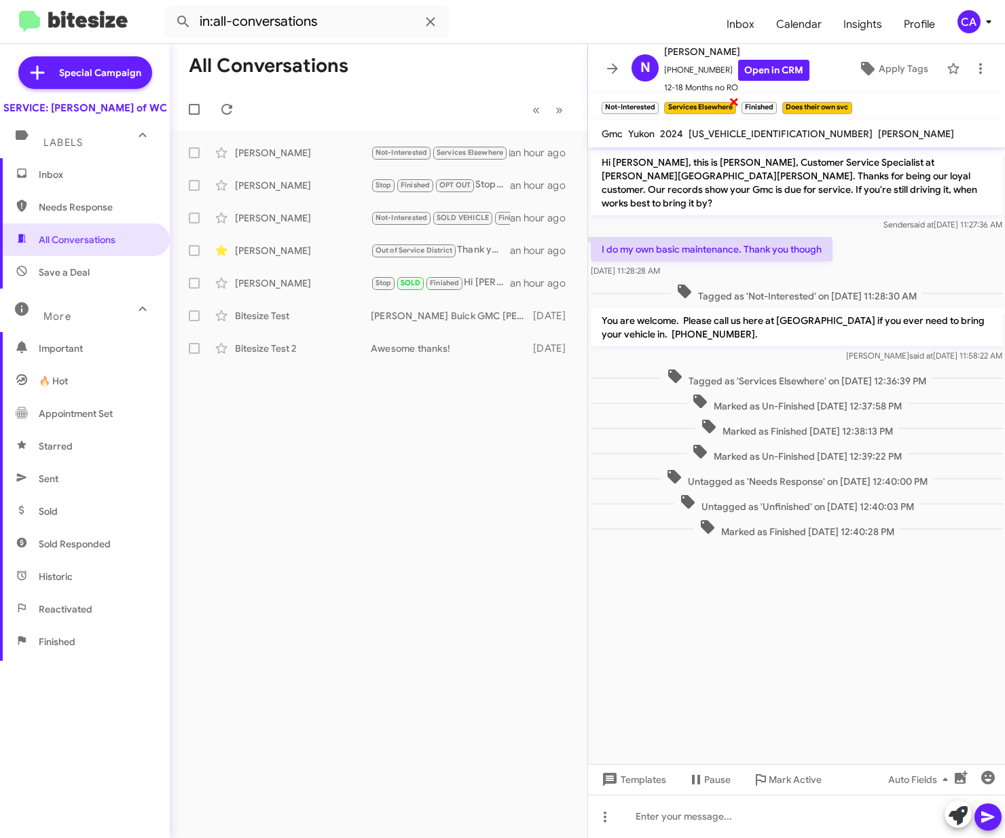
click at [734, 104] on span "×" at bounding box center [734, 101] width 11 height 16
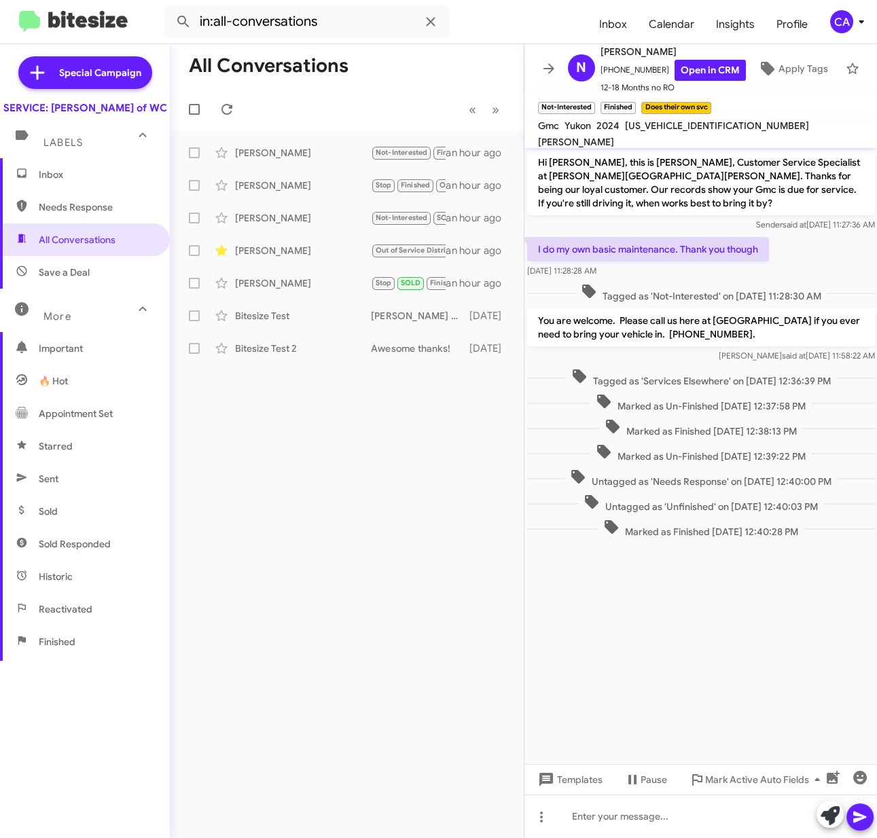
click at [444, 438] on div "All Conversations « Previous » Next Nathan Dressel Not-Interested Finished Does…" at bounding box center [347, 441] width 354 height 794
click at [544, 60] on icon at bounding box center [549, 68] width 16 height 16
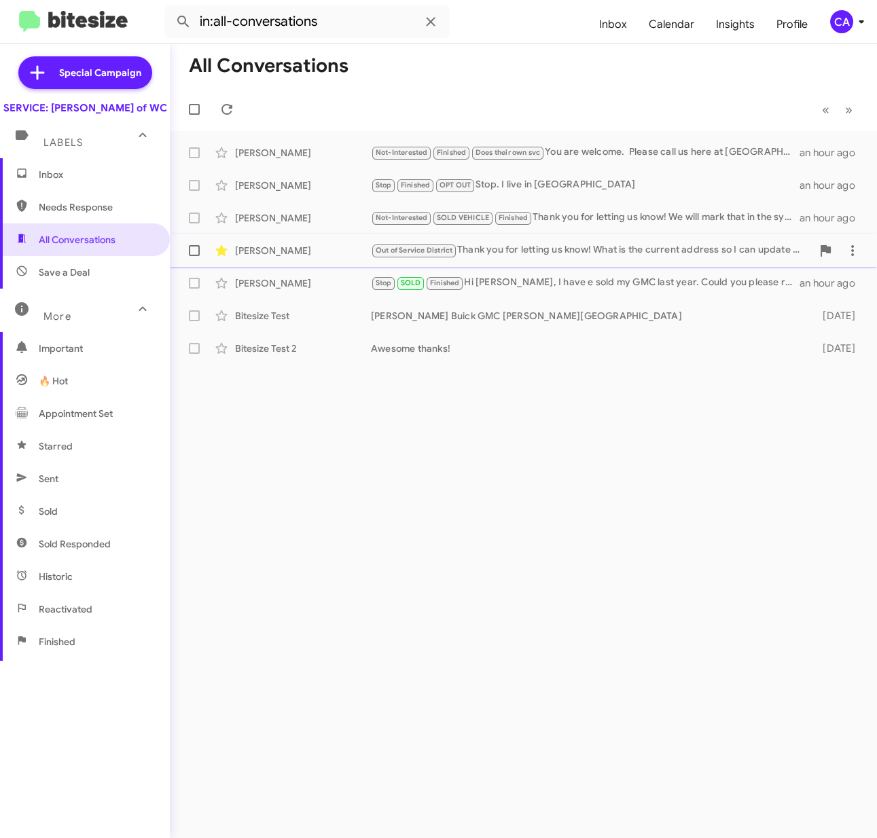
click at [559, 253] on div "Out of Service District Thank you for letting us know! What is the current addr…" at bounding box center [591, 251] width 441 height 16
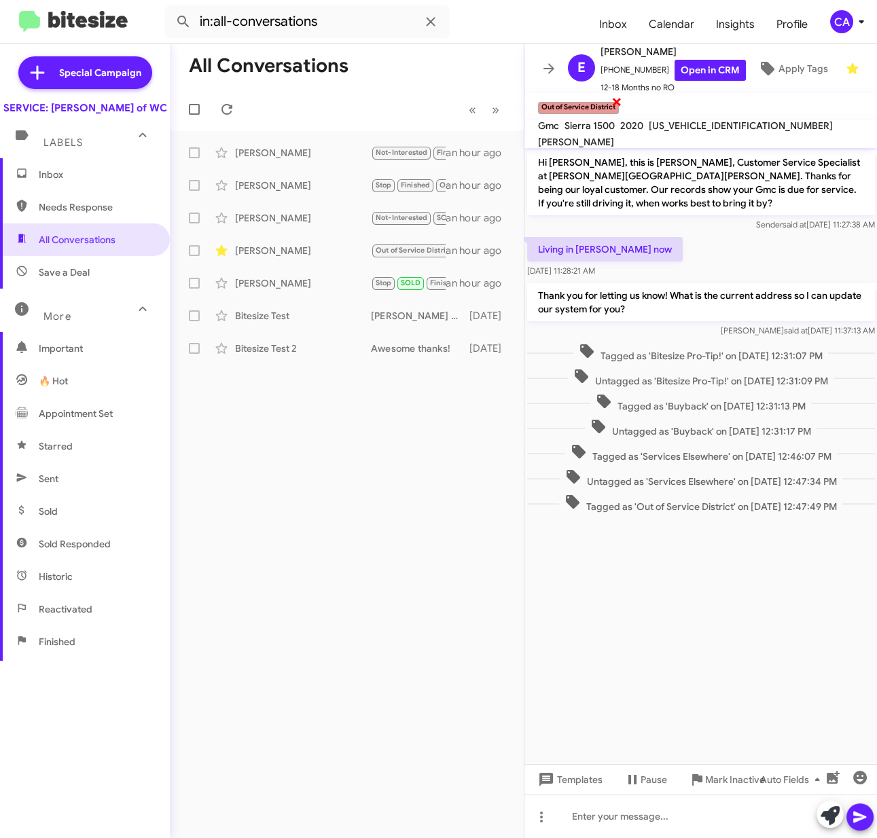
click at [560, 105] on small "Out of Service District" at bounding box center [578, 108] width 81 height 12
click at [779, 69] on span "Apply Tags" at bounding box center [804, 68] width 50 height 24
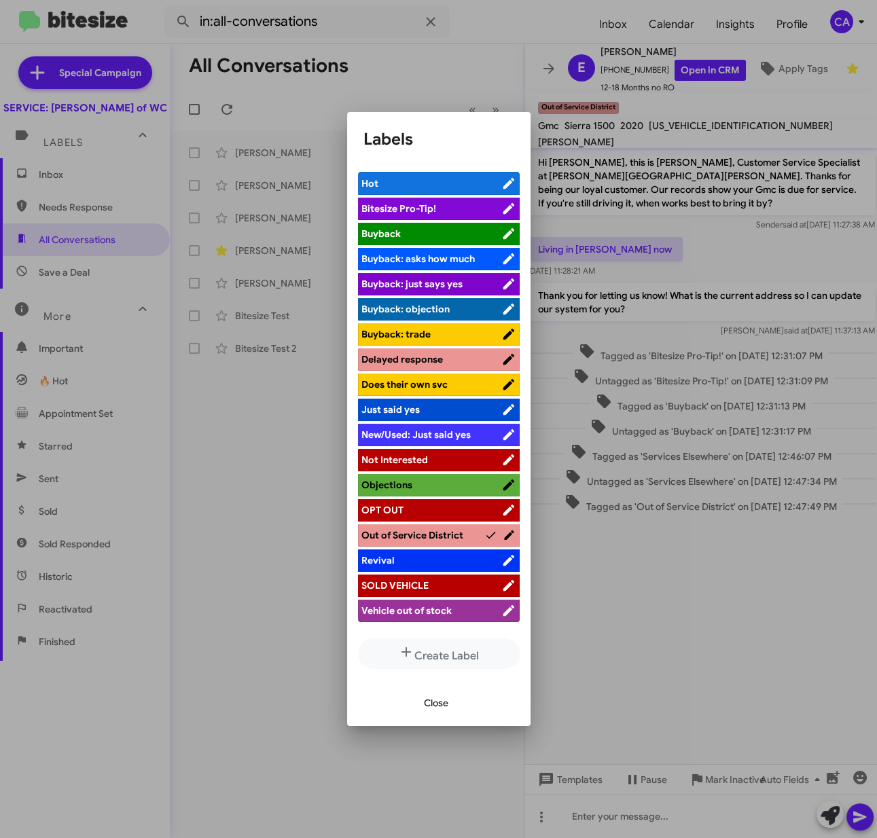
click at [503, 531] on icon at bounding box center [509, 535] width 13 height 16
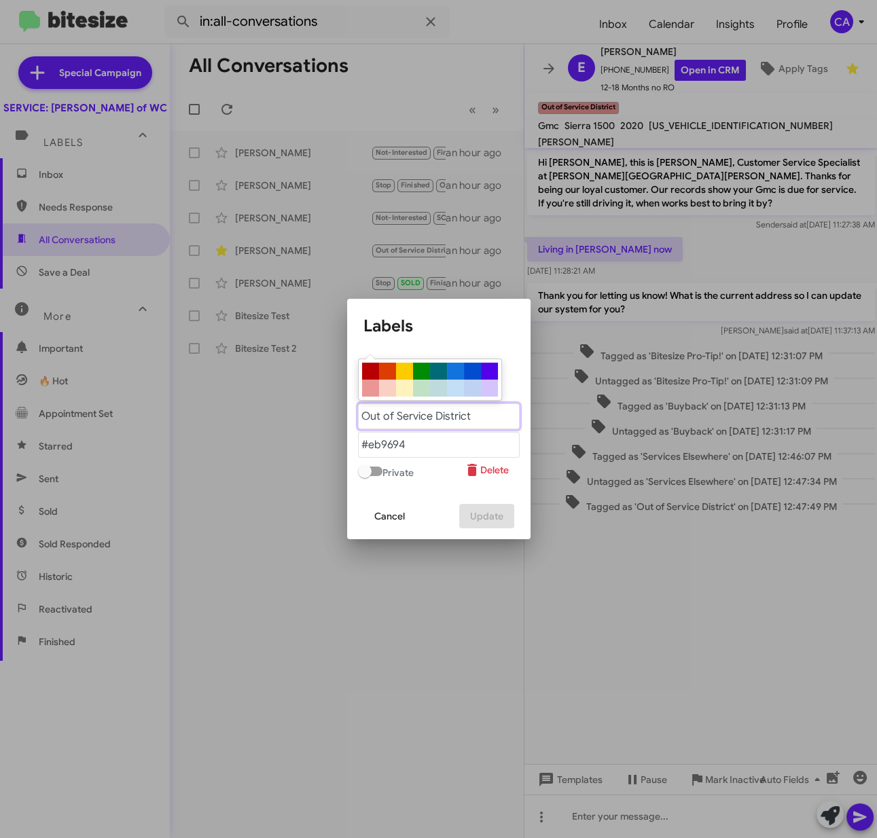
click at [419, 416] on "text" at bounding box center [439, 417] width 162 height 26
type "Out of Svc District"
click at [464, 458] on button "Delete" at bounding box center [492, 470] width 56 height 24
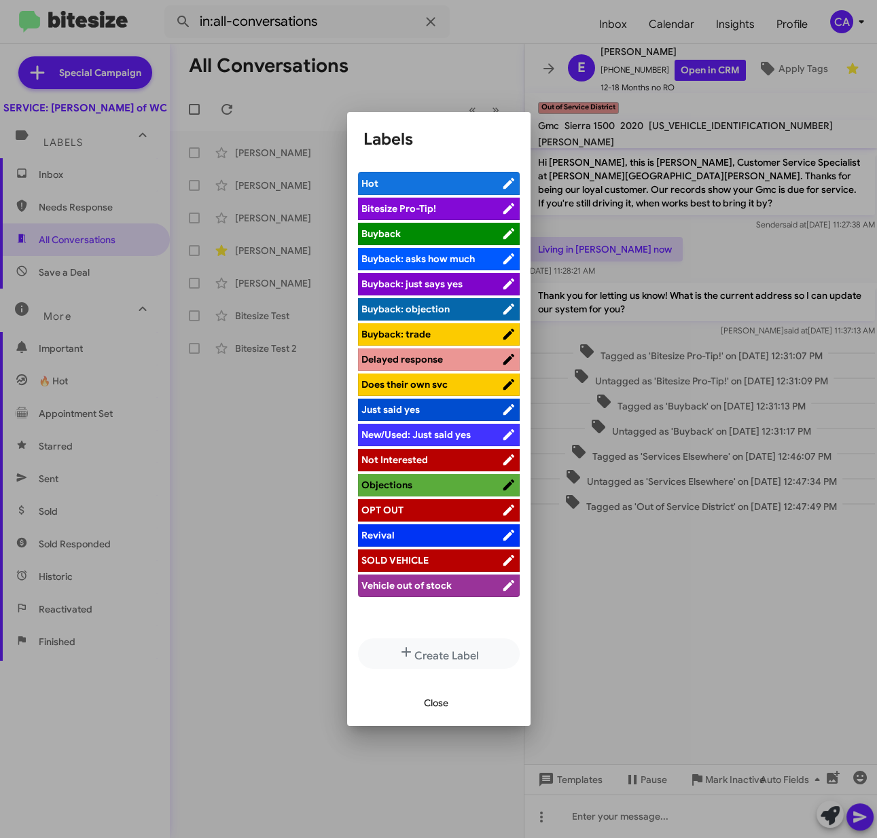
click at [757, 607] on div at bounding box center [438, 419] width 877 height 838
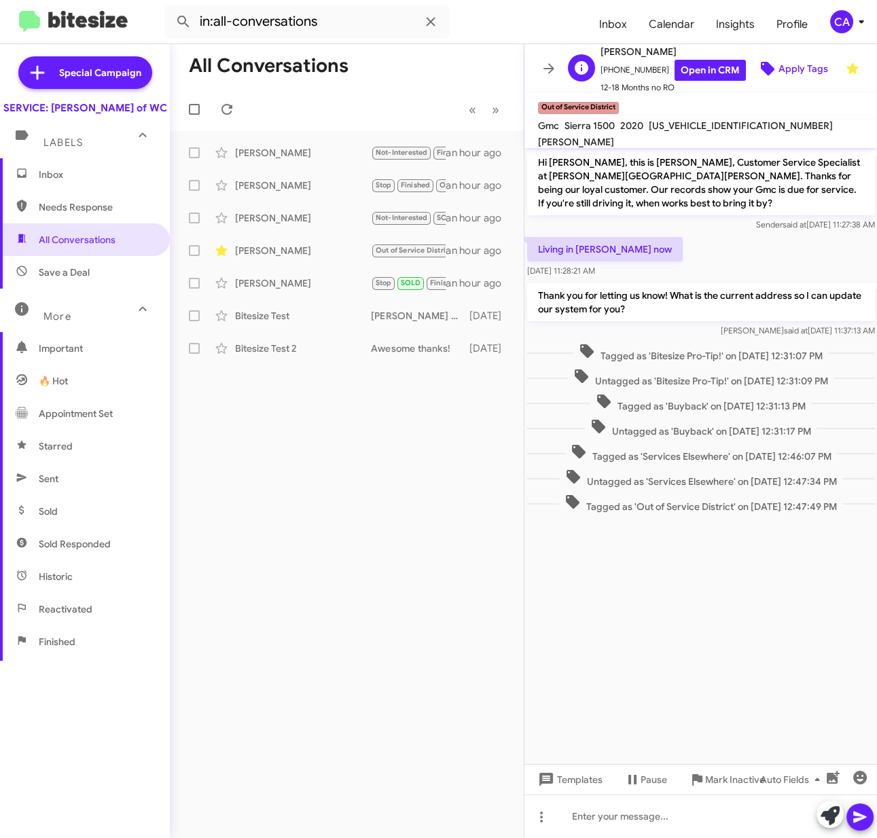
click at [779, 63] on span "Apply Tags" at bounding box center [804, 68] width 50 height 24
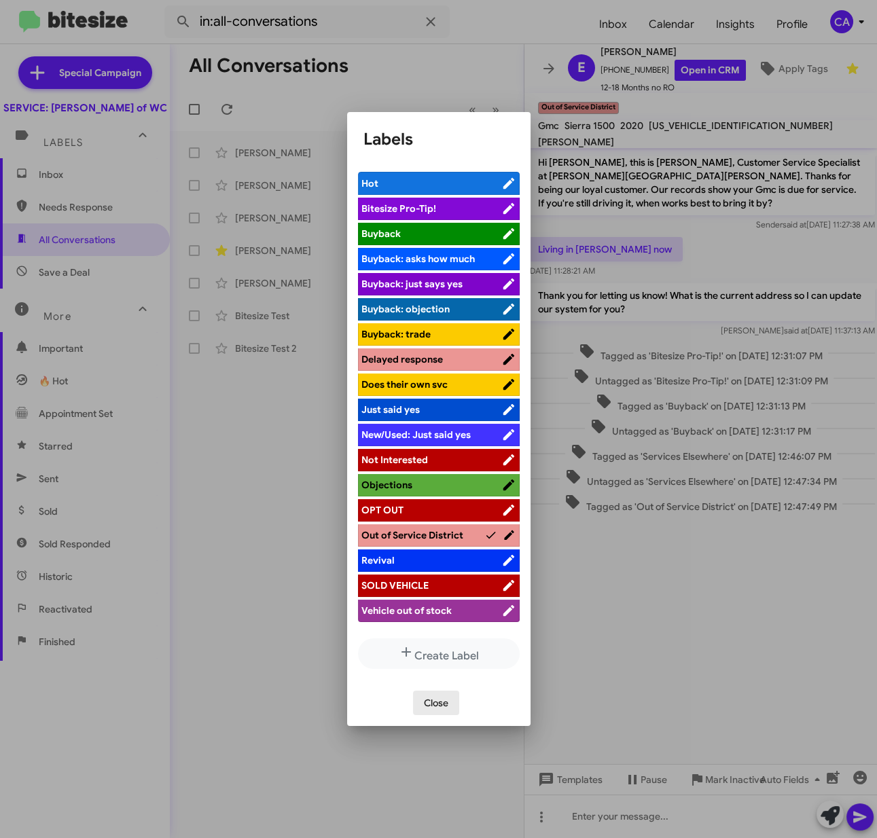
click at [431, 701] on span "Close" at bounding box center [436, 703] width 24 height 24
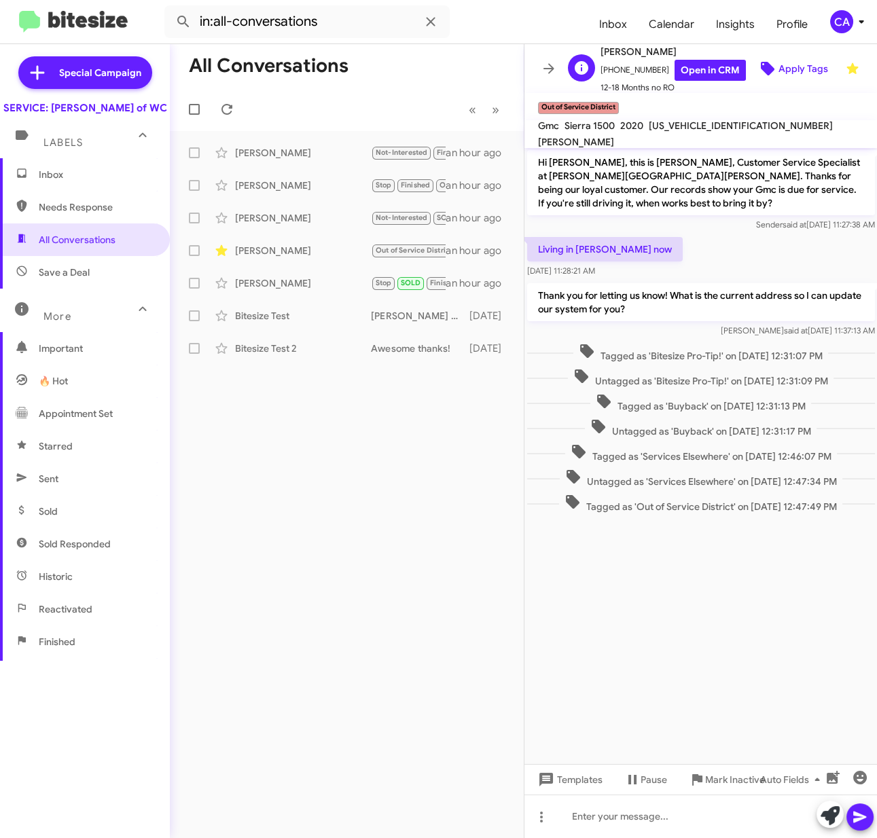
click at [779, 65] on span "Apply Tags" at bounding box center [804, 68] width 50 height 24
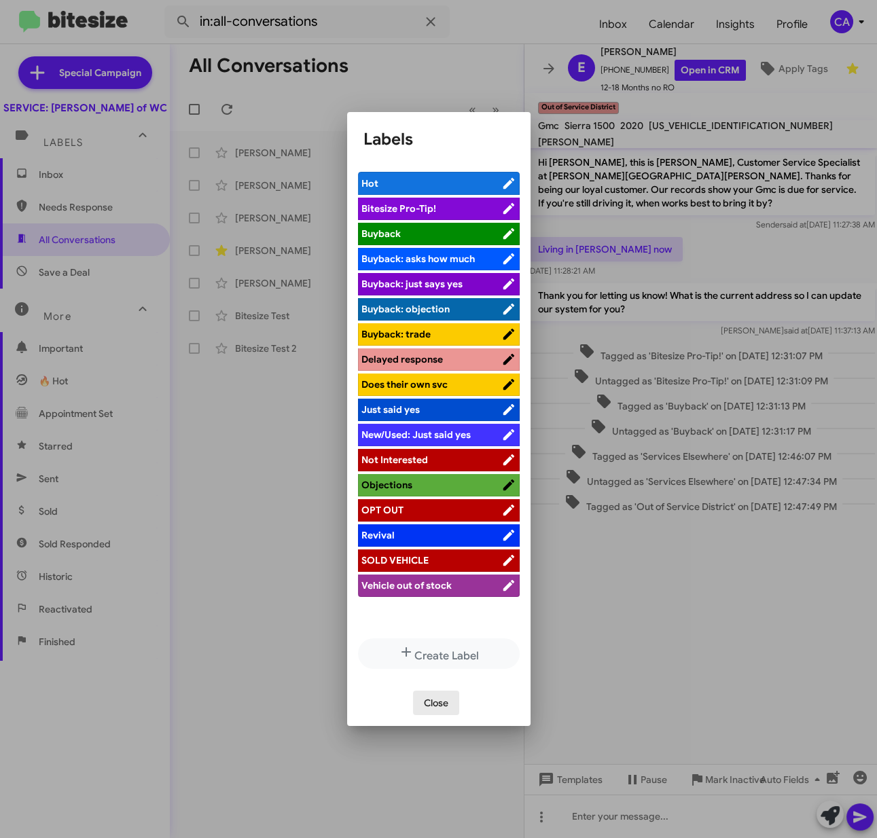
click at [442, 705] on span "Close" at bounding box center [436, 703] width 24 height 24
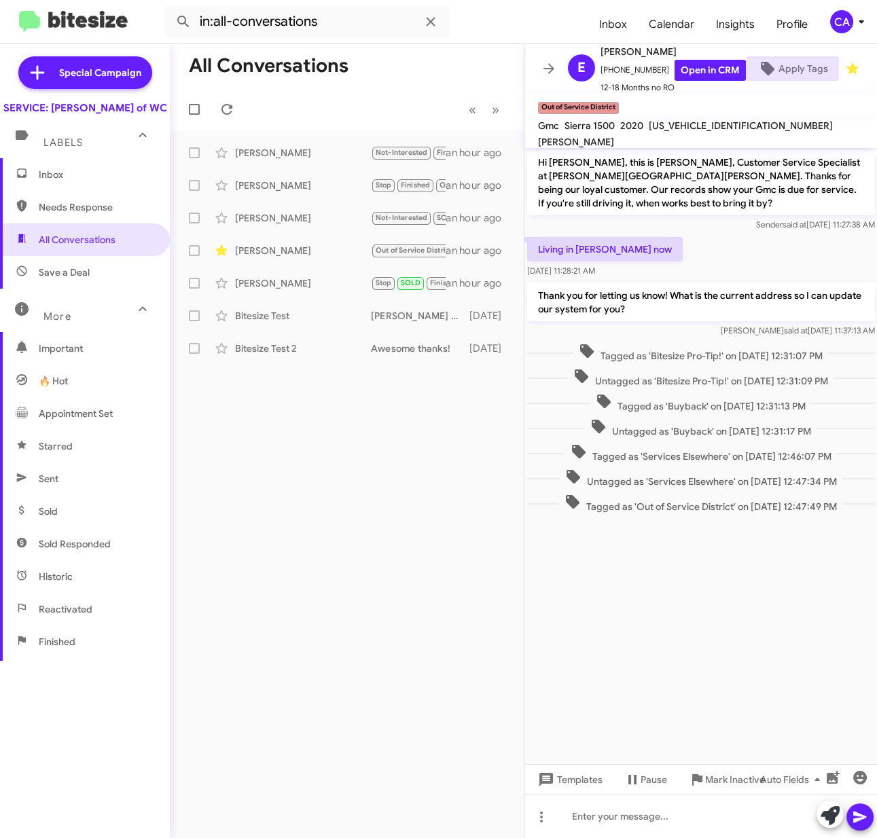
click at [554, 50] on mat-toolbar "E Eddie Beverly +18285071310 Open in CRM 12-18 Months no RO Apply Tags" at bounding box center [700, 68] width 353 height 49
click at [548, 60] on icon at bounding box center [549, 68] width 16 height 16
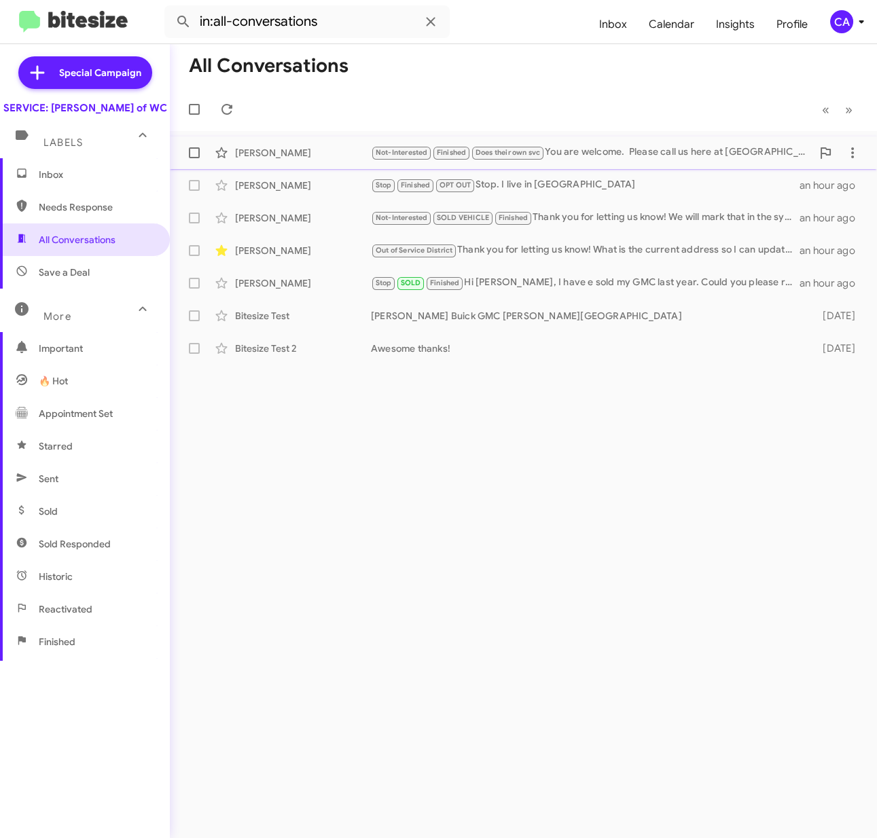
click at [673, 145] on div "Not-Interested Finished Does their own svc You are welcome. Please call us here…" at bounding box center [591, 153] width 441 height 16
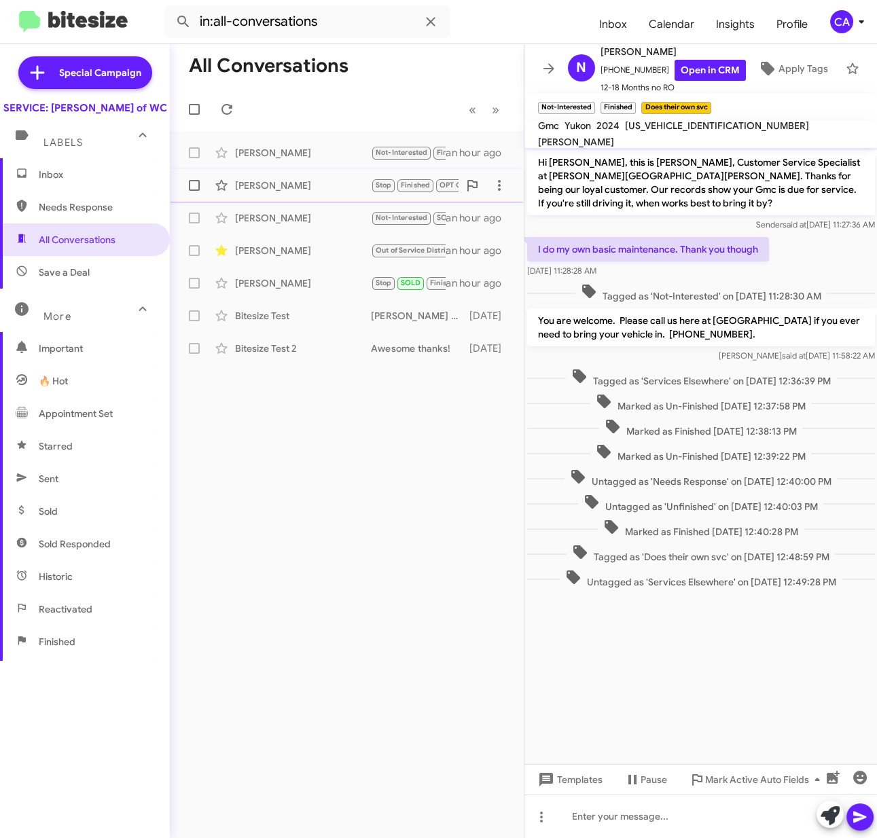
click at [332, 183] on div "[PERSON_NAME]" at bounding box center [303, 186] width 136 height 14
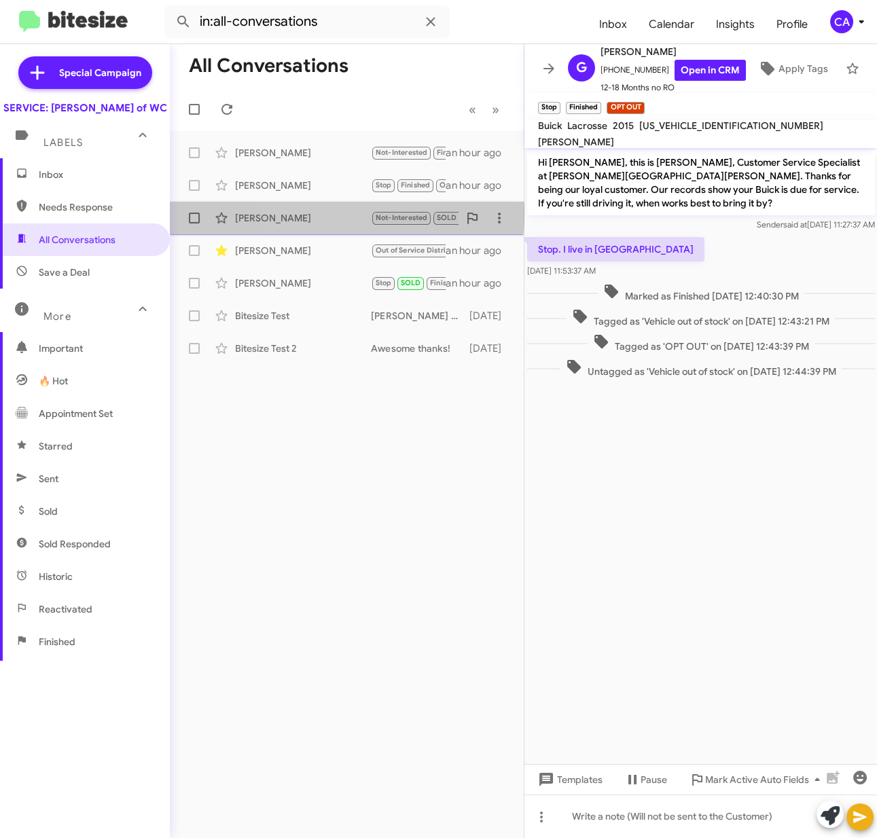
click at [306, 213] on div "[PERSON_NAME]" at bounding box center [303, 218] width 136 height 14
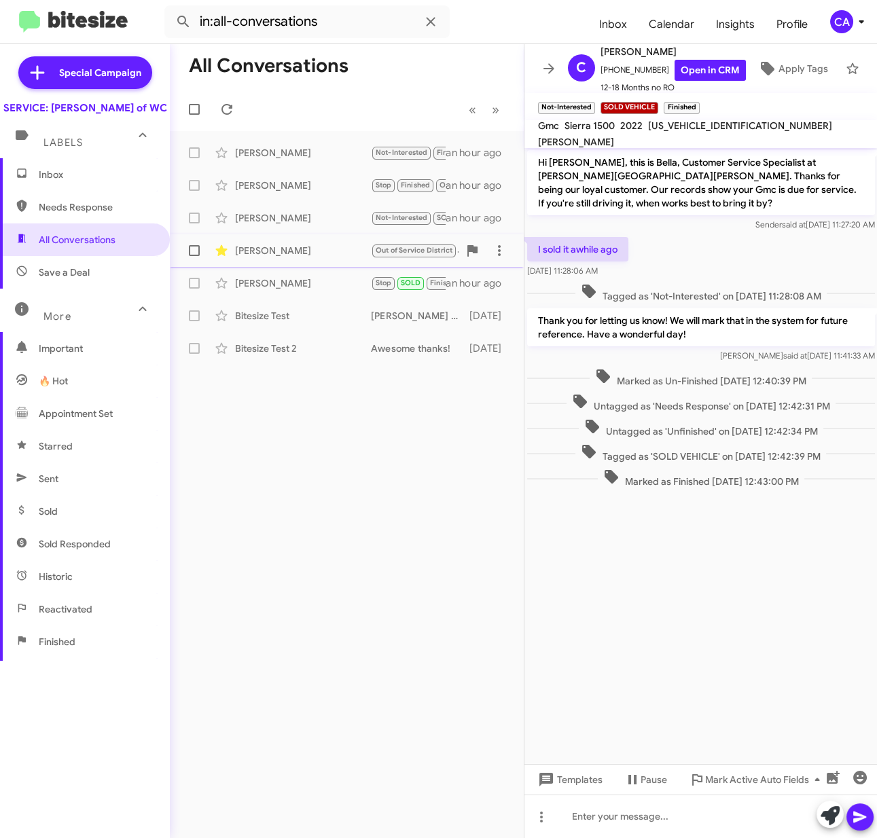
click at [308, 255] on div "[PERSON_NAME]" at bounding box center [303, 251] width 136 height 14
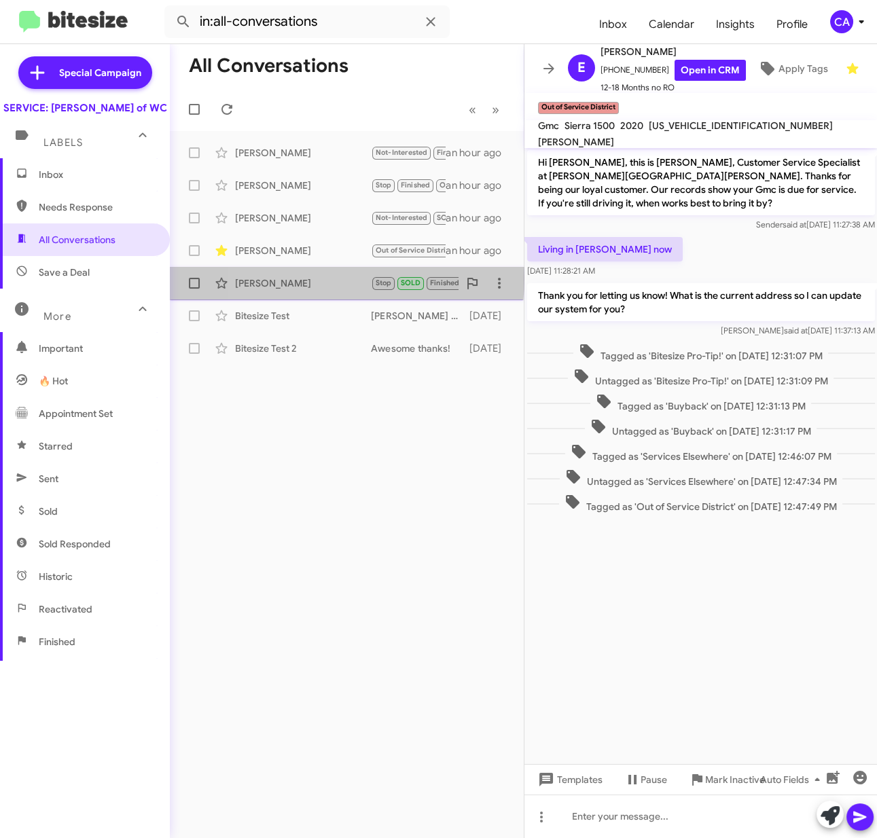
click at [289, 278] on div "[PERSON_NAME]" at bounding box center [303, 284] width 136 height 14
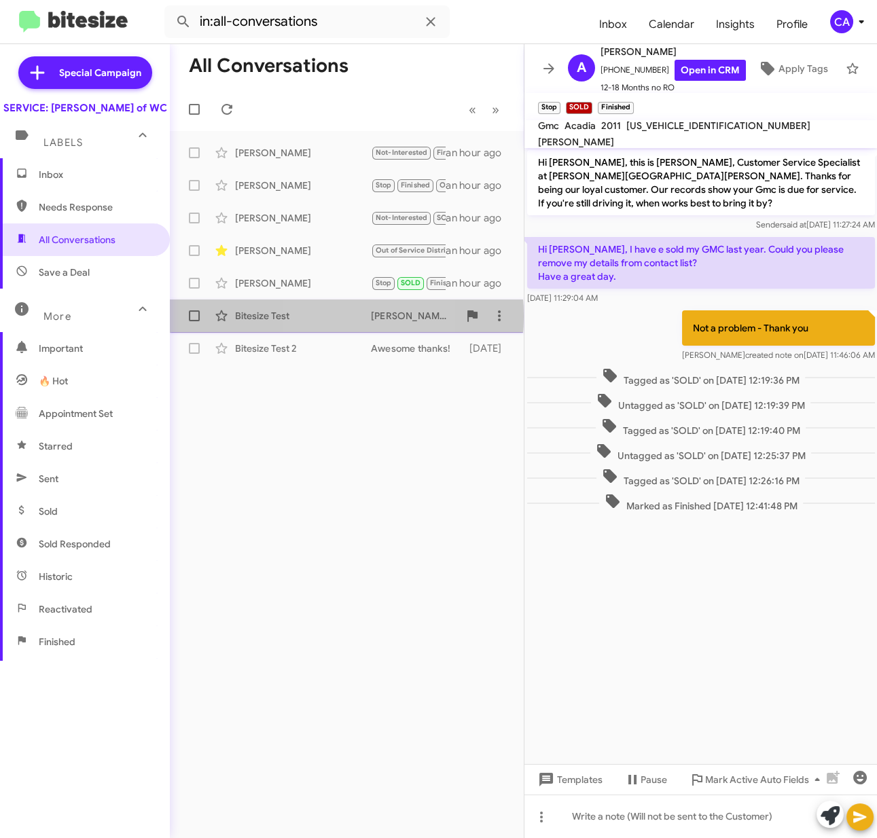
click at [317, 316] on div "Bitesize Test" at bounding box center [303, 316] width 136 height 14
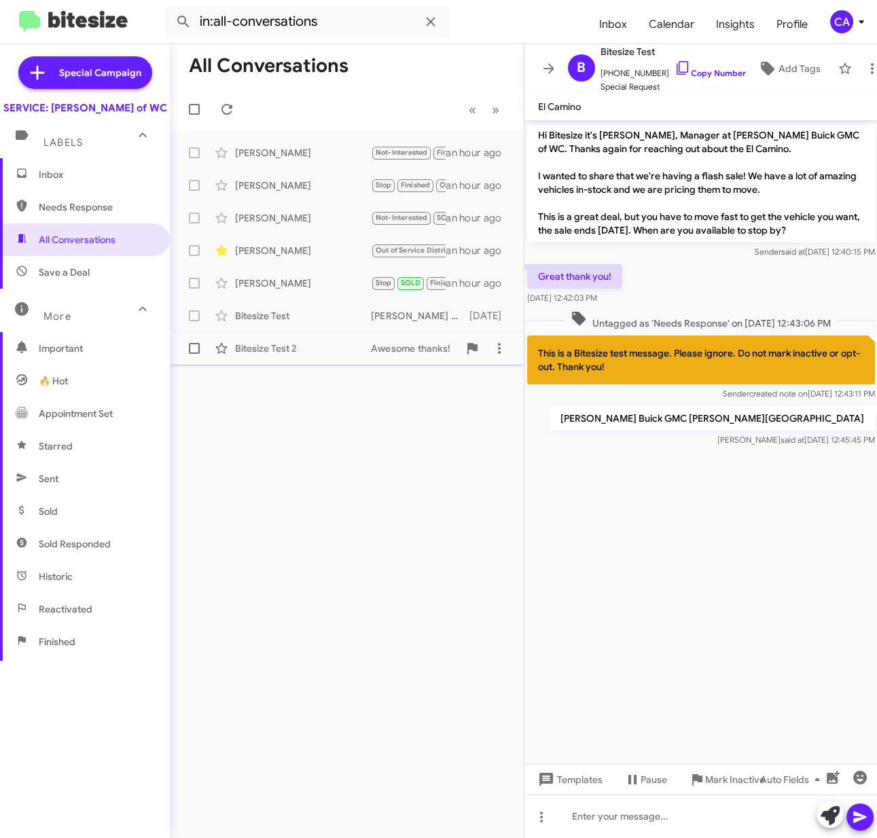
click at [302, 339] on div "Bitesize Test 2 Awesome thanks! 16 days ago" at bounding box center [347, 348] width 332 height 27
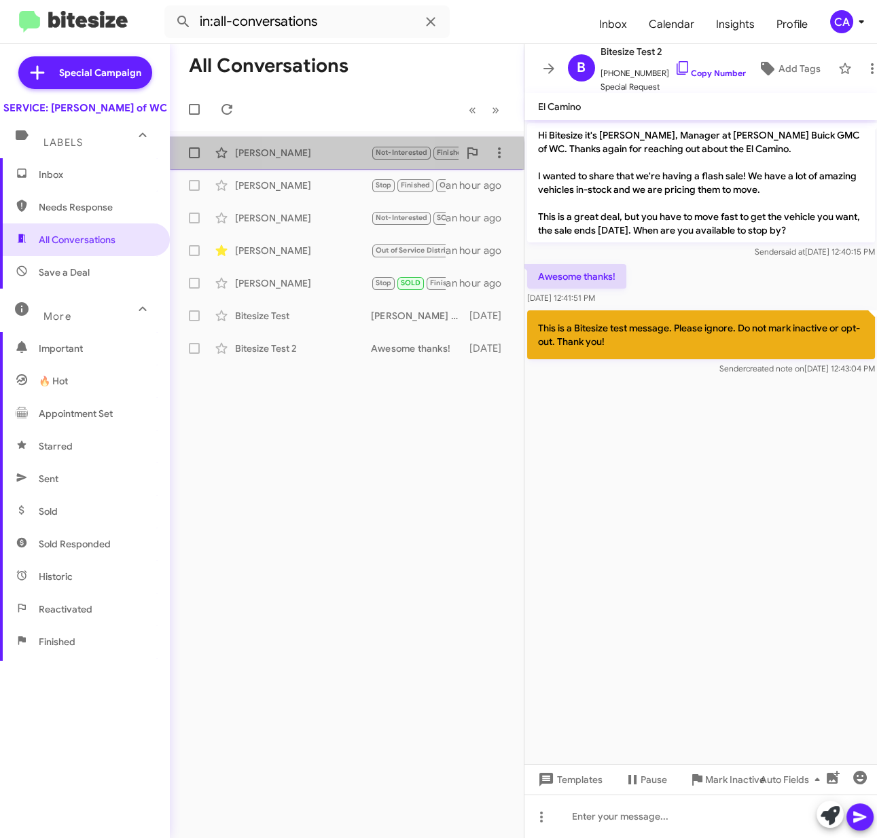
click at [307, 166] on span "Nathan Dressel Not-Interested Finished Does their own svc You are welcome. Plea…" at bounding box center [347, 153] width 354 height 33
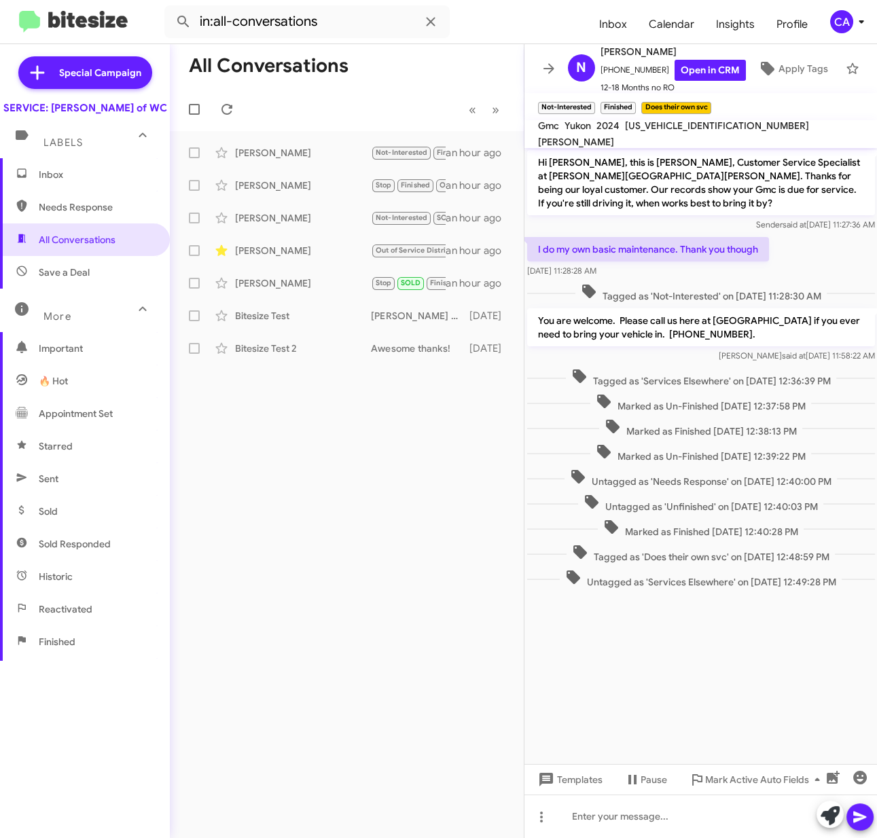
click at [69, 528] on span "Sold" at bounding box center [85, 511] width 170 height 33
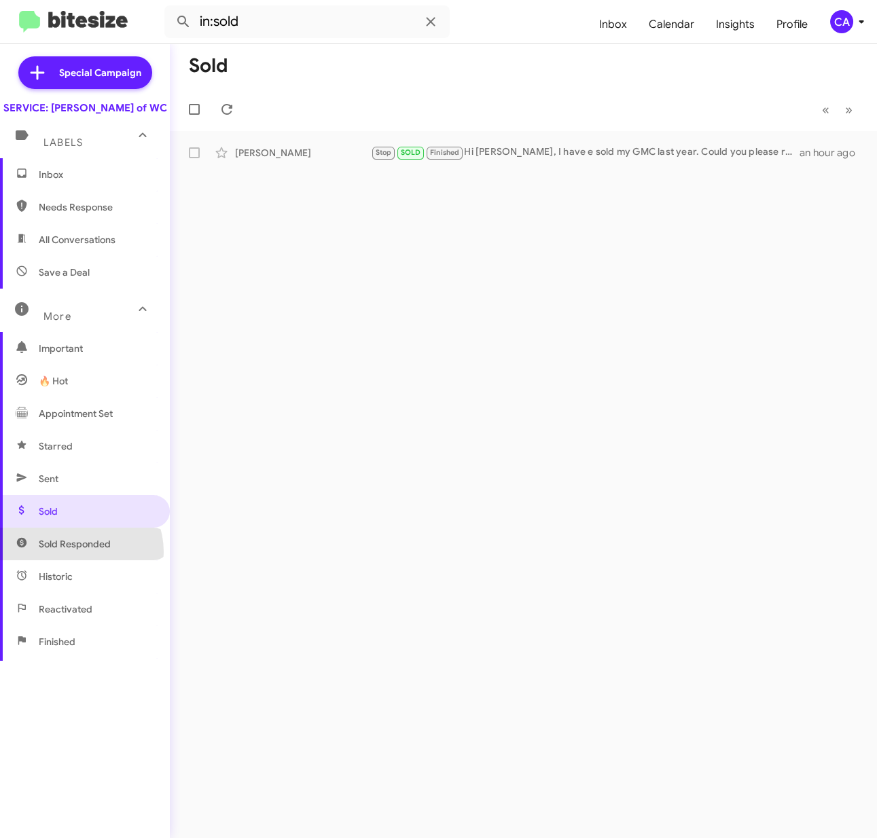
click at [78, 560] on span "Sold Responded" at bounding box center [85, 544] width 170 height 33
type input "in:sold-verified"
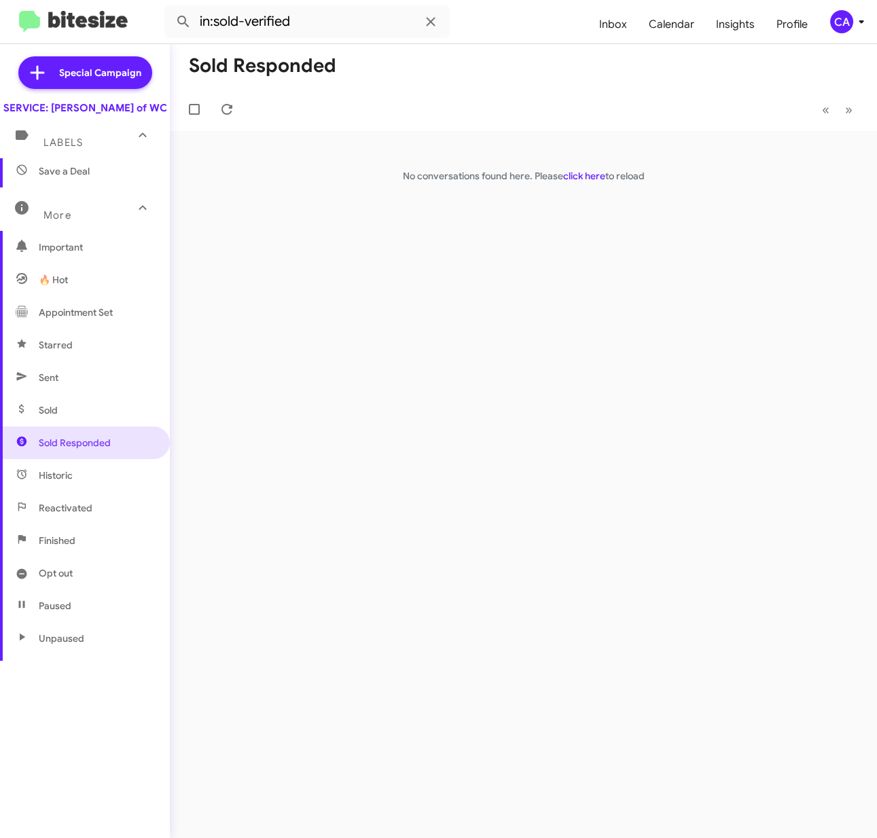
scroll to position [123, 0]
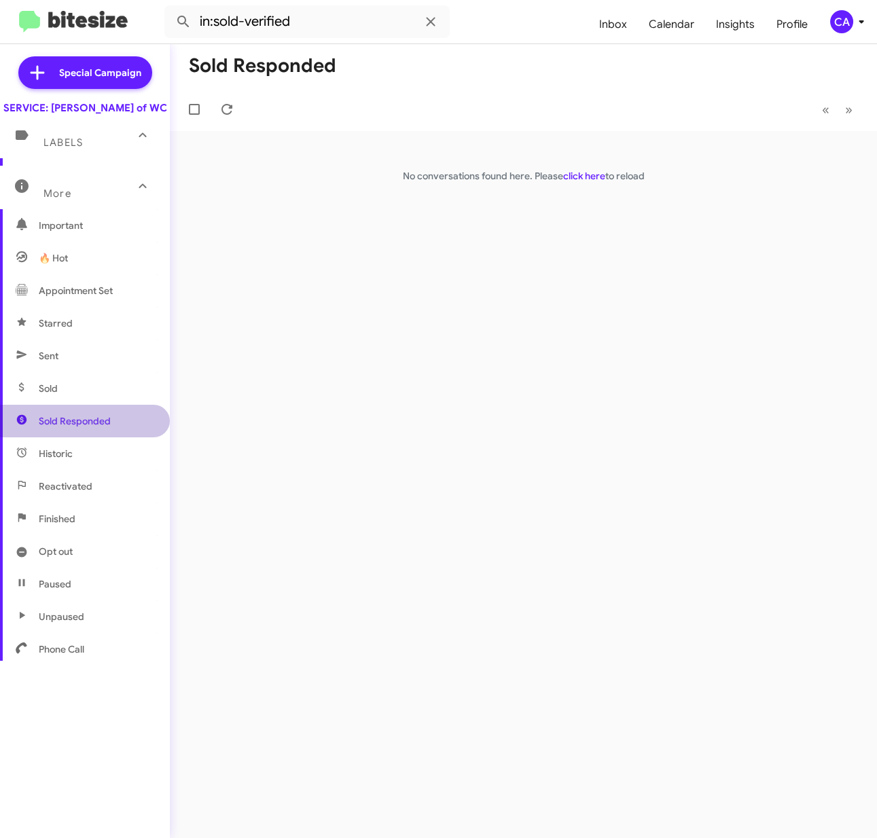
drag, startPoint x: 103, startPoint y: 442, endPoint x: 95, endPoint y: 427, distance: 16.4
click at [95, 427] on span "Sold Responded" at bounding box center [75, 421] width 72 height 14
click at [195, 103] on label at bounding box center [194, 109] width 27 height 27
click at [194, 115] on input "checkbox" at bounding box center [194, 115] width 1 height 1
checkbox input "true"
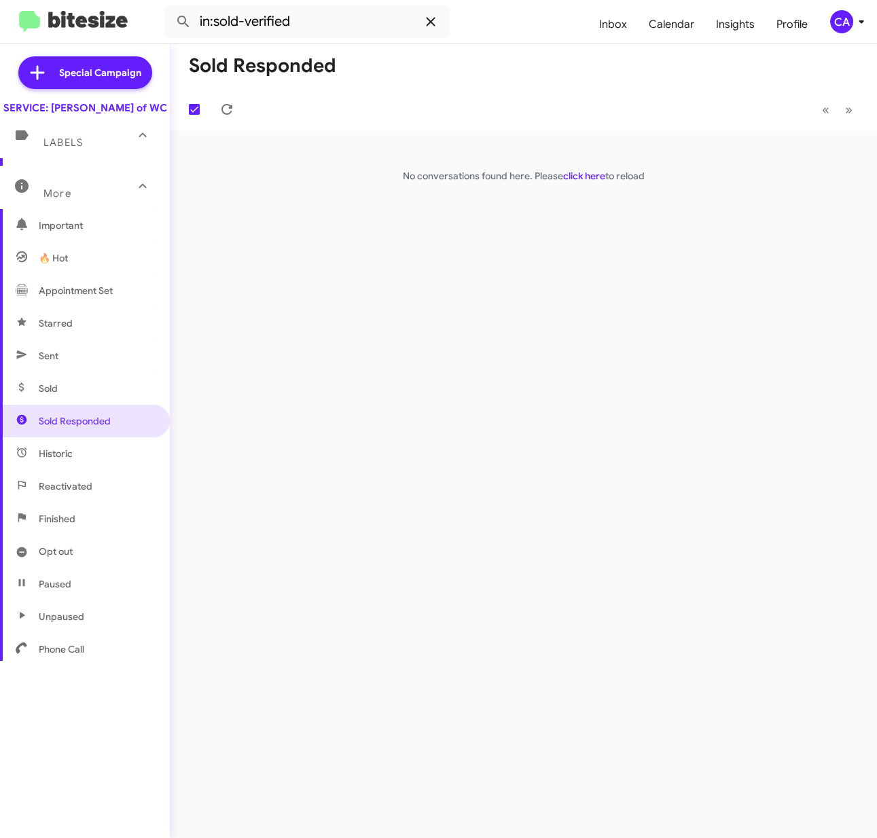
click at [435, 18] on icon at bounding box center [431, 22] width 16 height 16
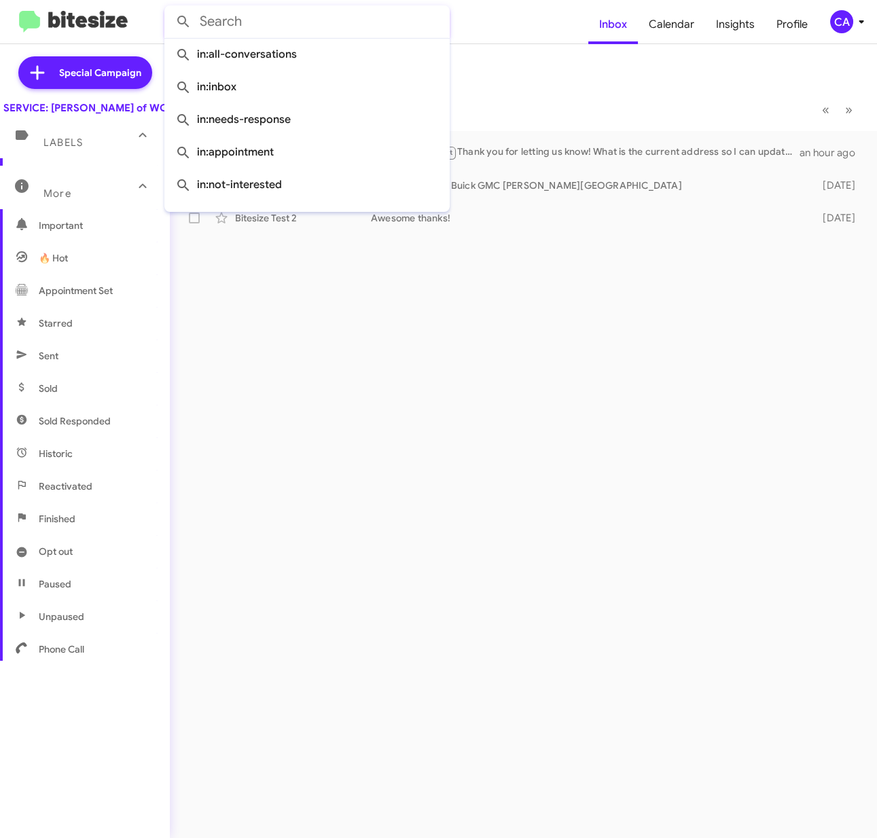
click at [307, 366] on div "Inbox « Previous » Next Eddie Beverly Out of Service District Thank you for let…" at bounding box center [523, 441] width 707 height 794
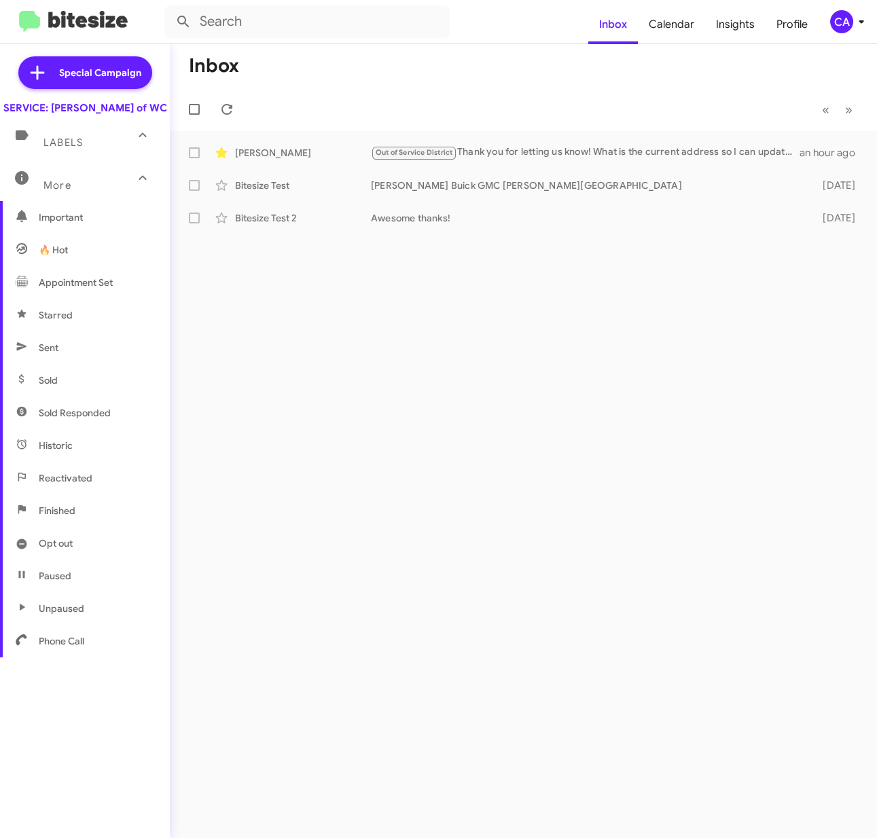
scroll to position [138, 0]
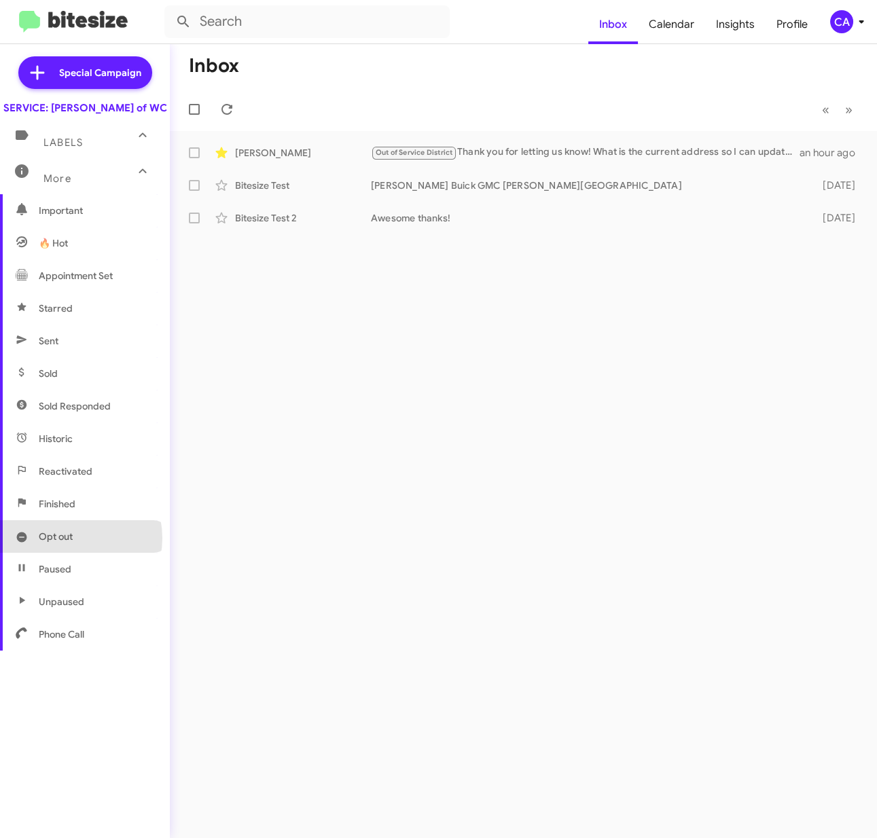
click at [67, 544] on span "Opt out" at bounding box center [56, 537] width 34 height 14
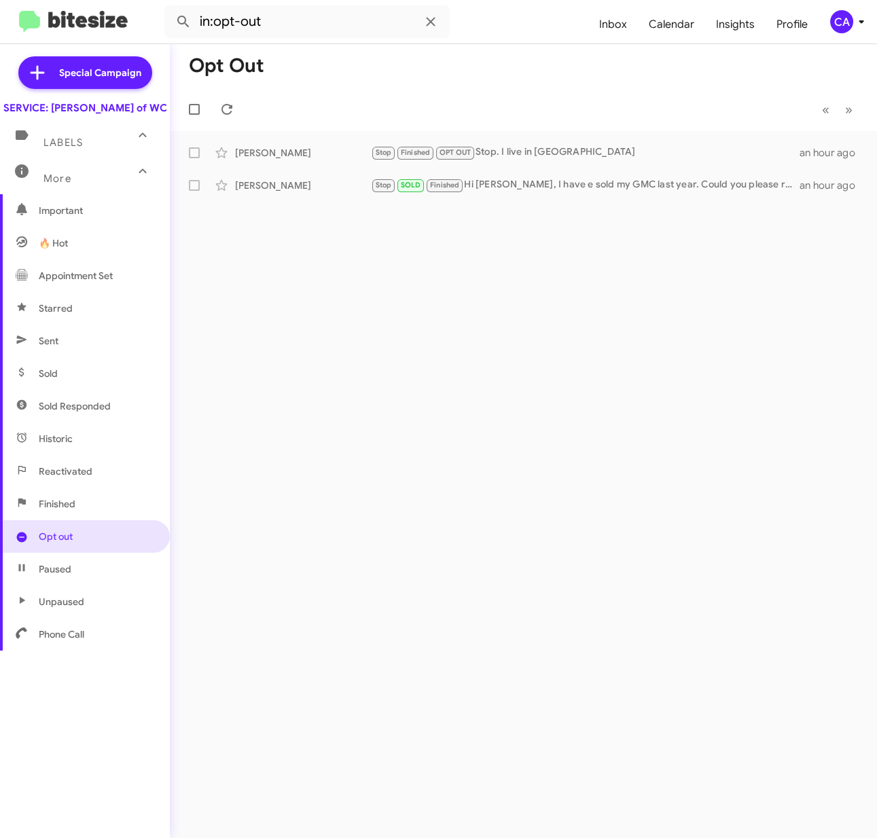
click at [74, 511] on span "Finished" at bounding box center [57, 504] width 37 height 14
type input "in:finished"
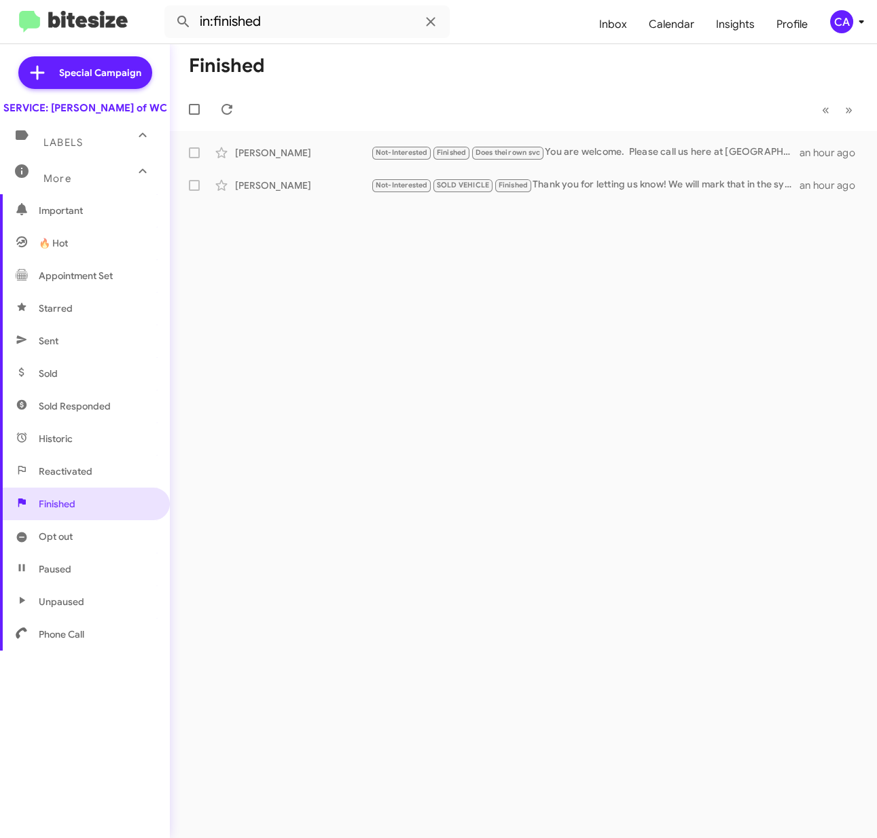
click at [853, 22] on icon at bounding box center [861, 22] width 16 height 16
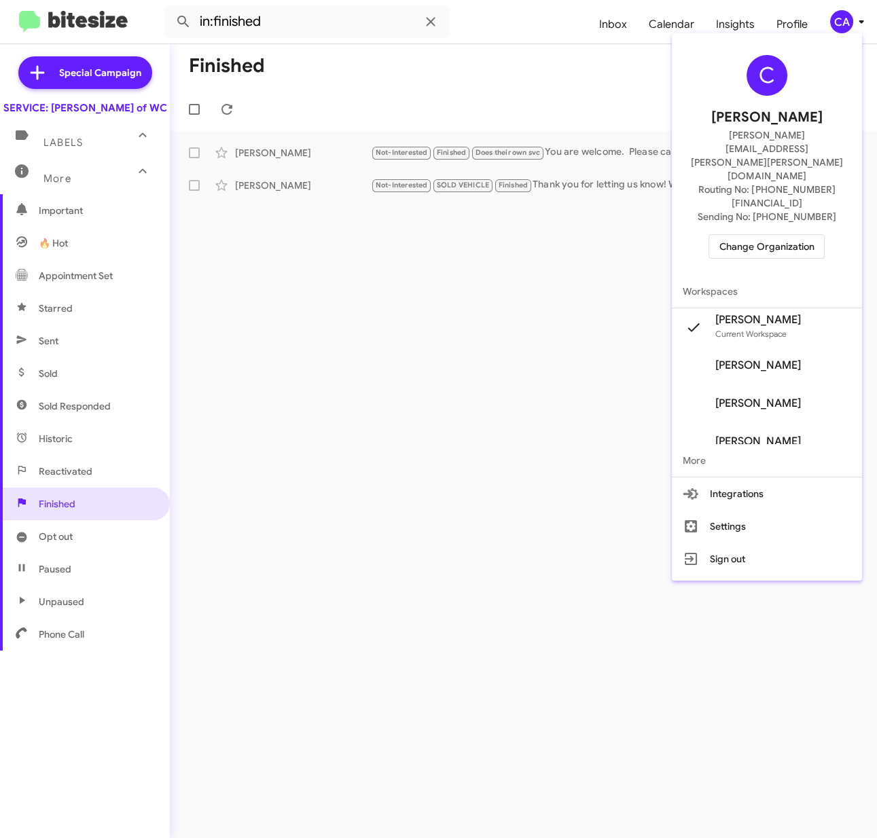
click at [777, 235] on span "Change Organization" at bounding box center [766, 246] width 94 height 23
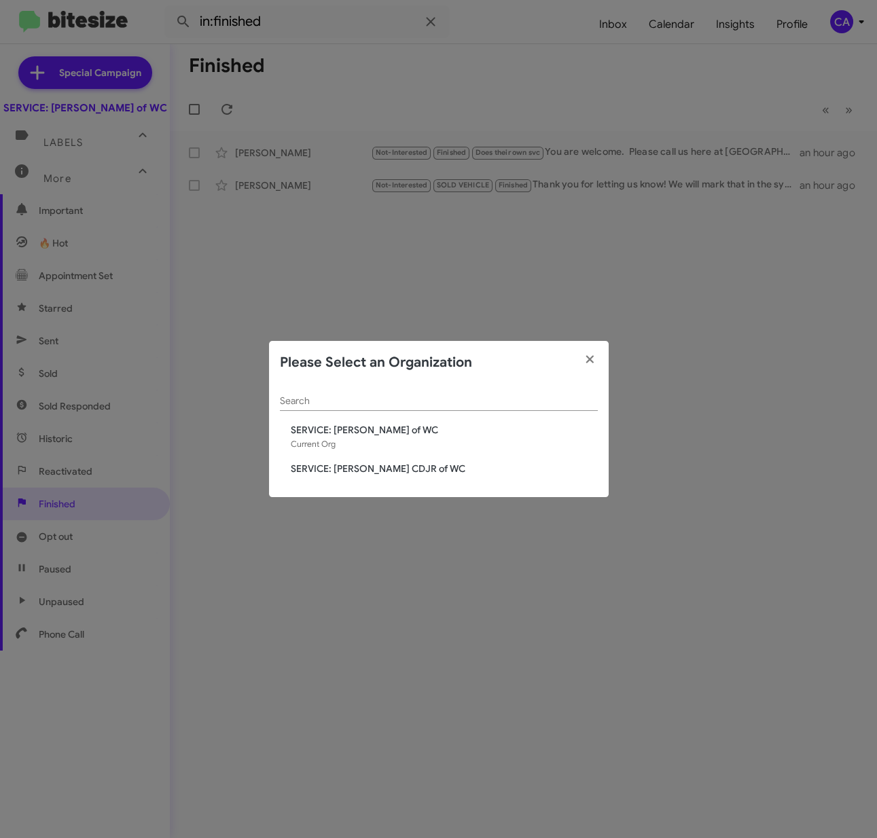
click at [380, 463] on span "SERVICE: [PERSON_NAME] CDJR of WC" at bounding box center [444, 469] width 307 height 14
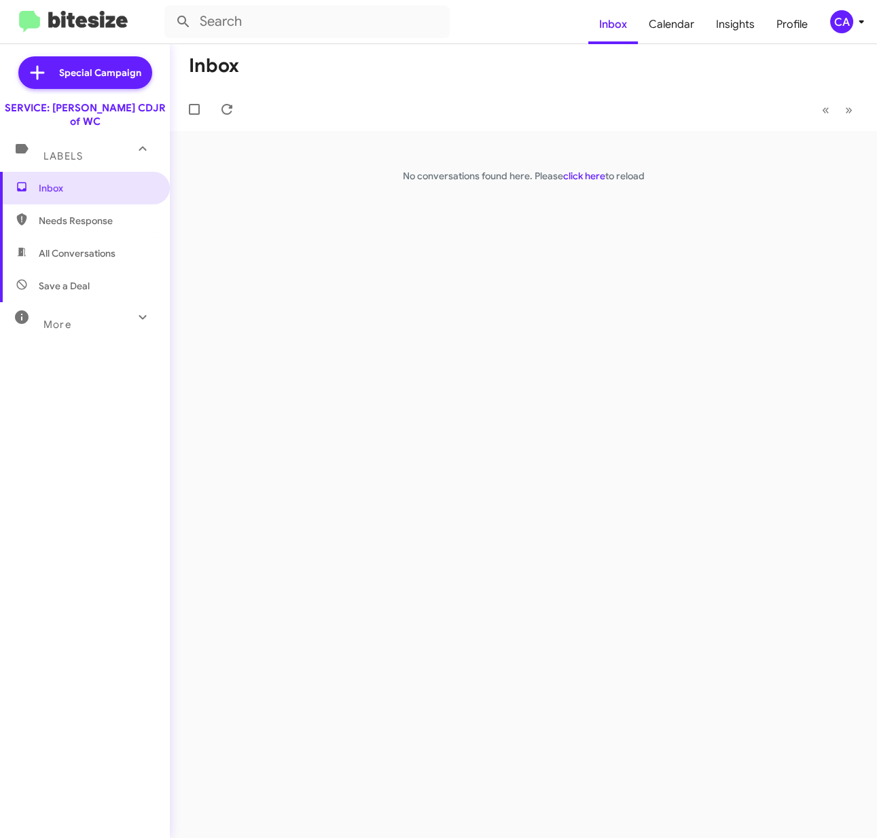
click at [143, 306] on mat-icon at bounding box center [143, 317] width 22 height 22
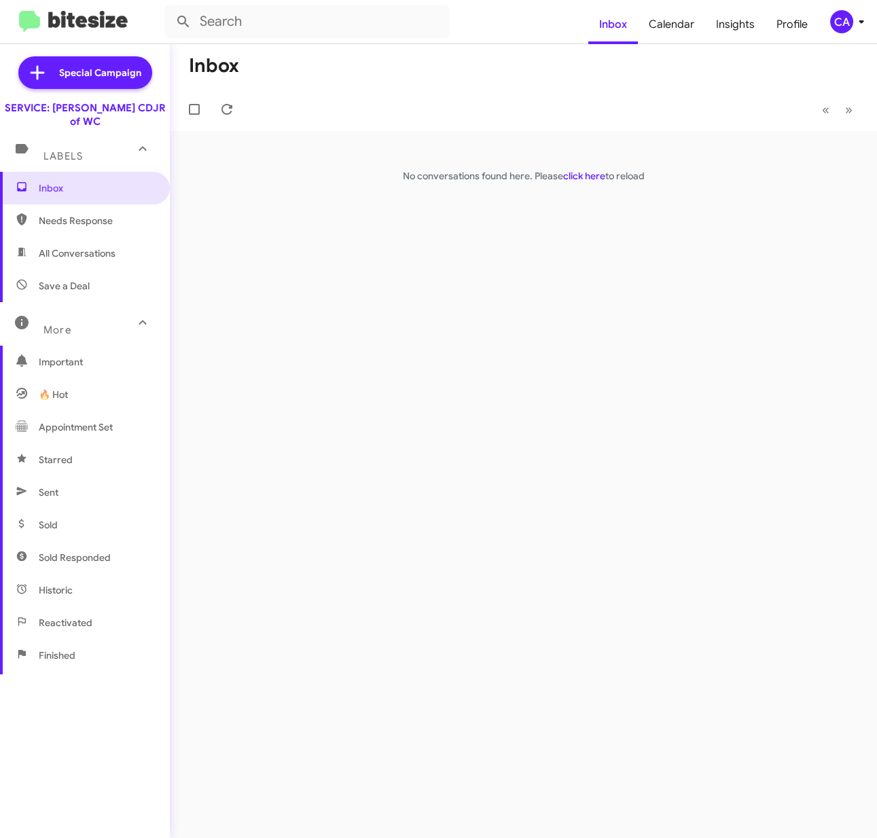
click at [57, 355] on span "Important" at bounding box center [96, 362] width 115 height 14
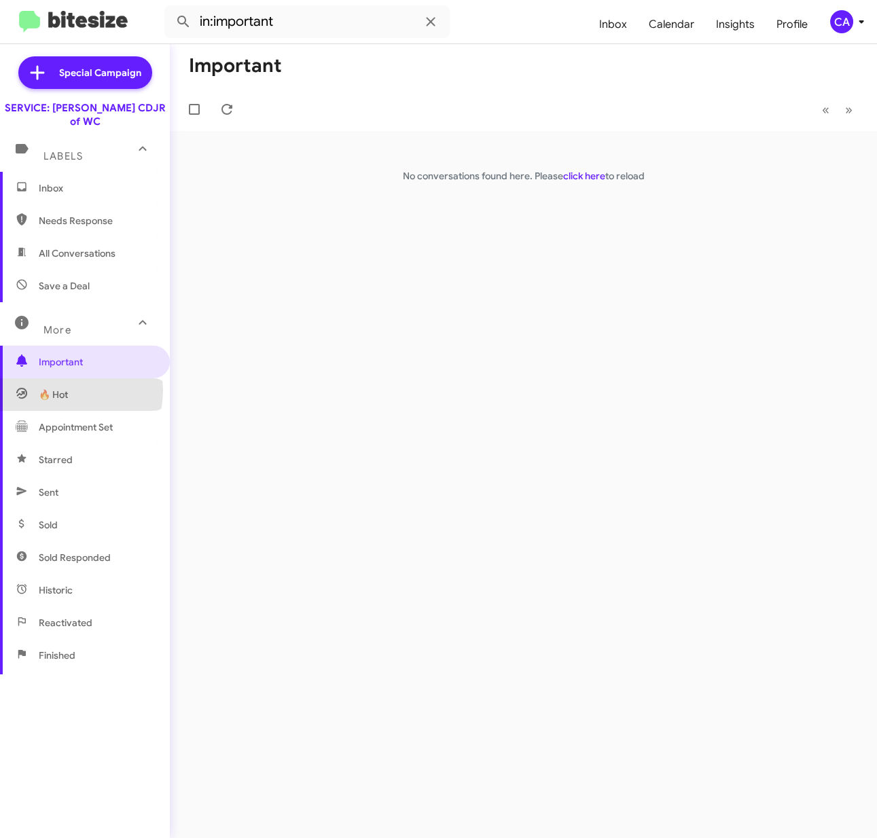
click at [59, 388] on span "🔥 Hot" at bounding box center [53, 395] width 29 height 14
type input "in:appointment"
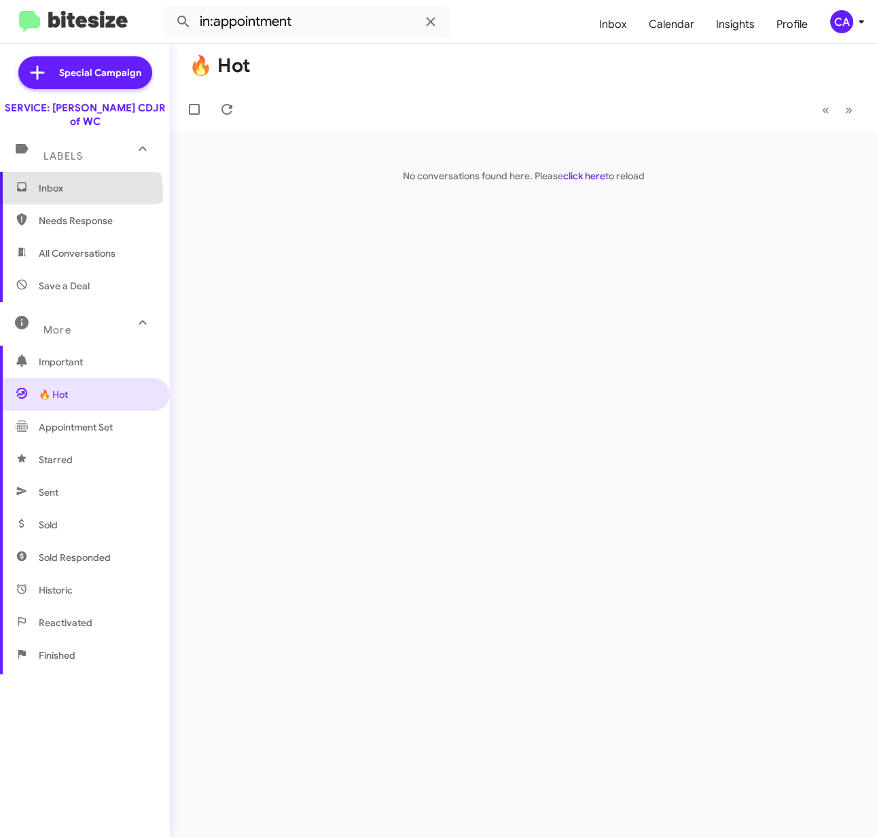
click at [70, 181] on span "Inbox" at bounding box center [96, 188] width 115 height 14
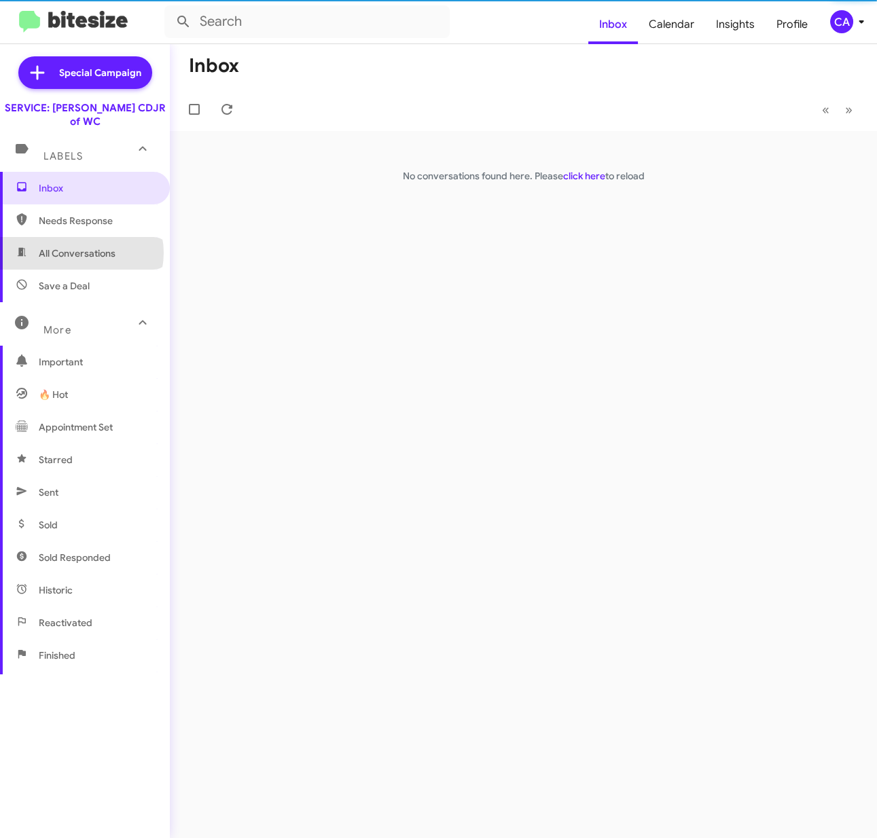
click at [81, 247] on span "All Conversations" at bounding box center [77, 254] width 77 height 14
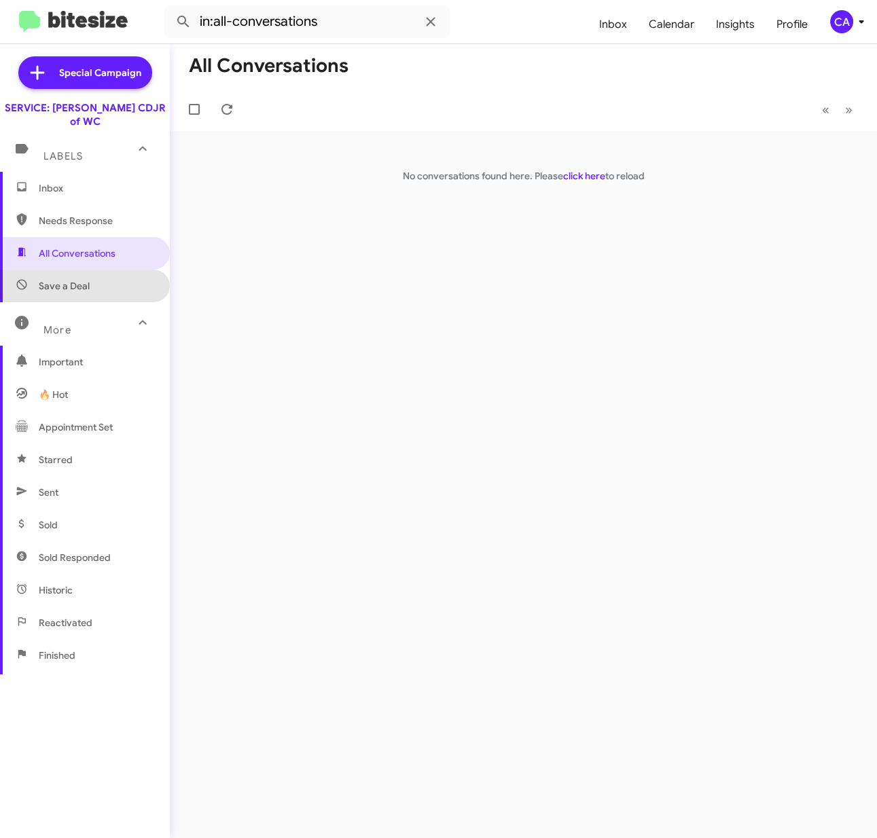
click at [86, 279] on span "Save a Deal" at bounding box center [64, 286] width 51 height 14
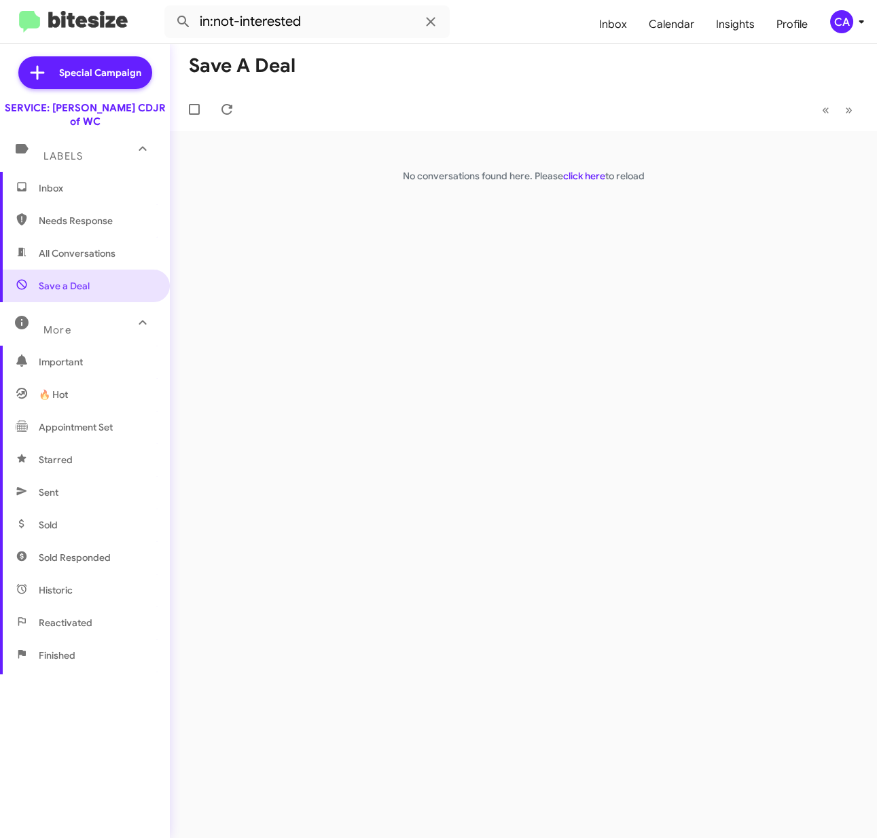
click at [37, 480] on span "Sent" at bounding box center [85, 492] width 170 height 33
type input "in:sent"
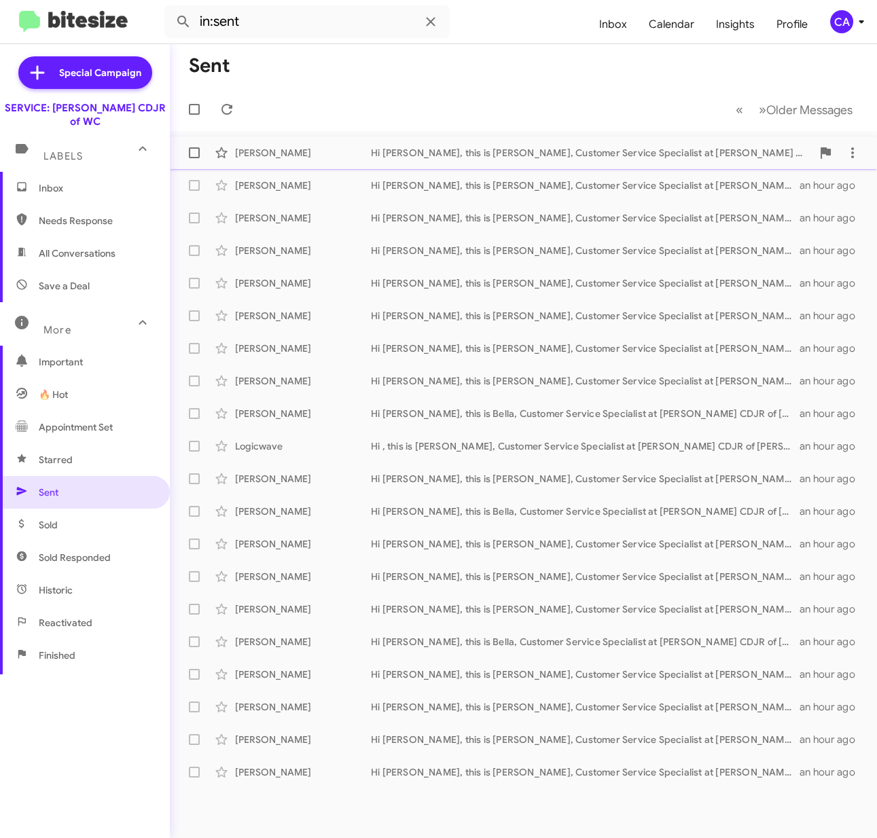
click at [496, 149] on div "Hi [PERSON_NAME], this is [PERSON_NAME], Customer Service Specialist at [PERSON…" at bounding box center [591, 153] width 441 height 14
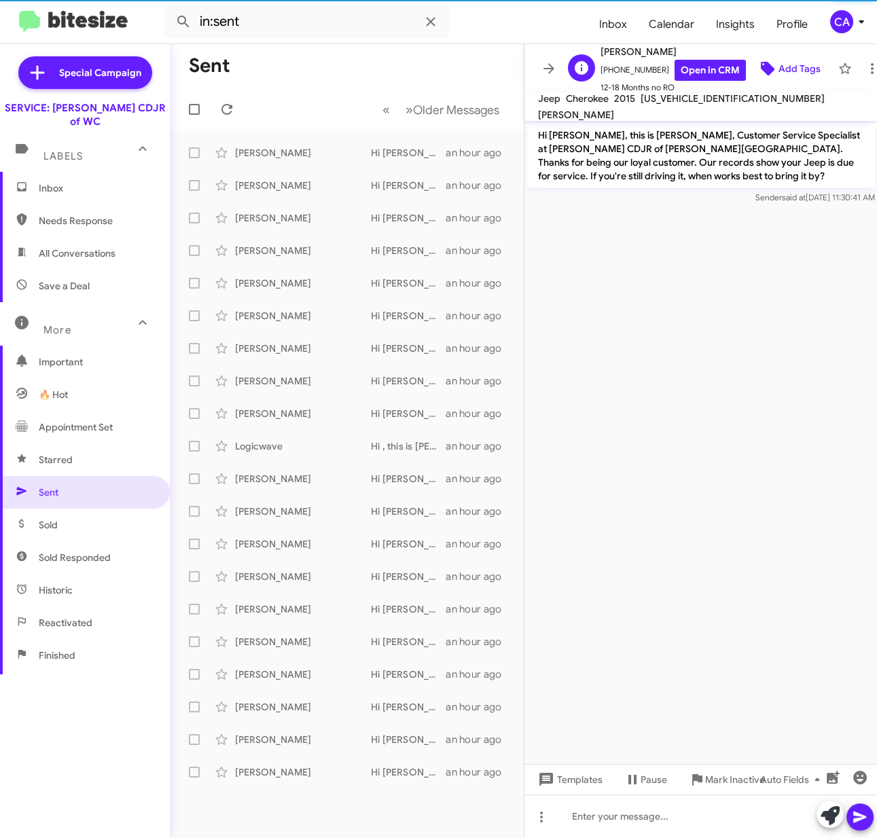
click at [779, 56] on span "Add Tags" at bounding box center [800, 68] width 42 height 24
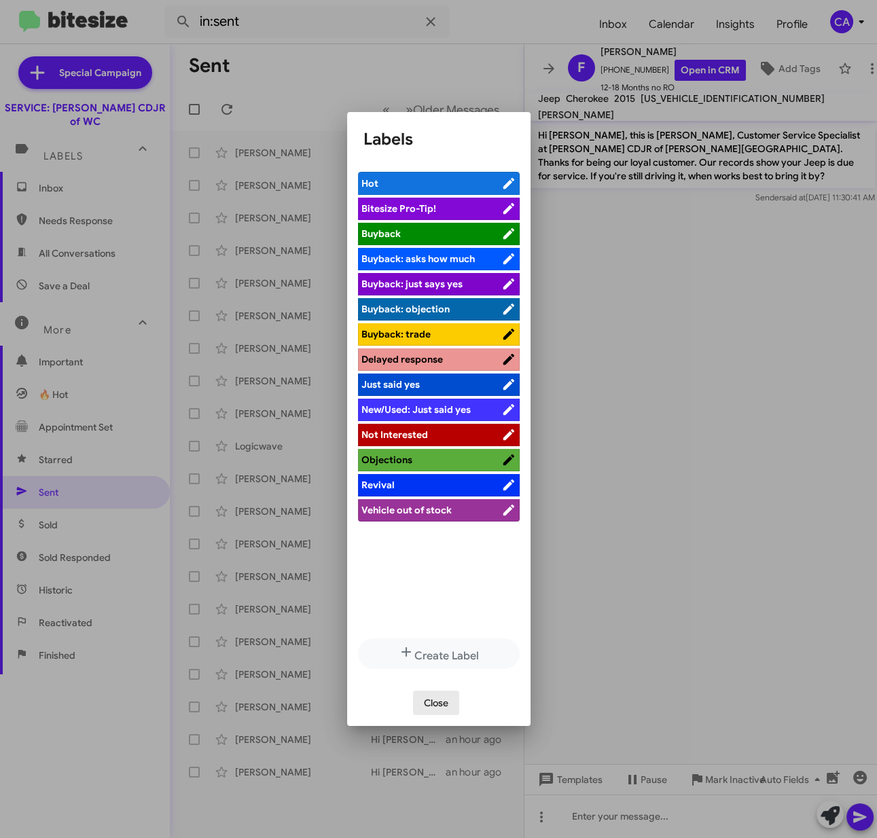
click at [440, 707] on span "Close" at bounding box center [436, 703] width 24 height 24
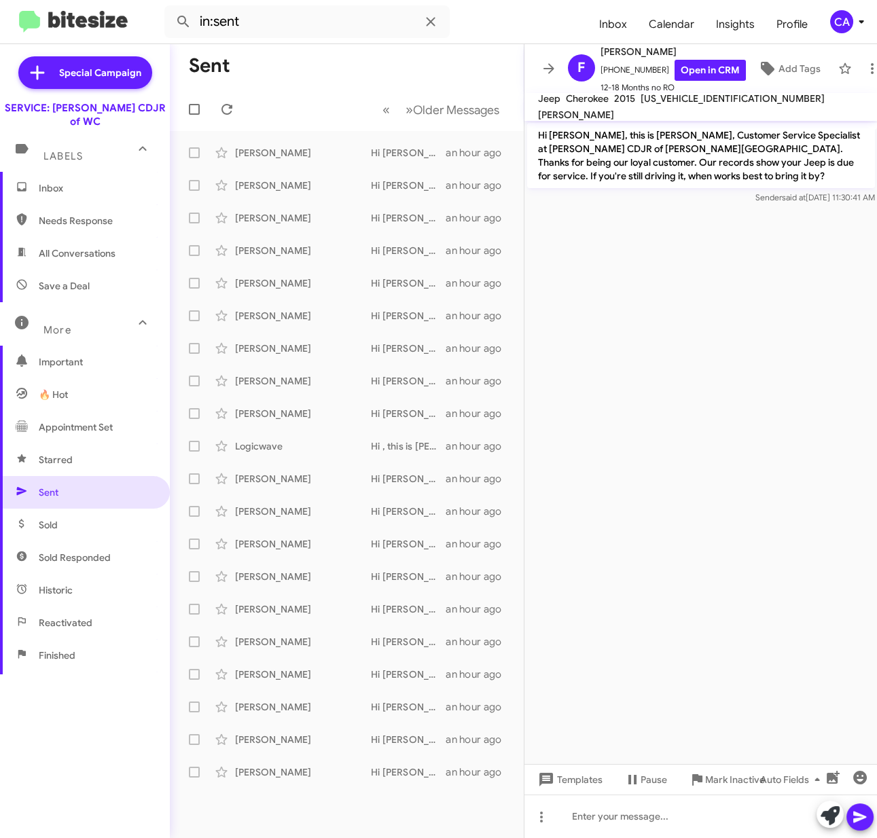
click at [842, 30] on div "CA" at bounding box center [841, 21] width 23 height 23
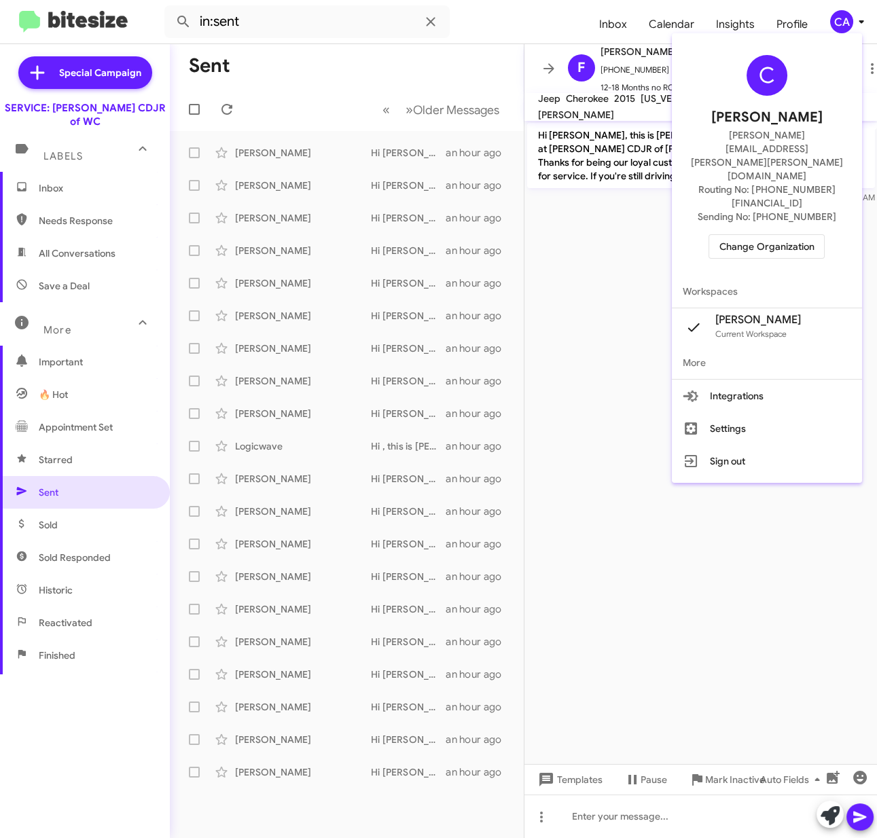
click at [768, 235] on span "Change Organization" at bounding box center [766, 246] width 94 height 23
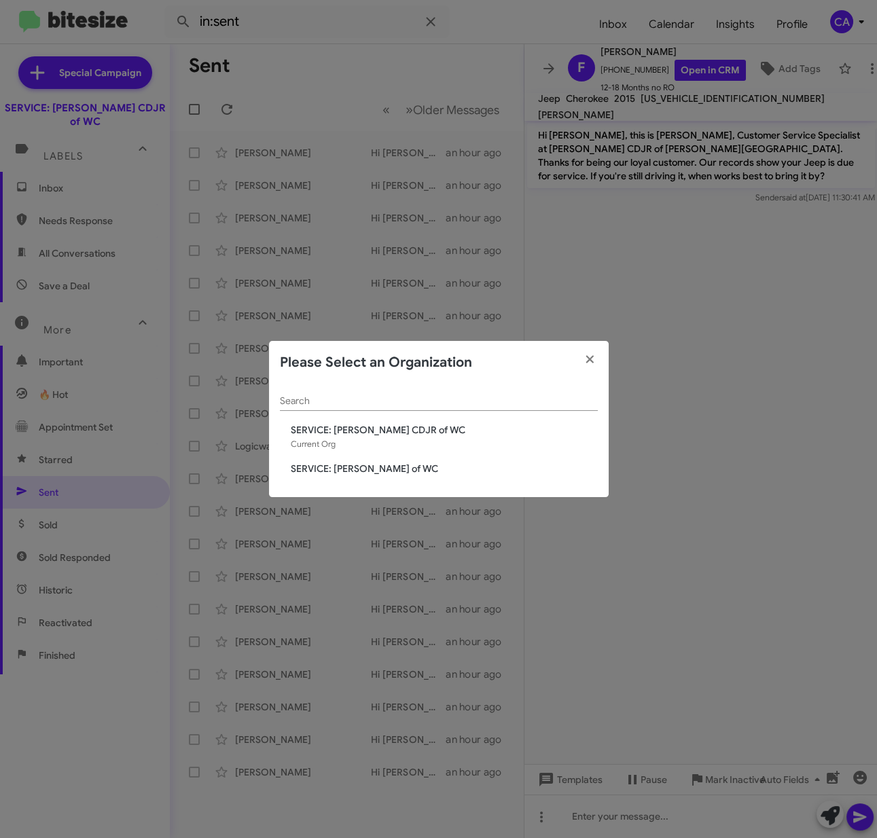
click at [362, 474] on span "SERVICE: [PERSON_NAME] of WC" at bounding box center [444, 469] width 307 height 14
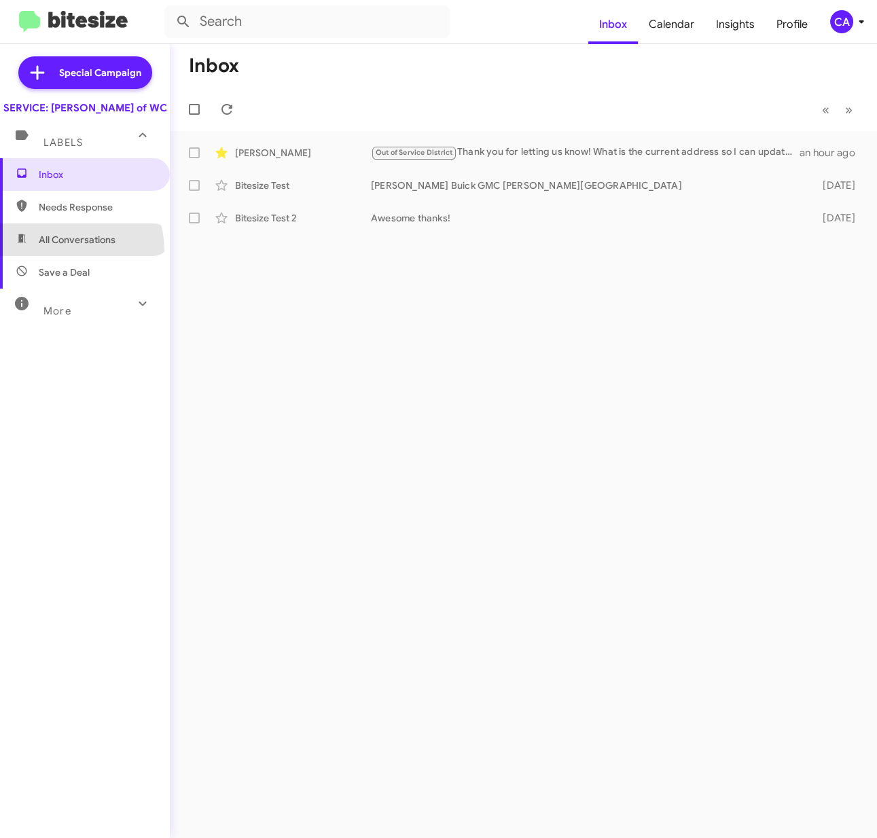
click at [73, 256] on span "All Conversations" at bounding box center [85, 240] width 170 height 33
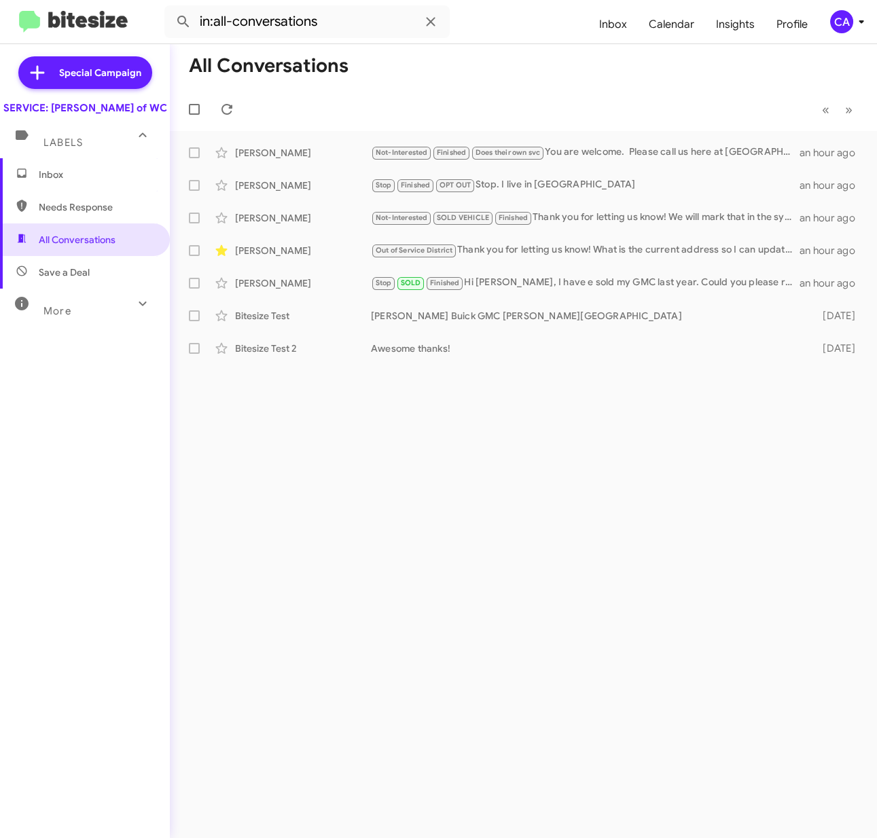
click at [88, 214] on span "Needs Response" at bounding box center [96, 207] width 115 height 14
type input "in:needs-response"
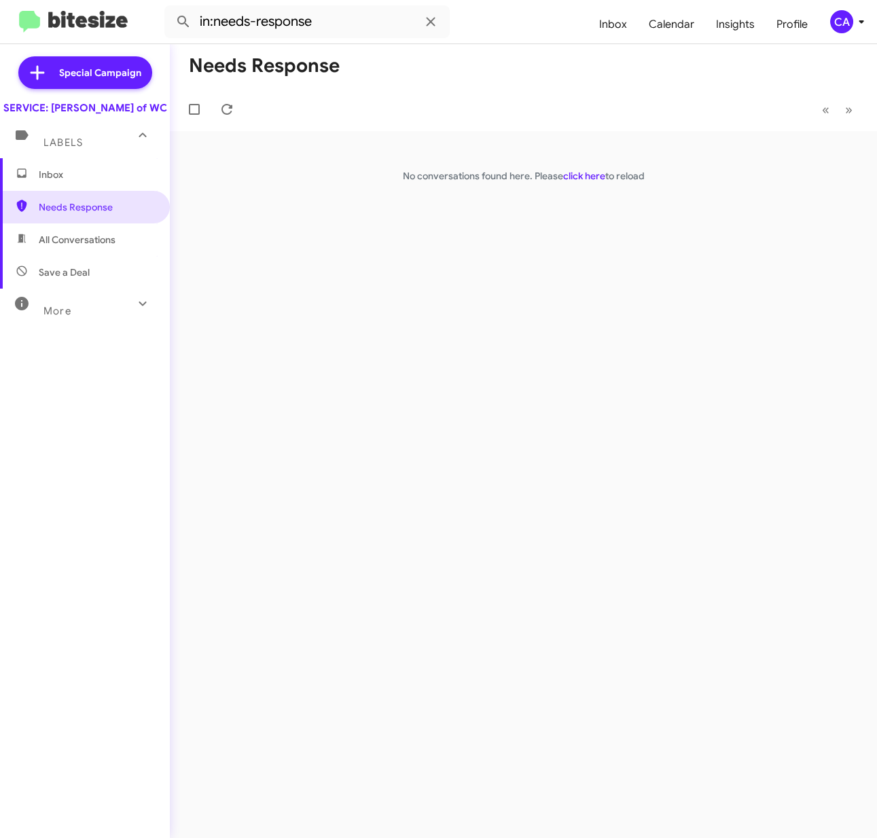
click at [56, 181] on span "Inbox" at bounding box center [96, 175] width 115 height 14
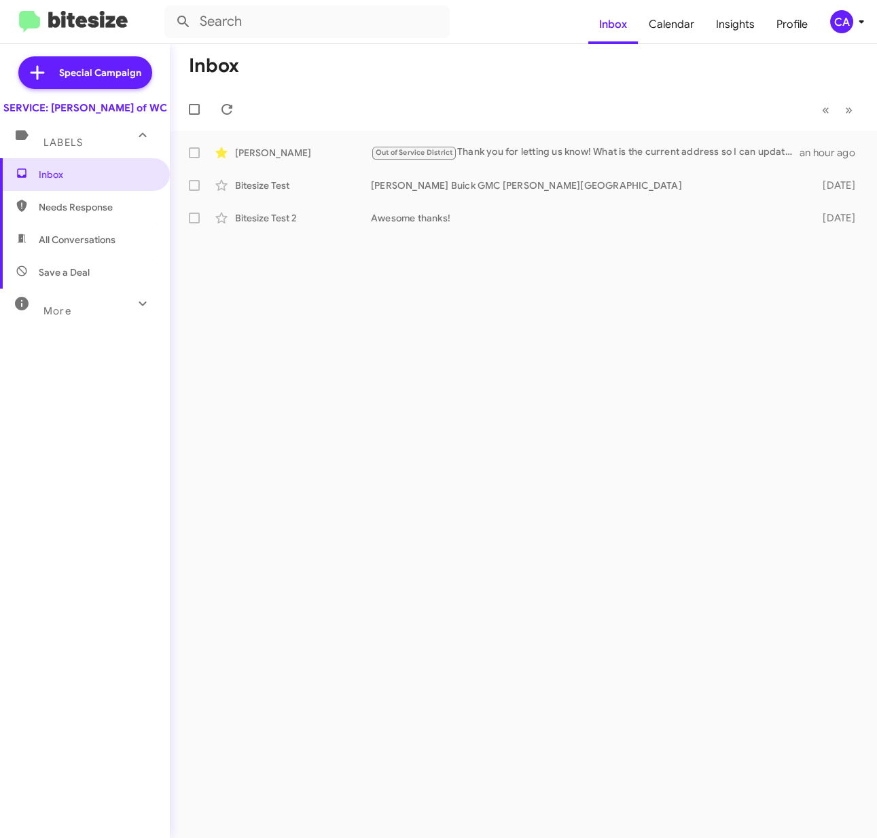
click at [58, 279] on span "Save a Deal" at bounding box center [64, 273] width 51 height 14
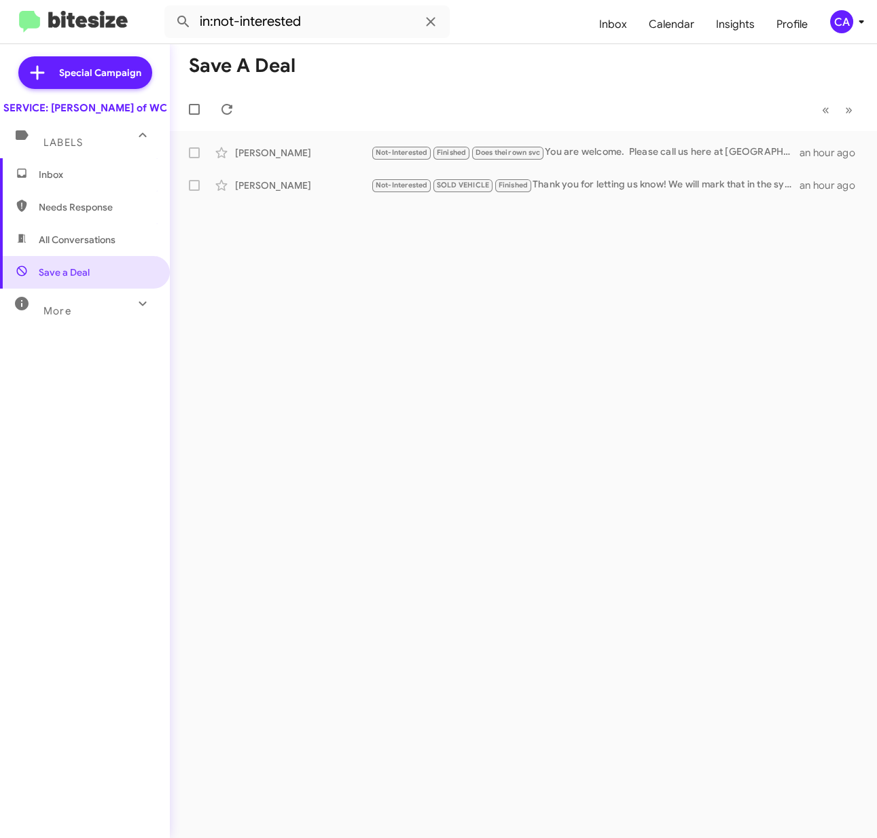
click at [68, 247] on span "All Conversations" at bounding box center [77, 240] width 77 height 14
type input "in:all-conversations"
